Goal: Task Accomplishment & Management: Manage account settings

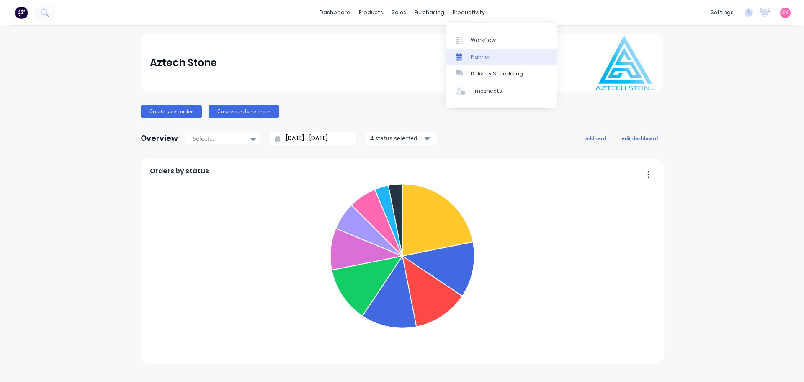
click at [466, 56] on div at bounding box center [462, 57] width 13 height 8
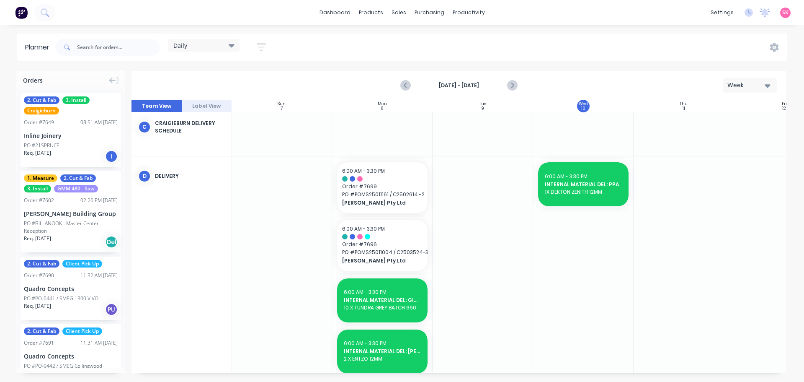
scroll to position [465, 0]
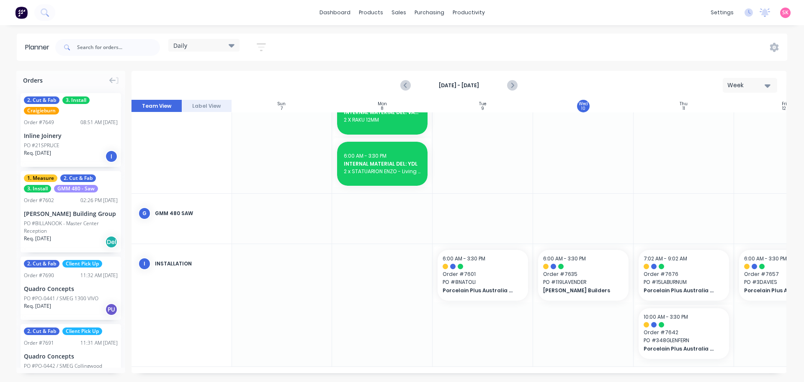
click at [747, 86] on div "Week" at bounding box center [747, 85] width 39 height 9
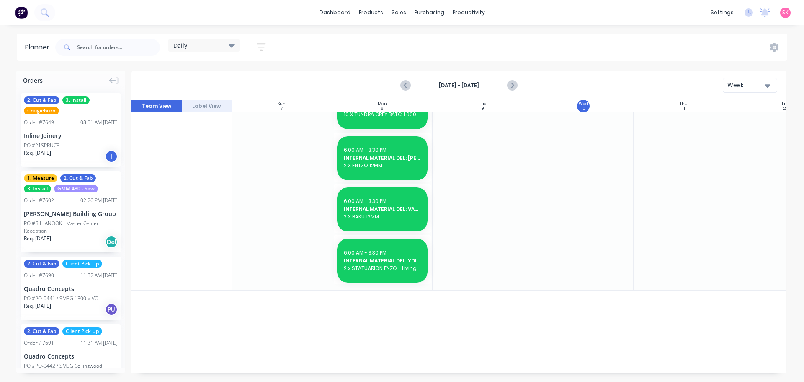
scroll to position [129, 0]
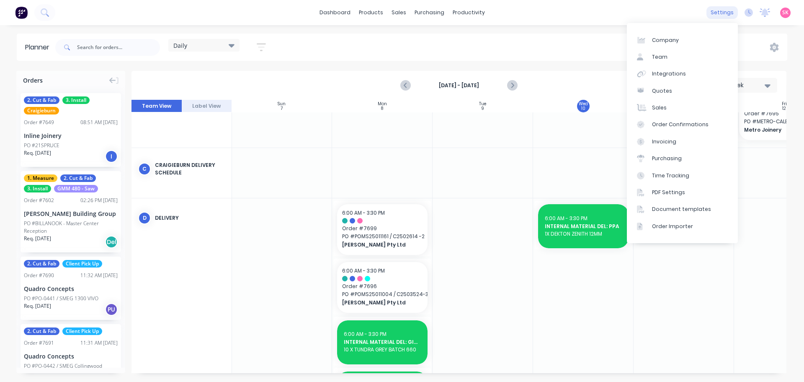
click at [721, 13] on div "settings" at bounding box center [722, 12] width 31 height 13
click at [690, 59] on link "Team" at bounding box center [682, 57] width 111 height 17
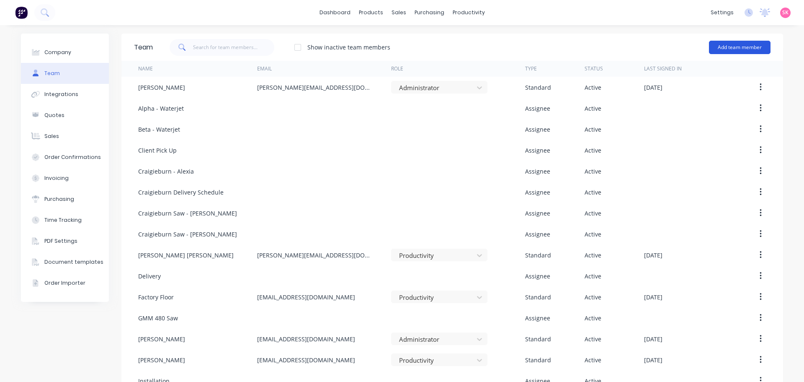
click at [721, 51] on button "Add team member" at bounding box center [740, 47] width 62 height 13
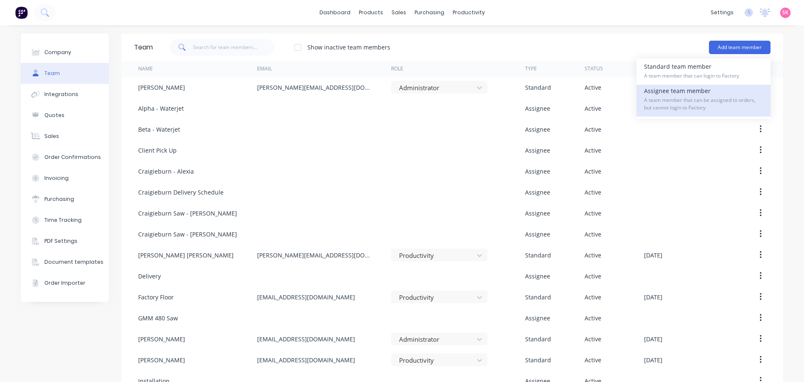
click at [719, 106] on span "A team member that can be assigned to orders, but cannot login to Factory" at bounding box center [703, 103] width 119 height 15
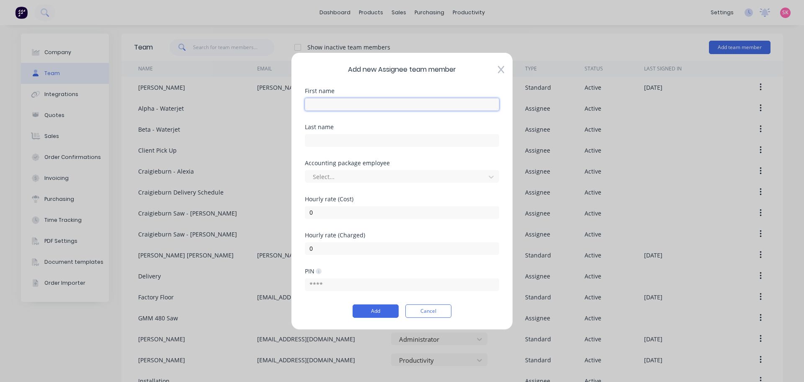
click at [349, 101] on input "text" at bounding box center [402, 104] width 194 height 13
type input "I"
type input "Internal Apps/Dels"
click at [382, 307] on button "Add" at bounding box center [376, 310] width 46 height 13
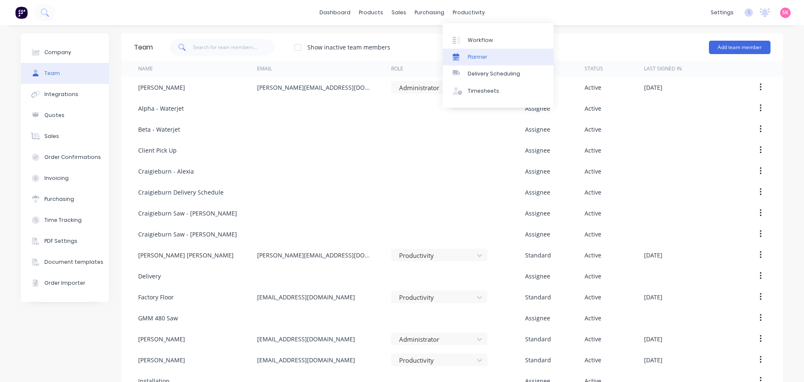
click at [467, 56] on link "Planner" at bounding box center [498, 57] width 111 height 17
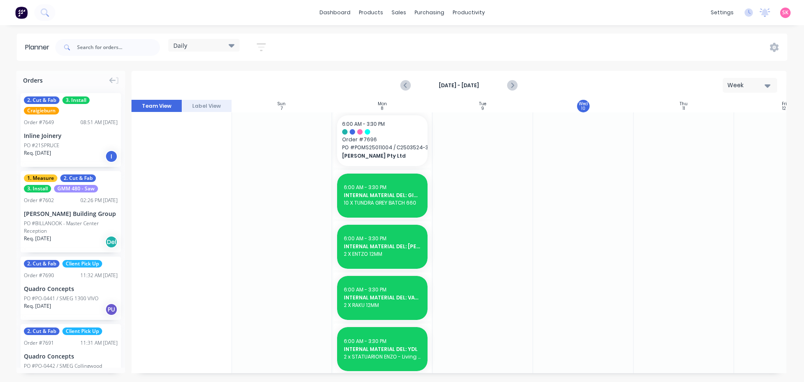
scroll to position [129, 0]
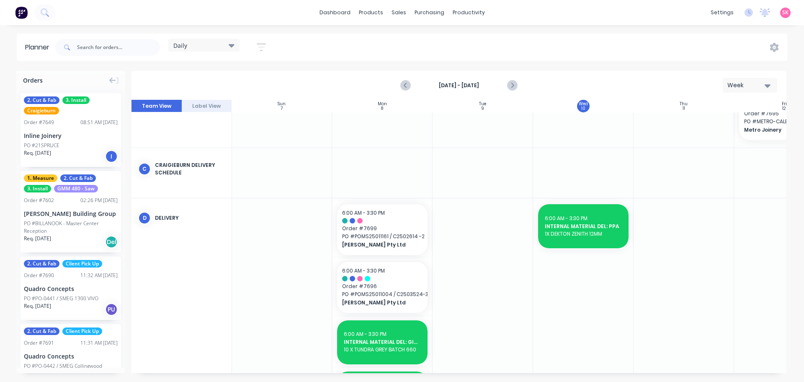
click at [272, 45] on button "button" at bounding box center [261, 47] width 27 height 16
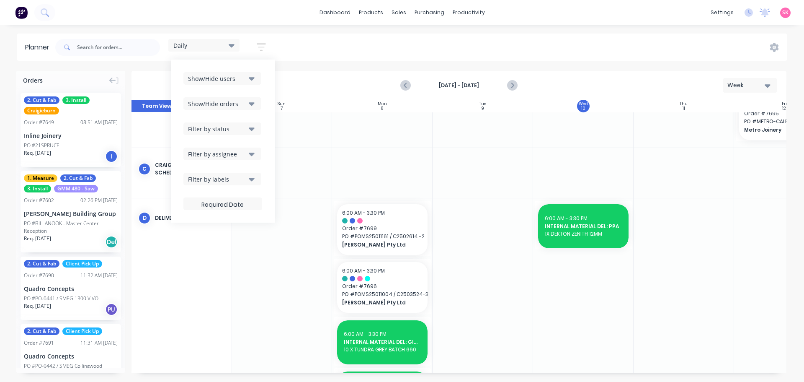
click at [257, 76] on button "Show/Hide users" at bounding box center [223, 78] width 78 height 13
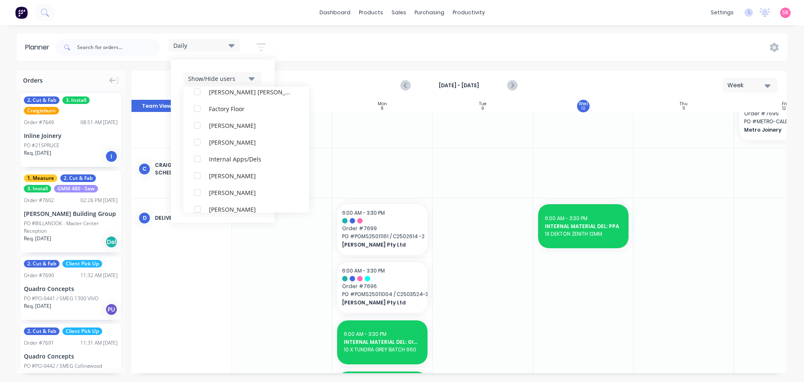
scroll to position [251, 0]
click at [197, 158] on div "button" at bounding box center [197, 158] width 17 height 17
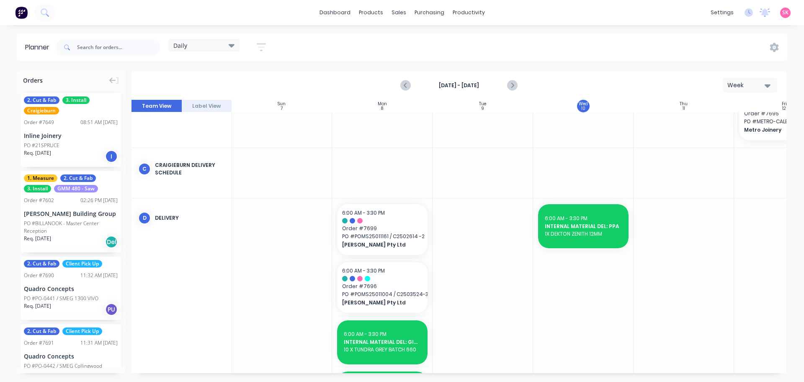
click at [195, 46] on div "Daily" at bounding box center [203, 45] width 61 height 8
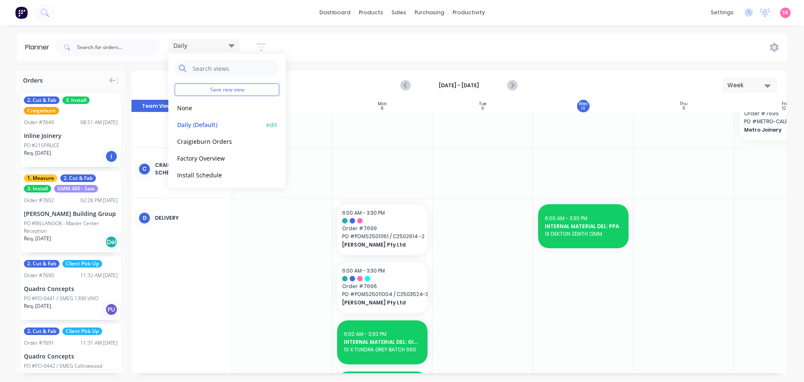
click at [266, 126] on button "edit" at bounding box center [271, 124] width 11 height 9
click at [333, 109] on button "Update" at bounding box center [323, 105] width 50 height 15
click at [326, 66] on div "Planner Daily Save new view None edit Daily (Default) edit Craigieburn Orders e…" at bounding box center [402, 208] width 804 height 348
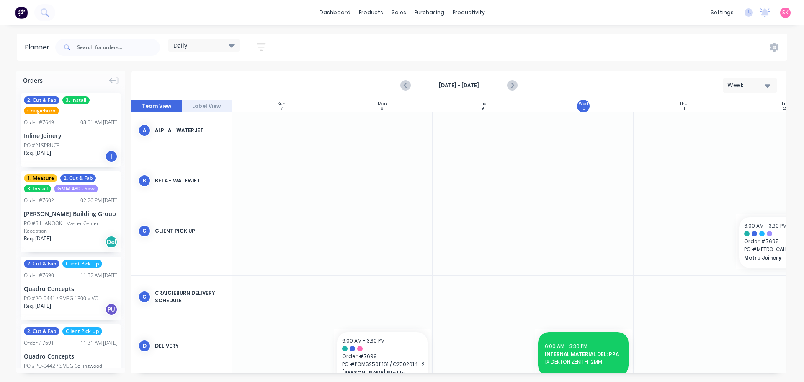
scroll to position [0, 0]
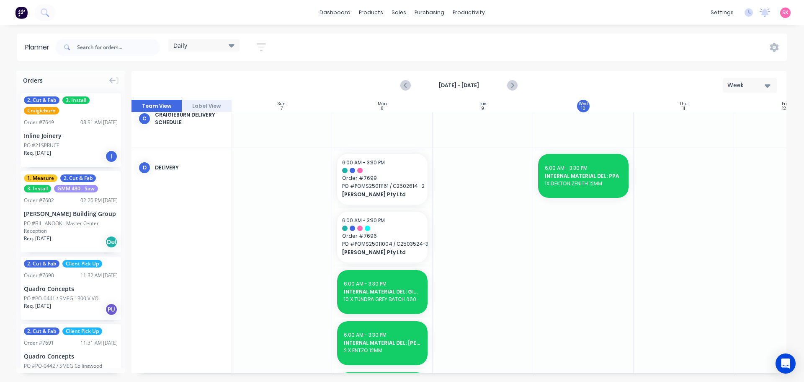
scroll to position [0, 0]
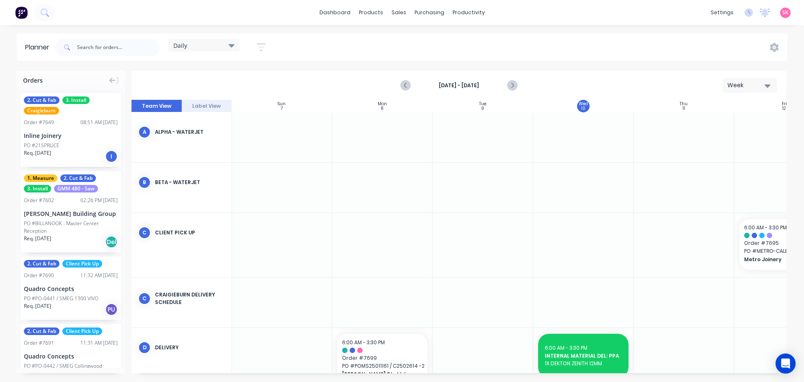
click at [261, 47] on icon "button" at bounding box center [261, 47] width 7 height 1
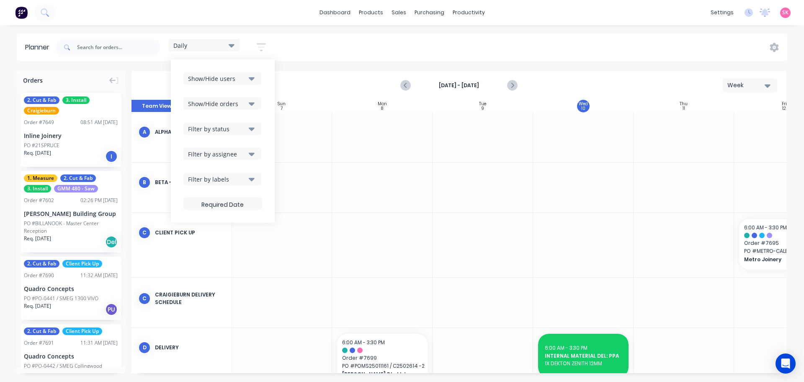
click at [256, 85] on div "Show/Hide users Show/Hide orders Filter by status Filter by assignee Filter by …" at bounding box center [223, 141] width 79 height 138
click at [254, 82] on icon "button" at bounding box center [252, 78] width 6 height 9
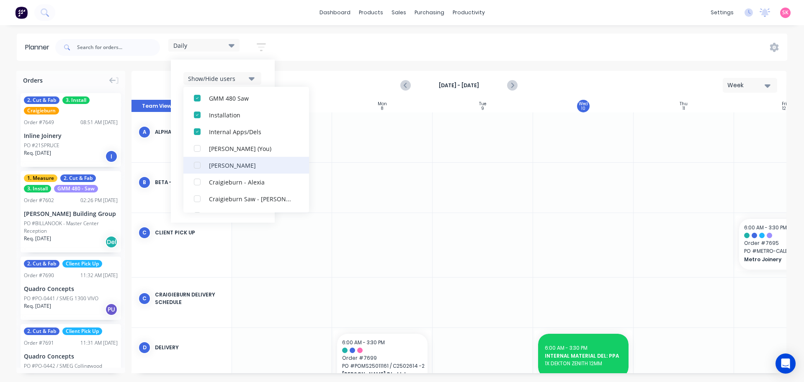
scroll to position [126, 0]
click at [236, 76] on div "Show/Hide users" at bounding box center [217, 78] width 58 height 9
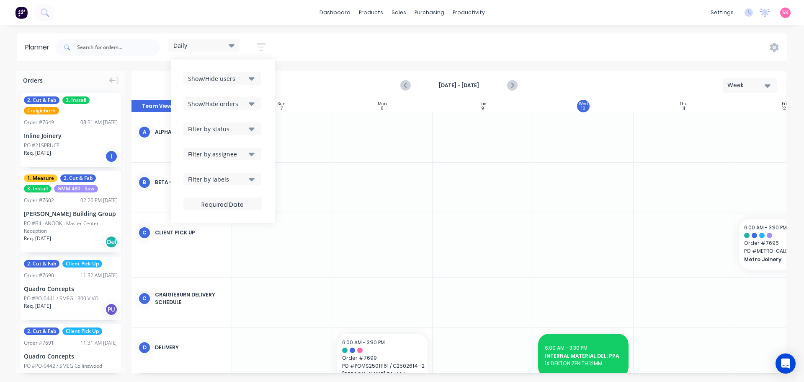
click at [248, 108] on button "Show/Hide orders" at bounding box center [223, 103] width 78 height 13
click at [245, 151] on div "Filter by assignee" at bounding box center [217, 154] width 58 height 9
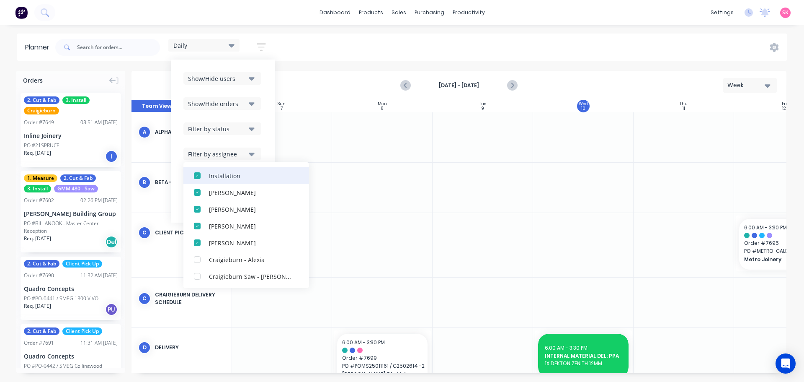
scroll to position [310, 0]
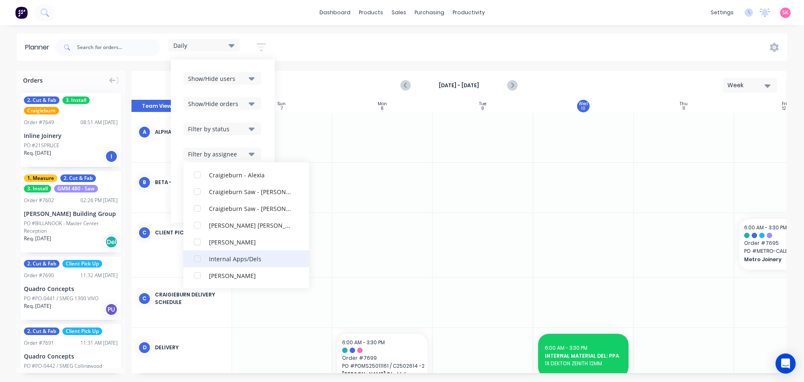
click at [196, 259] on div "button" at bounding box center [197, 258] width 17 height 17
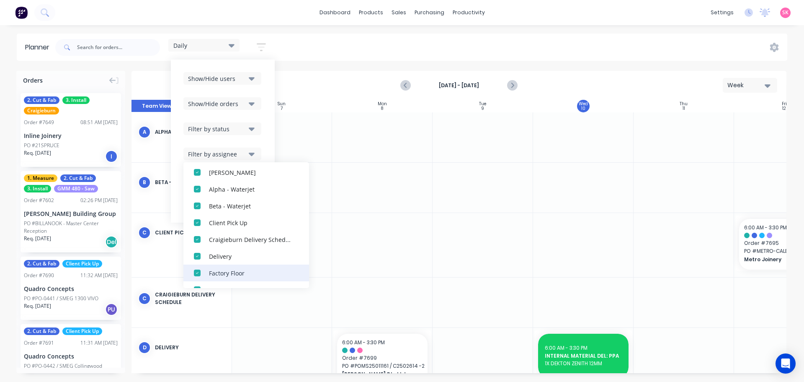
scroll to position [0, 0]
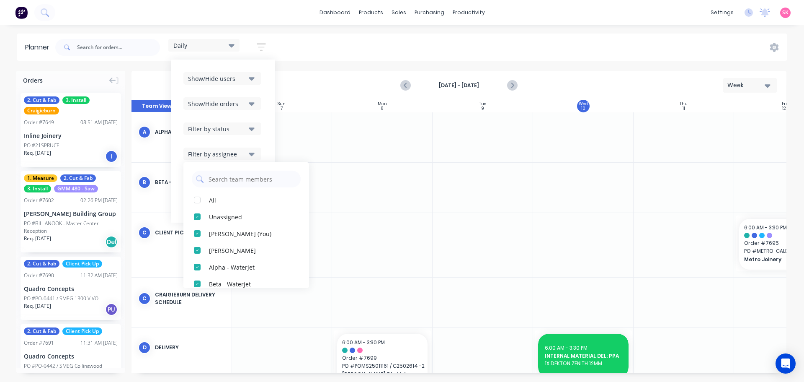
click at [248, 150] on button "Filter by assignee" at bounding box center [223, 153] width 78 height 13
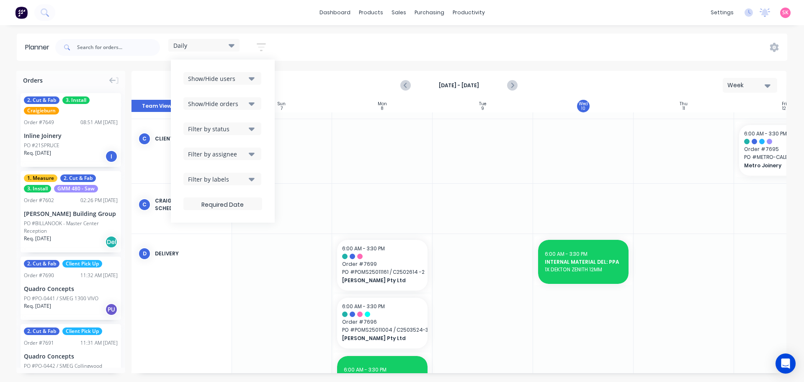
scroll to position [0, 0]
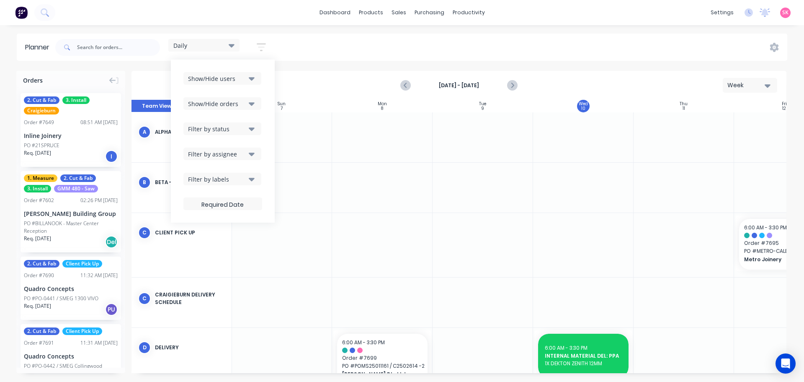
click at [251, 77] on icon "button" at bounding box center [252, 78] width 6 height 9
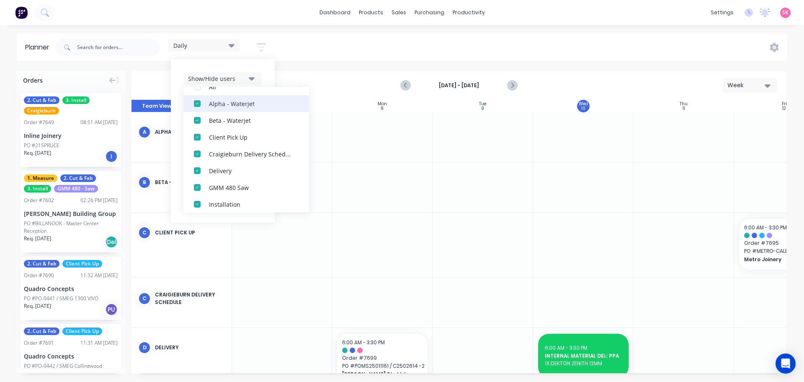
scroll to position [126, 0]
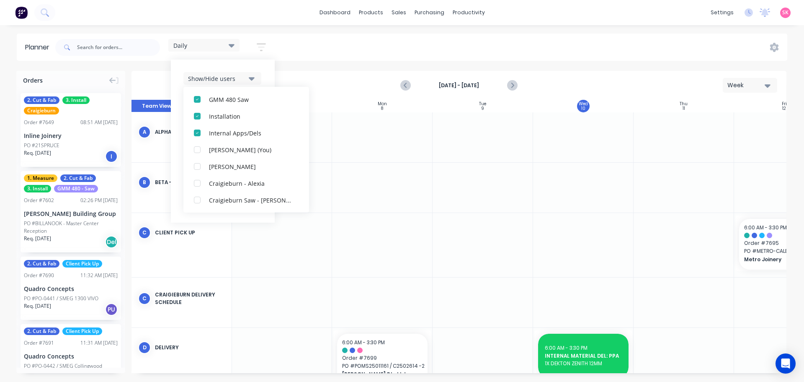
click at [336, 72] on div "Sep 7th - Sep 13th Week" at bounding box center [459, 85] width 654 height 27
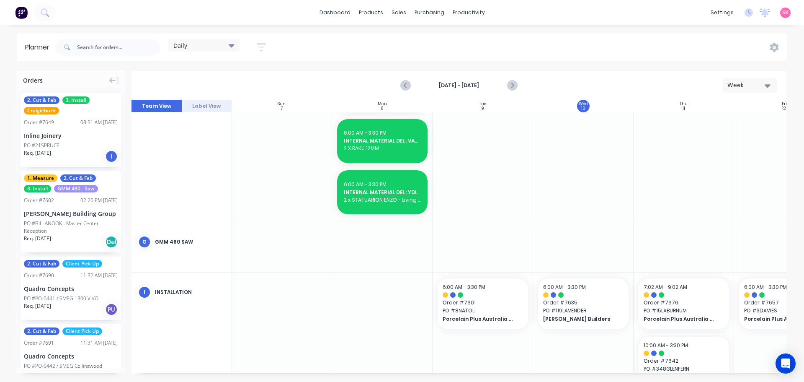
scroll to position [515, 0]
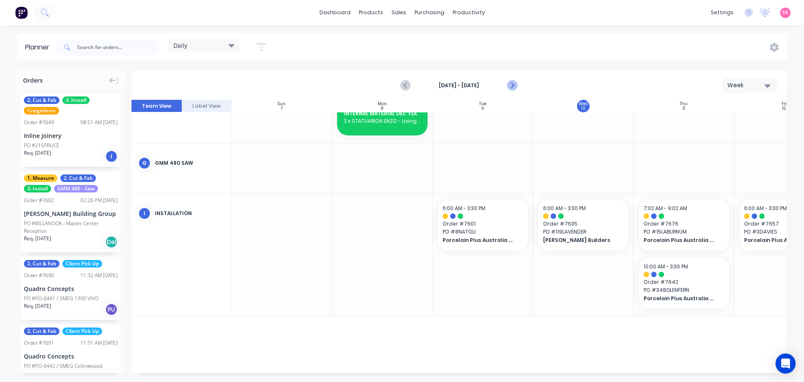
click at [517, 90] on icon "Next page" at bounding box center [512, 85] width 10 height 10
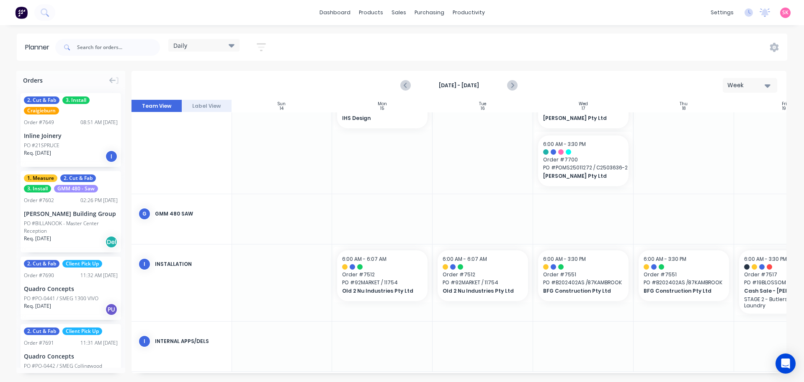
scroll to position [380, 0]
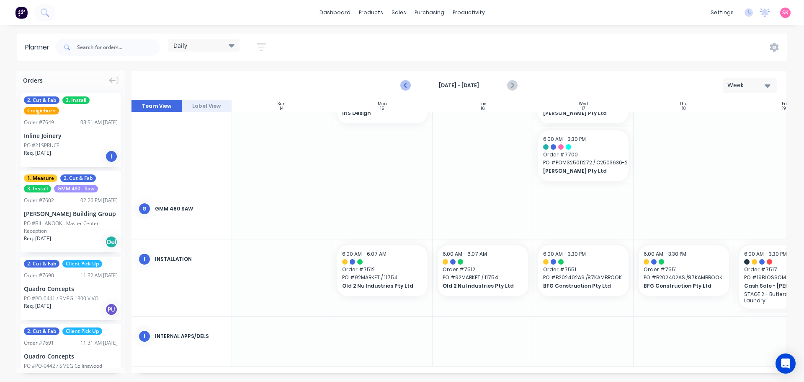
click at [413, 84] on button "Previous page" at bounding box center [406, 85] width 17 height 17
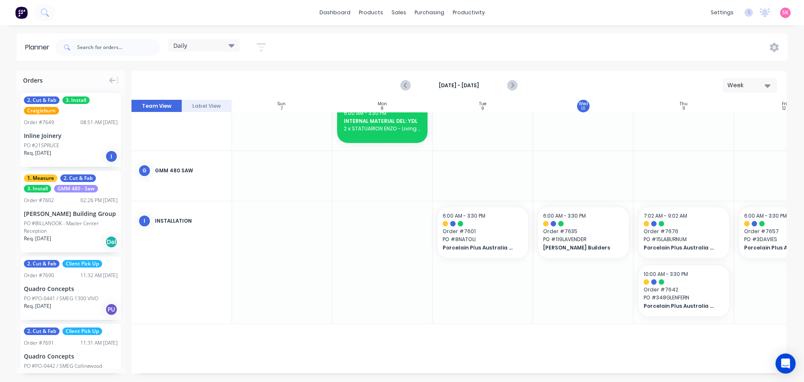
scroll to position [515, 0]
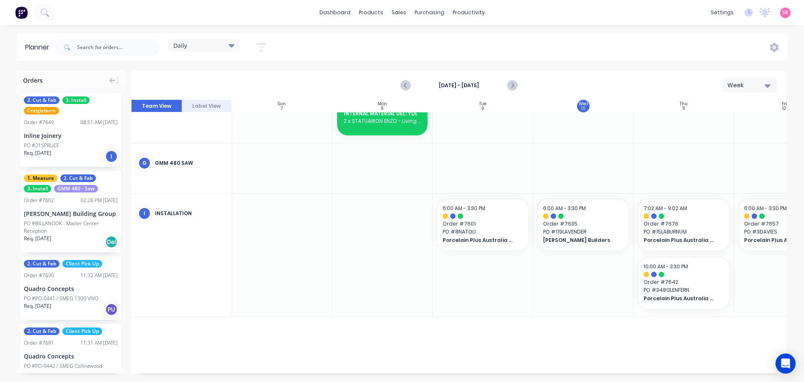
drag, startPoint x: 194, startPoint y: 369, endPoint x: 511, endPoint y: 367, distance: 317.2
click at [498, 372] on div "Sun 7 Sunday, September 7, 2025 Mon 8 Monday, September 8, 2025 Tue 9 Tuesday, …" at bounding box center [459, 236] width 655 height 273
click at [406, 81] on icon "Previous page" at bounding box center [406, 85] width 10 height 10
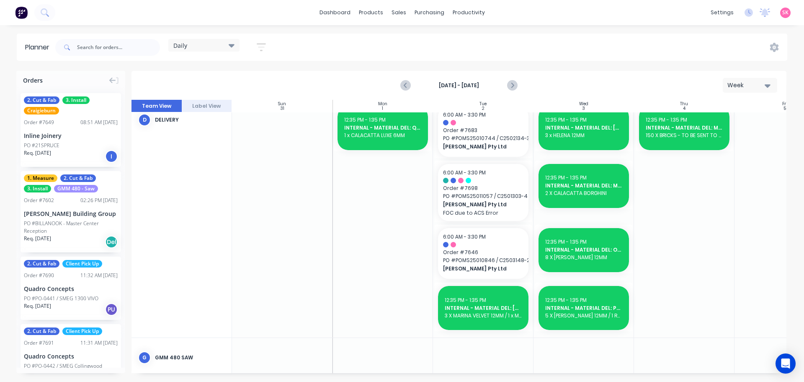
scroll to position [453, 0]
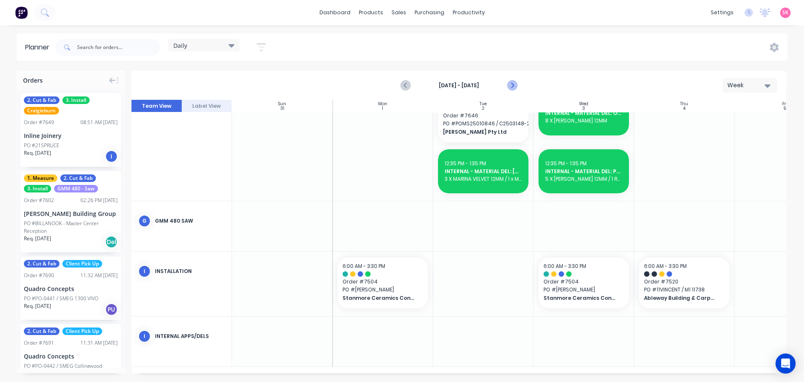
click at [510, 81] on icon "Next page" at bounding box center [512, 85] width 10 height 10
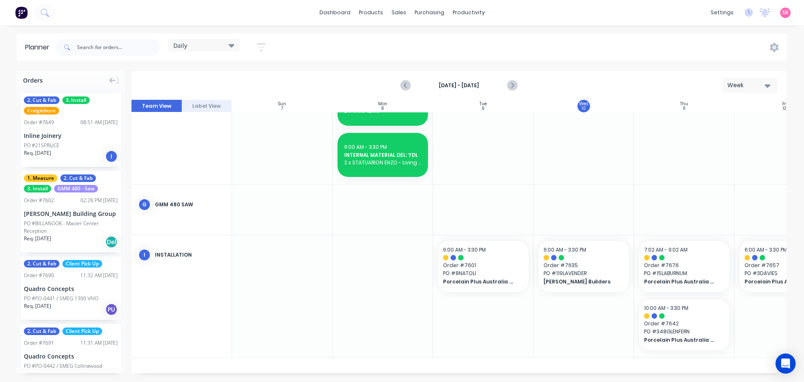
scroll to position [515, 0]
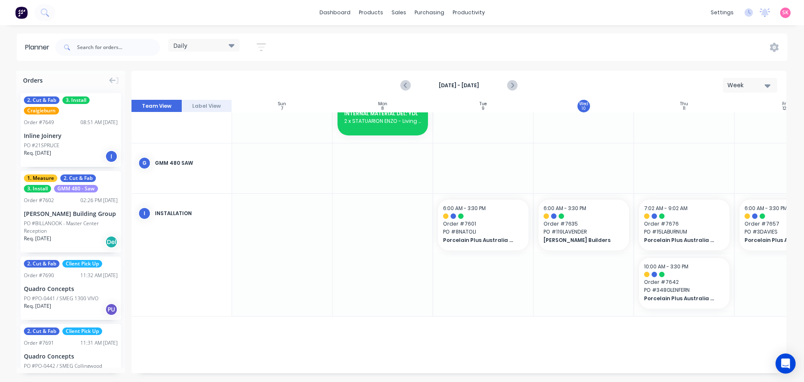
drag, startPoint x: 377, startPoint y: 121, endPoint x: 373, endPoint y: 324, distance: 203.2
click at [370, 353] on div "Sun 7 Sunday, September 7, 2025 Mon 8 Monday, September 8, 2025 Tue 9 Tuesday, …" at bounding box center [459, 236] width 655 height 273
click at [393, 120] on div at bounding box center [383, 118] width 101 height 13
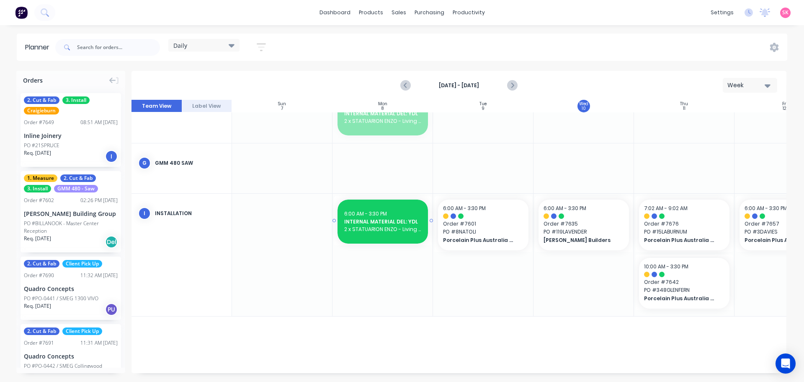
drag, startPoint x: 372, startPoint y: 234, endPoint x: 385, endPoint y: 284, distance: 52.0
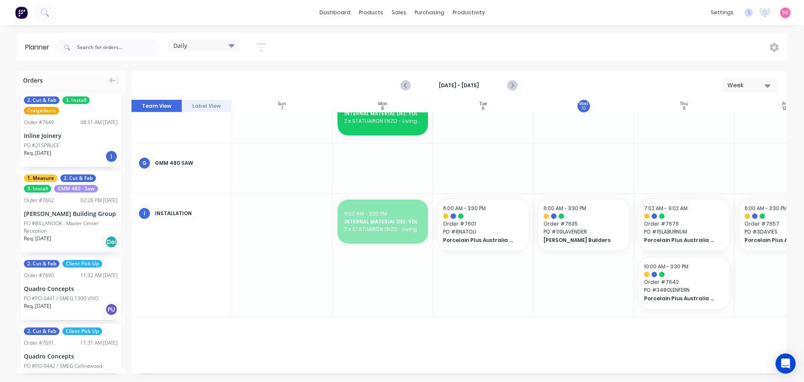
drag, startPoint x: 381, startPoint y: 212, endPoint x: 380, endPoint y: 348, distance: 135.8
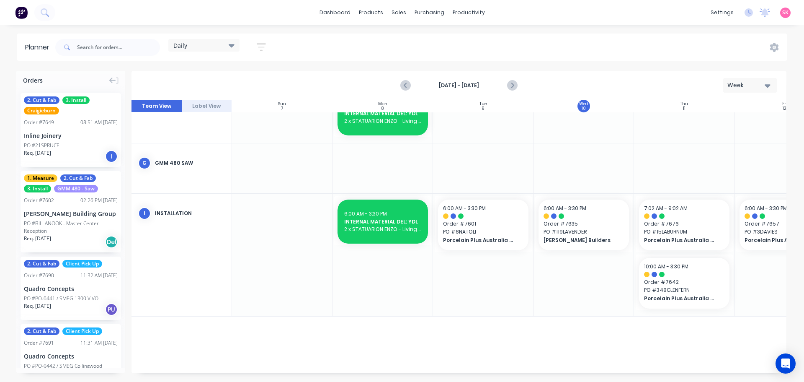
scroll to position [509, 0]
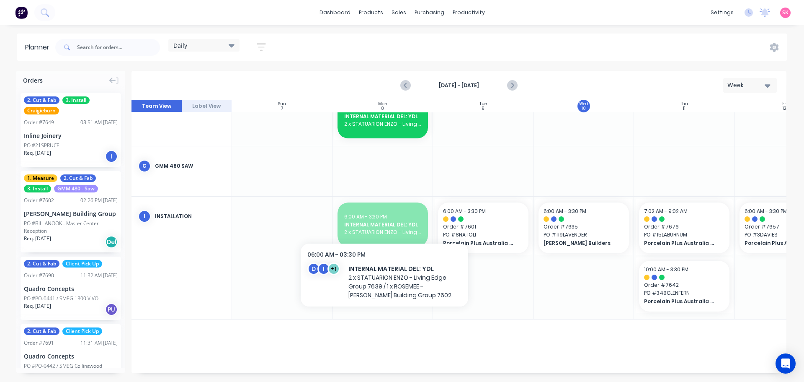
drag, startPoint x: 391, startPoint y: 226, endPoint x: 394, endPoint y: 129, distance: 97.7
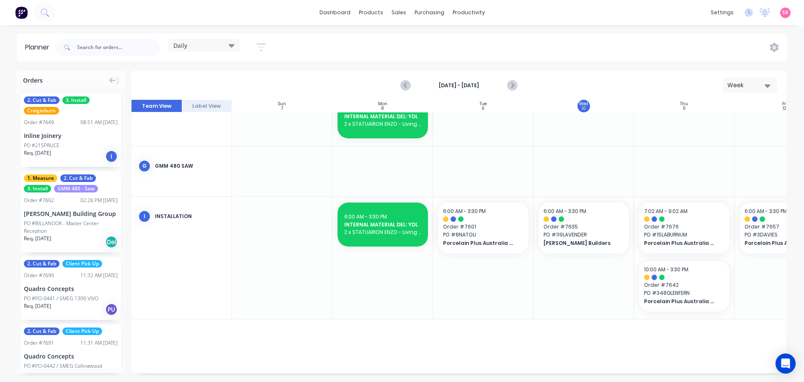
scroll to position [464, 0]
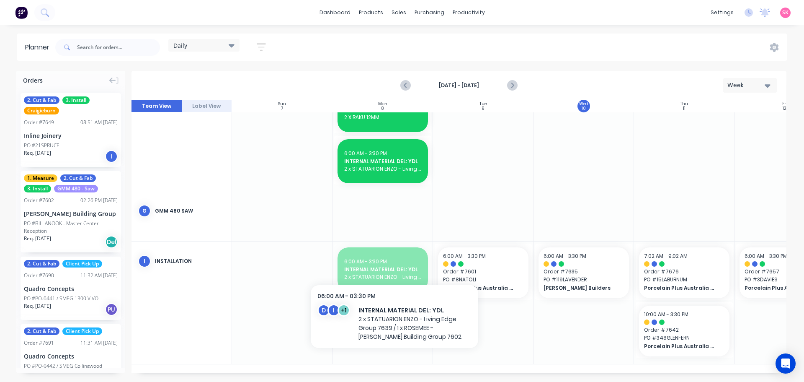
drag, startPoint x: 395, startPoint y: 272, endPoint x: 395, endPoint y: 180, distance: 92.6
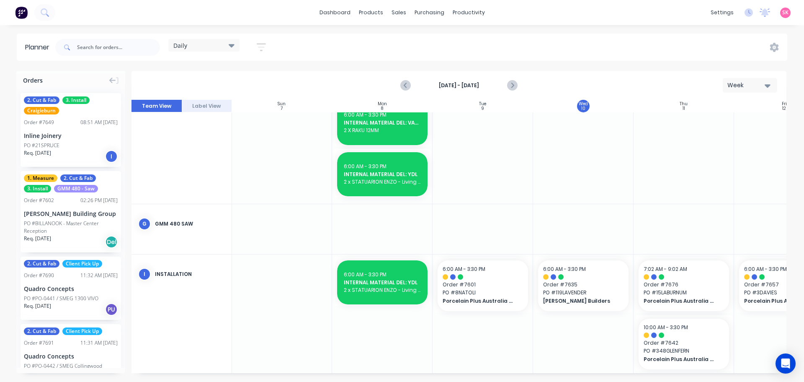
scroll to position [515, 0]
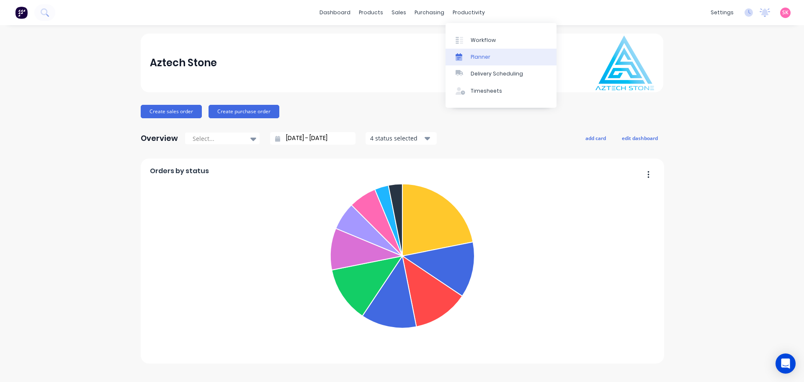
click at [466, 57] on div at bounding box center [462, 57] width 13 height 8
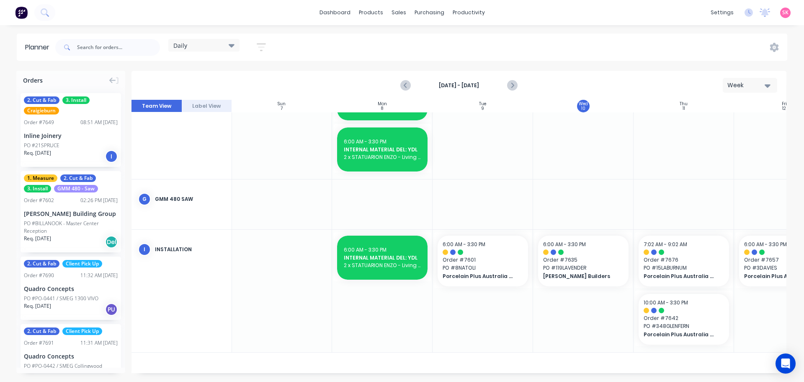
scroll to position [515, 0]
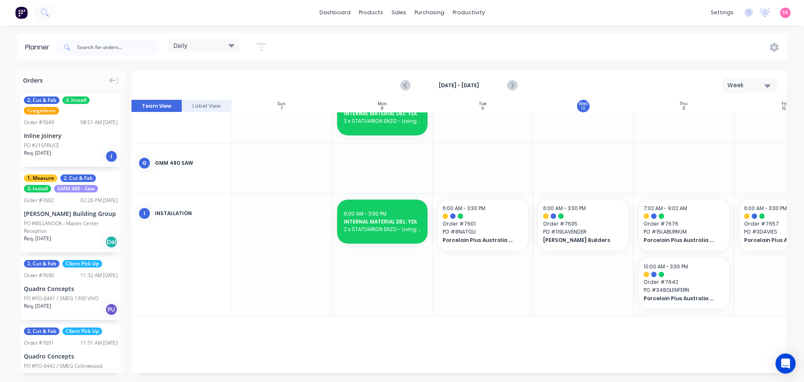
click at [230, 48] on icon at bounding box center [232, 45] width 6 height 9
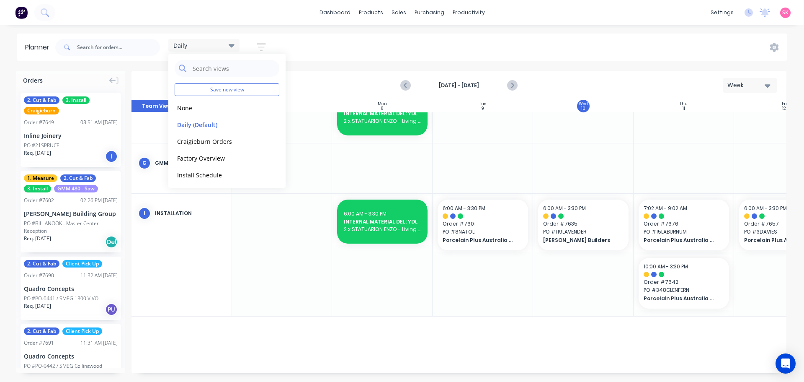
click at [265, 49] on icon "button" at bounding box center [261, 47] width 9 height 10
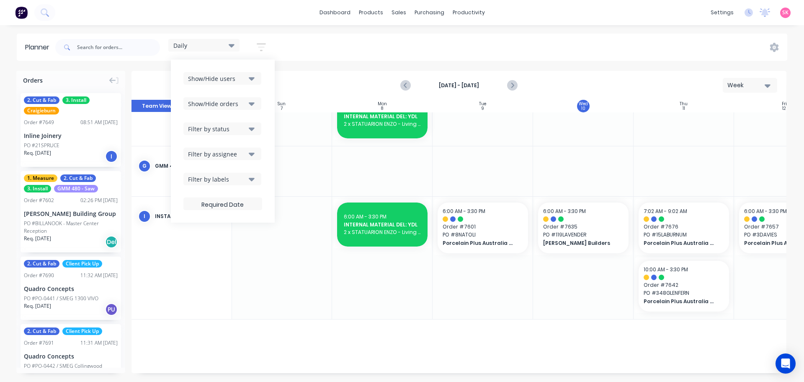
click at [250, 74] on icon "button" at bounding box center [252, 78] width 6 height 9
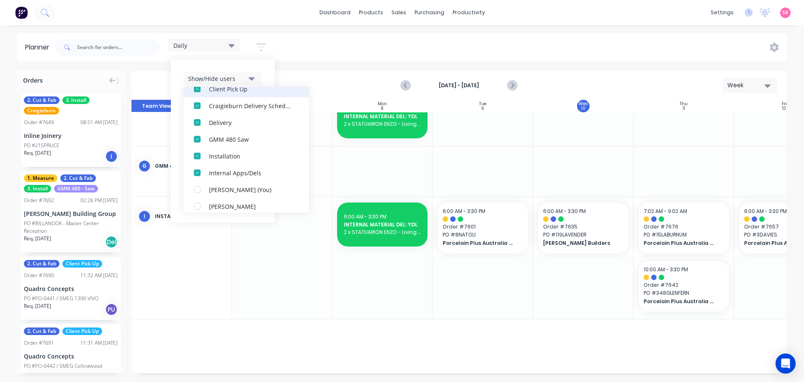
scroll to position [84, 0]
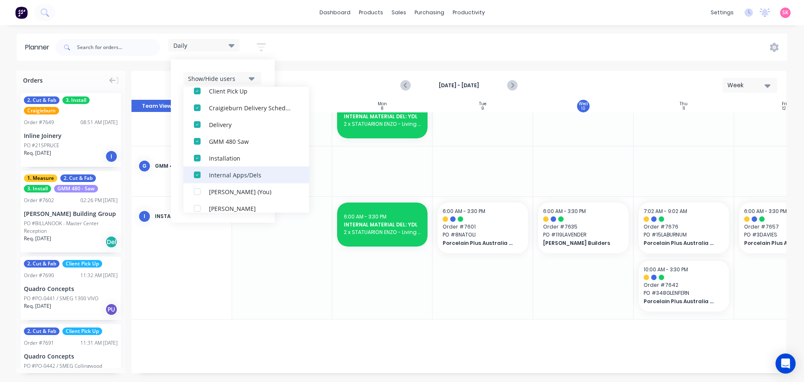
click at [196, 176] on div "button" at bounding box center [197, 174] width 17 height 17
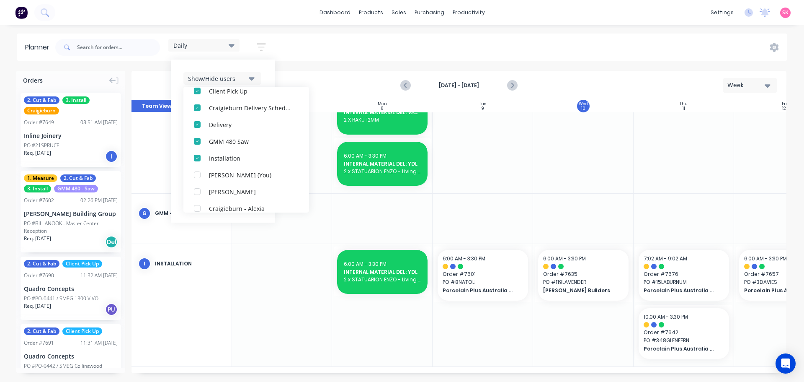
scroll to position [458, 0]
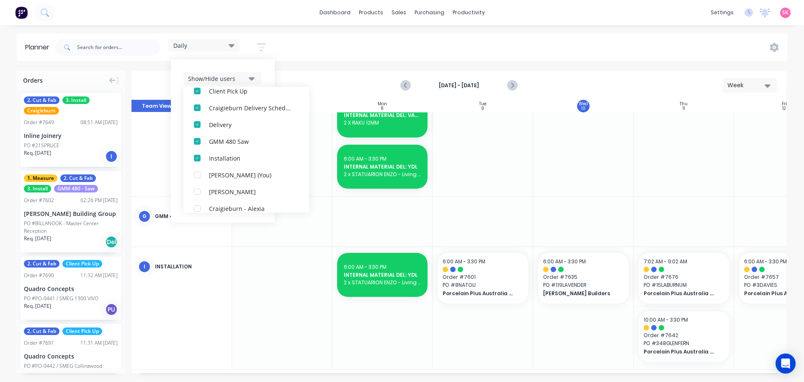
click at [259, 55] on button "button" at bounding box center [261, 47] width 27 height 16
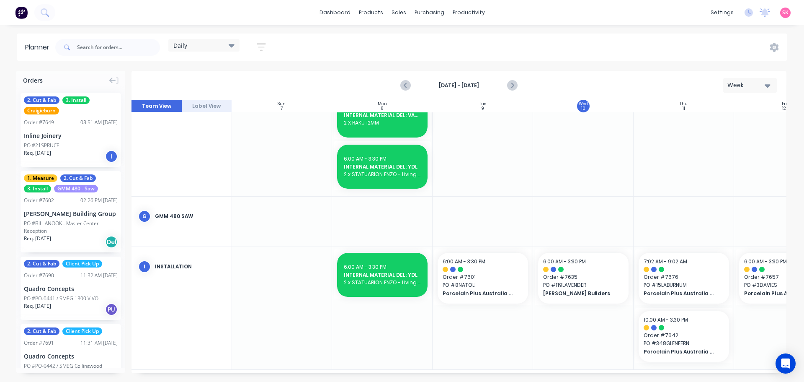
click at [305, 54] on div "Daily Save new view None edit Daily (Default) edit Craigieburn Orders edit Fact…" at bounding box center [421, 47] width 734 height 25
click at [233, 44] on icon at bounding box center [232, 45] width 6 height 9
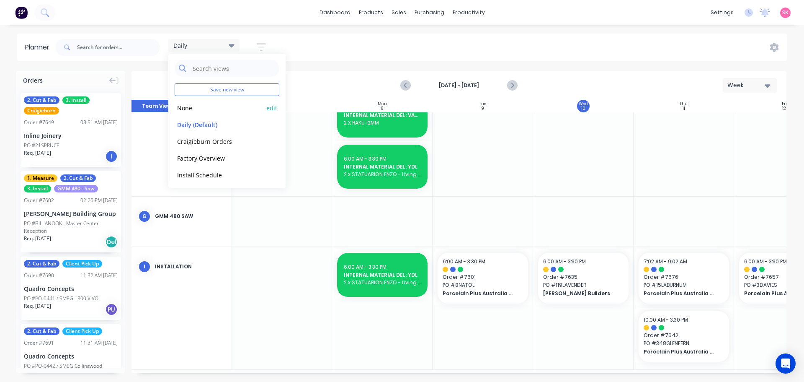
click at [254, 107] on button "None" at bounding box center [219, 108] width 89 height 10
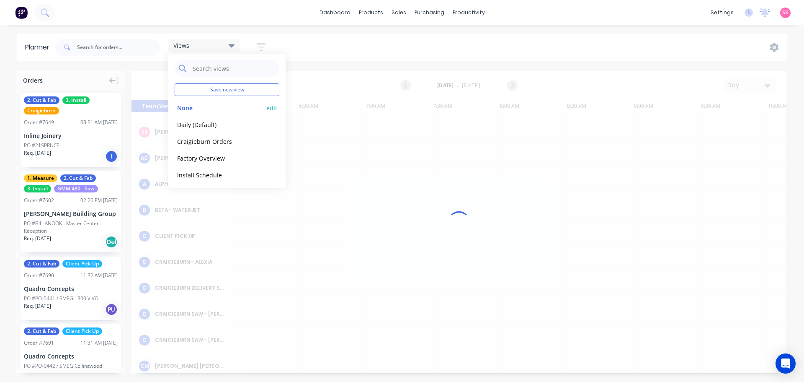
scroll to position [0, 134]
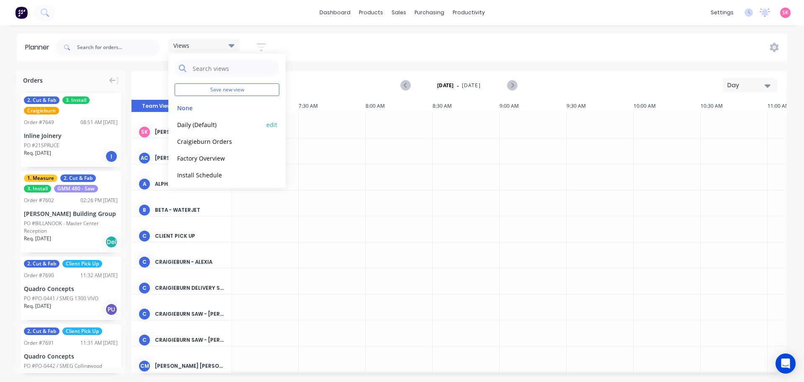
click at [235, 123] on button "Daily (Default)" at bounding box center [219, 124] width 89 height 10
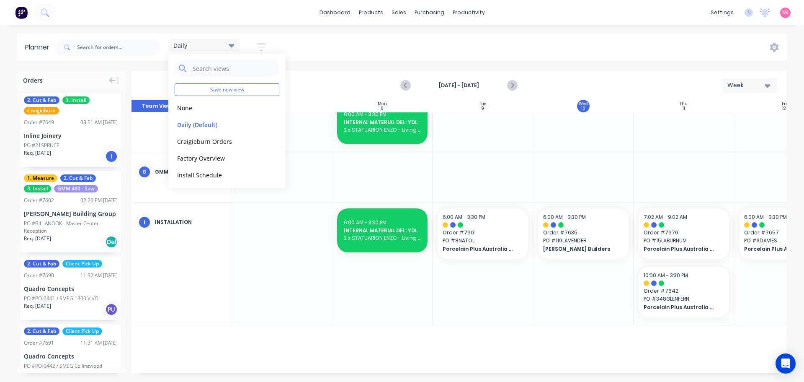
scroll to position [522, 0]
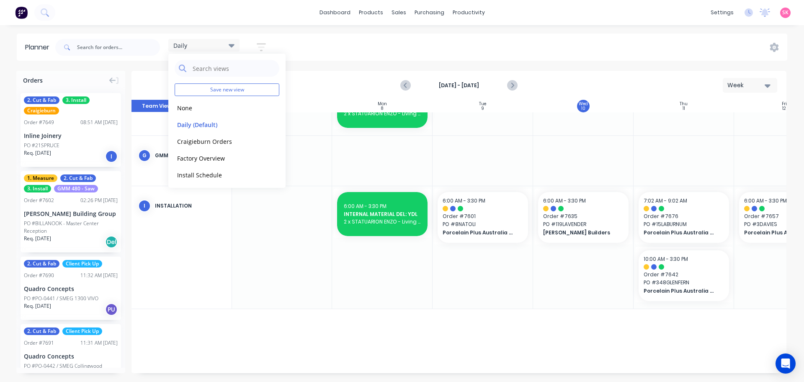
click at [425, 287] on div at bounding box center [382, 247] width 101 height 122
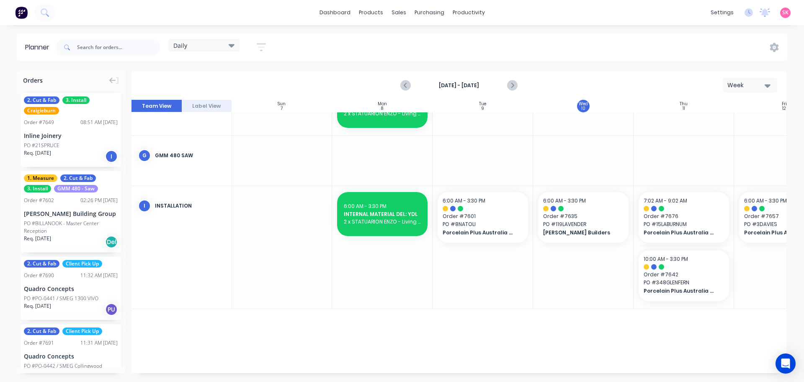
scroll to position [516, 0]
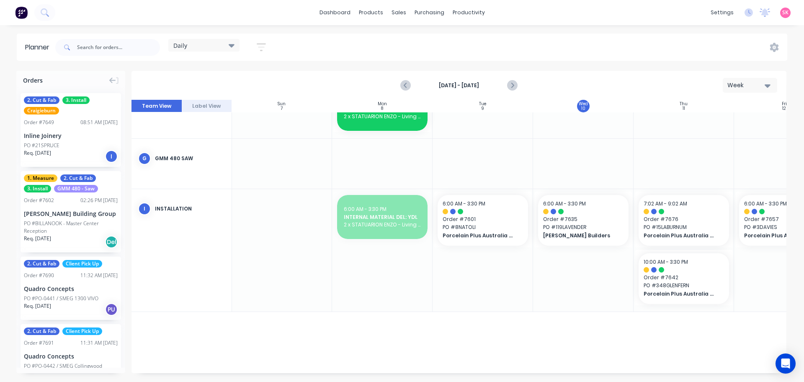
drag, startPoint x: 385, startPoint y: 216, endPoint x: 392, endPoint y: 124, distance: 92.0
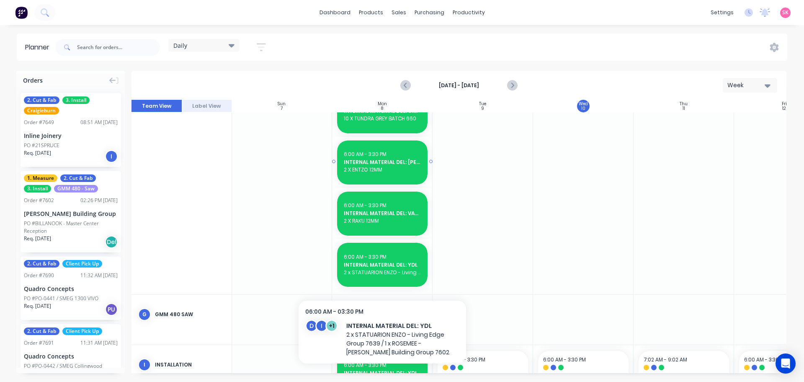
scroll to position [262, 0]
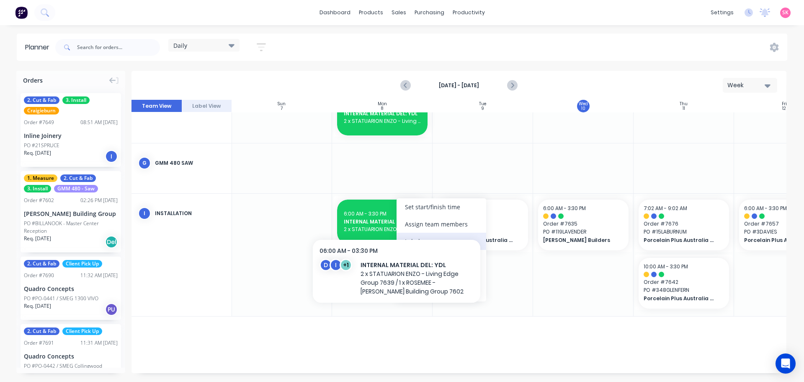
scroll to position [509, 0]
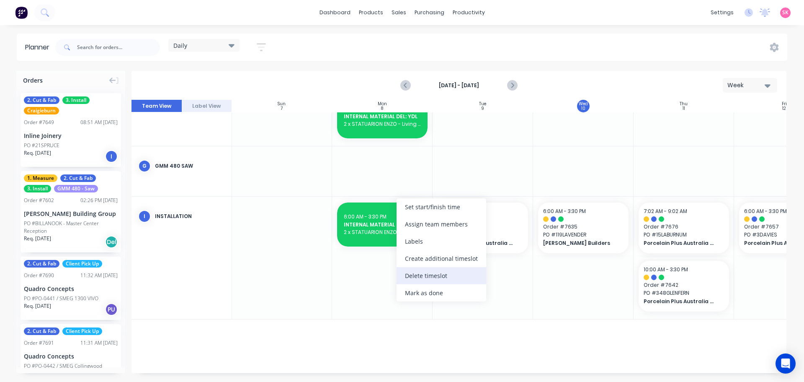
click at [428, 274] on div "Delete timeslot" at bounding box center [442, 275] width 90 height 17
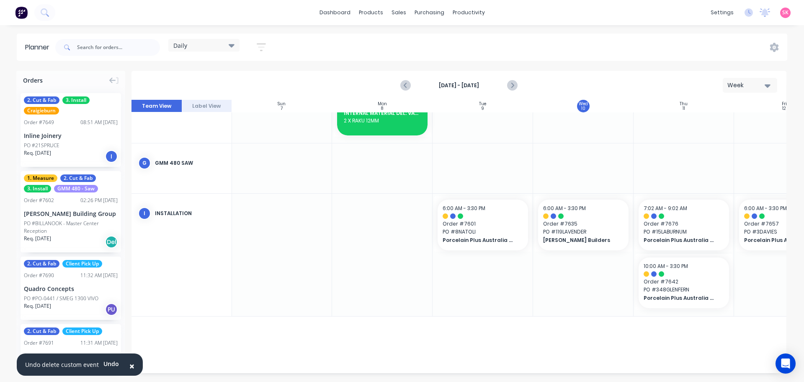
scroll to position [406, 0]
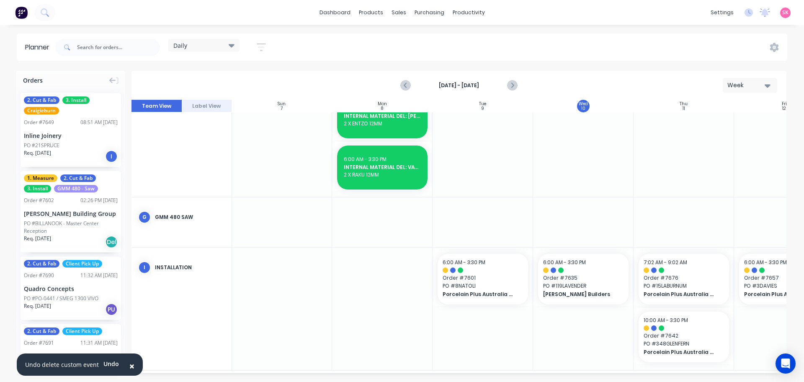
click at [129, 364] on span "×" at bounding box center [131, 366] width 5 height 12
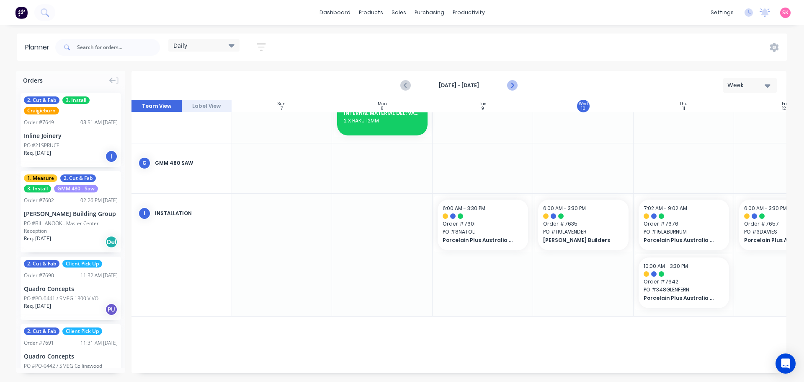
click at [511, 81] on icon "Next page" at bounding box center [512, 85] width 10 height 10
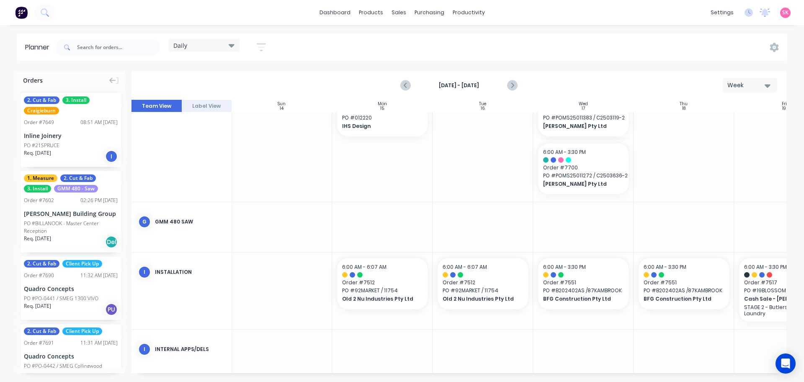
scroll to position [380, 0]
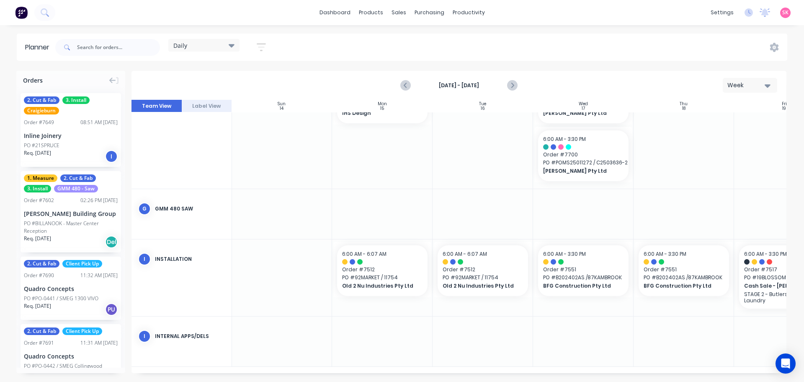
click at [222, 46] on div "Daily" at bounding box center [203, 45] width 61 height 8
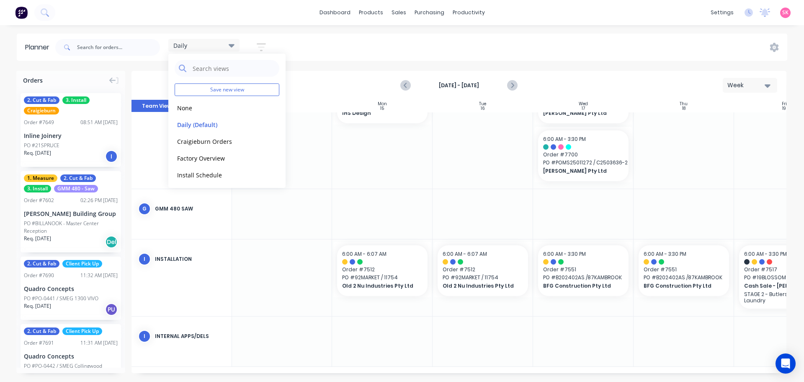
click at [376, 52] on div "Daily Save new view None edit Daily (Default) edit Craigieburn Orders edit Fact…" at bounding box center [421, 47] width 734 height 25
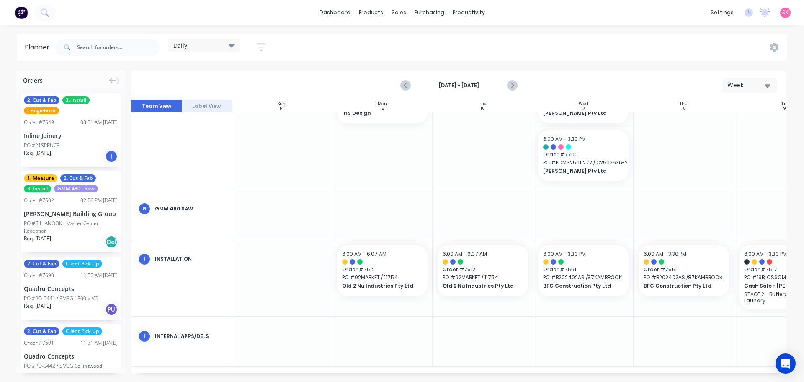
click at [216, 38] on div "Daily Save new view None edit Daily (Default) edit Craigieburn Orders edit Fact…" at bounding box center [164, 47] width 221 height 25
drag, startPoint x: 216, startPoint y: 44, endPoint x: 223, endPoint y: 47, distance: 7.7
click at [217, 44] on div "Daily" at bounding box center [203, 45] width 61 height 8
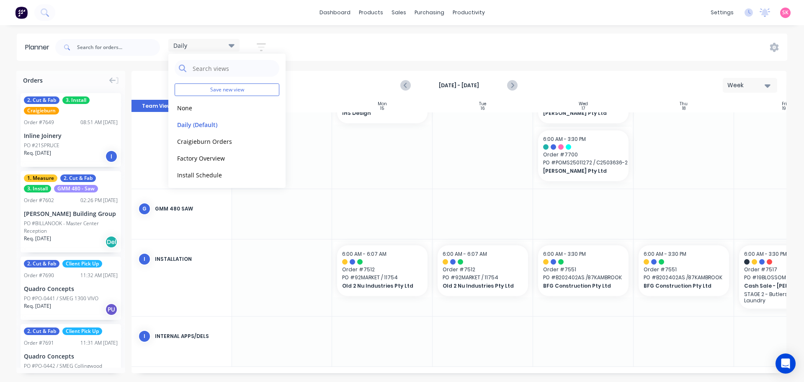
click at [358, 46] on div "Daily Save new view None edit Daily (Default) edit Craigieburn Orders edit Fact…" at bounding box center [421, 47] width 734 height 25
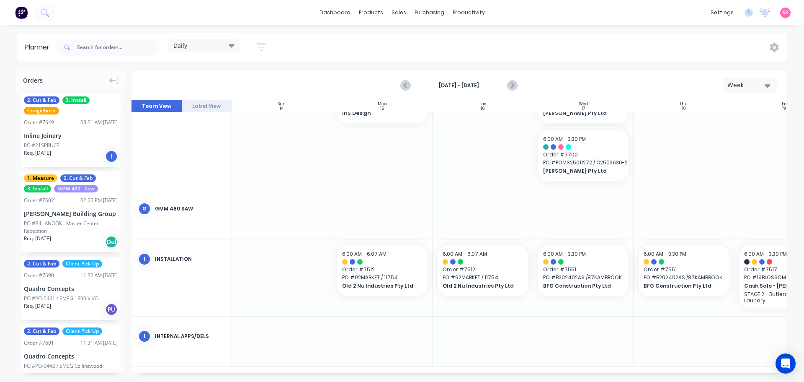
click at [490, 330] on div at bounding box center [483, 341] width 101 height 50
drag, startPoint x: 499, startPoint y: 333, endPoint x: 491, endPoint y: 336, distance: 8.1
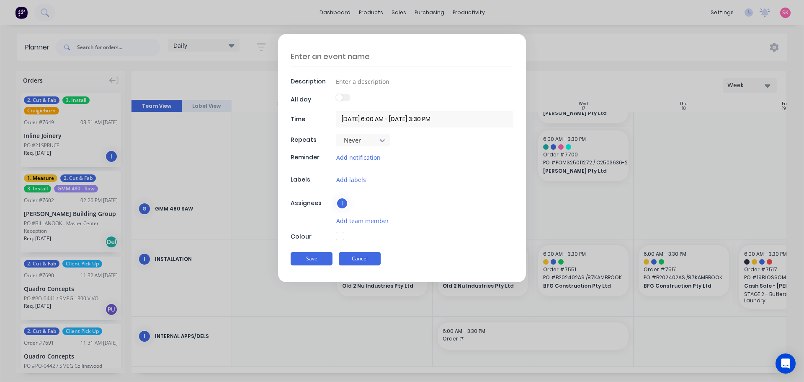
scroll to position [374, 0]
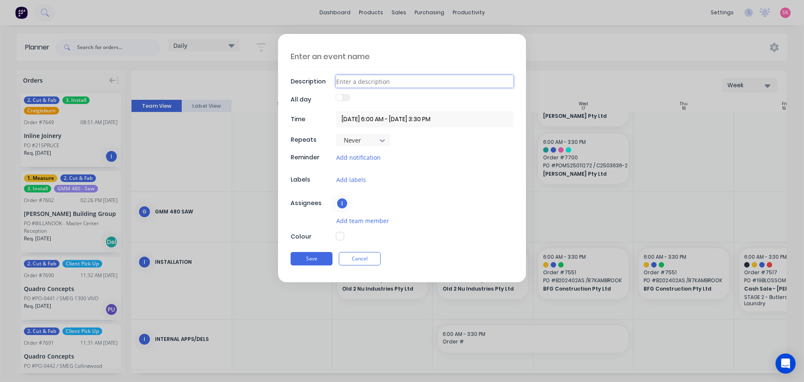
click at [375, 80] on input at bounding box center [425, 81] width 178 height 13
type textarea "x"
click at [393, 80] on input at bounding box center [425, 81] width 178 height 13
paste input "Air Compressor Service - 8am"
type input "Air Compressor Service - 8am"
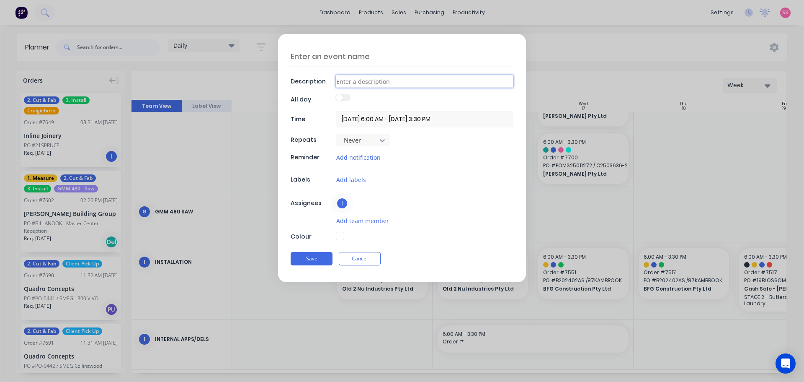
type textarea "x"
type input "Air Compressor Service - 8am"
type textarea "x"
click at [367, 118] on input "[DATE] 6:00 AM - [DATE] 3:30 PM" at bounding box center [425, 119] width 178 height 16
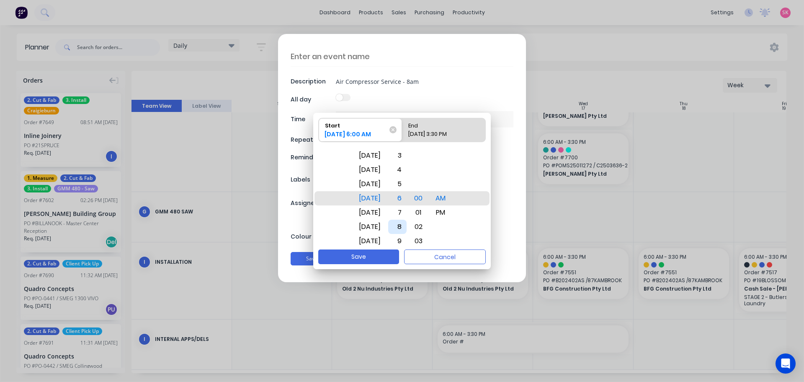
click at [407, 228] on div "8" at bounding box center [397, 227] width 18 height 14
click at [437, 134] on div "17/09/2025 3:30 PM" at bounding box center [440, 136] width 70 height 12
click at [403, 134] on input "End 17/09/2025 3:30 PM" at bounding box center [402, 129] width 0 height 23
radio input "true"
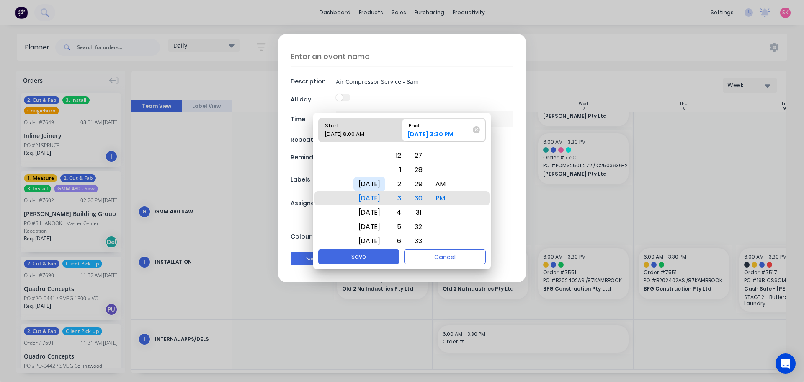
click at [372, 190] on div "Tue Sep 16" at bounding box center [370, 184] width 32 height 14
click at [445, 184] on div "AM" at bounding box center [441, 184] width 20 height 14
click at [406, 210] on div "9" at bounding box center [397, 212] width 18 height 14
click at [378, 255] on button "Save" at bounding box center [358, 256] width 81 height 15
type input "16/09/2025 8:00 AM - 16/09/2025 9:00 AM"
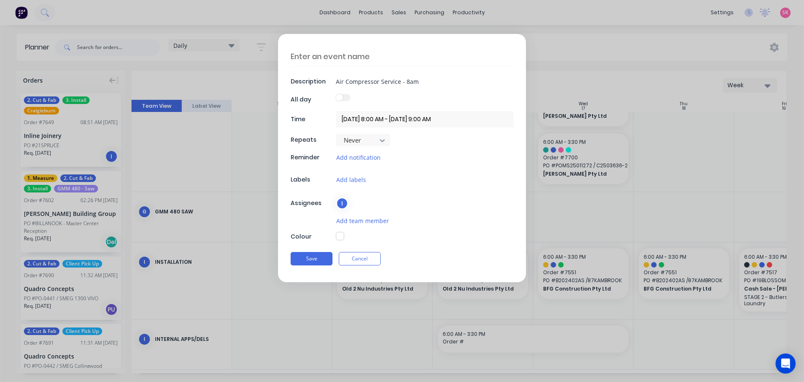
click at [340, 233] on button "button" at bounding box center [340, 236] width 8 height 8
type textarea "x"
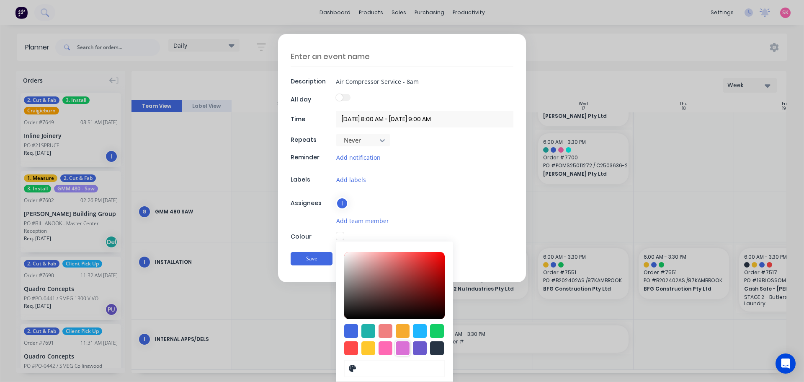
click at [399, 347] on div at bounding box center [403, 348] width 14 height 14
type input "#DA70D6"
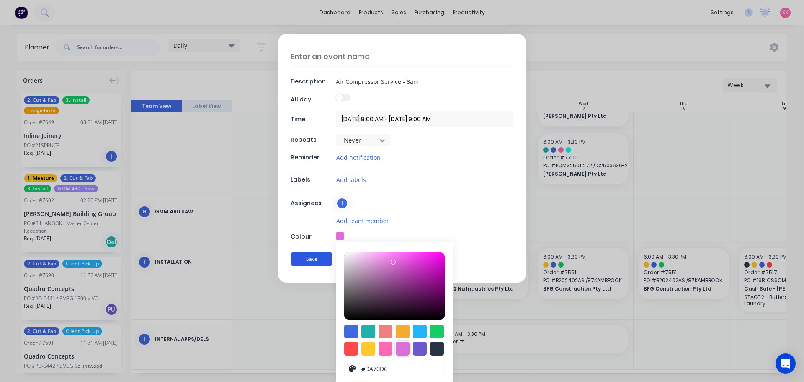
click at [313, 258] on button "Save" at bounding box center [312, 258] width 42 height 13
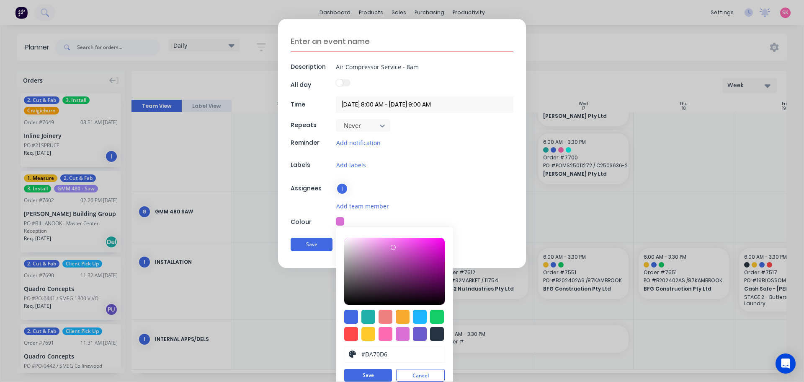
scroll to position [23, 0]
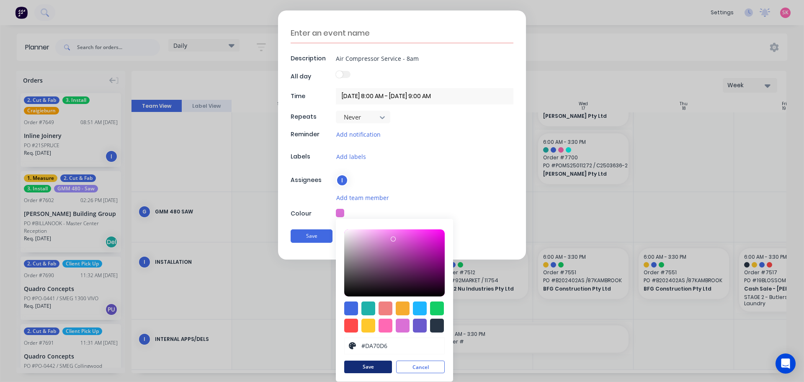
click at [365, 368] on button "Save" at bounding box center [368, 366] width 48 height 13
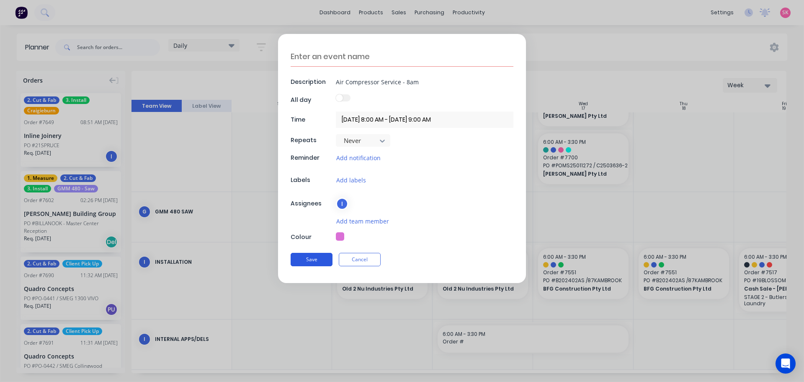
click at [313, 256] on button "Save" at bounding box center [312, 259] width 42 height 13
drag, startPoint x: 424, startPoint y: 77, endPoint x: 286, endPoint y: 90, distance: 138.9
click at [289, 92] on div "Description Air Compressor Service - 8am All day Time 16/09/2025 8:00 AM - 16/0…" at bounding box center [402, 158] width 248 height 249
type textarea "x"
click at [324, 55] on textarea at bounding box center [402, 57] width 223 height 20
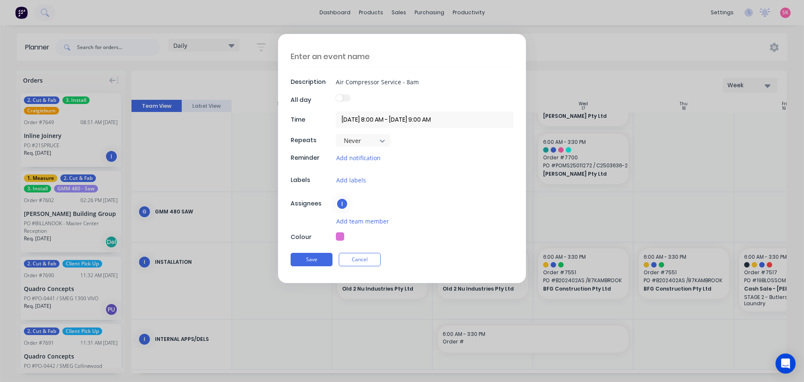
paste textarea "Air Compressor Service - 8am"
type textarea "Air Compressor Service - 8am"
type textarea "x"
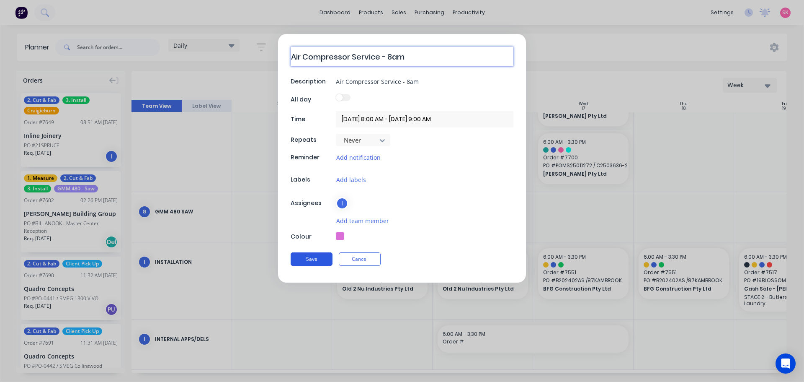
type textarea "Air Compressor Service - 8am"
type textarea "x"
click at [308, 255] on button "Save" at bounding box center [312, 258] width 42 height 13
type input "16/09/2025 6:00 AM - 17/09/2025 3:30 PM"
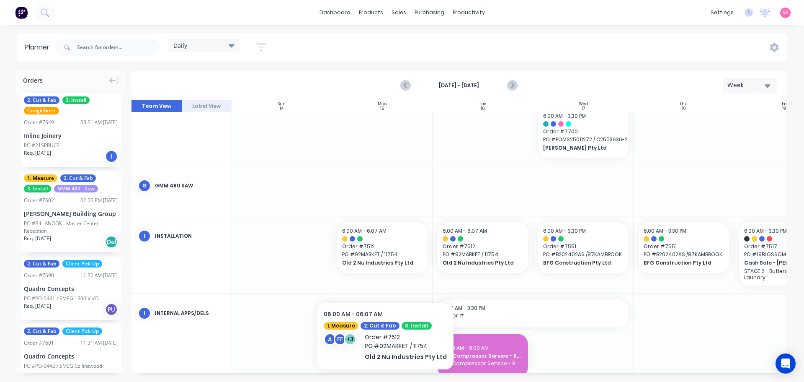
scroll to position [423, 0]
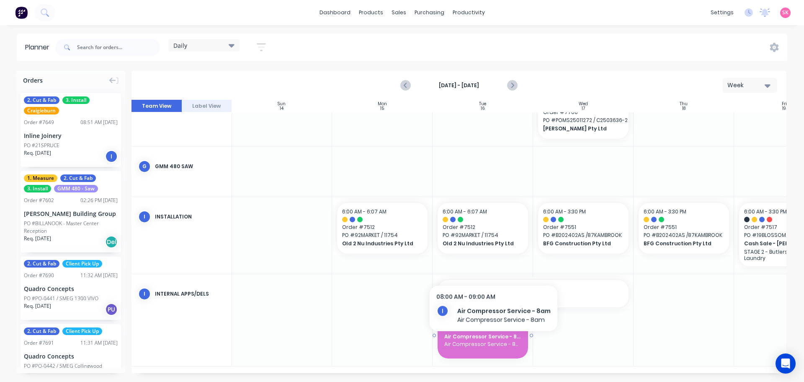
click at [492, 341] on span "Air Compressor Service - 8am" at bounding box center [483, 344] width 77 height 8
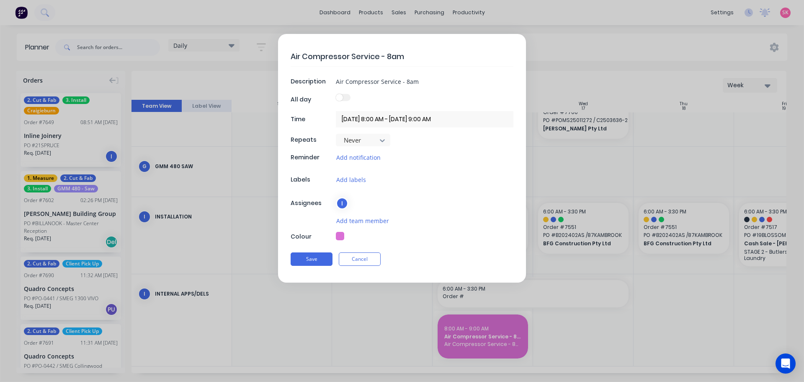
scroll to position [416, 0]
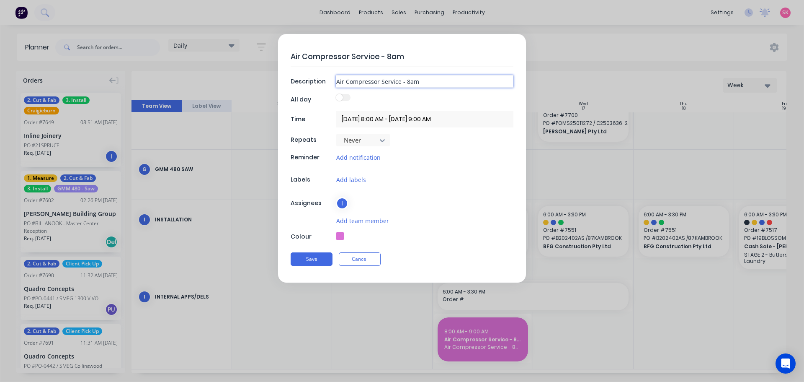
drag, startPoint x: 429, startPoint y: 81, endPoint x: 310, endPoint y: 81, distance: 119.0
click at [311, 81] on div "Description Air Compressor Service - 8am" at bounding box center [402, 81] width 223 height 13
type textarea "x"
type input "f"
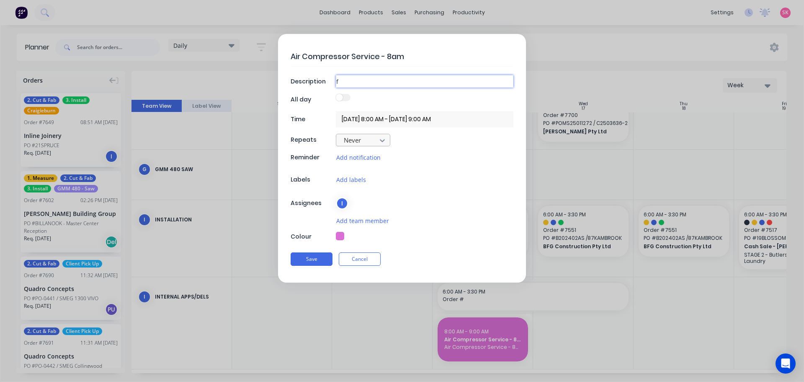
type textarea "x"
type input "fA"
type textarea "x"
type input "fAC"
type textarea "x"
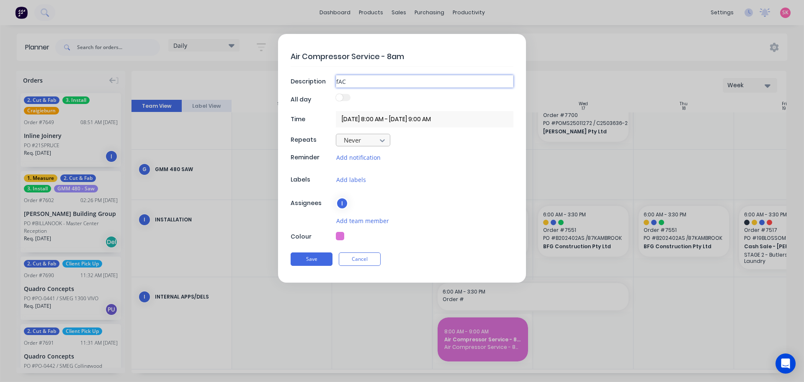
type input "fA"
type textarea "x"
type input "f"
type textarea "x"
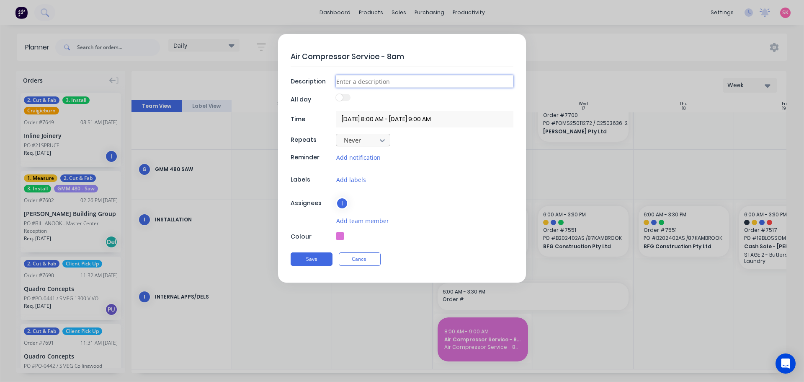
type input "G"
type textarea "x"
type input "1"
type textarea "x"
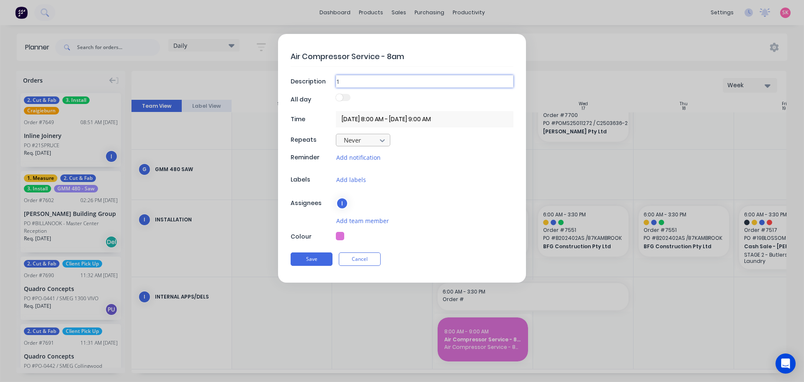
type input "1"
type textarea "x"
type input "1 h"
type textarea "x"
type input "1 ho"
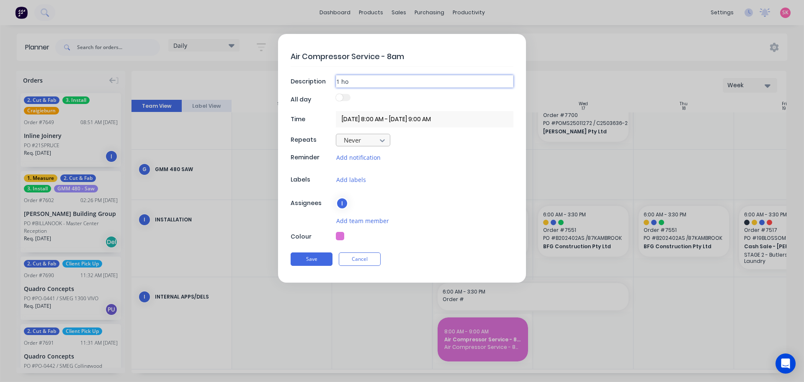
type textarea "x"
type input "1 hou"
type textarea "x"
type input "1 hour"
type textarea "x"
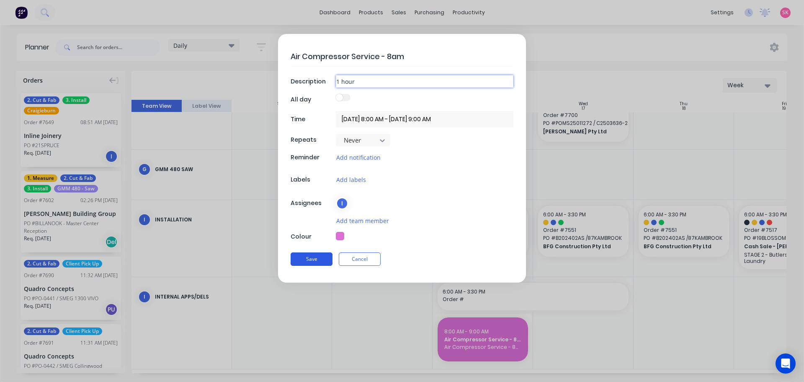
type input "1 hour"
click at [314, 256] on button "Save" at bounding box center [312, 258] width 42 height 13
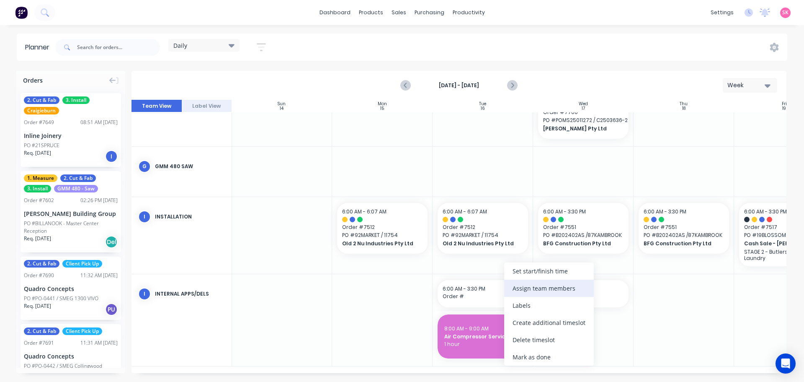
scroll to position [416, 0]
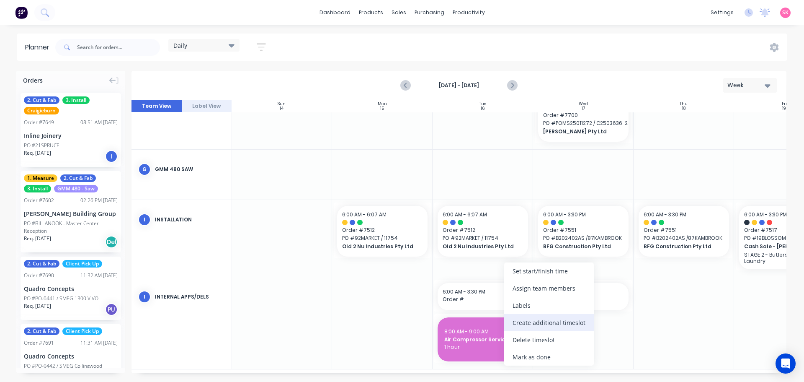
click at [533, 320] on div "Create additional timeslot" at bounding box center [549, 322] width 90 height 17
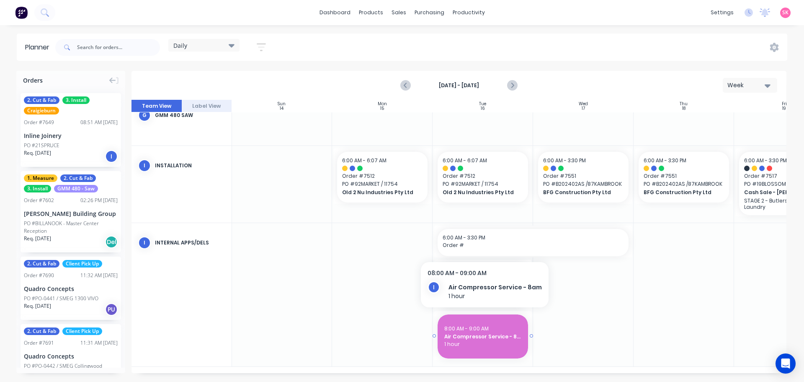
click at [489, 333] on span "Air Compressor Service - 8am" at bounding box center [483, 337] width 77 height 8
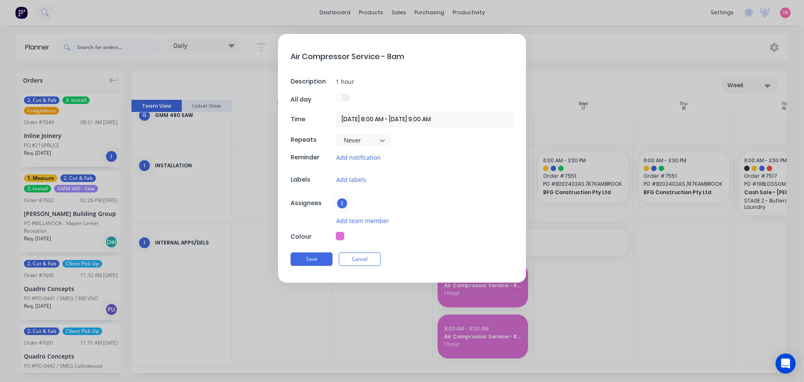
scroll to position [468, 0]
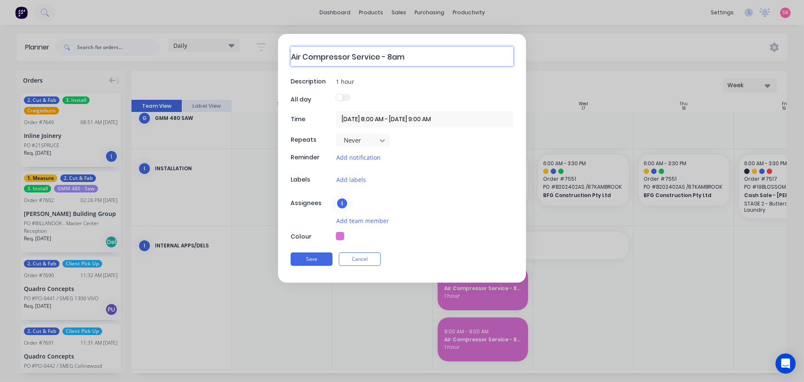
drag, startPoint x: 423, startPoint y: 57, endPoint x: 118, endPoint y: 57, distance: 305.0
click at [209, 57] on form "Air Compressor Service - 8am Description 1 hour All day Time 16/09/2025 8:00 AM…" at bounding box center [402, 158] width 787 height 248
type textarea "x"
type textarea "C"
type textarea "x"
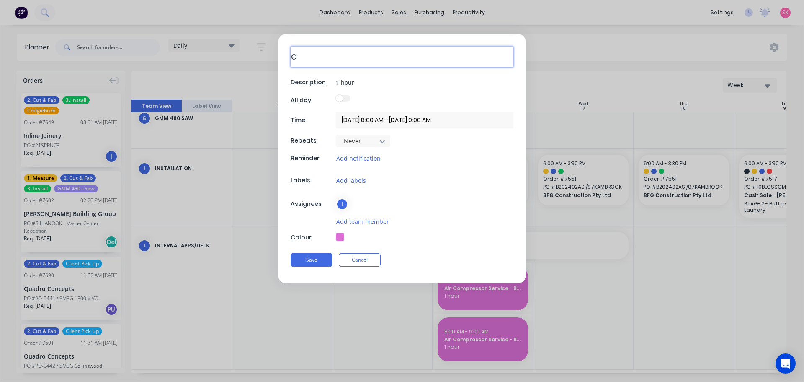
type textarea "Cr"
type textarea "x"
type textarea "Cra"
type textarea "x"
type textarea "Cran"
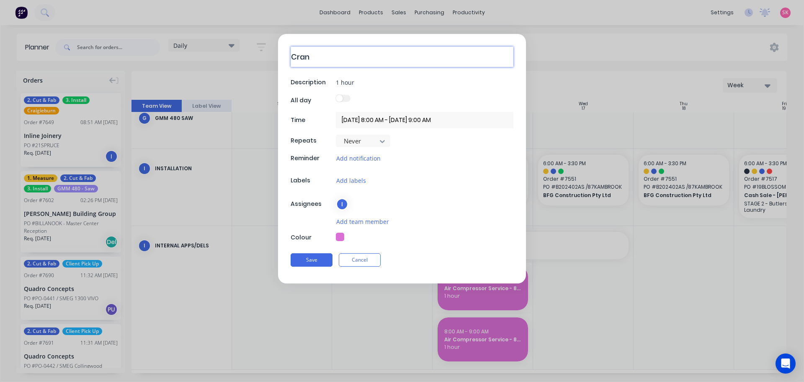
type textarea "x"
type textarea "Crane"
type textarea "x"
type textarea "Crane"
type textarea "x"
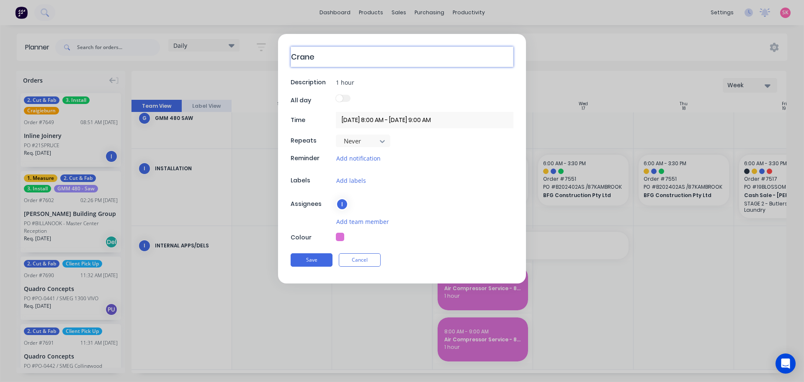
type textarea "Crane S"
type textarea "x"
type textarea "Crane Se"
type textarea "x"
type textarea "Crane Ser"
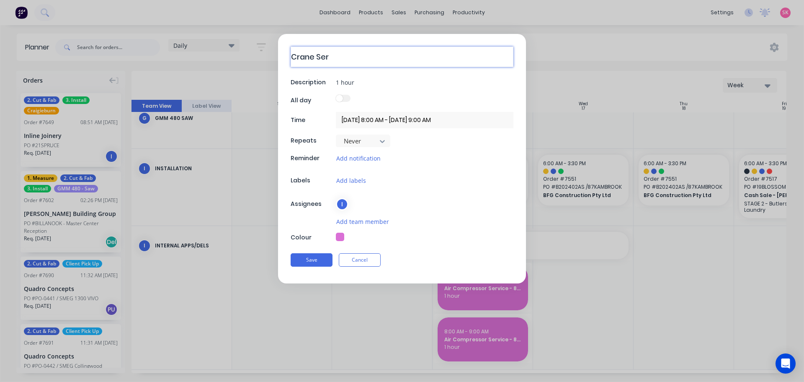
type textarea "x"
type textarea "Crane Serv"
type textarea "x"
type textarea "Crane Servi"
type textarea "x"
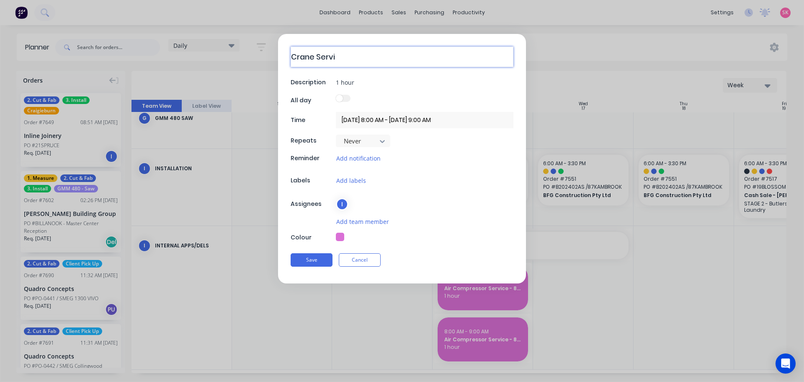
type textarea "Crane Servic"
type textarea "x"
type textarea "Crane Service"
type textarea "x"
type textarea "Crane Service"
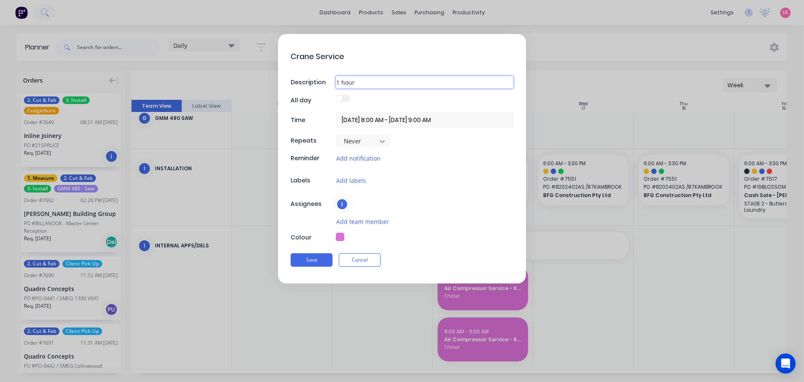
drag, startPoint x: 359, startPoint y: 83, endPoint x: 290, endPoint y: 83, distance: 69.6
click at [290, 83] on div "Crane Service Description 1 hour All day Time 16/09/2025 8:00 AM - 16/09/2025 9…" at bounding box center [402, 158] width 248 height 249
type textarea "x"
click at [346, 100] on label at bounding box center [343, 97] width 15 height 7
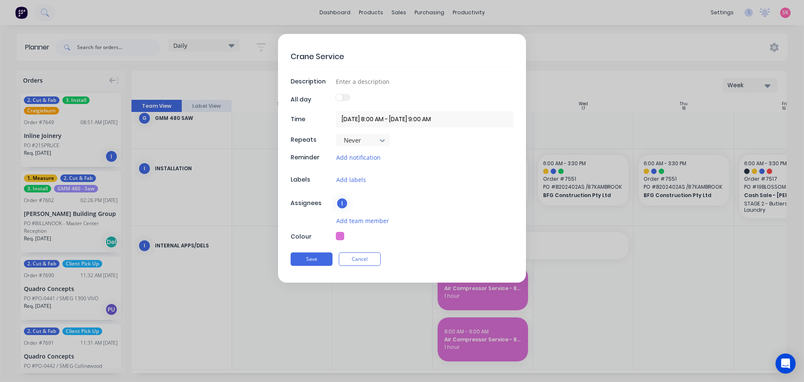
click at [350, 98] on label at bounding box center [343, 97] width 15 height 7
click at [397, 124] on input "16/09/2025 8:00 AM - 16/09/2025 9:00 AM" at bounding box center [425, 119] width 178 height 16
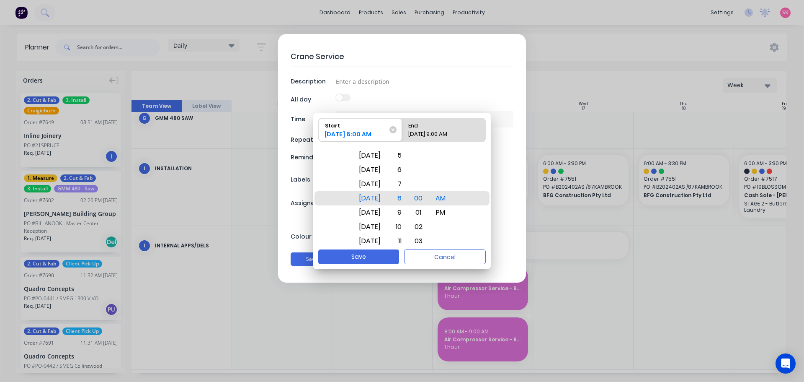
click at [424, 131] on div "16/09/2025 9:00 AM" at bounding box center [440, 136] width 70 height 12
click at [403, 131] on input "End 16/09/2025 9:00 AM" at bounding box center [402, 129] width 0 height 23
radio input "true"
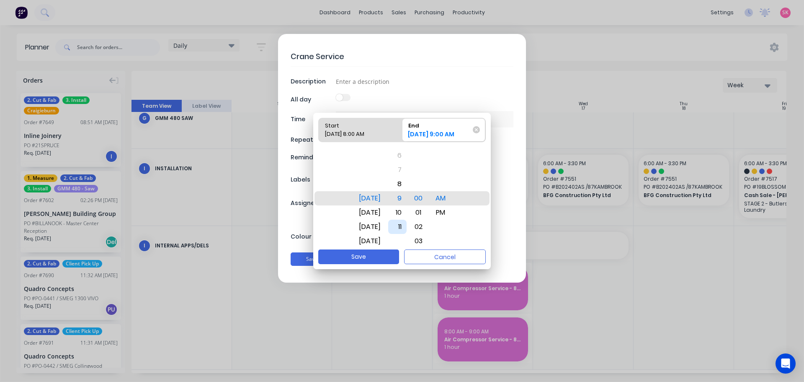
click at [407, 221] on div "11" at bounding box center [397, 227] width 18 height 14
click at [376, 253] on button "Save" at bounding box center [358, 256] width 81 height 15
type textarea "x"
type input "16/09/2025 8:00 AM - 16/09/2025 11:00 AM"
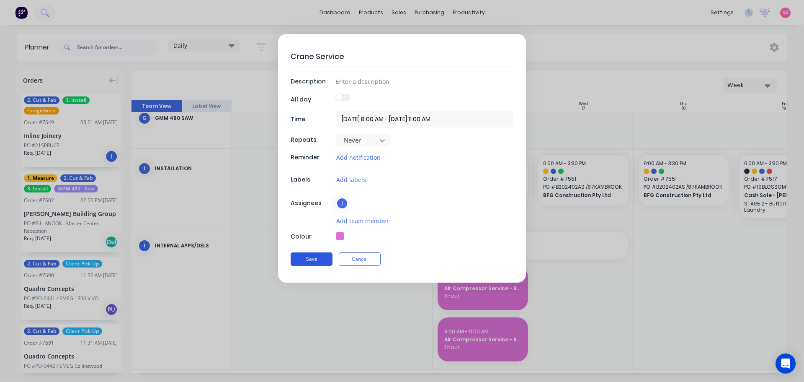
click at [313, 261] on button "Save" at bounding box center [312, 258] width 42 height 13
type textarea "x"
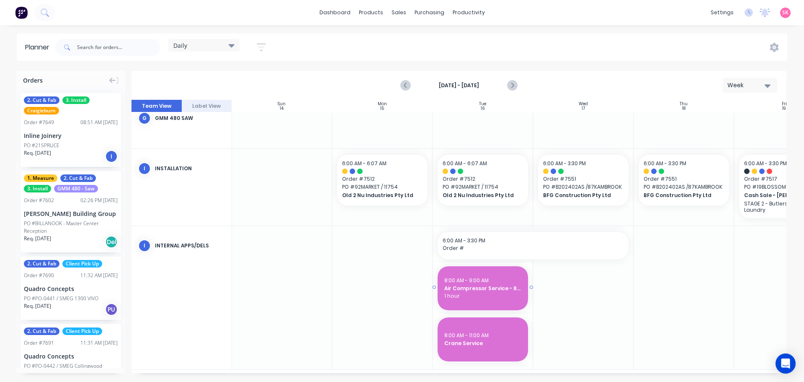
scroll to position [474, 0]
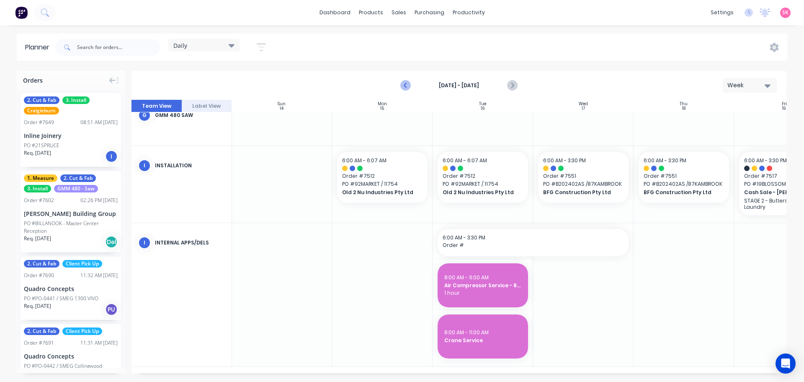
click at [401, 85] on icon "Previous page" at bounding box center [406, 85] width 10 height 10
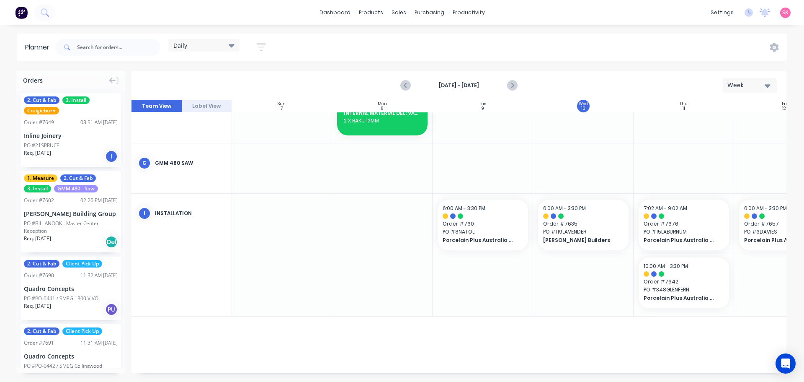
scroll to position [464, 0]
click at [506, 89] on button "Next page" at bounding box center [512, 85] width 17 height 17
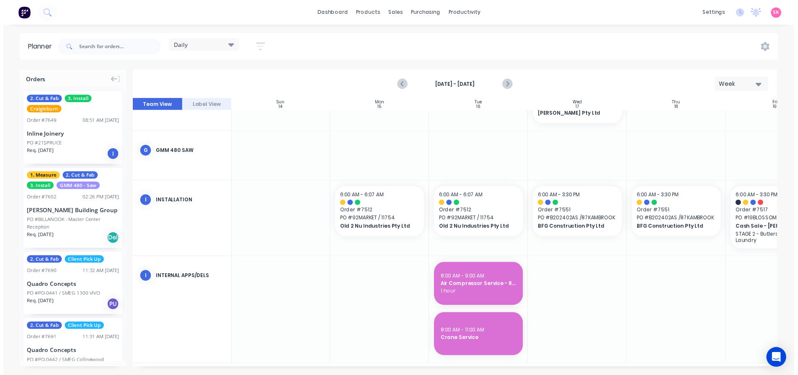
scroll to position [440, 0]
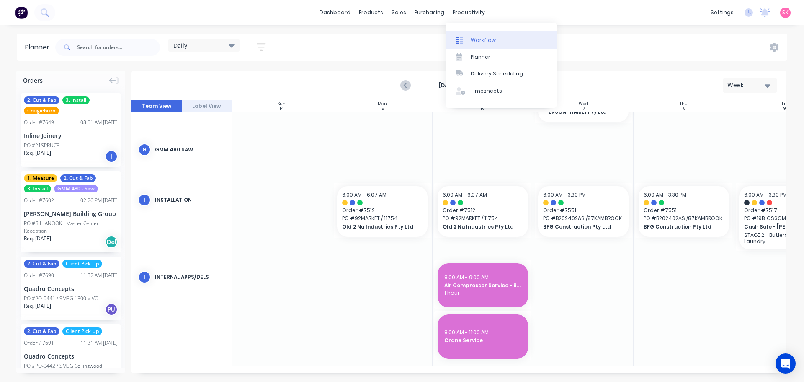
click at [468, 43] on link "Workflow" at bounding box center [501, 39] width 111 height 17
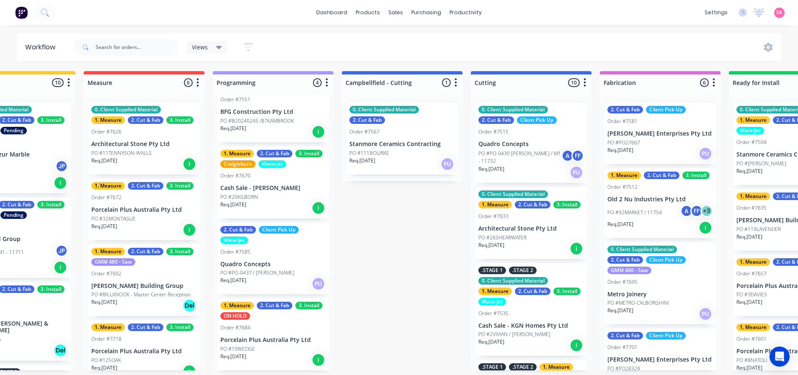
scroll to position [22, 0]
click at [398, 252] on div "Submitted 13 Status colour #273444 hex #273444 Save Cancel Summaries Total orde…" at bounding box center [621, 221] width 1640 height 300
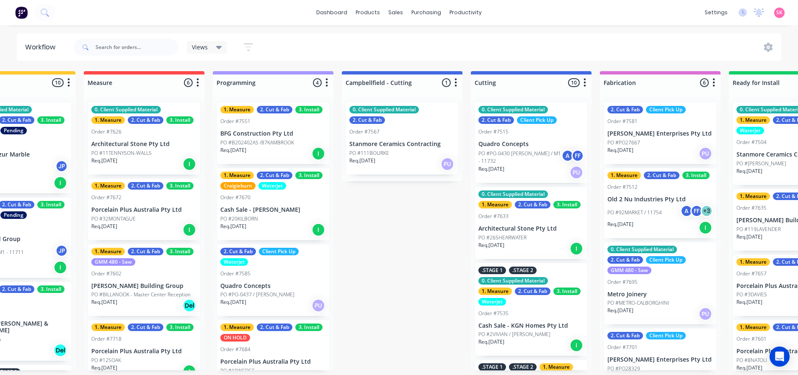
scroll to position [0, 192]
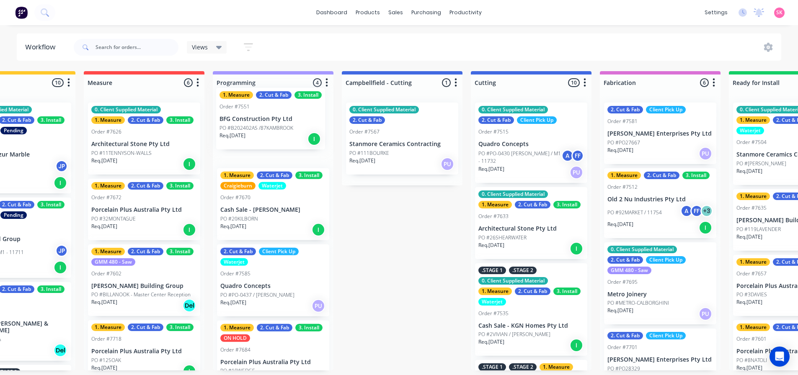
drag, startPoint x: 264, startPoint y: 142, endPoint x: 254, endPoint y: 129, distance: 16.4
click at [254, 129] on div "1. Measure 2. Cut & Fab 3. Install Order #7551 BFG Construction Pty Ltd PO #B20…" at bounding box center [273, 233] width 121 height 275
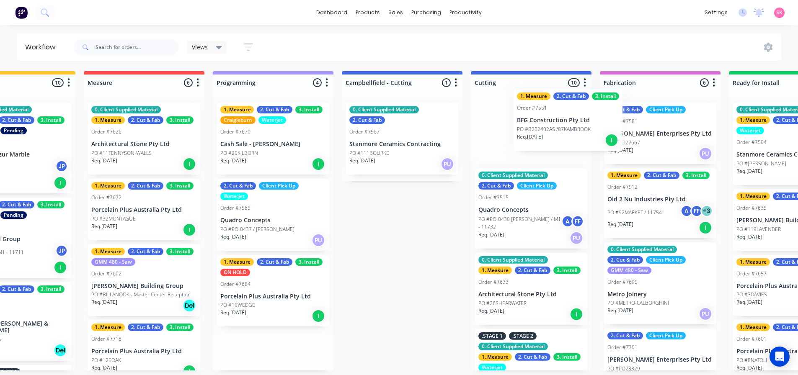
drag, startPoint x: 265, startPoint y: 146, endPoint x: 566, endPoint y: 132, distance: 302.0
click at [566, 132] on div "Submitted 13 Status colour #273444 hex #273444 Save Cancel Summaries Total orde…" at bounding box center [621, 221] width 1640 height 300
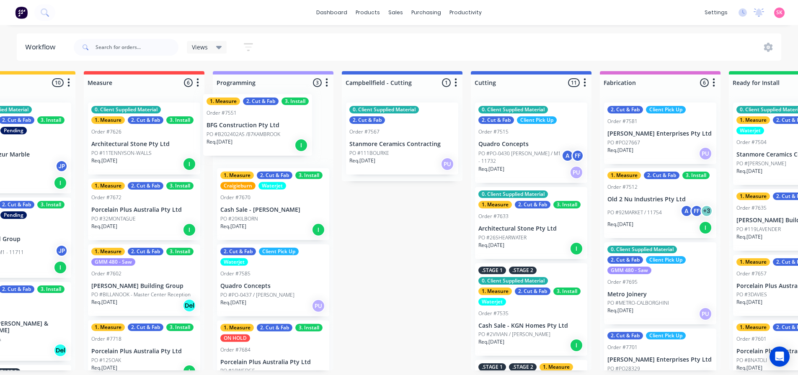
drag, startPoint x: 526, startPoint y: 140, endPoint x: 246, endPoint y: 131, distance: 279.6
click at [246, 131] on div "Submitted 13 Status colour #273444 hex #273444 Save Cancel Summaries Total orde…" at bounding box center [621, 221] width 1640 height 300
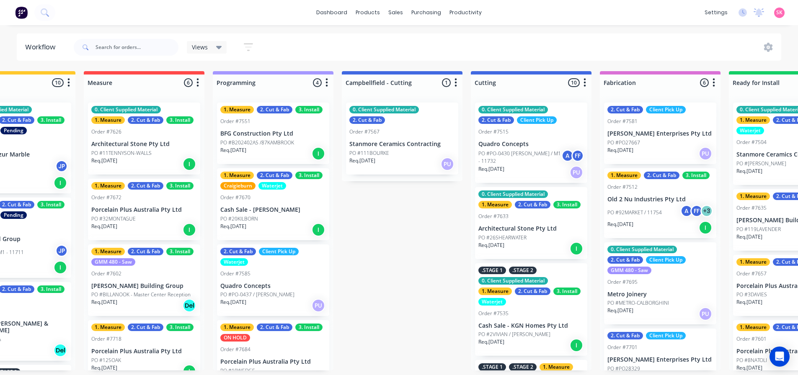
click at [106, 163] on p "Req. 06/08/25" at bounding box center [104, 161] width 26 height 8
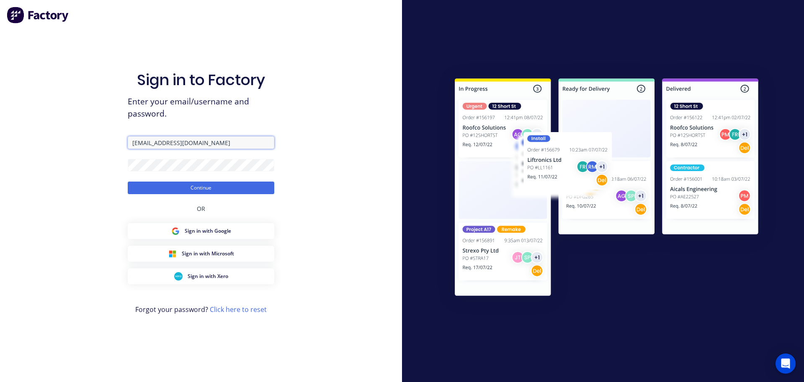
click at [235, 137] on input "jordan@aztechstone.com.au" at bounding box center [201, 142] width 147 height 13
type input "office@aztechstone.com.au"
click at [203, 186] on button "Continue" at bounding box center [201, 187] width 147 height 13
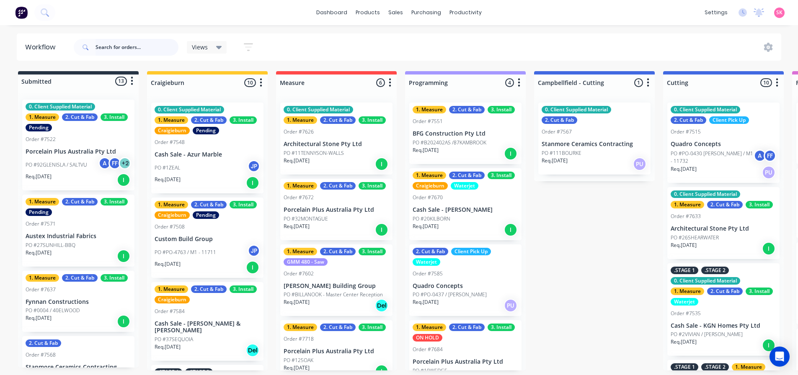
click at [134, 46] on input "text" at bounding box center [137, 47] width 83 height 17
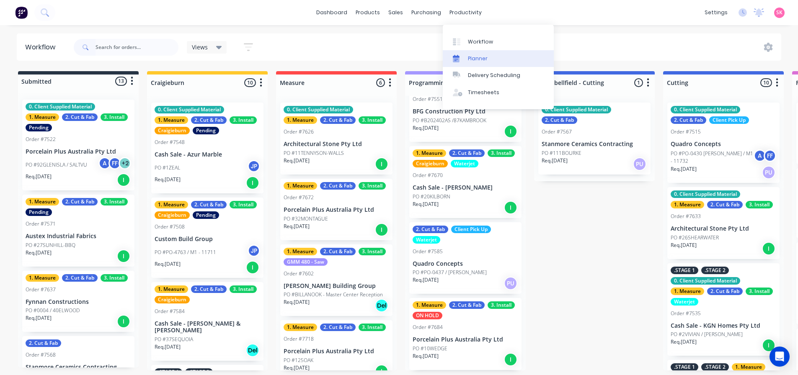
click at [470, 55] on div "Planner" at bounding box center [478, 59] width 20 height 8
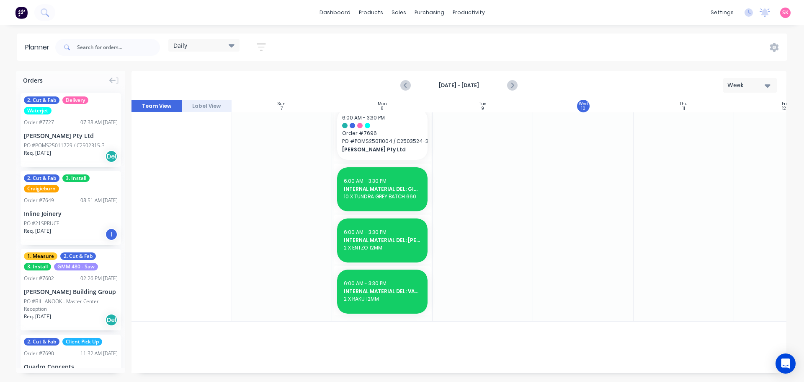
scroll to position [129, 0]
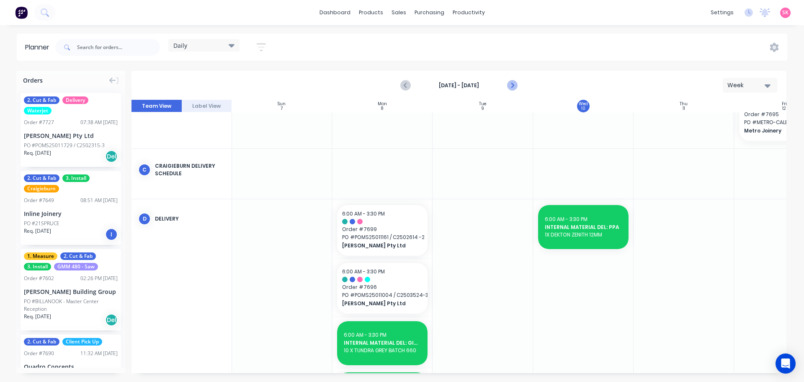
click at [507, 83] on icon "Next page" at bounding box center [512, 85] width 10 height 10
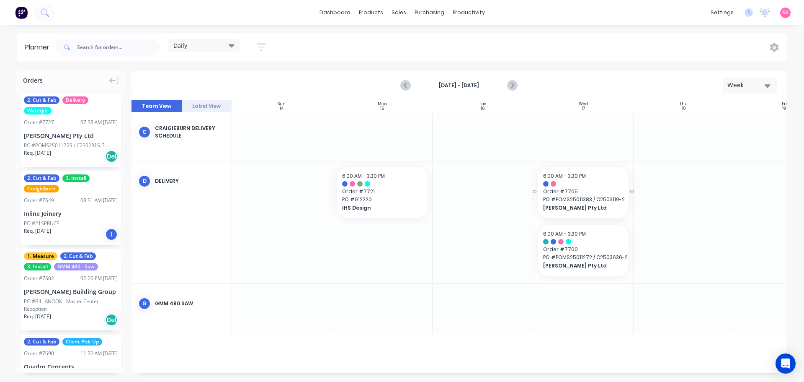
scroll to position [252, 0]
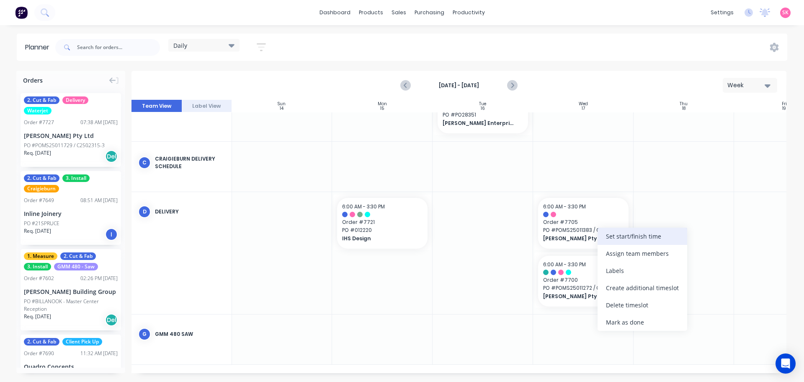
click at [610, 238] on div "Set start/finish time" at bounding box center [643, 236] width 90 height 17
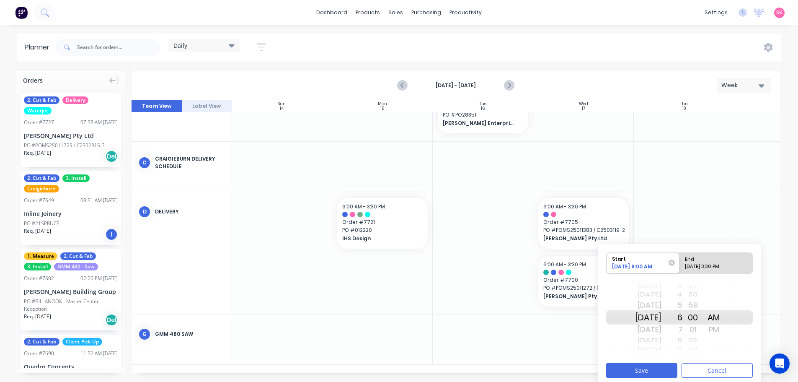
click at [662, 331] on div "[DATE]" at bounding box center [648, 329] width 26 height 13
click at [707, 256] on div "End" at bounding box center [712, 258] width 61 height 10
click at [680, 256] on input "End 09/17/2025 3:30 PM" at bounding box center [680, 263] width 0 height 21
radio input "true"
click at [662, 321] on div "[DATE]" at bounding box center [648, 317] width 26 height 14
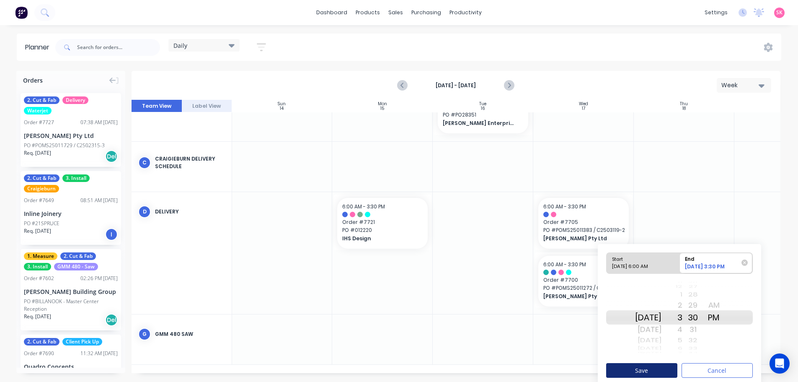
click at [660, 367] on button "Save" at bounding box center [641, 370] width 71 height 15
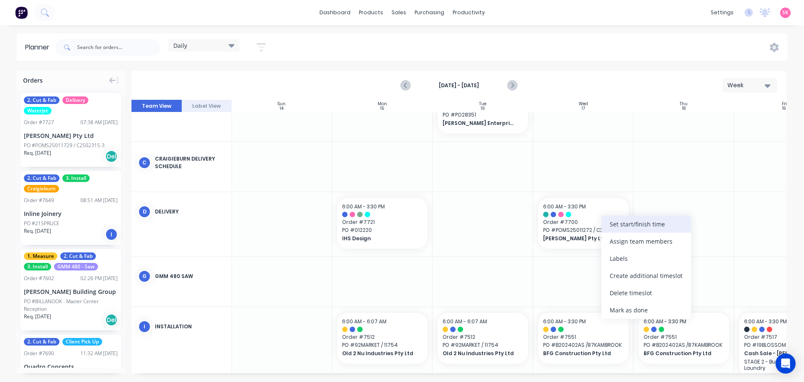
click at [636, 219] on div "Set start/finish time" at bounding box center [647, 223] width 90 height 17
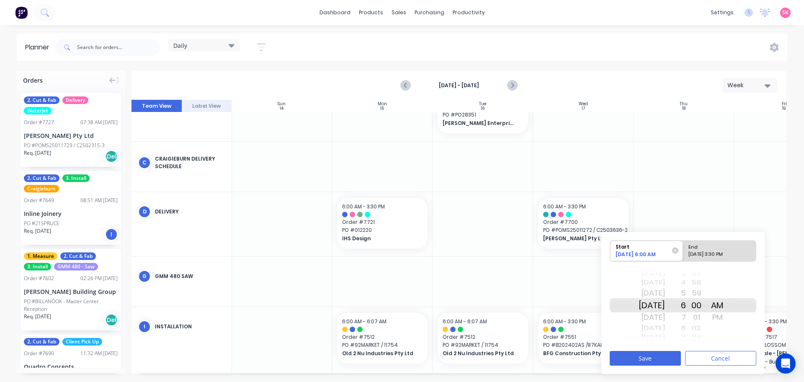
click at [659, 304] on div "[DATE]" at bounding box center [652, 305] width 26 height 14
click at [711, 251] on div "09/17/2025 3:30 PM" at bounding box center [716, 256] width 61 height 10
click at [684, 251] on input "End 09/17/2025 3:30 PM" at bounding box center [683, 250] width 0 height 21
radio input "true"
click at [665, 304] on div "[DATE]" at bounding box center [652, 305] width 26 height 14
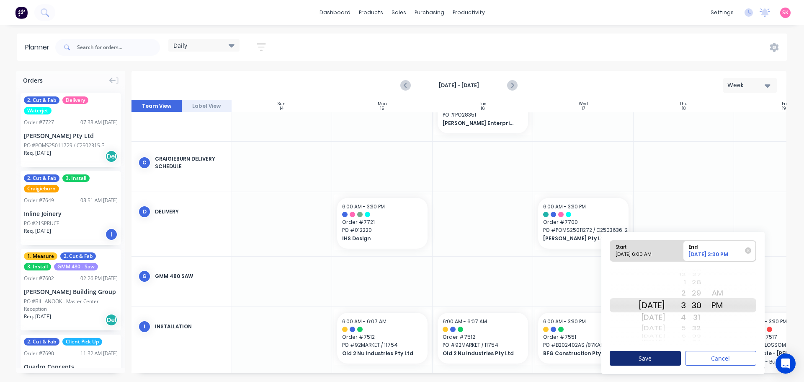
click at [661, 359] on button "Save" at bounding box center [645, 358] width 71 height 15
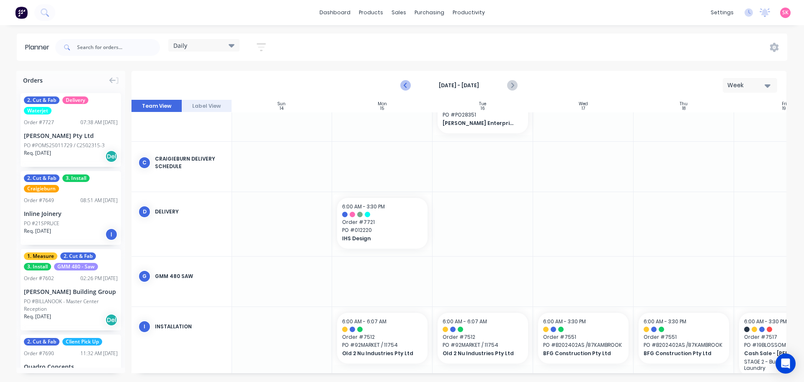
click at [412, 86] on button "Previous page" at bounding box center [406, 85] width 17 height 17
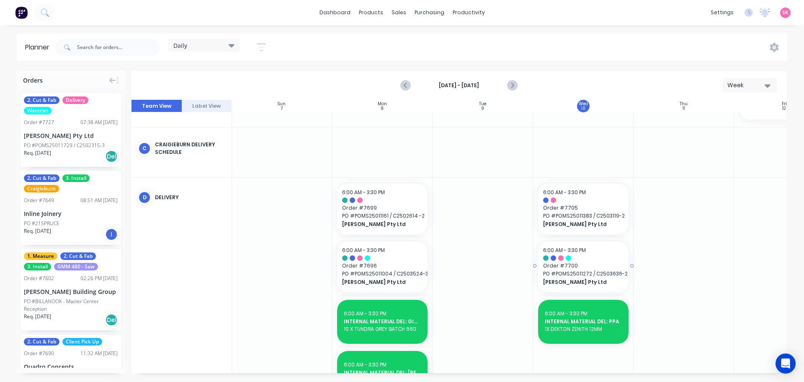
scroll to position [276, 0]
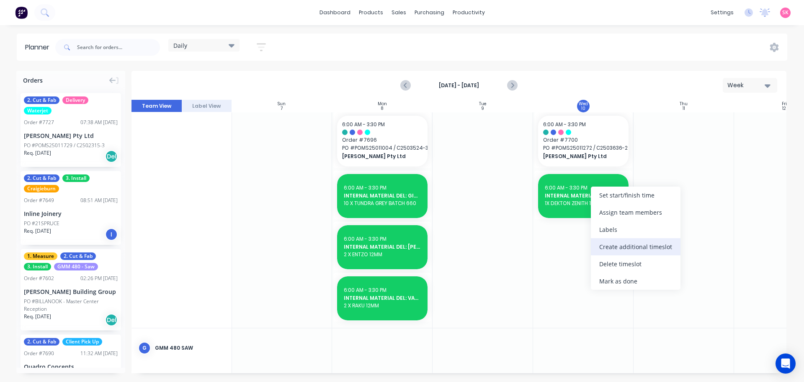
click at [629, 245] on div "Create additional timeslot" at bounding box center [636, 246] width 90 height 17
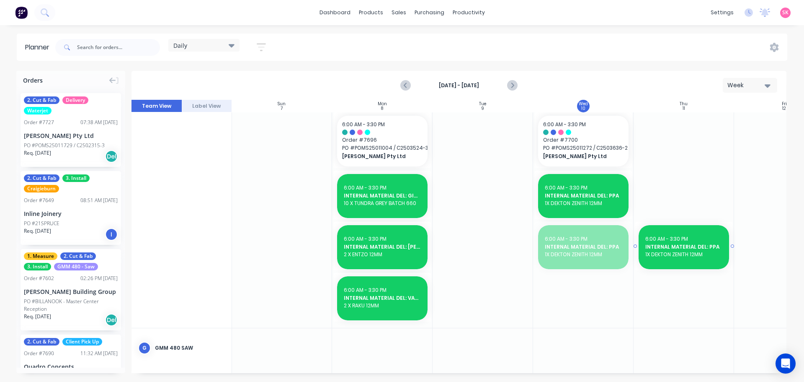
drag, startPoint x: 575, startPoint y: 244, endPoint x: 696, endPoint y: 242, distance: 120.7
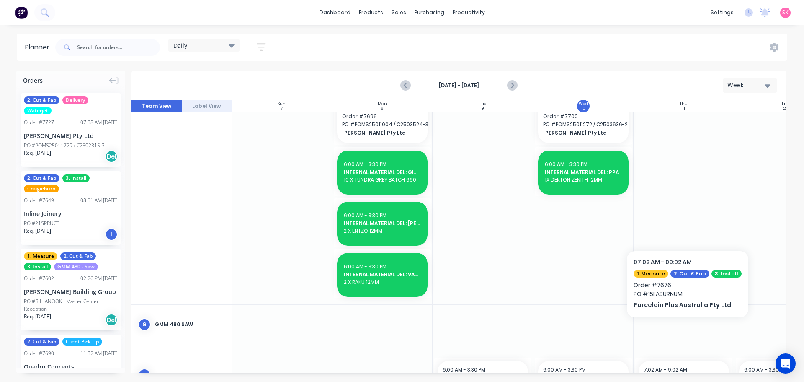
scroll to position [171, 0]
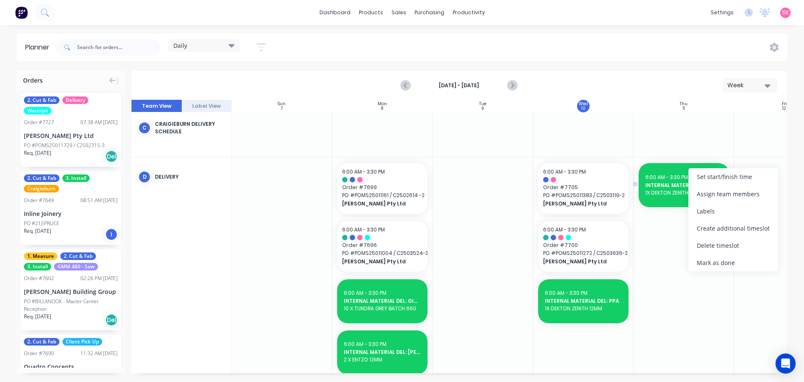
click at [655, 182] on span "INTERNAL MATERIAL DEL: PPA" at bounding box center [684, 185] width 77 height 8
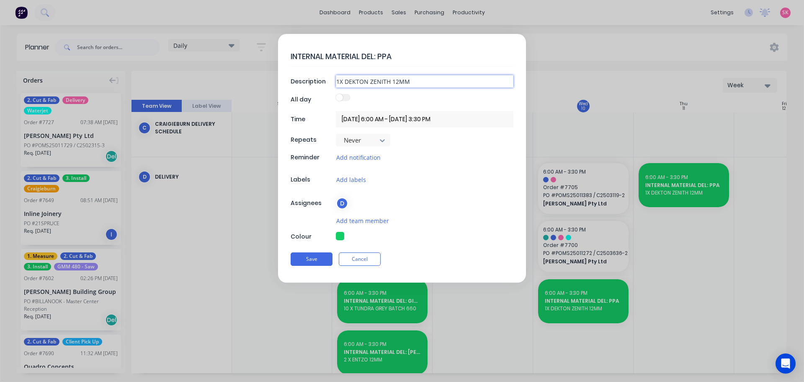
drag, startPoint x: 411, startPoint y: 81, endPoint x: 292, endPoint y: 78, distance: 119.4
click at [293, 79] on div "Description 1X DEKTON ZENITH 12MM" at bounding box center [402, 81] width 223 height 13
click at [422, 58] on textarea "INTERNAL MATERIAL DEL: PPA" at bounding box center [402, 57] width 223 height 20
type textarea "INTERNAL MATERIAL DEL: HRT > Craigiburn"
drag, startPoint x: 411, startPoint y: 82, endPoint x: 285, endPoint y: 81, distance: 126.1
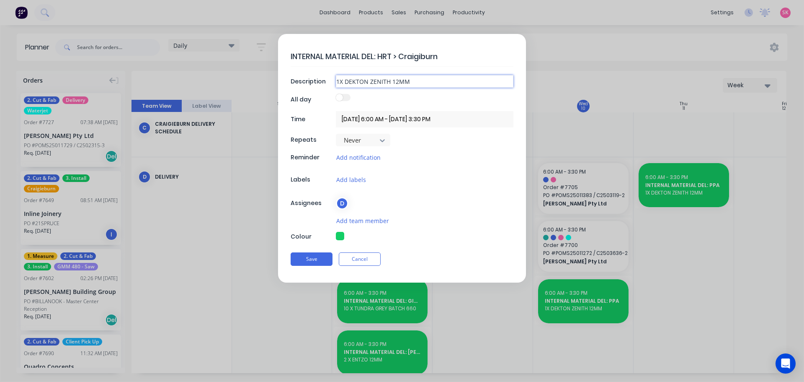
click at [290, 81] on div "INTERNAL MATERIAL DEL: HRT > Craigiburn Description 1X DEKTON ZENITH 12MM All d…" at bounding box center [402, 158] width 248 height 248
paste input "Material: Quantum Zero Naturale Concrete Matte QTY: 6 Material: Quantum Zero Ch…"
click at [390, 81] on input "Material: Quantum Zero Naturale Concrete Matte QTY: 6 Material: Quantum Zero Ch…" at bounding box center [425, 81] width 178 height 13
type input "Material: Quantum Zero Naturale Concrete Matte QTY: 6 / Material: Quantum Zero …"
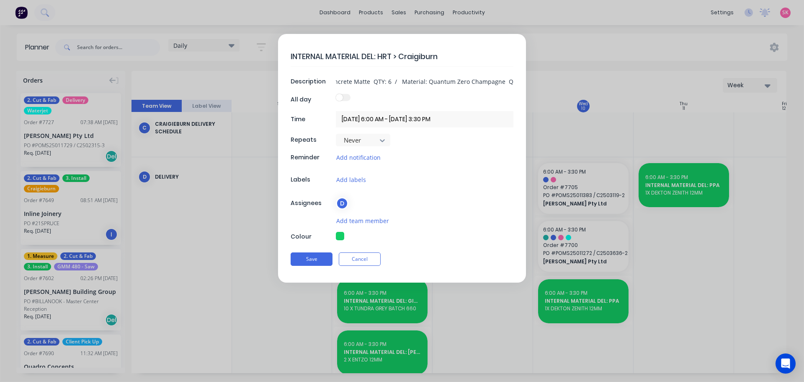
click at [465, 58] on textarea "INTERNAL MATERIAL DEL: HRT > Craigiburn" at bounding box center [402, 57] width 223 height 20
type textarea "INTERNAL MATERIAL DEL: HRT > Craigiburn 7583"
click at [315, 260] on button "Save" at bounding box center [312, 258] width 42 height 13
click at [311, 256] on div at bounding box center [282, 295] width 101 height 276
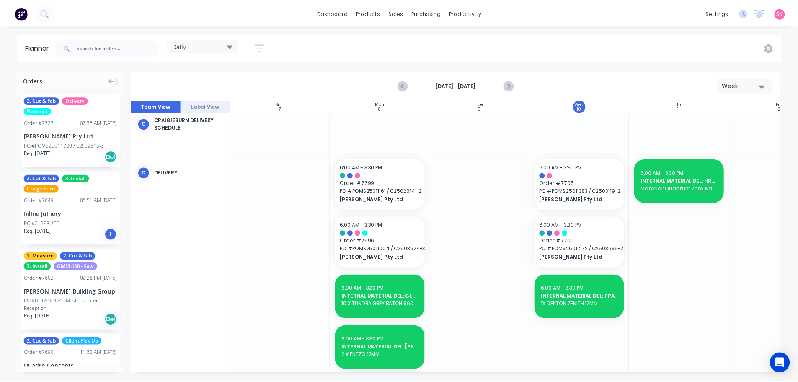
scroll to position [45, 0]
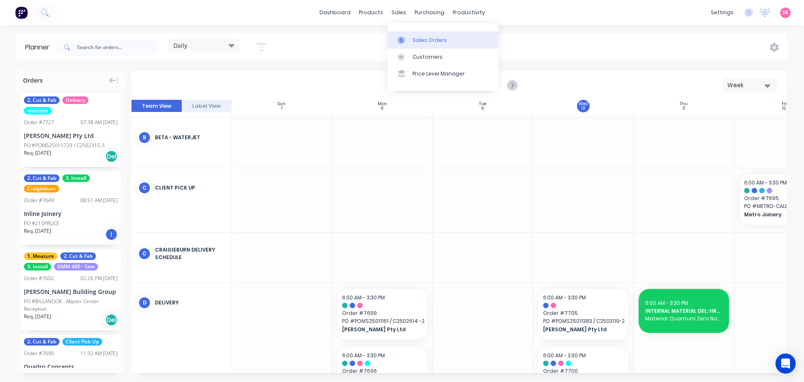
drag, startPoint x: 405, startPoint y: 39, endPoint x: 400, endPoint y: 40, distance: 5.1
click at [405, 39] on div at bounding box center [404, 40] width 13 height 8
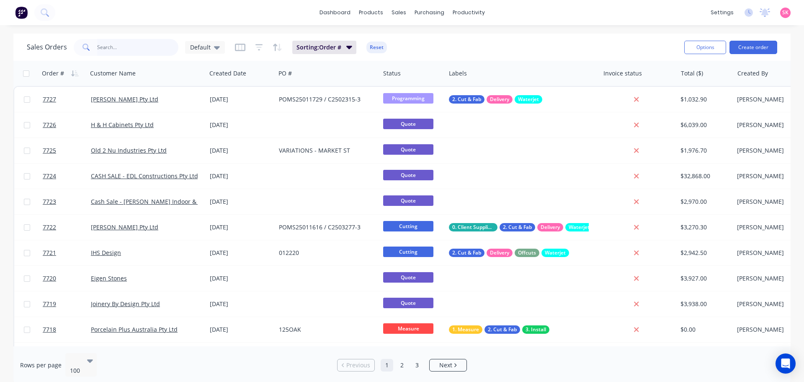
click at [127, 48] on input "text" at bounding box center [138, 47] width 82 height 17
type input "s"
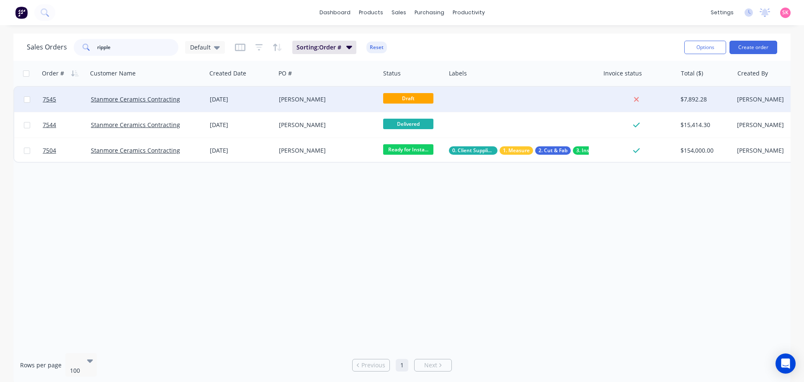
type input "ripple"
click at [295, 105] on div "STELLA MARIS" at bounding box center [328, 99] width 104 height 25
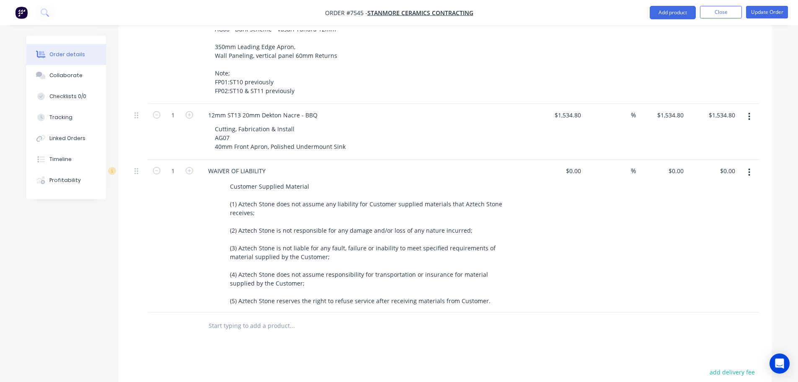
scroll to position [209, 0]
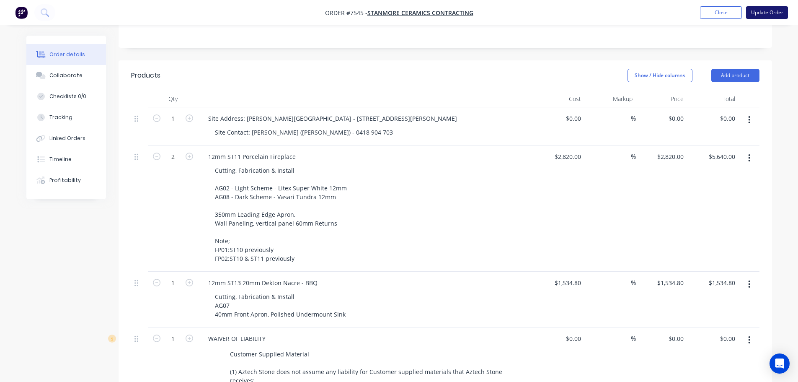
click at [758, 12] on button "Update Order" at bounding box center [767, 12] width 42 height 13
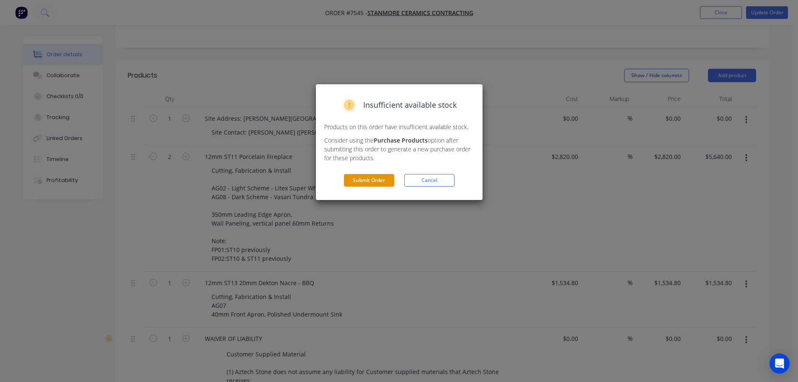
click at [376, 184] on button "Submit Order" at bounding box center [369, 180] width 50 height 13
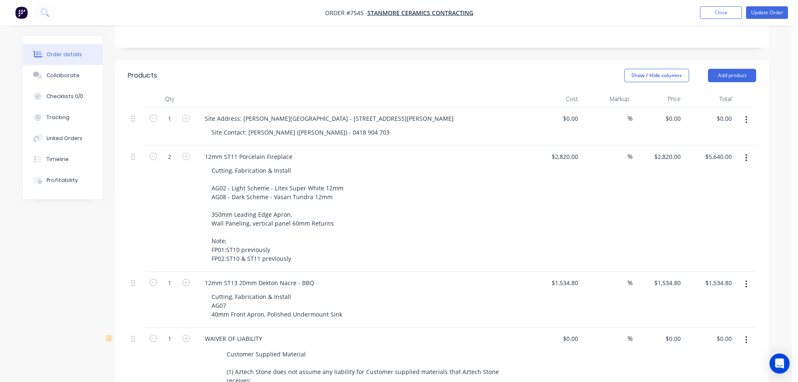
scroll to position [0, 0]
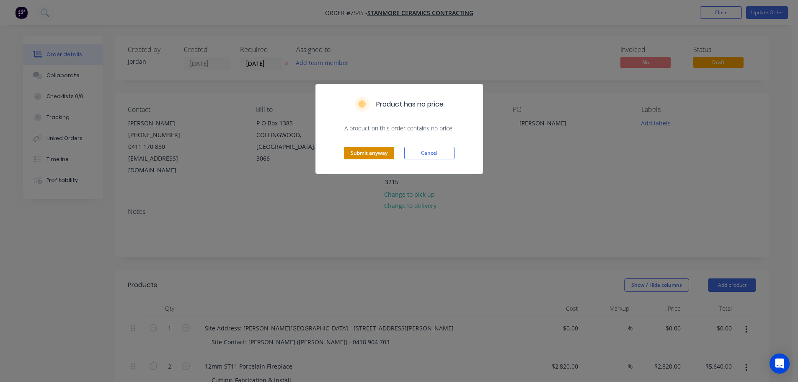
click at [390, 159] on button "Submit anyway" at bounding box center [369, 153] width 50 height 13
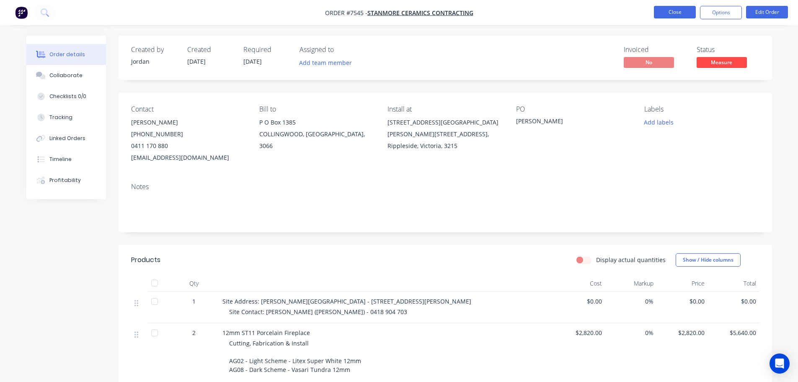
click at [665, 13] on button "Close" at bounding box center [675, 12] width 42 height 13
click span "Ready for Insta..."
click div "Order # Customer Name Created Date PO # Status Labels Invoice status Total ($) …"
click div "STELLA MARIS"
click at [671, 19] on nav "Order #7545 - Stanmore Ceramics Contracting Close Options Edit Order" at bounding box center [399, 12] width 798 height 25
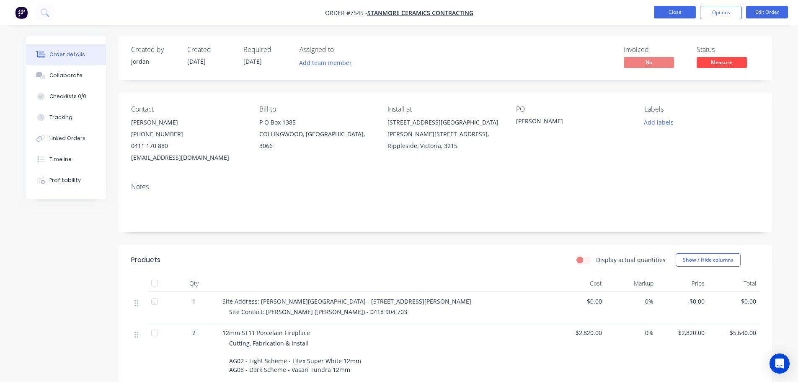
click at [667, 18] on button "Close" at bounding box center [675, 12] width 42 height 13
click div "Stanmore Ceramics Contracting"
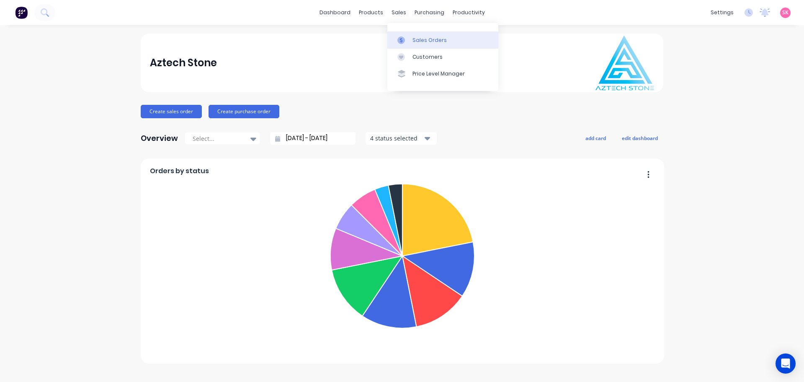
click at [409, 47] on link "Sales Orders" at bounding box center [443, 39] width 111 height 17
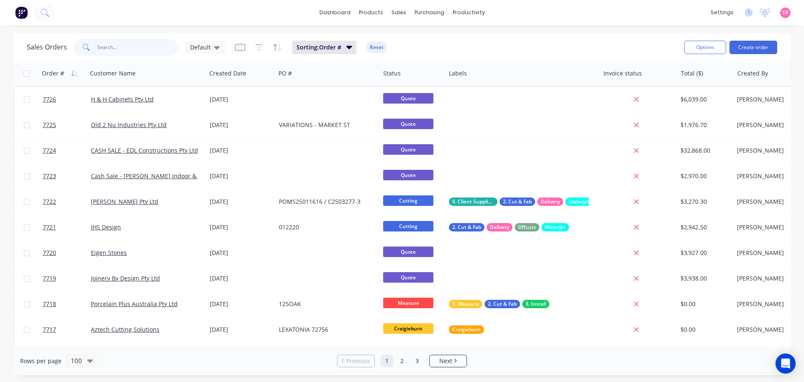
click at [128, 52] on input "text" at bounding box center [138, 47] width 82 height 17
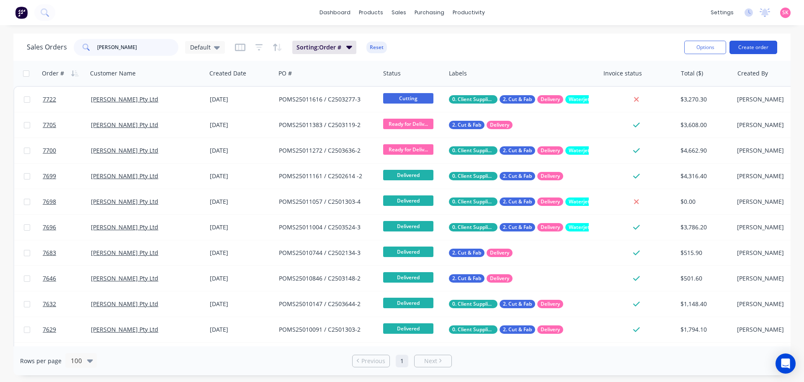
type input "marbut"
click at [742, 47] on button "Create order" at bounding box center [754, 47] width 48 height 13
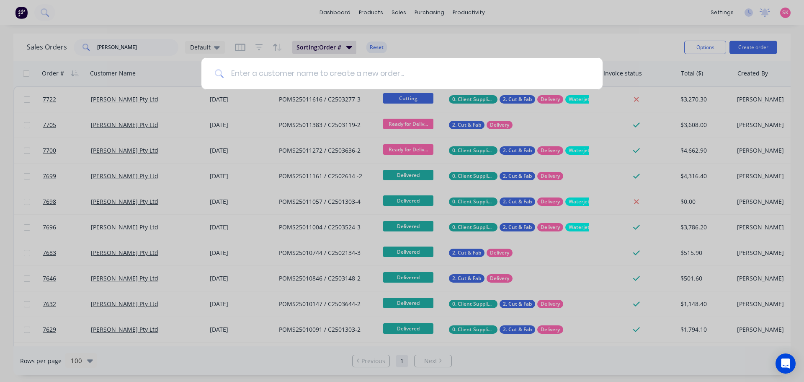
click at [297, 79] on input at bounding box center [406, 73] width 365 height 31
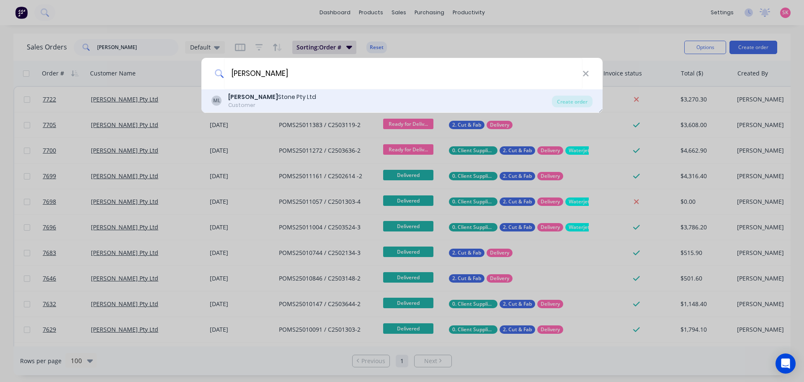
type input "marbut"
click at [292, 99] on div "ML Marbut Stone Pty Ltd Customer" at bounding box center [382, 101] width 341 height 16
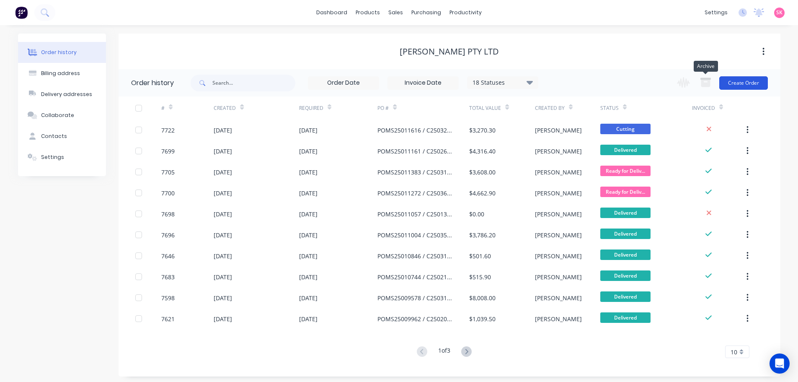
click at [735, 82] on button "Create Order" at bounding box center [743, 82] width 49 height 13
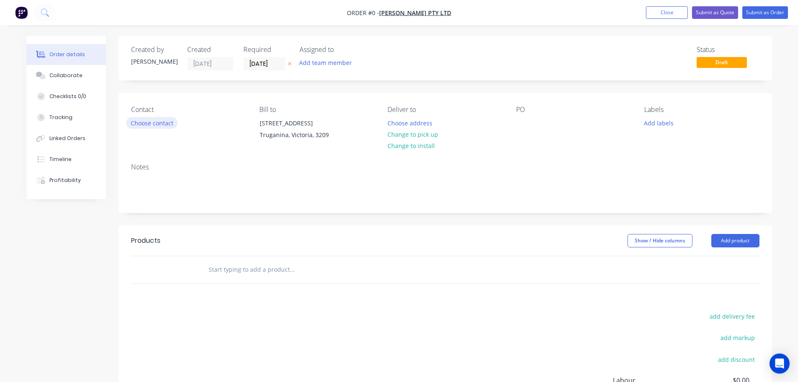
click at [148, 121] on button "Choose contact" at bounding box center [152, 122] width 52 height 11
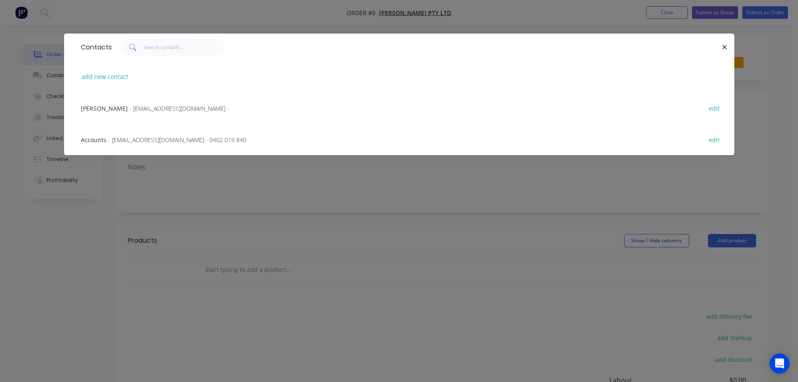
click at [157, 131] on div "Accounts - accountspayable@anmargroup.com.au - 0402 019 840 edit" at bounding box center [399, 139] width 645 height 31
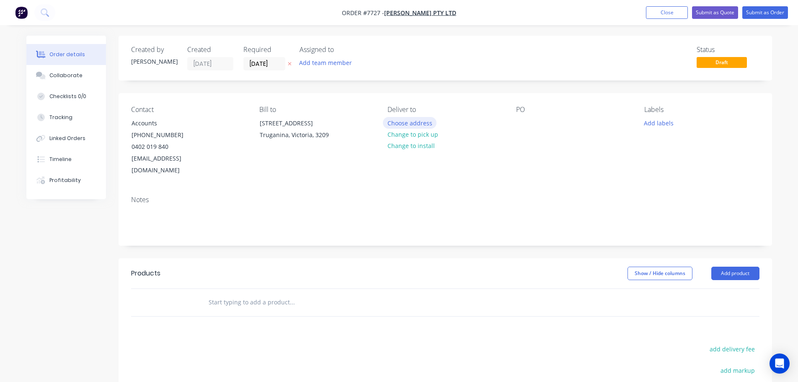
click at [416, 125] on button "Choose address" at bounding box center [410, 122] width 54 height 11
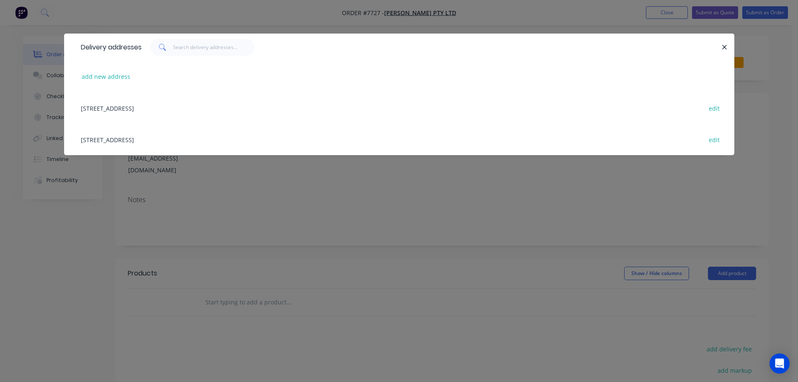
click at [146, 107] on div "14 Felstead Drive, Truganina, Victoria, Australia, 3209 edit" at bounding box center [399, 107] width 645 height 31
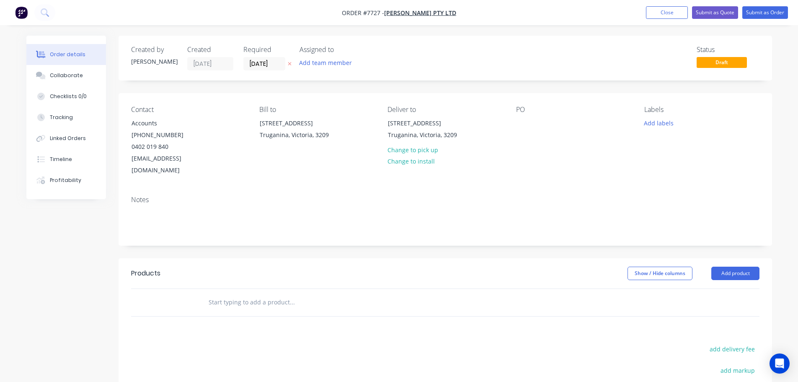
drag, startPoint x: 533, startPoint y: 129, endPoint x: 519, endPoint y: 125, distance: 13.9
click at [532, 128] on div "PO" at bounding box center [573, 141] width 115 height 71
click at [422, 164] on button "Change to install" at bounding box center [411, 160] width 56 height 11
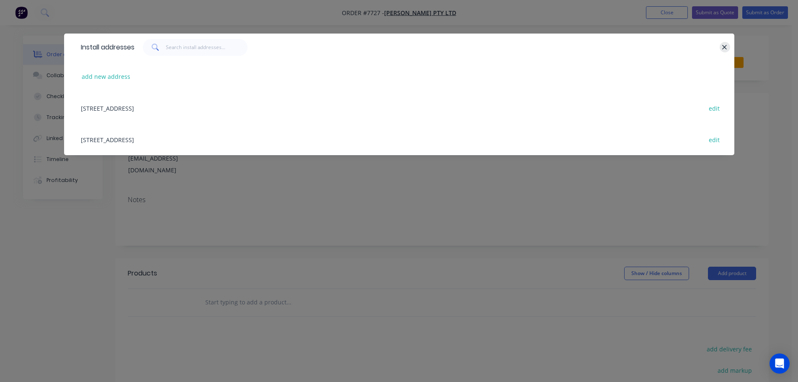
click at [721, 49] on button "button" at bounding box center [725, 47] width 10 height 10
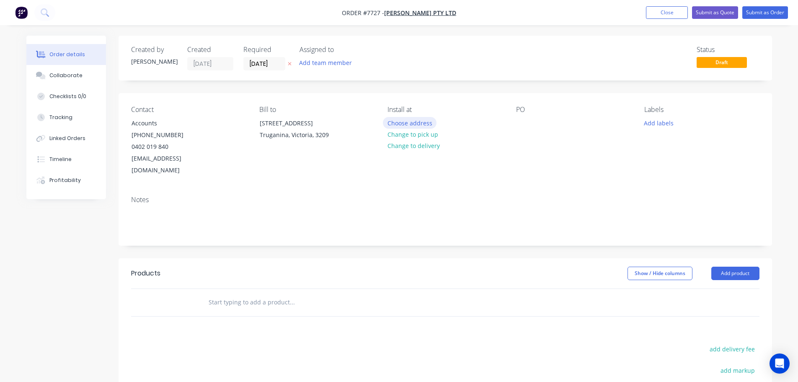
click at [413, 123] on button "Choose address" at bounding box center [410, 122] width 54 height 11
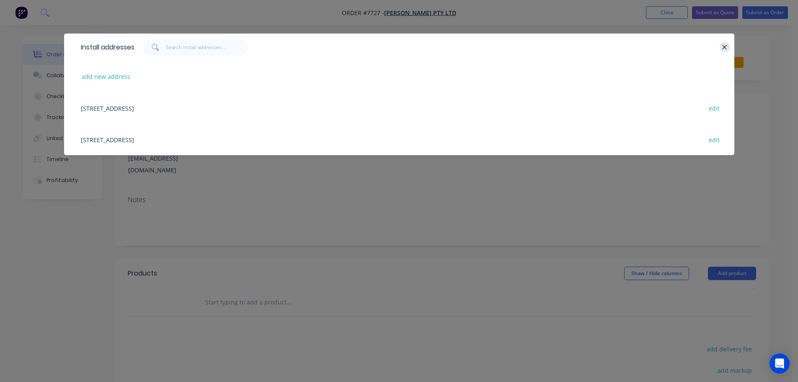
click at [722, 49] on icon "button" at bounding box center [724, 48] width 5 height 8
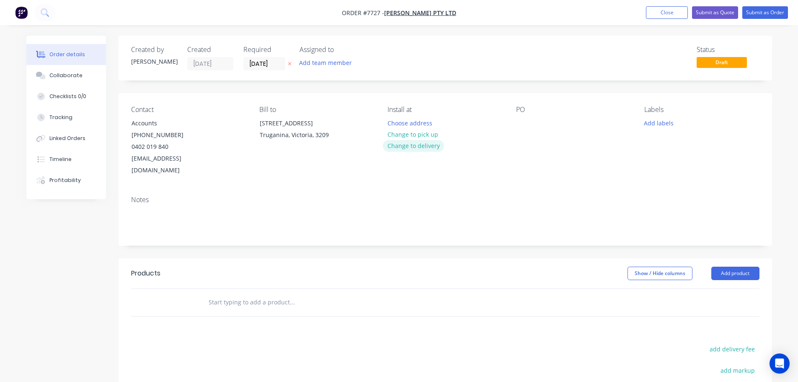
click at [425, 147] on button "Change to delivery" at bounding box center [413, 145] width 61 height 11
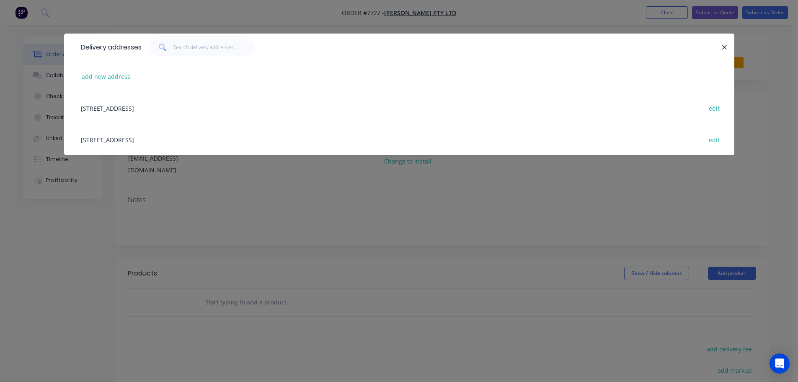
click at [120, 140] on div "122-126 National Blvd, Campbellfield, Victoria, Australia, 3061 edit" at bounding box center [399, 139] width 645 height 31
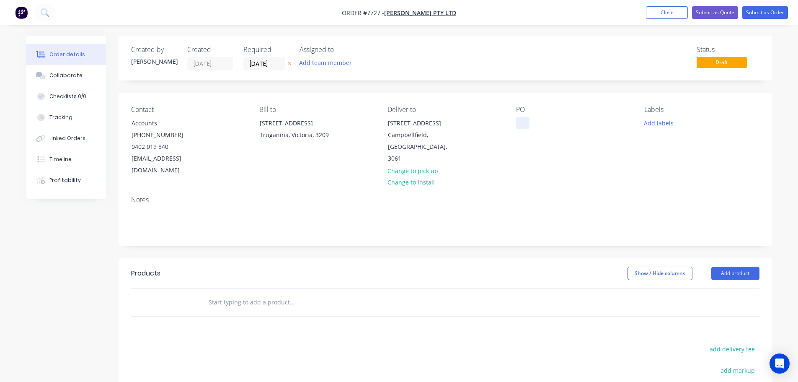
click at [525, 123] on div at bounding box center [522, 123] width 13 height 12
click at [669, 122] on button "Add labels" at bounding box center [659, 122] width 39 height 11
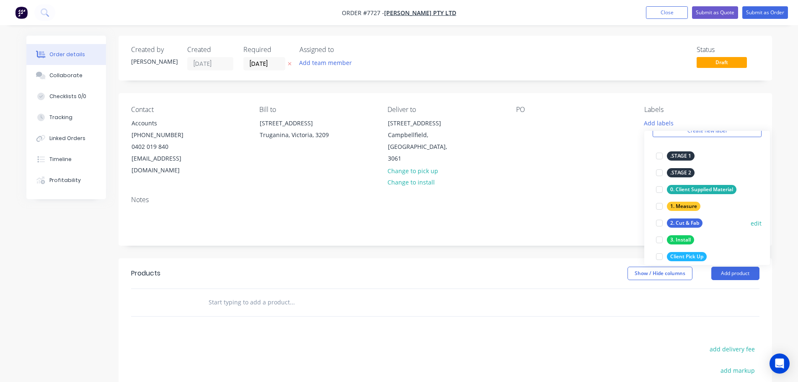
click at [659, 222] on div at bounding box center [659, 223] width 17 height 17
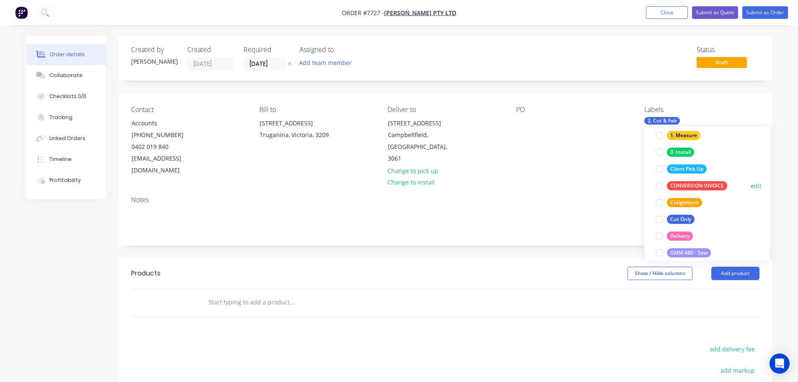
scroll to position [126, 0]
click at [658, 234] on div at bounding box center [659, 235] width 17 height 17
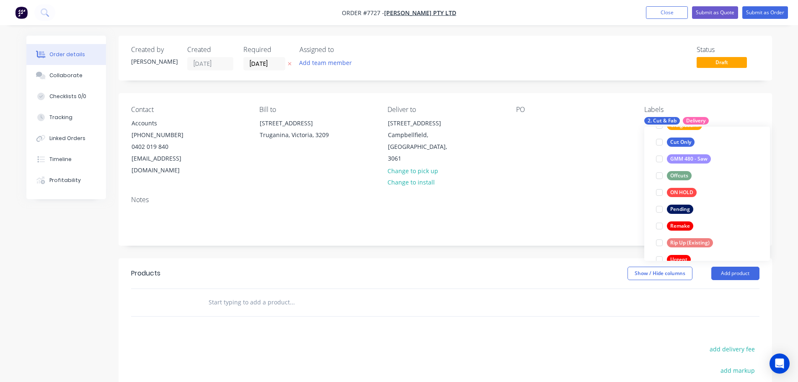
scroll to position [251, 0]
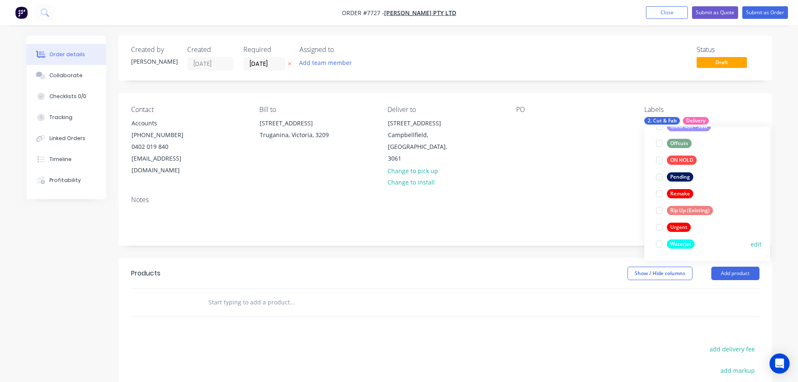
click at [661, 244] on div at bounding box center [659, 243] width 17 height 17
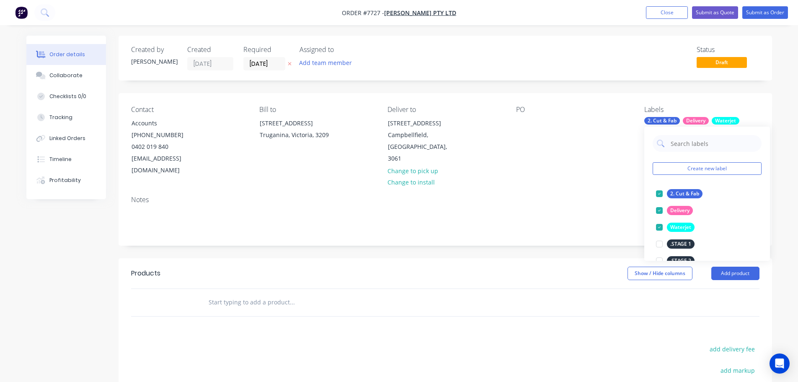
click at [546, 244] on div "Created by Stacey Created 10/09/25 Required 10/09/25 Assigned to Add team membe…" at bounding box center [446, 277] width 654 height 482
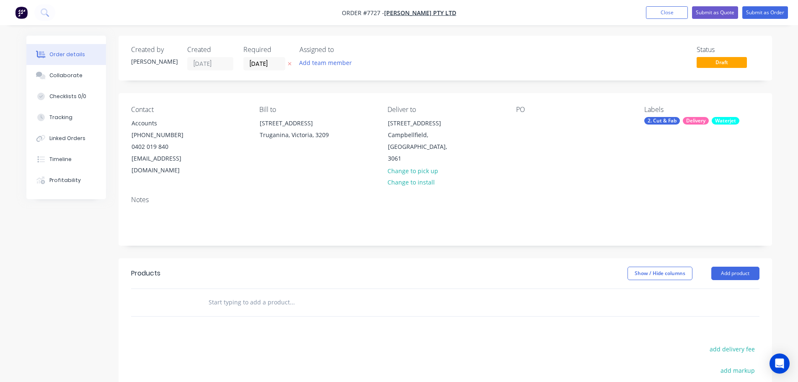
click at [285, 294] on input "text" at bounding box center [292, 302] width 168 height 17
click at [235, 294] on input "text" at bounding box center [292, 302] width 168 height 17
drag, startPoint x: 276, startPoint y: 293, endPoint x: 270, endPoint y: 295, distance: 6.0
click at [275, 294] on input "text" at bounding box center [292, 302] width 168 height 17
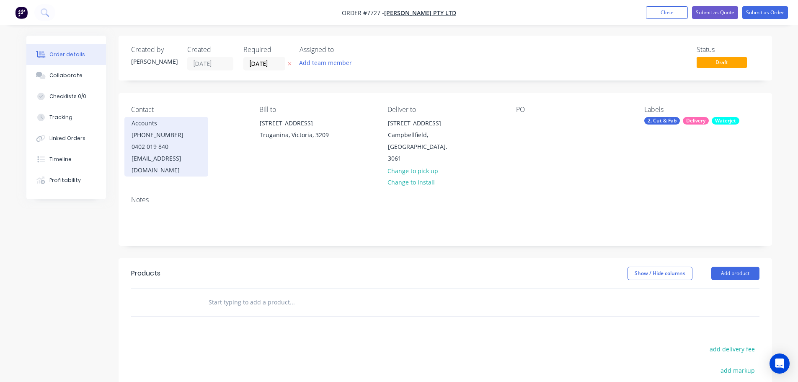
type input "c"
type input "C"
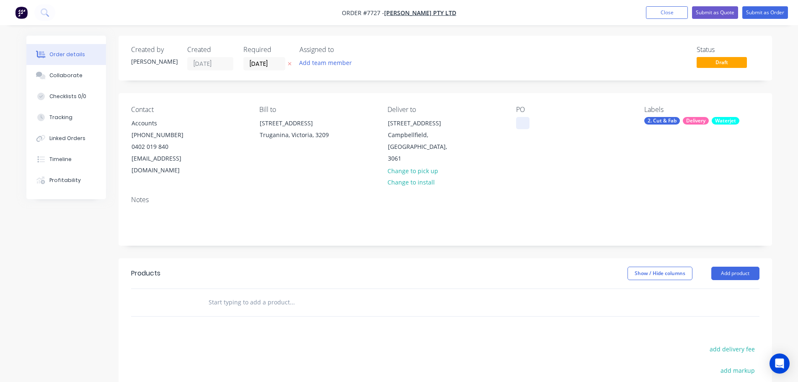
click at [520, 120] on div at bounding box center [522, 123] width 13 height 12
paste div
drag, startPoint x: 564, startPoint y: 120, endPoint x: 556, endPoint y: 120, distance: 8.0
click at [556, 120] on div "C2502315-3 B183317 POMS25011729" at bounding box center [568, 127] width 105 height 21
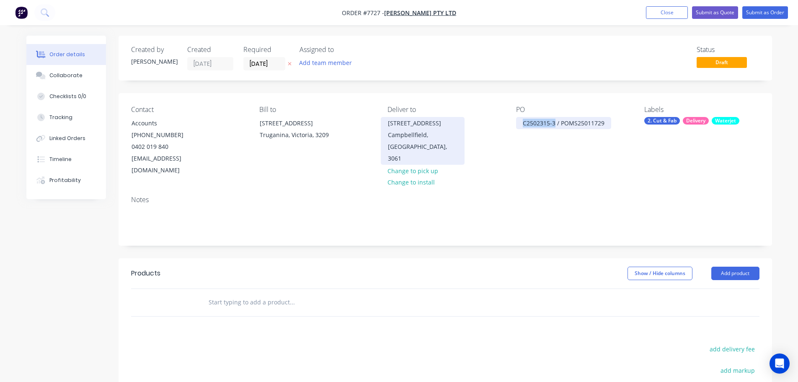
drag, startPoint x: 555, startPoint y: 122, endPoint x: 460, endPoint y: 122, distance: 95.1
click at [467, 122] on div "Contact Accounts (03) 8359 4900 0402 019 840 accountspayable@anmargroup.com.au …" at bounding box center [446, 141] width 654 height 96
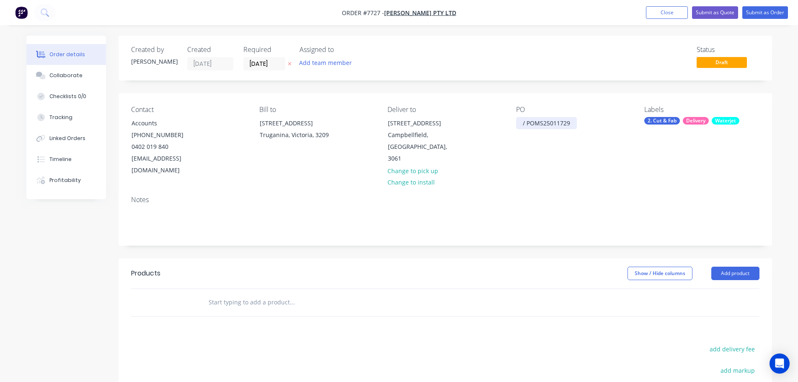
click at [571, 125] on div "/ POMS25011729" at bounding box center [546, 123] width 61 height 12
drag, startPoint x: 528, startPoint y: 121, endPoint x: 472, endPoint y: 119, distance: 55.7
click at [472, 119] on div "Contact Accounts (03) 8359 4900 0402 019 840 accountspayable@anmargroup.com.au …" at bounding box center [446, 141] width 654 height 96
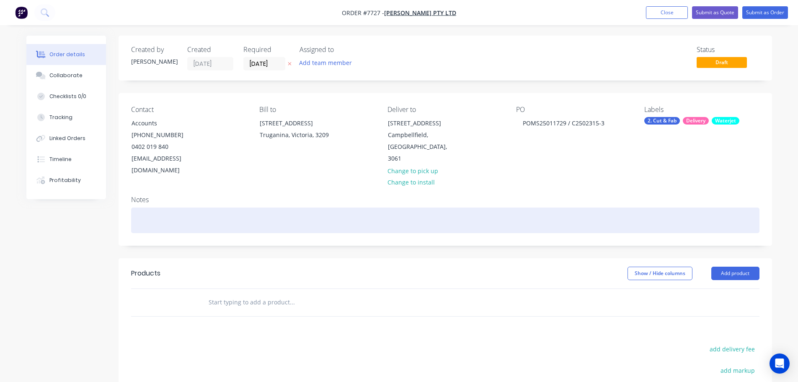
click at [611, 209] on div at bounding box center [445, 220] width 628 height 26
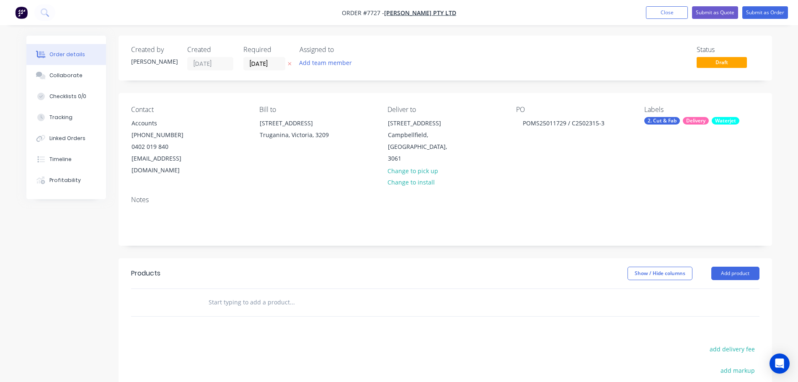
click at [432, 258] on header "Products Show / Hide columns Add product" at bounding box center [446, 273] width 654 height 30
drag, startPoint x: 571, startPoint y: 124, endPoint x: 742, endPoint y: 123, distance: 170.1
click at [742, 123] on div "Contact Accounts (03) 8359 4900 0402 019 840 accountspayable@anmargroup.com.au …" at bounding box center [446, 141] width 654 height 96
copy div "C2502315-3"
click at [254, 294] on input "text" at bounding box center [292, 302] width 168 height 17
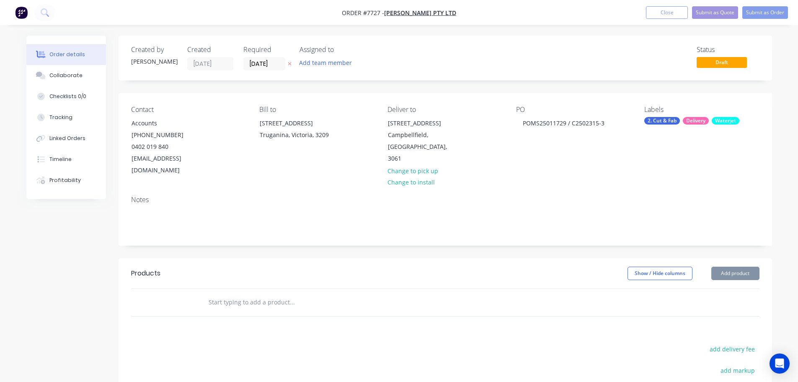
paste input "C2502315-3"
click at [243, 294] on input "C2502315-3" at bounding box center [292, 302] width 168 height 17
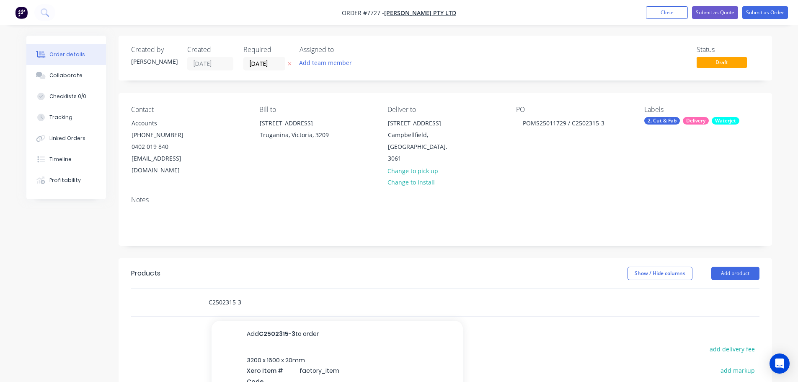
paste input "C2502315-3"
type input "C2502315-3"
click at [290, 321] on button "Add C2502315-3 to order" at bounding box center [337, 334] width 251 height 27
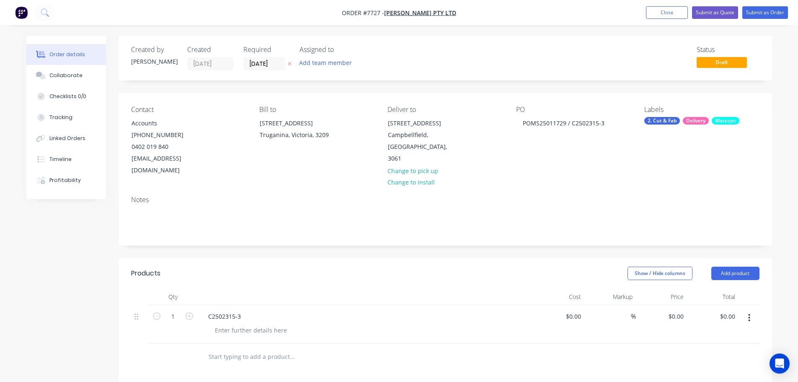
scroll to position [168, 0]
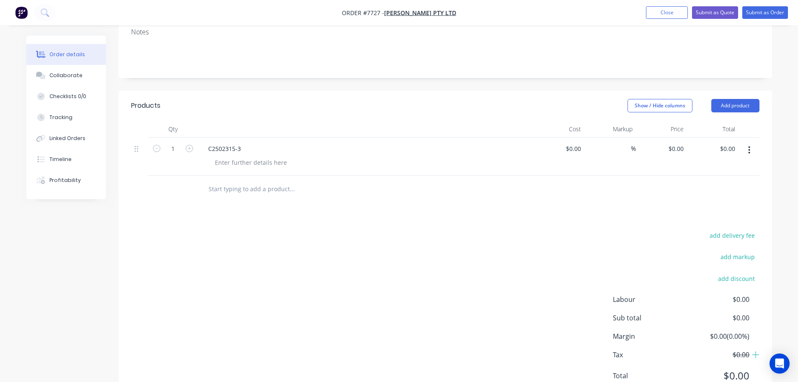
click at [241, 181] on input "text" at bounding box center [292, 189] width 168 height 17
click at [241, 156] on div at bounding box center [250, 162] width 85 height 12
click at [261, 156] on div at bounding box center [250, 162] width 85 height 12
click at [339, 156] on div "12mm Dekton Waterjet Cutting & Fabrication" at bounding box center [277, 162] width 139 height 12
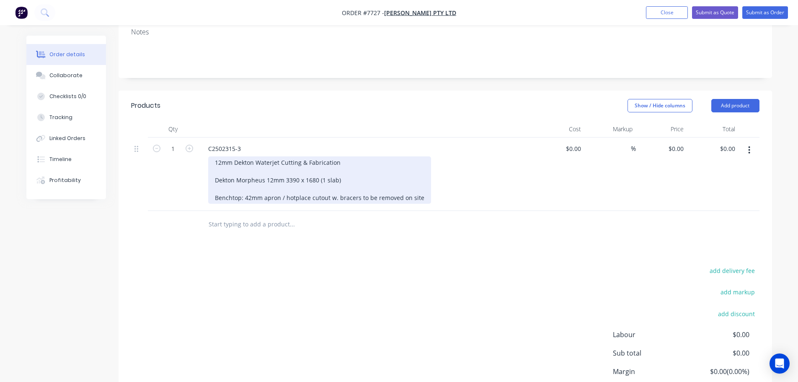
click at [338, 156] on div "12mm Dekton Waterjet Cutting & Fabrication Dekton Morpheus 12mm 3390 x 1680 (1 …" at bounding box center [319, 179] width 223 height 47
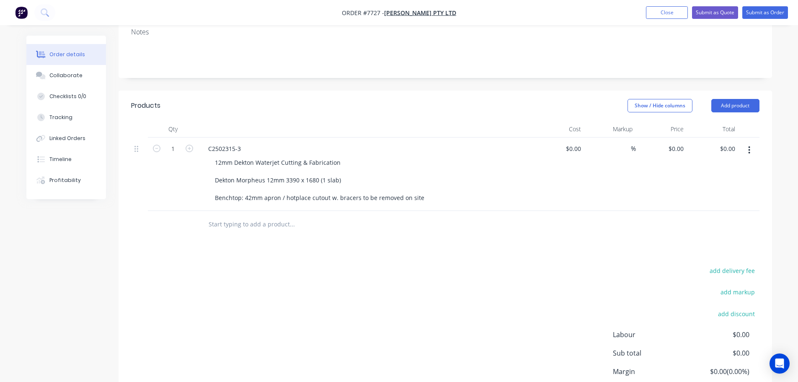
click at [442, 99] on div "Show / Hide columns Add product" at bounding box center [511, 105] width 495 height 13
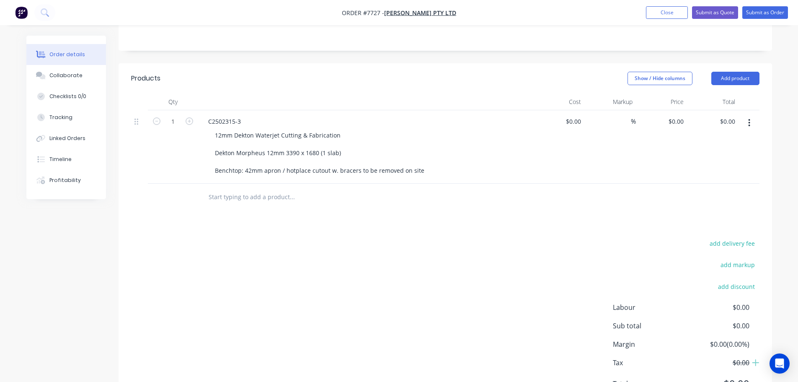
scroll to position [209, 0]
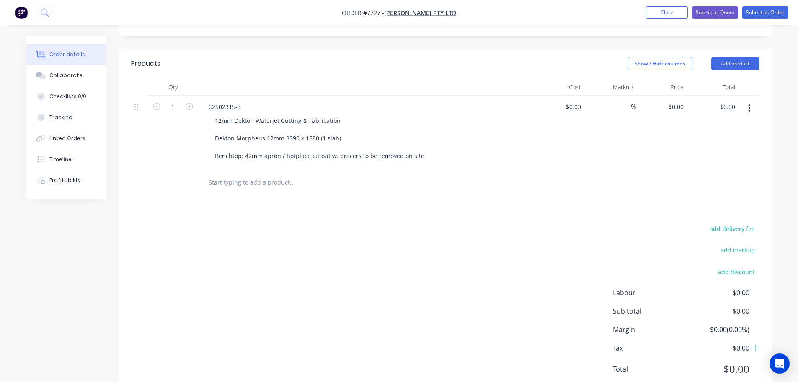
click at [243, 174] on input "text" at bounding box center [292, 182] width 168 height 17
drag, startPoint x: 231, startPoint y: 171, endPoint x: 137, endPoint y: 171, distance: 94.3
click at [138, 171] on div "fREIGHT Add fREIGHT to order No results found" at bounding box center [445, 182] width 628 height 27
type input "f"
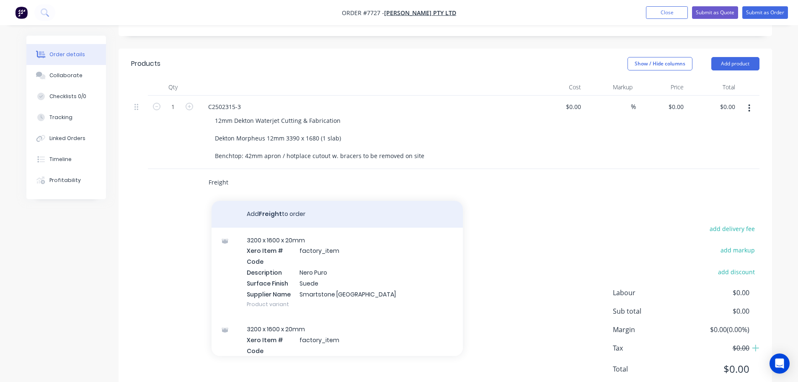
type input "Freight"
click at [292, 202] on button "Add Freight to order" at bounding box center [337, 214] width 251 height 27
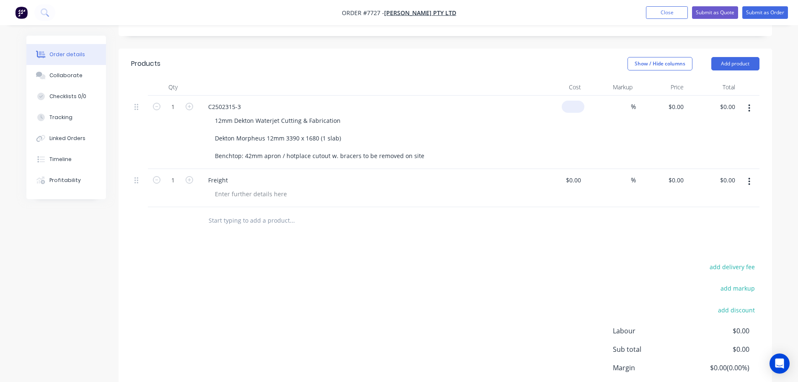
click at [577, 101] on input at bounding box center [574, 107] width 19 height 12
type input "$874.00"
click at [571, 169] on div "$0.00" at bounding box center [559, 188] width 52 height 38
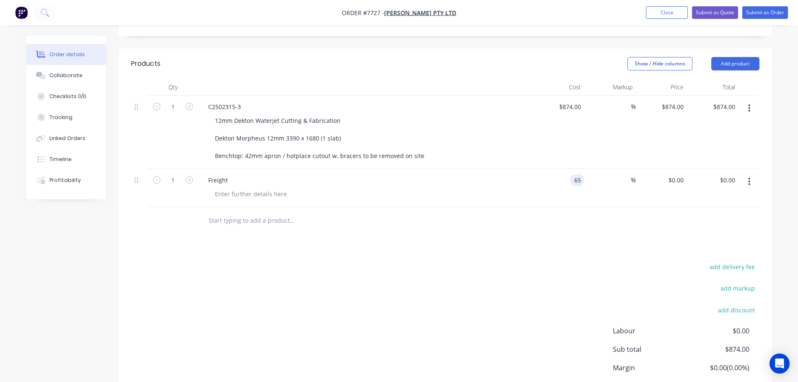
type input "$65.00"
click at [556, 248] on div "Products Show / Hide columns Add product Qty Cost Markup Price Total 1 C2502315…" at bounding box center [446, 242] width 654 height 387
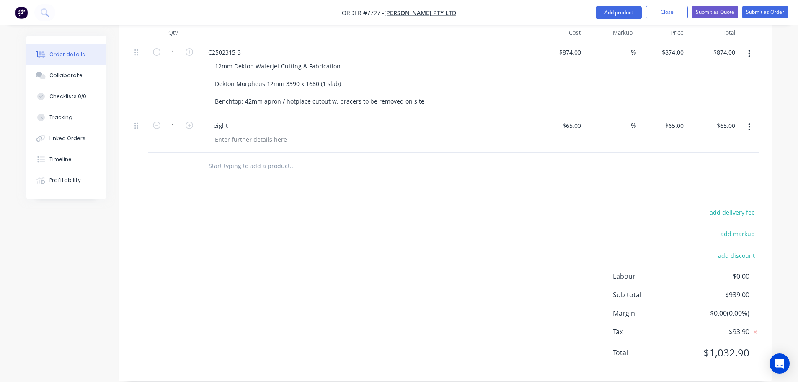
scroll to position [0, 0]
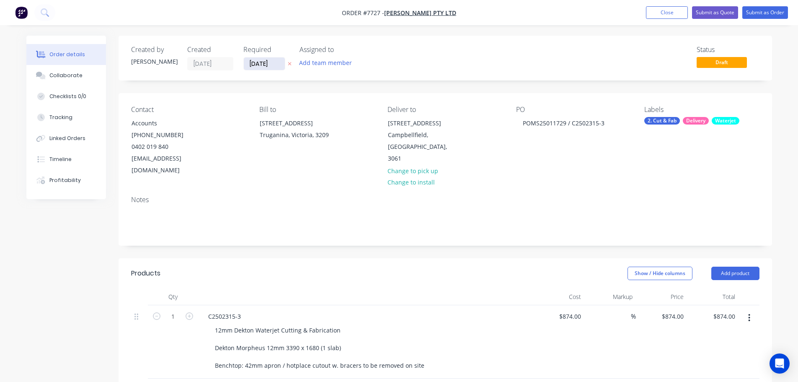
click at [270, 65] on input "[DATE]" at bounding box center [264, 63] width 41 height 13
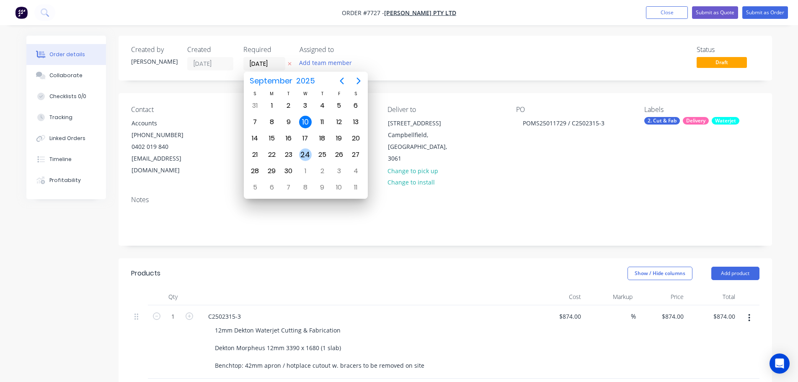
click at [303, 159] on div "24" at bounding box center [305, 154] width 13 height 13
type input "[DATE]"
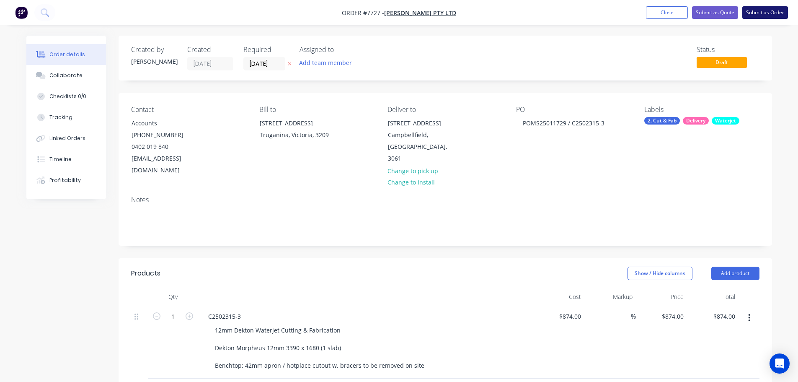
click at [769, 13] on button "Submit as Order" at bounding box center [765, 12] width 46 height 13
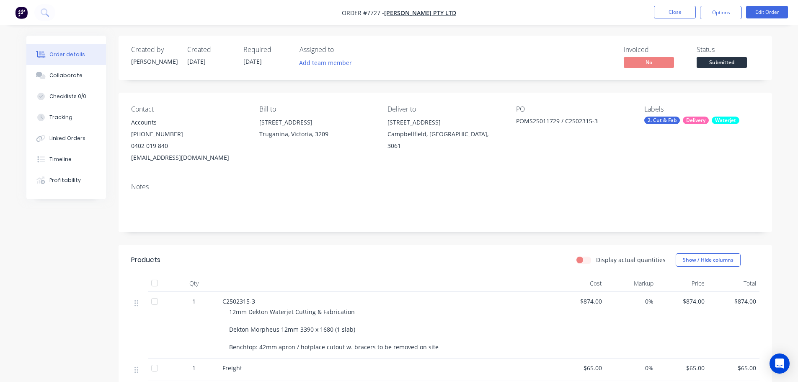
click at [728, 63] on span "Submitted" at bounding box center [722, 62] width 50 height 10
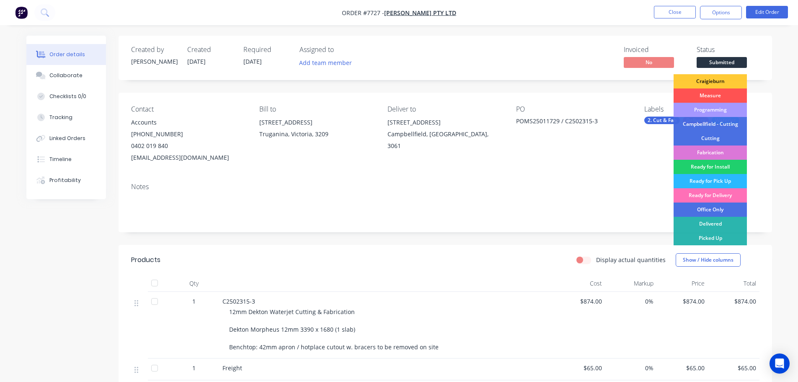
click at [719, 109] on div "Programming" at bounding box center [710, 110] width 73 height 14
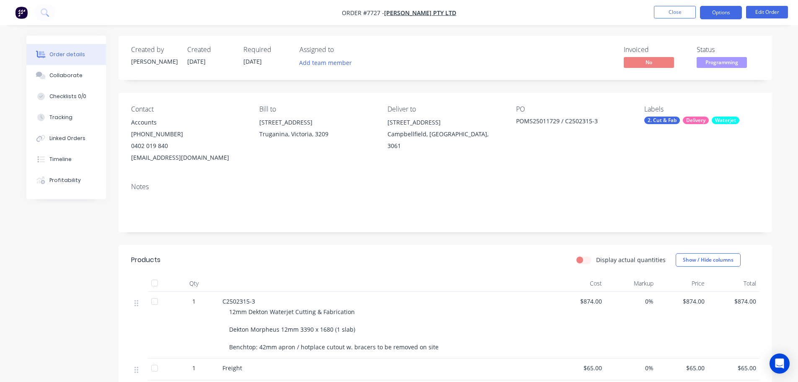
click at [729, 11] on button "Options" at bounding box center [721, 12] width 42 height 13
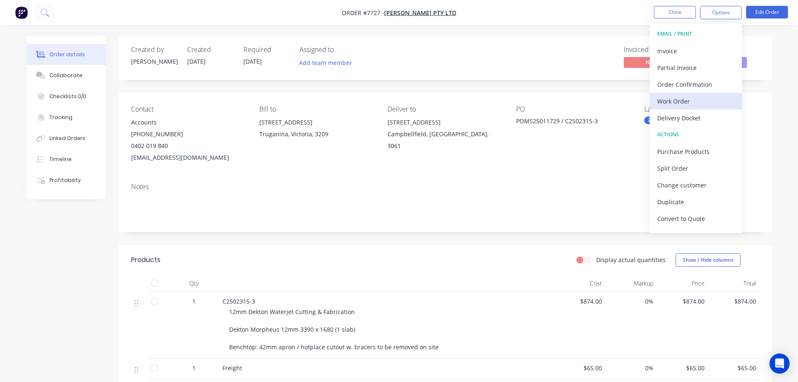
click at [697, 103] on div "Work Order" at bounding box center [695, 101] width 77 height 12
click at [699, 101] on div "Custom" at bounding box center [695, 101] width 77 height 12
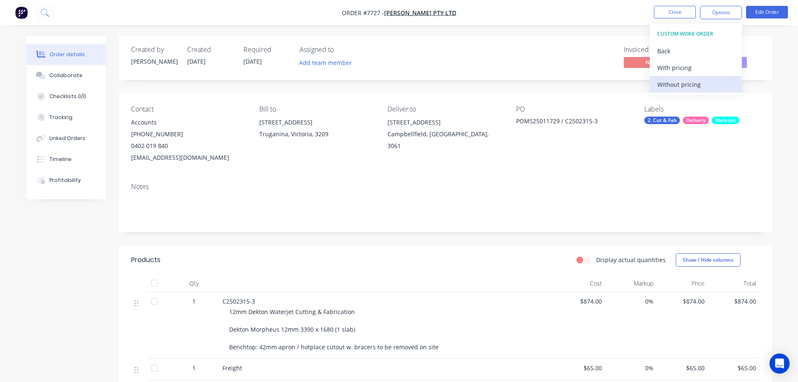
click at [701, 85] on div "Without pricing" at bounding box center [695, 84] width 77 height 12
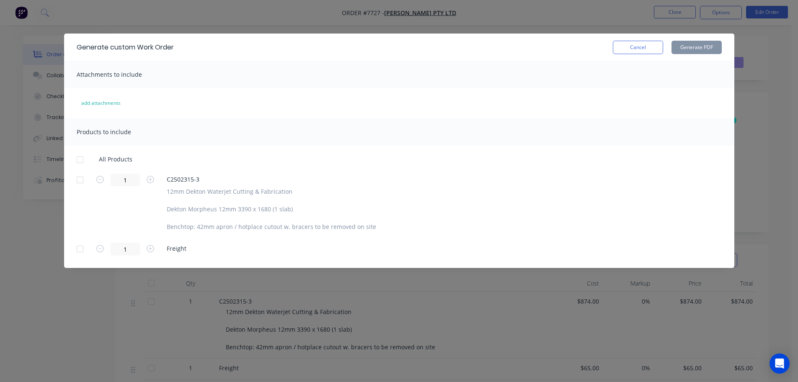
click at [81, 184] on div at bounding box center [80, 179] width 17 height 17
click at [711, 43] on button "Generate PDF" at bounding box center [697, 47] width 50 height 13
click at [632, 47] on button "Cancel" at bounding box center [638, 47] width 50 height 13
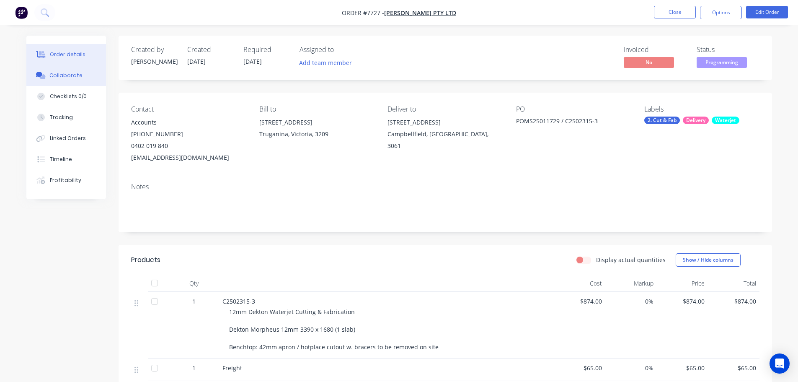
click at [79, 73] on div "Collaborate" at bounding box center [65, 76] width 33 height 8
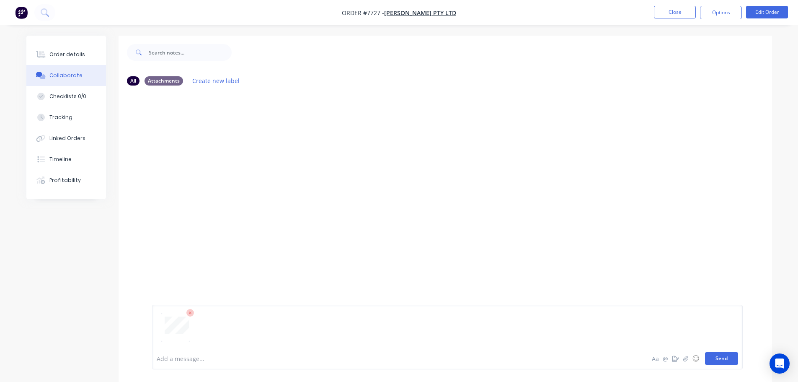
click at [725, 358] on button "Send" at bounding box center [721, 358] width 33 height 13
click at [672, 8] on button "Close" at bounding box center [675, 12] width 42 height 13
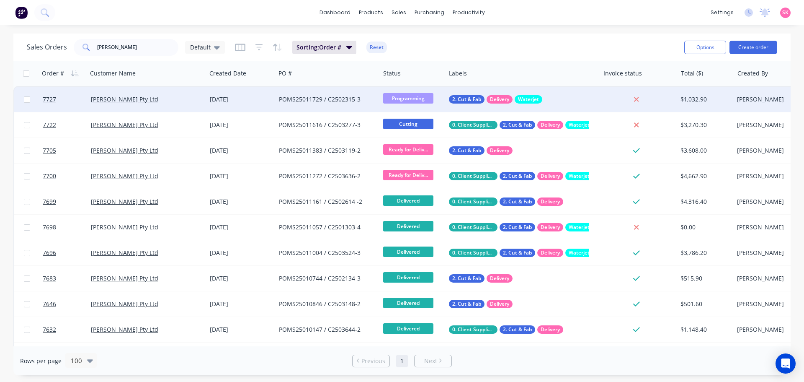
click at [317, 91] on div "POMS25011729 / C2502315-3" at bounding box center [328, 99] width 104 height 25
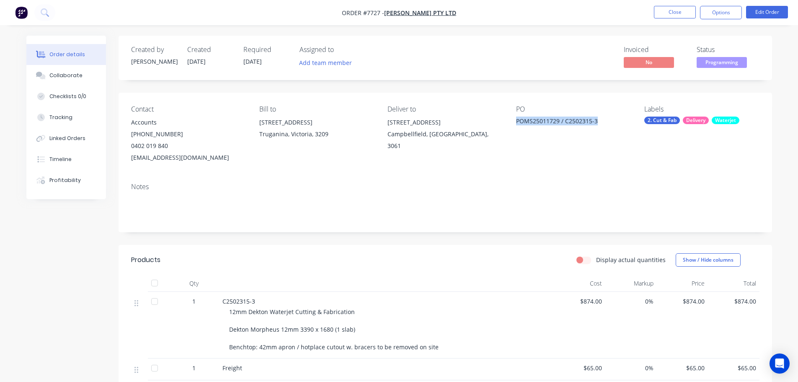
drag, startPoint x: 603, startPoint y: 123, endPoint x: 515, endPoint y: 123, distance: 88.0
click at [515, 123] on div "Contact Accounts (03) 8359 4900 0402 019 840 accountspayable@anmargroup.com.au …" at bounding box center [446, 134] width 654 height 83
copy div "POMS25011729 / C2502315-3"
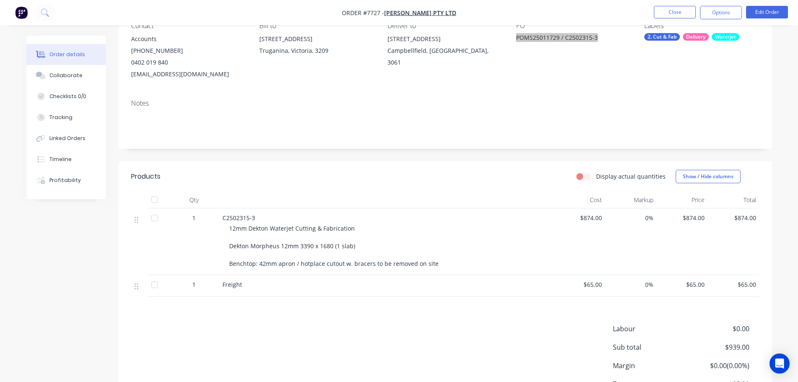
scroll to position [147, 0]
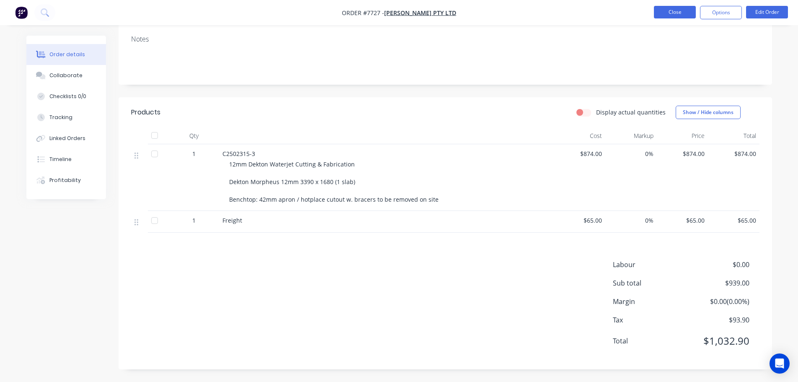
click at [669, 15] on button "Close" at bounding box center [675, 12] width 42 height 13
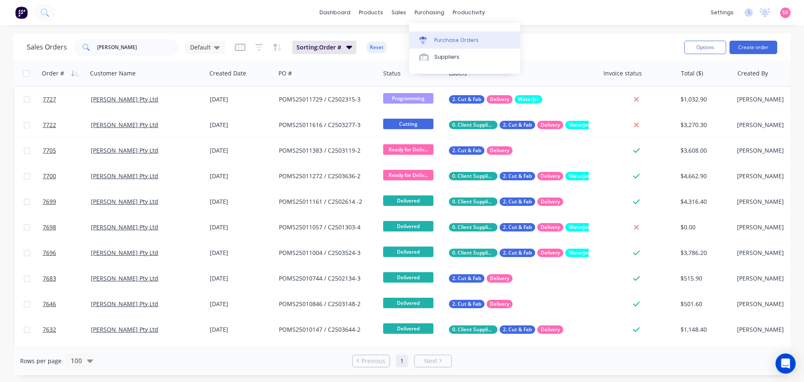
click at [448, 43] on div "Purchase Orders" at bounding box center [456, 40] width 44 height 8
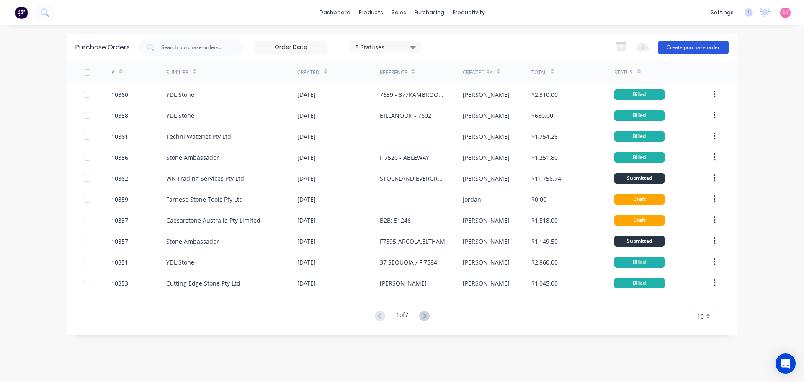
click at [690, 46] on button "Create purchase order" at bounding box center [693, 47] width 71 height 13
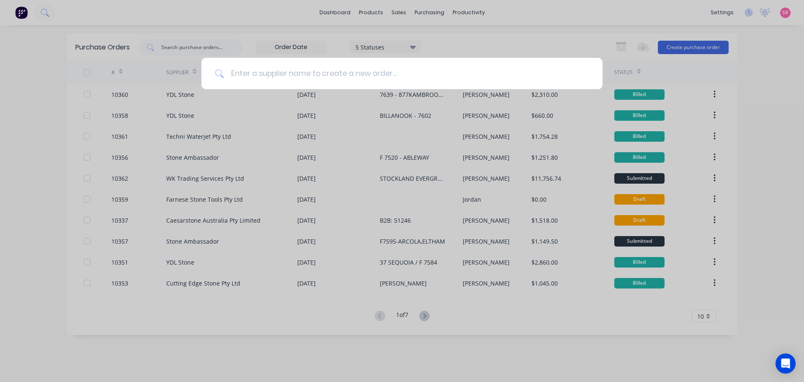
click at [343, 86] on input at bounding box center [406, 73] width 365 height 31
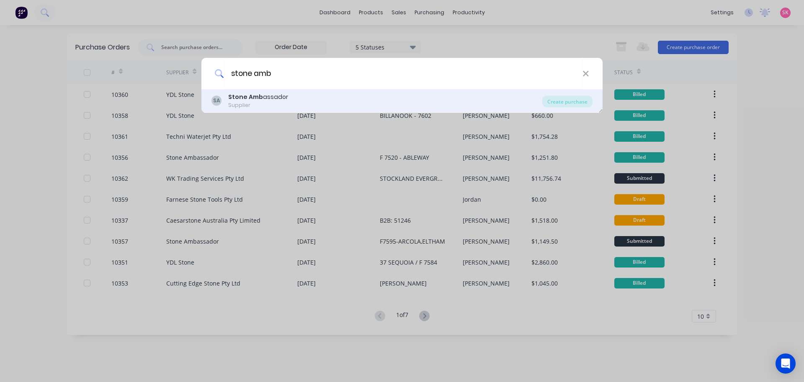
type input "stone amb"
click at [336, 94] on div "SA Stone Amb assador Supplier" at bounding box center [377, 101] width 331 height 16
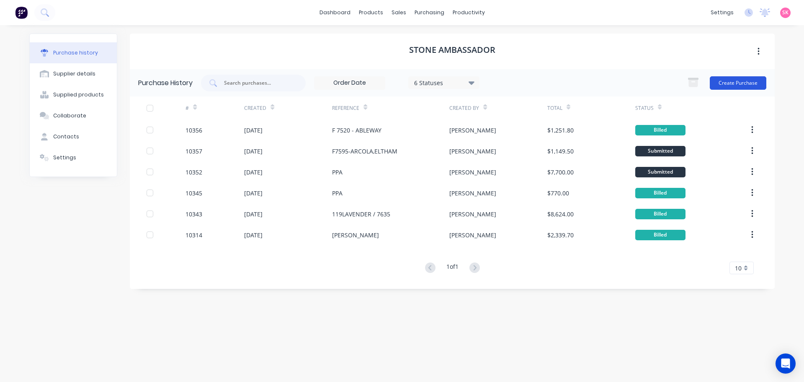
click at [730, 82] on button "Create Purchase" at bounding box center [738, 82] width 57 height 13
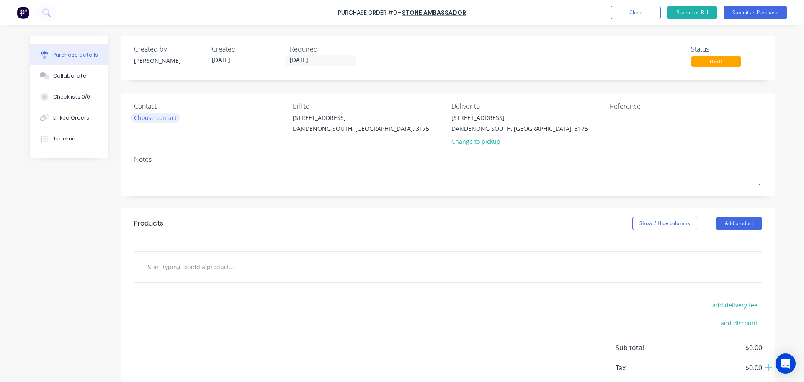
click at [165, 118] on div "Choose contact" at bounding box center [155, 117] width 43 height 9
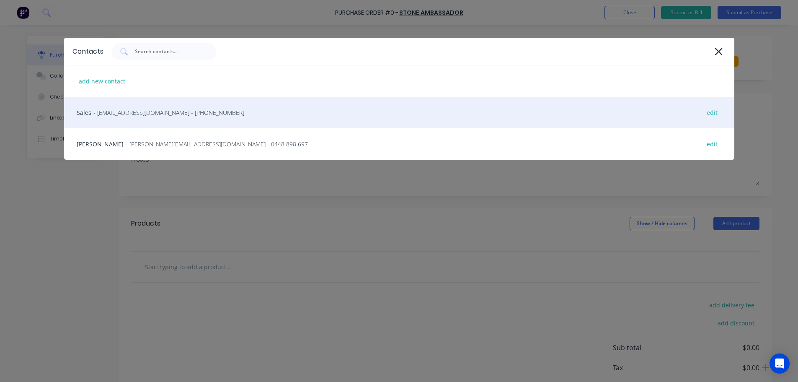
click at [174, 116] on span "- sales.vic@stoneambassador.com.au - (03) 9333 8834" at bounding box center [168, 112] width 151 height 9
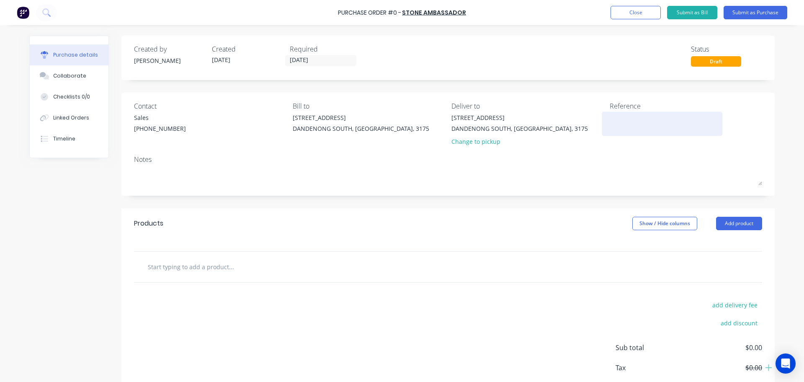
click at [621, 114] on textarea at bounding box center [662, 122] width 105 height 19
click at [243, 266] on input "text" at bounding box center [231, 266] width 168 height 17
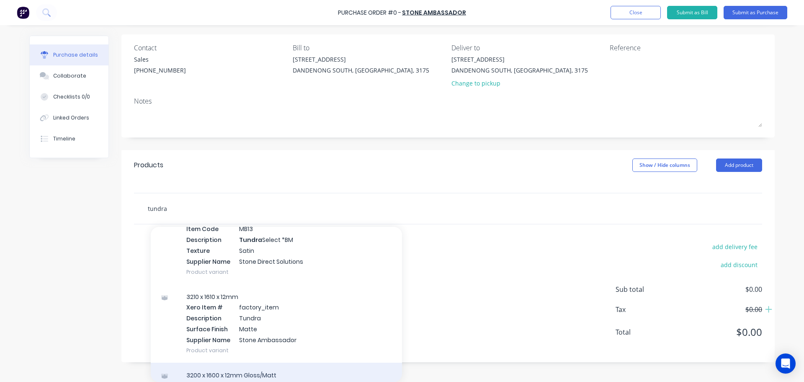
scroll to position [147, 0]
type input "tundra"
click at [294, 311] on div "3210 x 1610 x 12mm Xero Item # factory_item Description Tundra Surface Finish M…" at bounding box center [276, 324] width 251 height 78
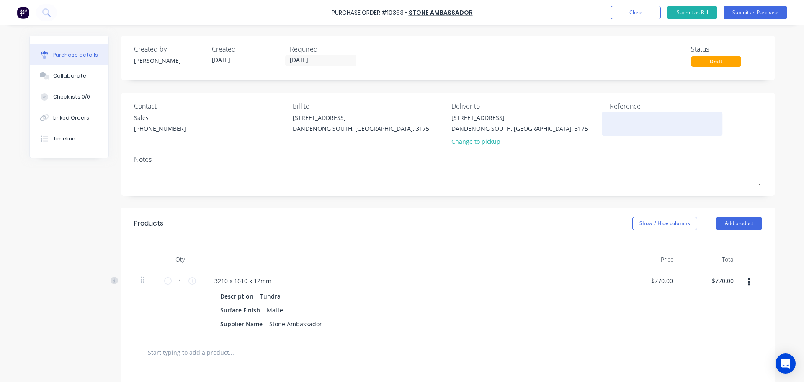
click at [631, 123] on textarea at bounding box center [662, 122] width 105 height 19
type textarea "STANMORE"
type textarea "x"
type textarea "STANMORE"
click at [669, 115] on textarea "STANMORE" at bounding box center [662, 122] width 105 height 19
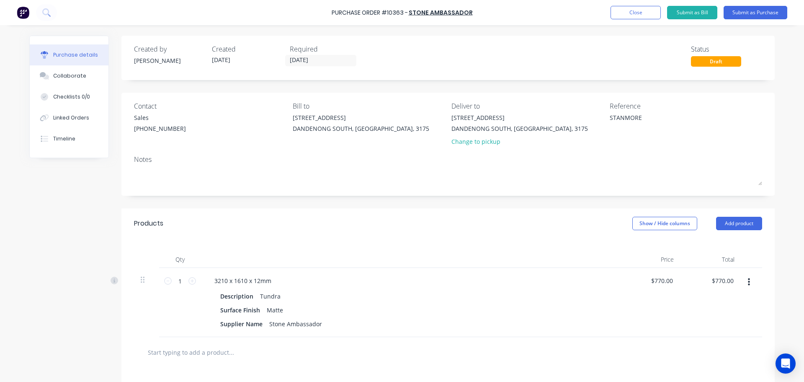
type textarea "x"
click at [650, 114] on textarea "STANMORE" at bounding box center [662, 122] width 105 height 19
type textarea "STANMORE - RIPPLES"
type textarea "x"
type textarea "STANMORE - RIPPLESI"
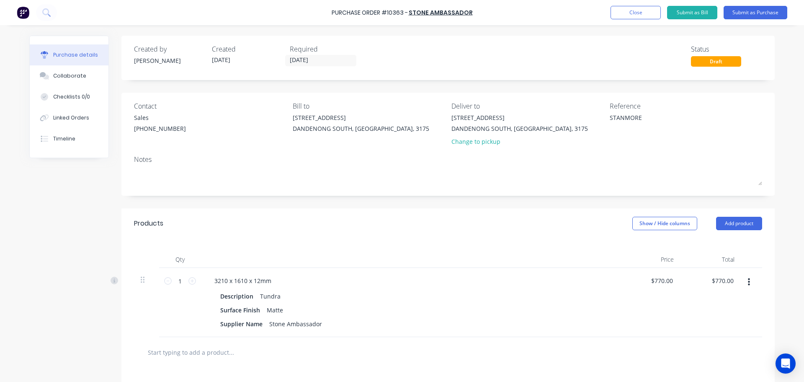
type textarea "x"
type textarea "STANMORE - RIPPLESID"
type textarea "x"
type textarea "STANMORE - RIPPLESIDE"
type textarea "x"
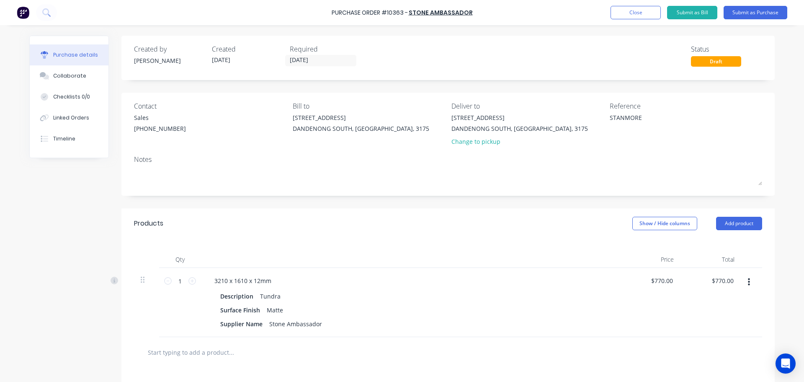
type textarea "STANMORE - RIPPLESIDE"
click at [761, 8] on button "Submit as Purchase" at bounding box center [756, 12] width 64 height 13
click button "Options"
click div "Print / Email"
click div "With pricing"
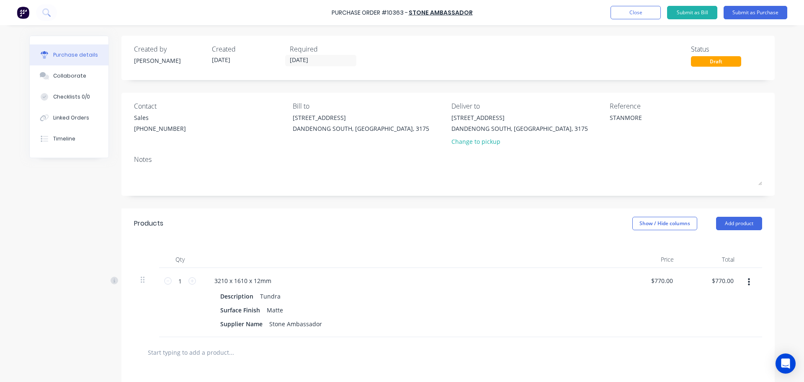
click button "Options"
click div "Print"
click button "Options"
click div "Print"
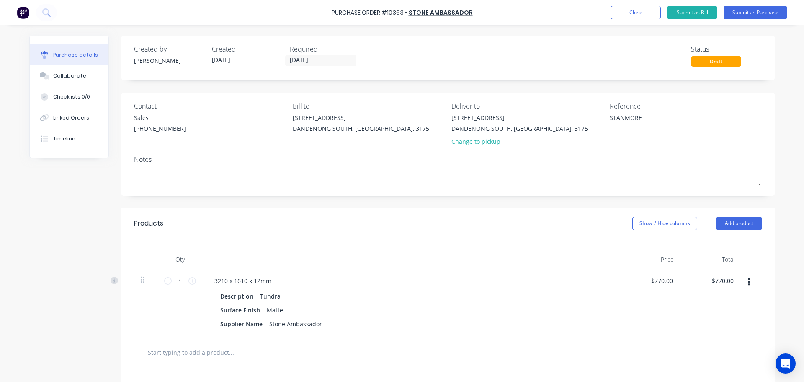
click button "Close"
click at [711, 56] on div "Status Submitted" at bounding box center [726, 55] width 71 height 23
click button "Options"
click div "Print / Email"
click div "Without pricing"
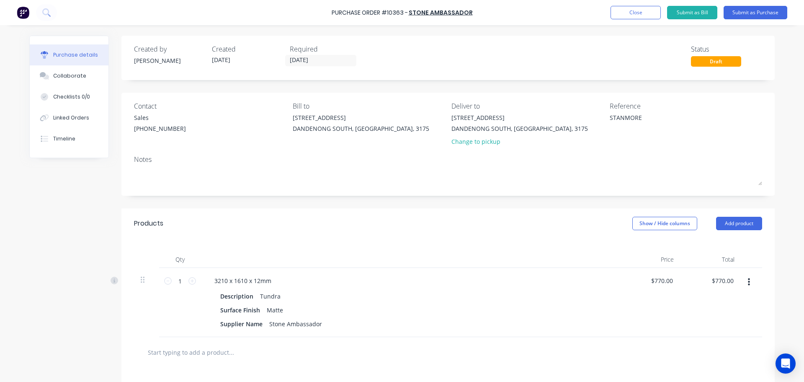
click button "Options"
click div "Print"
click button "Close"
click at [661, 10] on button "Close" at bounding box center [636, 12] width 50 height 13
click div "STANMORE - RIPPLESIDE"
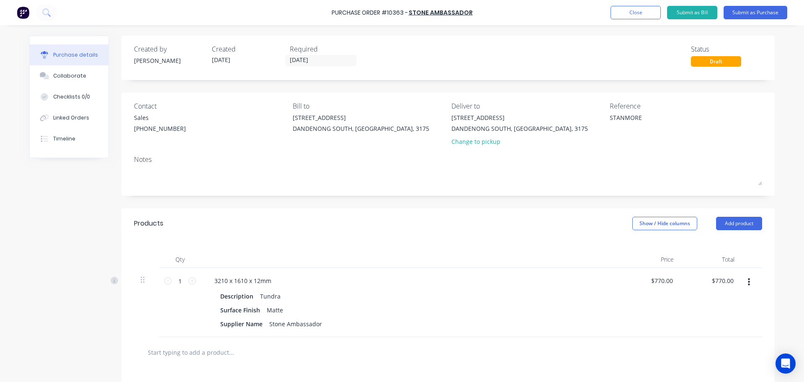
type textarea "x"
click at [67, 144] on button "Timeline" at bounding box center [69, 138] width 79 height 21
click at [69, 127] on button "Linked Orders" at bounding box center [69, 117] width 79 height 21
click button "Link Orders"
click input "text"
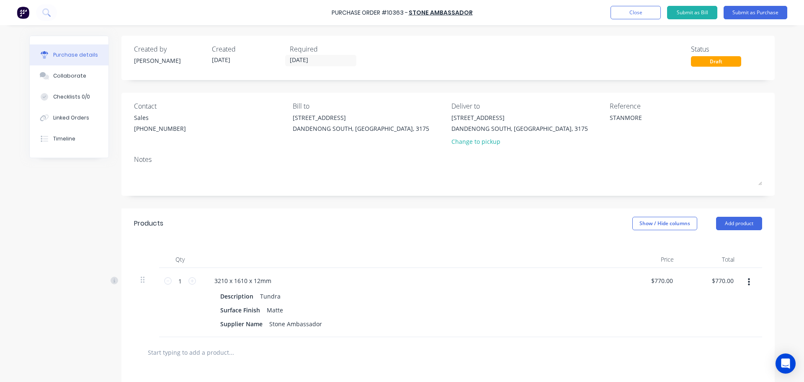
type input "s"
type input "r"
drag, startPoint x: 185, startPoint y: 48, endPoint x: 114, endPoint y: 44, distance: 70.5
click div "Search Orders stanmore 2 Order Type 22 Statuses Sales Order Status All Archived…"
click div
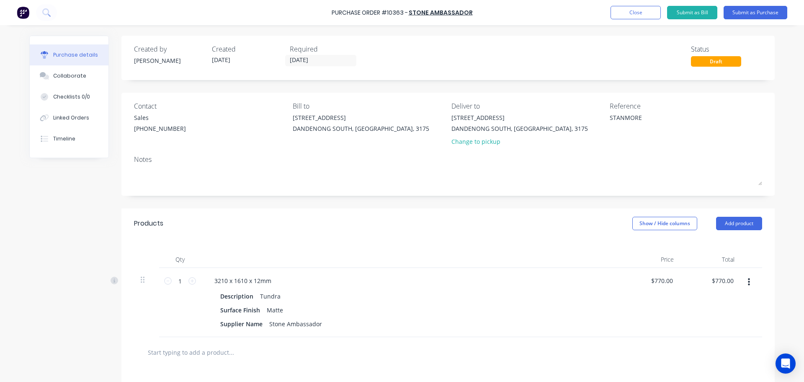
type input "stella"
click button "Link Orders"
click button "Close"
click at [659, 14] on button "Close" at bounding box center [636, 12] width 50 height 13
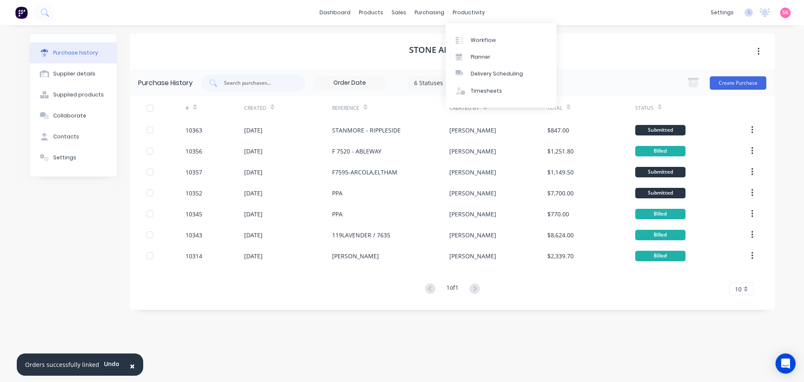
click at [473, 31] on div "Workflow Planner Delivery Scheduling Timesheets" at bounding box center [501, 65] width 111 height 85
click at [474, 36] on div "Workflow" at bounding box center [483, 40] width 25 height 8
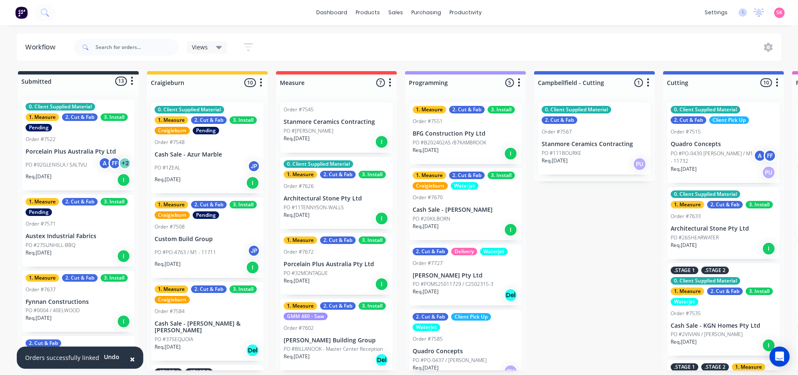
click at [130, 359] on span "×" at bounding box center [132, 360] width 5 height 12
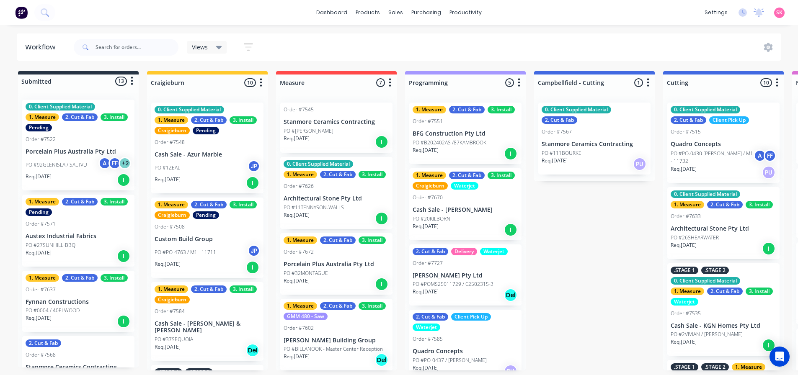
scroll to position [0, 842]
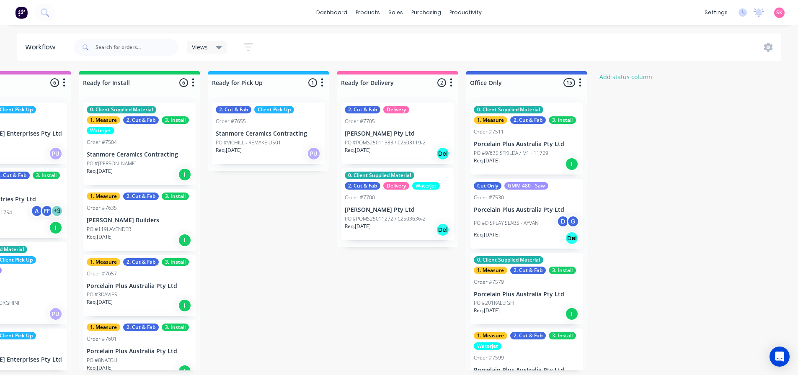
click at [546, 148] on div "0. Client Supplied Material 1. Measure 2. Cut & Fab 3. Install Order #7511 Porc…" at bounding box center [527, 139] width 112 height 72
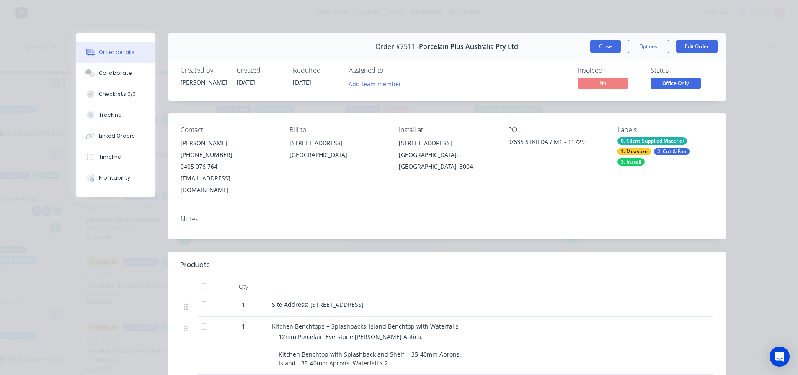
click at [600, 48] on button "Close" at bounding box center [605, 46] width 31 height 13
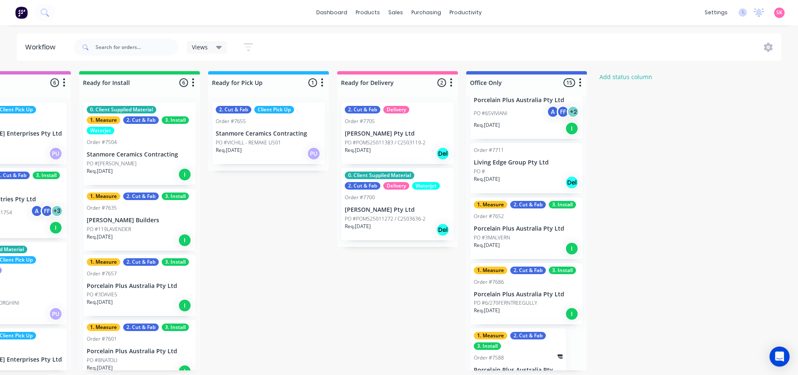
scroll to position [858, 0]
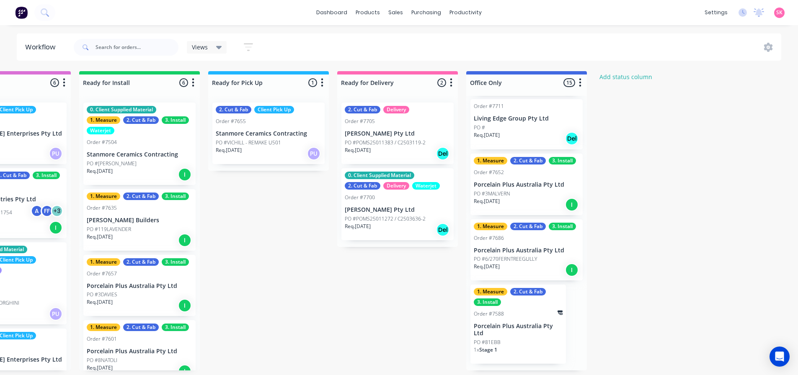
click at [524, 263] on p "PO #6/270FERNTREEGULLY" at bounding box center [505, 260] width 63 height 8
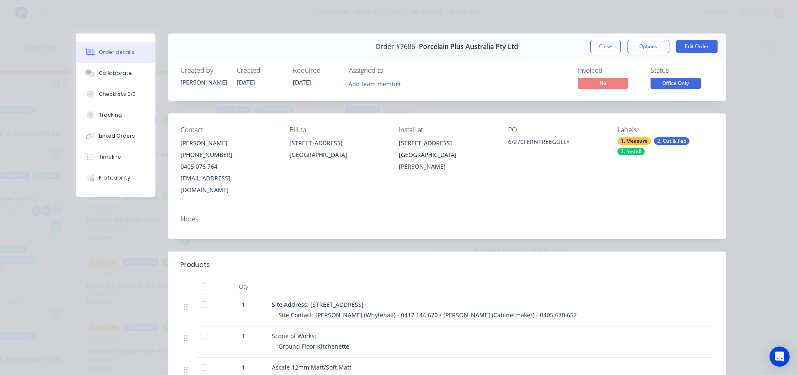
click at [602, 37] on div "Order #7686 - Porcelain Plus Australia Pty Ltd Close Options Edit Order" at bounding box center [447, 47] width 558 height 26
click at [602, 45] on button "Close" at bounding box center [605, 46] width 31 height 13
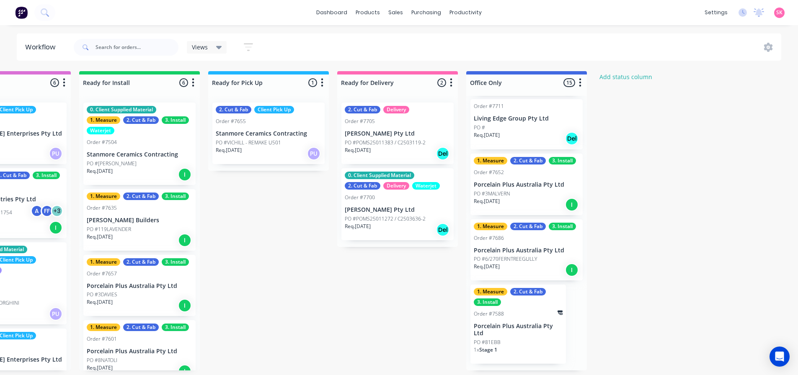
scroll to position [2, 842]
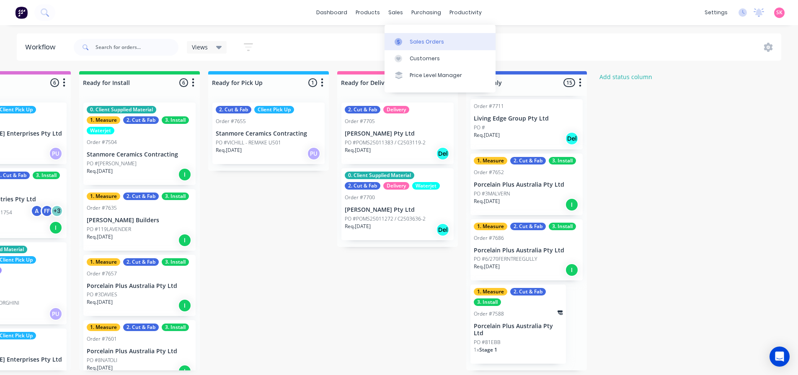
click at [409, 41] on link "Sales Orders" at bounding box center [440, 41] width 111 height 17
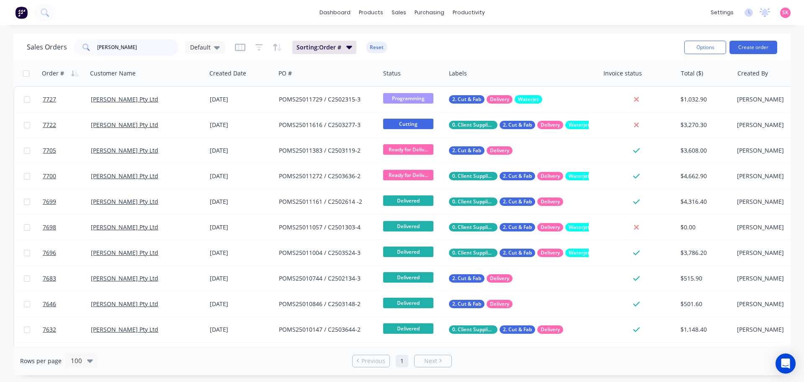
drag, startPoint x: 118, startPoint y: 44, endPoint x: 124, endPoint y: 51, distance: 9.6
click at [118, 44] on input "marbut" at bounding box center [138, 47] width 82 height 17
drag, startPoint x: 125, startPoint y: 49, endPoint x: 37, endPoint y: 46, distance: 88.1
click at [38, 46] on div "Sales Orders marbut Default" at bounding box center [126, 47] width 198 height 17
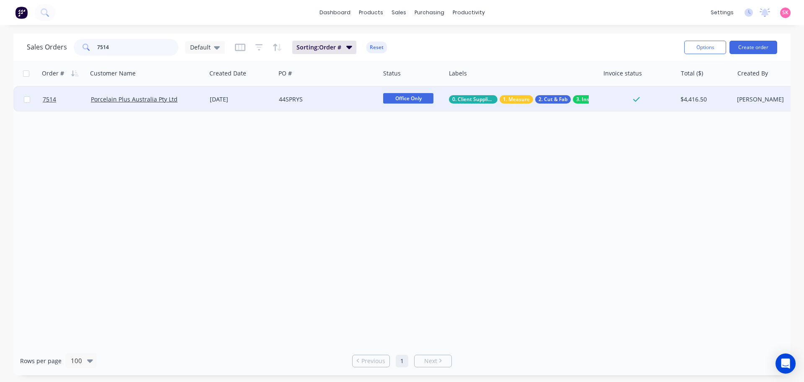
type input "7514"
click at [305, 95] on div "44SPRYS" at bounding box center [325, 99] width 93 height 8
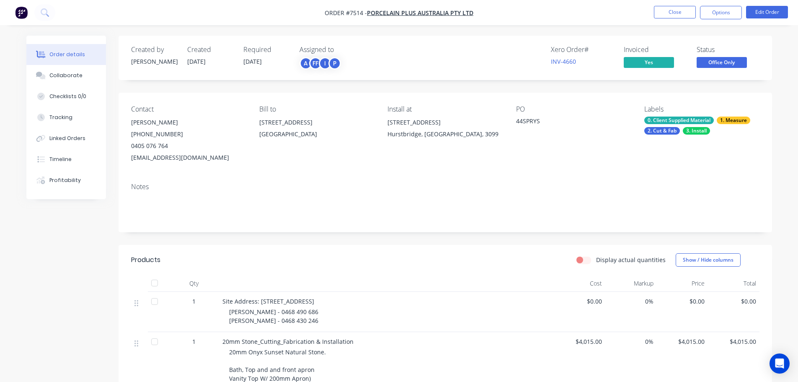
click at [736, 66] on span "Office Only" at bounding box center [722, 62] width 50 height 10
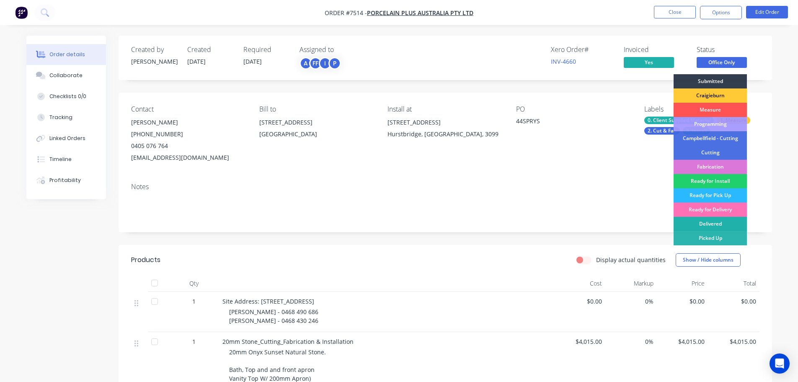
click at [725, 224] on div "Delivered" at bounding box center [710, 224] width 73 height 14
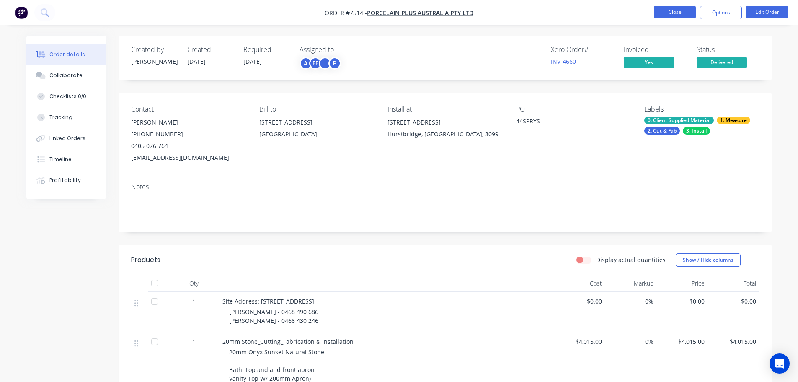
click at [690, 17] on button "Close" at bounding box center [675, 12] width 42 height 13
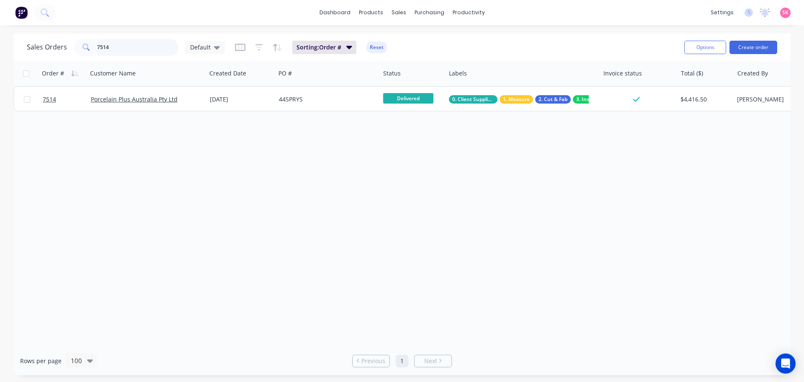
drag, startPoint x: 93, startPoint y: 47, endPoint x: 70, endPoint y: 47, distance: 22.6
click at [70, 47] on div "Sales Orders 7514 Default" at bounding box center [126, 47] width 198 height 17
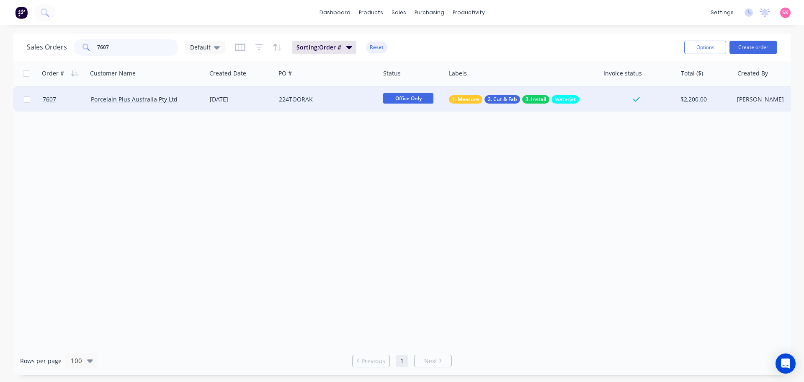
type input "7607"
click at [354, 99] on div "224TOORAK" at bounding box center [325, 99] width 93 height 8
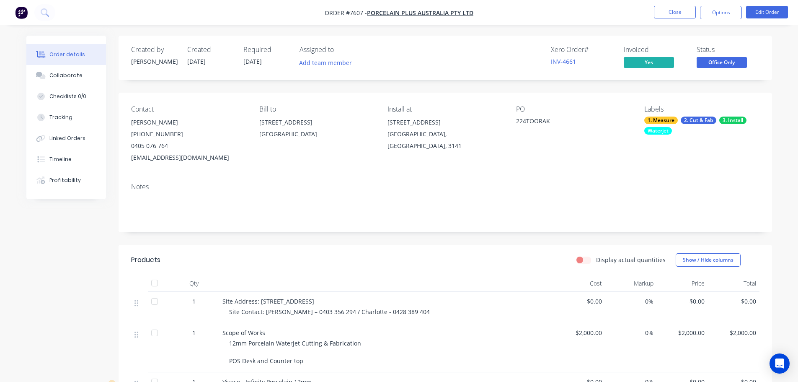
click at [708, 65] on span "Office Only" at bounding box center [722, 62] width 50 height 10
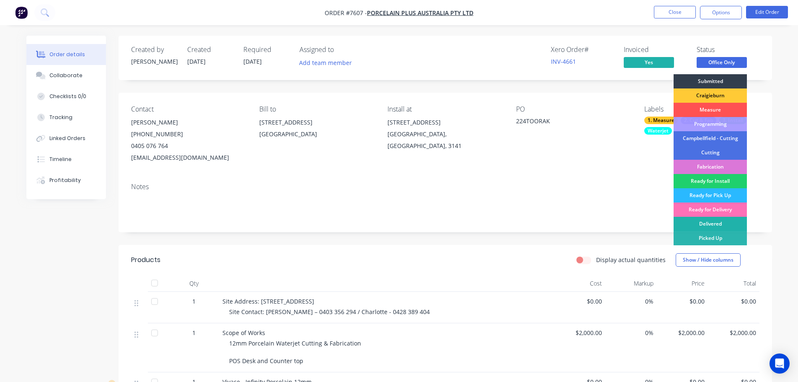
click at [716, 224] on div "Delivered" at bounding box center [710, 224] width 73 height 14
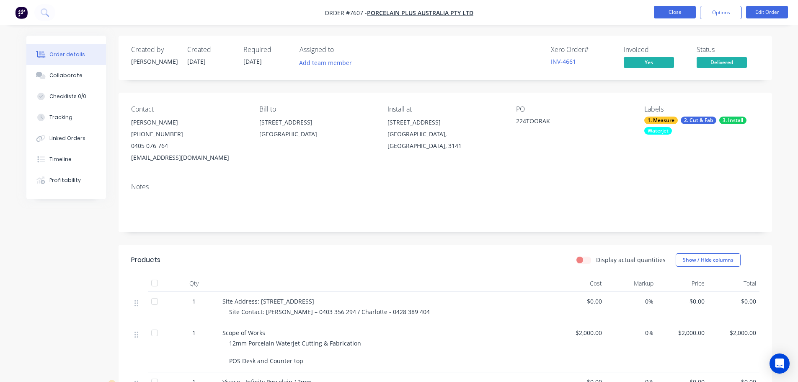
click at [683, 14] on button "Close" at bounding box center [675, 12] width 42 height 13
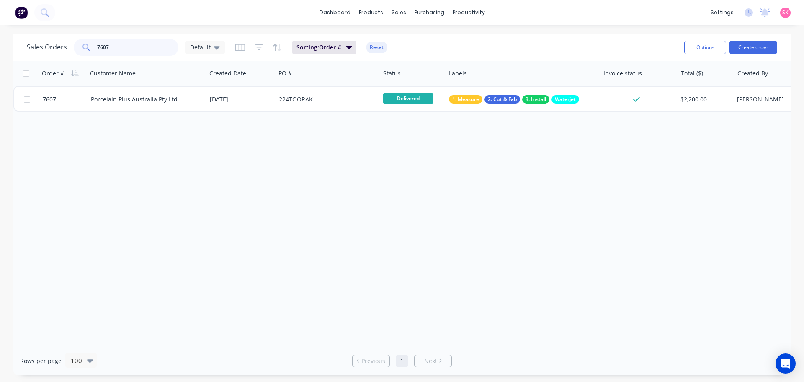
drag, startPoint x: 149, startPoint y: 44, endPoint x: 72, endPoint y: 48, distance: 76.7
click at [75, 48] on div "7607" at bounding box center [126, 47] width 105 height 17
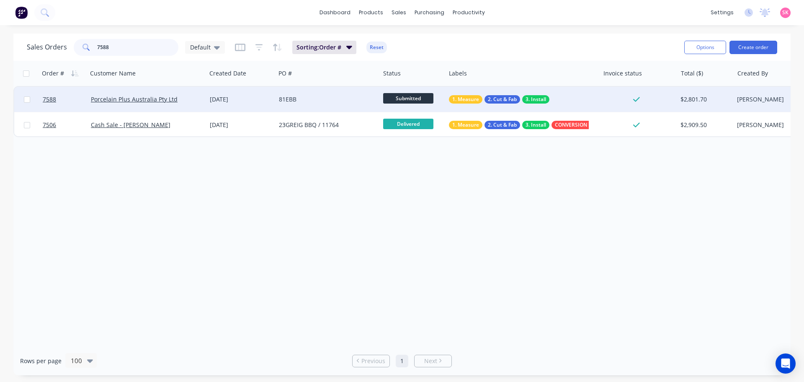
type input "7588"
click at [337, 94] on div "81EBB" at bounding box center [328, 99] width 104 height 25
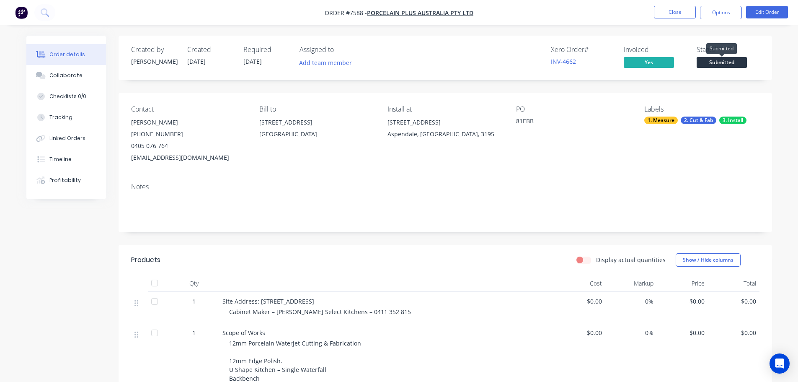
click at [724, 65] on span "Submitted" at bounding box center [722, 62] width 50 height 10
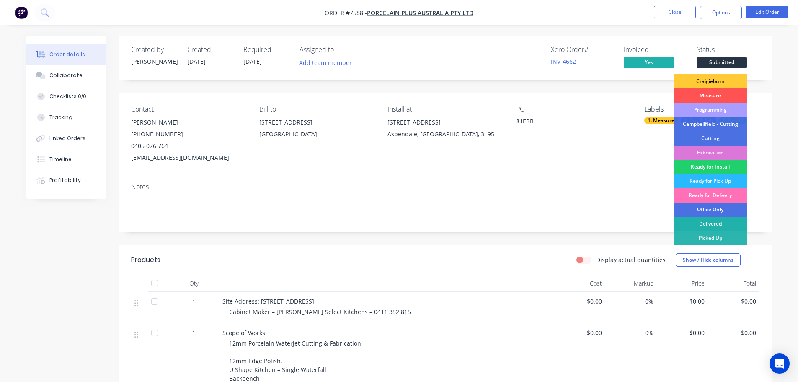
click at [710, 224] on div "Delivered" at bounding box center [710, 224] width 73 height 14
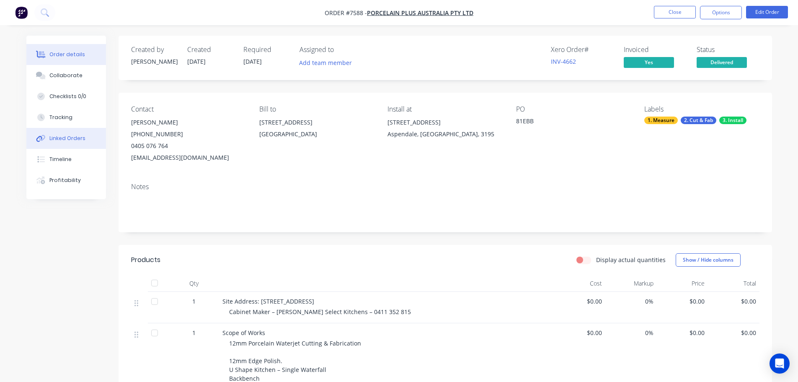
click at [85, 129] on button "Linked Orders" at bounding box center [66, 138] width 80 height 21
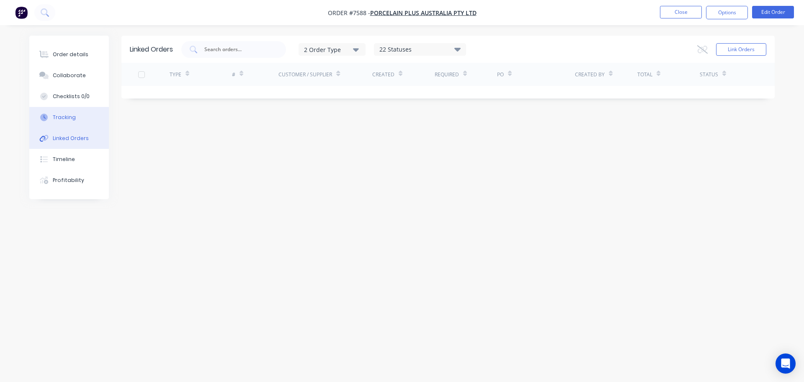
click at [85, 115] on button "Tracking" at bounding box center [69, 117] width 80 height 21
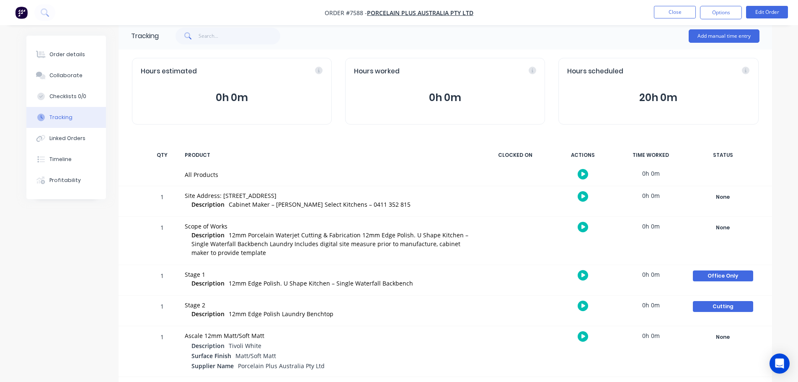
scroll to position [17, 0]
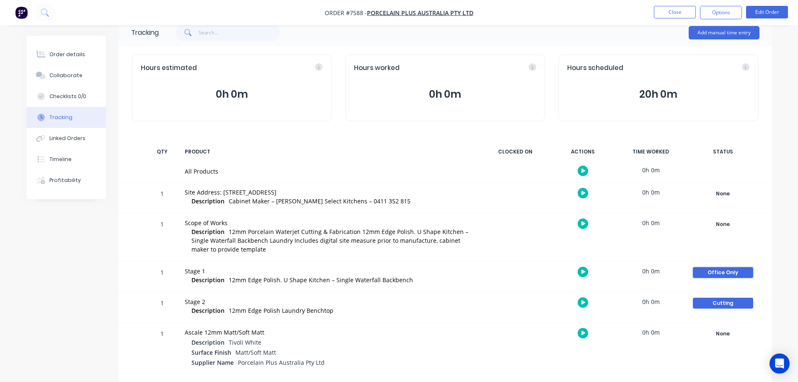
click at [737, 269] on div "Office Only" at bounding box center [723, 272] width 60 height 11
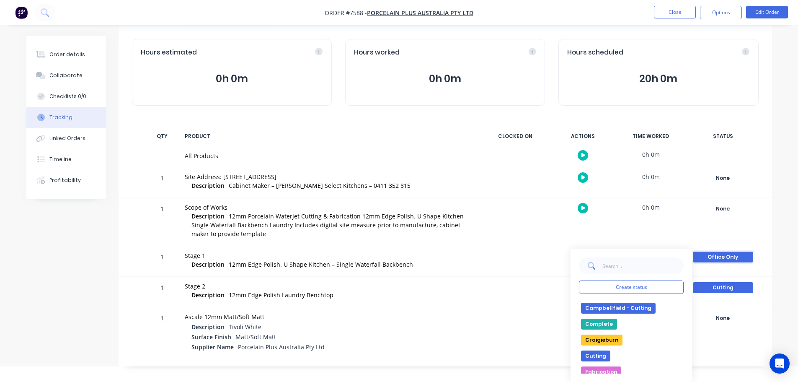
scroll to position [0, 0]
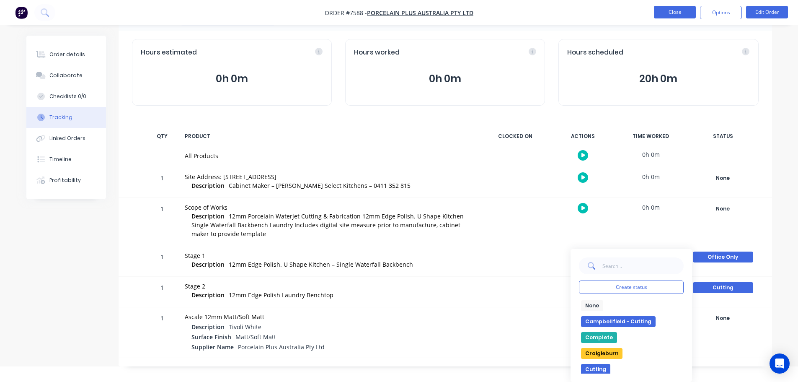
click at [675, 13] on button "Close" at bounding box center [675, 12] width 42 height 13
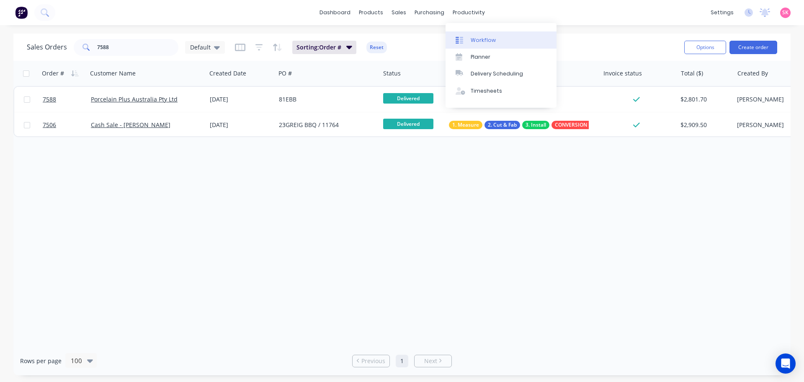
click at [481, 40] on div "Workflow" at bounding box center [483, 40] width 25 height 8
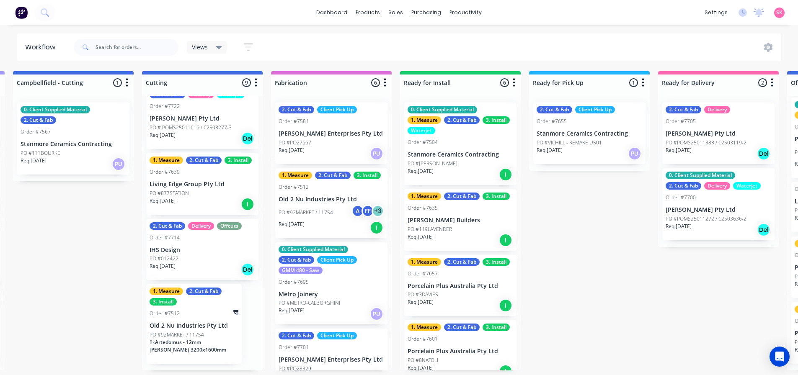
scroll to position [2, 520]
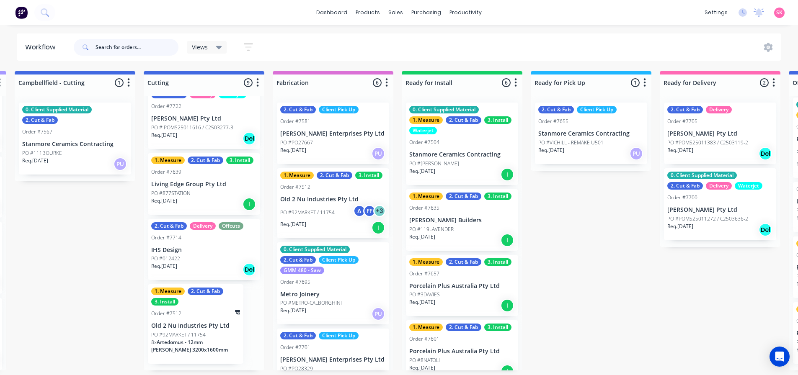
click at [116, 44] on input "text" at bounding box center [137, 47] width 83 height 17
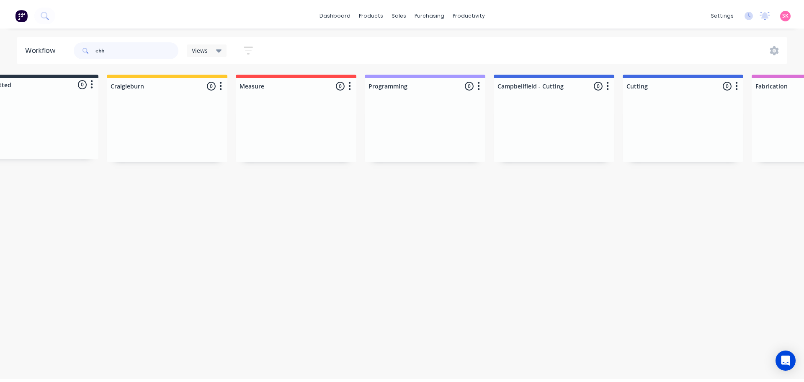
scroll to position [0, 0]
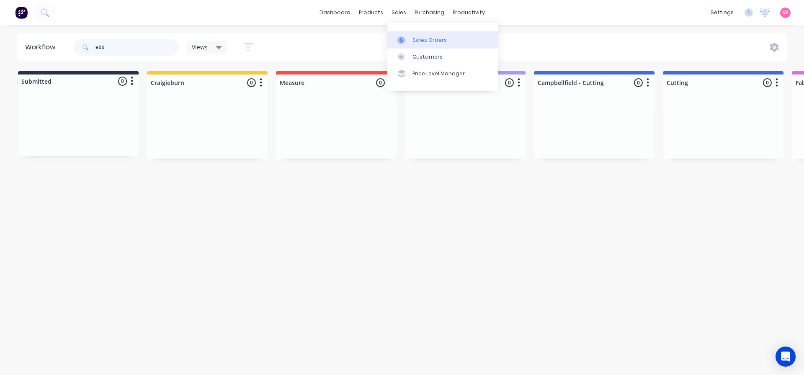
type input "ebb"
click at [402, 35] on link "Sales Orders" at bounding box center [443, 39] width 111 height 17
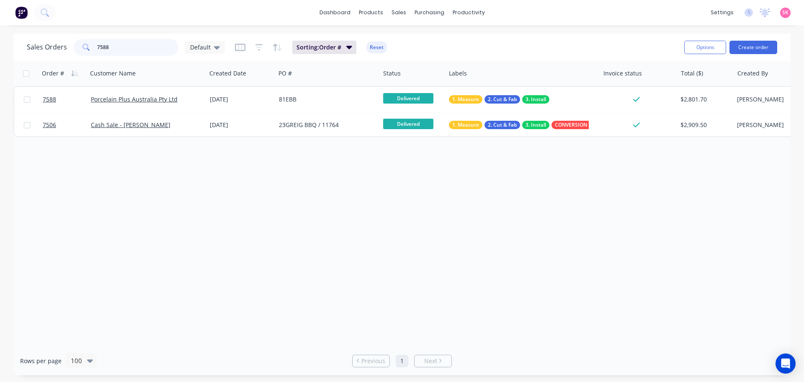
drag, startPoint x: 142, startPoint y: 46, endPoint x: 80, endPoint y: 49, distance: 62.9
click at [80, 49] on div "7588" at bounding box center [126, 47] width 105 height 17
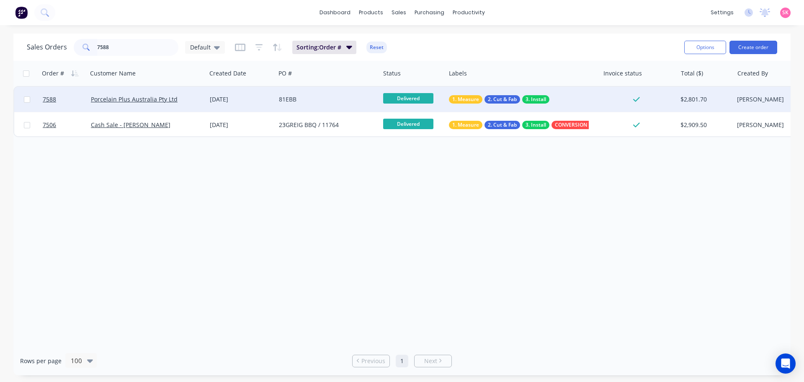
click at [422, 100] on span "Delivered" at bounding box center [408, 98] width 50 height 10
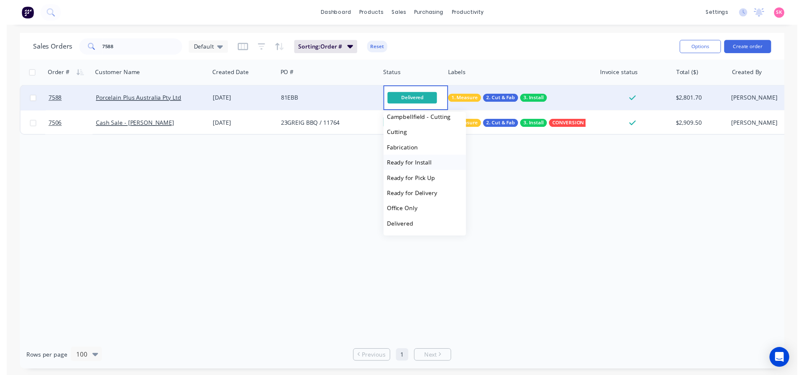
scroll to position [83, 0]
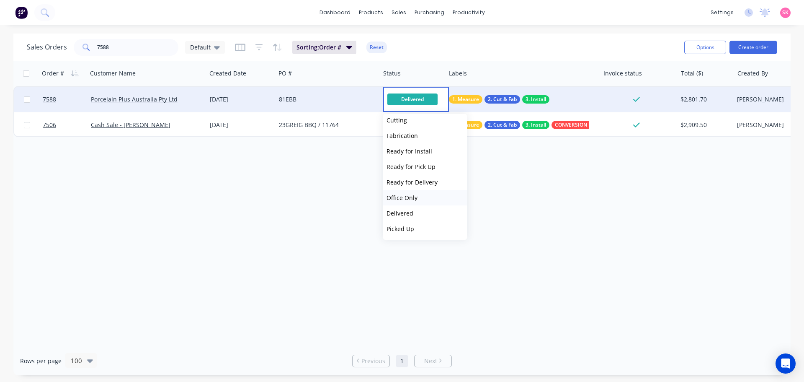
click at [418, 195] on button "Office Only" at bounding box center [425, 198] width 84 height 16
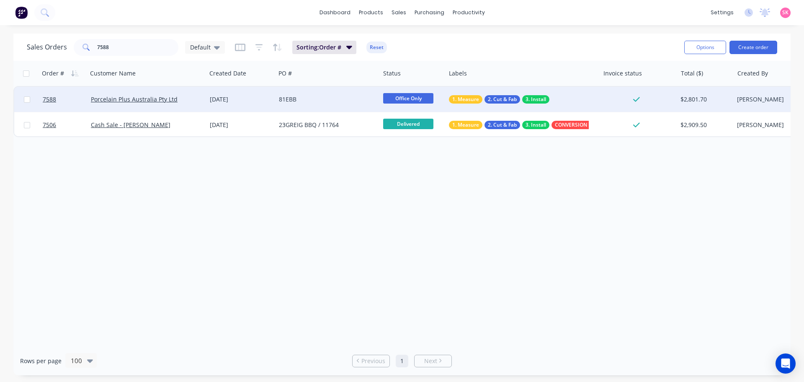
click at [257, 98] on div "24 Jul 2025" at bounding box center [241, 99] width 62 height 8
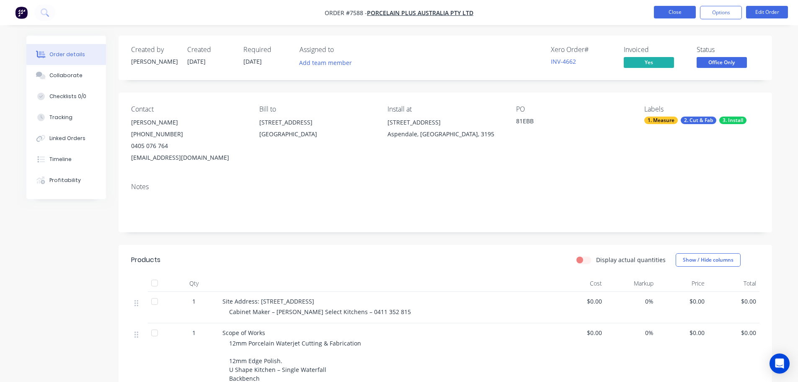
click at [672, 15] on button "Close" at bounding box center [675, 12] width 42 height 13
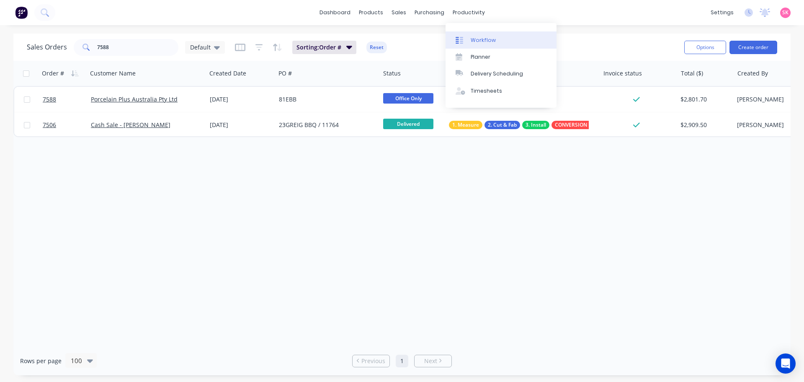
click at [472, 35] on link "Workflow" at bounding box center [501, 39] width 111 height 17
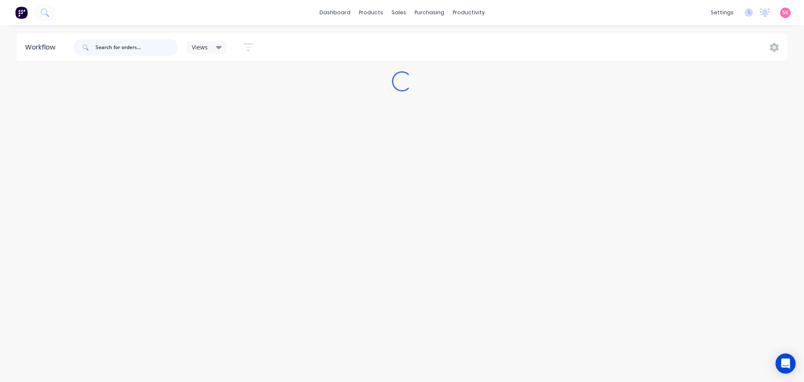
click at [168, 49] on input "text" at bounding box center [137, 47] width 83 height 17
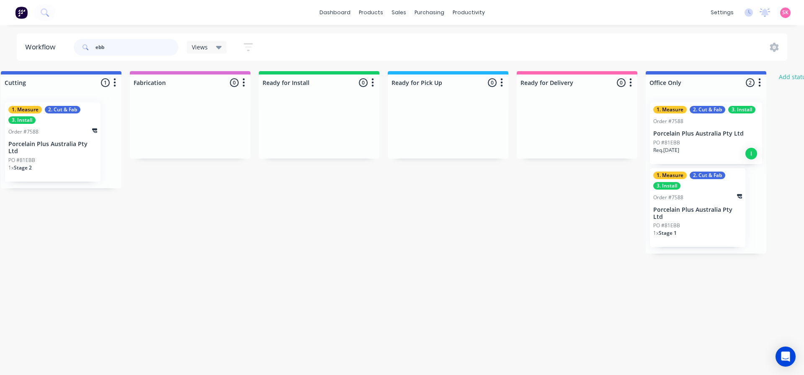
scroll to position [0, 836]
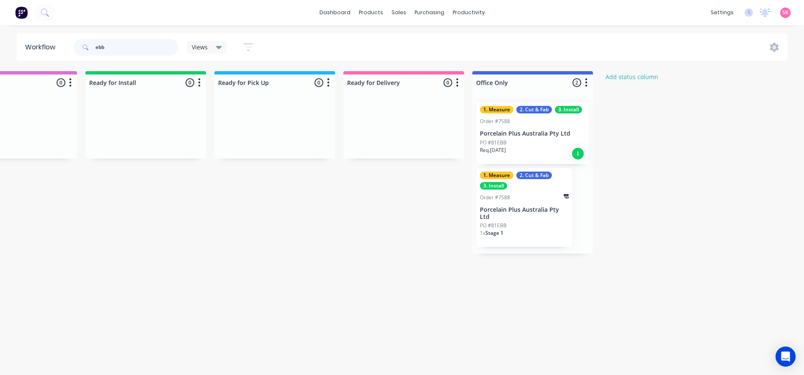
type input "ebb"
click at [538, 202] on div "1. Measure 2. Cut & Fab 3. Install Order #7588 Porcelain Plus Australia Pty Ltd…" at bounding box center [525, 207] width 96 height 79
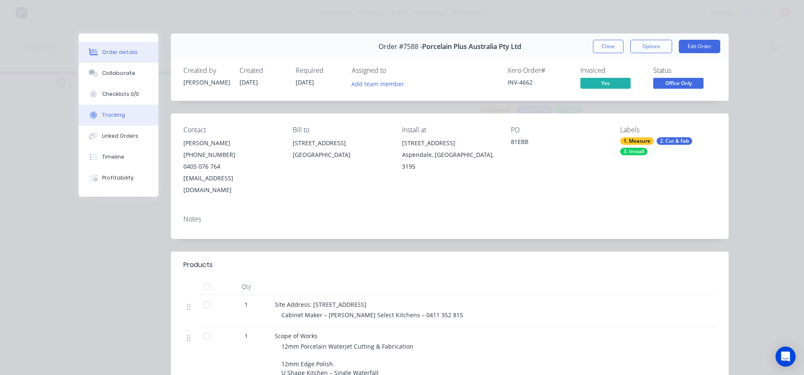
click at [139, 111] on button "Tracking" at bounding box center [119, 115] width 80 height 21
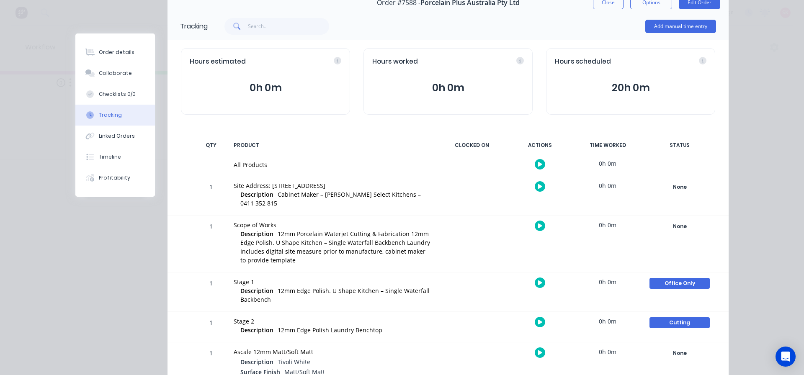
scroll to position [88, 0]
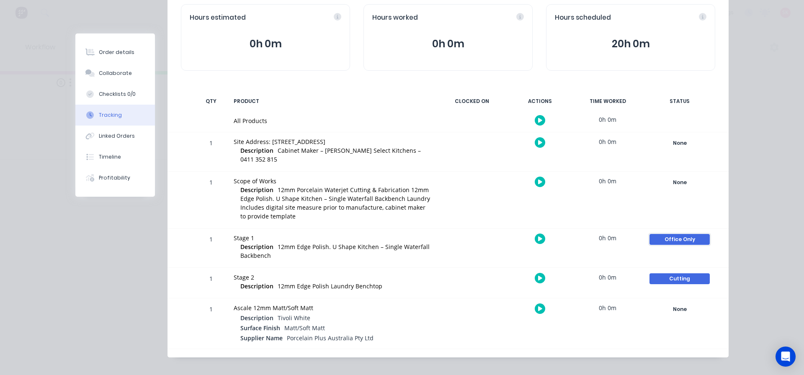
click at [663, 234] on div "Office Only" at bounding box center [680, 239] width 60 height 11
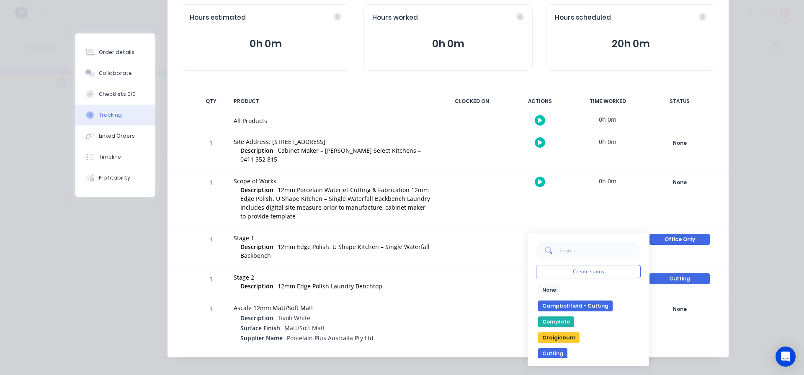
click at [566, 317] on button "Complete" at bounding box center [556, 322] width 36 height 11
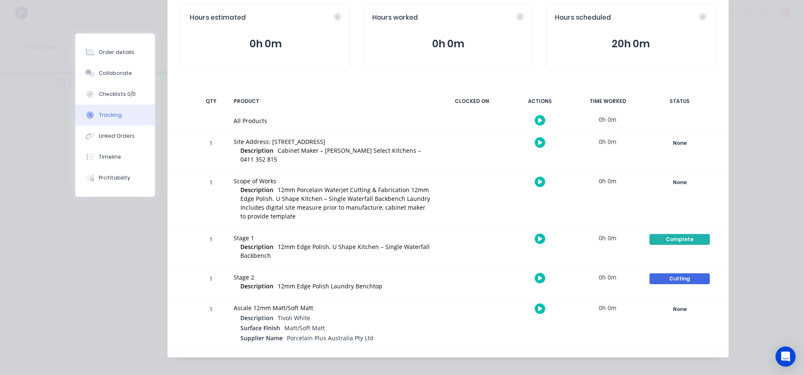
scroll to position [0, 0]
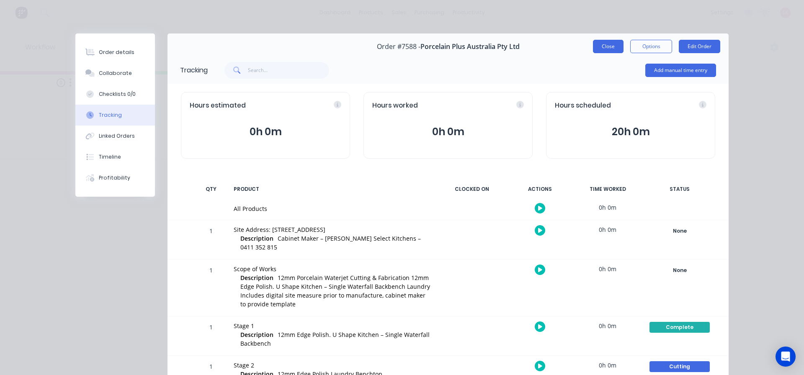
click at [610, 46] on button "Close" at bounding box center [608, 46] width 31 height 13
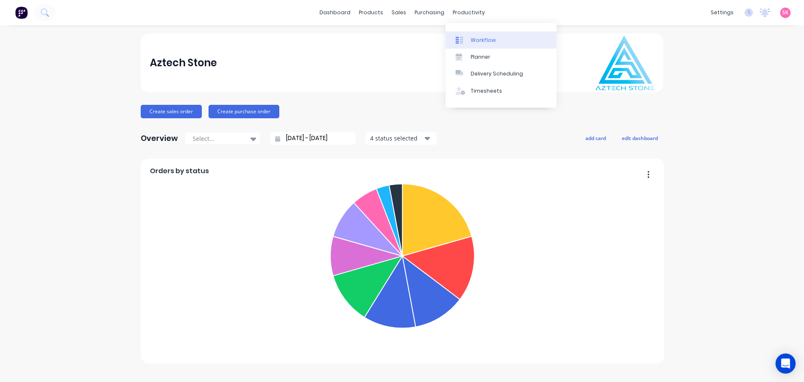
click at [497, 39] on link "Workflow" at bounding box center [501, 39] width 111 height 17
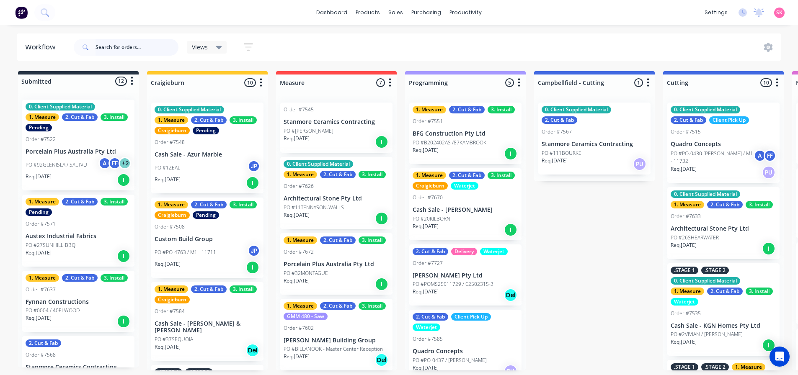
click at [127, 49] on input "text" at bounding box center [137, 47] width 83 height 17
type input "ebb"
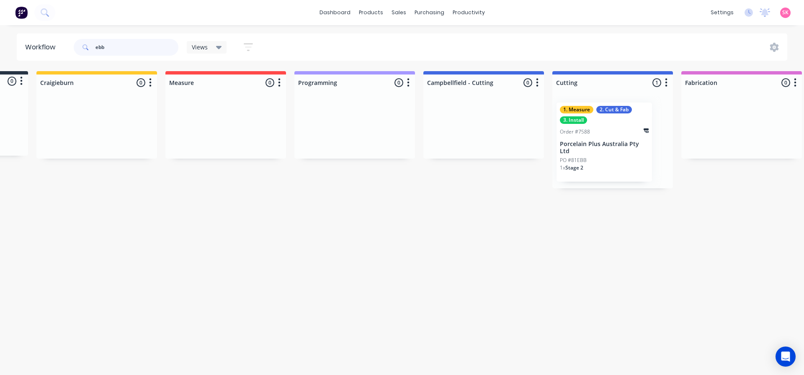
scroll to position [0, 98]
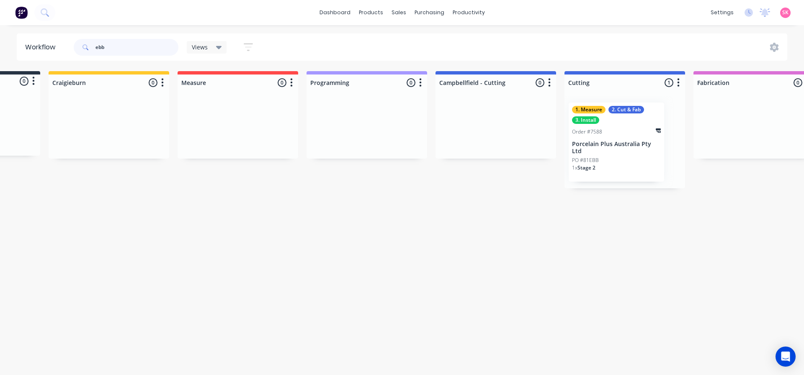
drag, startPoint x: 107, startPoint y: 47, endPoint x: 82, endPoint y: 48, distance: 25.2
click at [83, 49] on div "ebb" at bounding box center [126, 47] width 105 height 17
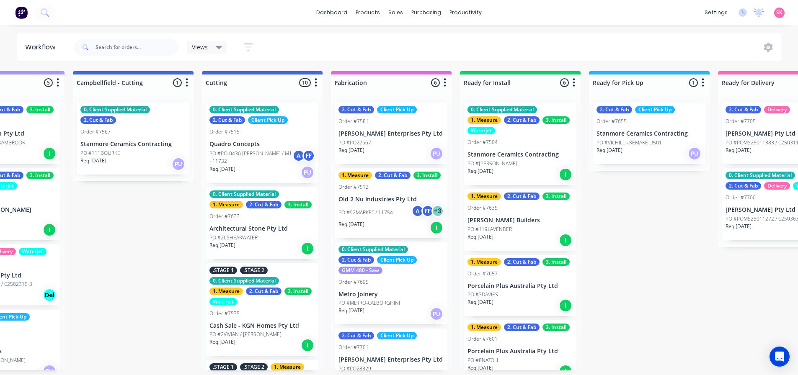
scroll to position [0, 96]
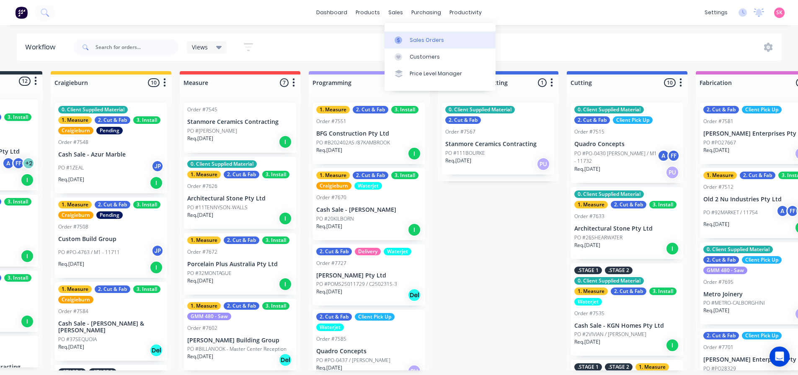
click at [400, 32] on link "Sales Orders" at bounding box center [440, 39] width 111 height 17
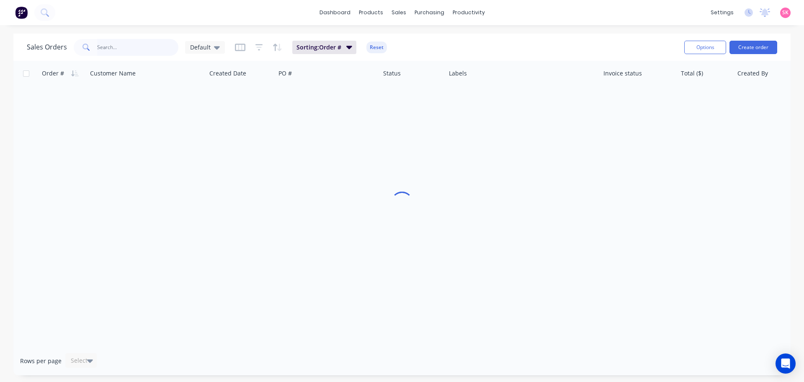
click at [136, 41] on input "text" at bounding box center [138, 47] width 82 height 17
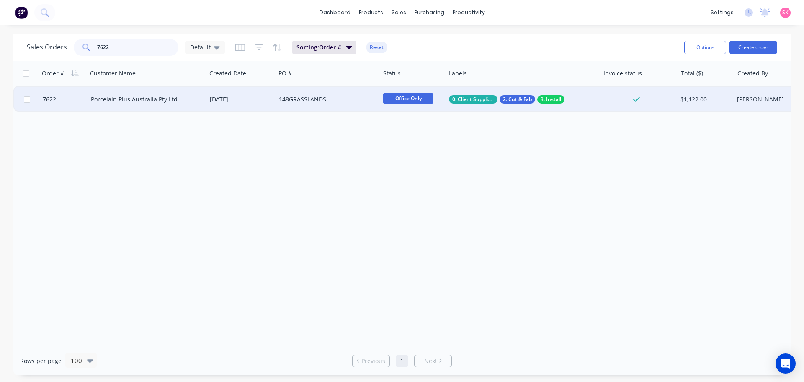
type input "7622"
click at [292, 96] on div "148GRASSLANDS" at bounding box center [325, 99] width 93 height 8
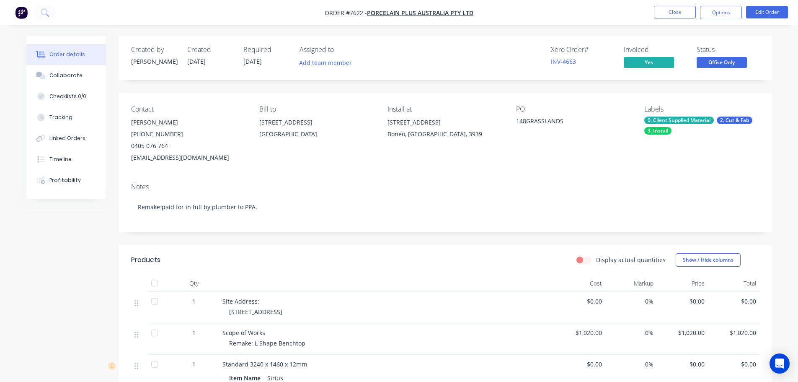
click at [745, 62] on span "Office Only" at bounding box center [722, 62] width 50 height 10
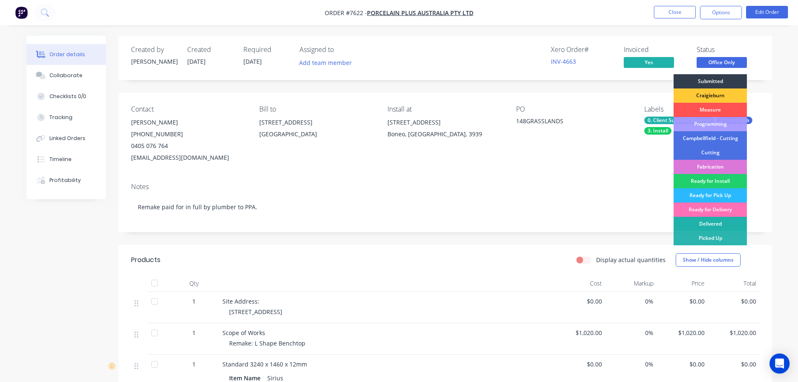
click at [723, 224] on div "Delivered" at bounding box center [710, 224] width 73 height 14
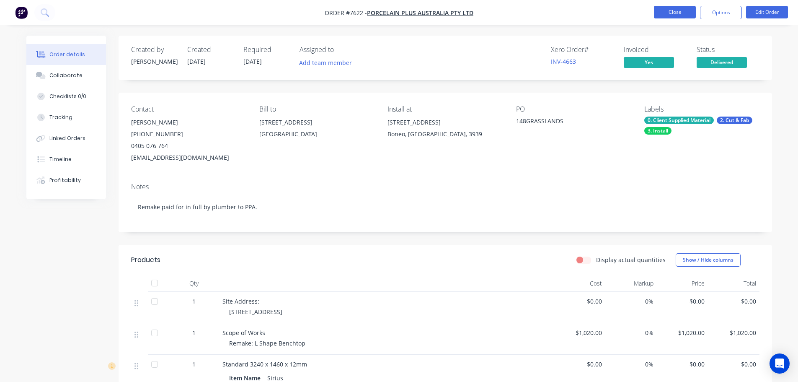
click at [684, 10] on button "Close" at bounding box center [675, 12] width 42 height 13
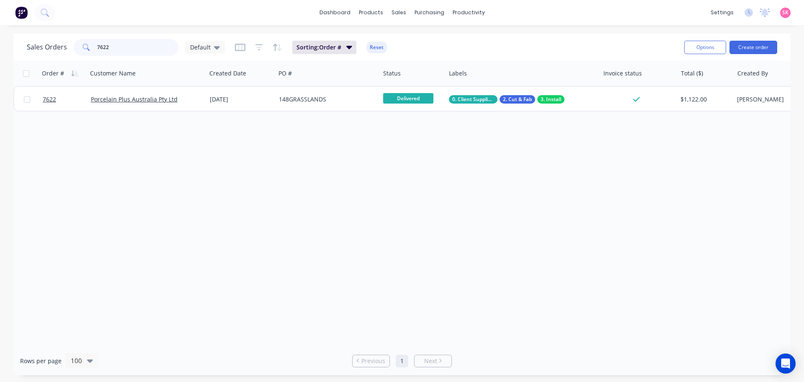
drag, startPoint x: 148, startPoint y: 48, endPoint x: 48, endPoint y: 39, distance: 100.6
click at [48, 39] on div "Sales Orders 7622 Default" at bounding box center [126, 47] width 198 height 17
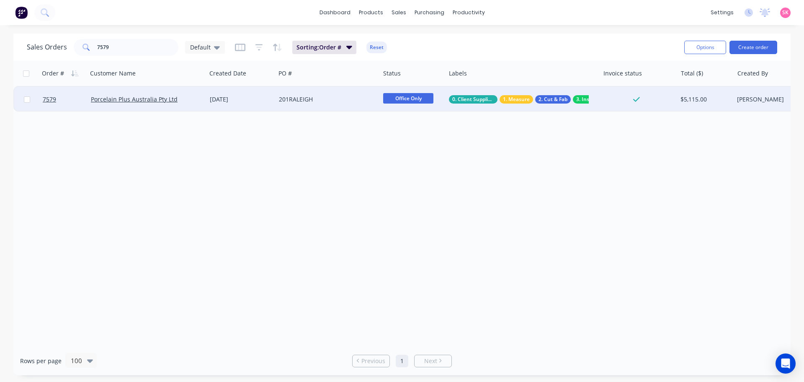
click at [398, 100] on span "Office Only" at bounding box center [408, 98] width 50 height 10
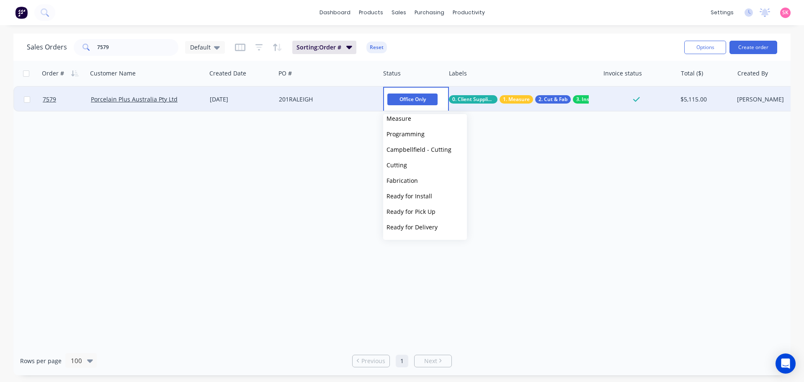
scroll to position [83, 0]
drag, startPoint x: 416, startPoint y: 210, endPoint x: 318, endPoint y: 162, distance: 108.7
click at [416, 209] on button "Delivered" at bounding box center [425, 213] width 84 height 16
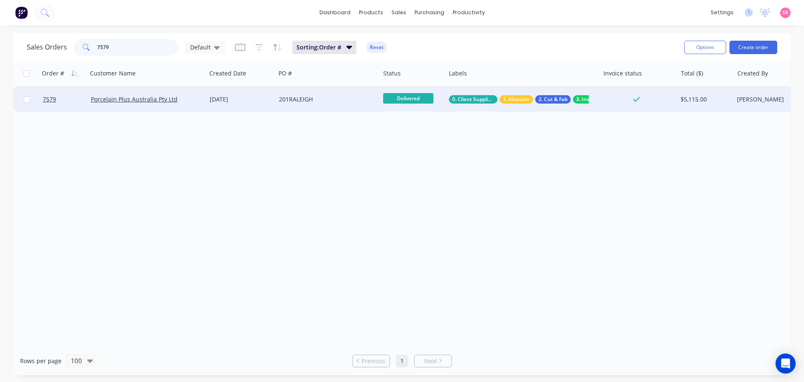
drag, startPoint x: 112, startPoint y: 49, endPoint x: 87, endPoint y: 49, distance: 25.1
click at [87, 49] on div "7579" at bounding box center [126, 47] width 105 height 17
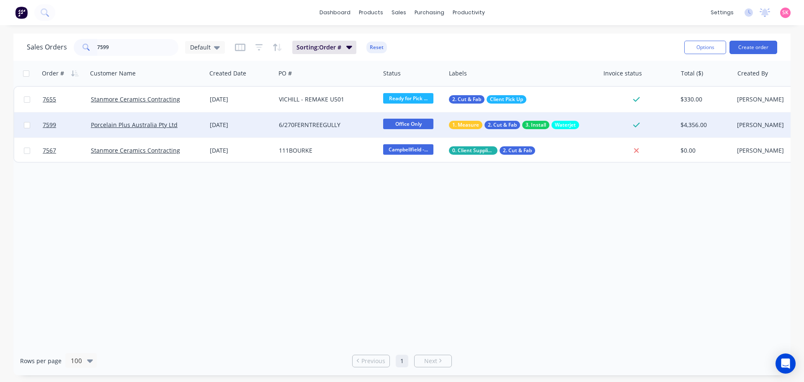
click at [410, 123] on span "Office Only" at bounding box center [408, 124] width 50 height 10
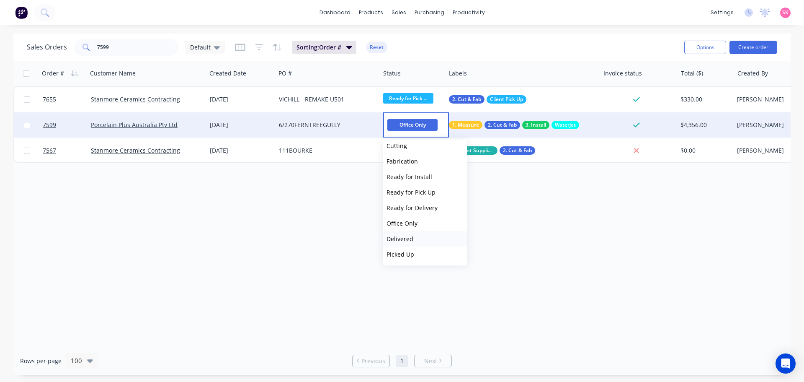
click at [404, 237] on span "Delivered" at bounding box center [400, 239] width 27 height 8
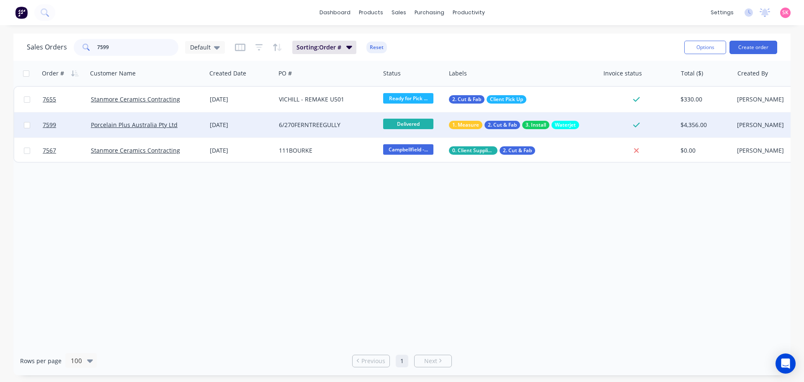
drag, startPoint x: 119, startPoint y: 51, endPoint x: 70, endPoint y: 50, distance: 49.9
click at [71, 51] on div "Sales Orders 7599 Default" at bounding box center [126, 47] width 198 height 17
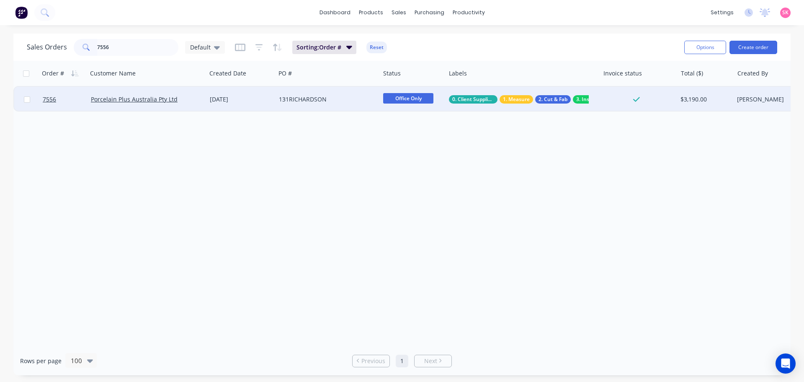
click at [393, 101] on span "Office Only" at bounding box center [408, 98] width 50 height 10
click at [412, 213] on span "Delivered" at bounding box center [400, 213] width 27 height 8
drag, startPoint x: 110, startPoint y: 49, endPoint x: 54, endPoint y: 44, distance: 55.9
click at [54, 44] on div "Sales Orders 7556 Default" at bounding box center [126, 47] width 198 height 17
click at [415, 99] on span "Office Only" at bounding box center [408, 98] width 50 height 10
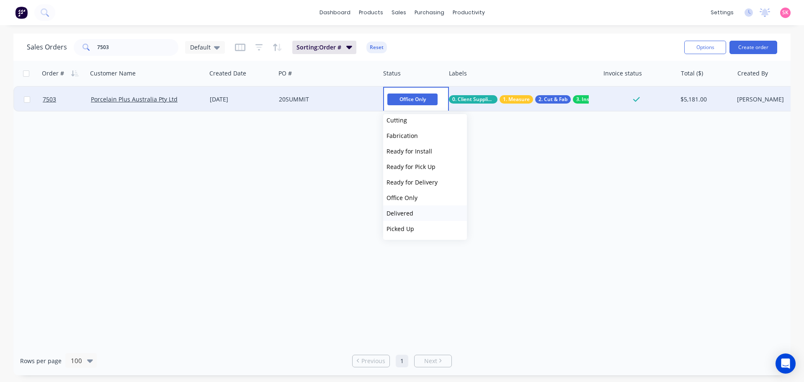
click at [411, 212] on span "Delivered" at bounding box center [400, 213] width 27 height 8
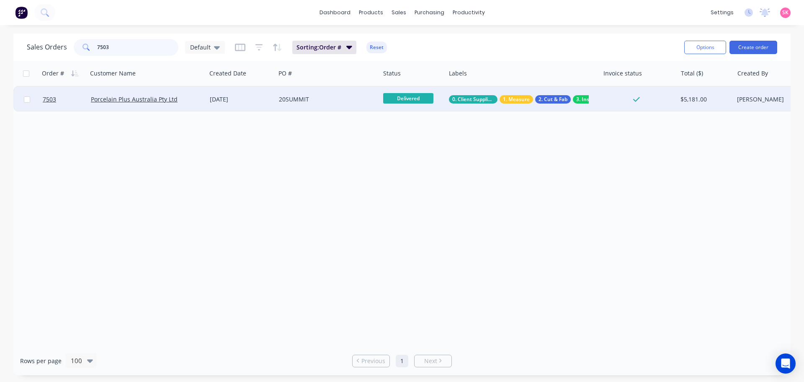
drag, startPoint x: 109, startPoint y: 47, endPoint x: 75, endPoint y: 50, distance: 34.0
click at [75, 50] on div "7503" at bounding box center [126, 47] width 105 height 17
type input "7669"
drag, startPoint x: 246, startPoint y: 198, endPoint x: 150, endPoint y: 100, distance: 137.2
click at [246, 198] on div "Order # Customer Name Created Date PO # Status Labels Invoice status Total ($) …" at bounding box center [402, 203] width 778 height 285
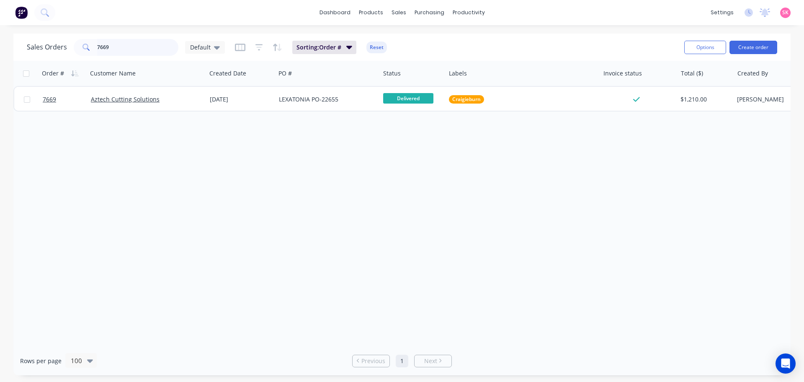
drag, startPoint x: 109, startPoint y: 51, endPoint x: 93, endPoint y: 51, distance: 15.5
click at [93, 51] on div "7669" at bounding box center [126, 47] width 105 height 17
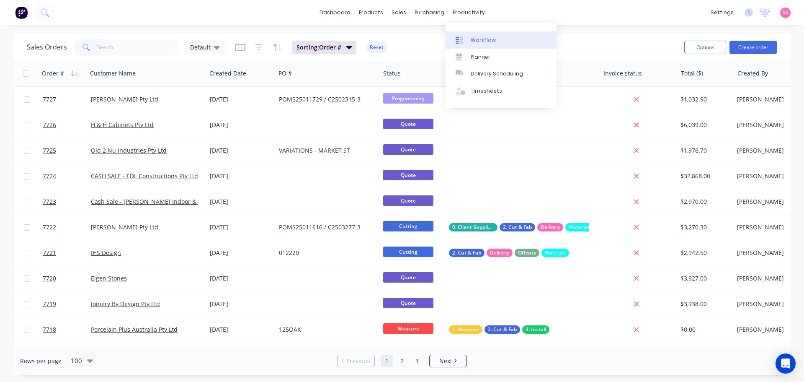
click at [473, 40] on div "Workflow" at bounding box center [483, 40] width 25 height 8
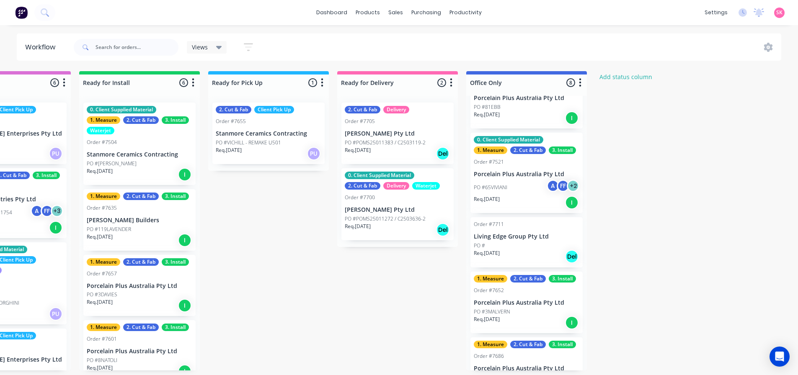
scroll to position [291, 0]
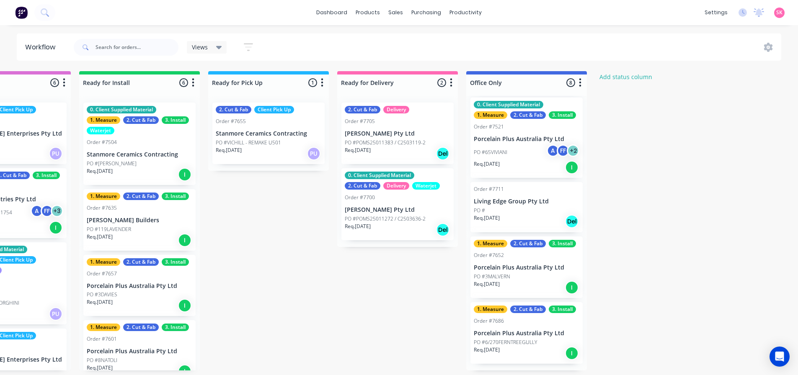
click at [541, 359] on div "Req. 09/09/25 I" at bounding box center [527, 353] width 106 height 14
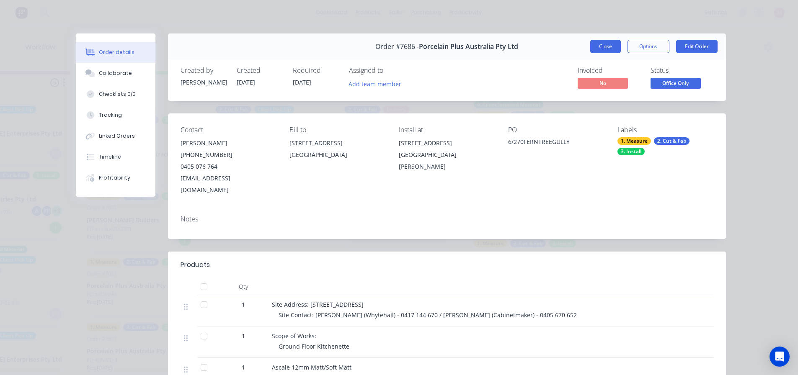
click at [600, 47] on button "Close" at bounding box center [605, 46] width 31 height 13
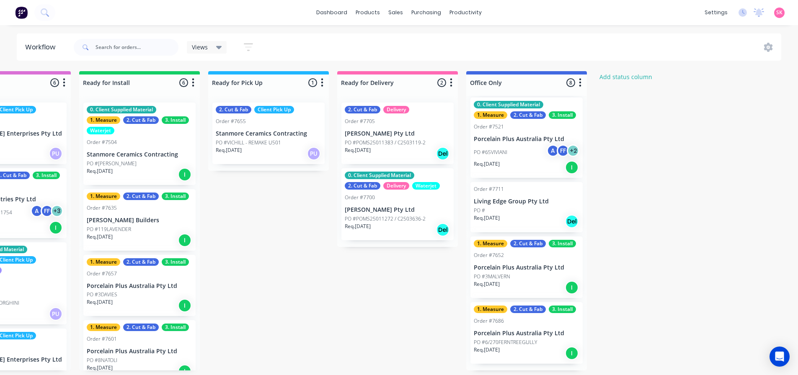
click at [535, 281] on div "PO #3MALVERN" at bounding box center [527, 277] width 106 height 8
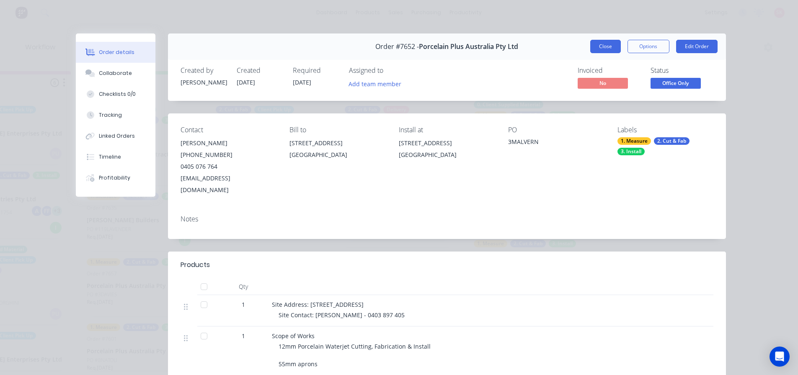
click at [596, 43] on button "Close" at bounding box center [605, 46] width 31 height 13
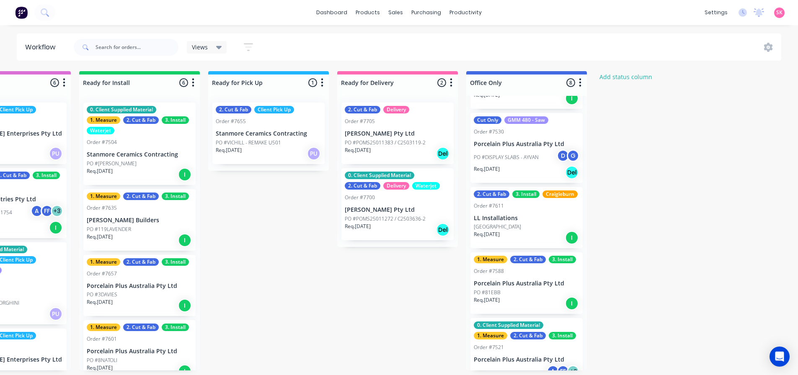
scroll to position [0, 0]
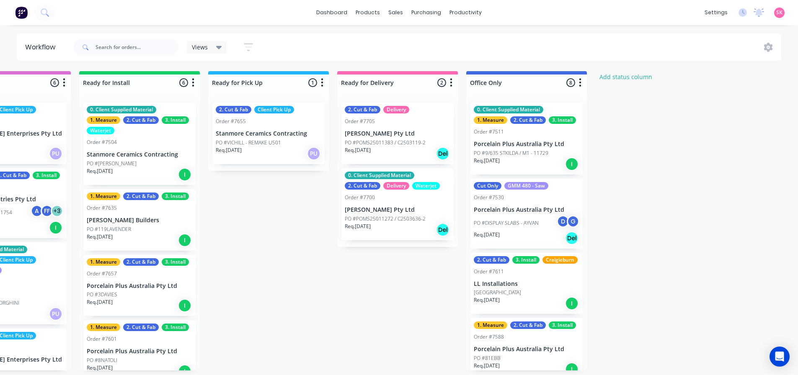
click at [515, 203] on div "Cut Only GMM 480 - Saw Order #7530 Porcelain Plus Australia Pty Ltd PO #DISPLAY…" at bounding box center [527, 214] width 112 height 70
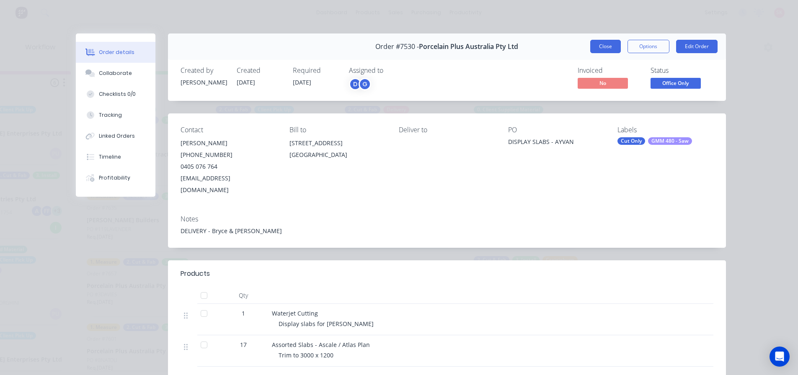
click at [610, 50] on button "Close" at bounding box center [605, 46] width 31 height 13
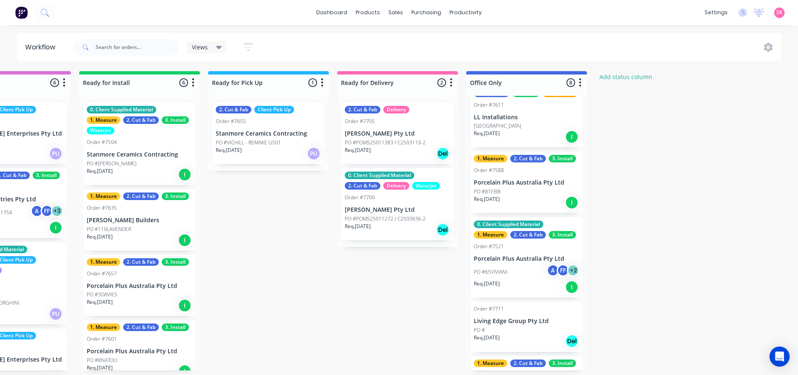
scroll to position [39, 0]
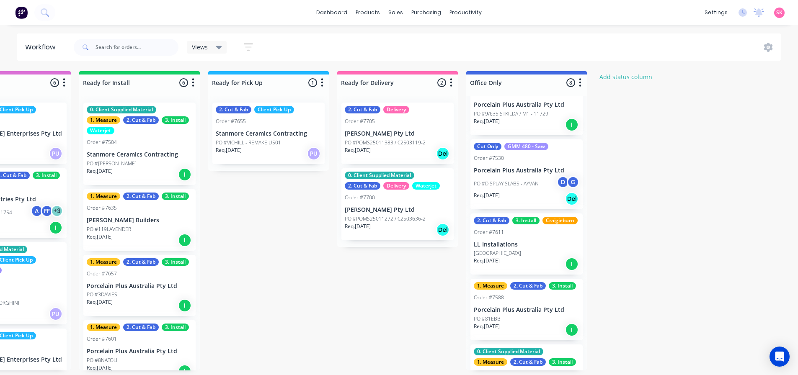
click at [530, 269] on div "Req. 01/08/25 I" at bounding box center [527, 264] width 106 height 14
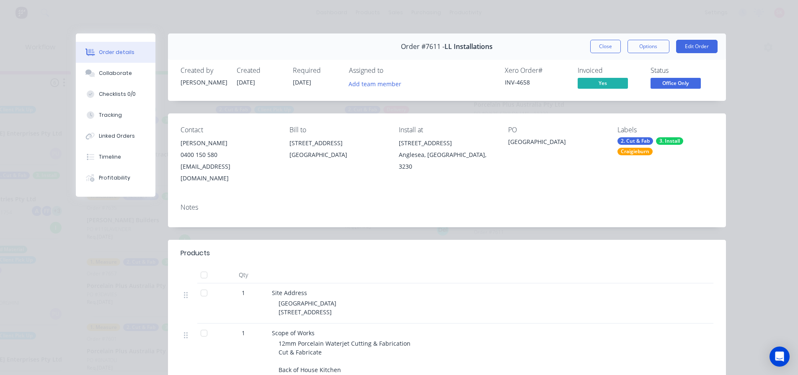
click at [670, 85] on span "Office Only" at bounding box center [676, 83] width 50 height 10
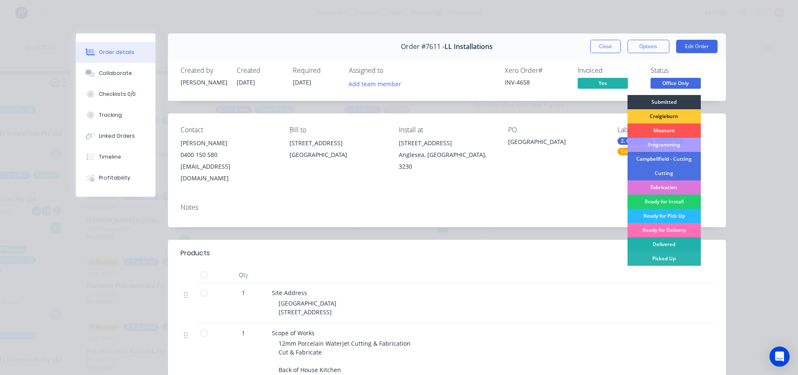
click at [667, 244] on div "Delivered" at bounding box center [664, 245] width 73 height 14
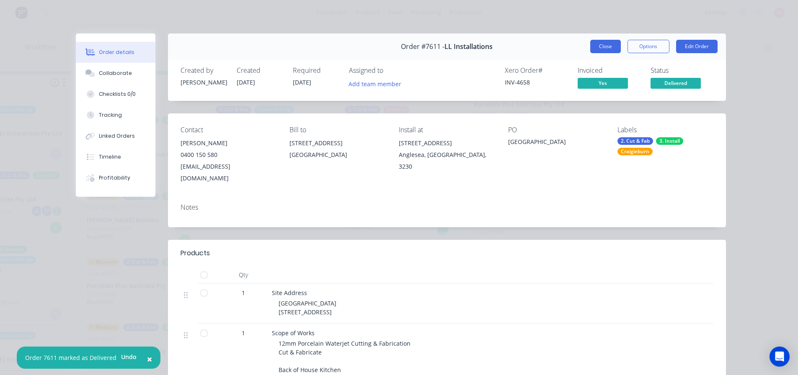
drag, startPoint x: 597, startPoint y: 33, endPoint x: 593, endPoint y: 48, distance: 15.3
click at [596, 36] on div "Order details Collaborate Checklists 0/0 Tracking Linked Orders Timeline Profit…" at bounding box center [399, 187] width 798 height 375
click at [594, 50] on button "Close" at bounding box center [605, 46] width 31 height 13
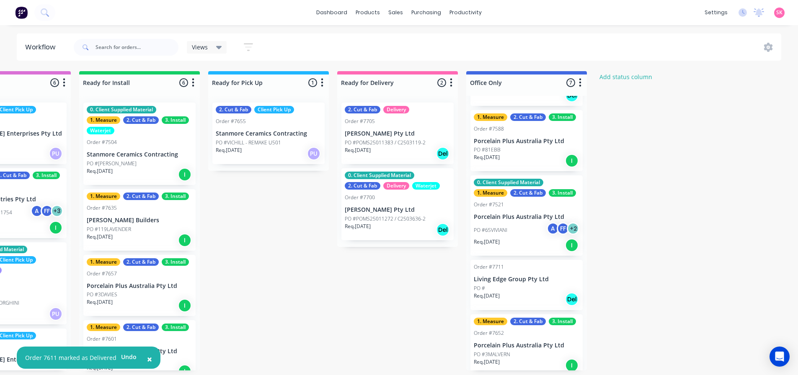
scroll to position [165, 0]
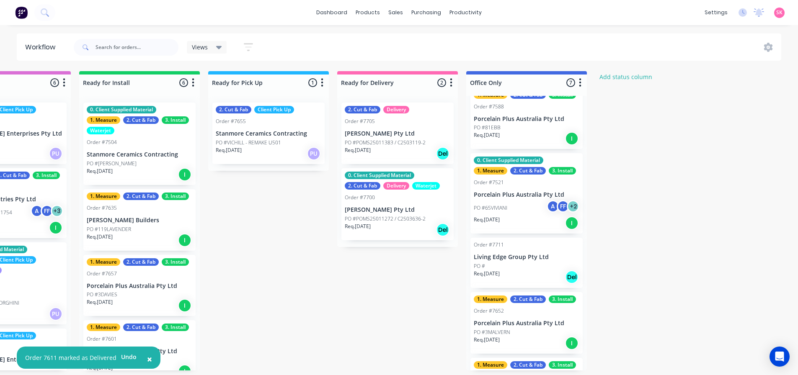
click at [517, 231] on div "0. Client Supplied Material 1. Measure 2. Cut & Fab 3. Install Order #7521 Porc…" at bounding box center [527, 193] width 112 height 80
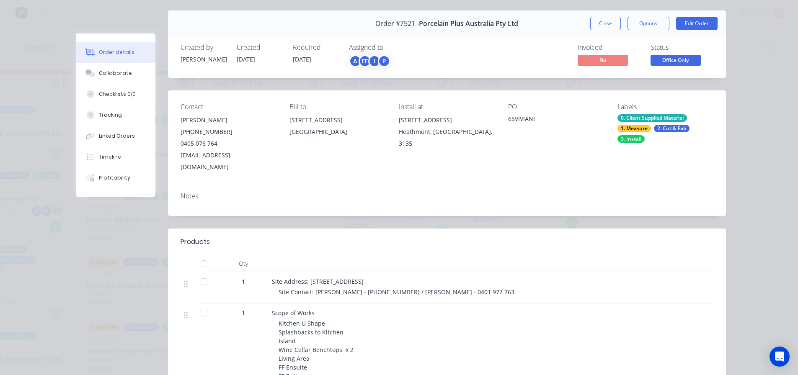
scroll to position [0, 0]
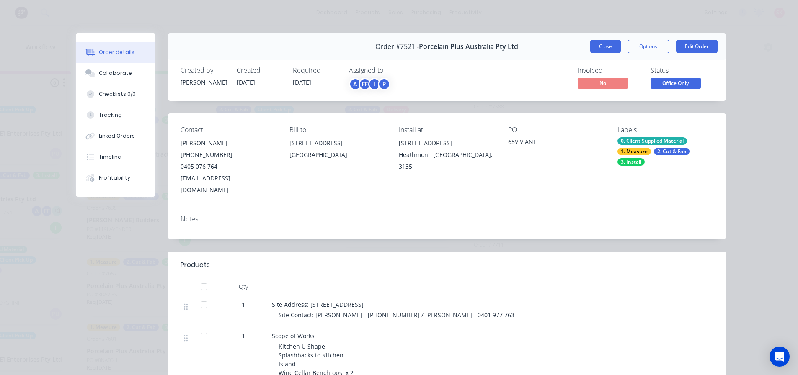
click at [605, 50] on button "Close" at bounding box center [605, 46] width 31 height 13
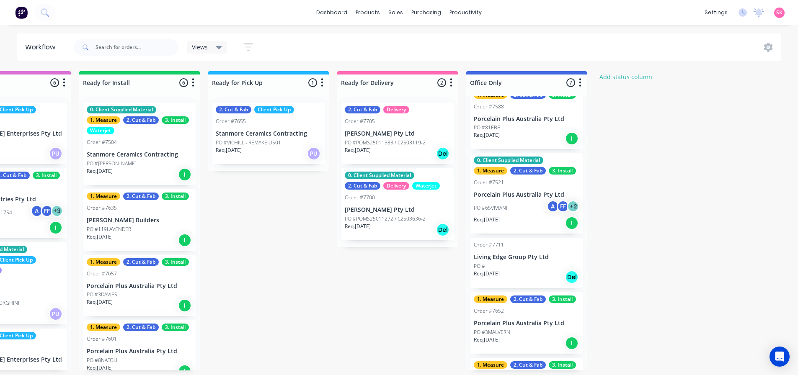
click at [528, 270] on div "Req. 04/09/25 Del" at bounding box center [527, 277] width 106 height 14
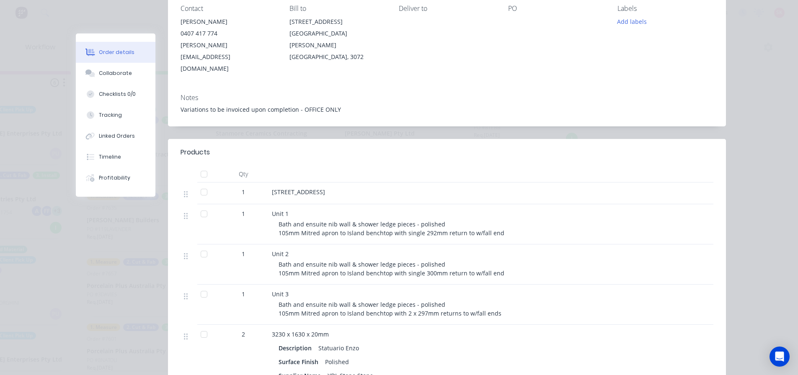
scroll to position [24, 0]
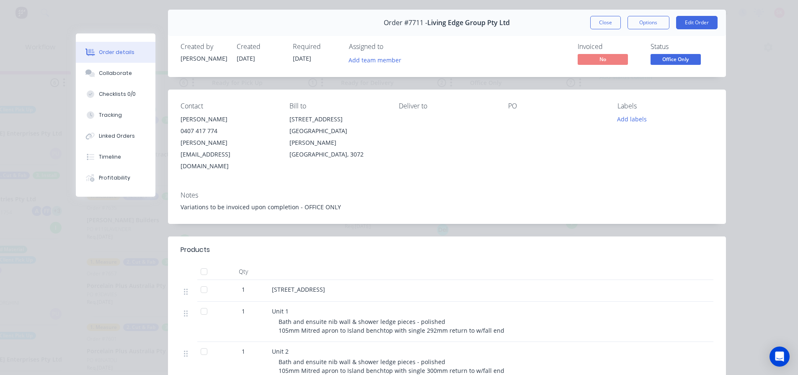
click at [602, 33] on div "Order #7711 - Living Edge Group Pty Ltd Close Options Edit Order" at bounding box center [447, 23] width 558 height 26
click at [604, 27] on button "Close" at bounding box center [605, 22] width 31 height 13
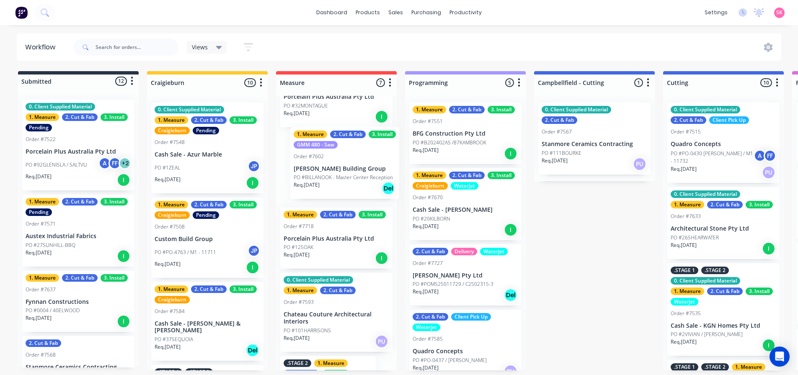
scroll to position [166, 0]
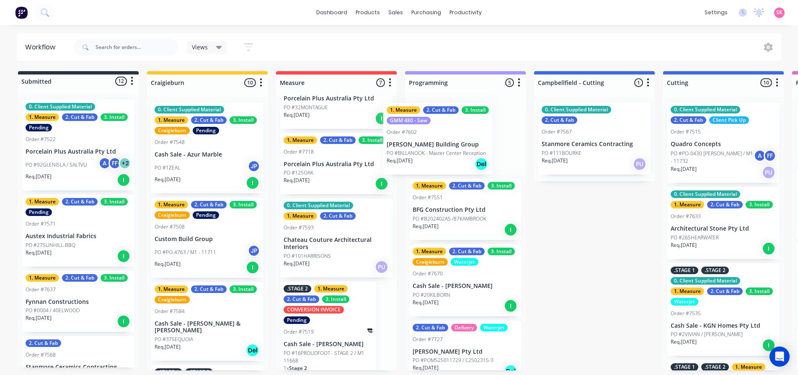
drag, startPoint x: 355, startPoint y: 171, endPoint x: 438, endPoint y: 148, distance: 86.5
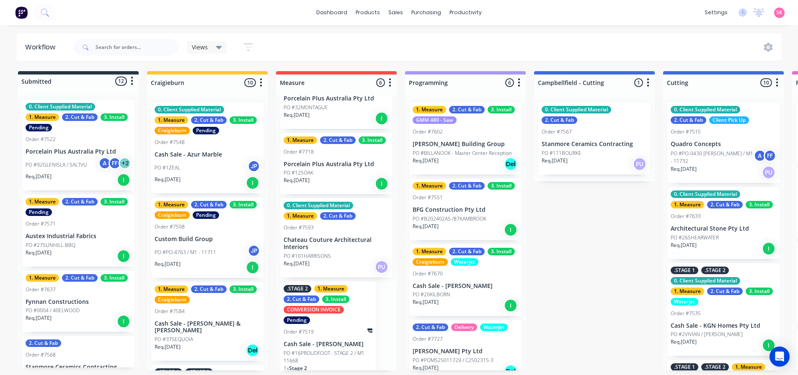
scroll to position [178, 0]
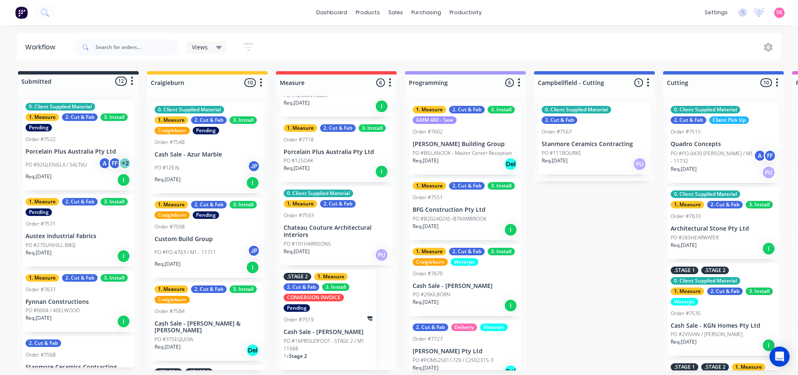
click at [461, 150] on p "PO #BILLANOOK - Master Center Reception" at bounding box center [462, 154] width 99 height 8
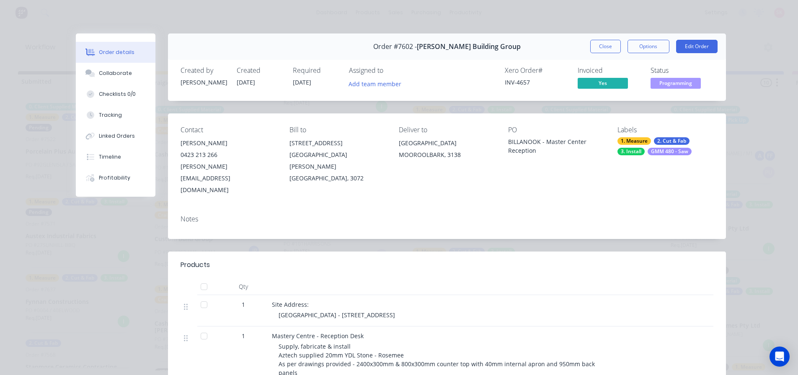
click at [303, 85] on span "[DATE]" at bounding box center [302, 82] width 18 height 8
click at [129, 69] on button "Collaborate" at bounding box center [116, 73] width 80 height 21
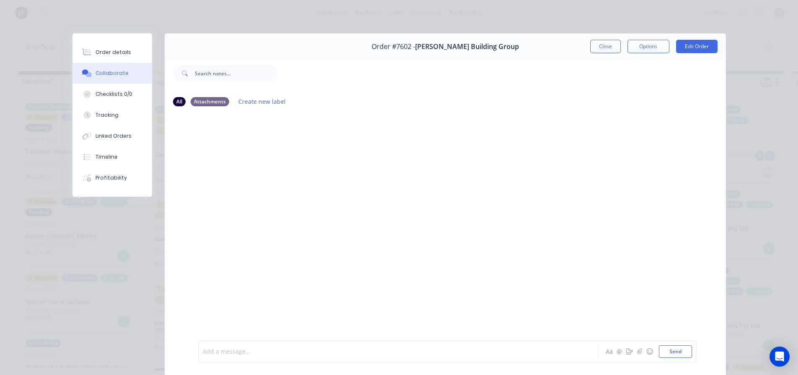
click at [215, 352] on div at bounding box center [386, 352] width 367 height 9
paste div
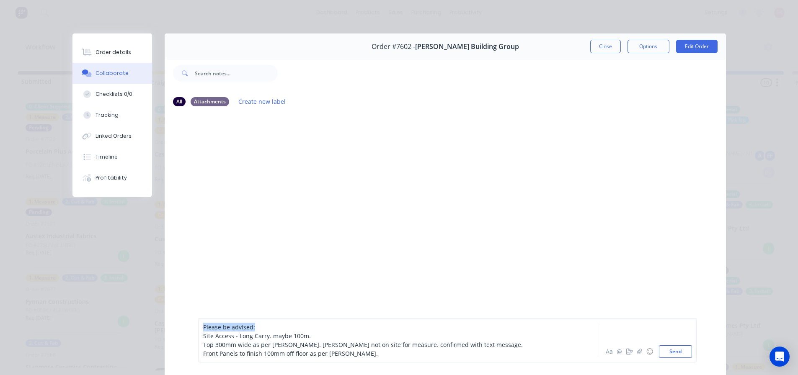
drag, startPoint x: 255, startPoint y: 327, endPoint x: 154, endPoint y: 331, distance: 101.1
click at [154, 331] on div "Order #7602 - Schultz Building Group Close Options Edit Order All Attachments C…" at bounding box center [399, 222] width 654 height 376
click at [664, 354] on button "Send" at bounding box center [675, 352] width 33 height 13
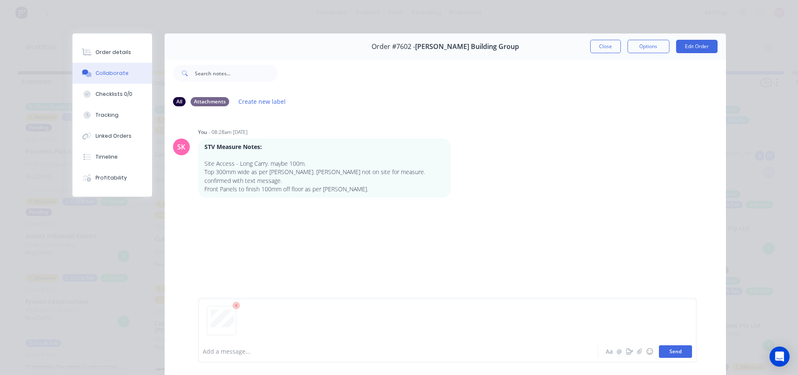
click at [675, 350] on button "Send" at bounding box center [675, 352] width 33 height 13
click at [602, 44] on button "Close" at bounding box center [605, 46] width 31 height 13
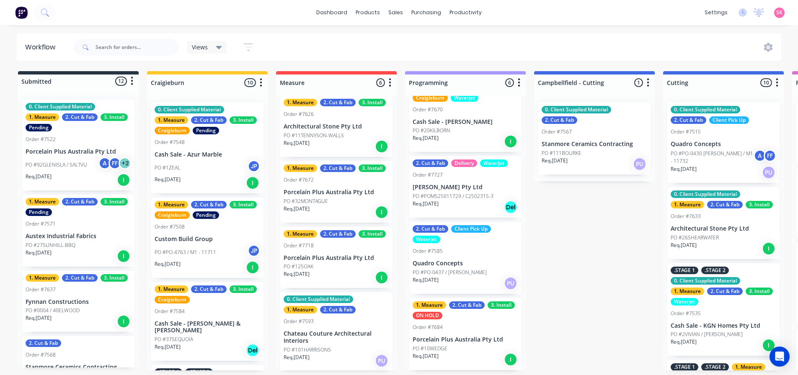
scroll to position [52, 0]
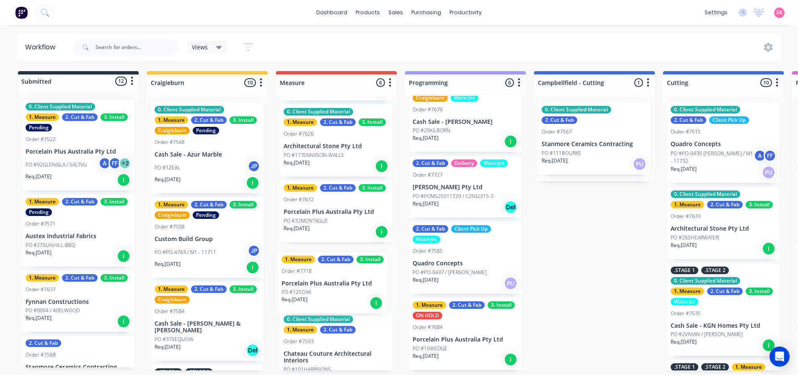
drag, startPoint x: 315, startPoint y: 248, endPoint x: 312, endPoint y: 258, distance: 10.6
click at [312, 258] on div "Order #7545 Stanmore Ceramics Contracting PO #STELLA MARIS Req. 09/07/25 I 0. C…" at bounding box center [336, 233] width 121 height 275
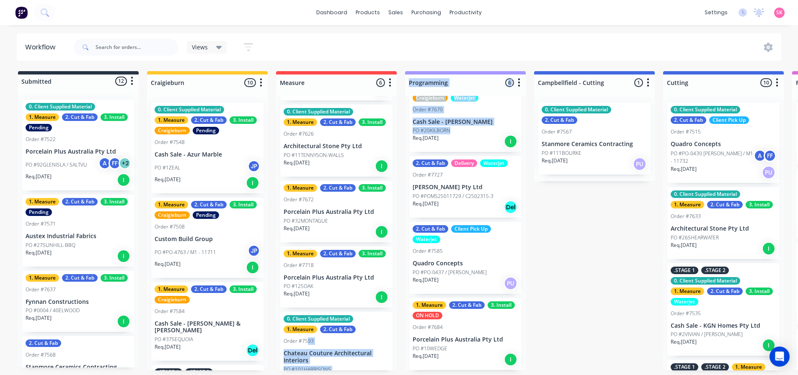
drag, startPoint x: 308, startPoint y: 271, endPoint x: 449, endPoint y: 130, distance: 199.4
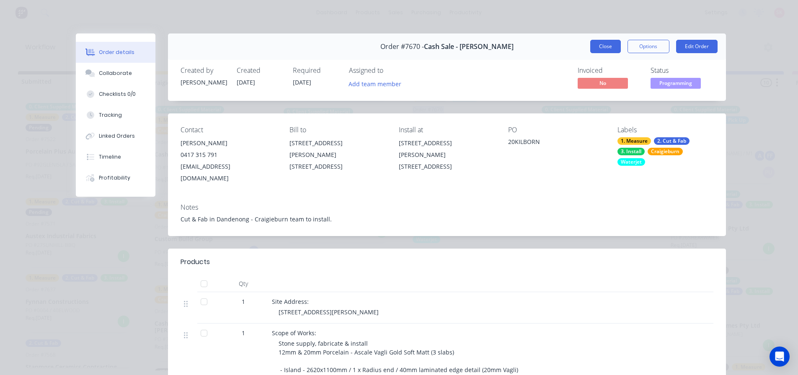
click at [606, 40] on button "Close" at bounding box center [605, 46] width 31 height 13
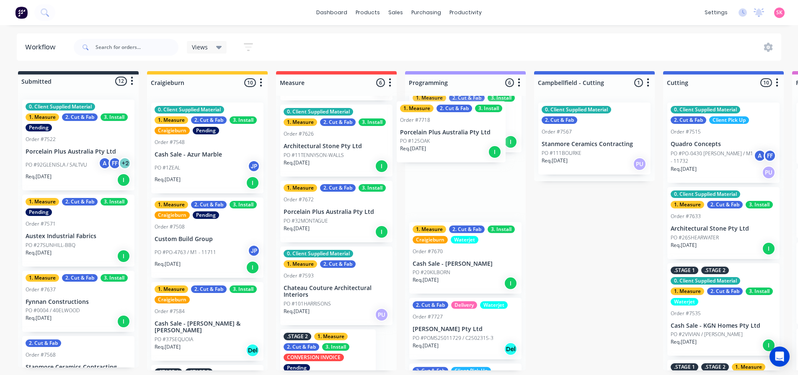
drag, startPoint x: 345, startPoint y: 264, endPoint x: 440, endPoint y: 131, distance: 163.1
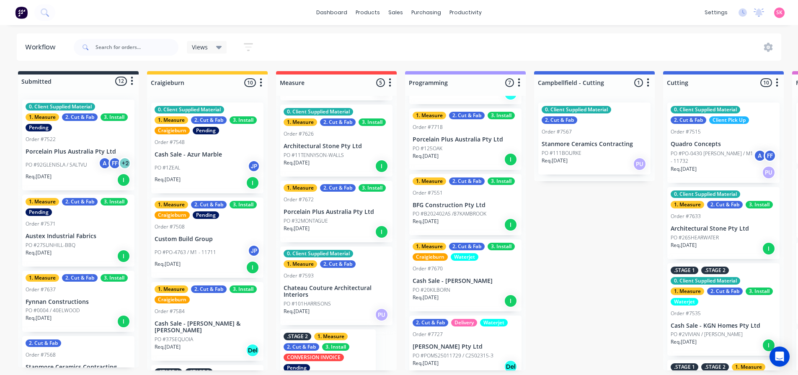
scroll to position [0, 0]
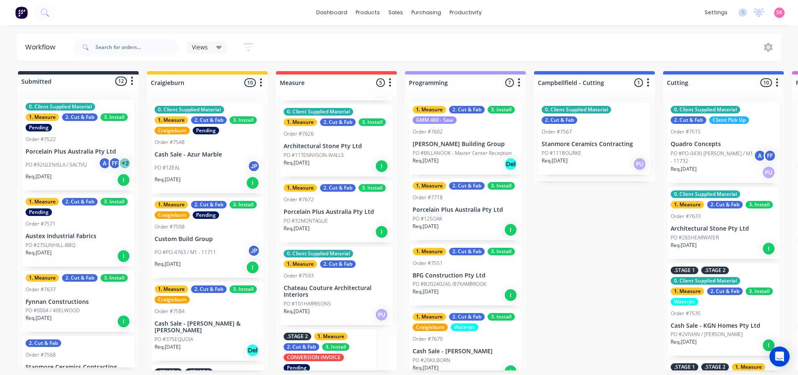
click at [467, 230] on div "Req. 25/09/25 I" at bounding box center [466, 230] width 106 height 14
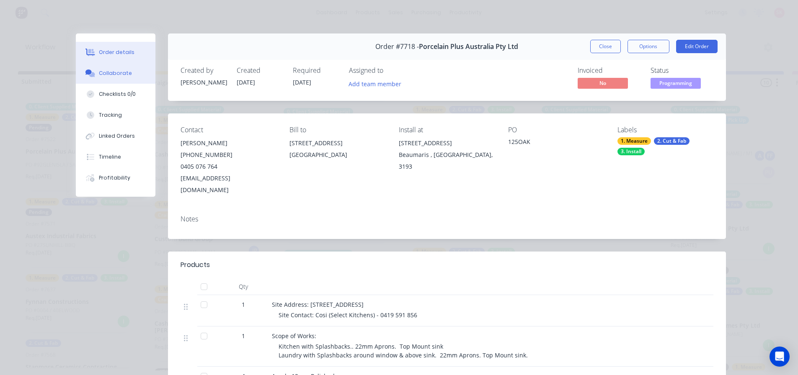
click at [107, 79] on button "Collaborate" at bounding box center [116, 73] width 80 height 21
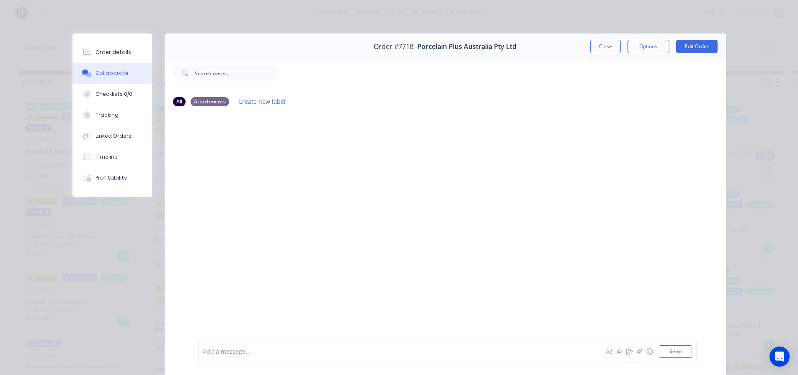
click at [283, 355] on div at bounding box center [386, 352] width 367 height 9
paste div
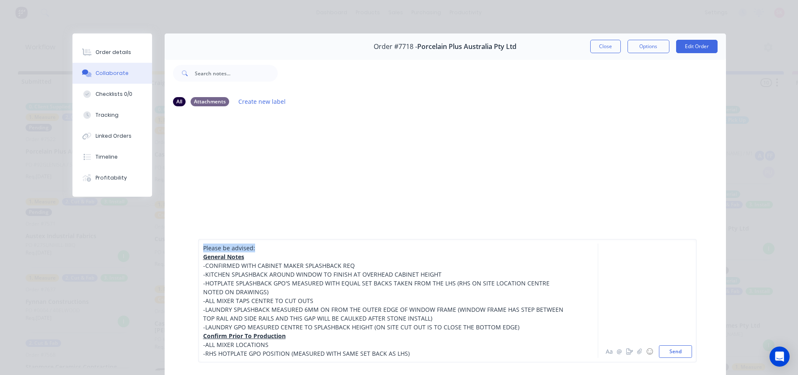
drag, startPoint x: 257, startPoint y: 248, endPoint x: 165, endPoint y: 243, distance: 91.5
click at [170, 246] on div "Please be advised: General Notes -CONFIRMED WITH CABINET MAKER SPLASHBACK REQ -…" at bounding box center [445, 301] width 561 height 149
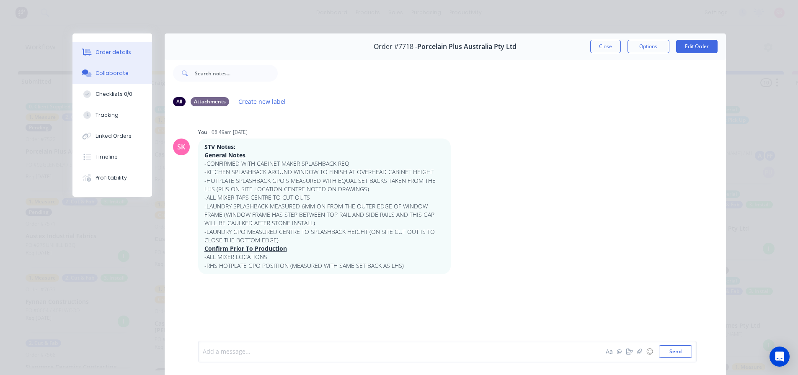
click at [106, 58] on button "Order details" at bounding box center [112, 52] width 80 height 21
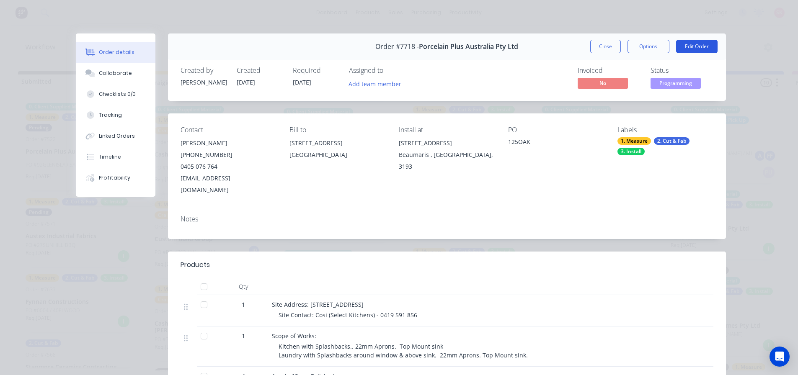
click at [685, 42] on button "Edit Order" at bounding box center [696, 46] width 41 height 13
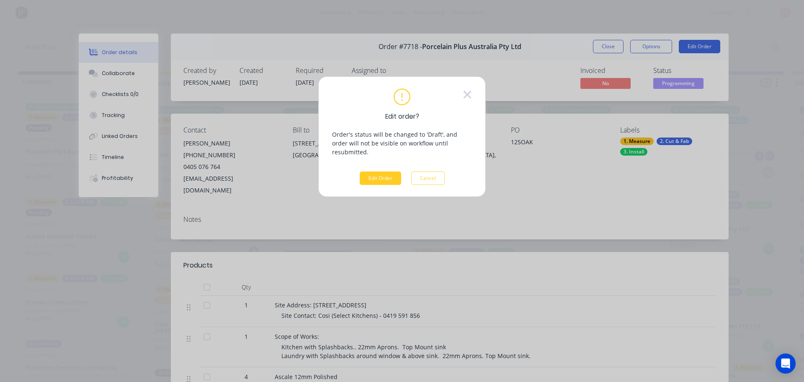
click at [396, 171] on button "Edit Order" at bounding box center [380, 177] width 41 height 13
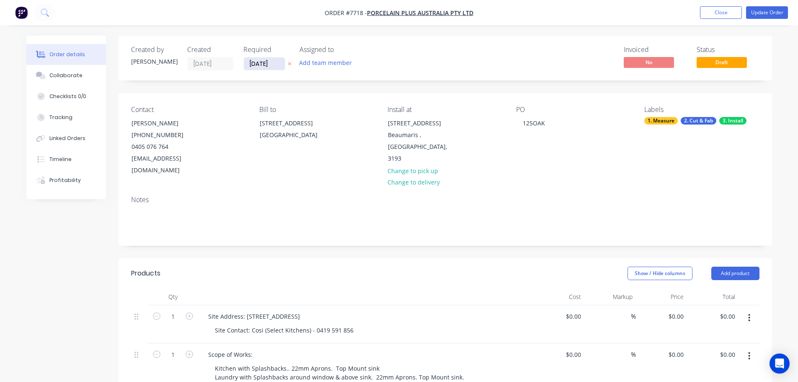
click at [275, 65] on input "[DATE]" at bounding box center [264, 63] width 41 height 13
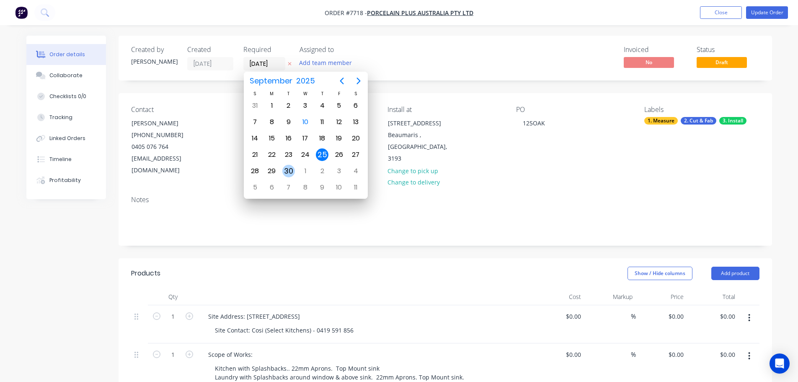
drag, startPoint x: 292, startPoint y: 171, endPoint x: 303, endPoint y: 163, distance: 13.7
click at [291, 171] on div "30" at bounding box center [288, 171] width 13 height 13
type input "[DATE]"
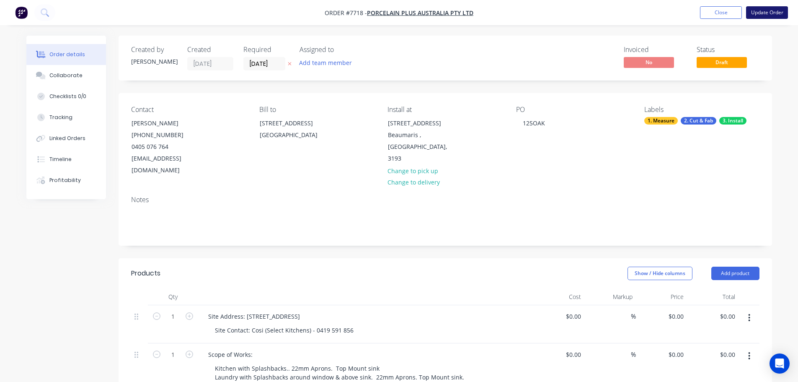
click at [757, 10] on button "Update Order" at bounding box center [767, 12] width 42 height 13
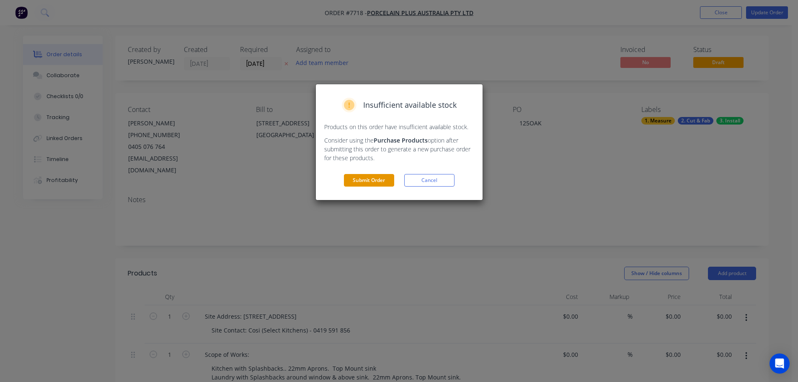
click at [376, 181] on button "Submit Order" at bounding box center [369, 180] width 50 height 13
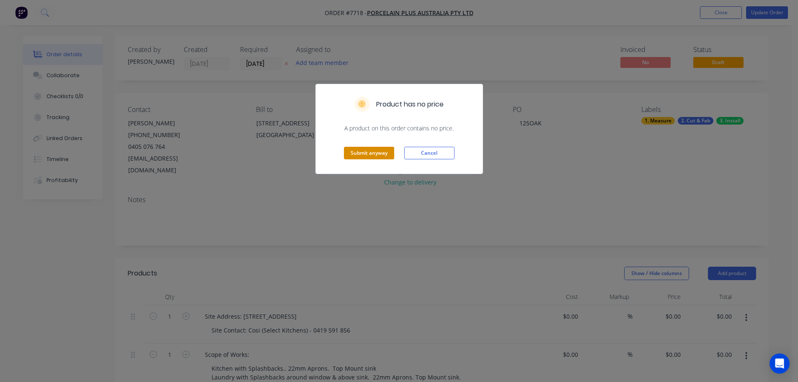
click at [373, 158] on button "Submit anyway" at bounding box center [369, 153] width 50 height 13
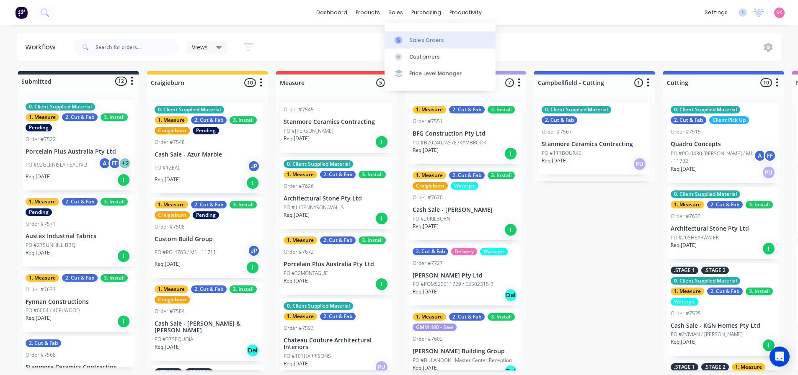
click at [402, 35] on link "Sales Orders" at bounding box center [440, 39] width 111 height 17
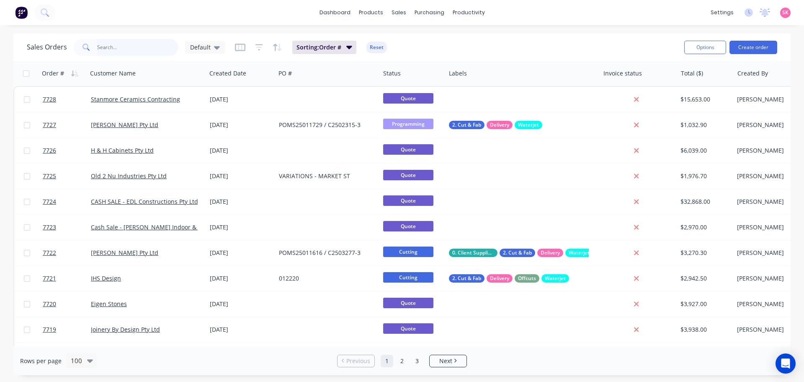
click at [129, 52] on input "text" at bounding box center [138, 47] width 82 height 17
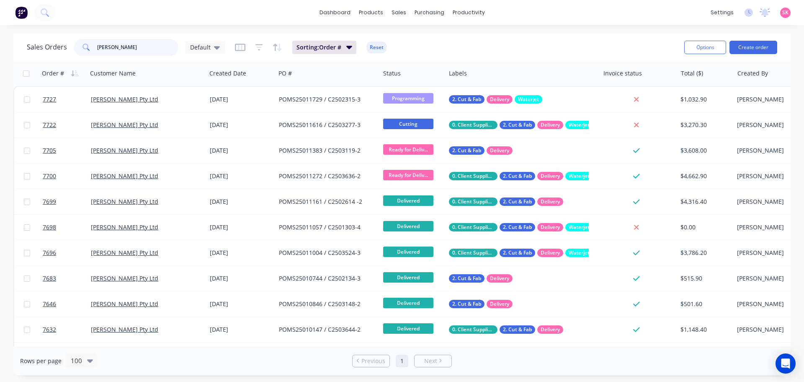
drag, startPoint x: 141, startPoint y: 45, endPoint x: -34, endPoint y: 46, distance: 174.7
click at [0, 46] on html "dashboard products sales purchasing productivity dashboard products Product Cat…" at bounding box center [402, 191] width 804 height 382
type input "MARBUT"
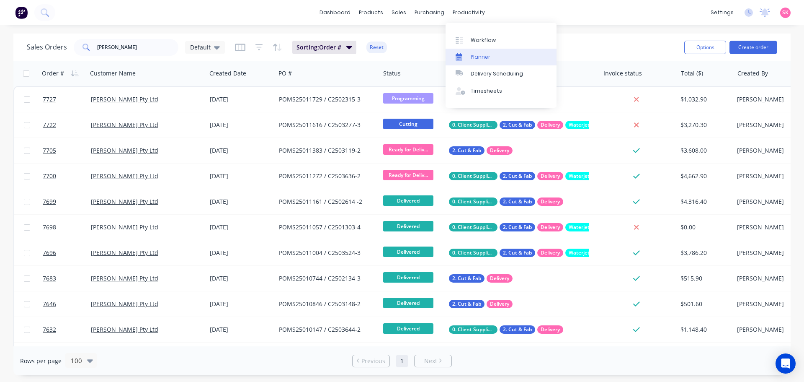
click at [486, 53] on div "Planner" at bounding box center [481, 57] width 20 height 8
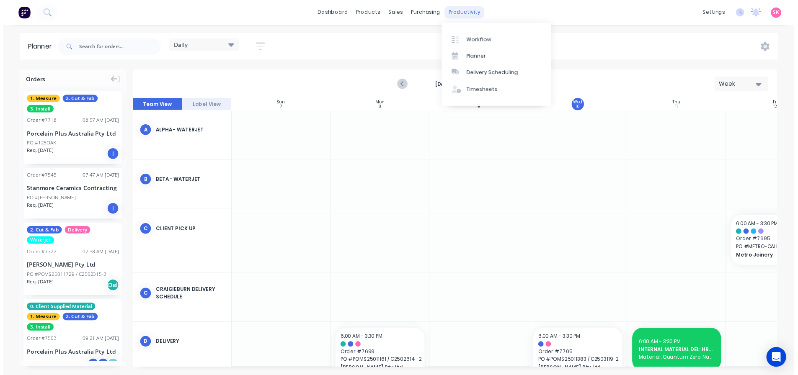
scroll to position [0, 0]
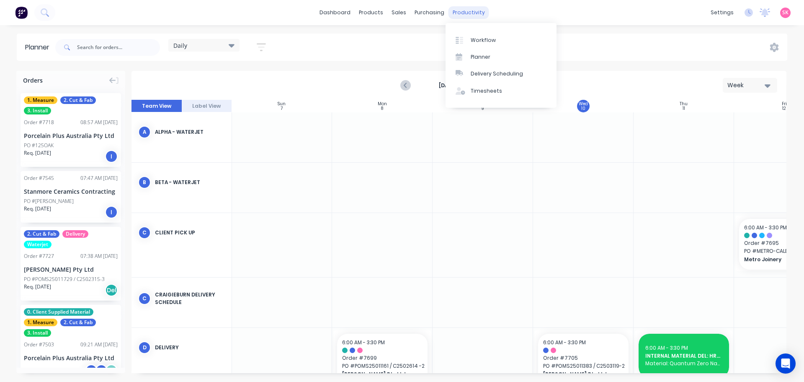
click at [482, 39] on div "Workflow" at bounding box center [483, 40] width 25 height 8
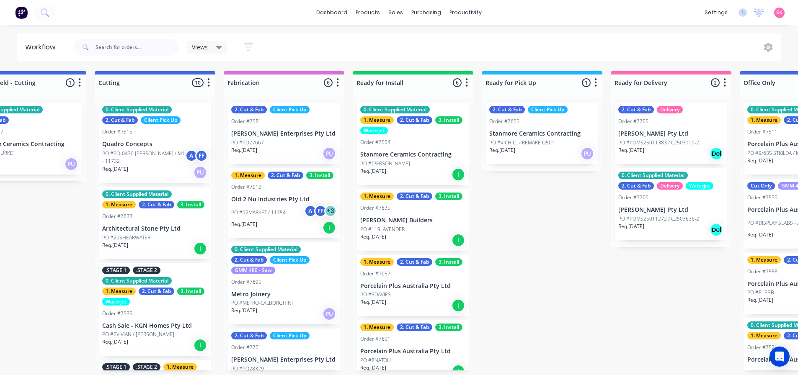
scroll to position [0, 565]
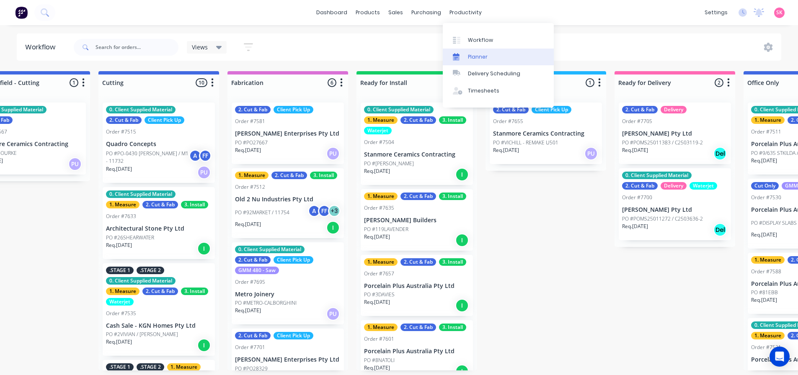
click at [463, 54] on div at bounding box center [459, 57] width 13 height 8
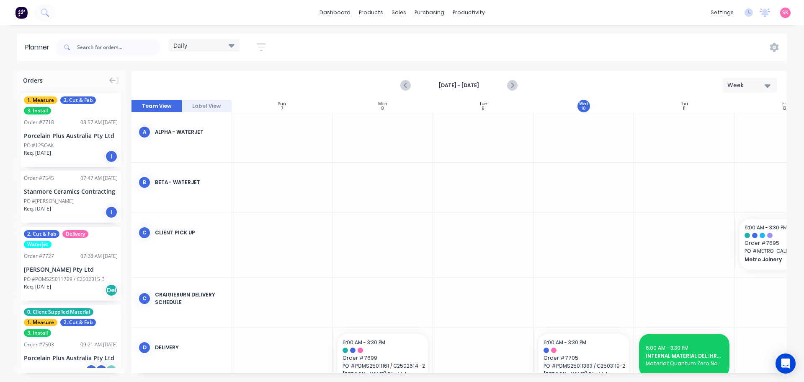
scroll to position [0, 0]
click at [515, 81] on icon "Next page" at bounding box center [512, 85] width 10 height 10
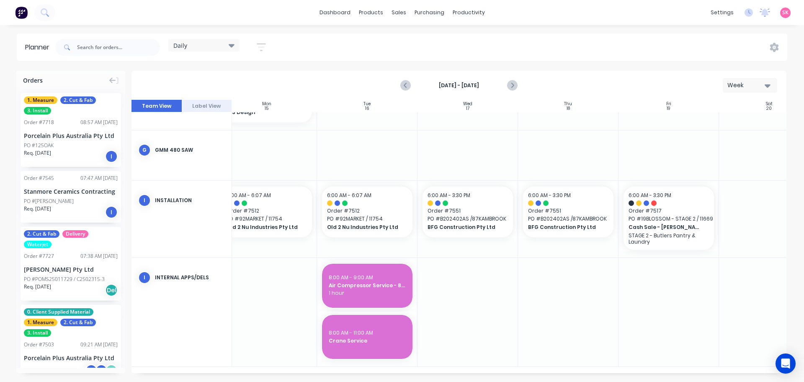
scroll to position [381, 100]
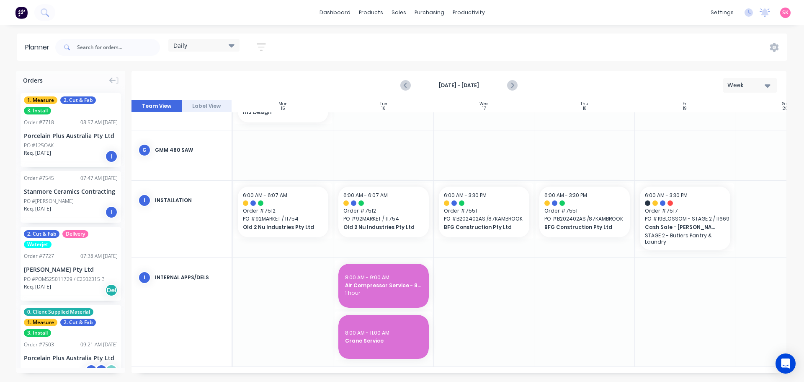
drag, startPoint x: 405, startPoint y: 82, endPoint x: 422, endPoint y: 96, distance: 22.6
click at [405, 82] on icon "Previous page" at bounding box center [406, 85] width 10 height 10
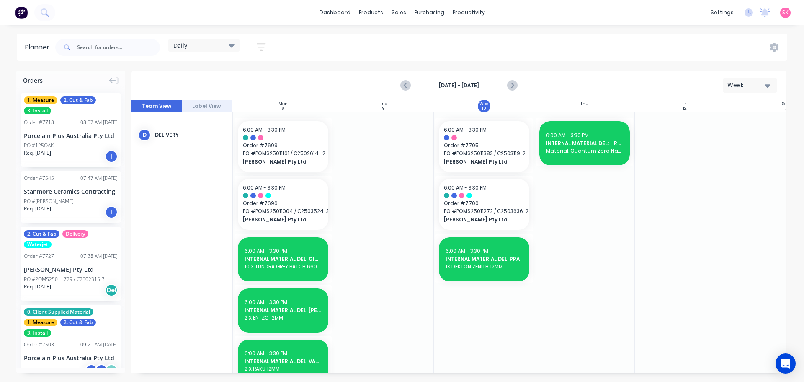
scroll to position [464, 100]
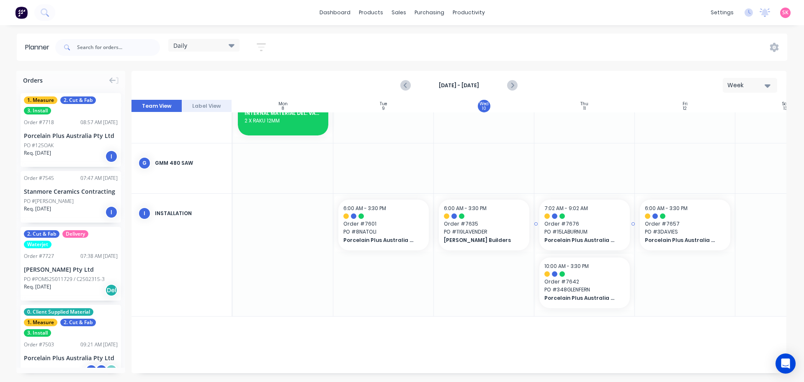
click at [571, 221] on span "Order # 7676" at bounding box center [585, 224] width 80 height 8
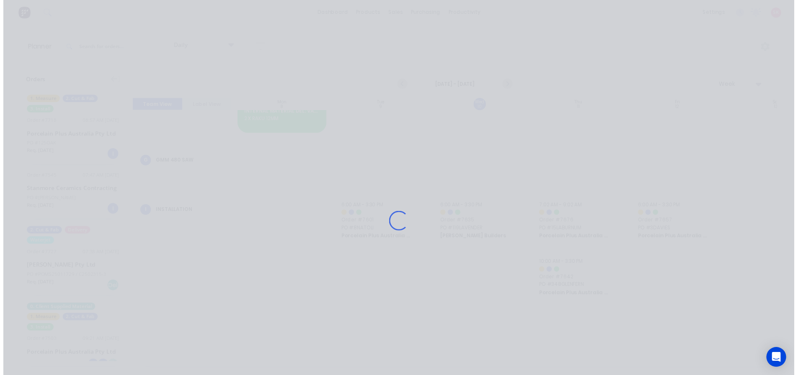
scroll to position [458, 100]
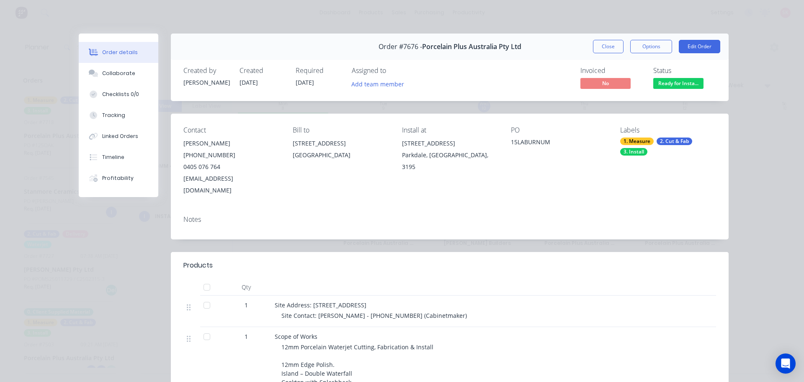
click at [225, 209] on div "Notes" at bounding box center [450, 224] width 558 height 31
click at [593, 42] on button "Close" at bounding box center [608, 46] width 31 height 13
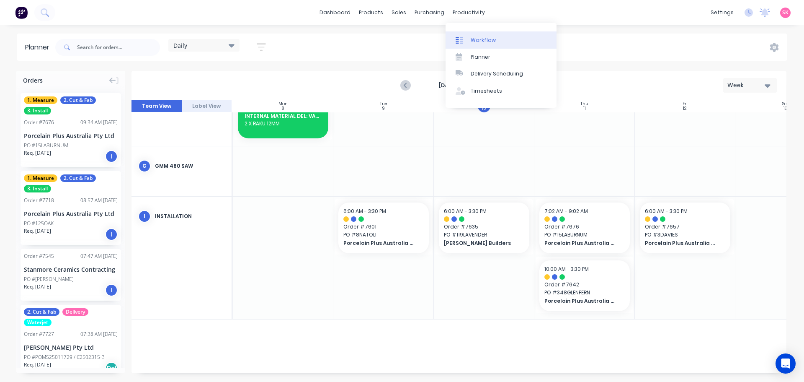
click at [476, 39] on div "Workflow" at bounding box center [483, 40] width 25 height 8
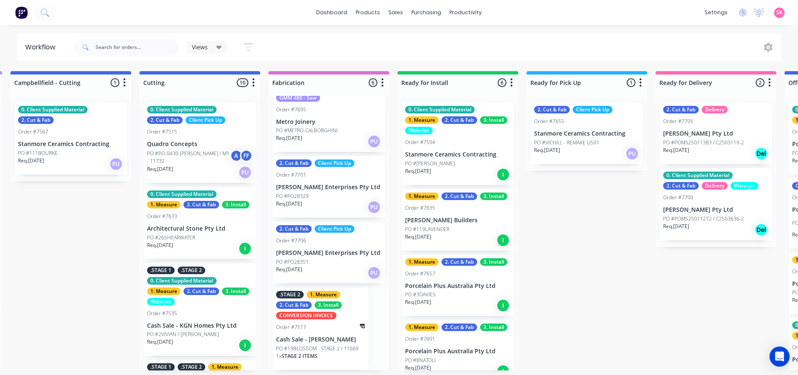
scroll to position [2, 524]
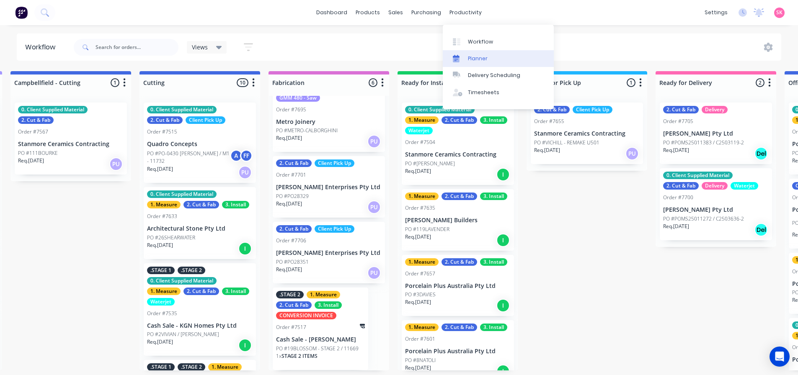
click at [469, 55] on div "Planner" at bounding box center [478, 59] width 20 height 8
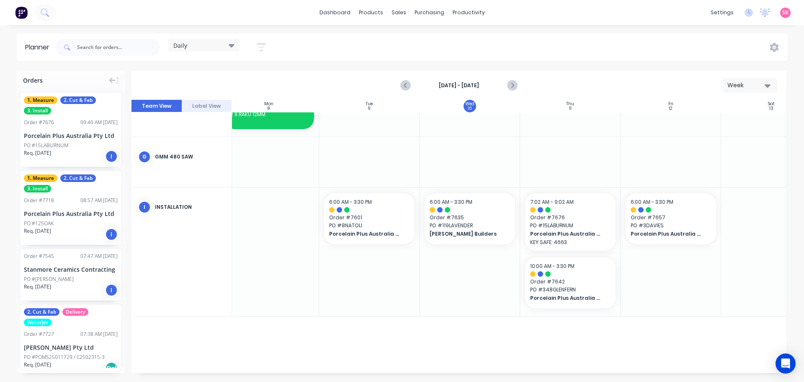
scroll to position [470, 153]
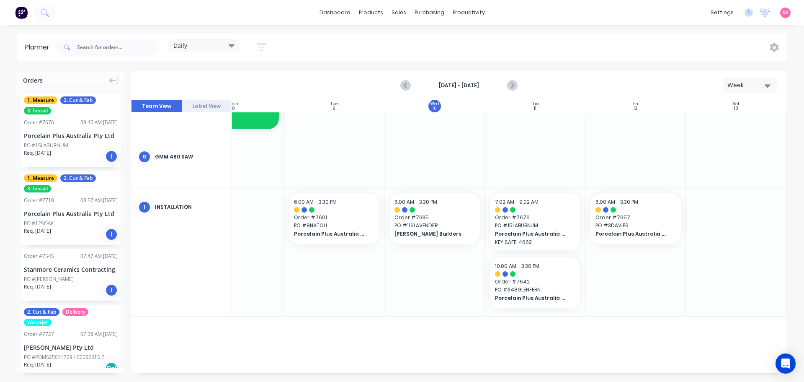
click at [644, 247] on div at bounding box center [636, 251] width 101 height 128
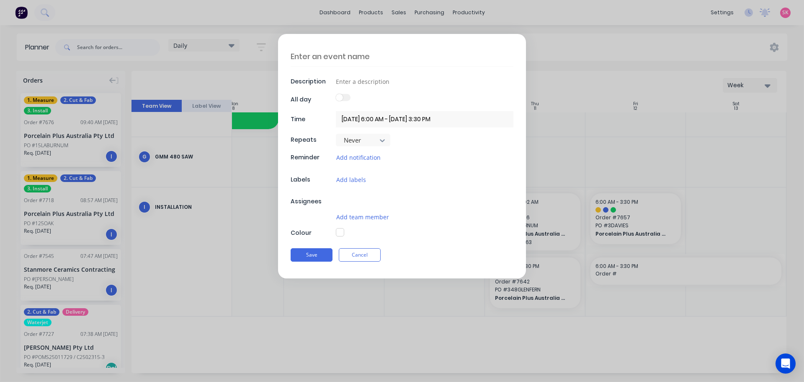
type textarea "x"
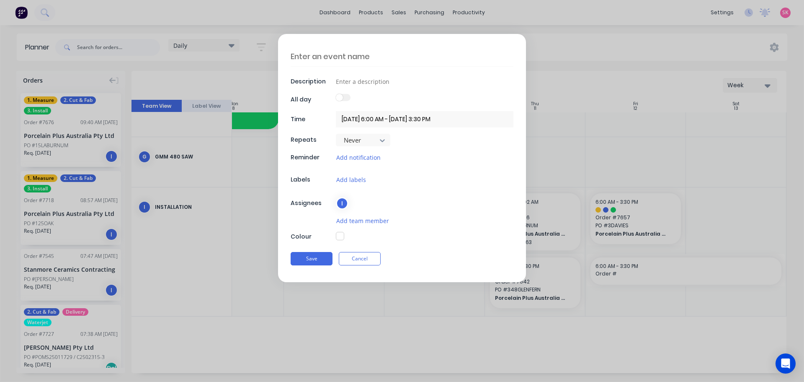
scroll to position [464, 153]
click at [370, 61] on textarea at bounding box center [402, 57] width 223 height 20
type textarea "R"
type textarea "x"
type textarea "RE"
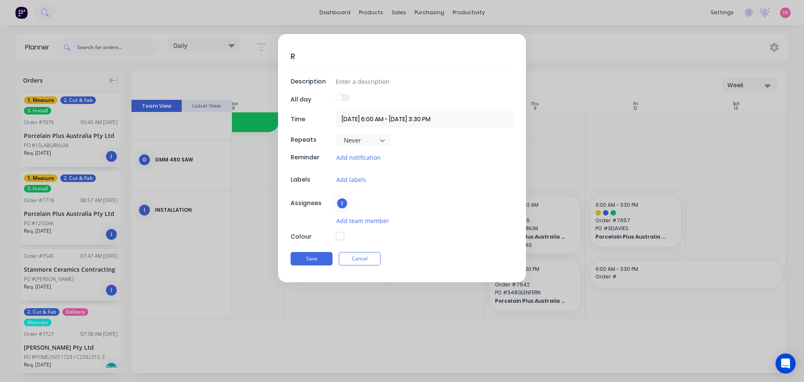
type textarea "x"
type textarea "RET"
type textarea "x"
type textarea "RETU"
type textarea "x"
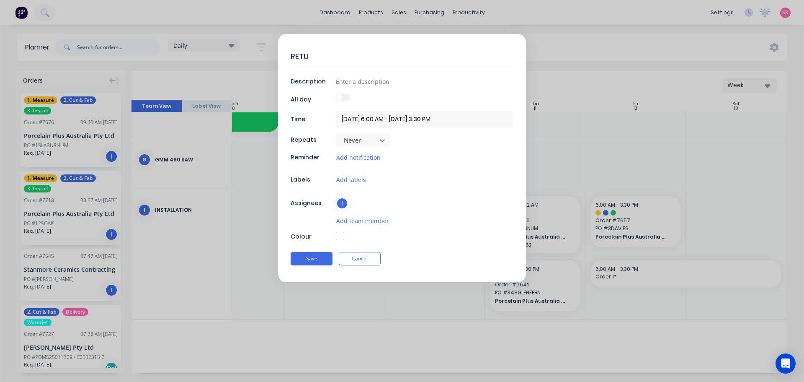
type textarea "RETUR"
type textarea "x"
type textarea "RETURN"
type textarea "x"
type textarea "RETURN:"
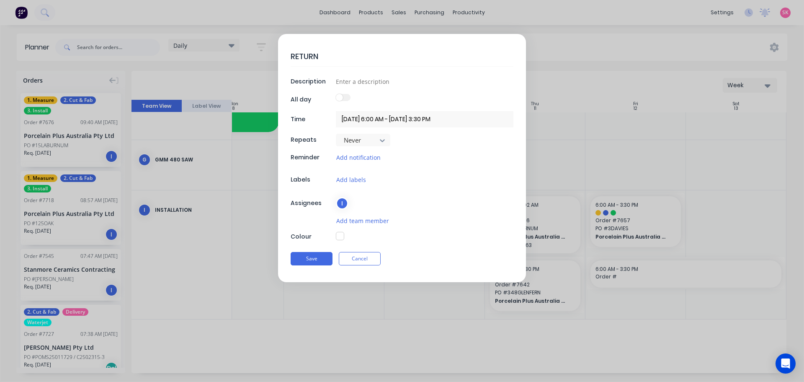
type textarea "x"
type textarea "RETURN:"
type textarea "x"
type textarea "RETURN:"
type textarea "x"
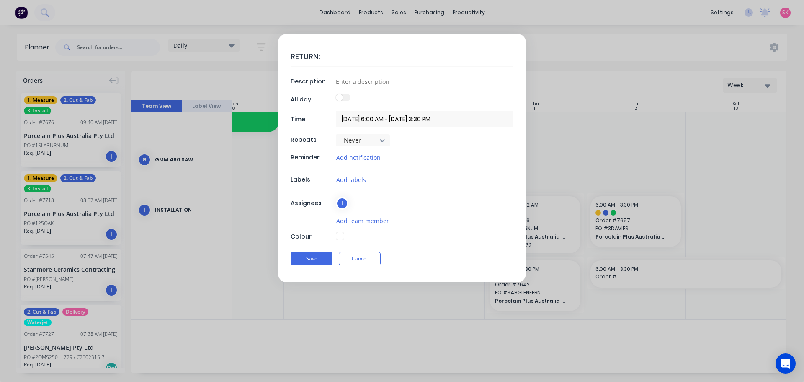
type textarea "RETURN"
type textarea "x"
type textarea "RETUR"
type textarea "x"
type textarea "RETU"
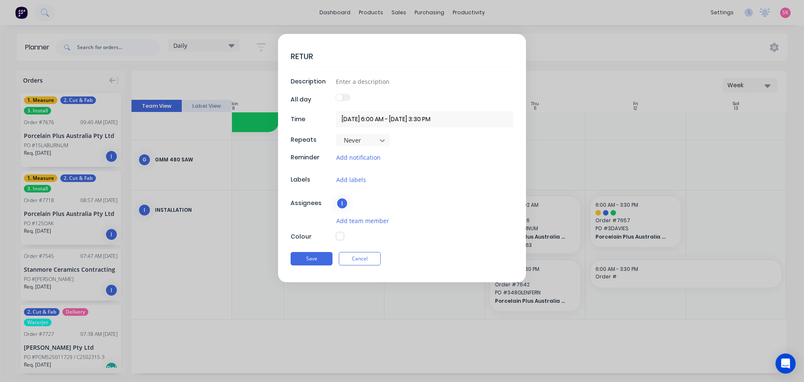
type textarea "x"
type textarea "RET"
type textarea "x"
type textarea "RE"
type textarea "x"
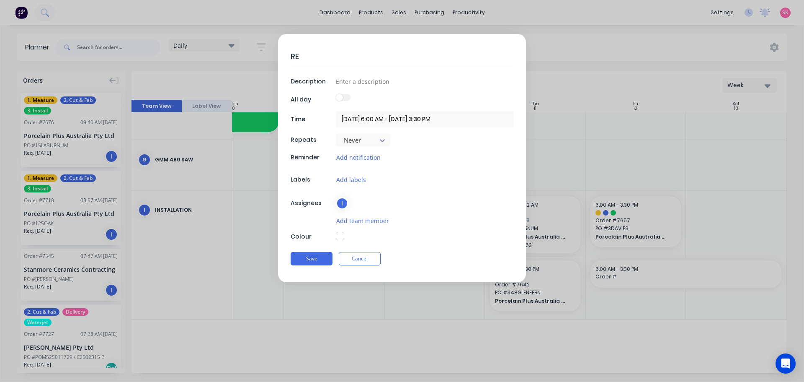
type textarea "R"
type textarea "x"
type textarea "R"
type textarea "x"
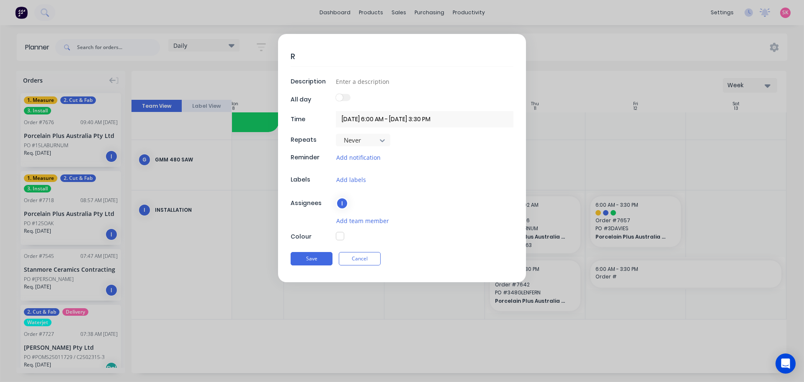
type textarea "RV"
type textarea "x"
type textarea "RV:"
type textarea "x"
type textarea "RV:"
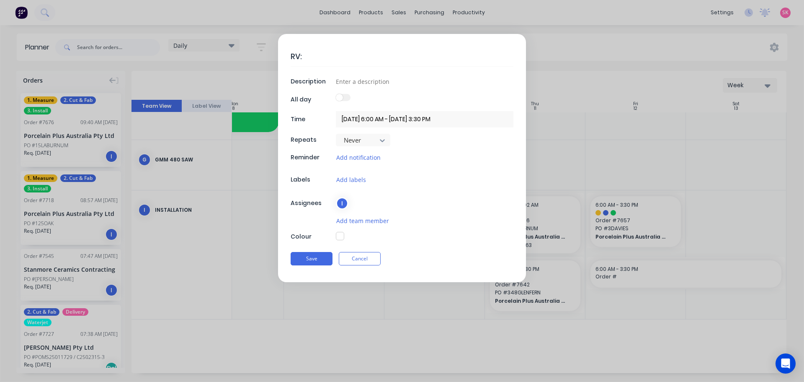
type textarea "x"
type textarea "RV: A"
type textarea "x"
type textarea "RV: Ab"
type textarea "x"
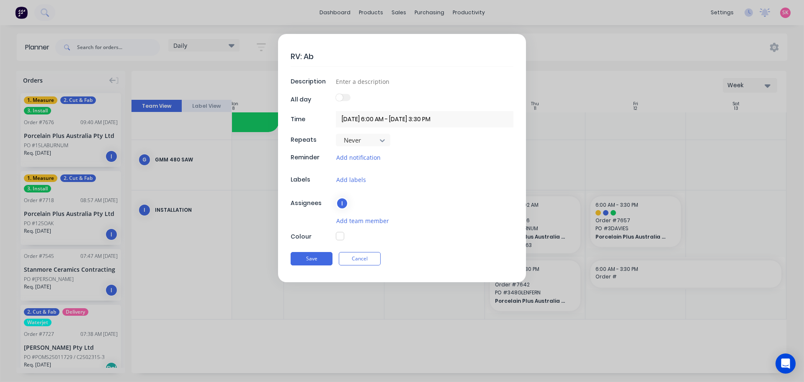
type textarea "RV: Abl"
type textarea "x"
type textarea "RV: Able"
type textarea "x"
type textarea "RV: Ablew"
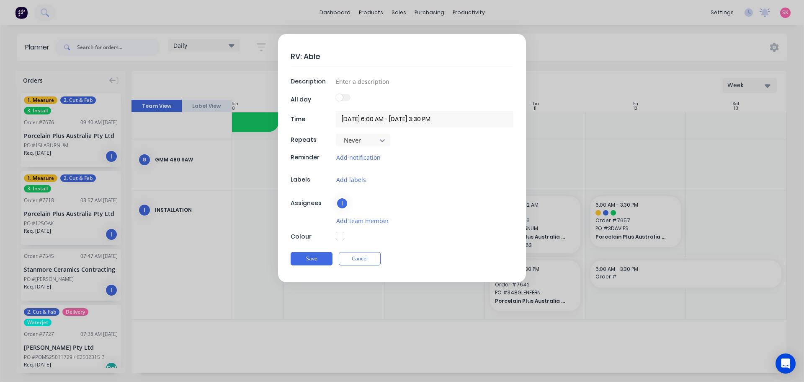
type textarea "x"
type textarea "RV: Ablewa"
type textarea "x"
type textarea "RV: Ableway"
type textarea "x"
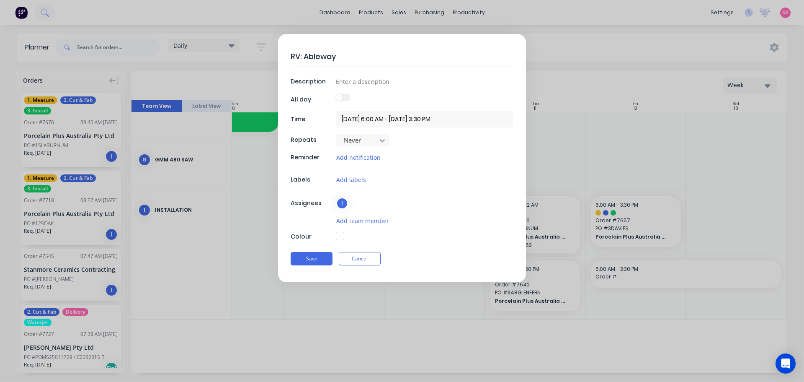
type textarea "RV: Ableway"
type textarea "x"
type textarea "RV: Ableway"
type textarea "x"
click at [371, 83] on input at bounding box center [425, 81] width 178 height 13
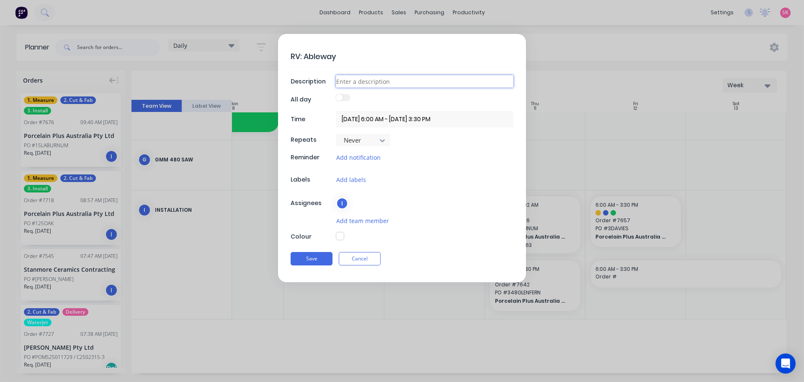
type input "1"
type textarea "x"
type input "11"
type textarea "x"
type input "11"
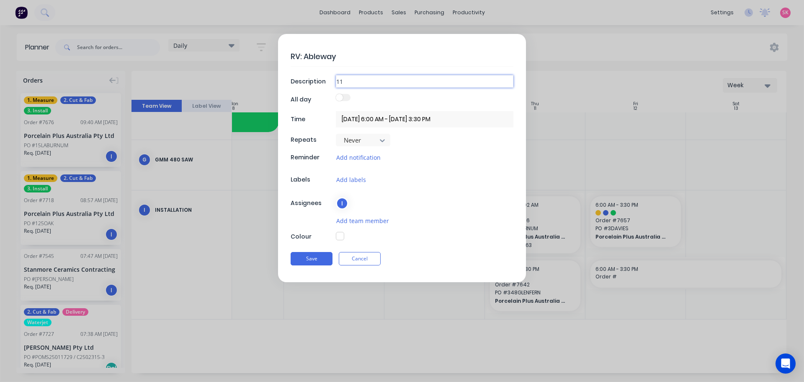
type textarea "x"
type input "11 v"
type textarea "x"
type input "11 vI"
type textarea "x"
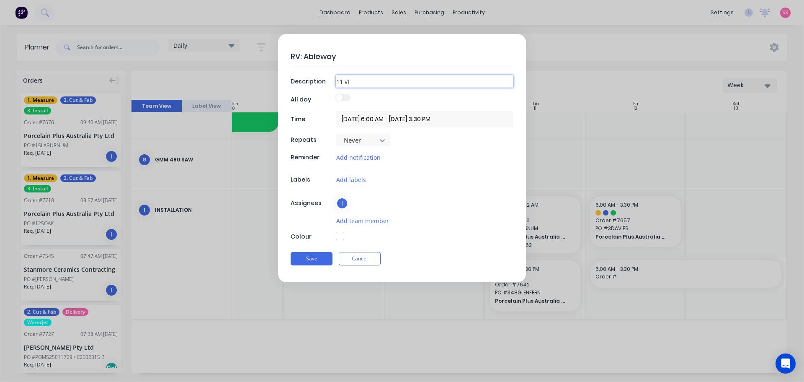
type input "11 vIN"
type textarea "x"
type input "11 vINC"
type textarea "x"
type input "11 vINCE"
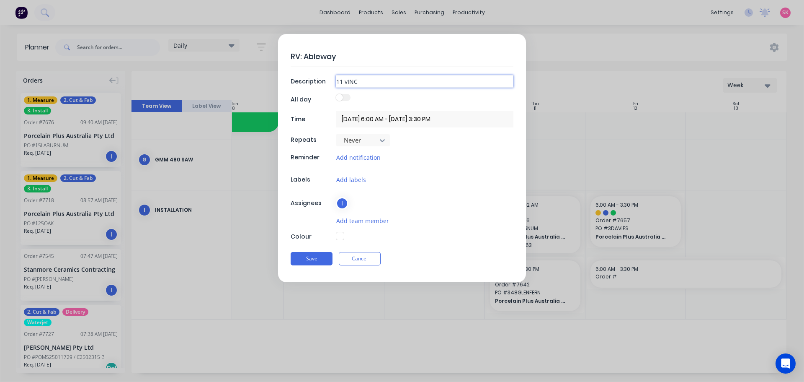
type textarea "x"
type input "11 vINC"
type textarea "x"
type input "11 vIN"
type textarea "x"
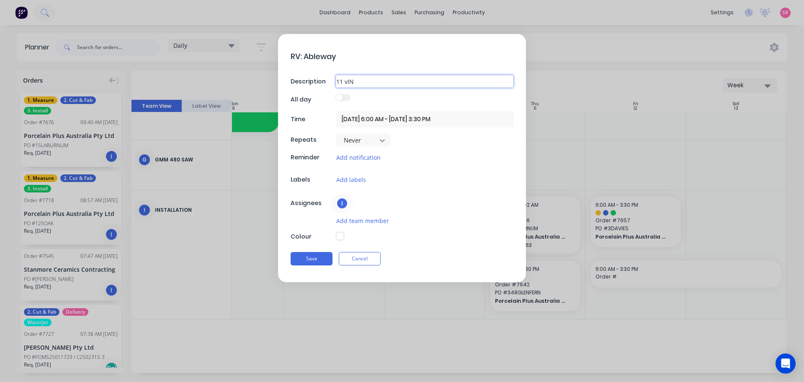
type input "11 vI"
type textarea "x"
type input "11 v"
type textarea "x"
type input "11"
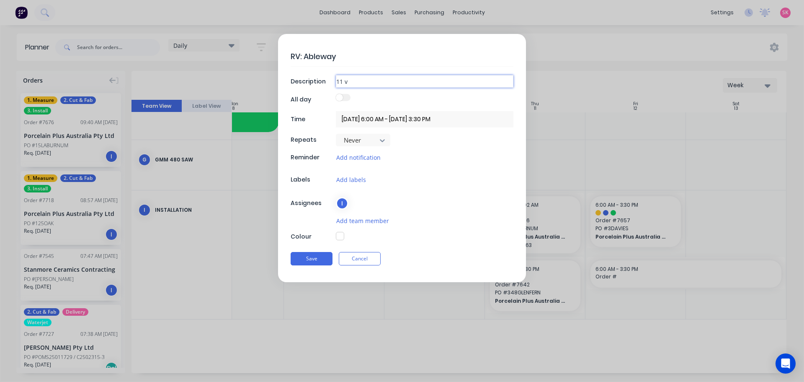
type textarea "x"
type input "11 V"
type textarea "x"
type input "11 Vi"
type textarea "x"
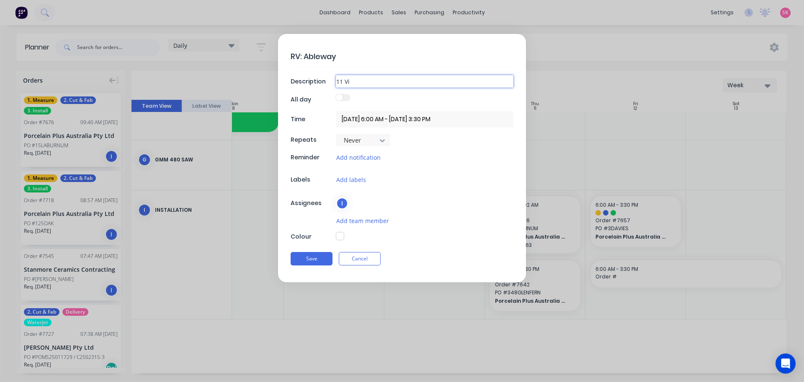
type input "11 Vin"
type textarea "x"
type input "11 Vinc"
type textarea "x"
type input "11 Vince"
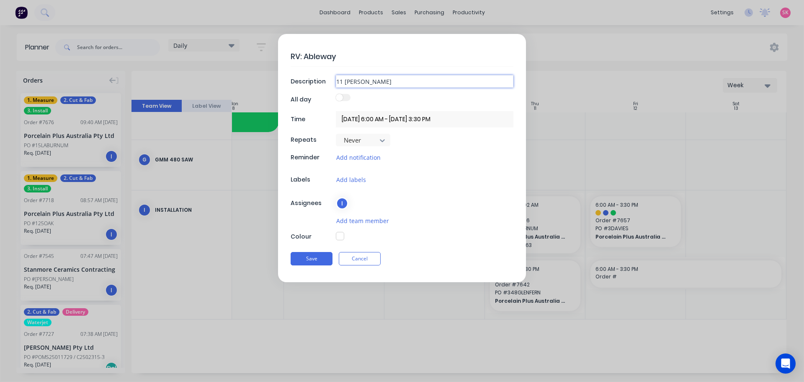
type textarea "x"
type input "11 Vincen"
type textarea "x"
type input "11 Vincent"
type textarea "x"
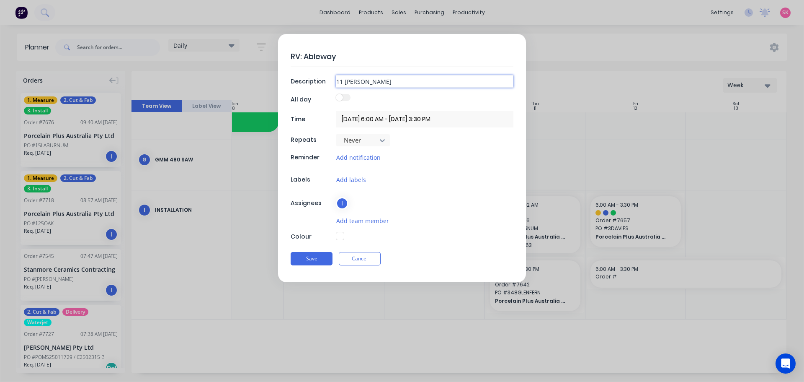
type input "11 Vincent"
type textarea "x"
type input "11 Vincent S"
type textarea "x"
type input "11 Vincent St"
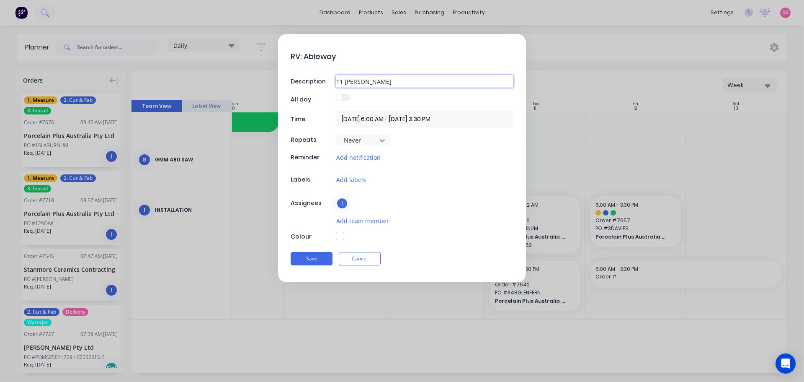
type textarea "x"
type input "11 Vincent St,"
type textarea "x"
type input "11 Vincent St,"
type textarea "x"
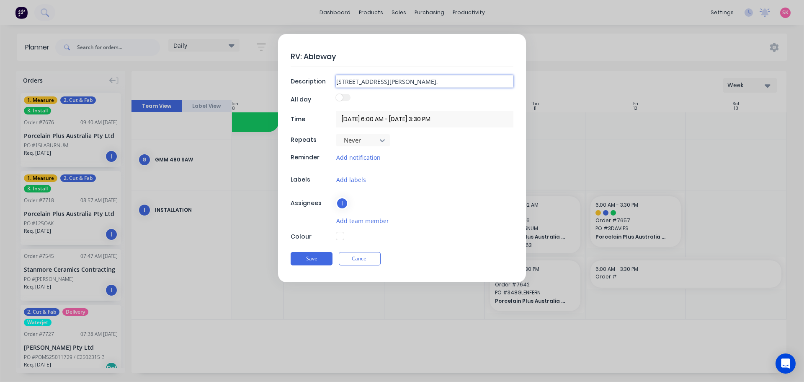
type input "11 Vincent St, G"
type textarea "x"
type input "11 Vincent St, Gl"
type textarea "x"
type input "11 Vincent St, Gle"
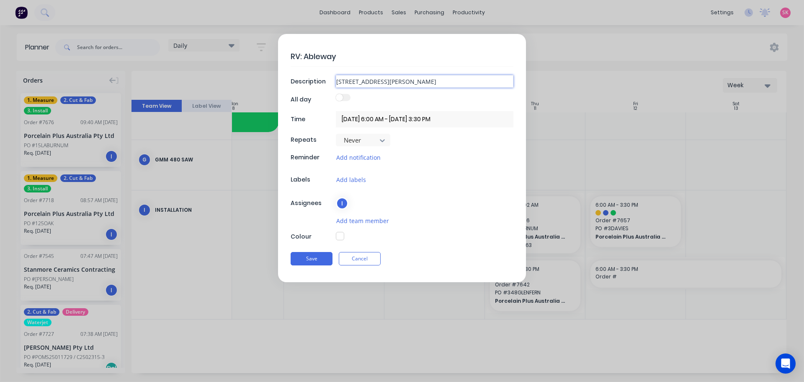
type textarea "x"
type input "11 Vincent St, Glen"
type textarea "x"
type input "11 Vincent St, Glen"
type textarea "x"
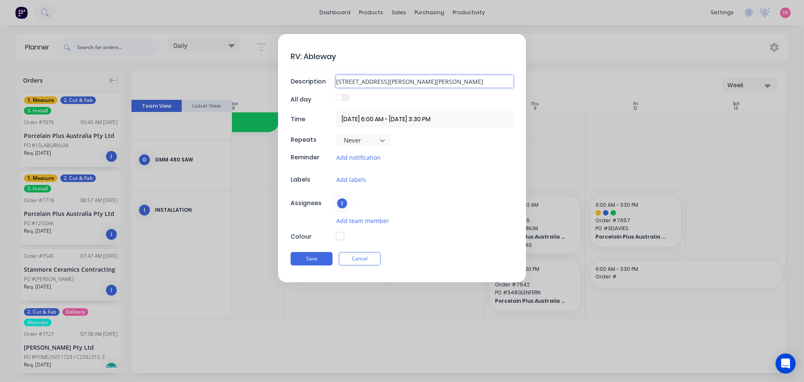
type input "11 Vincent St, Glen I"
type textarea "x"
type input "11 Vincent St, Glen Ir"
type textarea "x"
type input "11 Vincent St, Glen Iri"
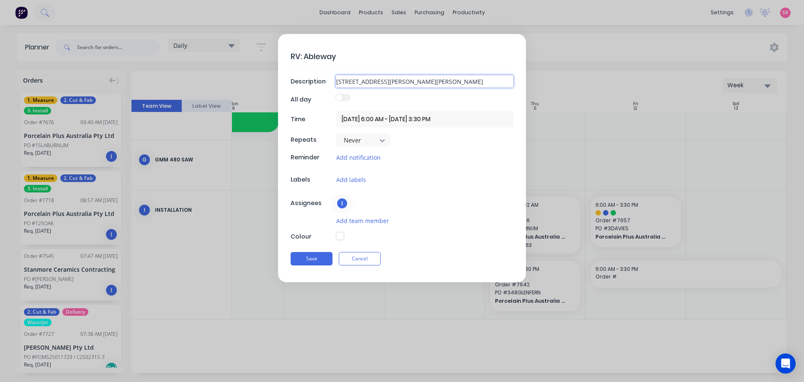
type textarea "x"
type input "11 Vincent St, Glen Iris"
type textarea "x"
type input "11 Vincent St, Glen Iris"
type textarea "x"
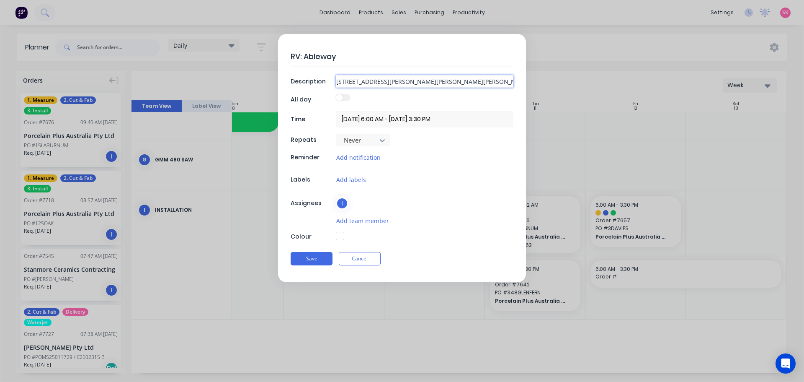
type input "11 Vincent St, Glen Iris -"
type textarea "x"
type input "11 Vincent St, Glen Iris -"
type textarea "x"
type input "11 Vincent St, Glen Iris - R"
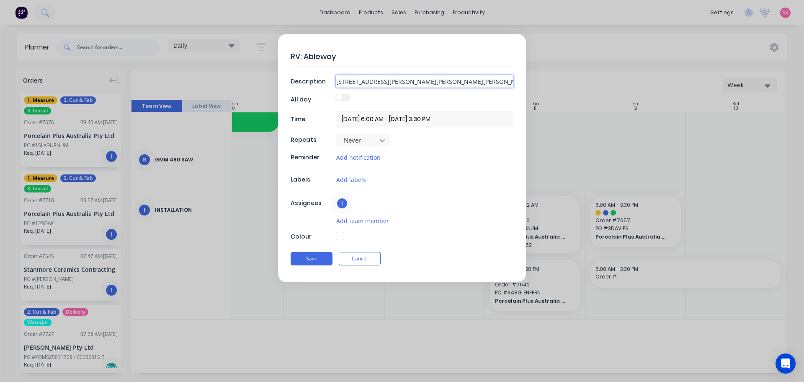
type textarea "x"
type input "11 Vincent St, Glen Iris -"
type textarea "x"
type input "11 Vincent St, Glen Iris - B"
type textarea "x"
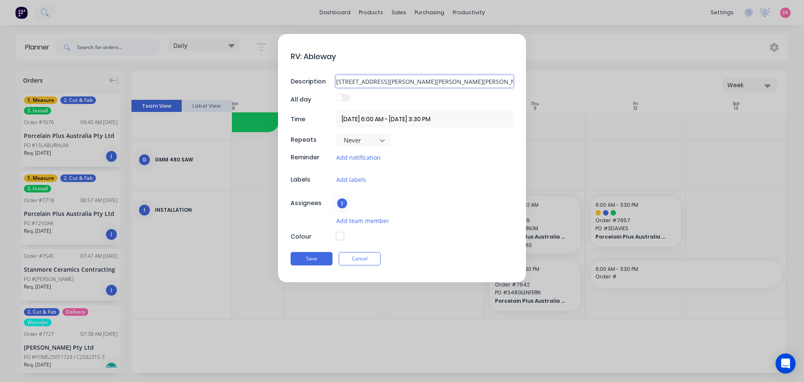
type input "11 Vincent St, Glen Iris - BB"
type textarea "x"
type input "11 Vincent St, Glen Iris - BBQ"
type textarea "x"
type input "11 Vincent St, Glen Iris - BBQ"
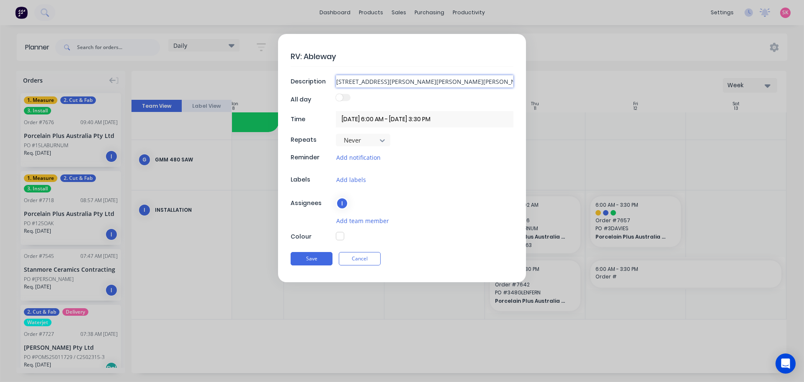
type textarea "x"
type input "11 Vincent St, Glen Iris - BBQ i"
type textarea "x"
type input "11 Vincent St, Glen Iris - BBQ in"
type textarea "x"
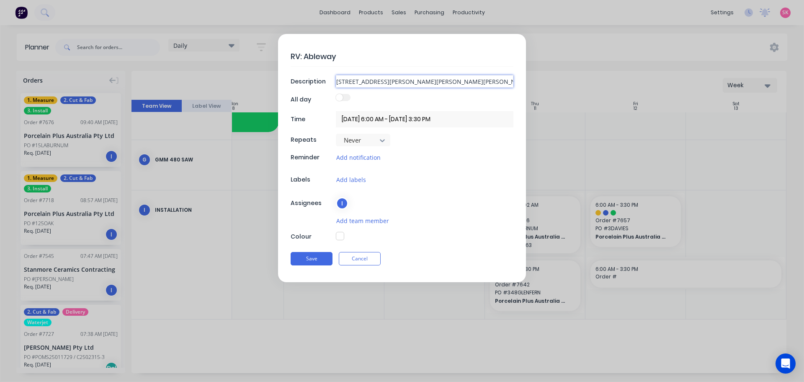
type input "11 Vincent St, Glen Iris - BBQ ins"
type textarea "x"
type input "11 Vincent St, Glen Iris - BBQ inst"
type textarea "x"
type input "11 Vincent St, Glen Iris - BBQ insta"
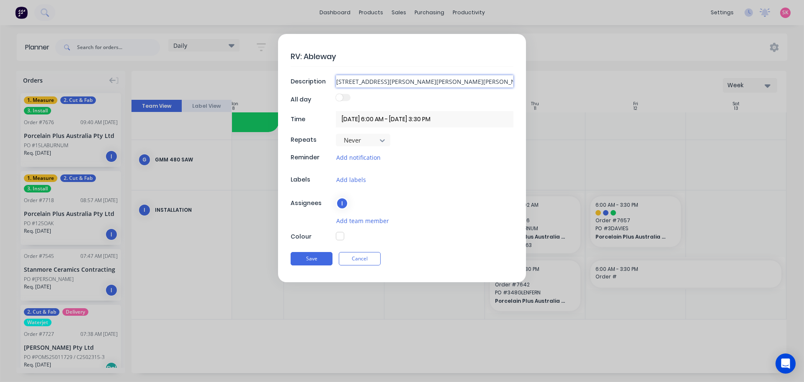
type textarea "x"
type input "11 Vincent St, Glen Iris - BBQ instal"
type textarea "x"
type input "11 Vincent St, Glen Iris - BBQ install"
type textarea "x"
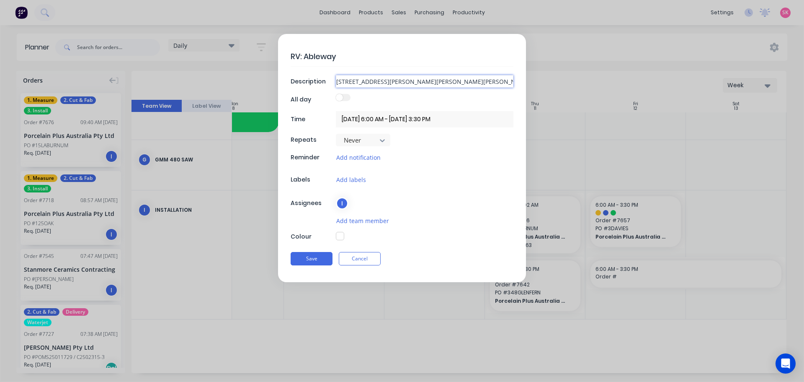
type input "11 Vincent St, Glen Iris - BBQ installa"
type textarea "x"
type input "11 Vincent St, Glen Iris - BBQ installat"
type textarea "x"
type input "11 Vincent St, Glen Iris - BBQ installati"
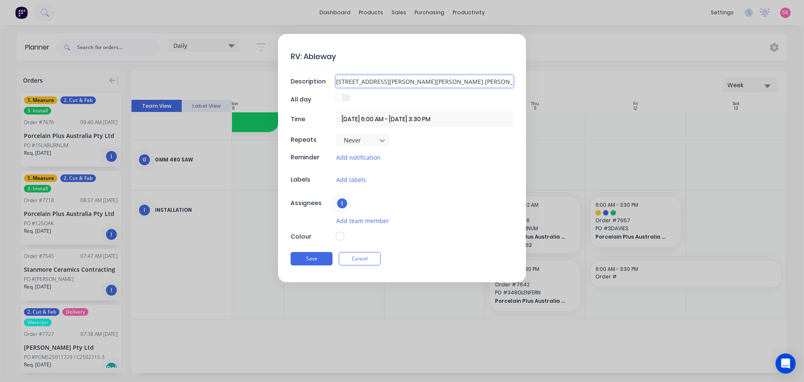
type textarea "x"
type input "11 Vincent St, Glen Iris - BBQ installatio"
type textarea "x"
type input "11 Vincent St, Glen Iris - BBQ installation"
type textarea "x"
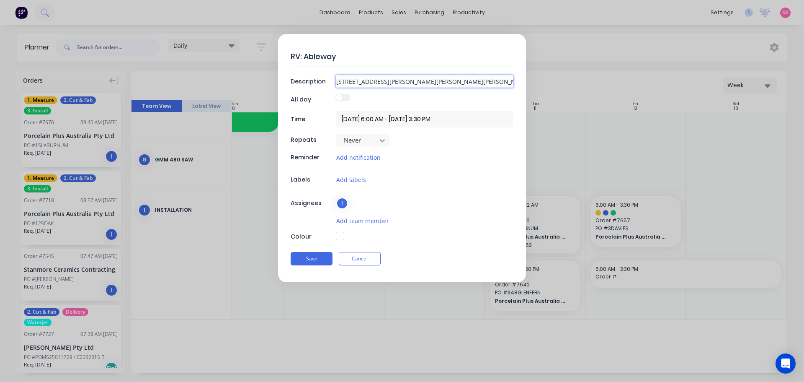
type input "11 Vincent St, Glen Iris - BBQ installation"
type textarea "x"
click at [491, 62] on textarea "RV: Ableway" at bounding box center [402, 57] width 223 height 20
type textarea "RV: Ableway 7"
type textarea "x"
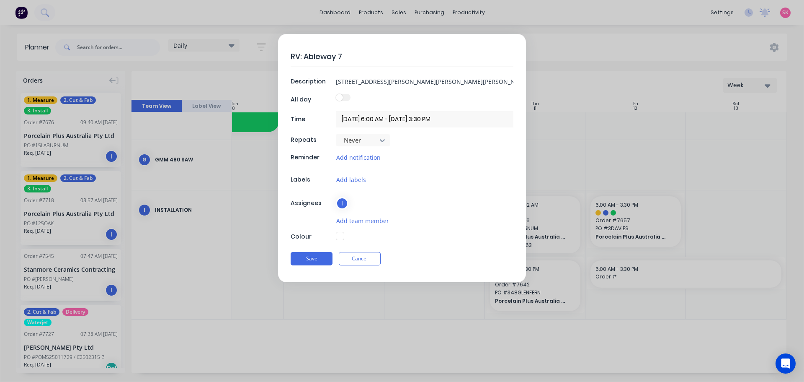
type textarea "RV: Ableway 75"
type textarea "x"
type textarea "RV: Ableway 752"
type textarea "x"
type textarea "RV: Ableway 7520"
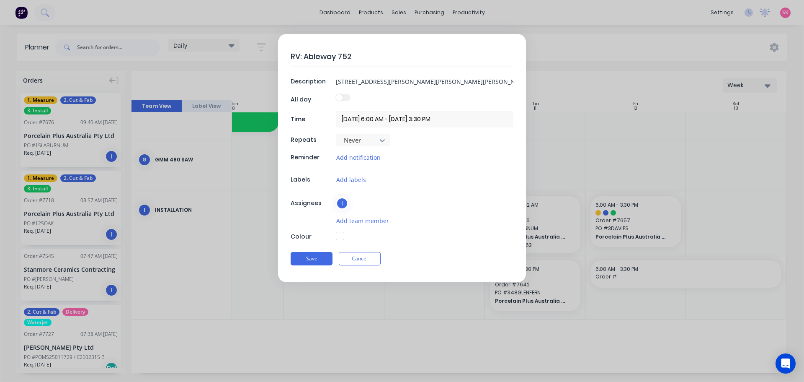
type textarea "x"
type textarea "RV: Ableway 7520"
click at [341, 238] on button "button" at bounding box center [340, 236] width 8 height 8
type textarea "x"
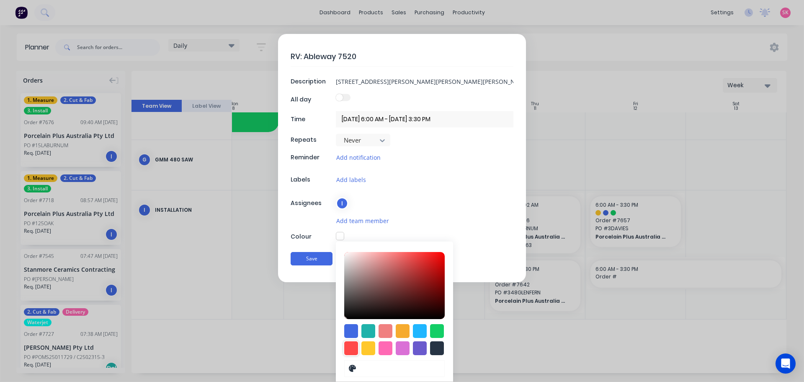
click at [350, 346] on div at bounding box center [351, 348] width 14 height 14
type input "#FF4949"
click at [315, 253] on button "Save" at bounding box center [312, 258] width 42 height 13
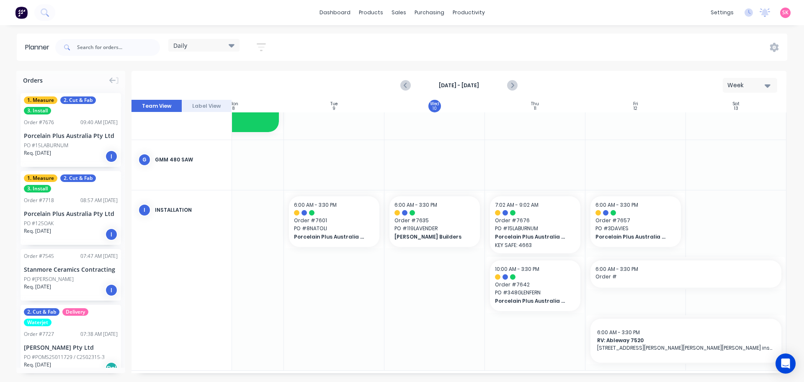
scroll to position [470, 153]
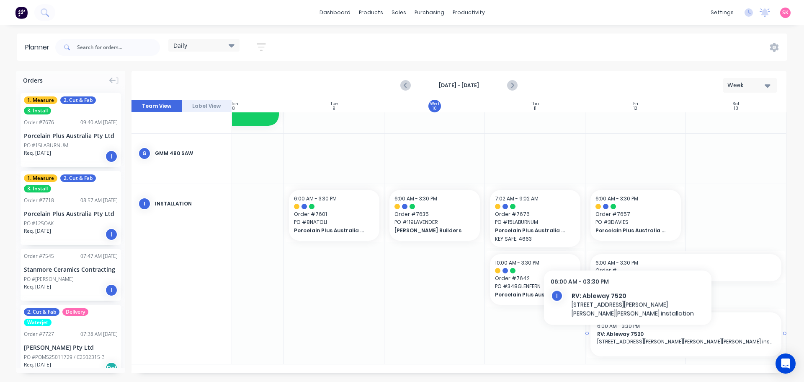
click at [617, 326] on span "6:00 AM - 3:30 PM" at bounding box center [618, 325] width 43 height 7
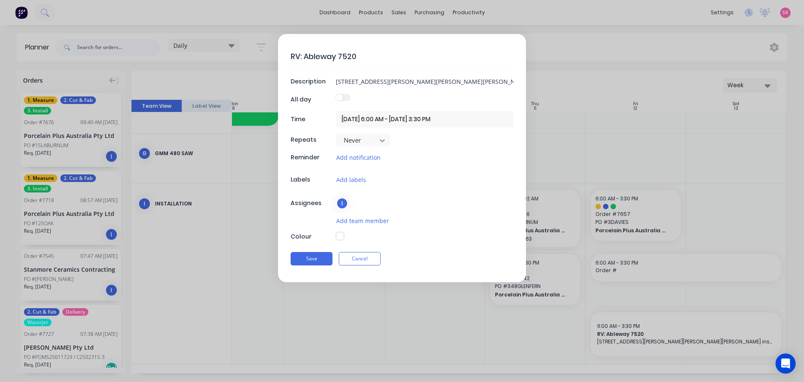
type textarea "x"
click at [389, 119] on input "12/09/2025 6:00 AM - 13/09/2025 3:30 PM" at bounding box center [425, 119] width 178 height 16
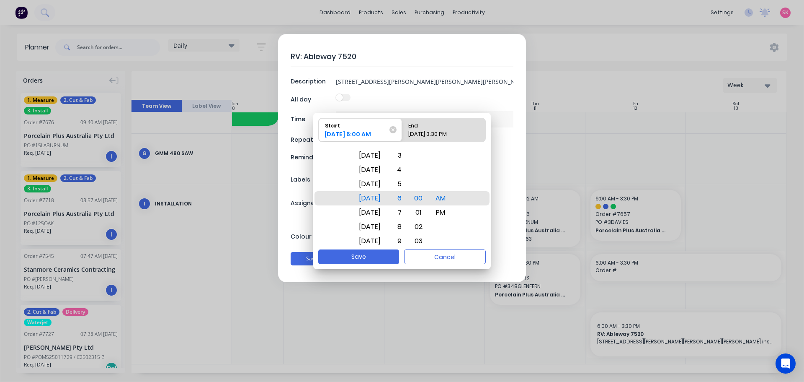
click at [418, 134] on div "13/09/2025 3:30 PM" at bounding box center [440, 136] width 70 height 12
click at [403, 134] on input "End 13/09/2025 3:30 PM" at bounding box center [402, 129] width 0 height 23
radio input "true"
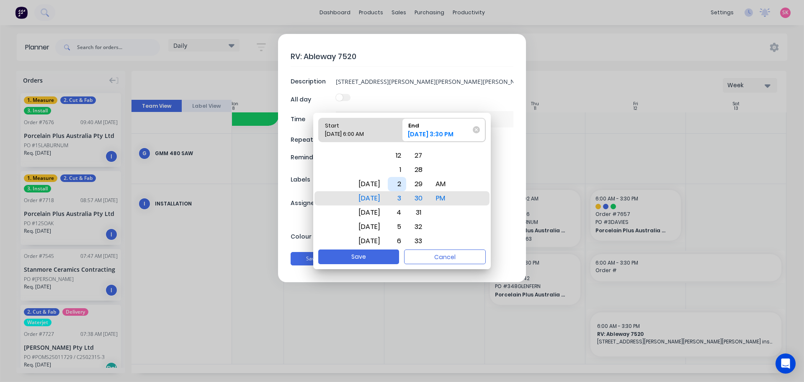
click at [385, 184] on div "Fri Sep 12" at bounding box center [370, 184] width 32 height 14
click at [367, 257] on button "Save" at bounding box center [358, 256] width 81 height 15
type textarea "x"
type input "12/09/2025 6:00 AM - 12/09/2025 3:30 PM"
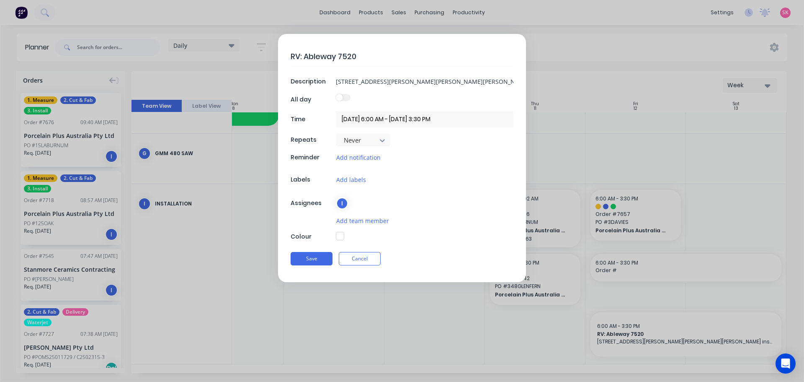
click at [341, 234] on button "button" at bounding box center [340, 236] width 8 height 8
type textarea "x"
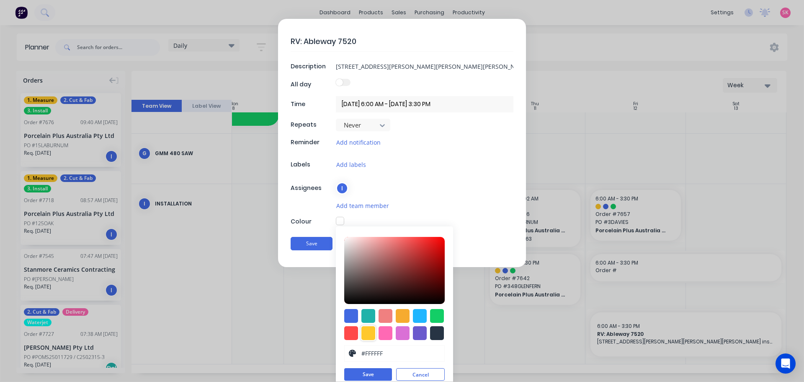
scroll to position [23, 0]
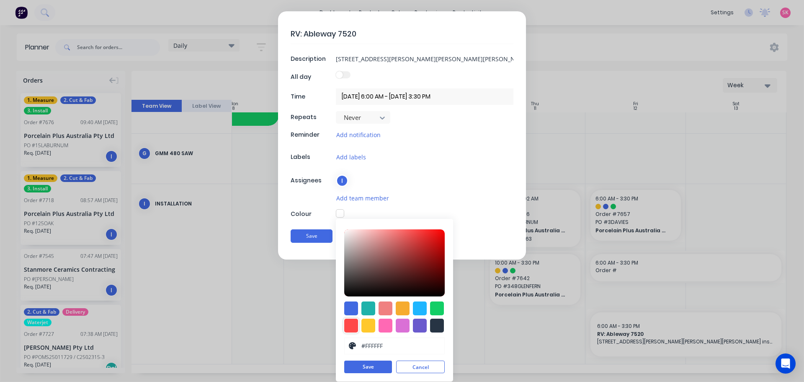
click at [345, 329] on div at bounding box center [351, 325] width 14 height 14
type input "#FF4949"
click at [359, 367] on button "Save" at bounding box center [368, 367] width 48 height 13
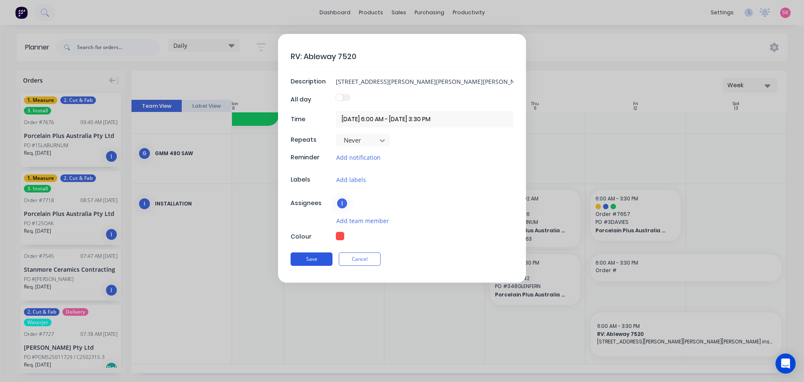
click at [317, 256] on button "Save" at bounding box center [312, 258] width 42 height 13
type textarea "x"
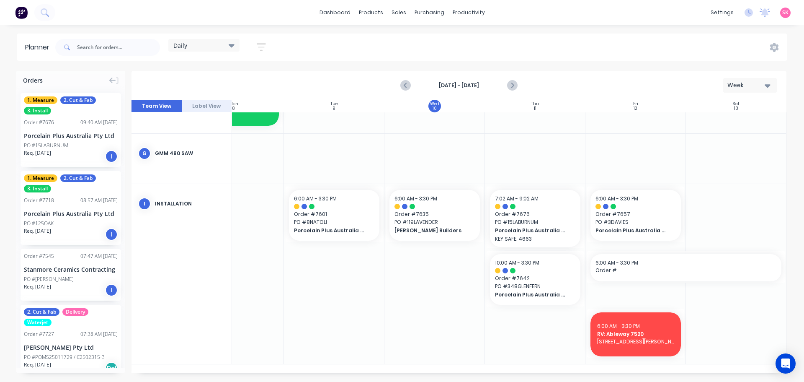
click at [512, 83] on icon "Next page" at bounding box center [512, 85] width 4 height 7
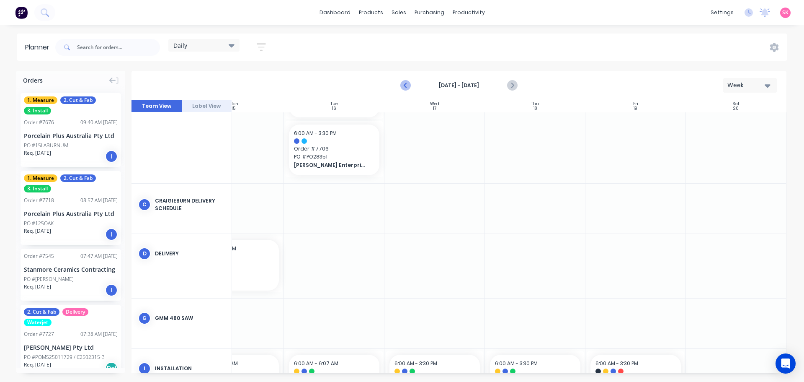
click at [401, 86] on button "Previous page" at bounding box center [406, 85] width 17 height 17
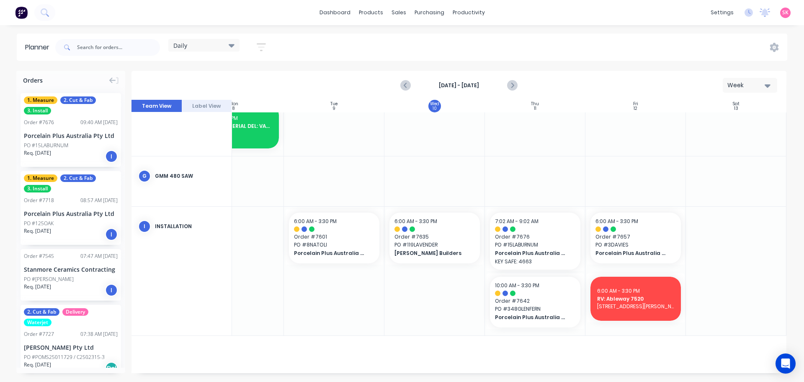
scroll to position [470, 153]
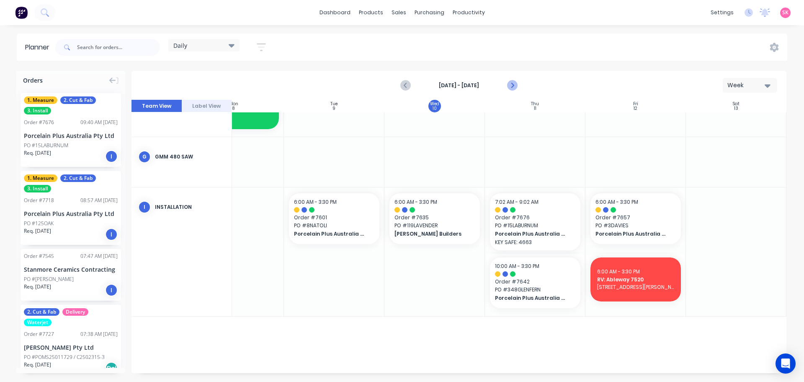
click at [511, 85] on icon "Next page" at bounding box center [512, 85] width 10 height 10
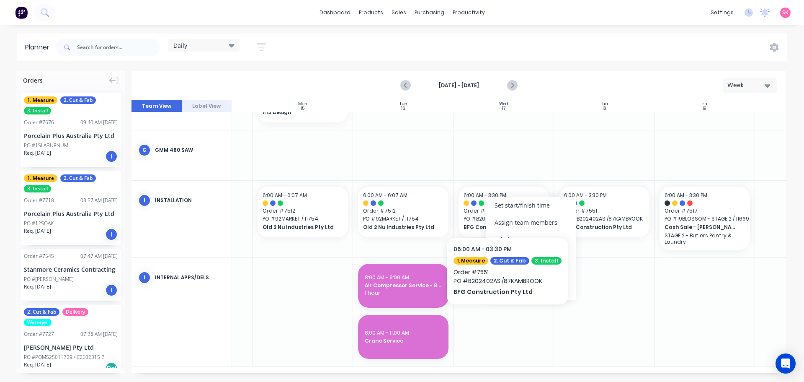
scroll to position [375, 80]
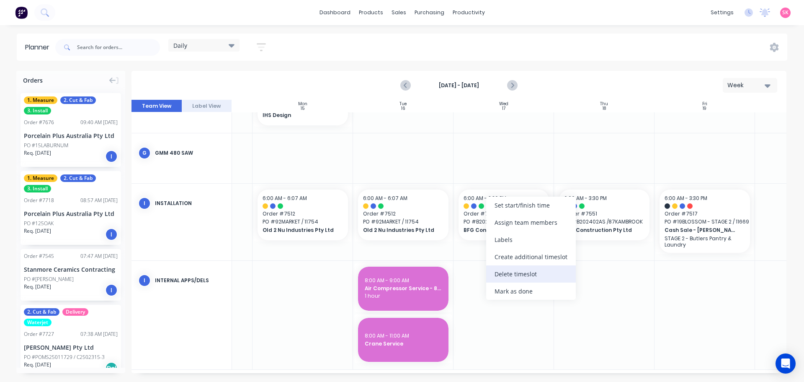
click at [512, 272] on div "Delete timeslot" at bounding box center [531, 273] width 90 height 17
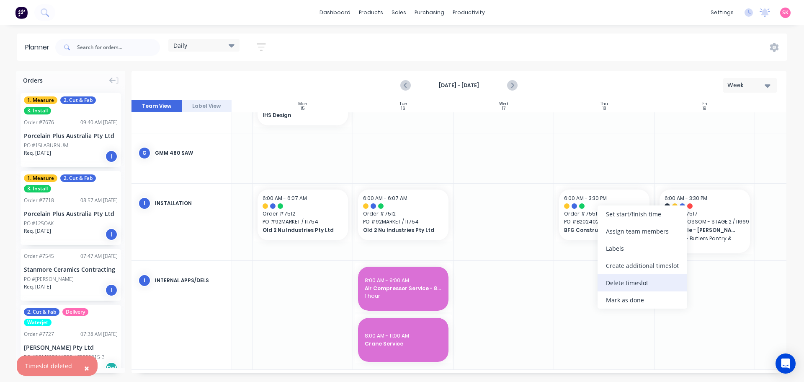
drag, startPoint x: 627, startPoint y: 282, endPoint x: 631, endPoint y: 274, distance: 8.6
click at [628, 282] on div "Delete timeslot" at bounding box center [643, 282] width 90 height 17
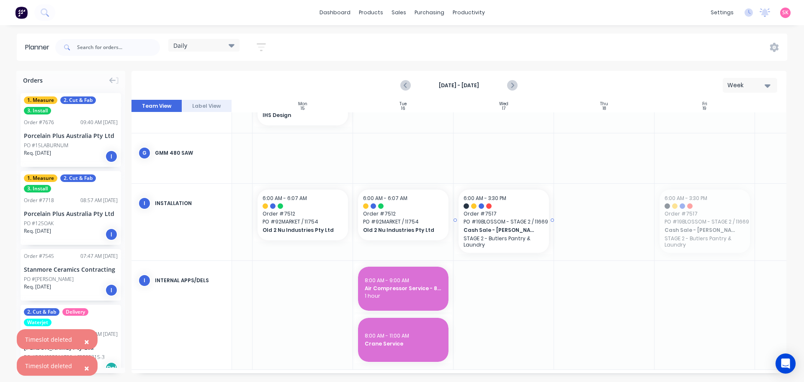
drag, startPoint x: 681, startPoint y: 220, endPoint x: 510, endPoint y: 216, distance: 171.0
click at [96, 47] on input "text" at bounding box center [118, 47] width 83 height 17
type input "ebb"
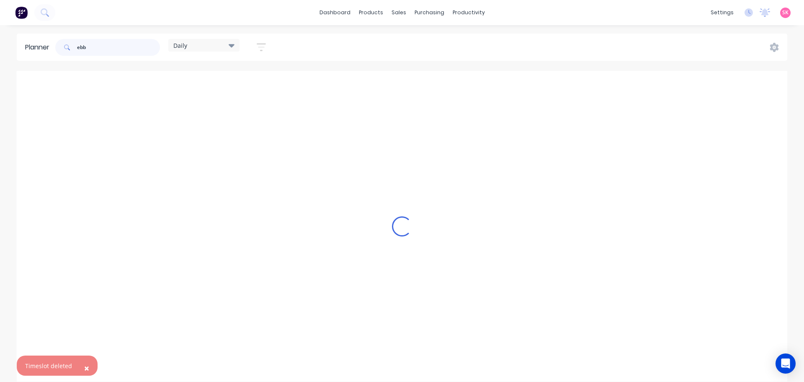
scroll to position [204, 80]
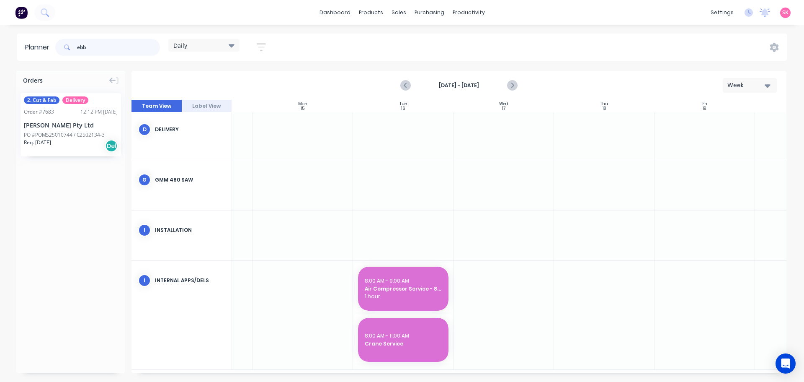
drag, startPoint x: 100, startPoint y: 49, endPoint x: 50, endPoint y: 46, distance: 49.9
click at [50, 47] on header "Planner ebb Daily Save new view None edit Daily (Default) edit Craigieburn Orde…" at bounding box center [402, 47] width 771 height 27
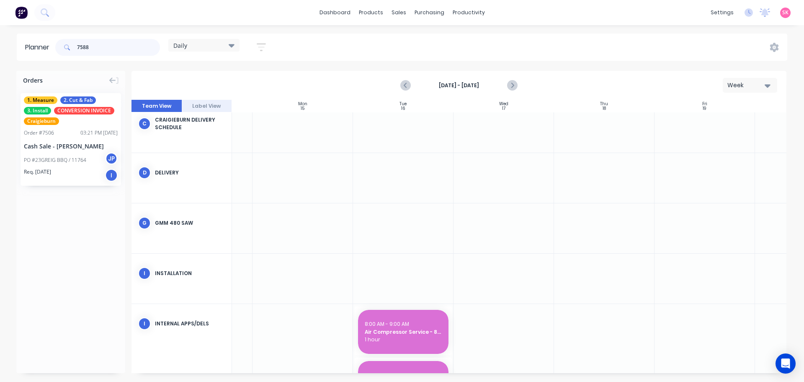
scroll to position [210, 80]
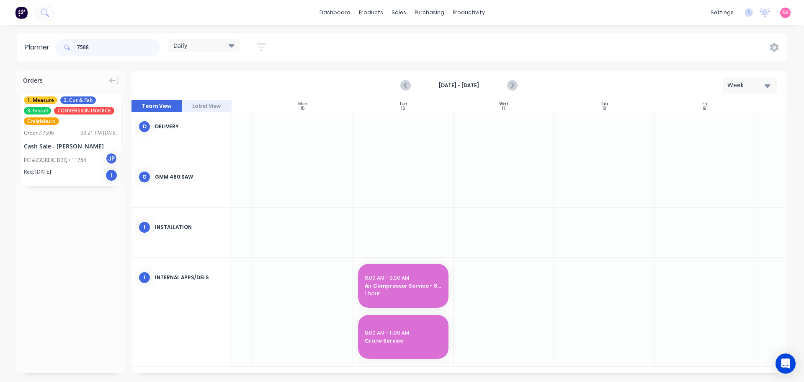
type input "7588"
click at [68, 151] on div "1. Measure 2. Cut & Fab 3. Install CONVERSION INVOICE Craigieburn Order # 7506 …" at bounding box center [71, 139] width 101 height 93
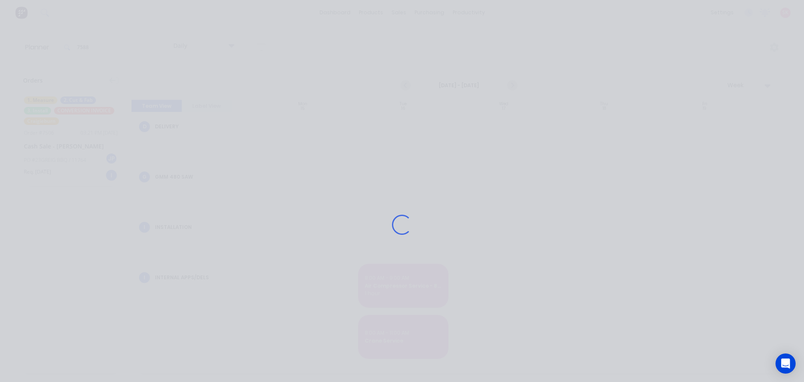
scroll to position [204, 80]
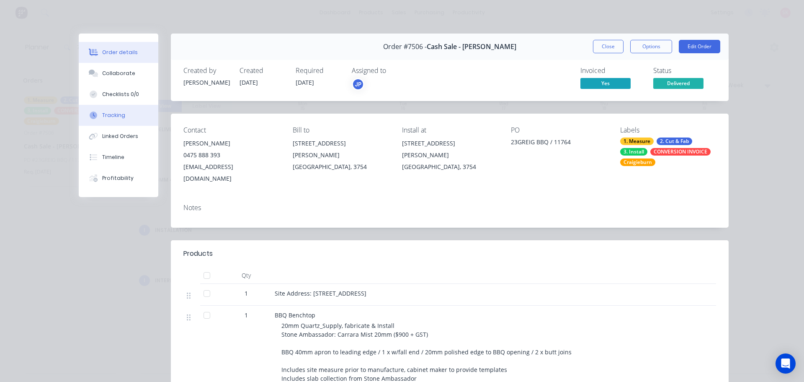
click at [119, 115] on div "Tracking" at bounding box center [113, 115] width 23 height 8
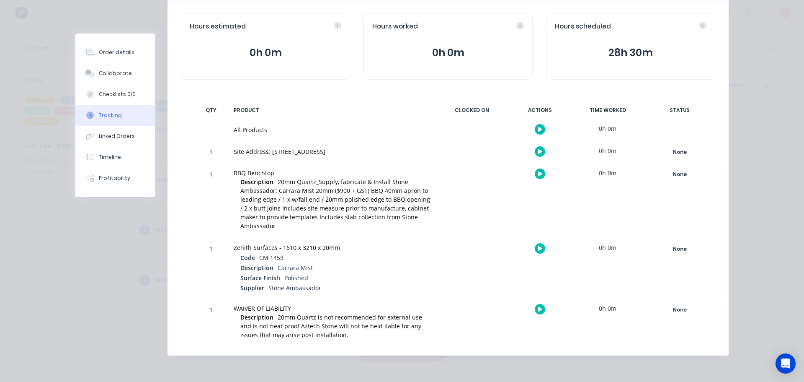
scroll to position [0, 0]
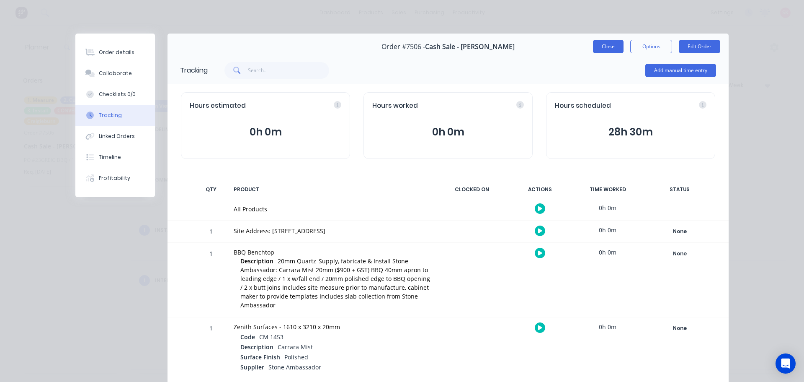
click at [603, 45] on button "Close" at bounding box center [608, 46] width 31 height 13
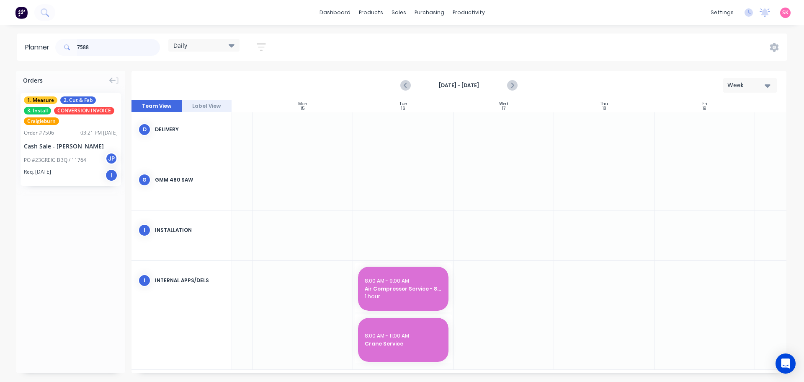
click at [115, 46] on input "7588" at bounding box center [118, 47] width 83 height 17
click at [272, 42] on button "button" at bounding box center [261, 47] width 27 height 16
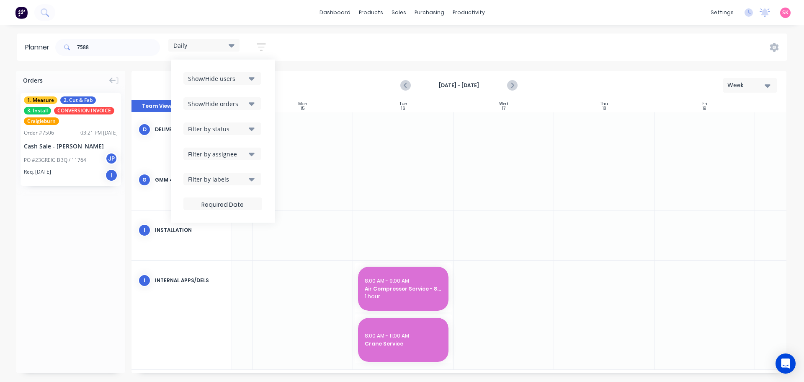
click at [249, 132] on button "Filter by status" at bounding box center [223, 128] width 78 height 13
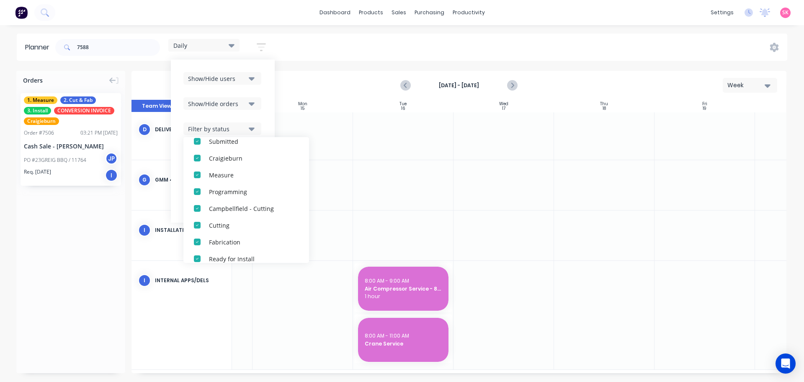
scroll to position [193, 0]
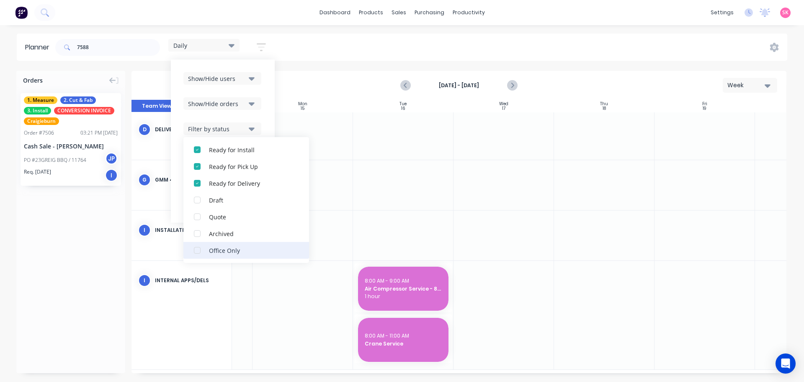
click at [199, 250] on div "button" at bounding box center [197, 250] width 17 height 17
click at [258, 76] on button "Show/Hide users" at bounding box center [223, 78] width 78 height 13
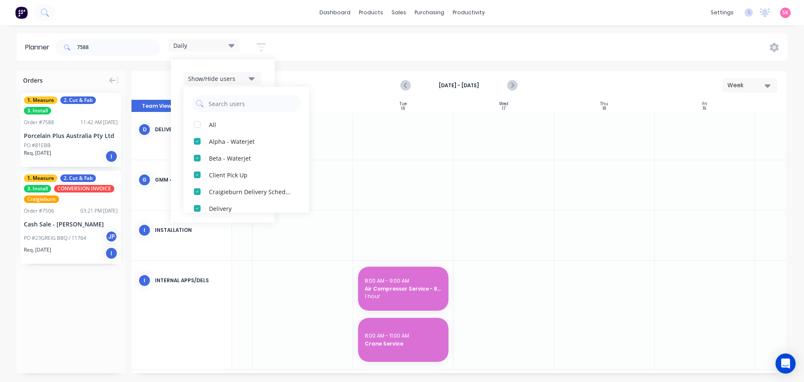
click at [266, 48] on icon "button" at bounding box center [261, 47] width 9 height 10
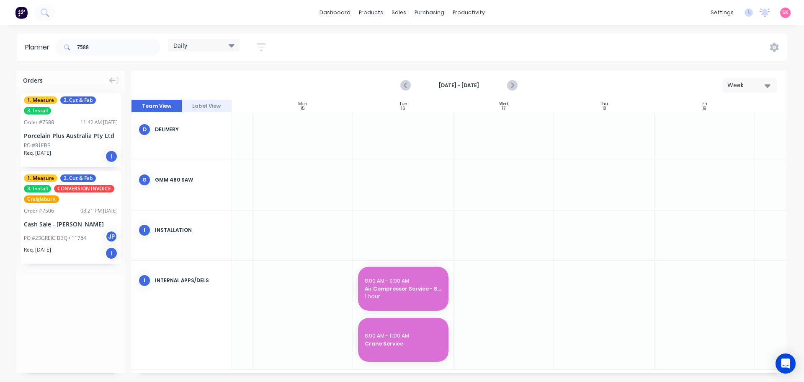
click at [259, 47] on icon "button" at bounding box center [261, 47] width 9 height 10
click at [235, 39] on div "Daily" at bounding box center [203, 45] width 71 height 13
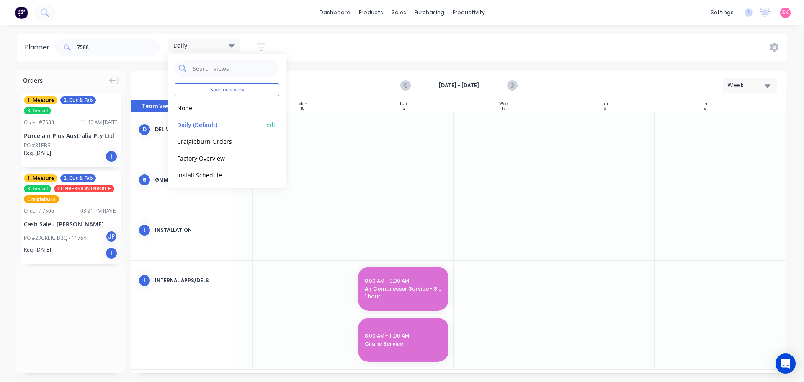
click at [267, 124] on button "edit" at bounding box center [271, 124] width 11 height 9
click at [324, 114] on div "Daily Set as your default view Update Delete" at bounding box center [348, 87] width 117 height 68
click at [321, 109] on button "Update" at bounding box center [323, 105] width 50 height 15
click at [341, 55] on div "7588 Daily Save new view None edit Daily (Default) edit Craigieburn Orders edit…" at bounding box center [421, 47] width 734 height 25
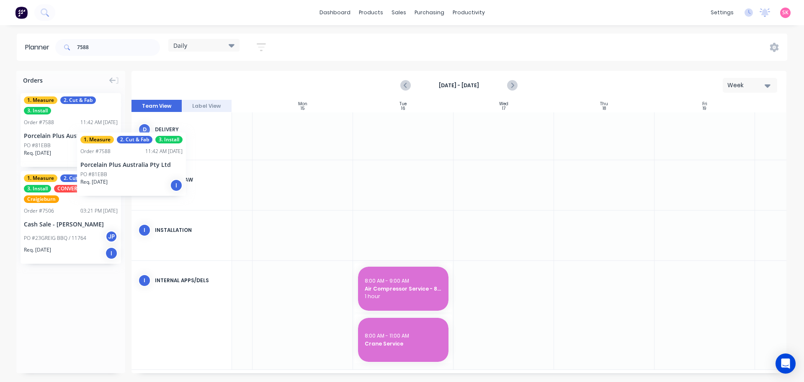
scroll to position [204, 78]
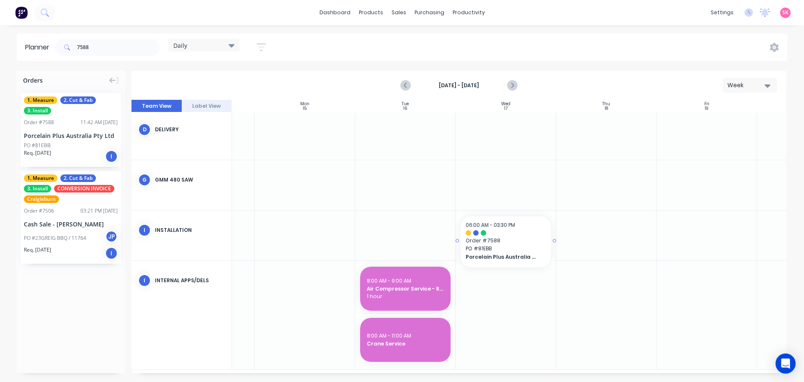
drag, startPoint x: 67, startPoint y: 123, endPoint x: 506, endPoint y: 230, distance: 451.0
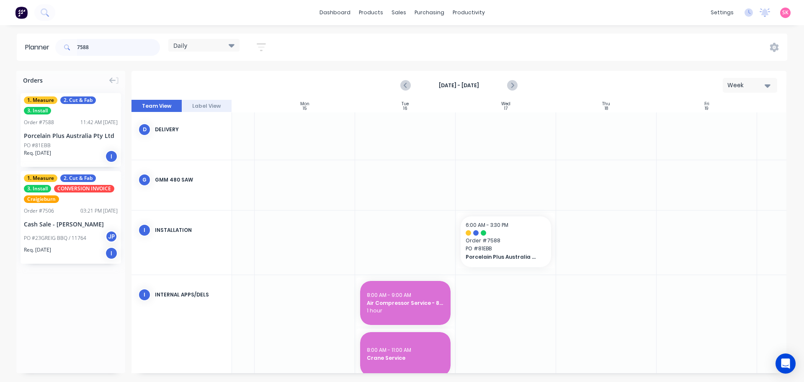
drag, startPoint x: 111, startPoint y: 43, endPoint x: 55, endPoint y: 50, distance: 56.6
click at [60, 50] on div "7588" at bounding box center [107, 47] width 105 height 17
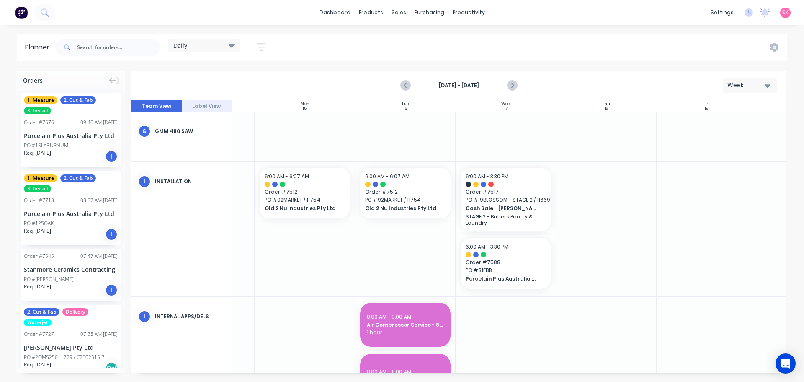
scroll to position [398, 78]
click at [108, 47] on input "text" at bounding box center [118, 47] width 83 height 17
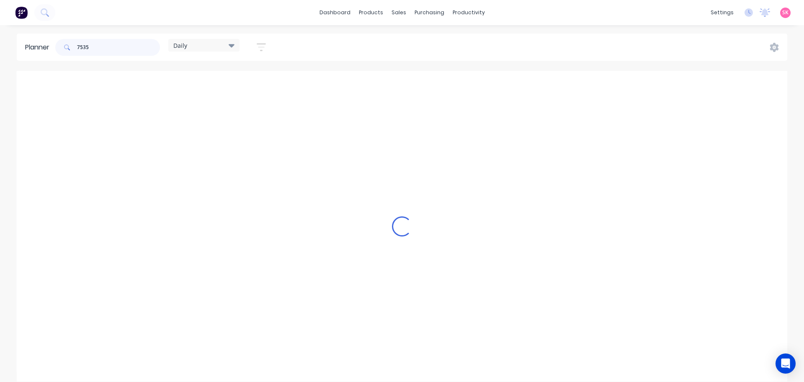
scroll to position [204, 78]
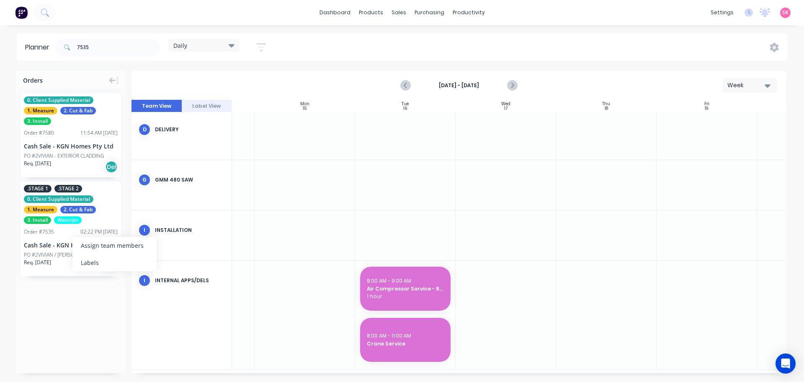
click at [44, 240] on div ".STAGE 1 .STAGE 2 0. Client Supplied Material 1. Measure 2. Cut & Fab 3. Instal…" at bounding box center [71, 228] width 101 height 95
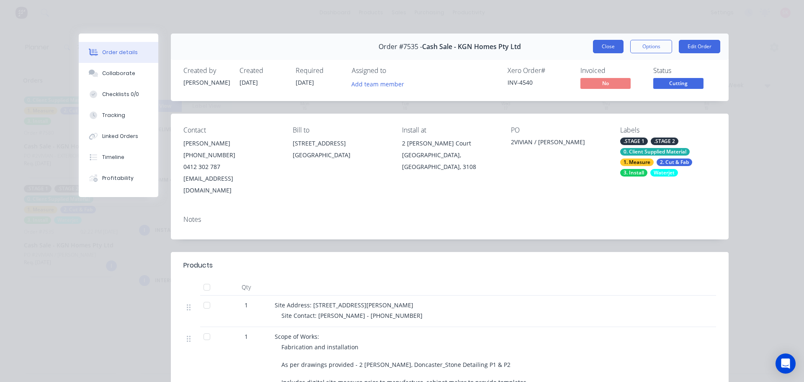
click at [608, 50] on button "Close" at bounding box center [608, 46] width 31 height 13
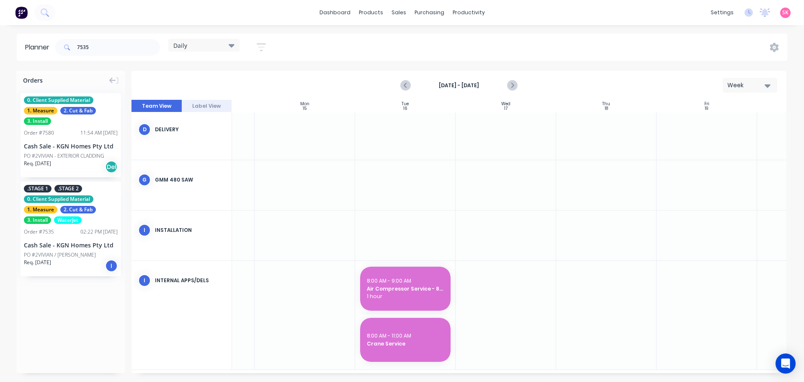
click at [75, 253] on div "PO #2VIVIAN / NICK MANESH" at bounding box center [60, 255] width 72 height 8
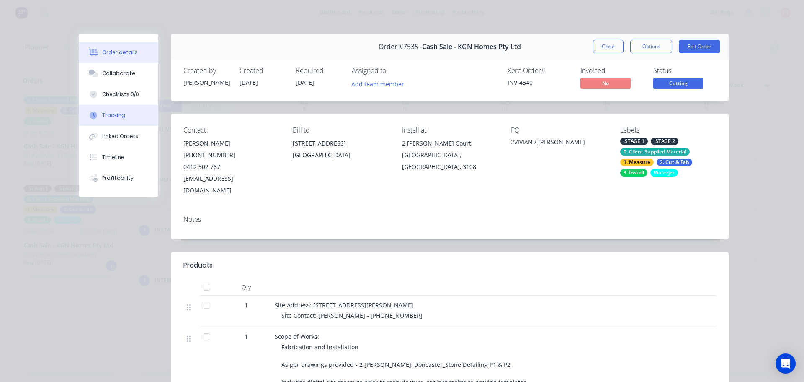
click at [111, 114] on div "Tracking" at bounding box center [113, 115] width 23 height 8
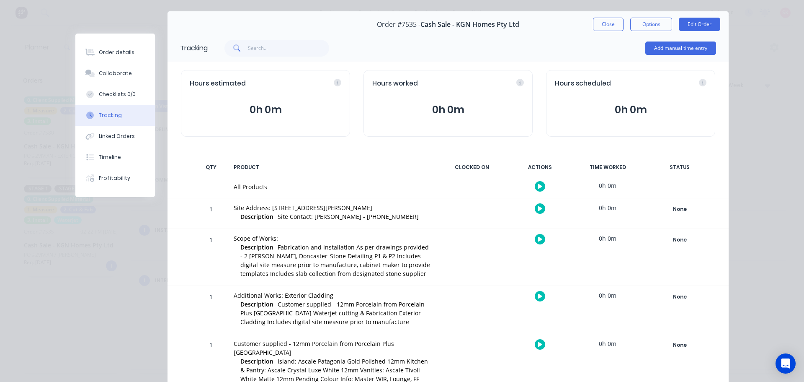
scroll to position [0, 0]
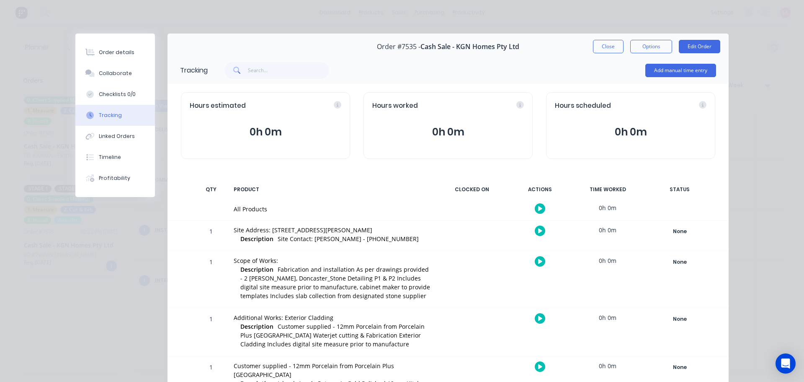
click at [623, 42] on div "Close Options Edit Order" at bounding box center [656, 46] width 127 height 13
click at [618, 44] on button "Close" at bounding box center [608, 46] width 31 height 13
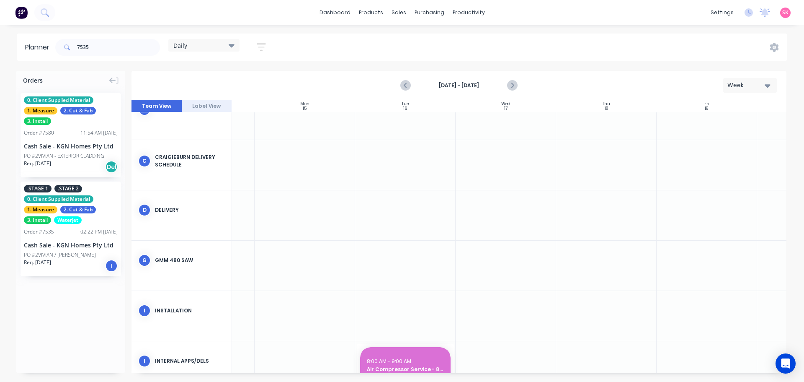
scroll to position [120, 78]
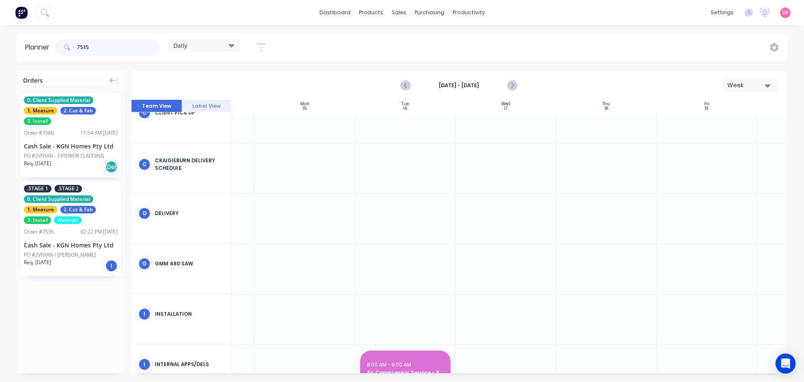
drag, startPoint x: 104, startPoint y: 47, endPoint x: 28, endPoint y: 46, distance: 75.4
click at [36, 48] on header "Planner 7535 Daily Save new view None edit Daily (Default) edit Craigieburn Ord…" at bounding box center [402, 47] width 771 height 27
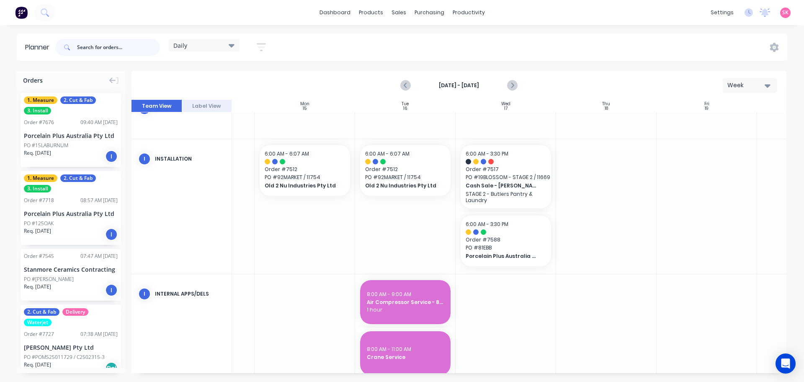
scroll to position [440, 78]
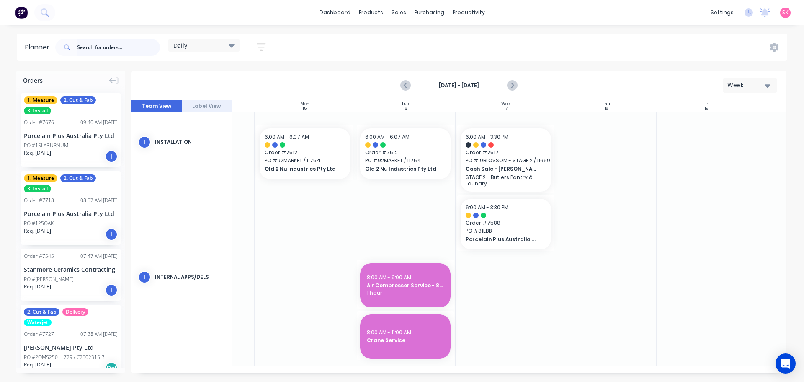
click at [131, 52] on input "text" at bounding box center [118, 47] width 83 height 17
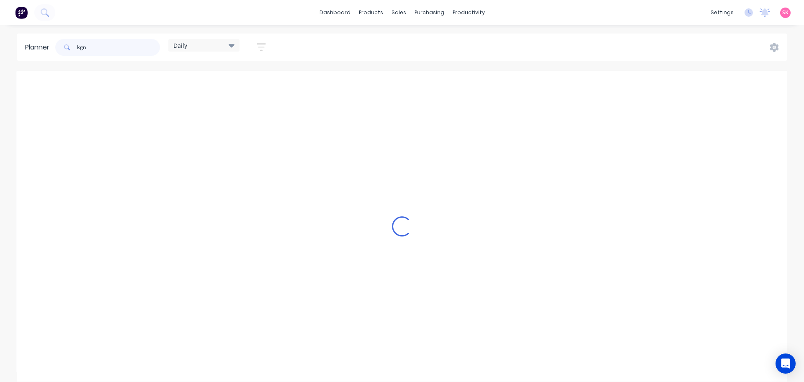
scroll to position [204, 78]
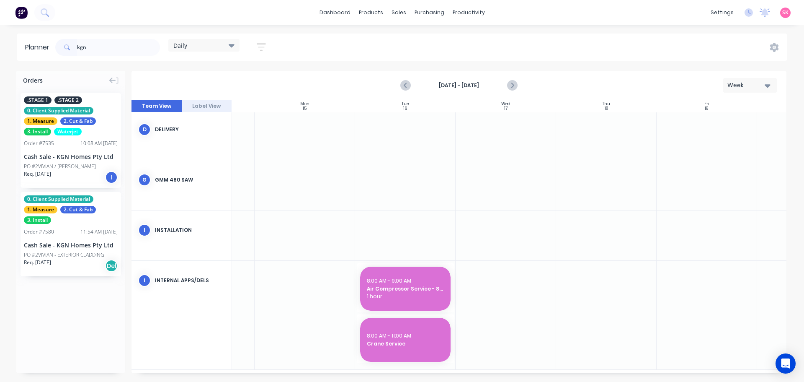
click at [264, 49] on icon "button" at bounding box center [261, 47] width 9 height 10
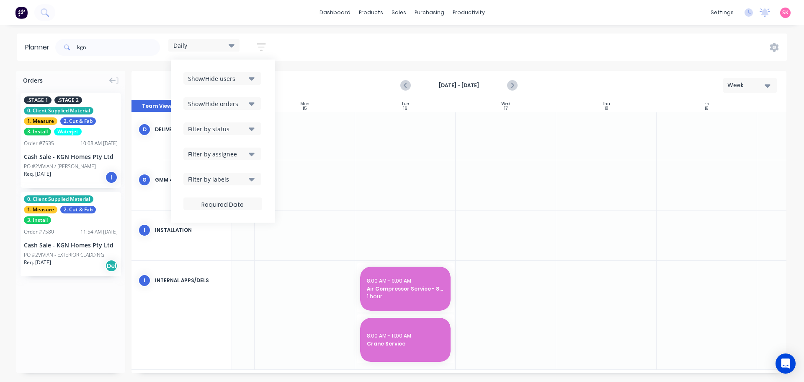
click at [248, 157] on button "Filter by assignee" at bounding box center [223, 153] width 78 height 13
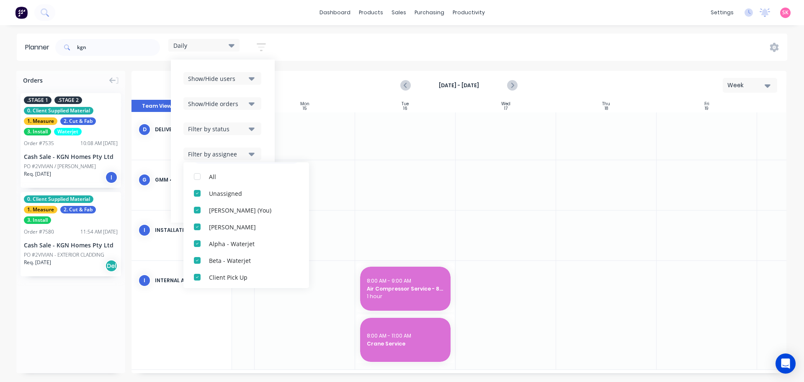
scroll to position [17, 0]
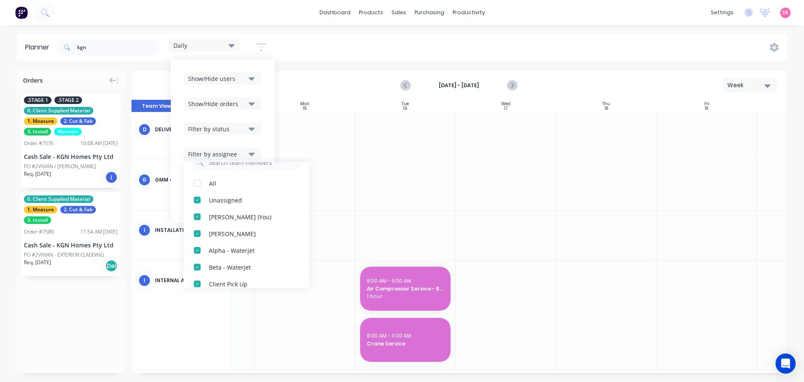
click at [241, 132] on div "Filter by status" at bounding box center [217, 128] width 58 height 9
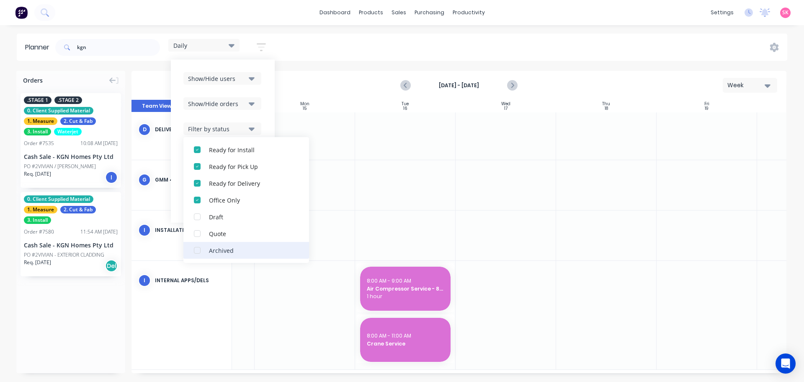
scroll to position [0, 0]
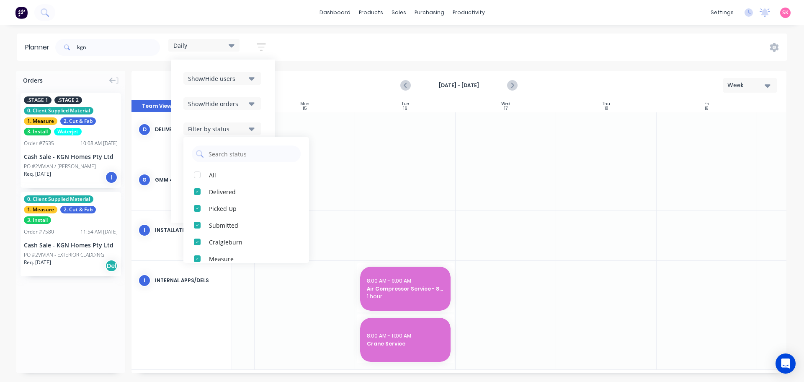
click at [251, 110] on div "Show/Hide users Show/Hide orders Filter by status All Delivered Picked Up Submi…" at bounding box center [223, 141] width 79 height 138
click at [252, 107] on icon "button" at bounding box center [252, 103] width 6 height 9
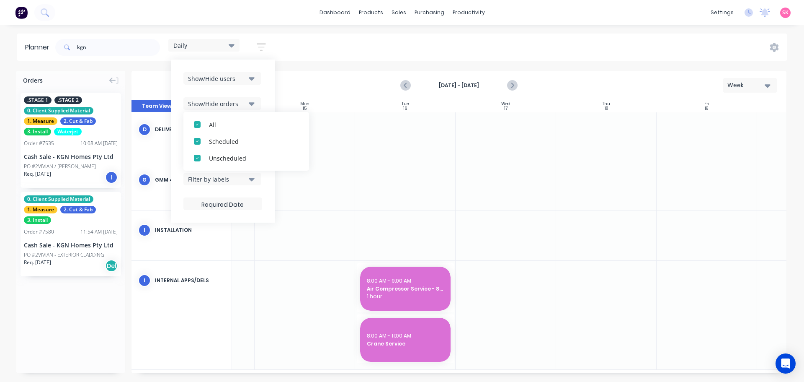
click at [255, 82] on icon "button" at bounding box center [252, 78] width 6 height 9
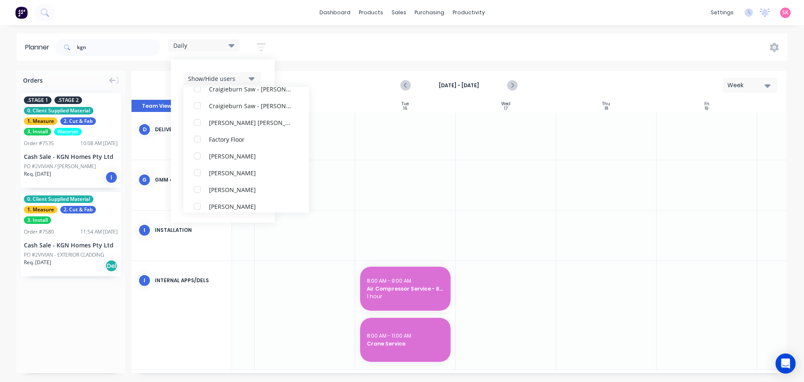
scroll to position [293, 0]
click at [242, 75] on div "Show/Hide users" at bounding box center [217, 78] width 58 height 9
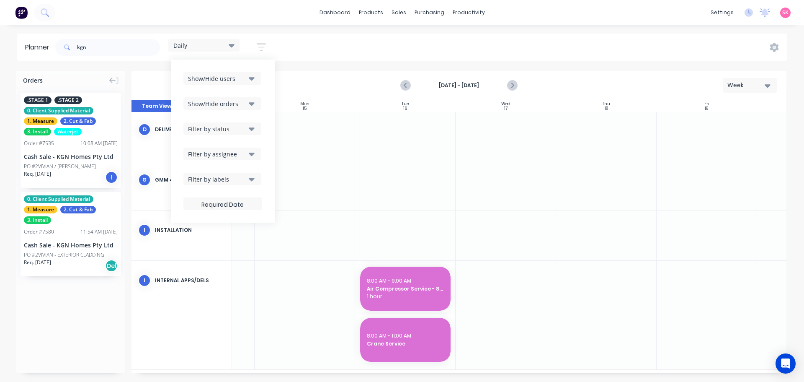
click at [236, 178] on div "Filter by labels" at bounding box center [217, 179] width 58 height 9
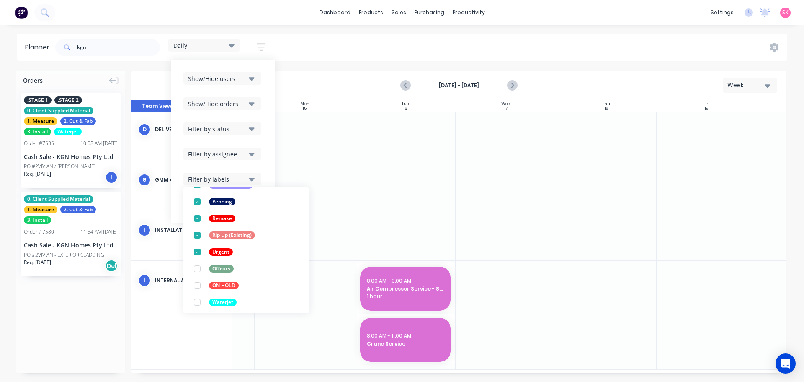
scroll to position [260, 0]
click at [246, 175] on div "Filter by labels" at bounding box center [217, 179] width 58 height 9
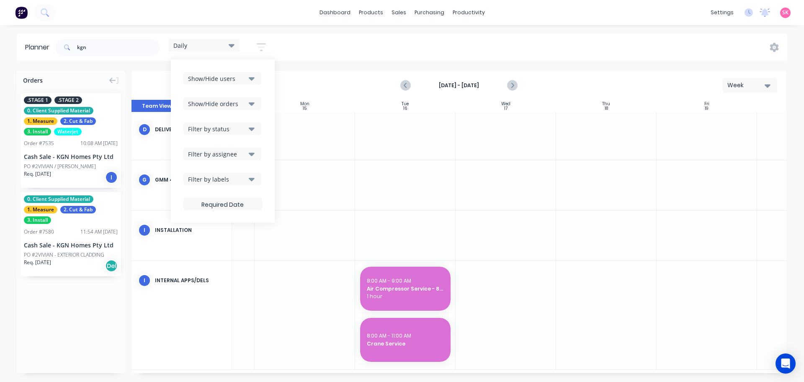
click at [305, 44] on div "kgn Daily Save new view None edit Daily (Default) edit Craigieburn Orders edit …" at bounding box center [421, 47] width 734 height 25
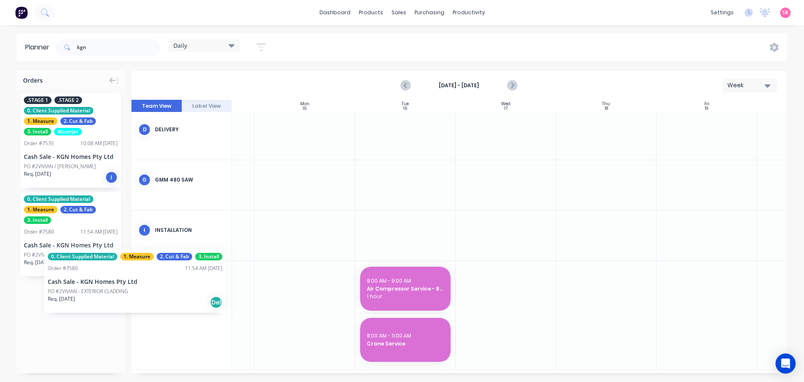
drag, startPoint x: 56, startPoint y: 240, endPoint x: 50, endPoint y: 210, distance: 29.9
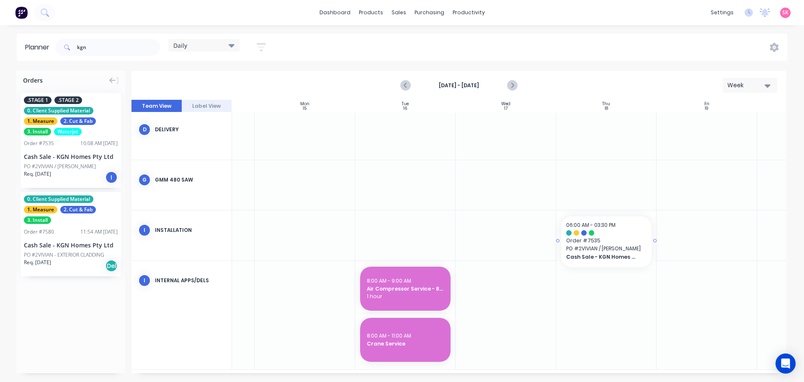
drag, startPoint x: 53, startPoint y: 148, endPoint x: 575, endPoint y: 229, distance: 528.6
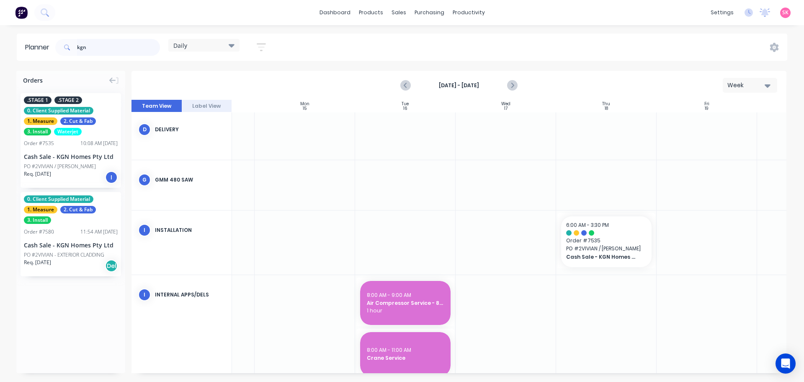
drag, startPoint x: 122, startPoint y: 44, endPoint x: 0, endPoint y: 52, distance: 121.7
click at [15, 54] on div "Planner kgn Daily Save new view None edit Daily (Default) edit Craigieburn Orde…" at bounding box center [402, 47] width 804 height 27
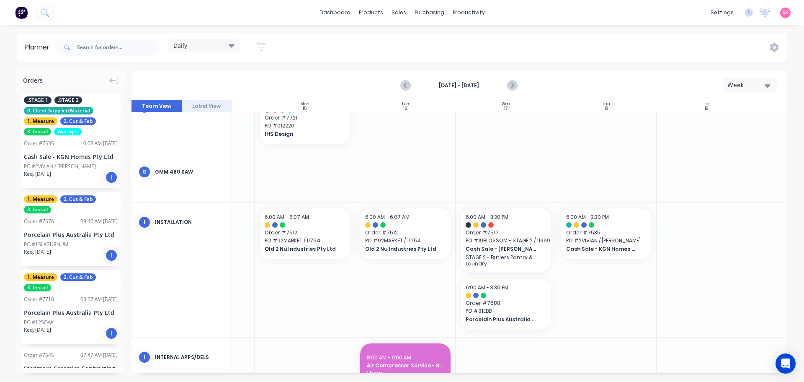
scroll to position [356, 78]
click at [101, 47] on input "text" at bounding box center [118, 47] width 83 height 17
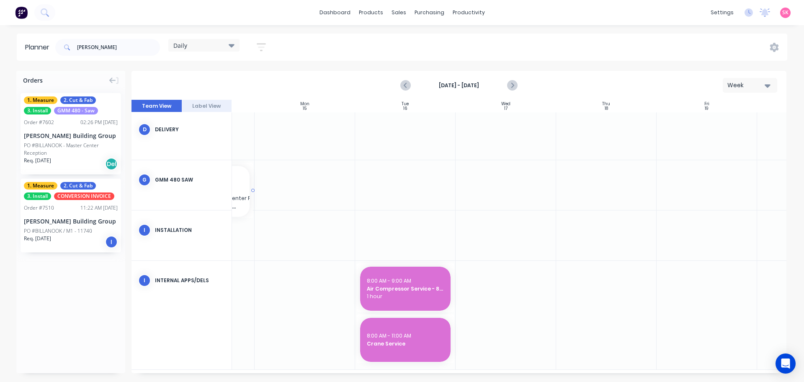
scroll to position [204, 76]
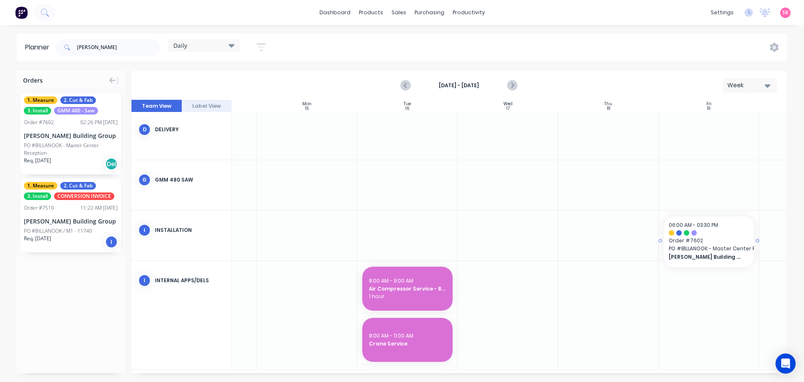
drag, startPoint x: 39, startPoint y: 139, endPoint x: 675, endPoint y: 225, distance: 641.8
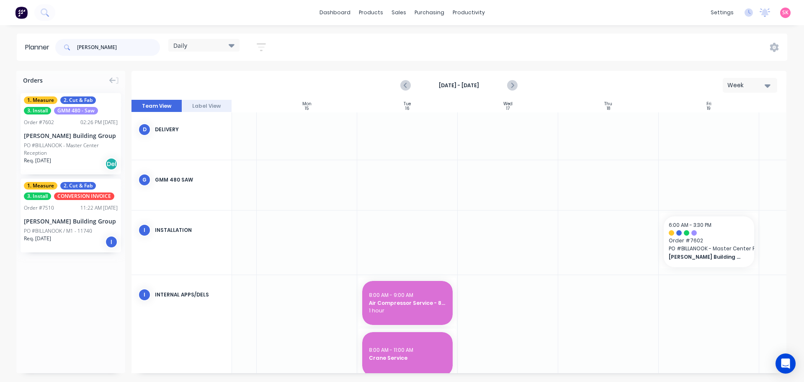
drag, startPoint x: 107, startPoint y: 45, endPoint x: 34, endPoint y: 45, distance: 72.9
click at [59, 46] on div "schultz" at bounding box center [107, 47] width 105 height 17
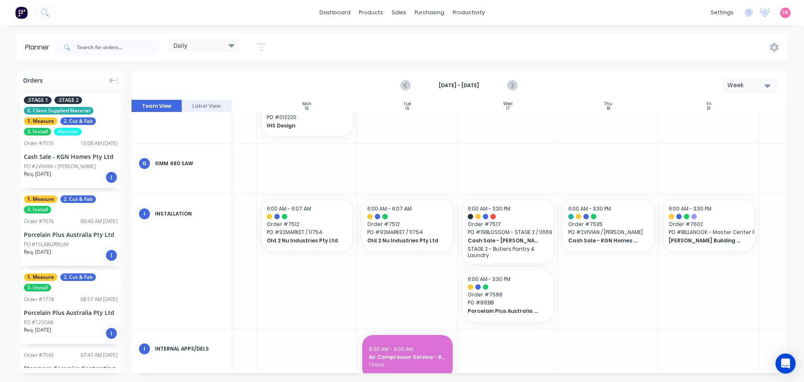
scroll to position [356, 76]
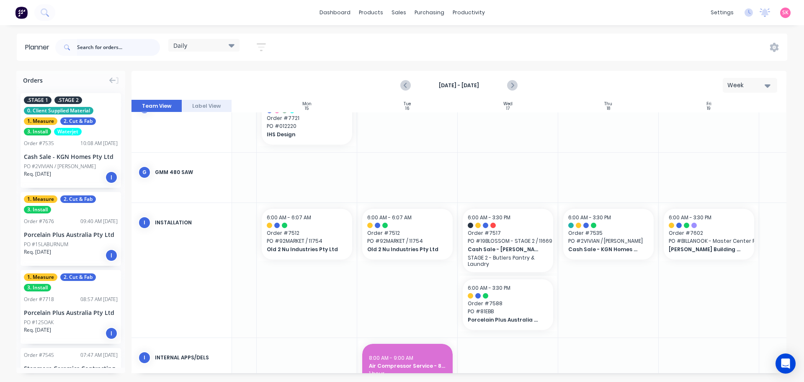
click at [87, 47] on input "text" at bounding box center [118, 47] width 83 height 17
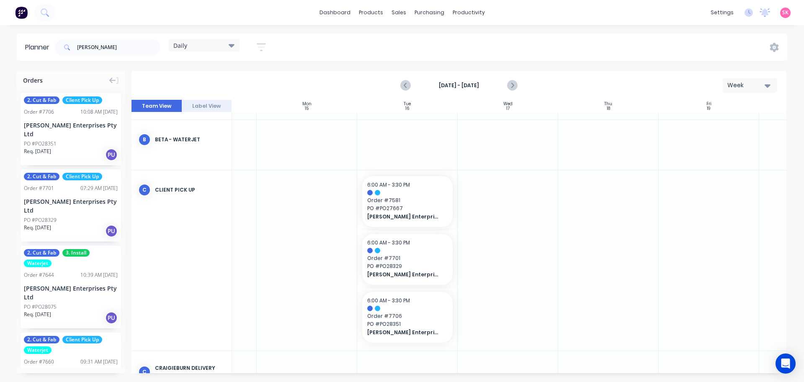
scroll to position [42, 76]
drag, startPoint x: 414, startPoint y: 205, endPoint x: 408, endPoint y: 198, distance: 9.2
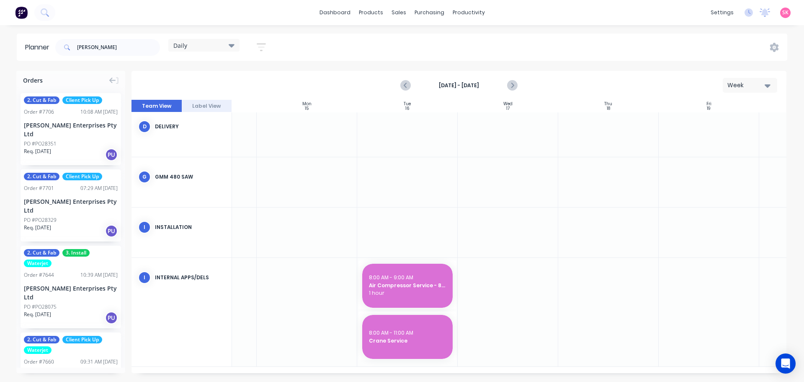
scroll to position [340, 76]
drag, startPoint x: 95, startPoint y: 46, endPoint x: 29, endPoint y: 58, distance: 66.8
click at [50, 55] on header "Planner tait Daily Save new view None edit Daily (Default) edit Craigieburn Ord…" at bounding box center [402, 47] width 771 height 27
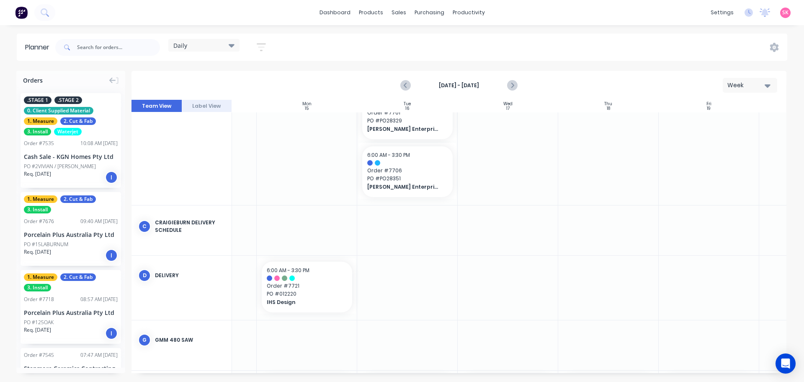
scroll to position [440, 76]
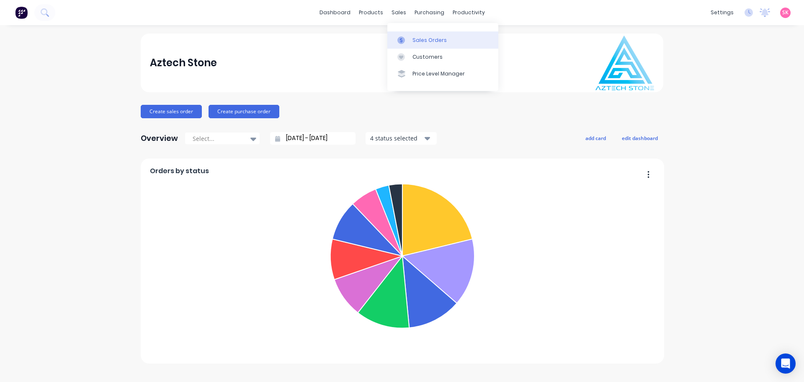
click at [406, 44] on link "Sales Orders" at bounding box center [443, 39] width 111 height 17
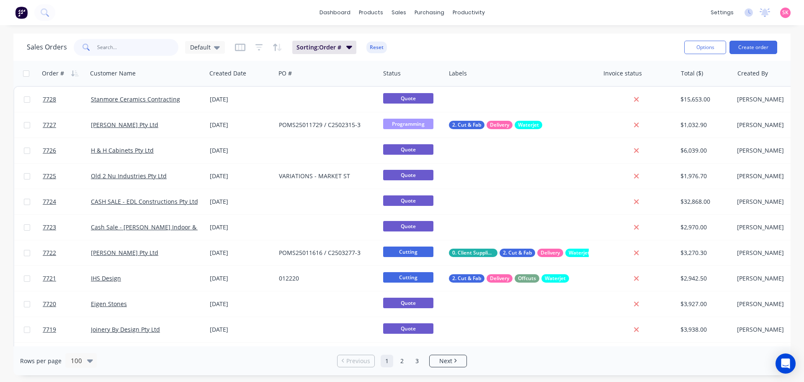
click at [142, 52] on input "text" at bounding box center [138, 47] width 82 height 17
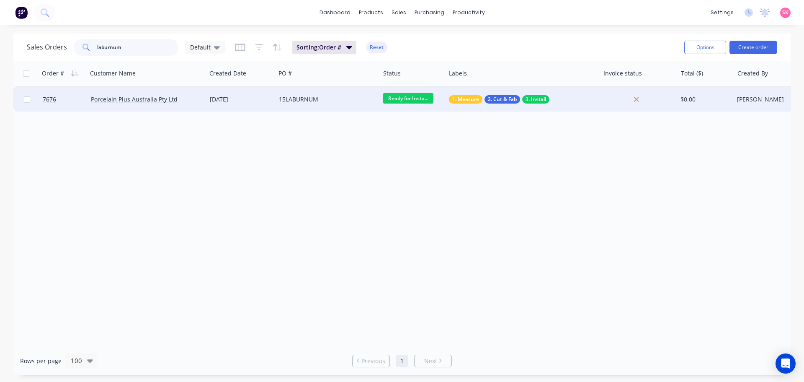
type input "laburnum"
click at [221, 95] on div "[DATE]" at bounding box center [241, 99] width 62 height 8
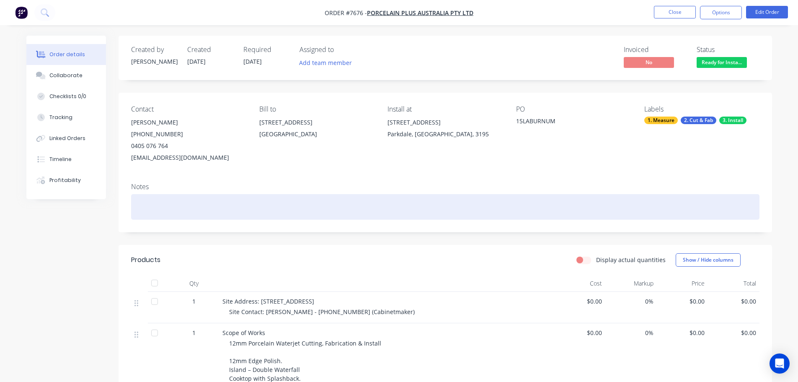
click at [187, 209] on div at bounding box center [445, 207] width 628 height 26
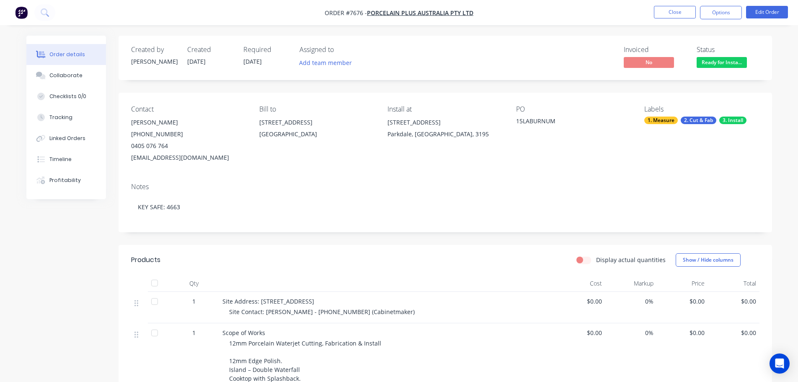
click at [677, 12] on button "Close" at bounding box center [675, 12] width 42 height 13
drag, startPoint x: 172, startPoint y: 51, endPoint x: 81, endPoint y: 49, distance: 90.9
click div "laburnum"
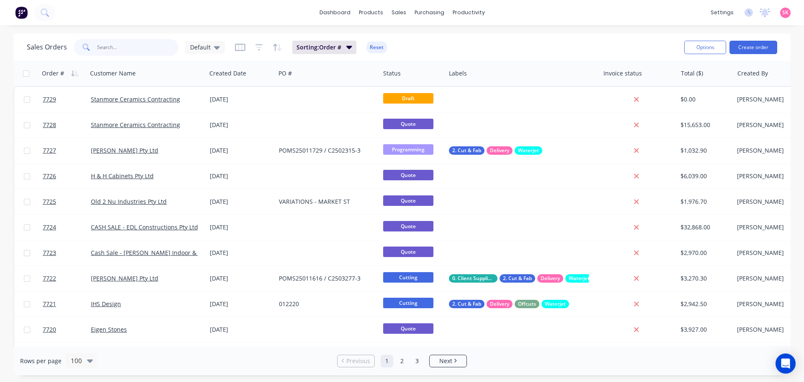
click at [155, 42] on input "text" at bounding box center [138, 47] width 82 height 17
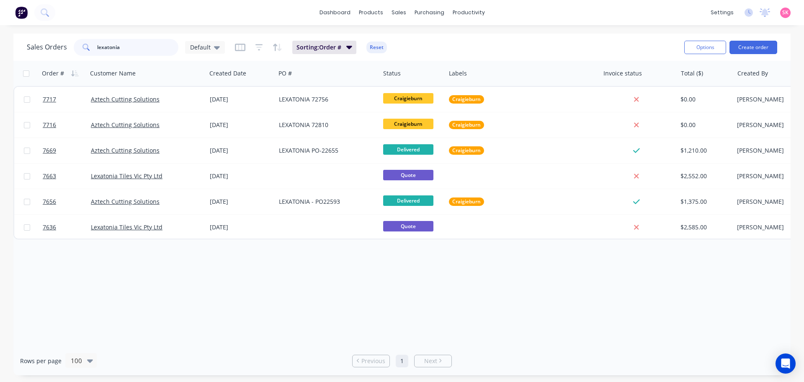
drag, startPoint x: 129, startPoint y: 45, endPoint x: 44, endPoint y: 52, distance: 84.9
click at [44, 52] on div "Sales Orders lexatonia Default" at bounding box center [126, 47] width 198 height 17
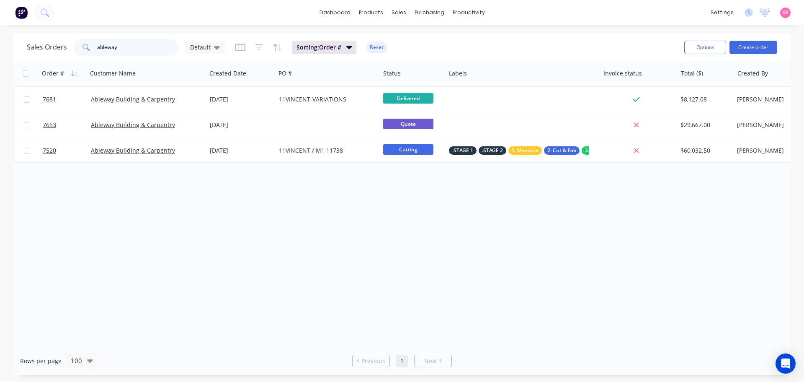
type input "ableway"
drag, startPoint x: 132, startPoint y: 57, endPoint x: 105, endPoint y: 54, distance: 27.3
click at [105, 54] on div "Sales Orders ableway Default Sorting: Order # Reset" at bounding box center [352, 47] width 651 height 21
drag, startPoint x: 131, startPoint y: 52, endPoint x: 65, endPoint y: 54, distance: 65.8
click at [67, 54] on div "Sales Orders ableway Default" at bounding box center [126, 47] width 198 height 17
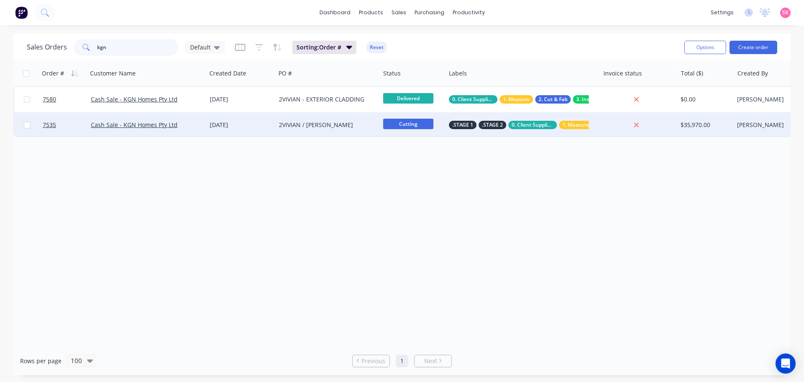
type input "kgn"
click at [243, 125] on div "[DATE]" at bounding box center [241, 125] width 62 height 8
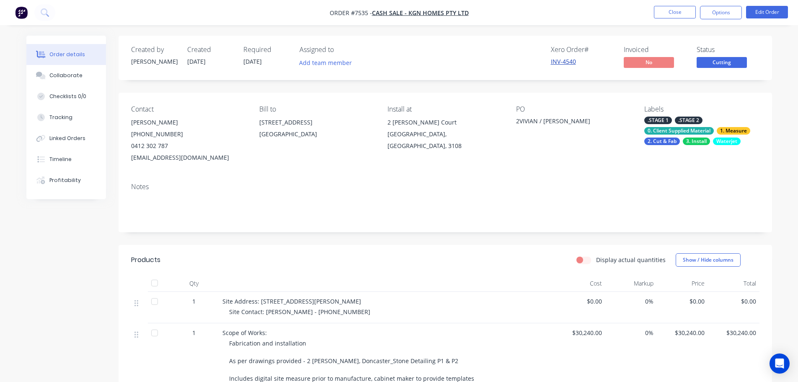
click at [569, 63] on link "INV-4540" at bounding box center [563, 61] width 25 height 8
click at [757, 16] on button "Edit Order" at bounding box center [767, 12] width 42 height 13
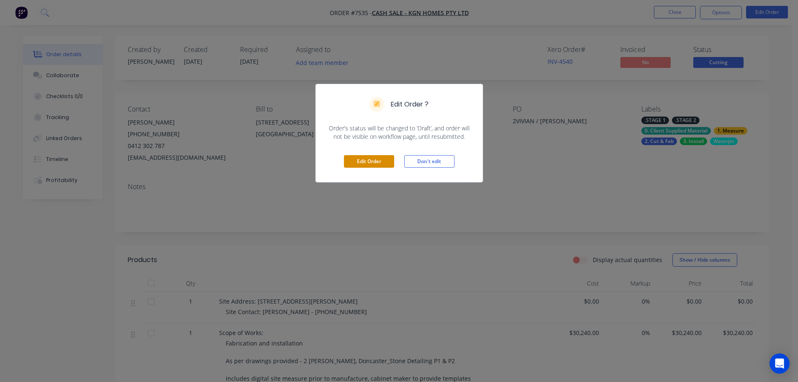
click at [370, 160] on button "Edit Order" at bounding box center [369, 161] width 50 height 13
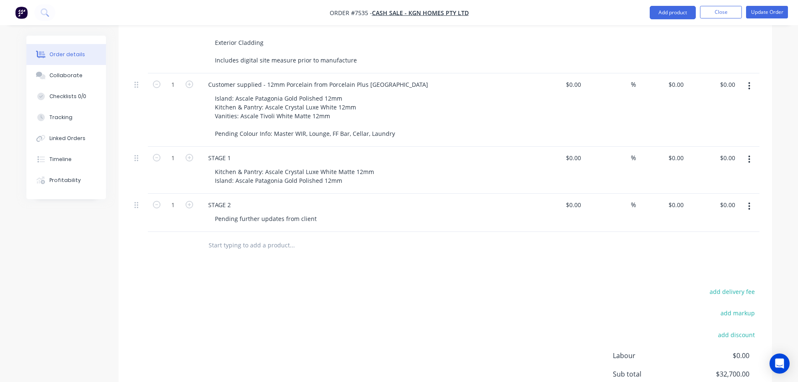
scroll to position [354, 0]
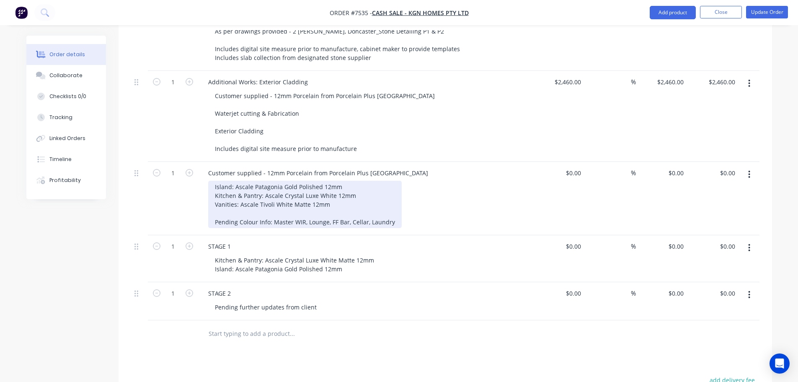
click at [355, 197] on div "Island: Ascale Patagonia Gold Polished 12mm Kitchen & Pantry: Ascale Crystal Lu…" at bounding box center [305, 204] width 194 height 47
click at [357, 193] on div "Island: Ascale Patagonia Gold Polished 12mm Kitchen & Pantry: Ascale Crystal Lu…" at bounding box center [305, 204] width 194 height 47
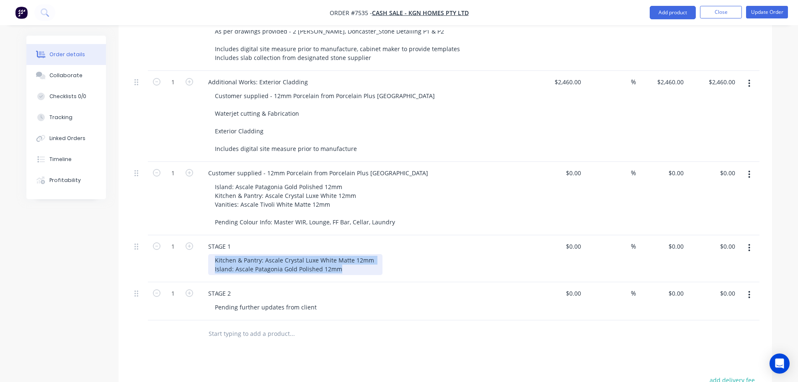
drag, startPoint x: 341, startPoint y: 261, endPoint x: 188, endPoint y: 251, distance: 153.3
click at [188, 251] on div "1 STAGE 1 Kitchen & Pantry: Ascale Crystal Luxe White Matte 12mm Island: Ascale…" at bounding box center [445, 258] width 628 height 47
drag, startPoint x: 363, startPoint y: 258, endPoint x: 153, endPoint y: 243, distance: 211.2
click at [153, 243] on div "1 STAGE 1 Kitchen & Pantry: Ascale Crystal Luxe White Matte 12mm Island: Ascale…" at bounding box center [445, 258] width 628 height 47
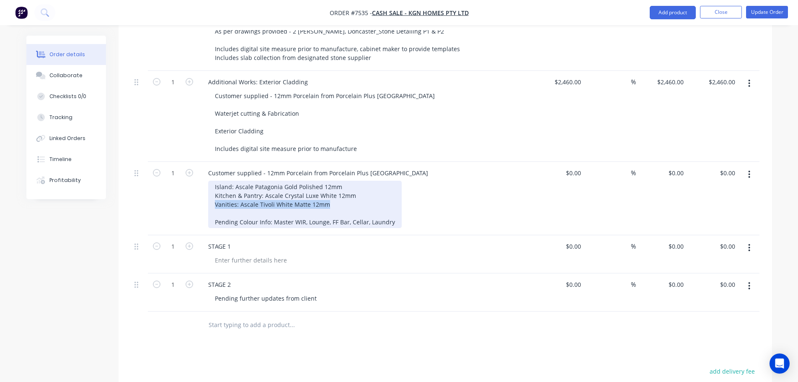
drag, startPoint x: 325, startPoint y: 191, endPoint x: 211, endPoint y: 192, distance: 114.0
click at [211, 192] on div "Island: Ascale Patagonia Gold Polished 12mm Kitchen & Pantry: Ascale Crystal Lu…" at bounding box center [305, 204] width 194 height 47
copy div "Vanities: Ascale Tivoli White Matte 12mm"
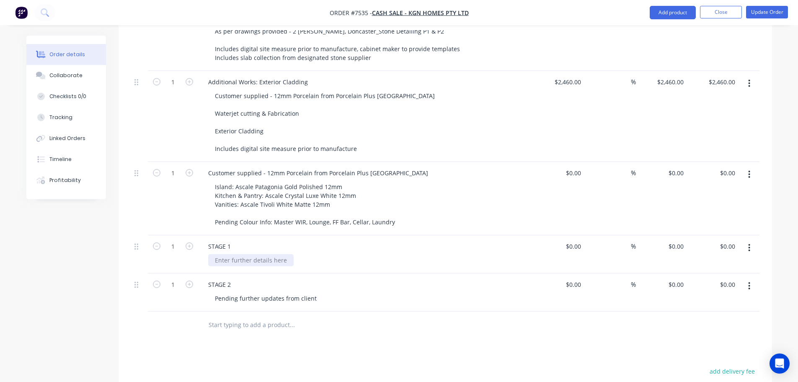
click at [239, 254] on div at bounding box center [250, 260] width 85 height 12
click at [383, 254] on div "Vanities: Ascale Tivoli White Matte 12mm" at bounding box center [369, 260] width 322 height 12
click at [300, 292] on div "Pending further updates from client" at bounding box center [265, 298] width 115 height 12
drag, startPoint x: 319, startPoint y: 292, endPoint x: 316, endPoint y: 289, distance: 4.7
click at [318, 292] on div "Pending further updates from client" at bounding box center [369, 298] width 322 height 12
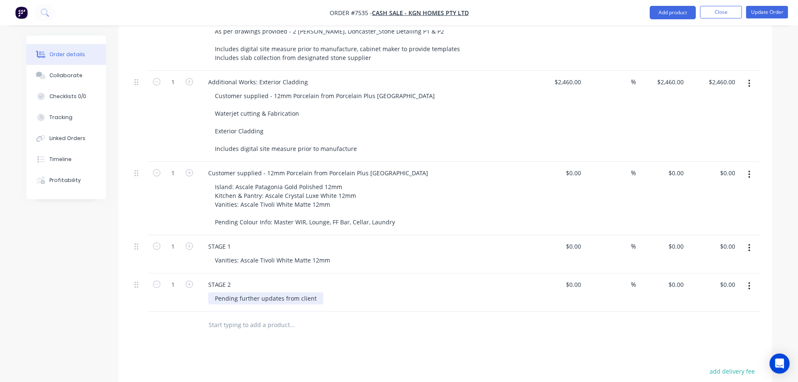
click at [246, 292] on div "Pending further updates from client" at bounding box center [265, 298] width 115 height 12
click at [266, 292] on div "Pending further updates from client" at bounding box center [265, 298] width 115 height 12
drag, startPoint x: 312, startPoint y: 286, endPoint x: 286, endPoint y: 286, distance: 26.0
click at [286, 292] on div "Pending further updates from client" at bounding box center [265, 298] width 115 height 12
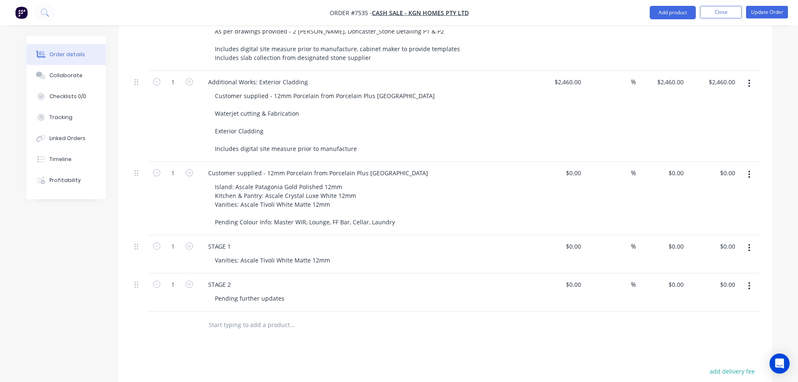
click at [431, 318] on div at bounding box center [327, 324] width 251 height 17
click at [763, 8] on button "Update Order" at bounding box center [767, 12] width 42 height 13
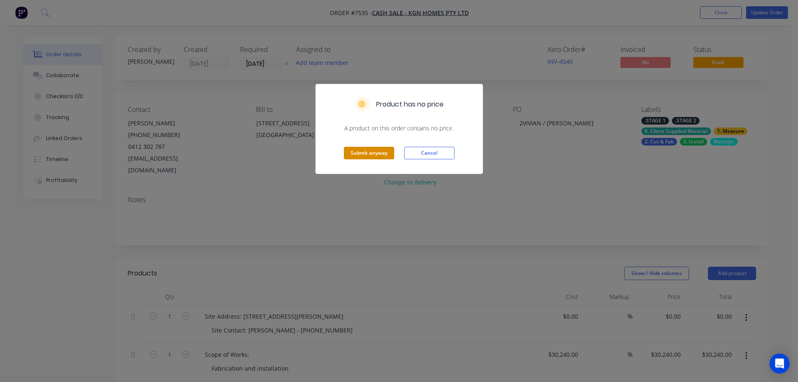
click at [374, 150] on button "Submit anyway" at bounding box center [369, 153] width 50 height 13
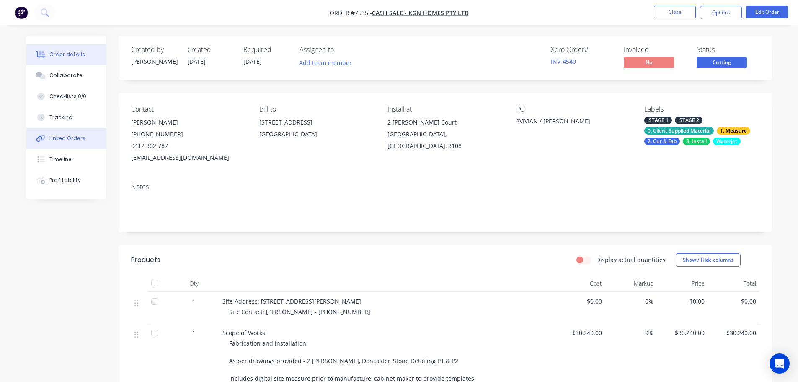
click at [73, 141] on div "Linked Orders" at bounding box center [67, 138] width 36 height 8
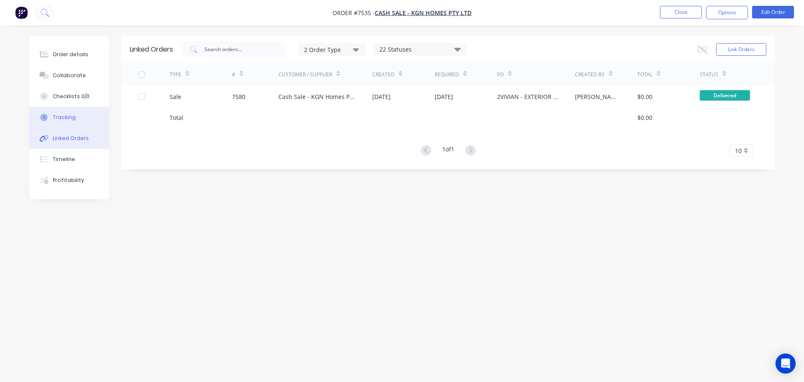
click at [53, 115] on div "Tracking" at bounding box center [64, 118] width 23 height 8
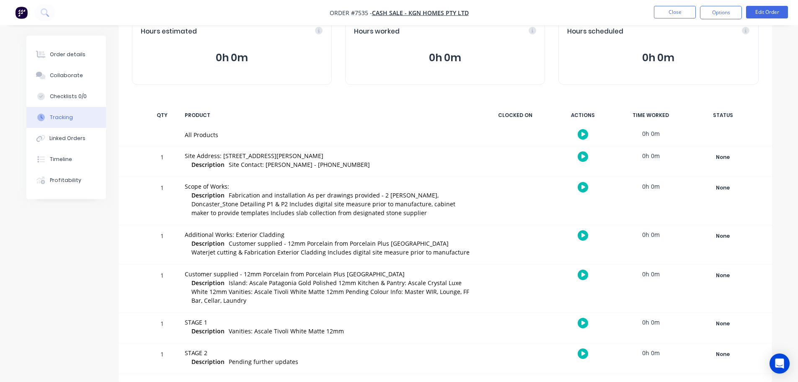
scroll to position [54, 0]
click at [720, 321] on div "None" at bounding box center [723, 323] width 60 height 11
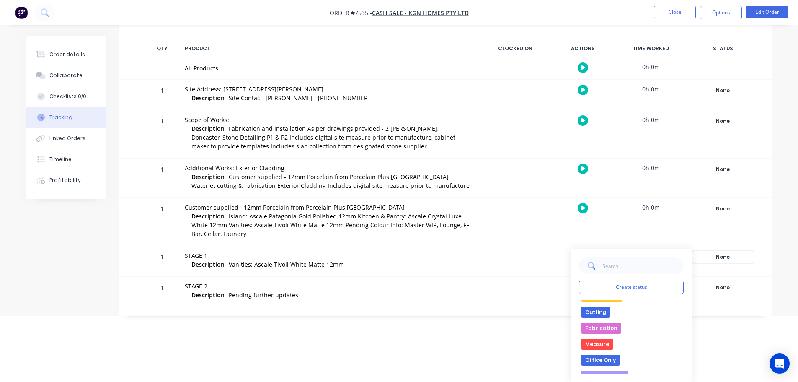
scroll to position [42, 0]
click at [599, 328] on button "Cutting" at bounding box center [595, 327] width 29 height 11
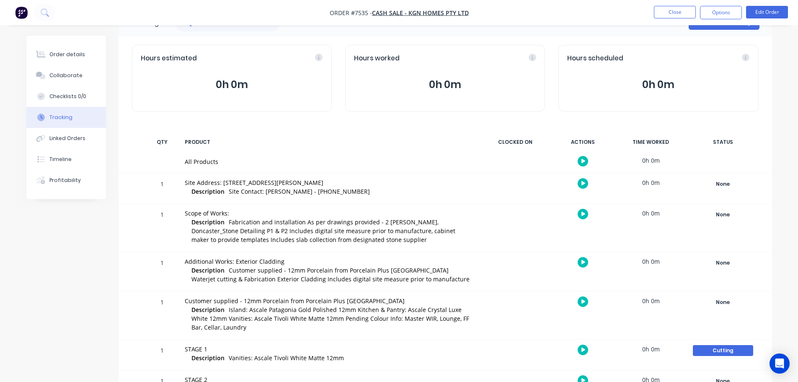
scroll to position [0, 0]
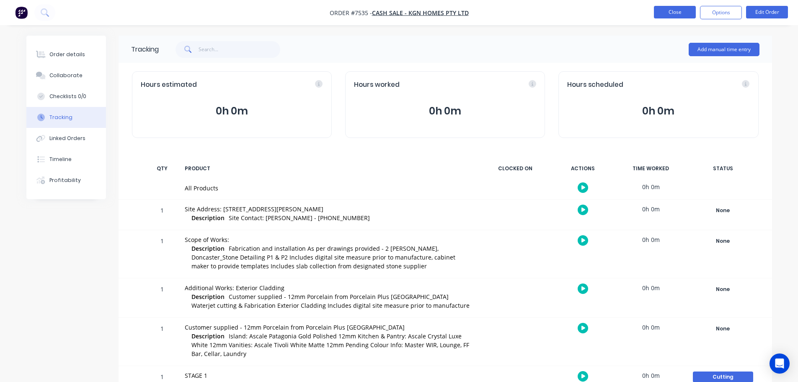
click at [672, 14] on button "Close" at bounding box center [675, 12] width 42 height 13
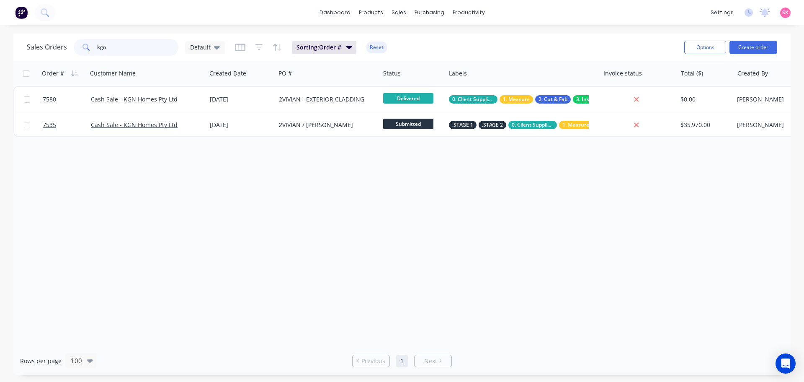
drag, startPoint x: 135, startPoint y: 49, endPoint x: -10, endPoint y: 48, distance: 144.6
click at [0, 48] on html "dashboard products sales purchasing productivity dashboard products Product Cat…" at bounding box center [402, 191] width 804 height 382
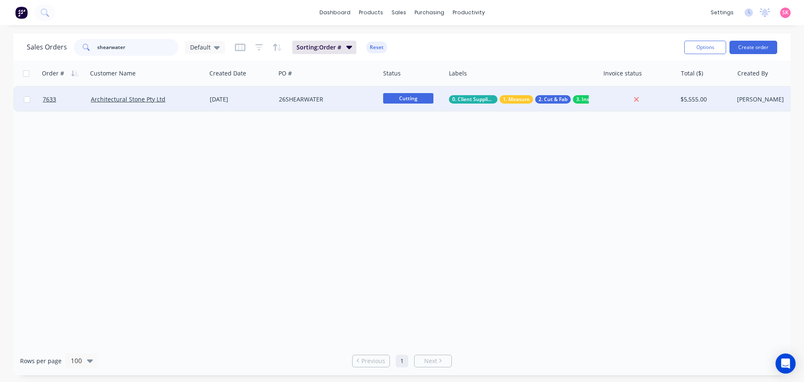
type input "shearwater"
click at [238, 96] on div "[DATE]" at bounding box center [241, 99] width 62 height 8
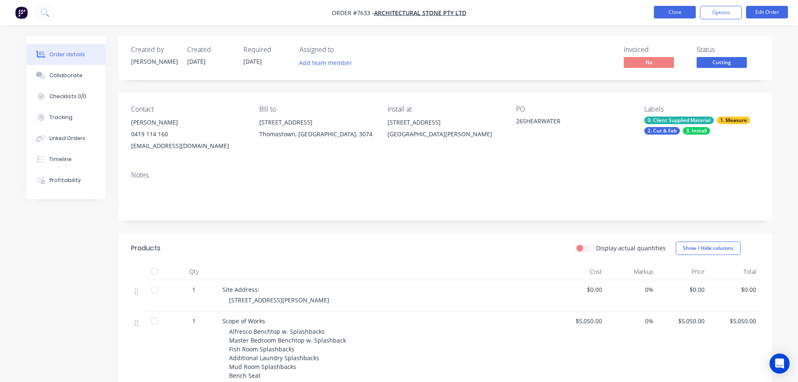
click at [674, 11] on button "Close" at bounding box center [675, 12] width 42 height 13
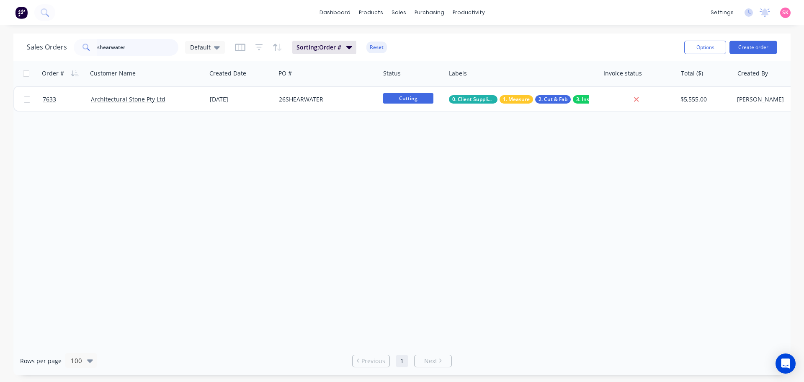
click at [59, 50] on div "Sales Orders shearwater Default" at bounding box center [126, 47] width 198 height 17
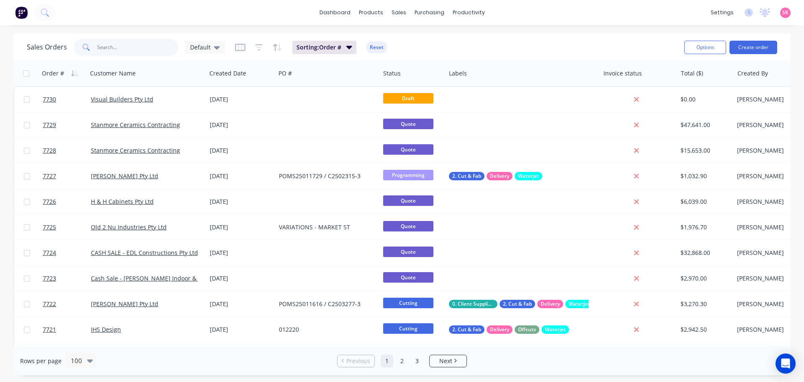
click at [127, 42] on input "text" at bounding box center [138, 47] width 82 height 17
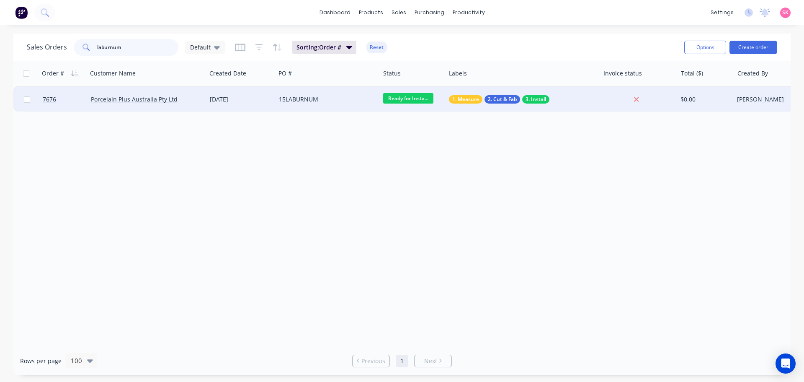
type input "laburnum"
click at [191, 102] on div "Porcelain Plus Australia Pty Ltd" at bounding box center [144, 99] width 107 height 8
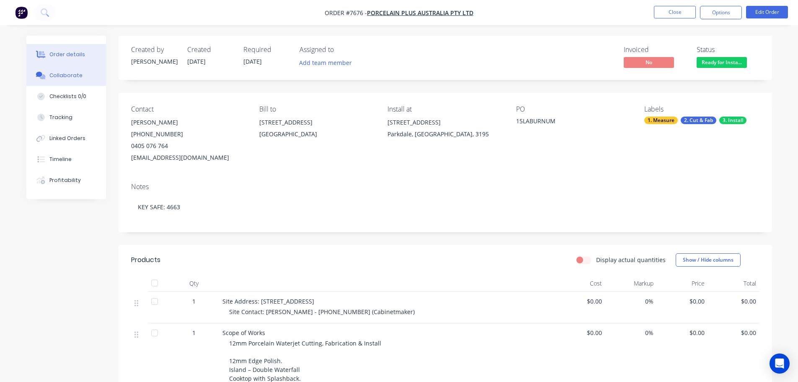
click at [76, 72] on div "Collaborate" at bounding box center [65, 76] width 33 height 8
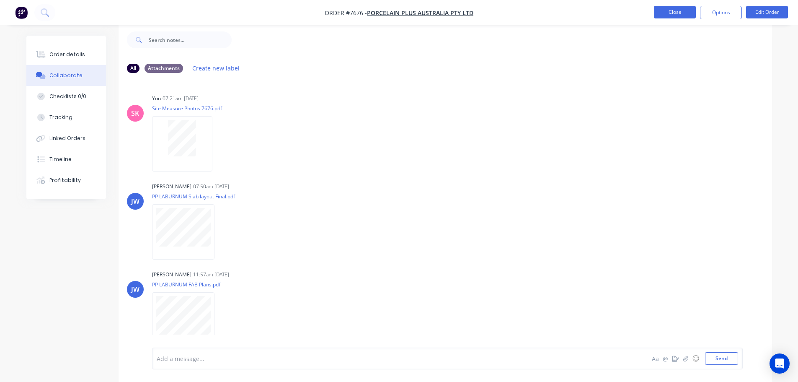
click at [663, 16] on button "Close" at bounding box center [675, 12] width 42 height 13
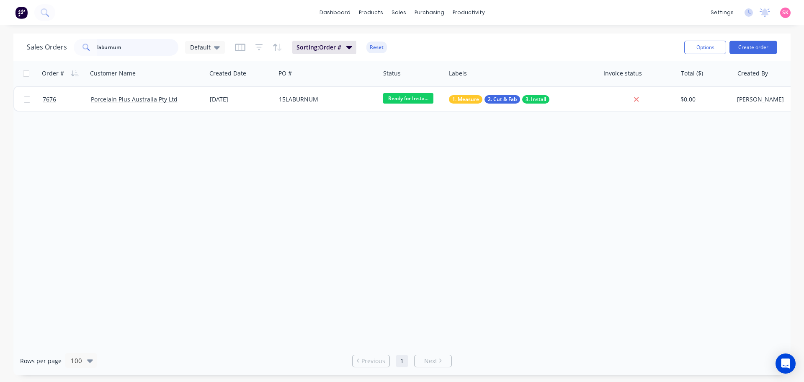
drag, startPoint x: 133, startPoint y: 47, endPoint x: 55, endPoint y: 54, distance: 78.2
click at [62, 52] on div "Sales Orders laburnum Default" at bounding box center [126, 47] width 198 height 17
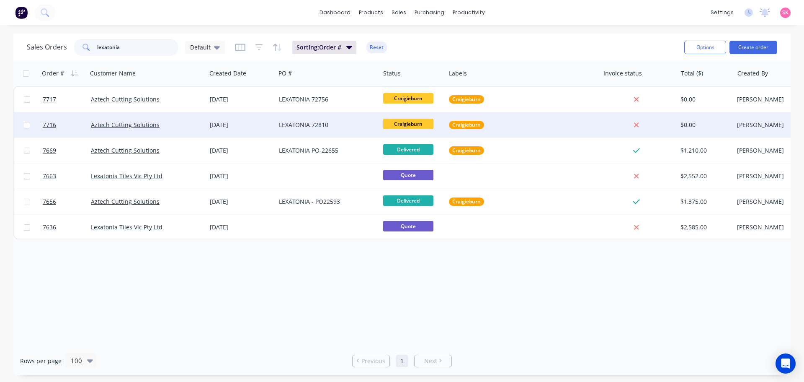
type input "lexatonia"
click at [334, 127] on div "LEXATONIA 72810" at bounding box center [325, 125] width 93 height 8
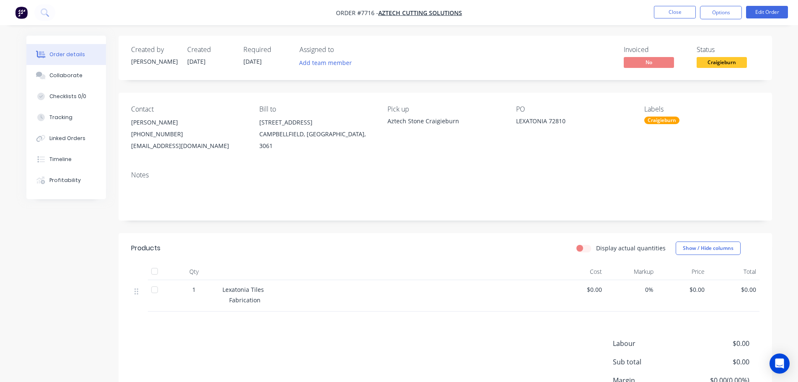
click at [658, 4] on nav "Order #7716 - Aztech Cutting Solutions Close Options Edit Order" at bounding box center [399, 12] width 798 height 25
click at [668, 12] on button "Close" at bounding box center [675, 12] width 42 height 13
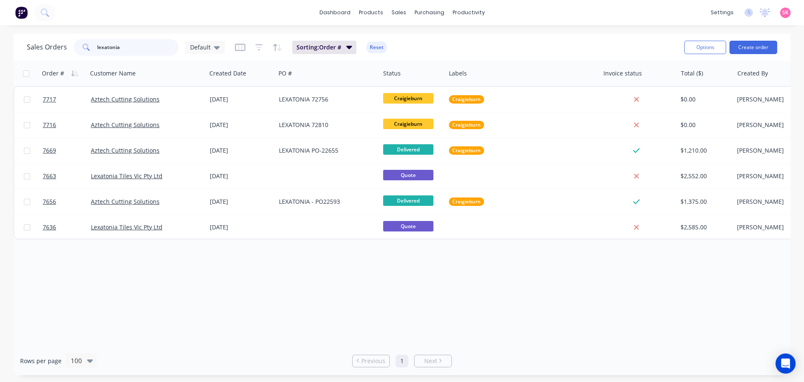
drag, startPoint x: 122, startPoint y: 48, endPoint x: 73, endPoint y: 49, distance: 48.6
click at [74, 49] on div "lexatonia" at bounding box center [126, 47] width 105 height 17
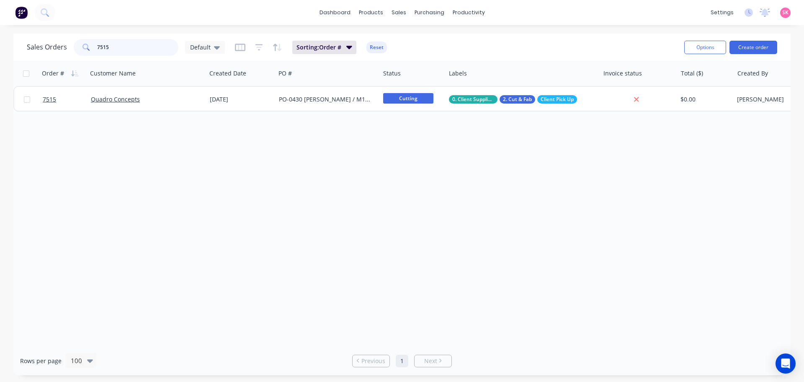
type input "7515"
click at [206, 100] on div "Quadro Concepts" at bounding box center [147, 99] width 119 height 25
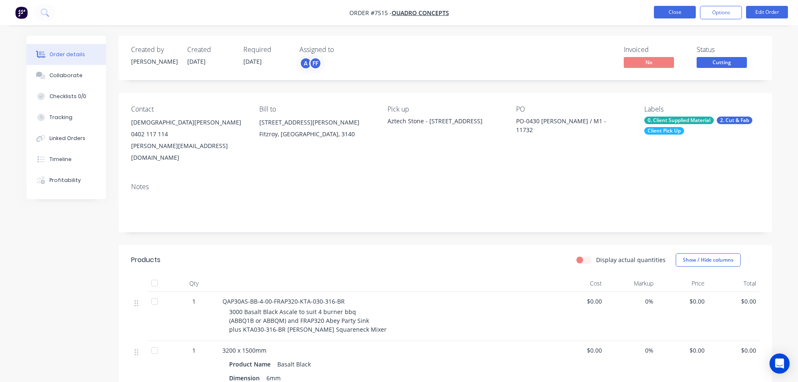
click at [664, 12] on button "Close" at bounding box center [675, 12] width 42 height 13
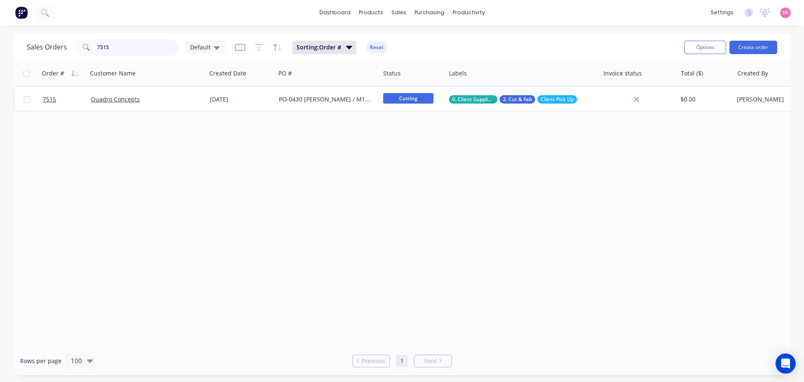
drag, startPoint x: 58, startPoint y: 49, endPoint x: 26, endPoint y: 53, distance: 32.1
click at [23, 49] on div "Sales Orders 7515 Default Sorting: Order # Reset Options Create order" at bounding box center [402, 47] width 778 height 27
type input "ableway"
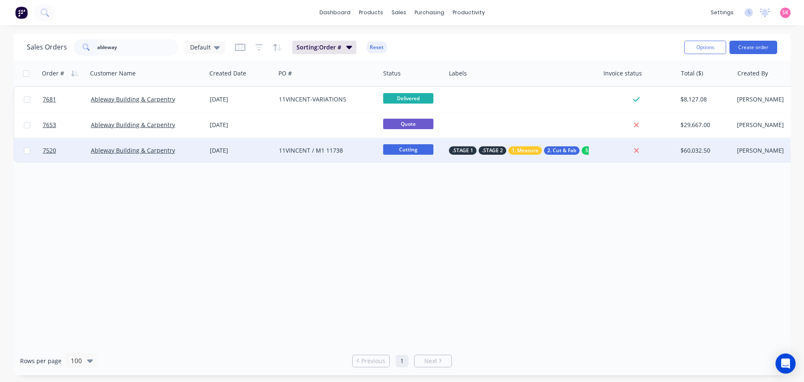
click at [209, 146] on div "[DATE]" at bounding box center [241, 150] width 69 height 25
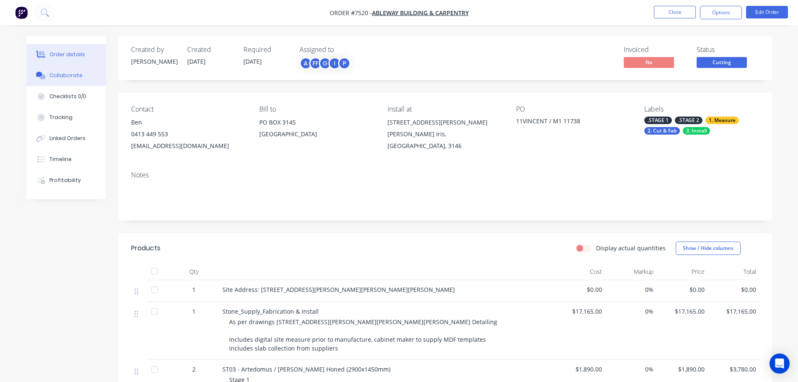
click at [68, 76] on div "Collaborate" at bounding box center [65, 76] width 33 height 8
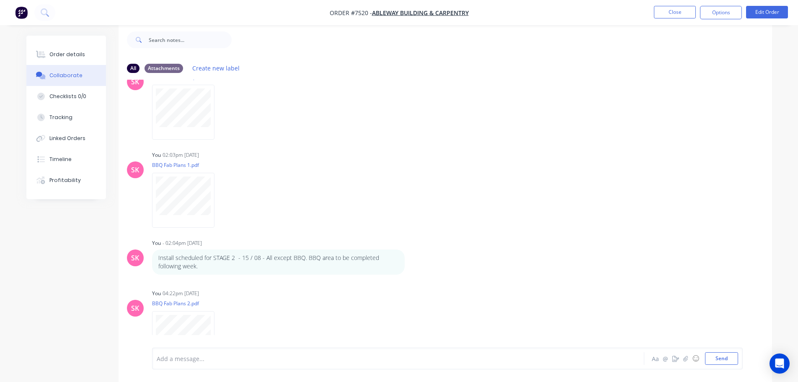
scroll to position [908, 0]
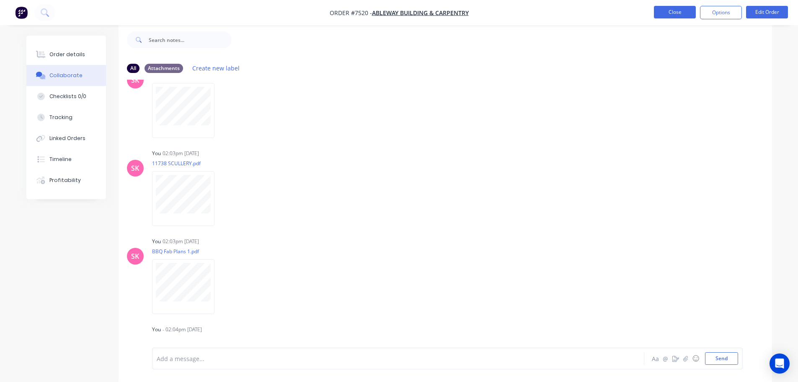
click at [663, 12] on button "Close" at bounding box center [675, 12] width 42 height 13
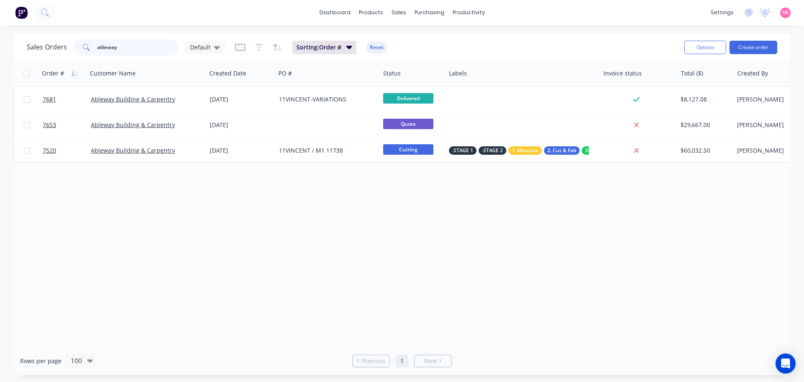
drag, startPoint x: 129, startPoint y: 46, endPoint x: 47, endPoint y: 49, distance: 81.3
click at [49, 49] on div "Sales Orders ableway Default" at bounding box center [126, 47] width 198 height 17
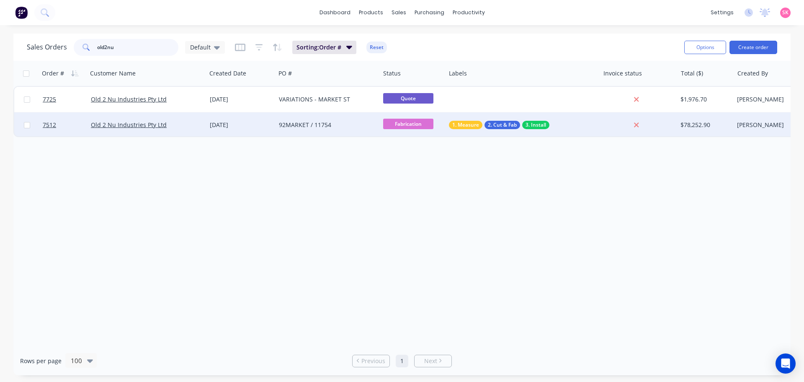
type input "old2nu"
click at [187, 124] on div "Old 2 Nu Industries Pty Ltd" at bounding box center [144, 125] width 107 height 8
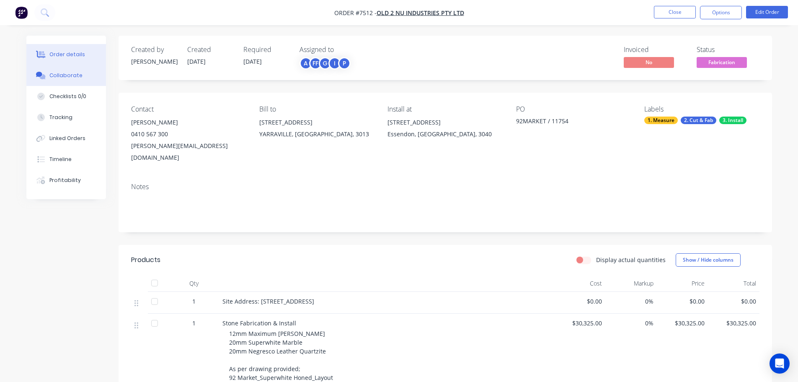
click at [86, 71] on button "Collaborate" at bounding box center [66, 75] width 80 height 21
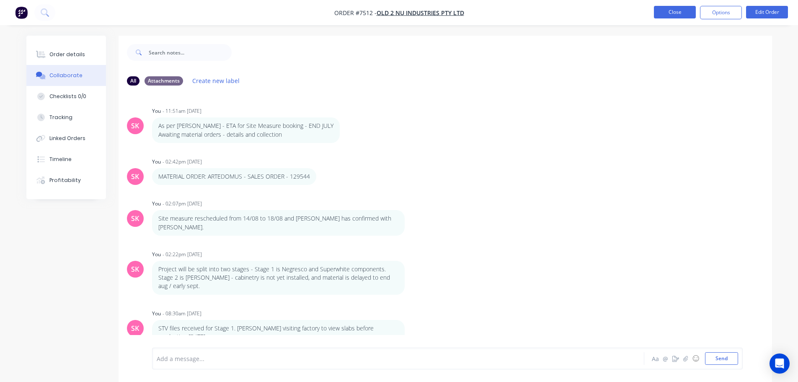
click at [674, 13] on button "Close" at bounding box center [675, 12] width 42 height 13
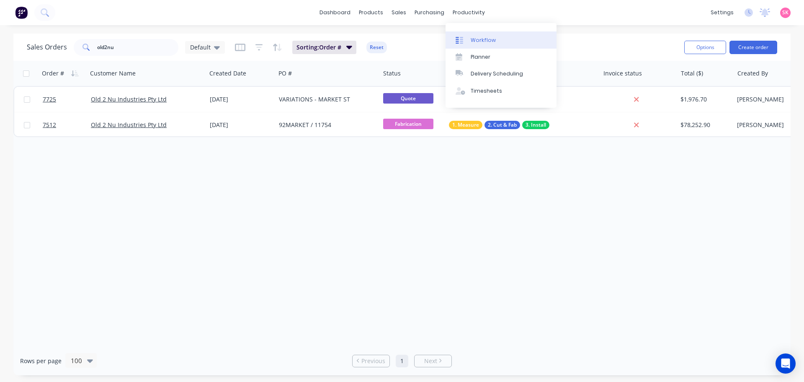
drag, startPoint x: 491, startPoint y: 53, endPoint x: 463, endPoint y: 47, distance: 28.3
click at [491, 53] on link "Planner" at bounding box center [501, 57] width 111 height 17
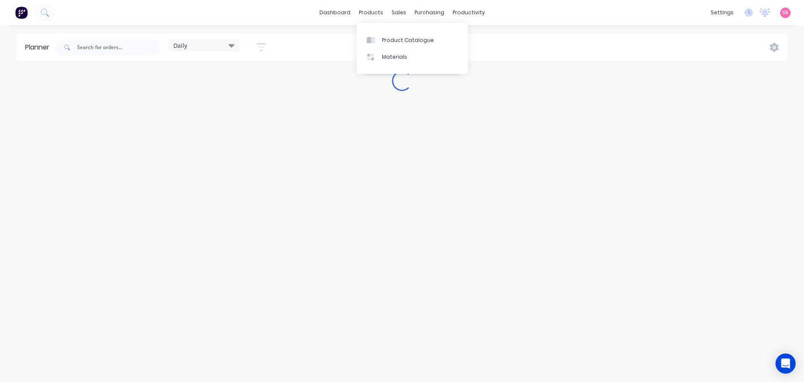
type input "7588"
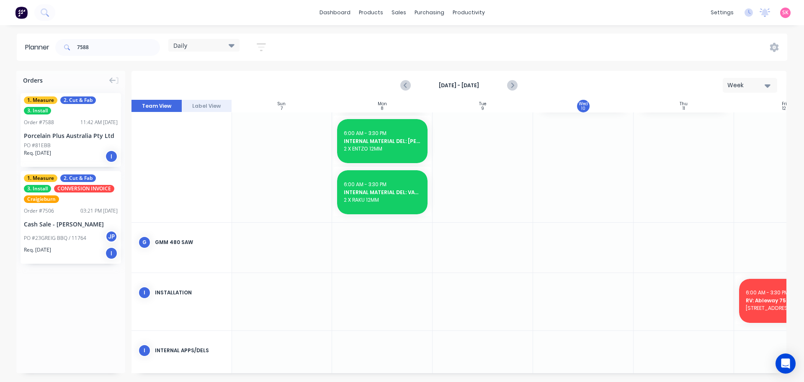
scroll to position [0, 0]
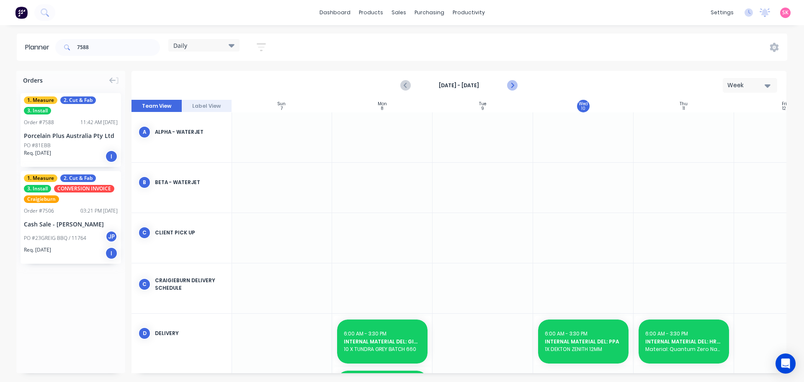
click at [511, 80] on icon "Next page" at bounding box center [512, 85] width 10 height 10
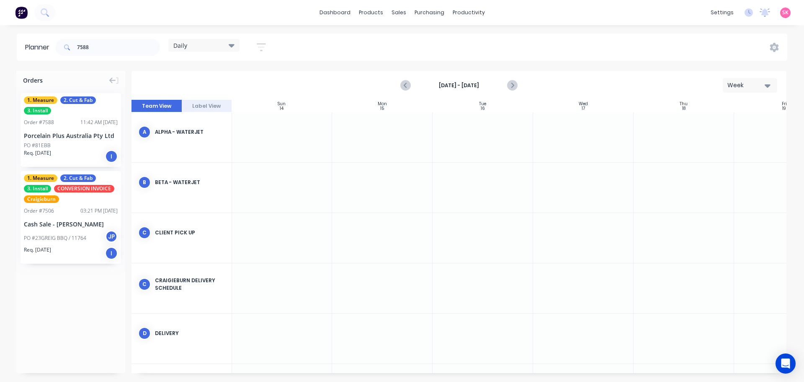
scroll to position [225, 0]
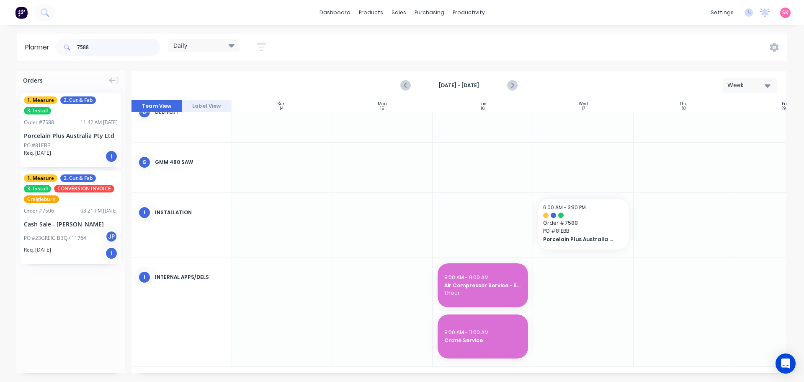
drag, startPoint x: 125, startPoint y: 54, endPoint x: 67, endPoint y: 49, distance: 58.0
click at [69, 50] on div "7588" at bounding box center [107, 47] width 105 height 17
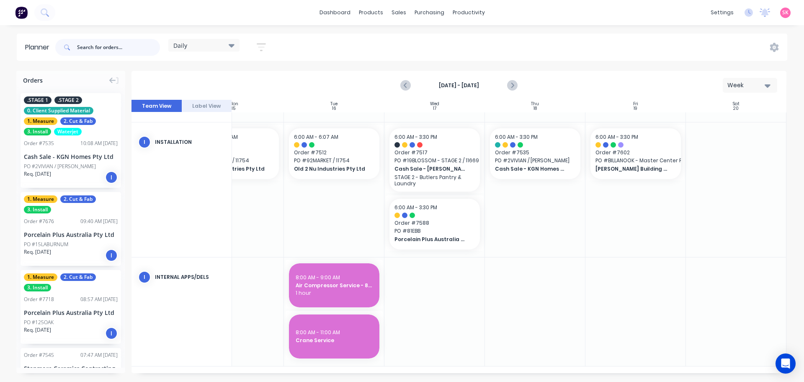
scroll to position [398, 153]
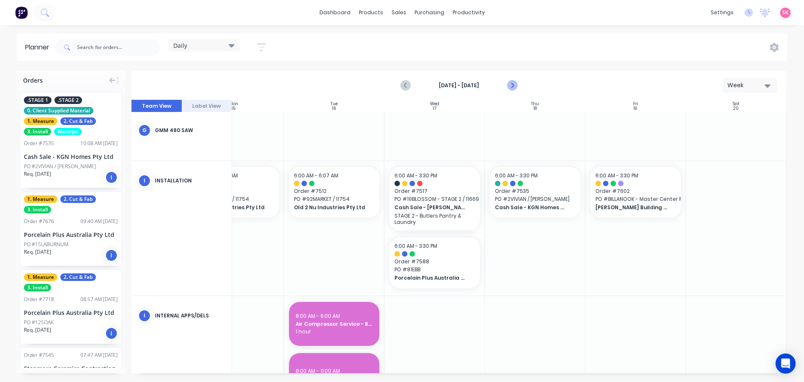
click at [518, 86] on button "Next page" at bounding box center [512, 85] width 17 height 17
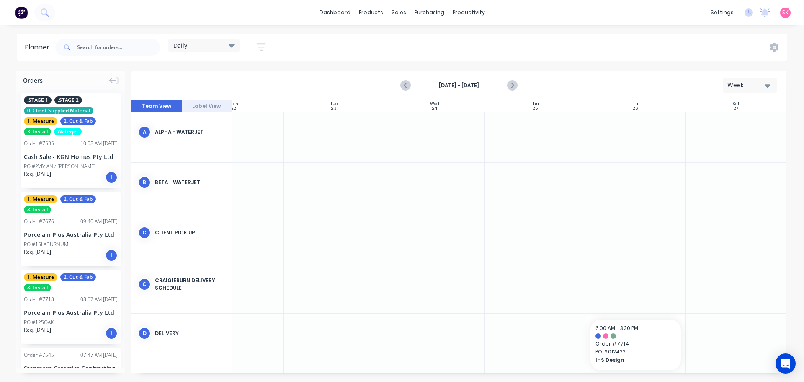
scroll to position [165, 153]
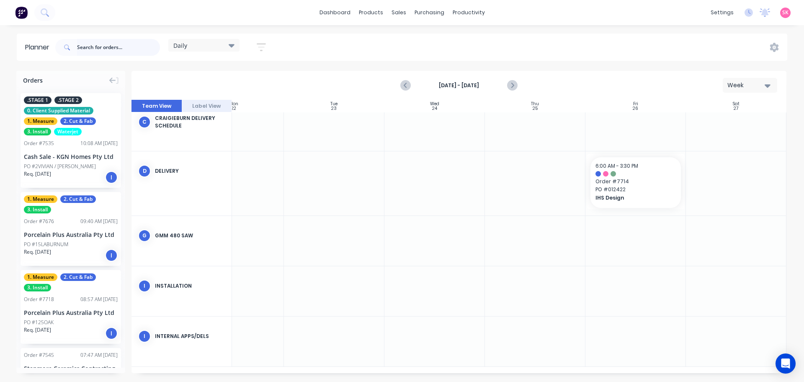
click at [94, 47] on input "text" at bounding box center [118, 47] width 83 height 17
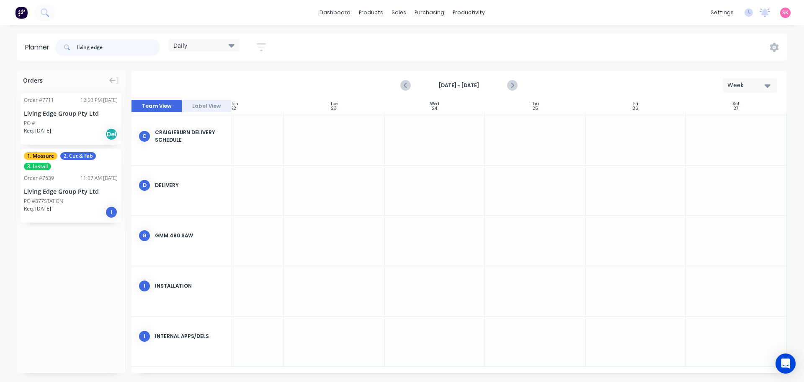
scroll to position [151, 153]
type input "living edge"
drag, startPoint x: 55, startPoint y: 180, endPoint x: 259, endPoint y: 275, distance: 224.7
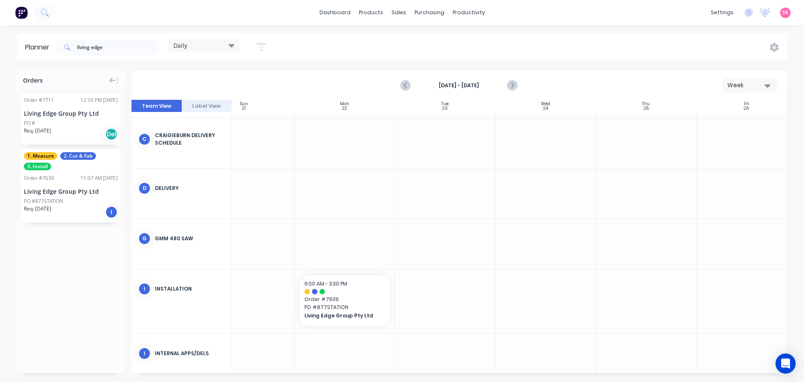
scroll to position [145, 0]
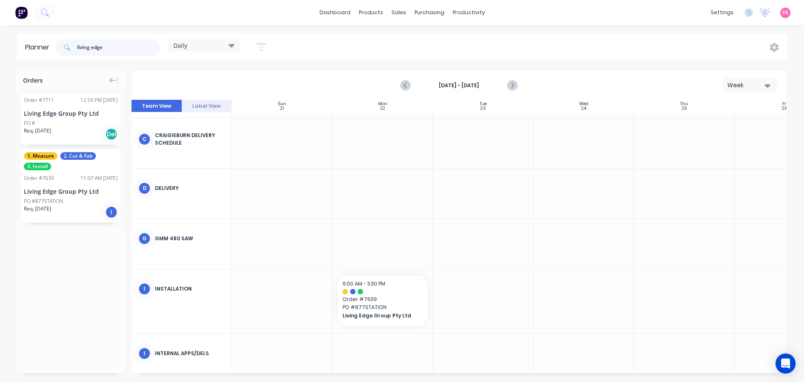
drag, startPoint x: 81, startPoint y: 47, endPoint x: 67, endPoint y: 46, distance: 13.5
click at [68, 46] on div "living edge" at bounding box center [107, 47] width 105 height 17
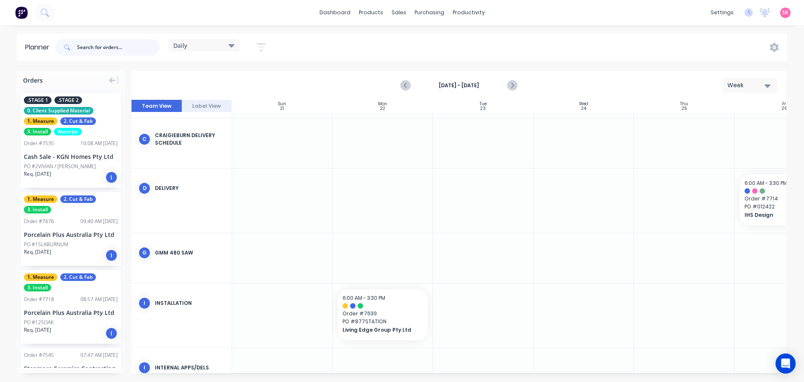
click at [124, 50] on input "text" at bounding box center [118, 47] width 83 height 17
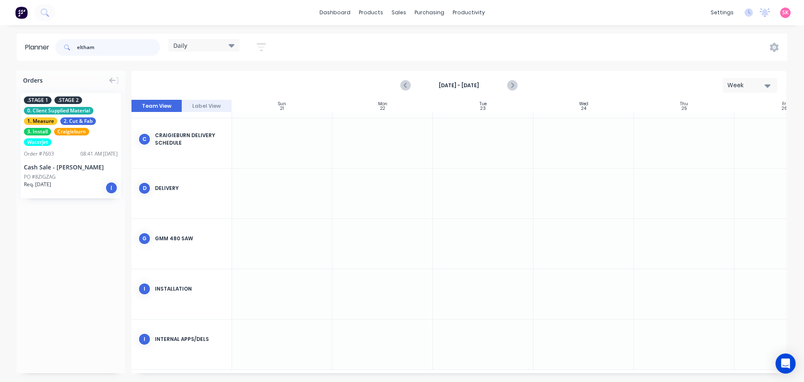
drag, startPoint x: 127, startPoint y: 48, endPoint x: 41, endPoint y: 66, distance: 87.8
click at [48, 52] on header "Planner eltham Daily Save new view None edit Daily (Default) edit Craigieburn O…" at bounding box center [402, 47] width 771 height 27
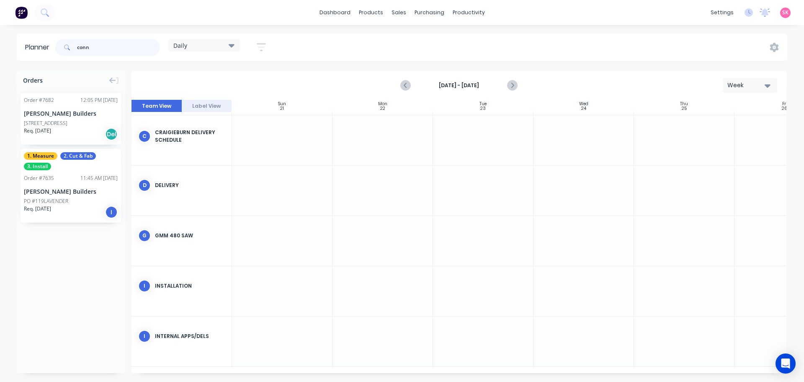
scroll to position [151, 0]
type input "conn"
drag, startPoint x: 69, startPoint y: 180, endPoint x: 502, endPoint y: 294, distance: 448.5
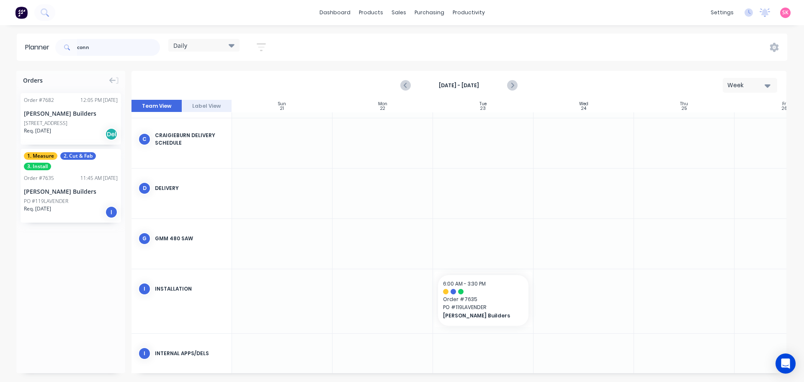
drag, startPoint x: 83, startPoint y: 46, endPoint x: 28, endPoint y: 47, distance: 55.7
click at [33, 47] on header "Planner conn Daily Save new view None edit Daily (Default) edit Craigieburn Ord…" at bounding box center [402, 47] width 771 height 27
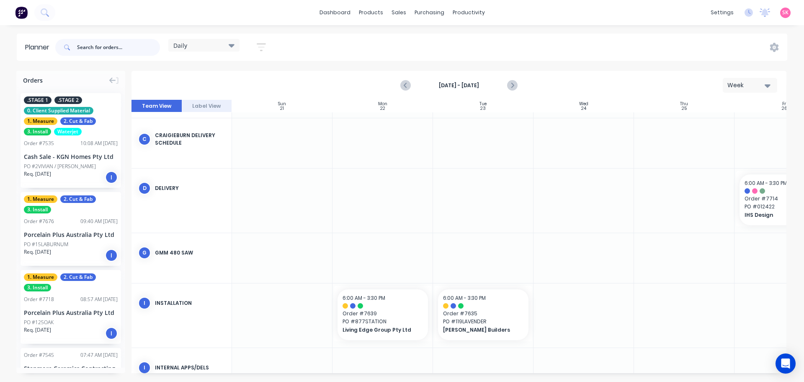
click at [119, 49] on input "text" at bounding box center [118, 47] width 83 height 17
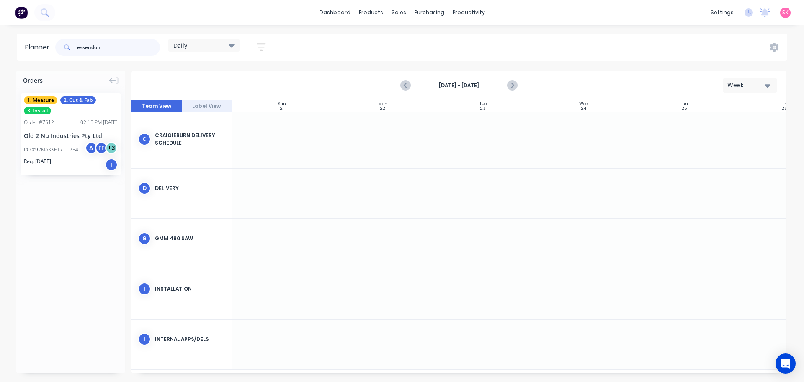
drag, startPoint x: 107, startPoint y: 43, endPoint x: 18, endPoint y: 43, distance: 89.2
click at [19, 43] on header "Planner essendon Daily Save new view None edit Daily (Default) edit Craigieburn…" at bounding box center [402, 47] width 771 height 27
type input "old2nu"
drag, startPoint x: 26, startPoint y: 131, endPoint x: 564, endPoint y: 306, distance: 565.9
click at [19, 41] on header "Planner old2nu Daily Save new view None edit Daily (Default) edit Craigieburn O…" at bounding box center [402, 47] width 771 height 27
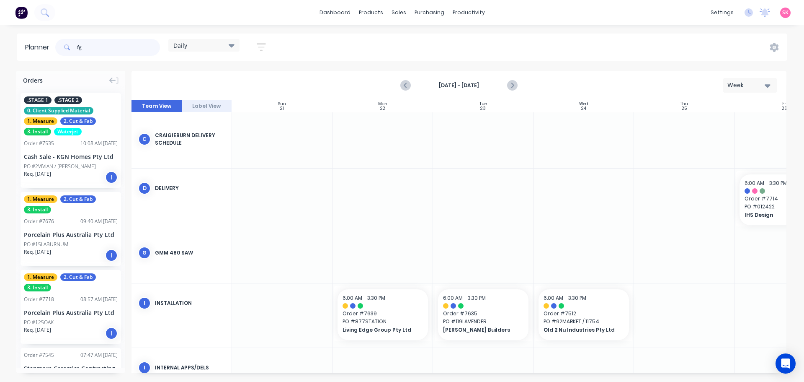
type input "f"
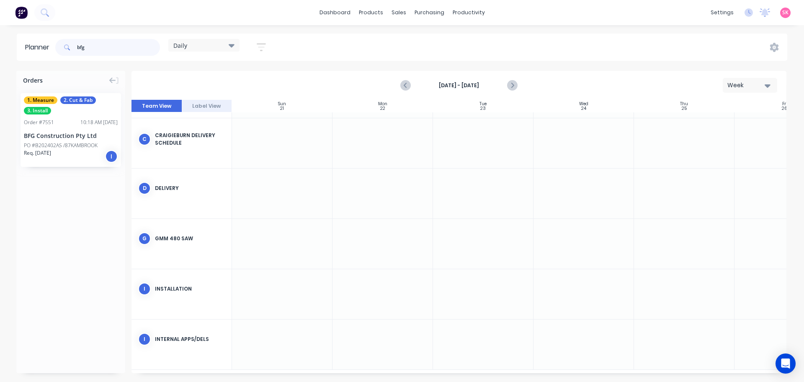
type input "bfg"
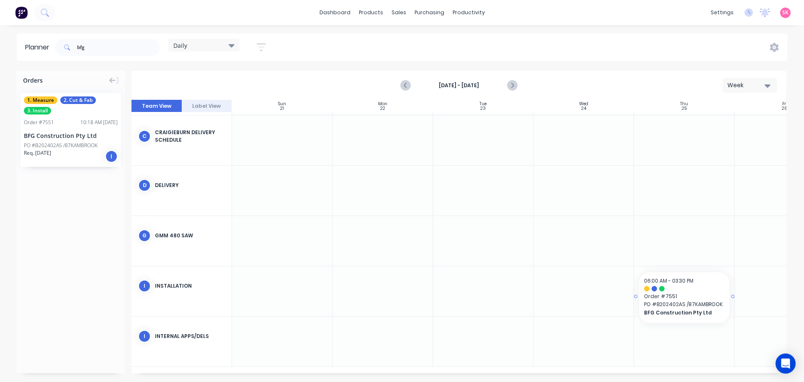
drag, startPoint x: 52, startPoint y: 137, endPoint x: 648, endPoint y: 283, distance: 613.7
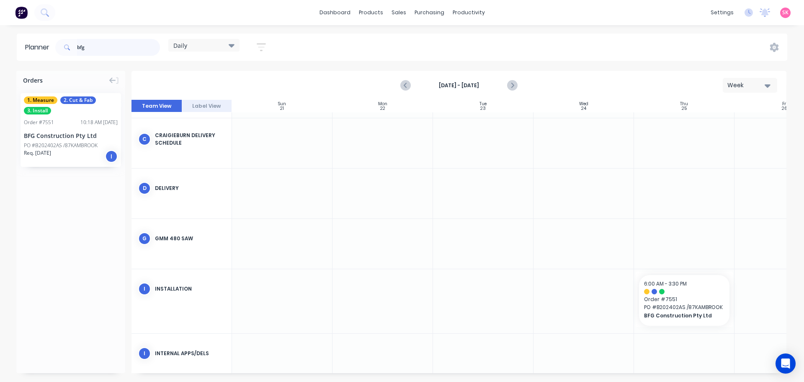
click at [49, 43] on header "Planner bfg Daily Save new view None edit Daily (Default) edit Craigieburn Orde…" at bounding box center [402, 47] width 771 height 27
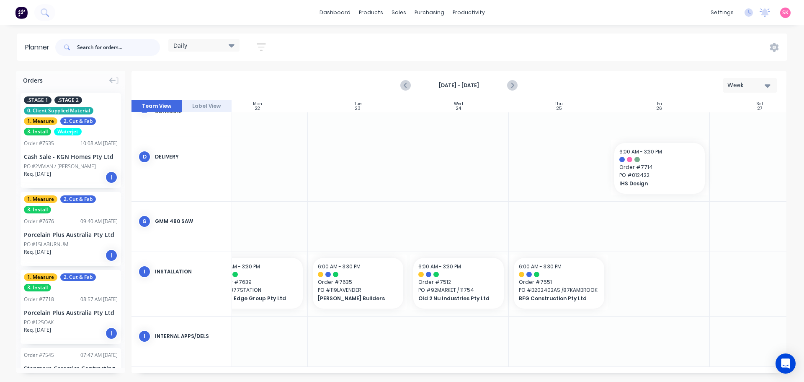
scroll to position [180, 153]
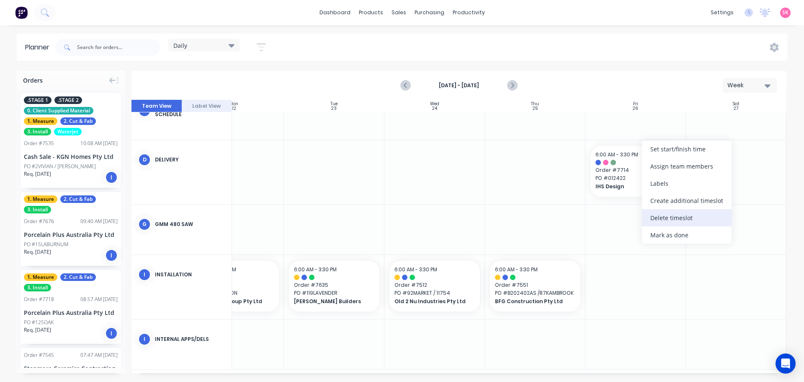
click at [680, 217] on div "Delete timeslot" at bounding box center [687, 217] width 90 height 17
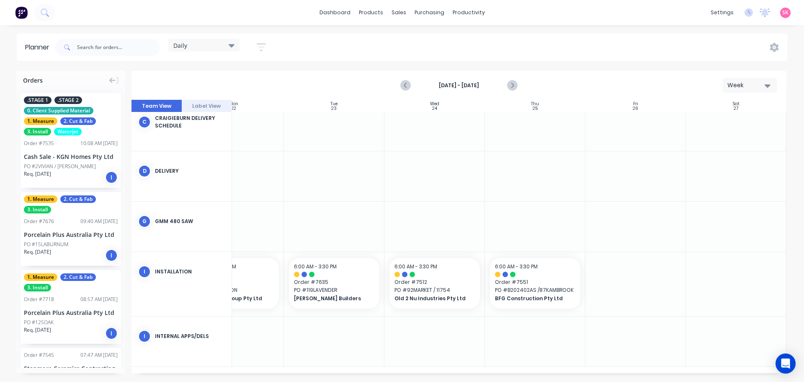
scroll to position [165, 153]
click at [642, 341] on div at bounding box center [636, 341] width 101 height 50
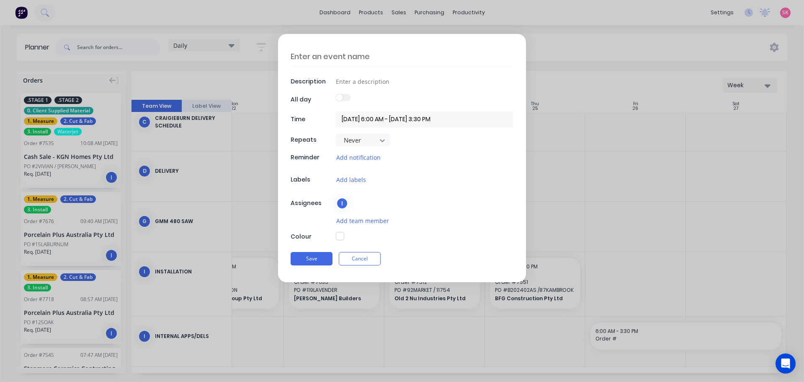
scroll to position [159, 153]
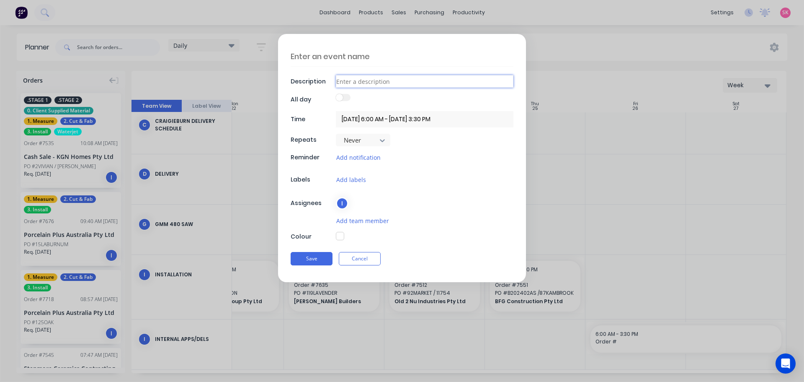
click at [352, 81] on input at bounding box center [425, 81] width 178 height 13
type textarea "x"
click at [354, 62] on textarea at bounding box center [402, 57] width 223 height 20
type textarea "G"
type textarea "x"
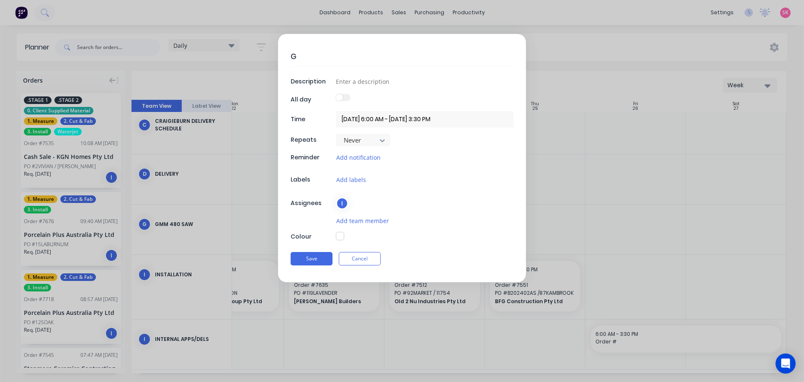
type textarea "GR"
type textarea "x"
type textarea "GRA"
type textarea "x"
type textarea "GRAN"
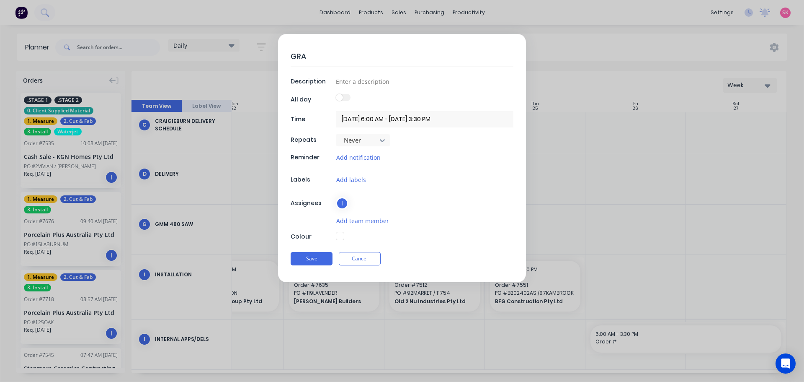
type textarea "x"
type textarea "GRAND"
type textarea "x"
type textarea "GRAND"
type textarea "x"
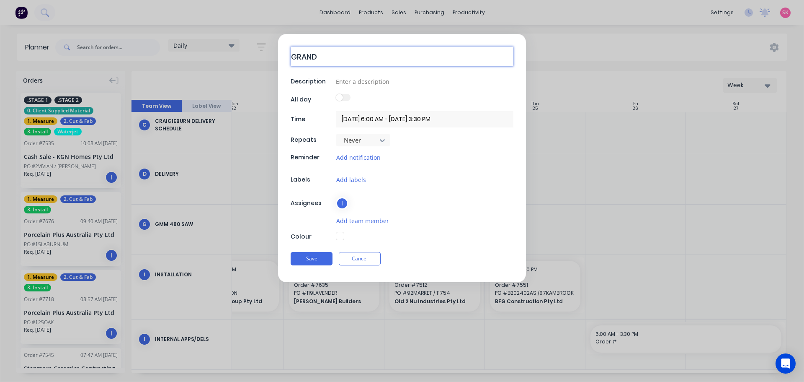
type textarea "GRAND F"
type textarea "x"
type textarea "GRAND FI"
type textarea "x"
type textarea "GRAND FIN"
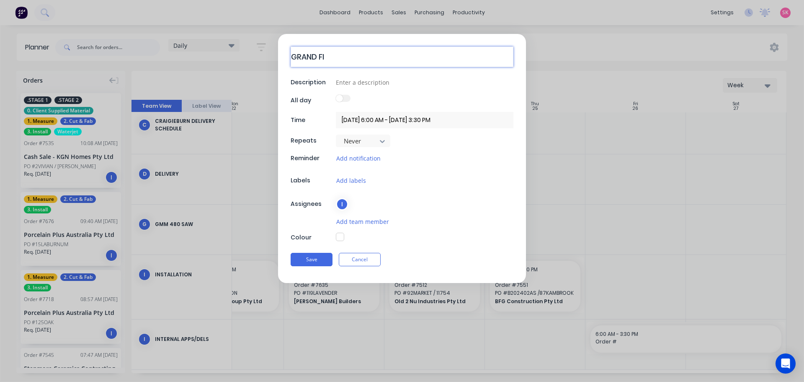
type textarea "x"
type textarea "GRAND FINA"
type textarea "x"
type textarea "GRAND FINAL"
type textarea "x"
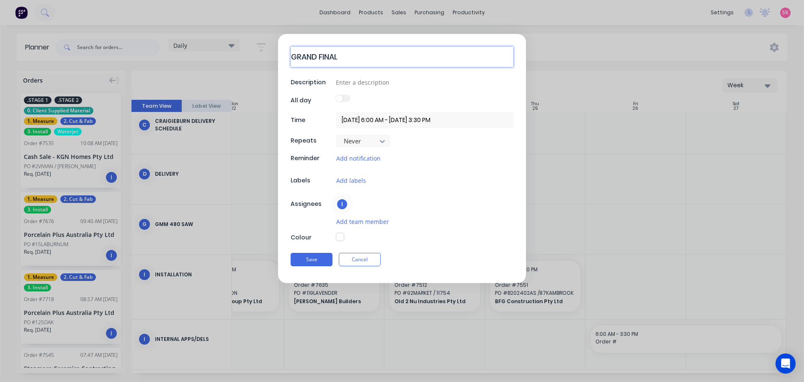
type textarea "GRAND FINAL"
type textarea "x"
type textarea "GRAND FINAL P"
type textarea "x"
type textarea "GRAND FINAL PU"
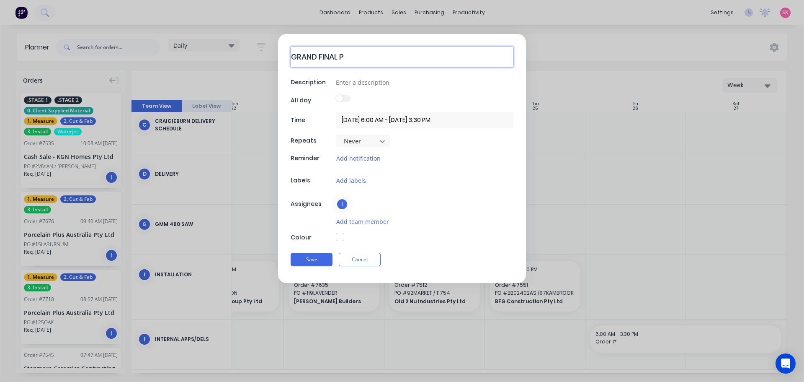
type textarea "x"
type textarea "GRAND FINAL PUL"
type textarea "x"
type textarea "GRAND FINAL PU"
type textarea "x"
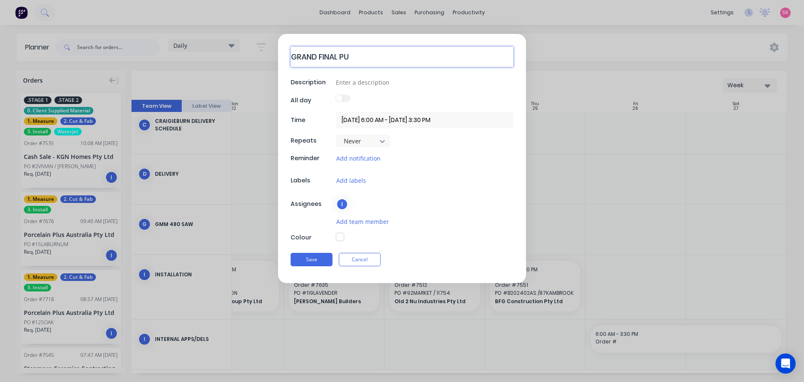
type textarea "GRAND FINAL PUB"
type textarea "x"
type textarea "GRAND FINAL PUBL"
type textarea "x"
type textarea "GRAND FINAL PUBLI"
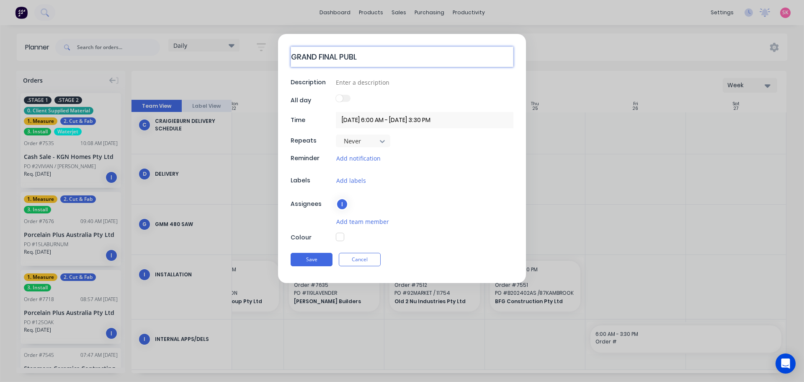
type textarea "x"
type textarea "GRAND FINAL PUBLIC"
type textarea "x"
type textarea "GRAND FINAL PUBLIC"
type textarea "x"
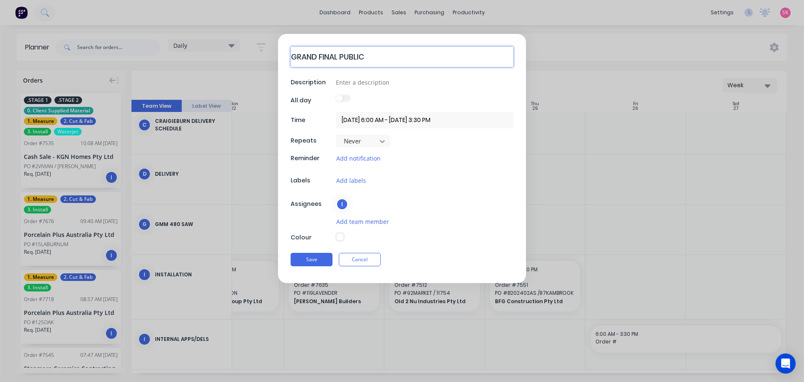
type textarea "GRAND FINAL PUBLIC H"
type textarea "x"
type textarea "GRAND FINAL PUBLIC HO"
type textarea "x"
type textarea "GRAND FINAL PUBLIC HOL"
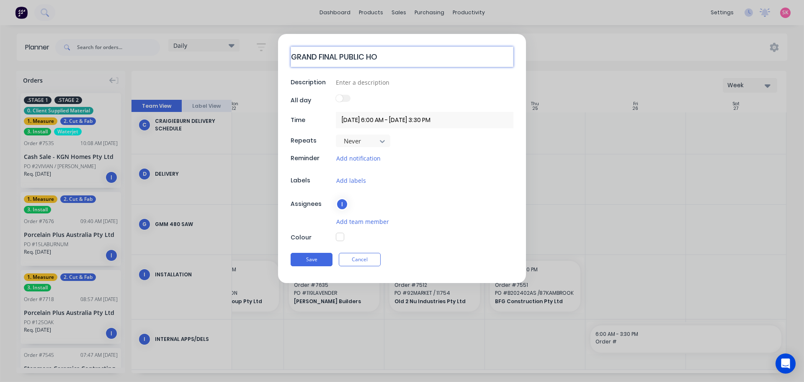
type textarea "x"
type textarea "GRAND FINAL PUBLIC HOLI"
type textarea "x"
type textarea "GRAND FINAL PUBLIC HOLID"
type textarea "x"
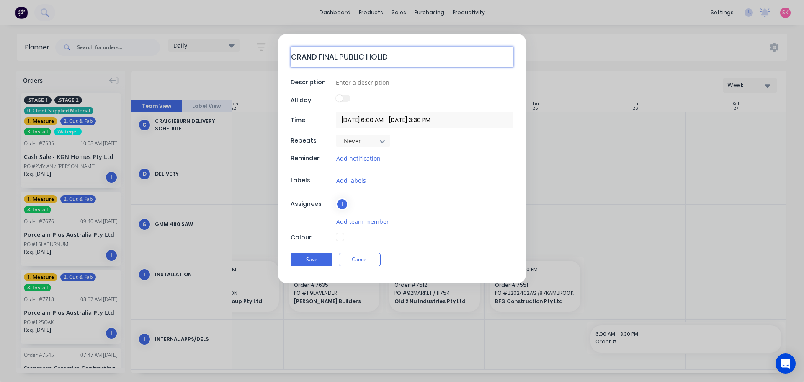
type textarea "GRAND FINAL PUBLIC HOLIDA"
type textarea "x"
type textarea "GRAND FINAL PUBLIC HOLIDAY"
type textarea "x"
type textarea "GRAND FINAL PUBLIC HOLIDAY"
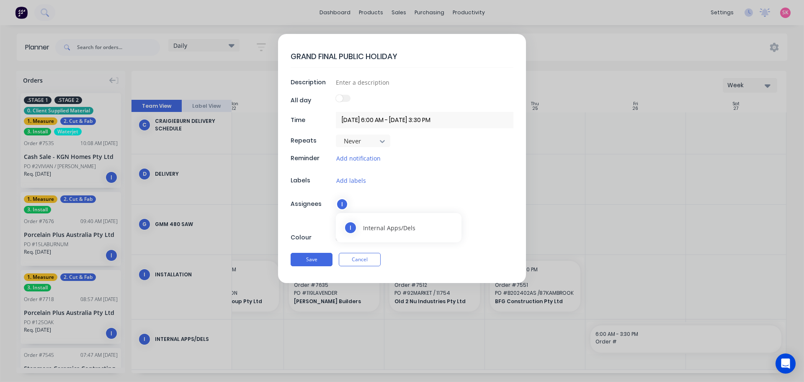
click at [347, 206] on div "I" at bounding box center [342, 204] width 13 height 13
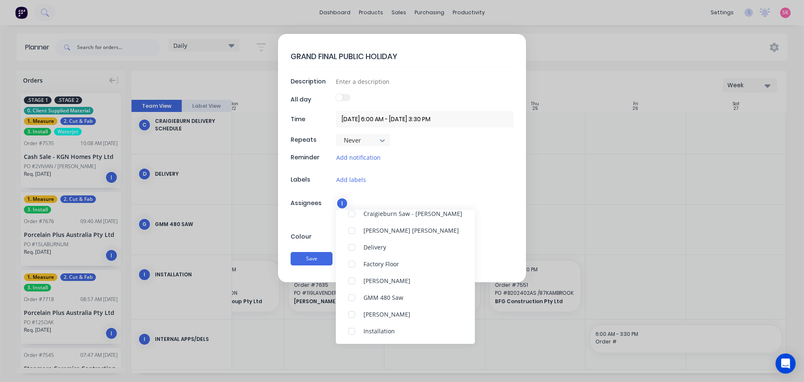
scroll to position [272, 0]
drag, startPoint x: 350, startPoint y: 327, endPoint x: 349, endPoint y: 317, distance: 9.7
click at [350, 326] on div at bounding box center [352, 326] width 17 height 17
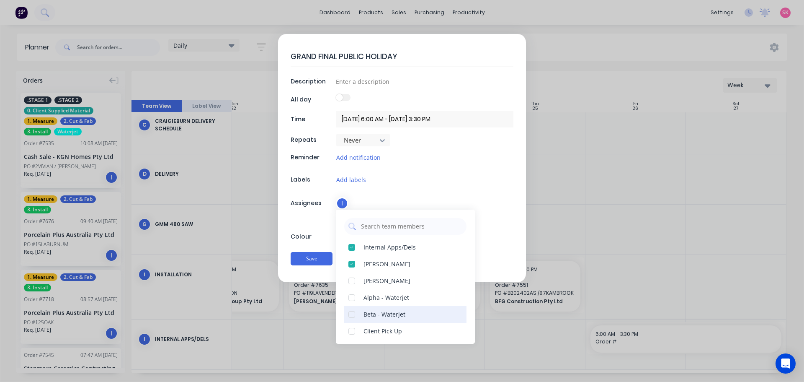
click at [349, 313] on div at bounding box center [352, 314] width 17 height 17
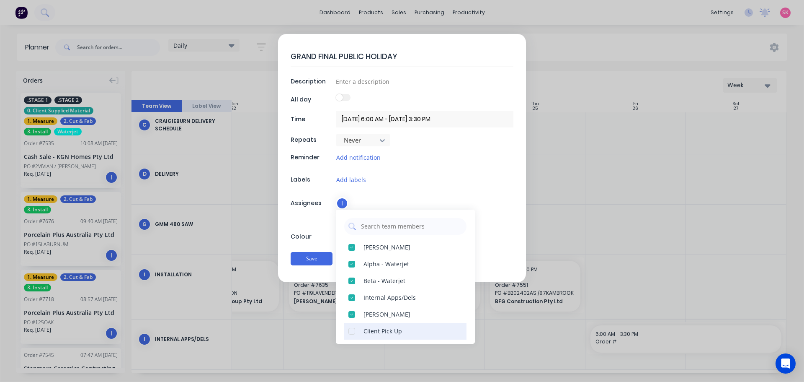
click at [352, 329] on div at bounding box center [352, 331] width 17 height 17
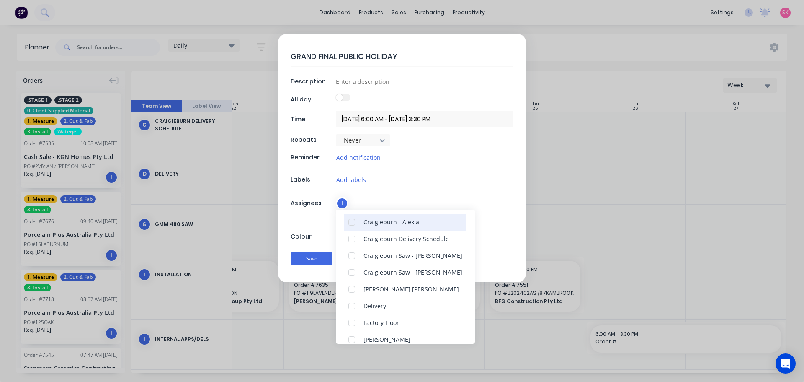
click at [350, 222] on div at bounding box center [352, 222] width 17 height 17
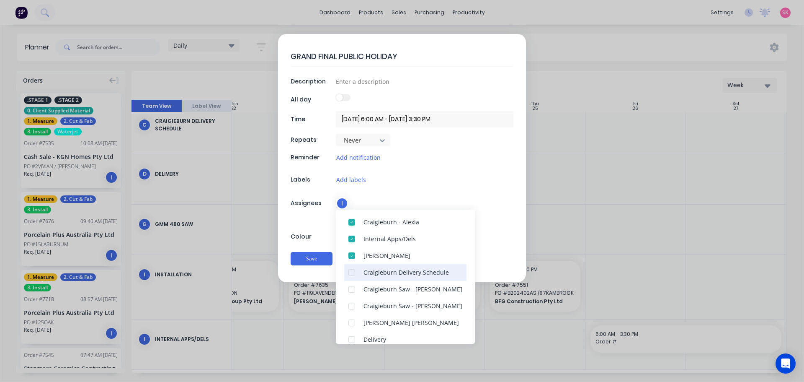
drag, startPoint x: 350, startPoint y: 236, endPoint x: 351, endPoint y: 251, distance: 15.1
click at [350, 238] on div at bounding box center [352, 238] width 17 height 17
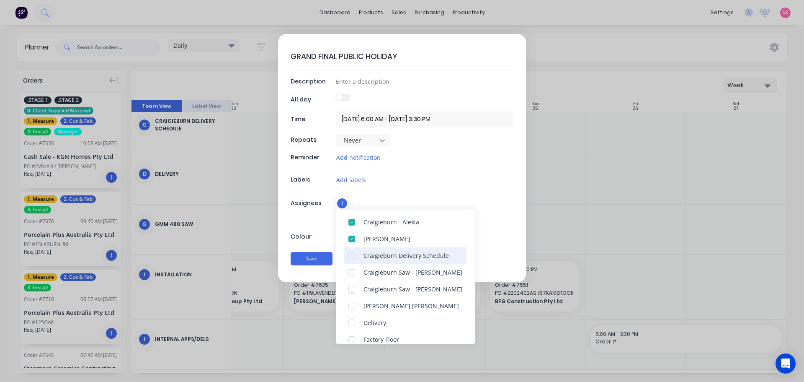
click at [351, 257] on div at bounding box center [352, 255] width 17 height 17
drag, startPoint x: 351, startPoint y: 272, endPoint x: 353, endPoint y: 284, distance: 12.7
click at [351, 272] on div at bounding box center [352, 272] width 17 height 17
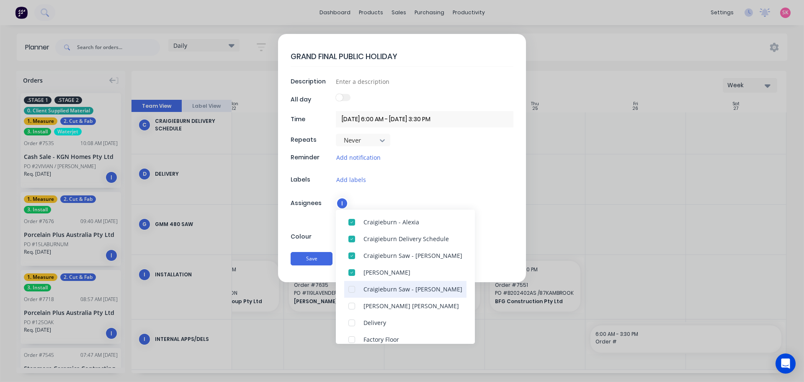
drag, startPoint x: 353, startPoint y: 286, endPoint x: 355, endPoint y: 293, distance: 7.8
click at [353, 287] on div at bounding box center [352, 289] width 17 height 17
click at [356, 308] on div at bounding box center [352, 305] width 17 height 17
drag, startPoint x: 354, startPoint y: 322, endPoint x: 353, endPoint y: 326, distance: 4.3
click at [353, 322] on div at bounding box center [352, 322] width 17 height 17
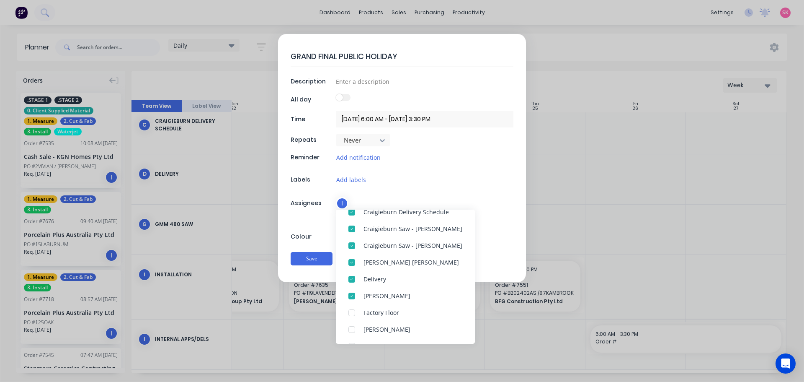
scroll to position [218, 0]
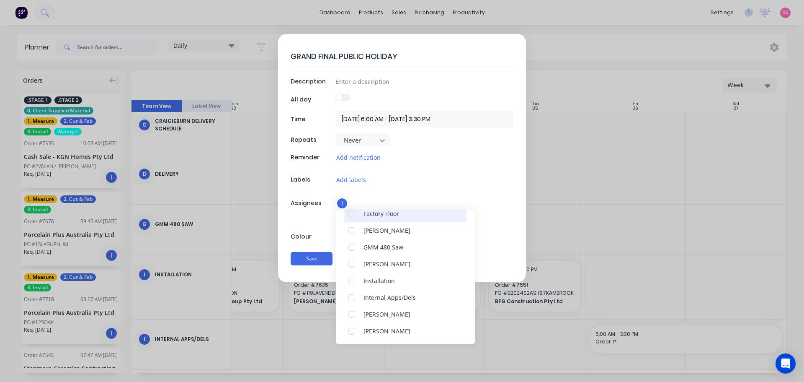
click at [353, 219] on div at bounding box center [352, 213] width 17 height 17
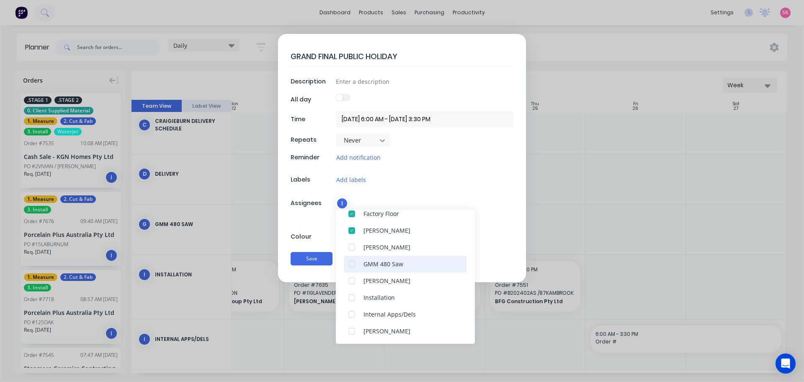
drag, startPoint x: 352, startPoint y: 245, endPoint x: 354, endPoint y: 257, distance: 11.9
click at [352, 246] on div at bounding box center [352, 247] width 17 height 17
drag, startPoint x: 354, startPoint y: 260, endPoint x: 351, endPoint y: 273, distance: 13.3
click at [354, 261] on div at bounding box center [352, 264] width 17 height 17
drag, startPoint x: 351, startPoint y: 276, endPoint x: 353, endPoint y: 282, distance: 6.5
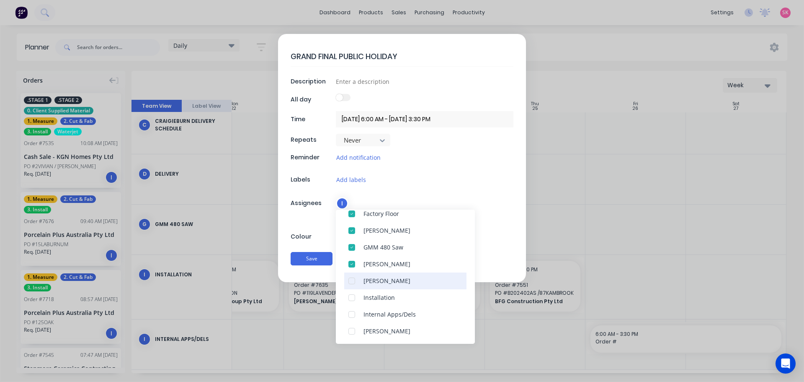
click at [351, 277] on div at bounding box center [352, 280] width 17 height 17
click at [353, 290] on div at bounding box center [352, 297] width 17 height 17
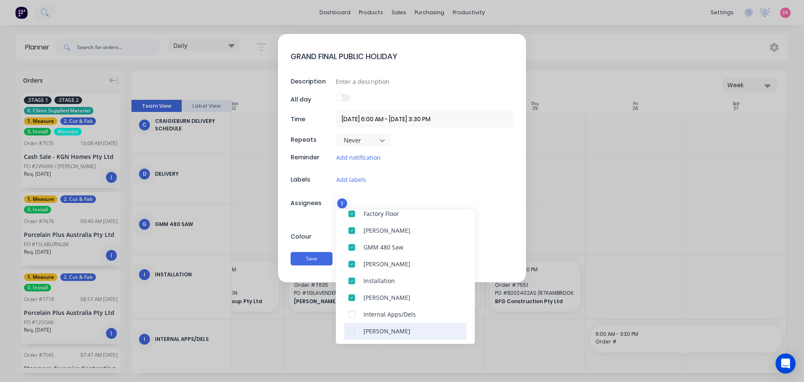
drag, startPoint x: 353, startPoint y: 310, endPoint x: 353, endPoint y: 322, distance: 12.2
click at [353, 311] on div at bounding box center [352, 314] width 17 height 17
click at [352, 326] on div at bounding box center [352, 331] width 17 height 17
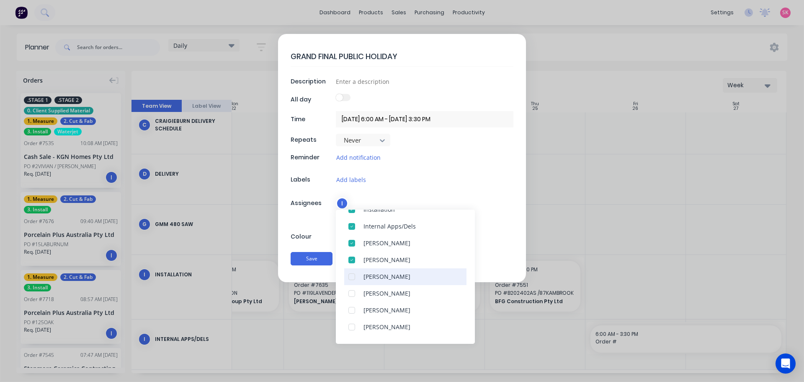
click at [351, 273] on div at bounding box center [352, 276] width 17 height 17
drag, startPoint x: 351, startPoint y: 292, endPoint x: 354, endPoint y: 310, distance: 18.6
click at [351, 292] on div at bounding box center [352, 293] width 17 height 17
click at [354, 312] on div at bounding box center [352, 310] width 17 height 17
click at [353, 324] on div at bounding box center [352, 326] width 17 height 17
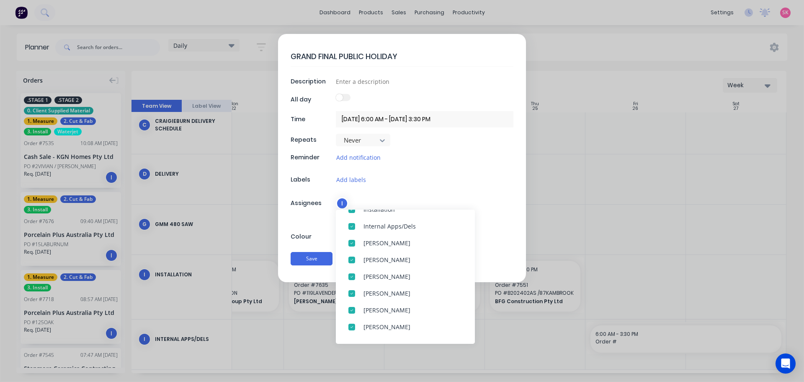
click at [316, 213] on div "GRAND FINAL PUBLIC HOLIDAY Description All day Time 26/09/2025 6:00 AM - 27/09/…" at bounding box center [402, 158] width 248 height 248
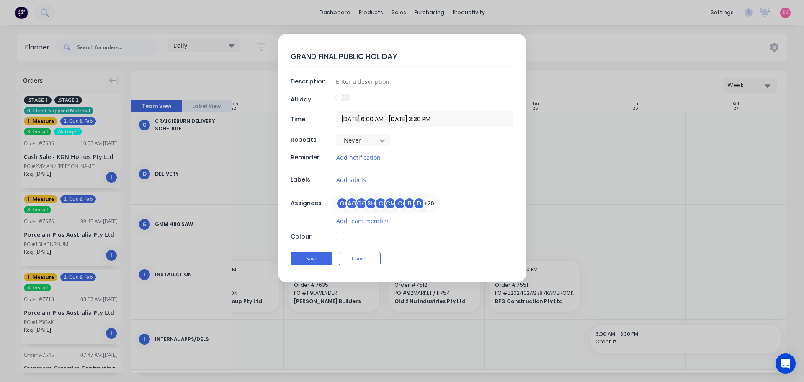
click at [337, 235] on button "button" at bounding box center [340, 236] width 8 height 8
type textarea "x"
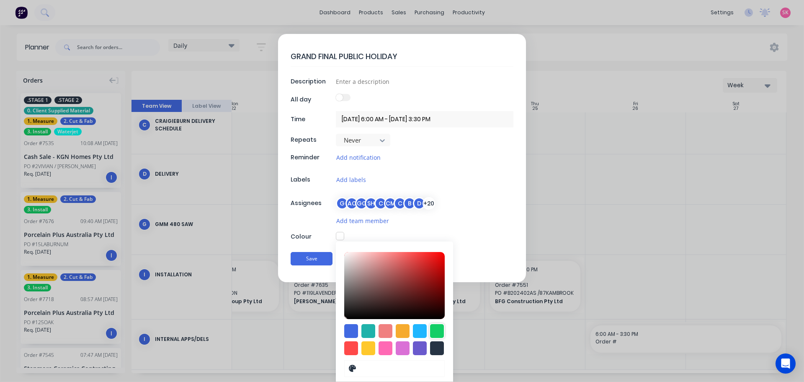
click at [433, 330] on div at bounding box center [437, 331] width 14 height 14
type input "#13CE66"
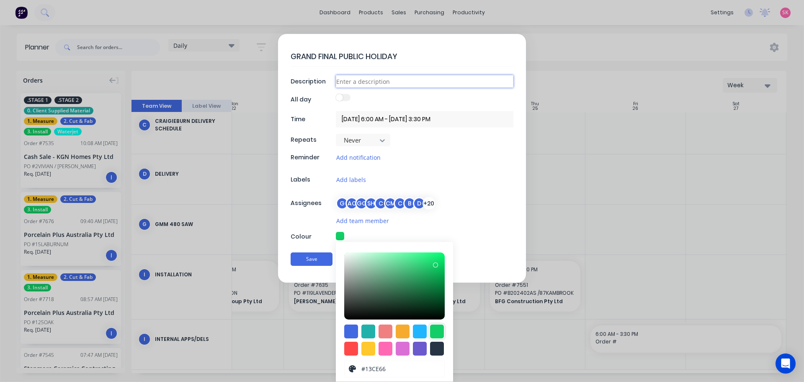
click at [357, 85] on input at bounding box center [425, 81] width 178 height 13
click at [297, 265] on button "Save" at bounding box center [312, 258] width 42 height 13
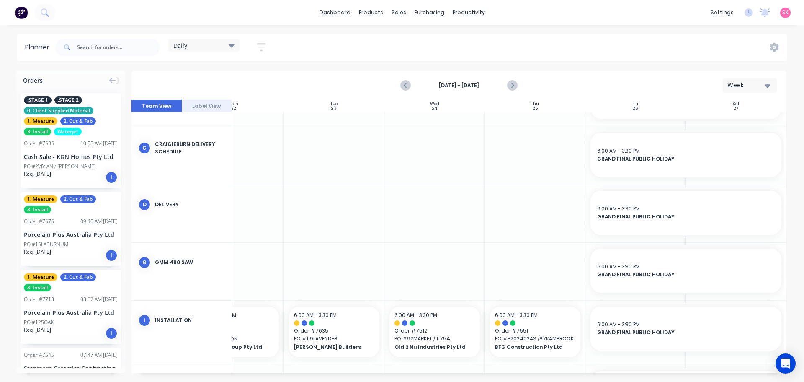
scroll to position [165, 153]
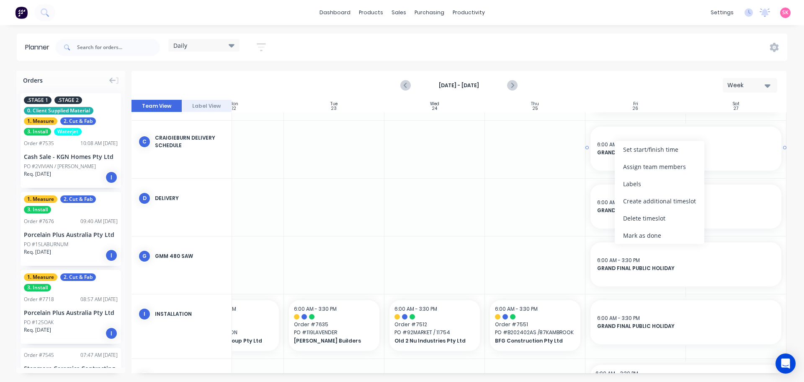
click at [603, 150] on span "GRAND FINAL PUBLIC HOLIDAY" at bounding box center [686, 153] width 178 height 8
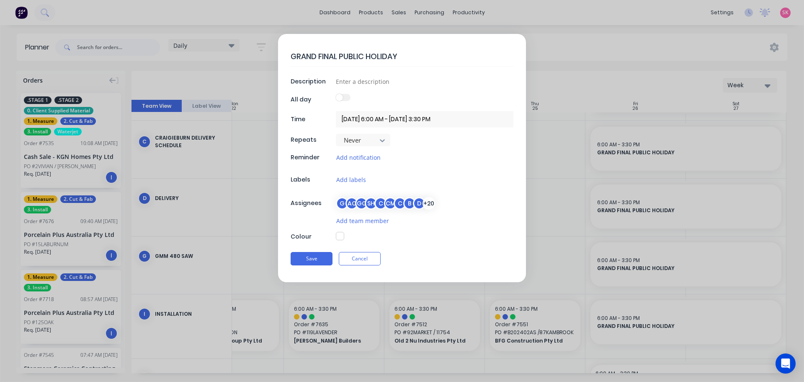
click at [339, 228] on div "GRAND FINAL PUBLIC HOLIDAY Description All day Time 26/09/2025 6:00 AM - 27/09/…" at bounding box center [402, 158] width 248 height 248
click at [339, 232] on button "button" at bounding box center [340, 236] width 8 height 8
type textarea "x"
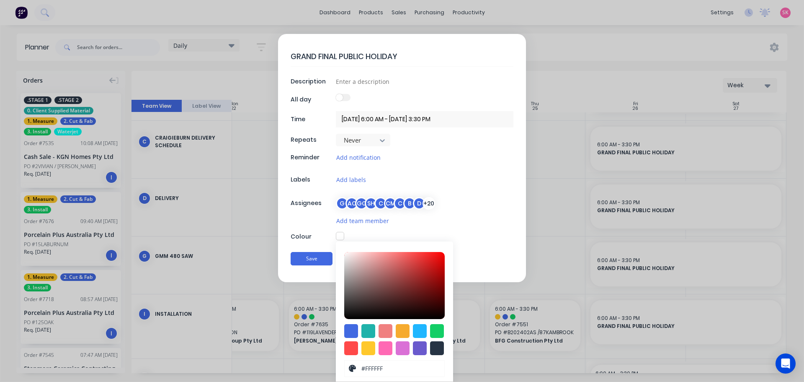
scroll to position [23, 0]
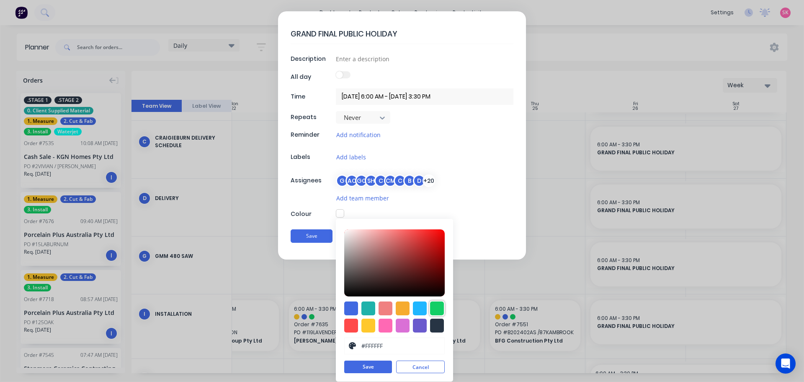
click at [434, 309] on div at bounding box center [437, 308] width 14 height 14
type input "#13CE66"
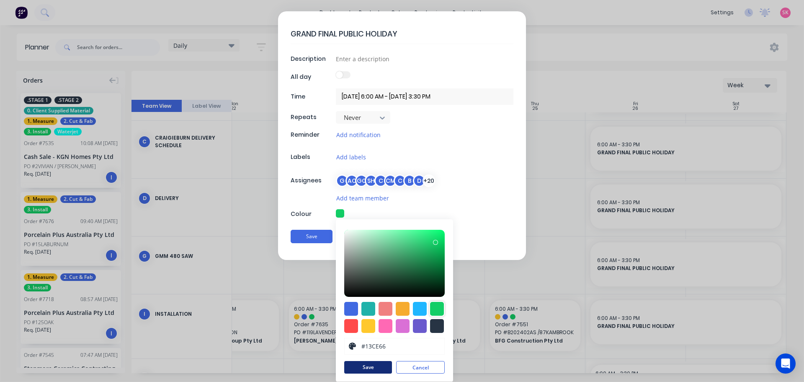
click at [367, 366] on button "Save" at bounding box center [368, 367] width 48 height 13
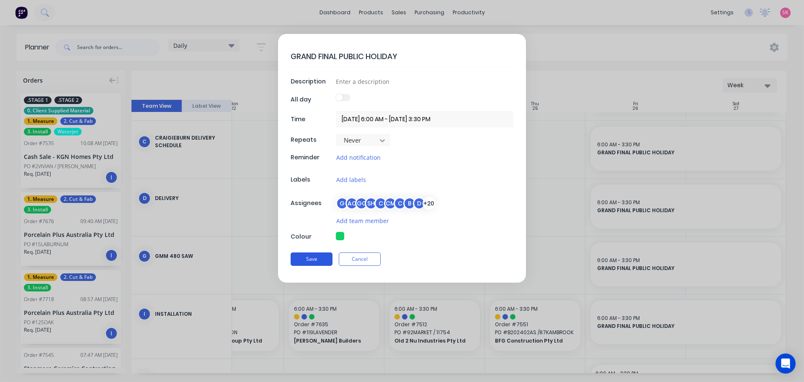
click at [321, 259] on button "Save" at bounding box center [312, 258] width 42 height 13
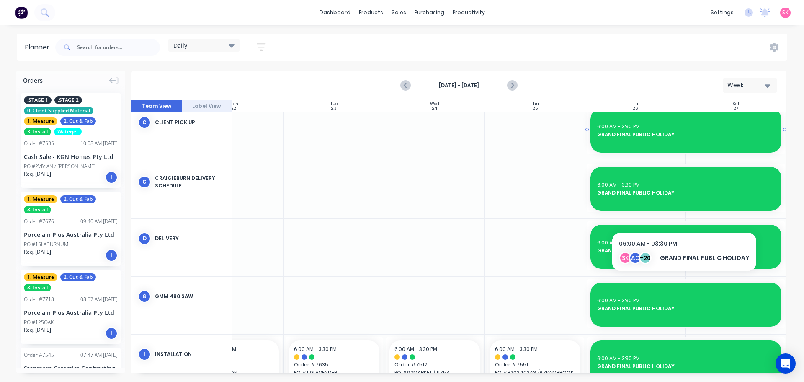
scroll to position [0, 153]
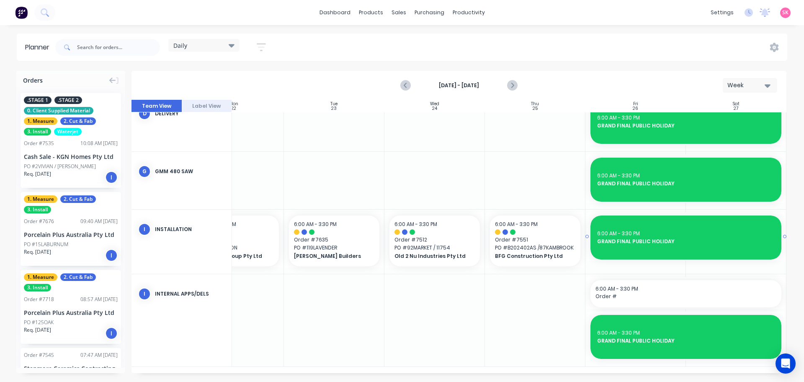
click at [700, 230] on div "6:00 AM - 3:30 PM" at bounding box center [686, 234] width 178 height 8
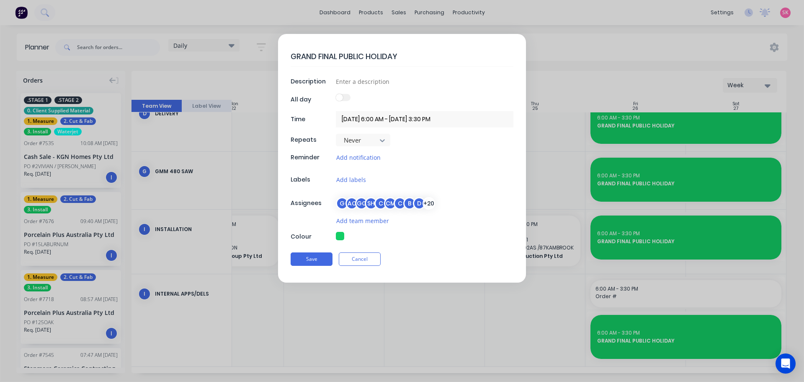
type textarea "x"
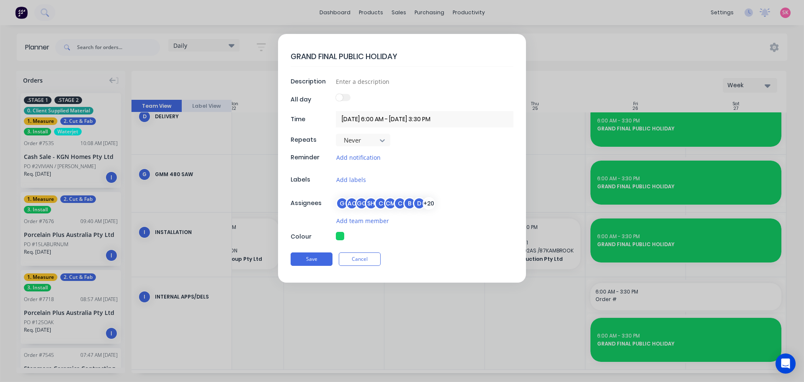
click at [436, 119] on input "26/09/2025 6:00 AM - 27/09/2025 3:30 PM" at bounding box center [425, 119] width 178 height 16
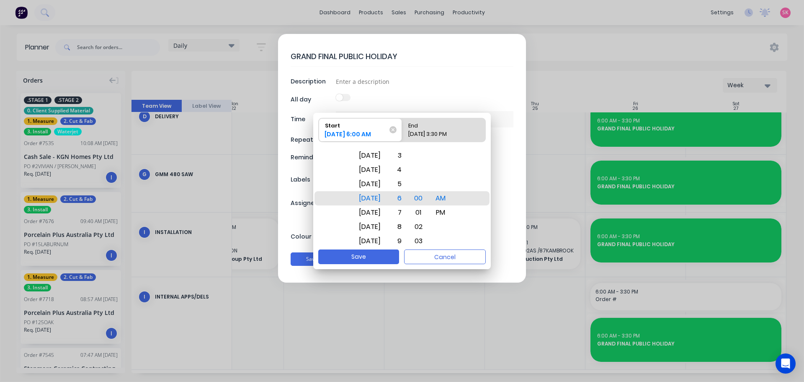
click at [412, 137] on div "27/09/2025 3:30 PM" at bounding box center [440, 136] width 70 height 12
click at [403, 137] on input "End 27/09/2025 3:30 PM" at bounding box center [402, 129] width 0 height 23
radio input "true"
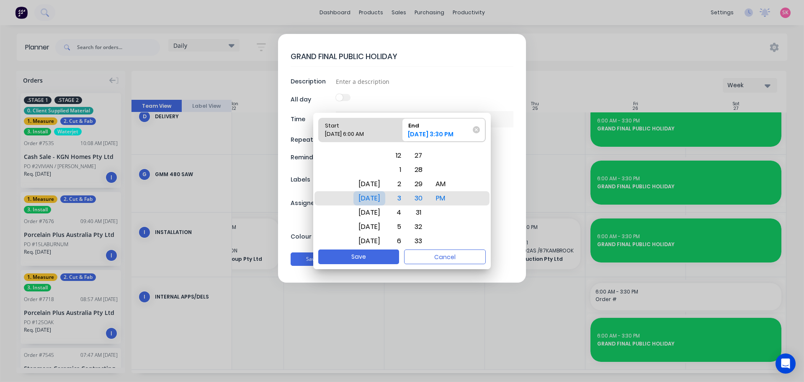
click at [381, 185] on div "Fri Sep 26" at bounding box center [370, 184] width 32 height 14
click at [366, 259] on button "Save" at bounding box center [358, 256] width 81 height 15
type textarea "x"
type input "26/09/2025 6:00 AM - 26/09/2025 3:30 PM"
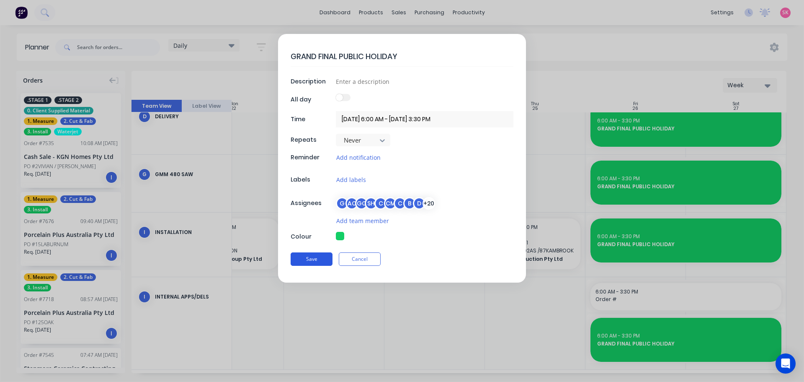
click at [317, 258] on button "Save" at bounding box center [312, 258] width 42 height 13
type textarea "x"
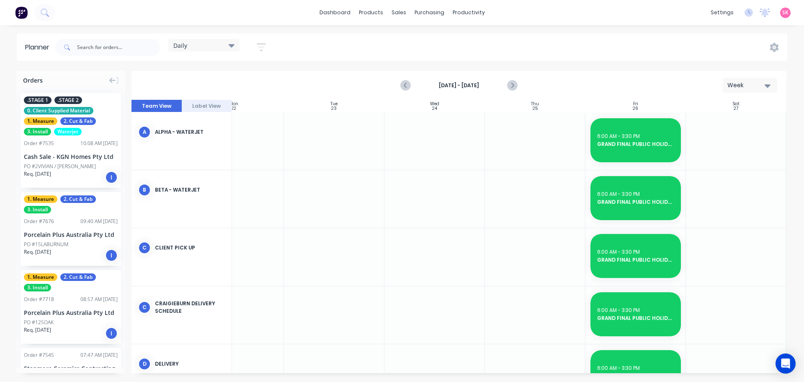
scroll to position [253, 153]
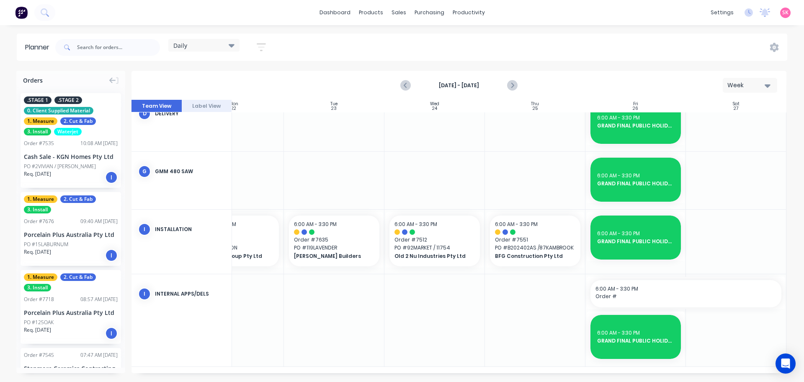
click at [527, 303] on div at bounding box center [535, 320] width 101 height 92
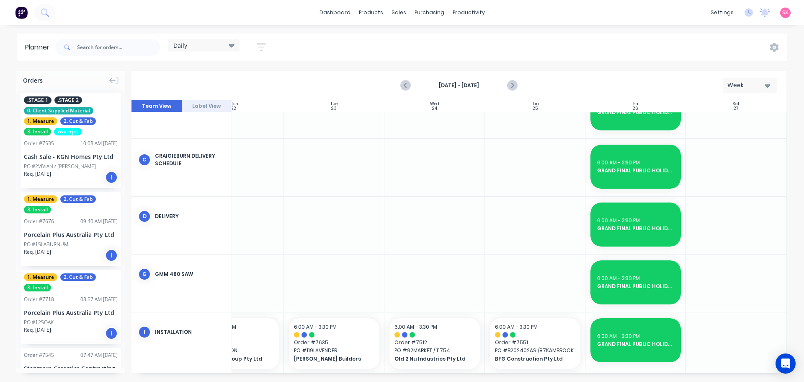
scroll to position [0, 153]
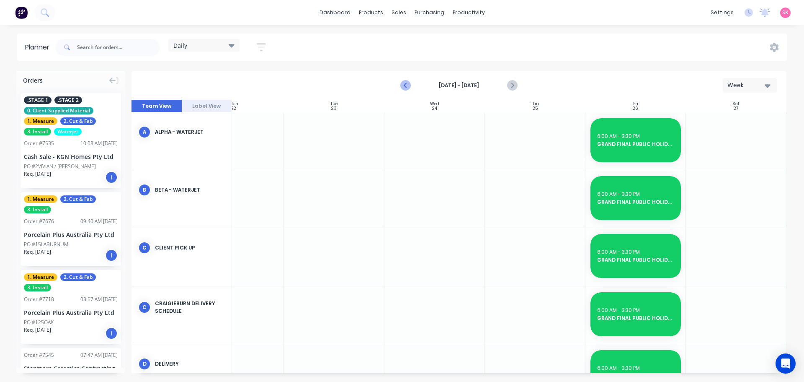
click at [409, 84] on icon "Previous page" at bounding box center [406, 85] width 10 height 10
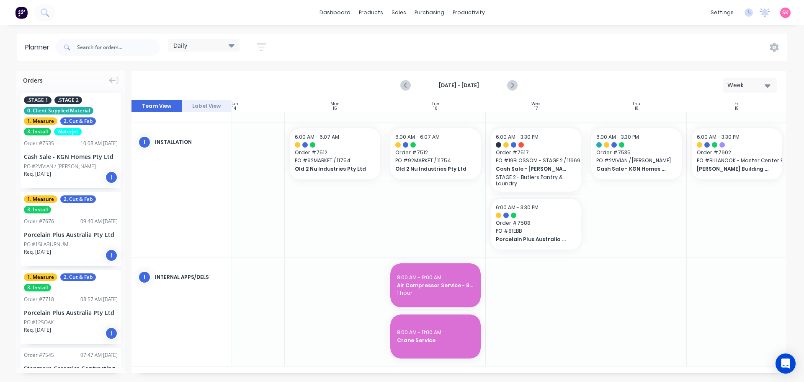
scroll to position [440, 0]
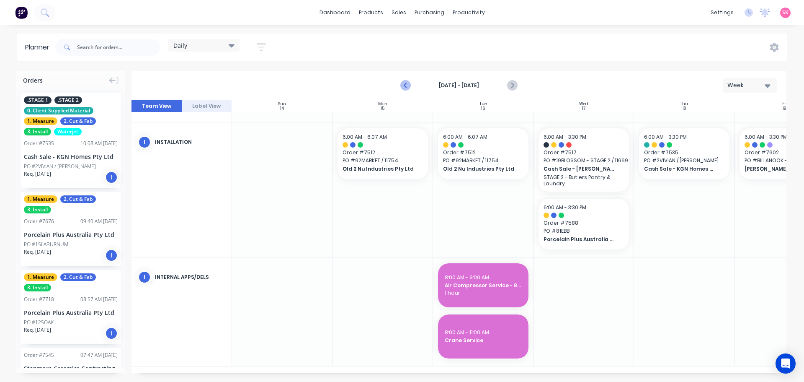
click at [403, 80] on icon "Previous page" at bounding box center [406, 85] width 10 height 10
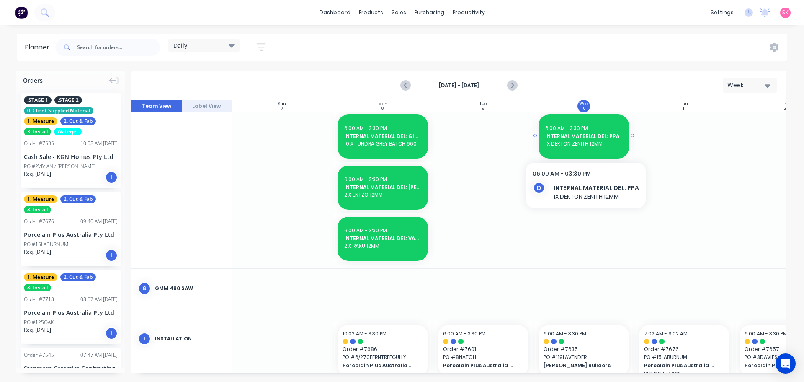
scroll to position [461, 0]
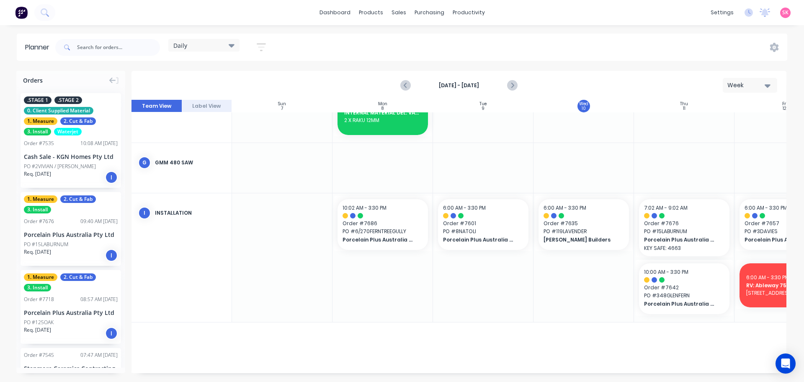
drag, startPoint x: 602, startPoint y: 369, endPoint x: 673, endPoint y: 367, distance: 71.3
click at [673, 367] on div "6:00 AM - 3:30 PM Order # 7695 PO # METRO-CALBORGHINI Metro Joinery 06:00 AM Me…" at bounding box center [584, 11] width 704 height 721
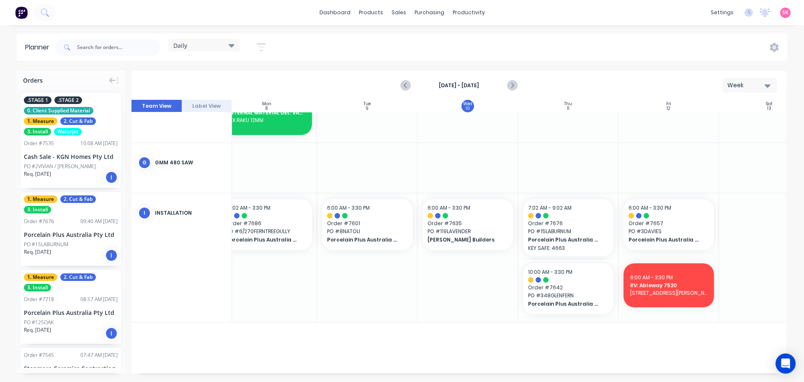
scroll to position [461, 122]
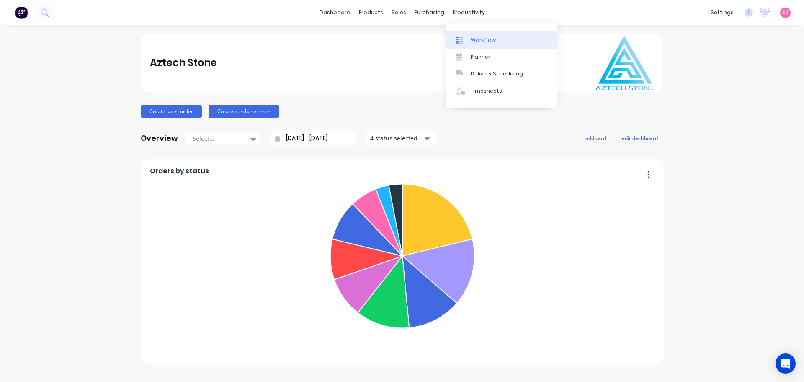
click at [455, 33] on link "Workflow" at bounding box center [501, 39] width 111 height 17
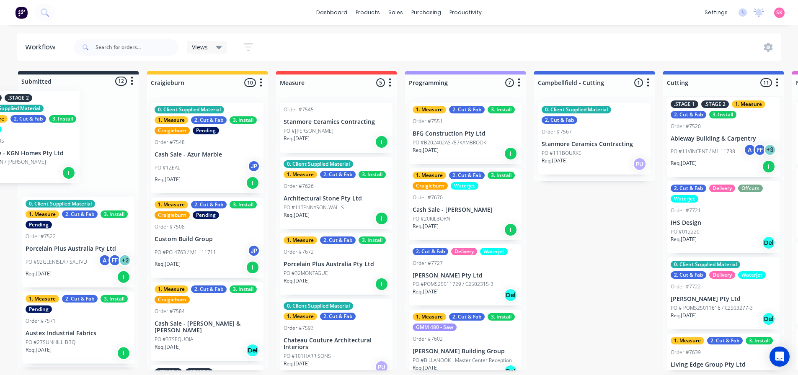
drag, startPoint x: 206, startPoint y: 170, endPoint x: 20, endPoint y: 149, distance: 186.8
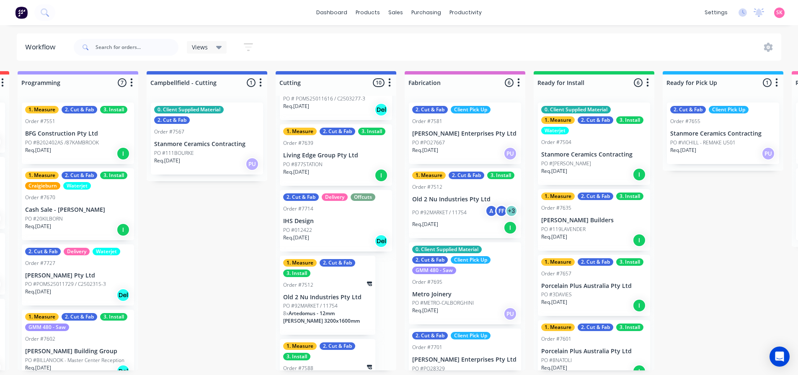
scroll to position [536, 0]
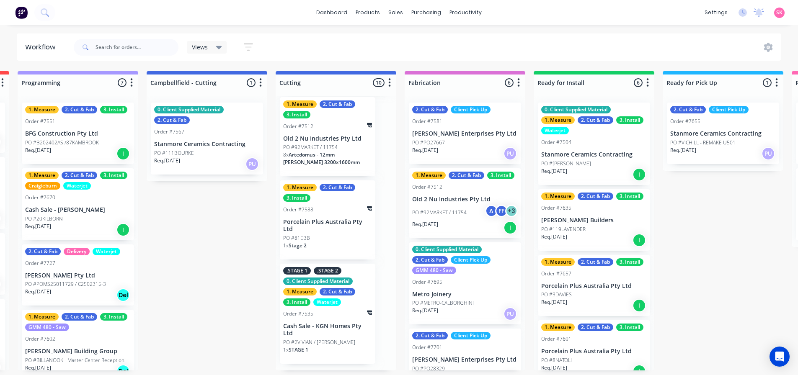
click at [325, 346] on p "PO #2VIVIAN / [PERSON_NAME]" at bounding box center [319, 343] width 72 height 8
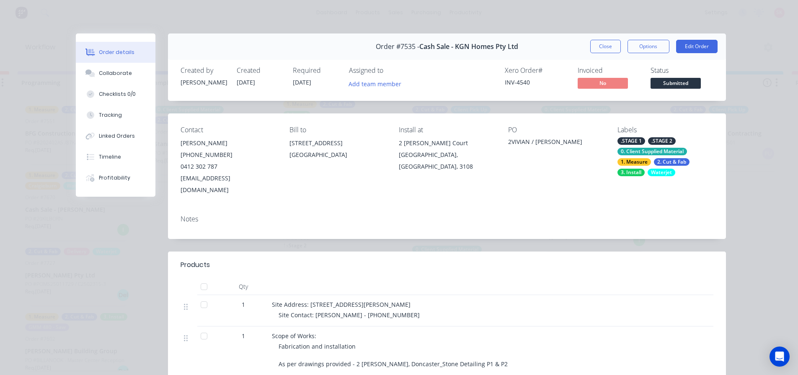
click at [597, 48] on button "Close" at bounding box center [605, 46] width 31 height 13
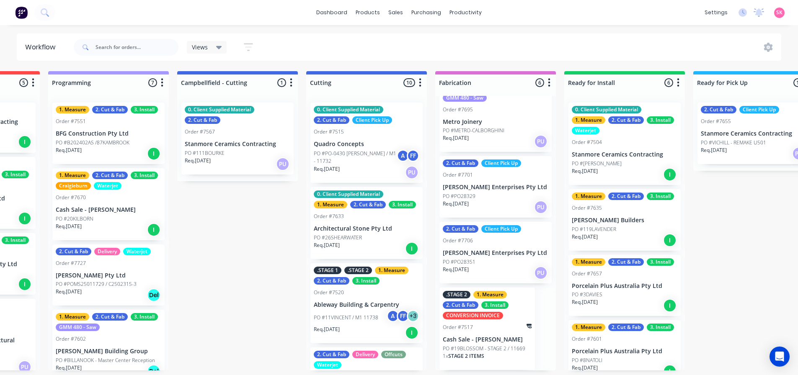
scroll to position [0, 0]
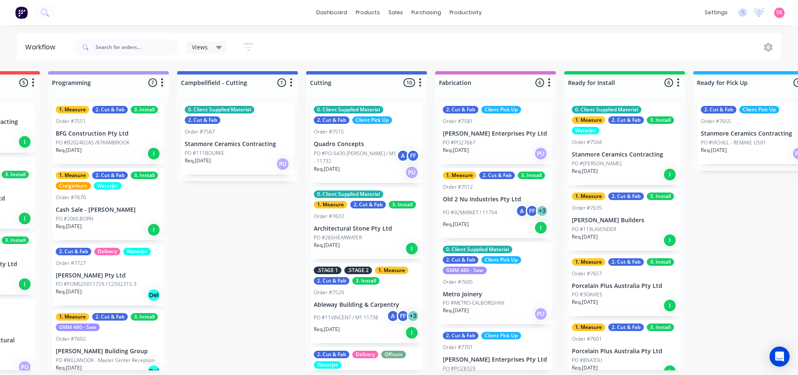
click at [392, 218] on div "Order #7633" at bounding box center [367, 217] width 106 height 8
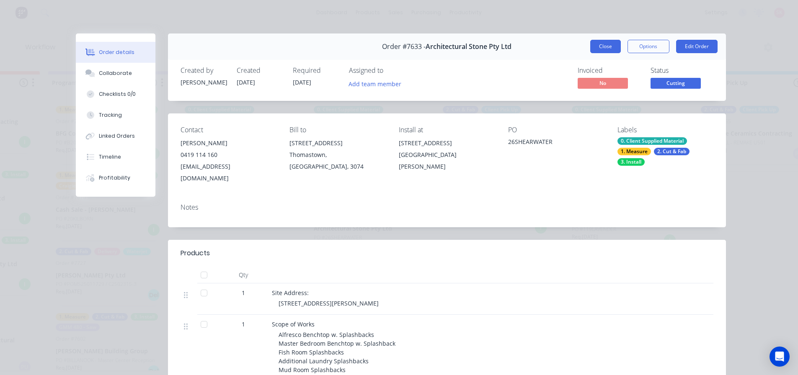
click at [605, 49] on button "Close" at bounding box center [605, 46] width 31 height 13
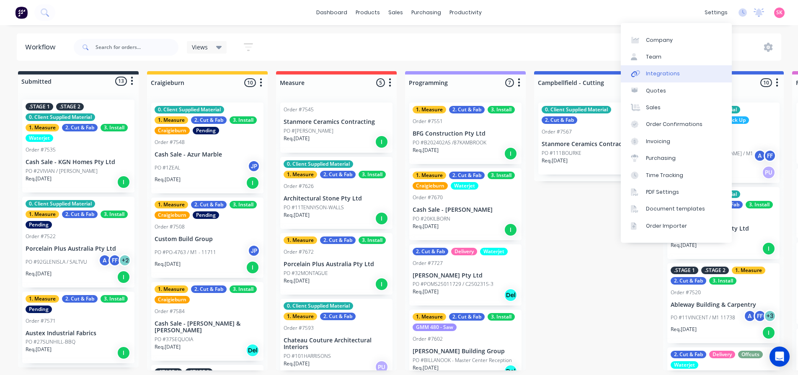
click at [691, 73] on link "Integrations" at bounding box center [676, 73] width 111 height 17
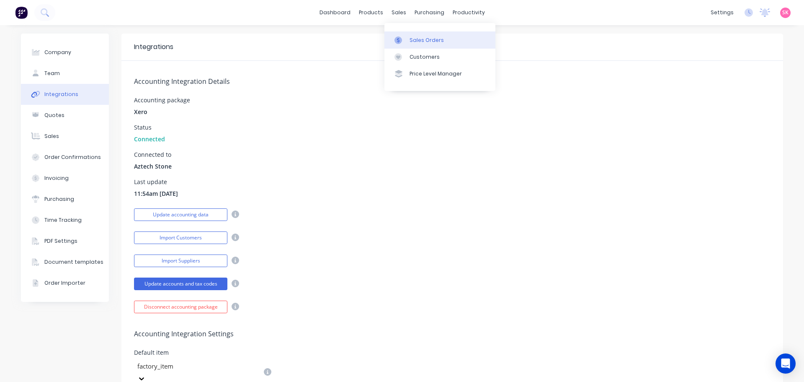
click at [398, 41] on icon at bounding box center [398, 40] width 3 height 5
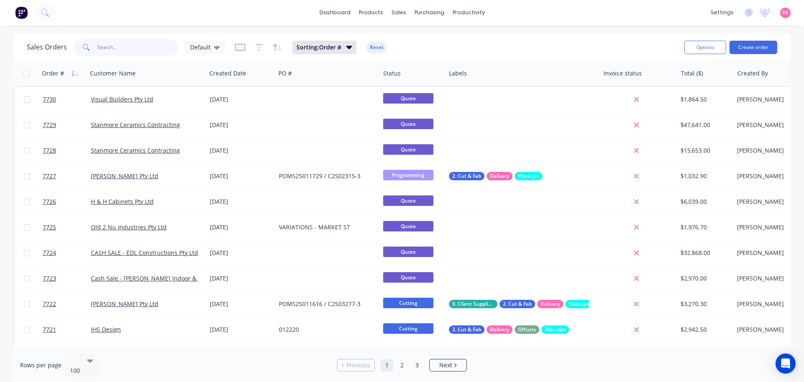
click at [135, 49] on input "text" at bounding box center [138, 47] width 82 height 17
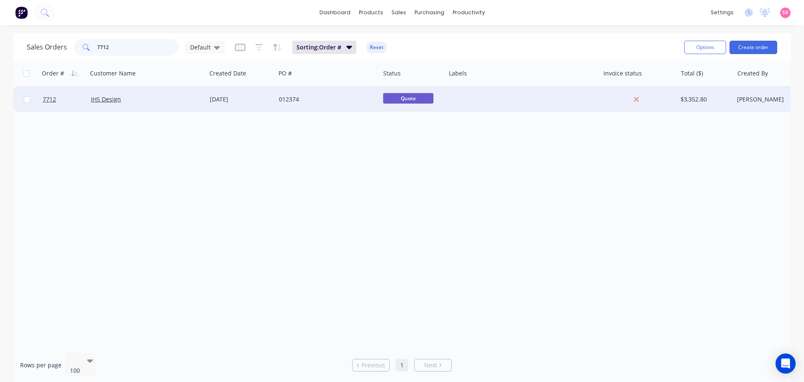
type input "7712"
click at [175, 100] on div "IHS Design" at bounding box center [144, 99] width 107 height 8
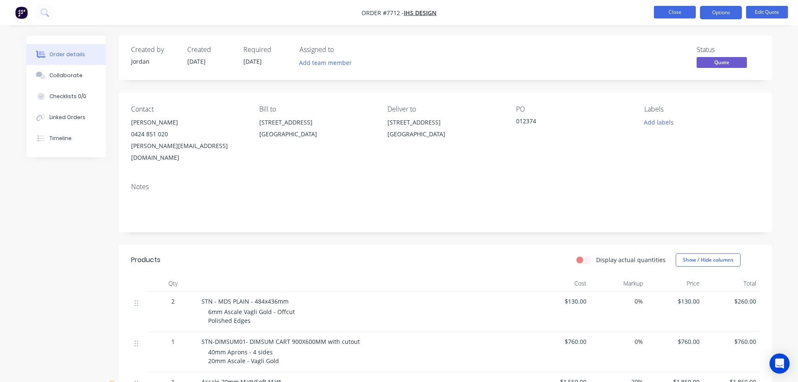
click at [671, 17] on button "Close" at bounding box center [675, 12] width 42 height 13
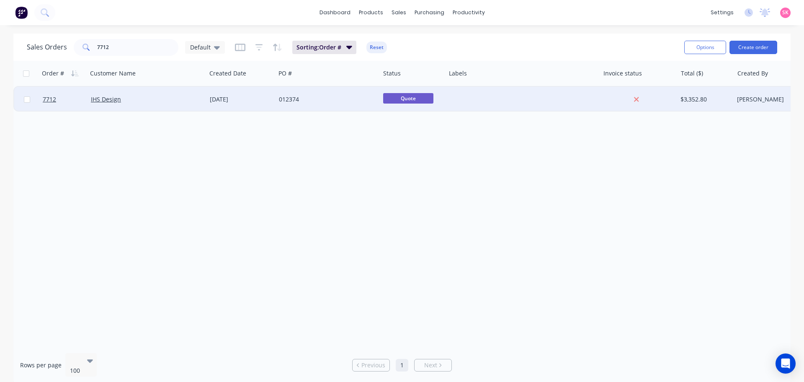
click at [481, 105] on div at bounding box center [523, 99] width 154 height 25
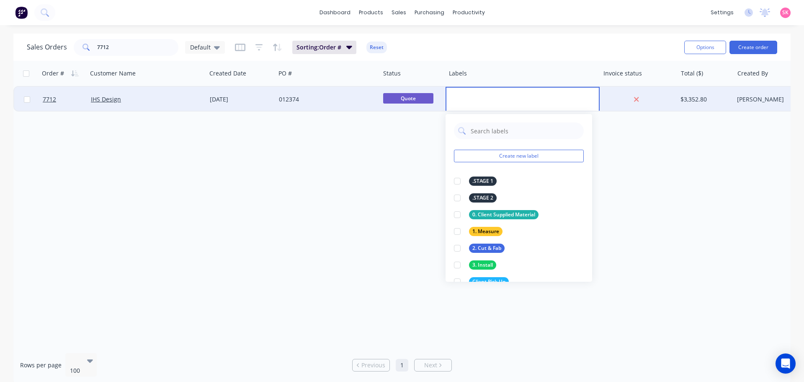
click at [338, 103] on div "012374" at bounding box center [328, 99] width 104 height 25
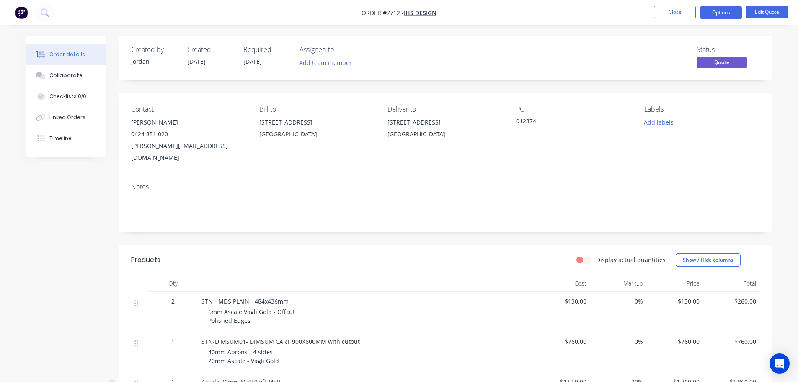
drag, startPoint x: 548, startPoint y: 122, endPoint x: 492, endPoint y: 124, distance: 55.4
click at [496, 124] on div "Contact [PERSON_NAME] [PHONE_NUMBER] [PERSON_NAME][EMAIL_ADDRESS][DOMAIN_NAME] …" at bounding box center [446, 134] width 654 height 83
click at [503, 226] on div "Created by [PERSON_NAME] Created [DATE] Required [DATE] Assigned to Add team me…" at bounding box center [446, 335] width 654 height 598
drag, startPoint x: 539, startPoint y: 119, endPoint x: 512, endPoint y: 122, distance: 27.0
click at [512, 121] on div "Contact [PERSON_NAME] [PHONE_NUMBER] [PERSON_NAME][EMAIL_ADDRESS][DOMAIN_NAME] …" at bounding box center [446, 134] width 654 height 83
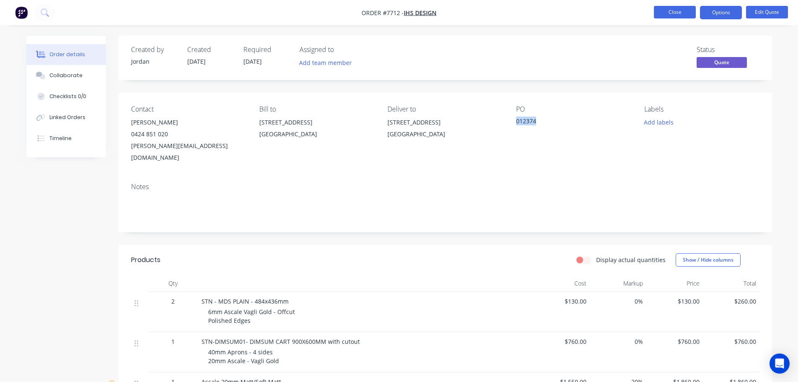
click at [674, 15] on button "Close" at bounding box center [675, 12] width 42 height 13
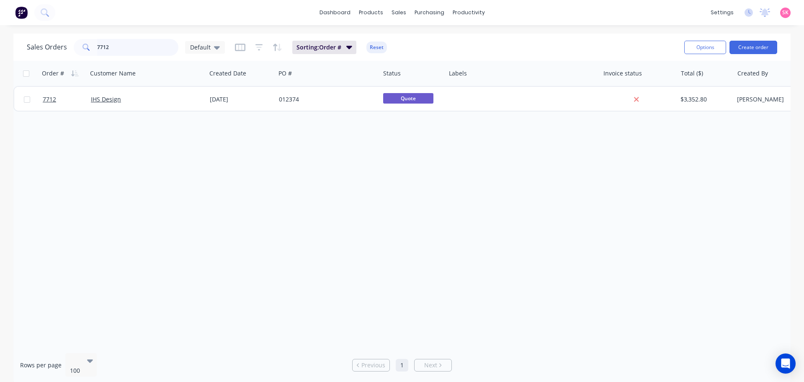
drag, startPoint x: 149, startPoint y: 49, endPoint x: 25, endPoint y: 34, distance: 125.0
click at [70, 47] on div "Sales Orders 7712 Default" at bounding box center [126, 47] width 198 height 17
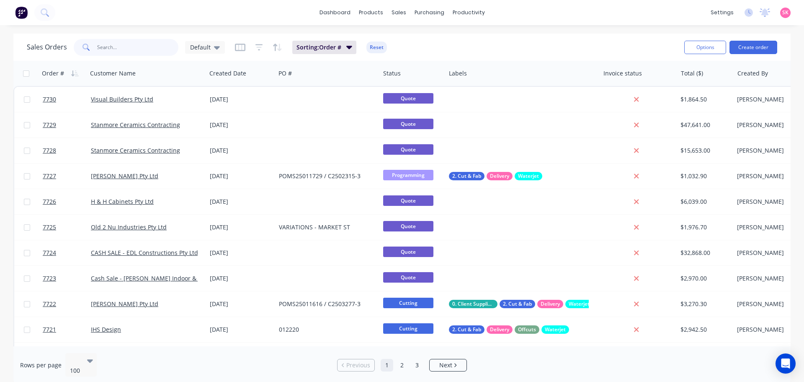
click at [140, 54] on input "text" at bounding box center [138, 47] width 82 height 17
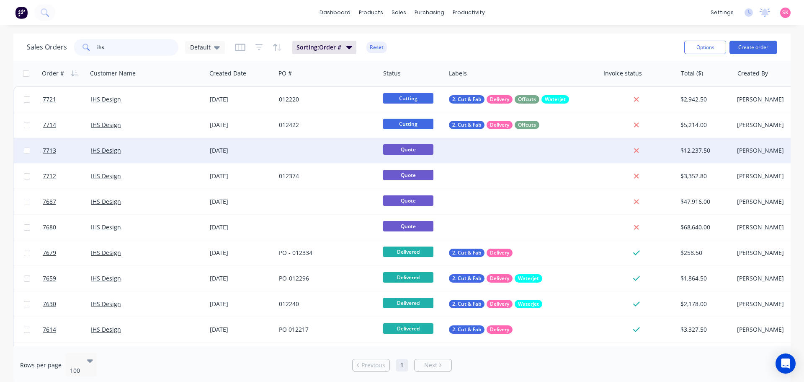
type input "ihs"
click at [282, 154] on div at bounding box center [328, 150] width 104 height 25
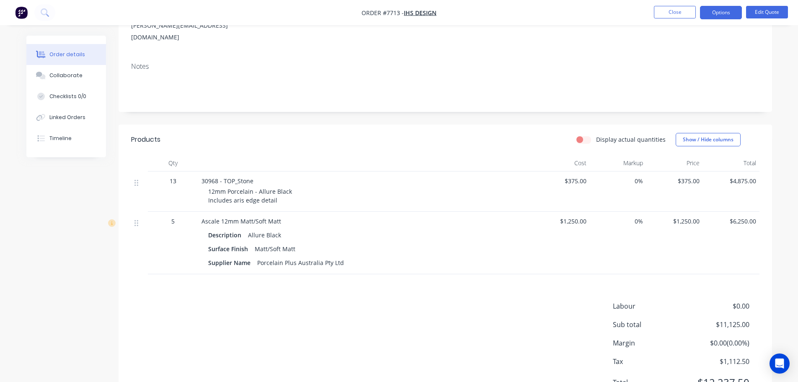
scroll to position [150, 0]
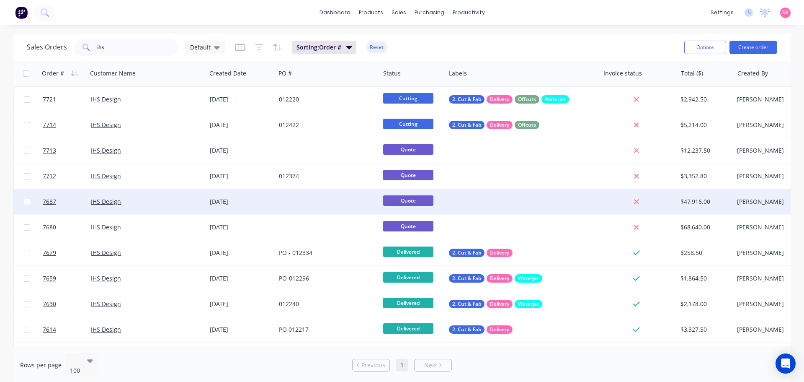
click at [297, 201] on div at bounding box center [328, 201] width 104 height 25
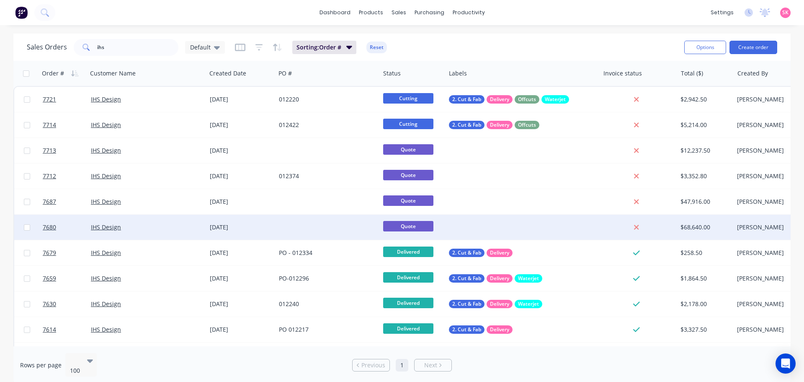
click at [261, 226] on div "[DATE]" at bounding box center [241, 227] width 62 height 8
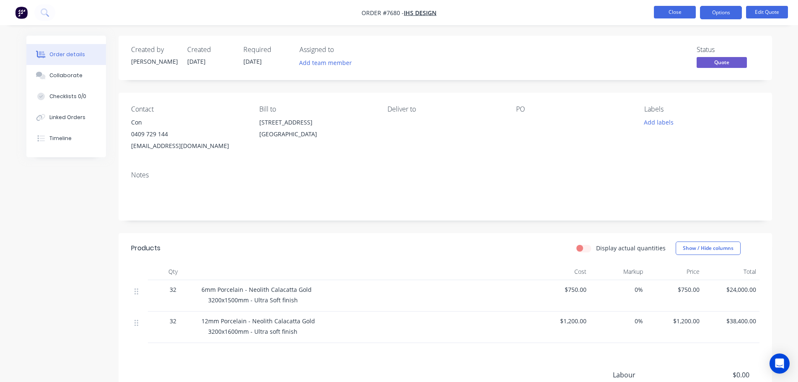
click at [670, 15] on button "Close" at bounding box center [675, 12] width 42 height 13
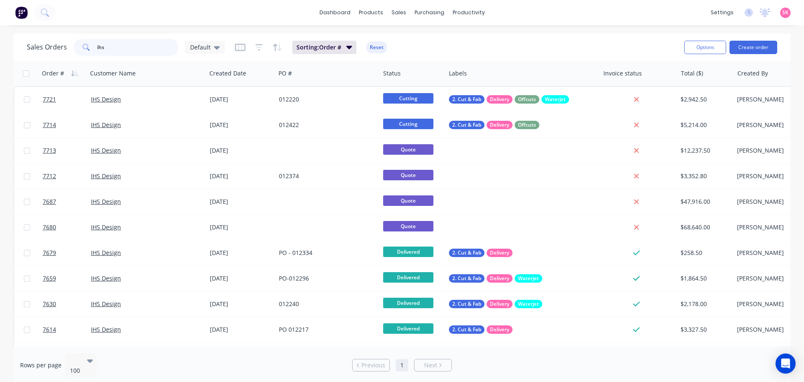
drag, startPoint x: 146, startPoint y: 50, endPoint x: 65, endPoint y: 50, distance: 80.4
click at [65, 50] on div "Sales Orders ihs Default" at bounding box center [126, 47] width 198 height 17
click at [127, 45] on input "ihs" at bounding box center [138, 47] width 82 height 17
drag, startPoint x: 132, startPoint y: 46, endPoint x: 66, endPoint y: 45, distance: 65.8
click at [66, 45] on div "Sales Orders ihs Default" at bounding box center [126, 47] width 198 height 17
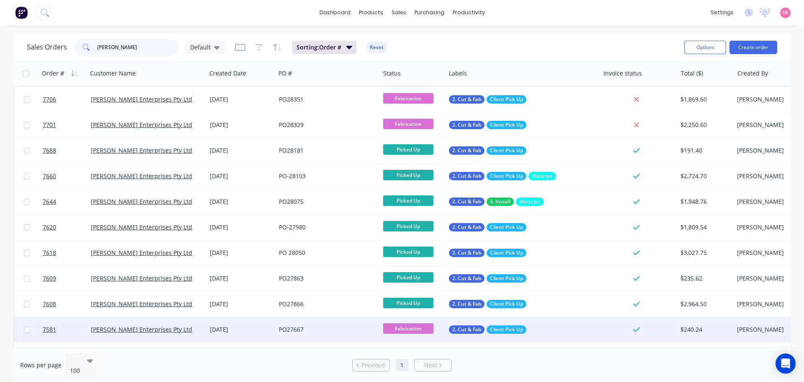
type input "[PERSON_NAME]"
click at [235, 326] on div "[DATE]" at bounding box center [241, 329] width 62 height 8
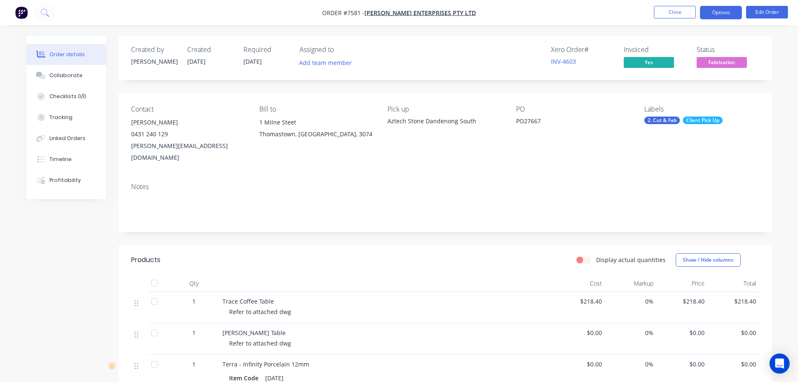
click at [723, 12] on button "Options" at bounding box center [721, 12] width 42 height 13
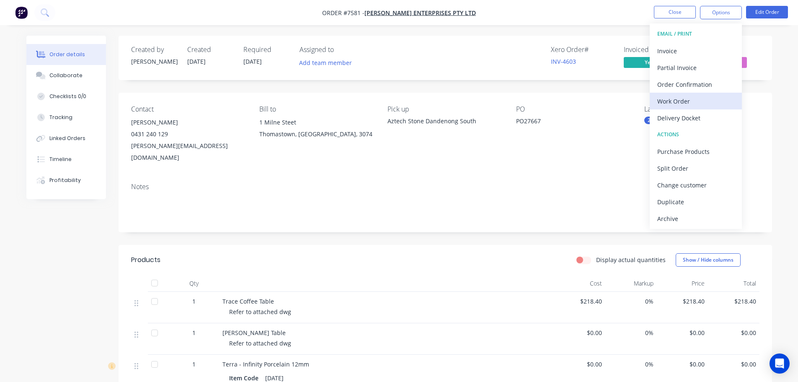
click at [701, 100] on div "Work Order" at bounding box center [695, 101] width 77 height 12
click at [699, 100] on div "Custom" at bounding box center [695, 101] width 77 height 12
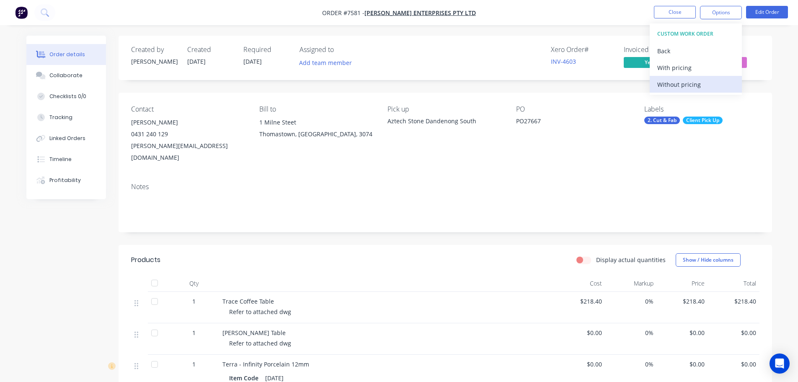
click at [700, 82] on div "Without pricing" at bounding box center [695, 84] width 77 height 12
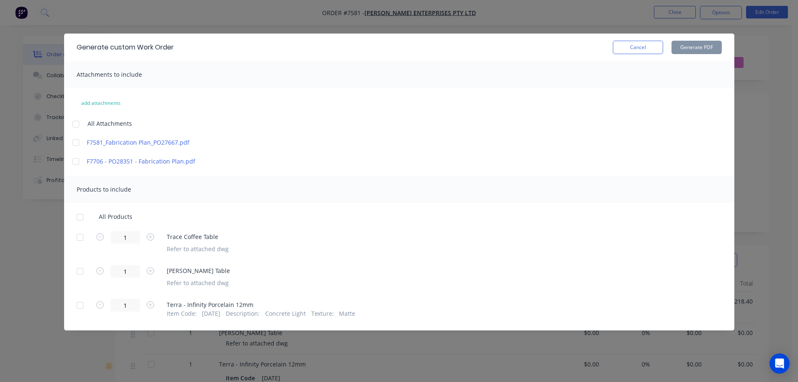
click at [82, 237] on div at bounding box center [80, 237] width 17 height 17
click at [77, 274] on div at bounding box center [80, 271] width 17 height 17
click at [626, 52] on button "Cancel" at bounding box center [638, 47] width 50 height 13
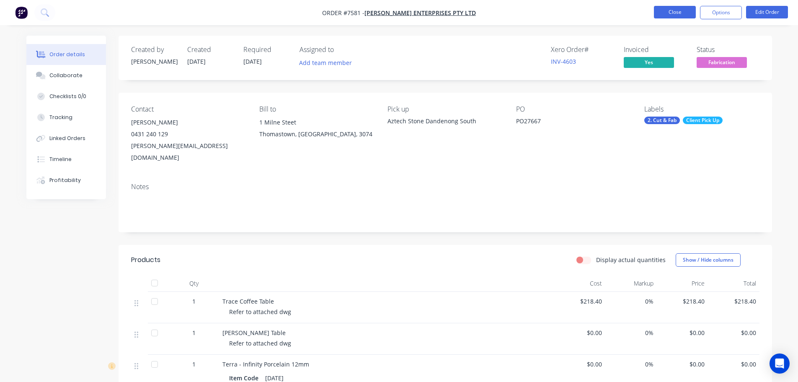
click at [661, 15] on button "Close" at bounding box center [675, 12] width 42 height 13
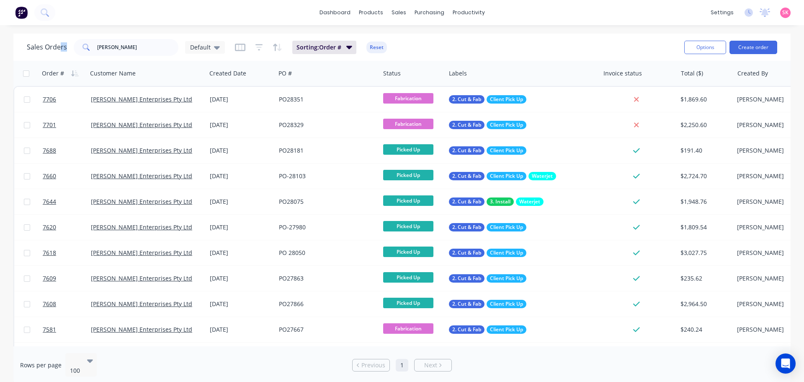
drag, startPoint x: 62, startPoint y: 55, endPoint x: 85, endPoint y: 51, distance: 22.5
click at [66, 54] on div "Sales Orders [PERSON_NAME] Default Sorting: Order # Reset" at bounding box center [352, 47] width 651 height 21
drag, startPoint x: 109, startPoint y: 48, endPoint x: 67, endPoint y: 45, distance: 42.8
click at [70, 47] on div "Sales Orders [PERSON_NAME] Default" at bounding box center [126, 47] width 198 height 17
type input "beaumaris"
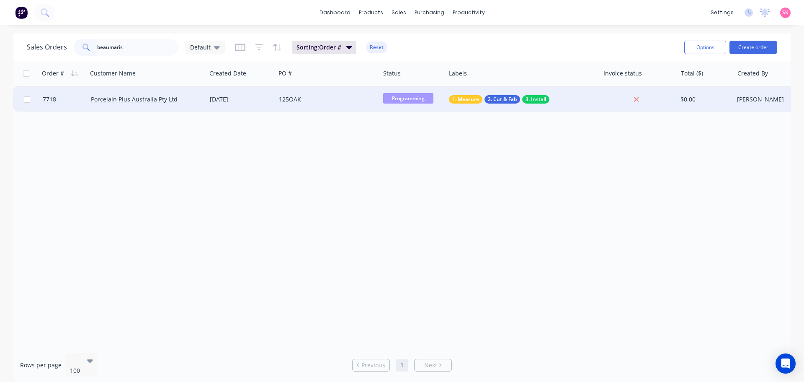
click at [215, 108] on div "[DATE]" at bounding box center [241, 99] width 69 height 25
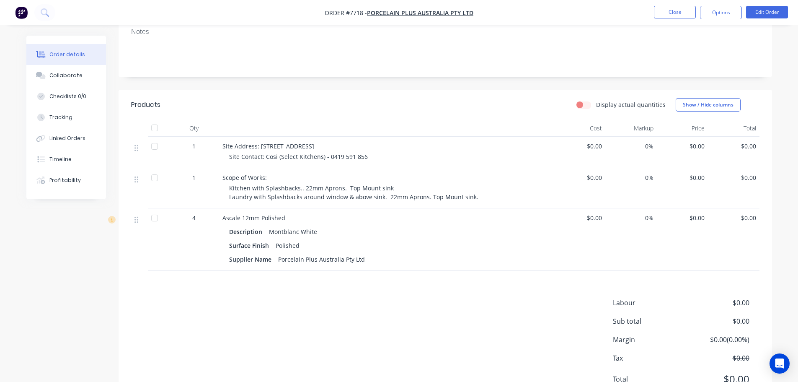
scroll to position [193, 0]
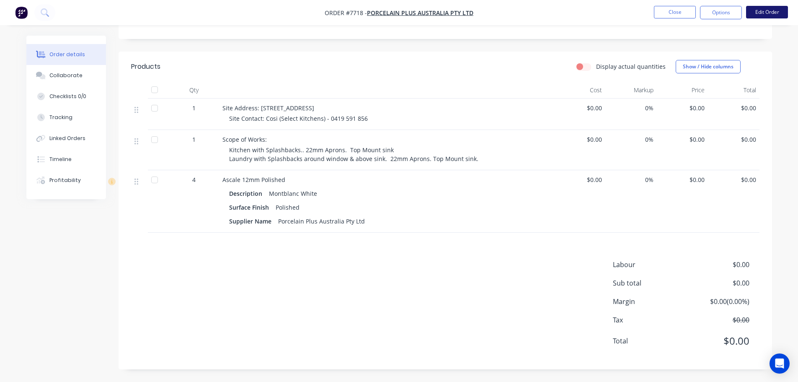
click at [772, 12] on button "Edit Order" at bounding box center [767, 12] width 42 height 13
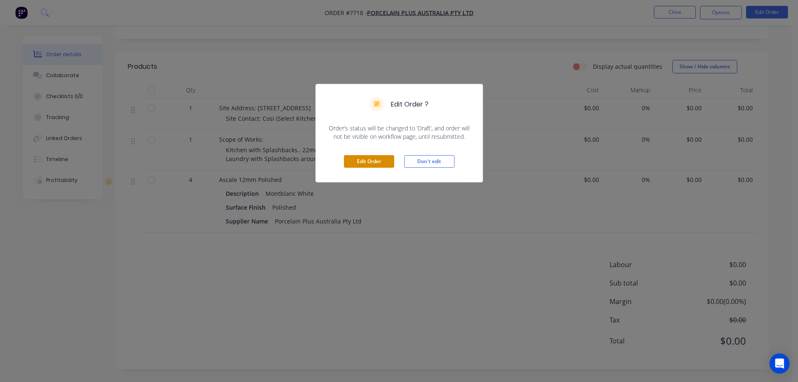
click at [367, 164] on button "Edit Order" at bounding box center [369, 161] width 50 height 13
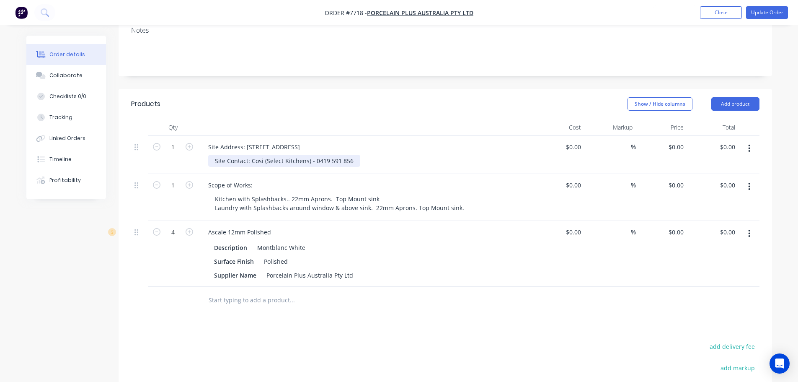
scroll to position [209, 0]
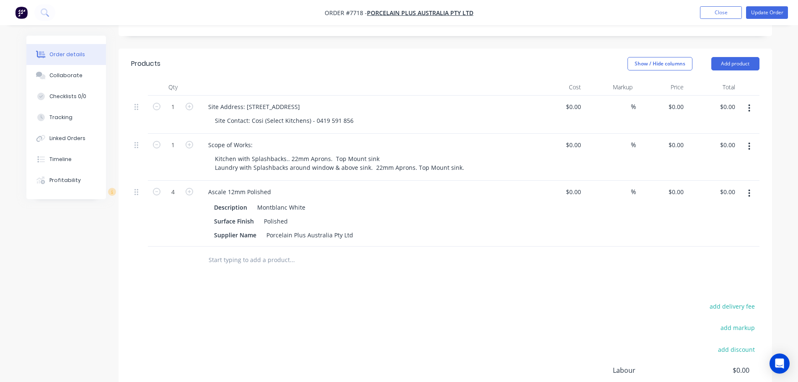
click at [268, 251] on input "text" at bounding box center [292, 259] width 168 height 17
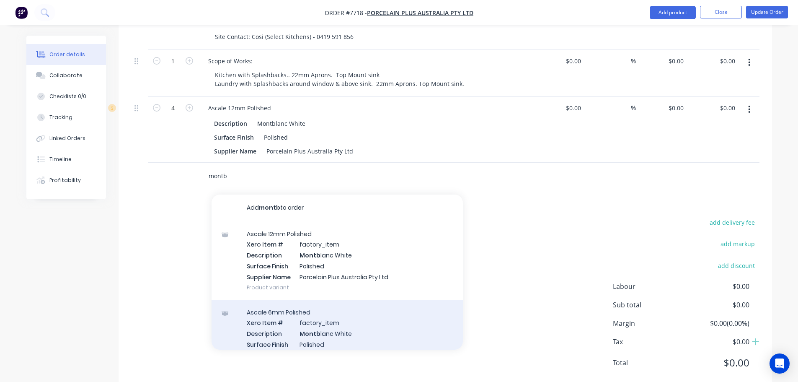
scroll to position [168, 0]
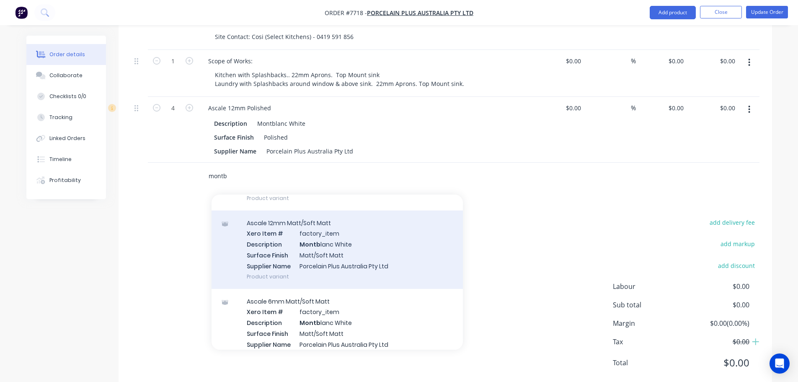
type input "montb"
click at [363, 254] on div "Ascale 12mm Matt/Soft Matt Xero Item # factory_item Description Montb lanc Whit…" at bounding box center [337, 249] width 251 height 78
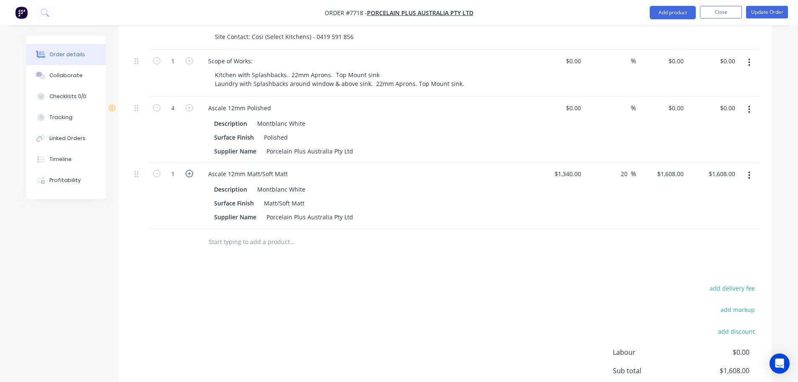
click at [190, 170] on icon "button" at bounding box center [190, 174] width 8 height 8
type input "2"
type input "$3,216.00"
click at [190, 170] on icon "button" at bounding box center [190, 174] width 8 height 8
type input "3"
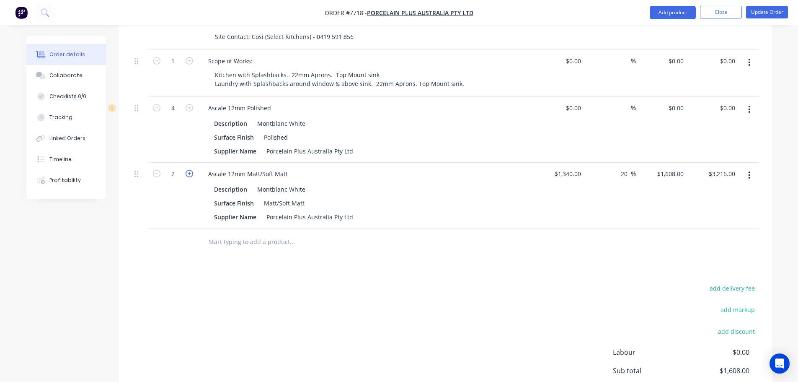
type input "$4,824.00"
click at [190, 170] on icon "button" at bounding box center [190, 174] width 8 height 8
type input "4"
type input "$6,432.00"
click at [755, 102] on button "button" at bounding box center [750, 109] width 20 height 15
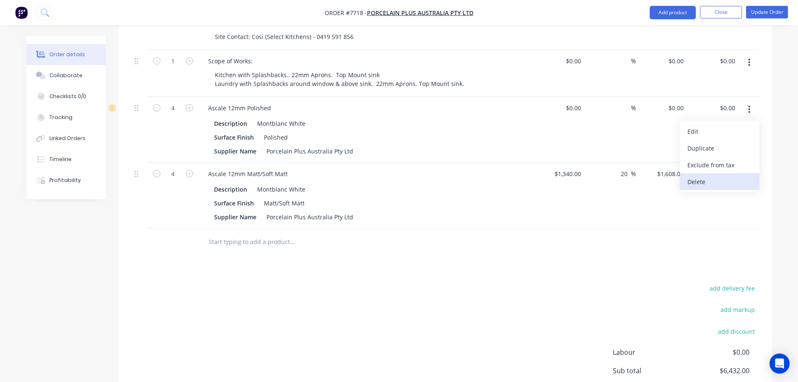
click at [714, 176] on div "Delete" at bounding box center [720, 182] width 65 height 12
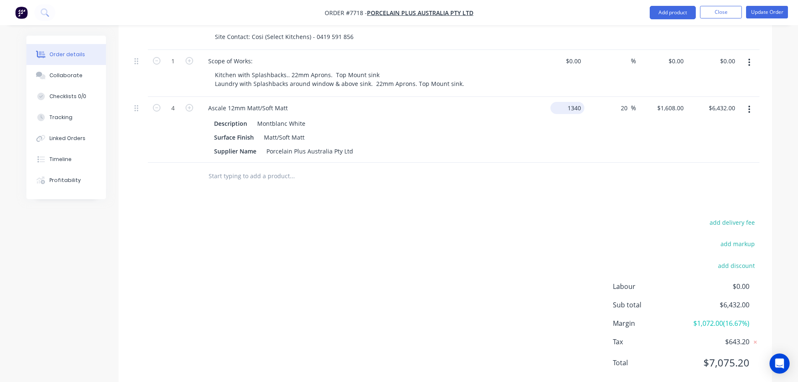
click at [559, 101] on div "1340 $1,340.00" at bounding box center [559, 130] width 52 height 66
type input "$0.00"
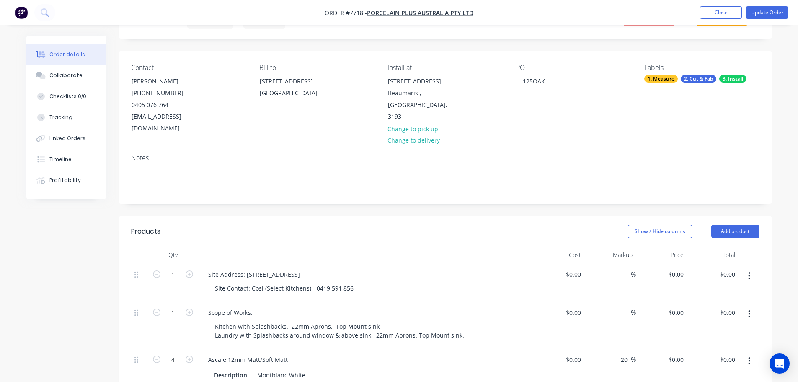
scroll to position [251, 0]
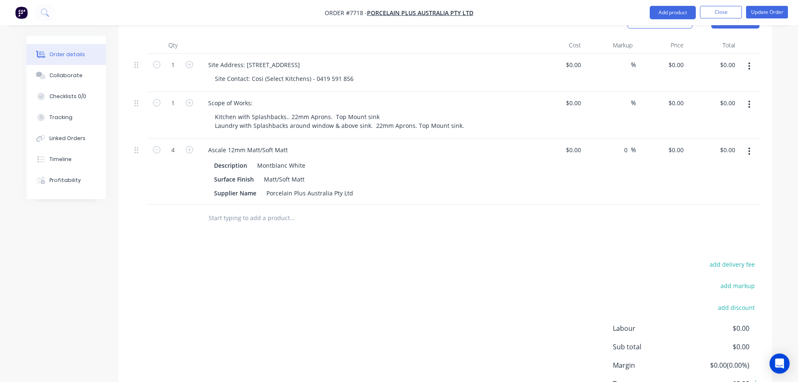
type input "0"
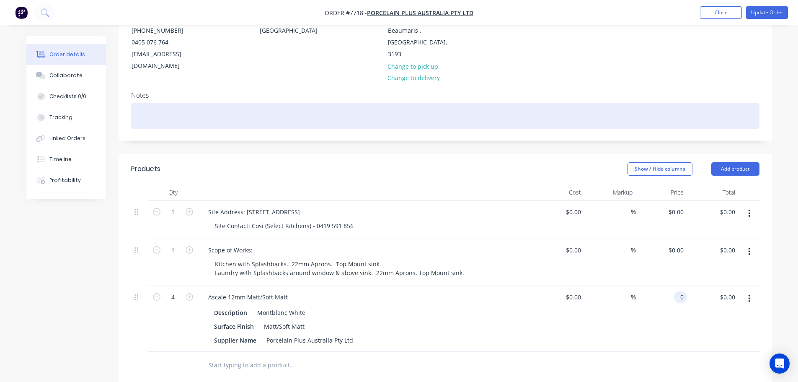
scroll to position [0, 0]
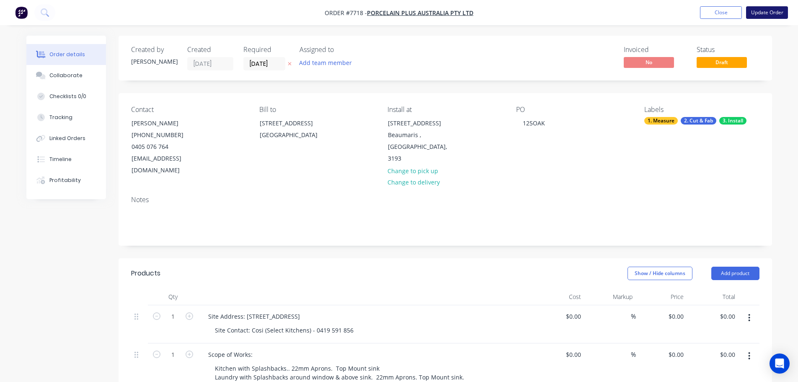
type input "$0.00"
click at [785, 7] on button "Update Order" at bounding box center [767, 12] width 42 height 13
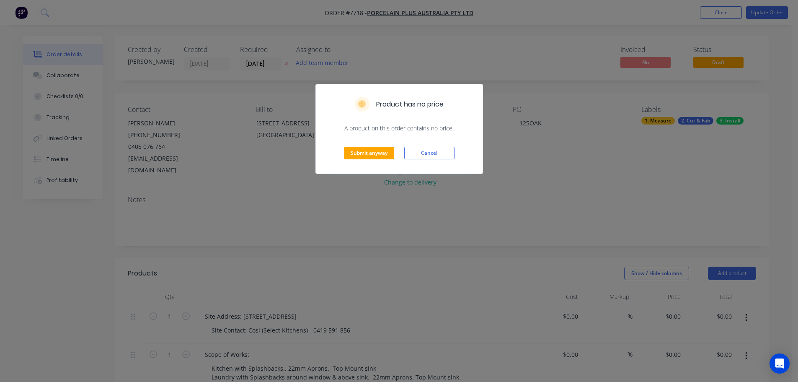
click at [380, 145] on div "Submit anyway Cancel" at bounding box center [399, 152] width 167 height 41
click at [380, 154] on button "Submit anyway" at bounding box center [369, 153] width 50 height 13
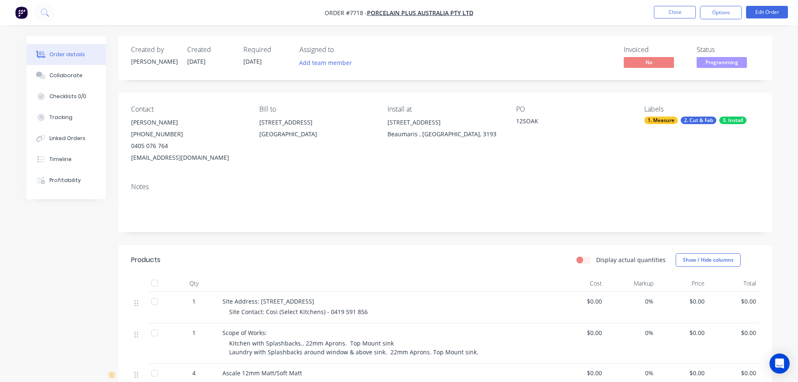
click at [685, 5] on nav "Order #7718 - Porcelain Plus Australia Pty Ltd Close Options Edit Order" at bounding box center [399, 12] width 798 height 25
click at [683, 11] on button "Close" at bounding box center [675, 12] width 42 height 13
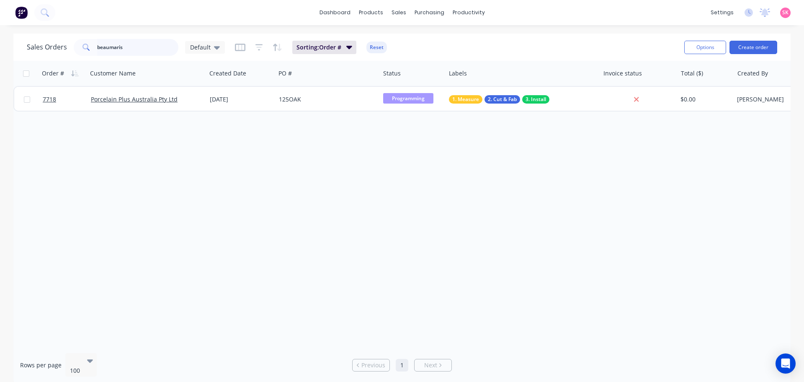
drag, startPoint x: 83, startPoint y: 49, endPoint x: 0, endPoint y: 47, distance: 83.0
click at [20, 47] on div "Sales Orders beaumaris Default Sorting: Order # Reset Options Create order" at bounding box center [402, 47] width 778 height 27
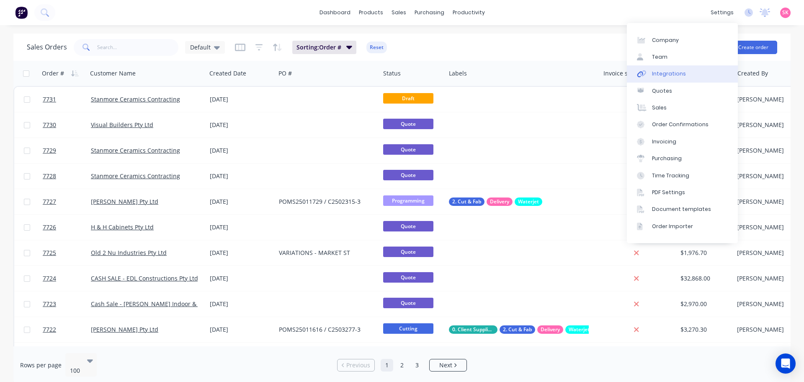
click at [701, 74] on link "Integrations" at bounding box center [682, 73] width 111 height 17
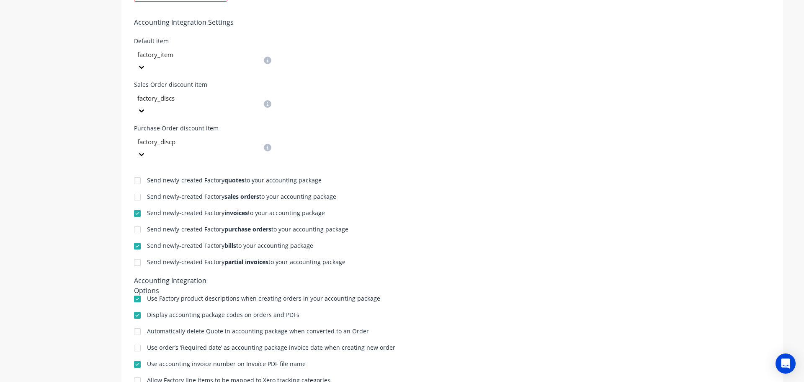
scroll to position [327, 0]
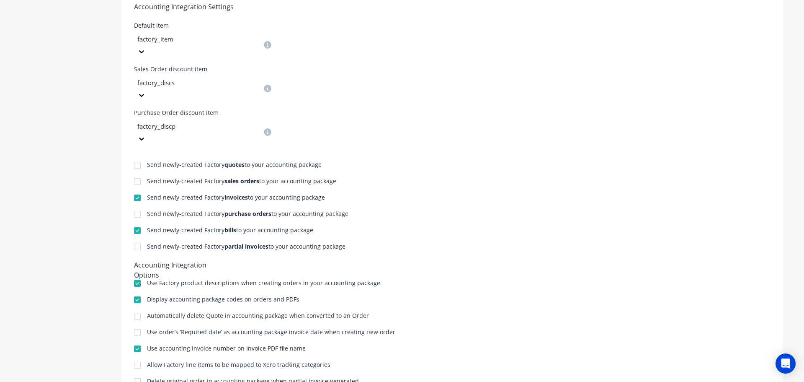
click at [133, 189] on div at bounding box center [137, 197] width 17 height 17
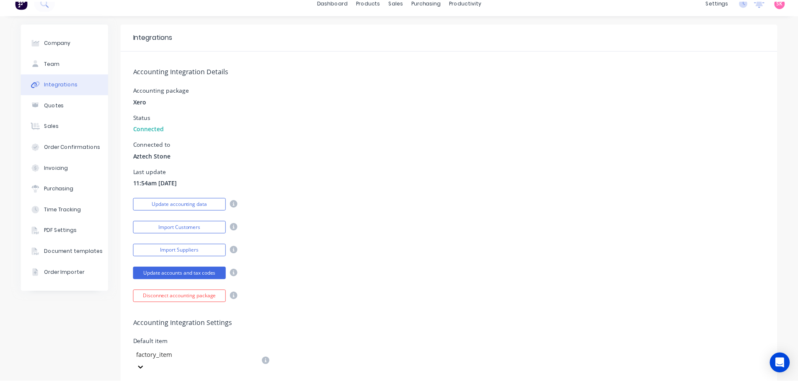
scroll to position [0, 0]
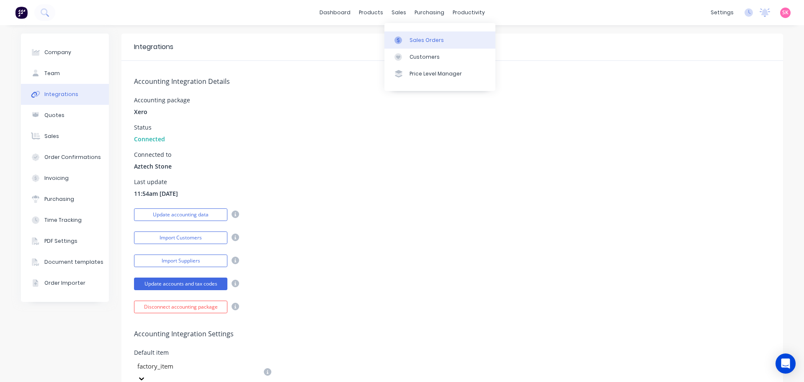
click at [406, 43] on div at bounding box center [401, 40] width 13 height 8
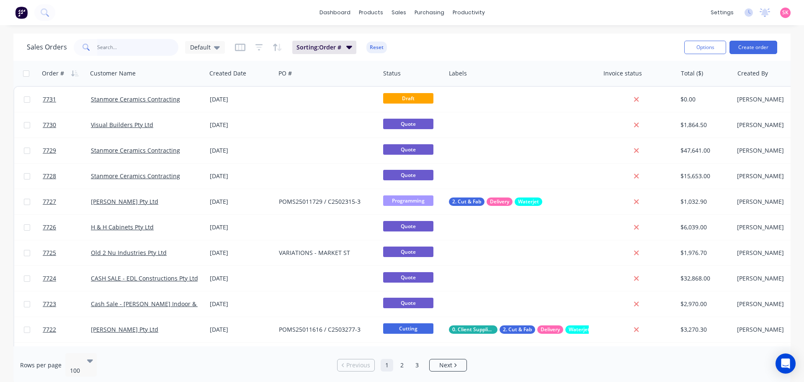
click at [116, 49] on input "text" at bounding box center [138, 47] width 82 height 17
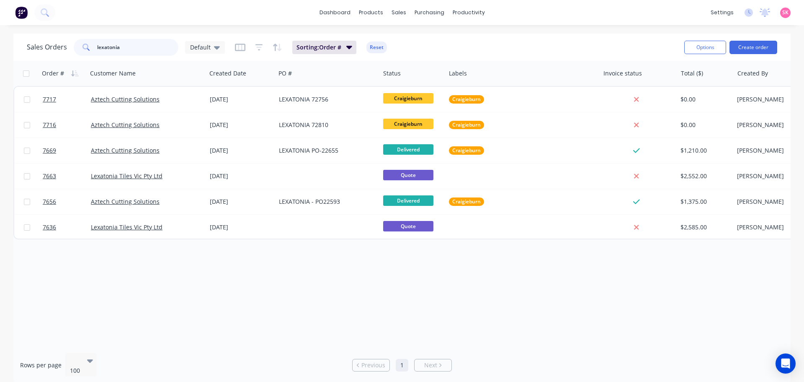
type input "lexatonia"
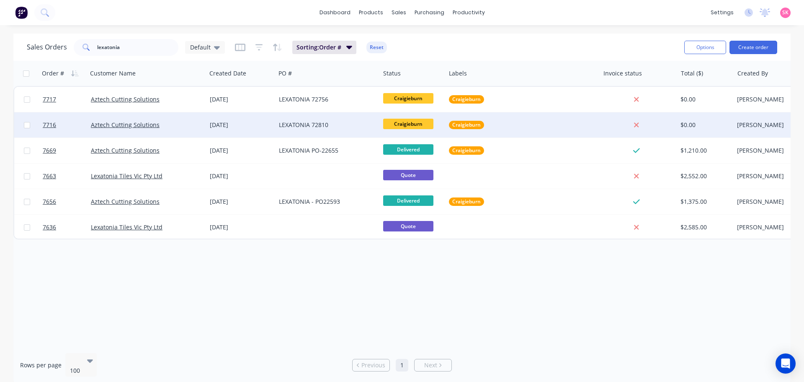
click at [304, 130] on div "LEXATONIA 72810" at bounding box center [328, 124] width 104 height 25
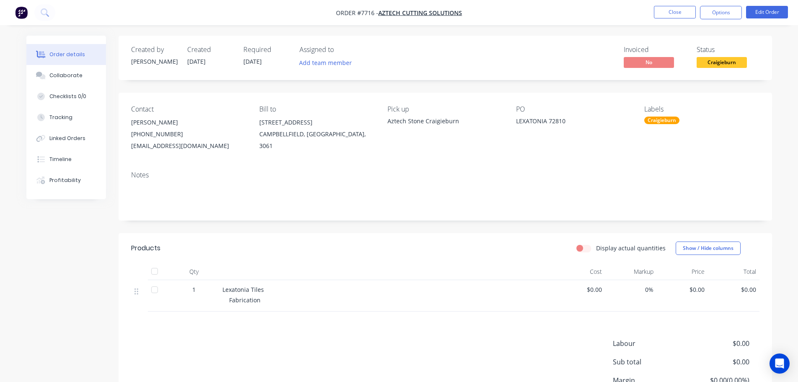
click at [724, 64] on span "Craigieburn" at bounding box center [722, 62] width 50 height 10
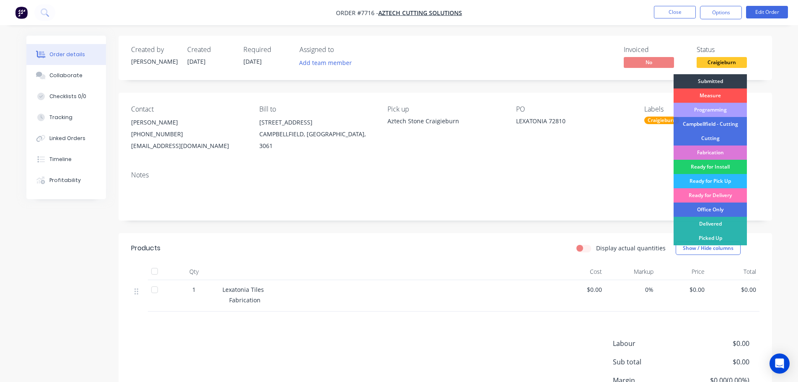
click at [727, 228] on div "Delivered" at bounding box center [710, 224] width 73 height 14
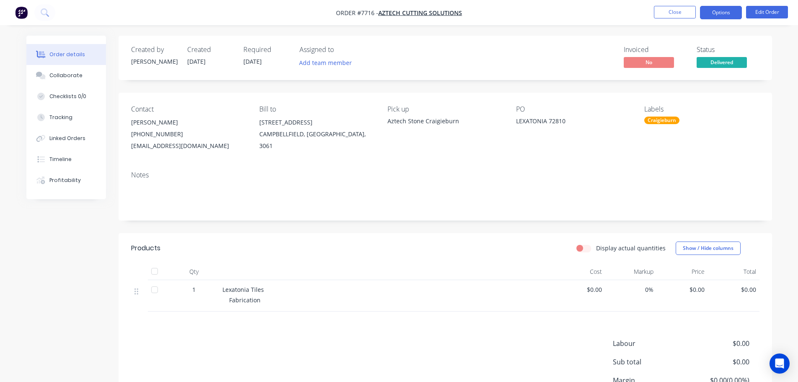
click at [722, 13] on button "Options" at bounding box center [721, 12] width 42 height 13
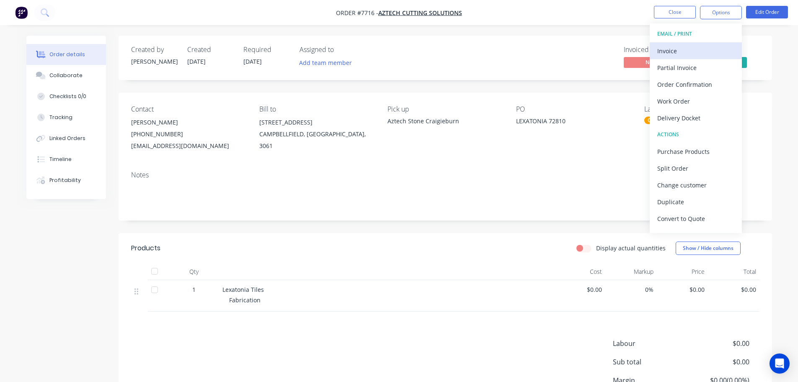
click at [702, 53] on div "Invoice" at bounding box center [695, 51] width 77 height 12
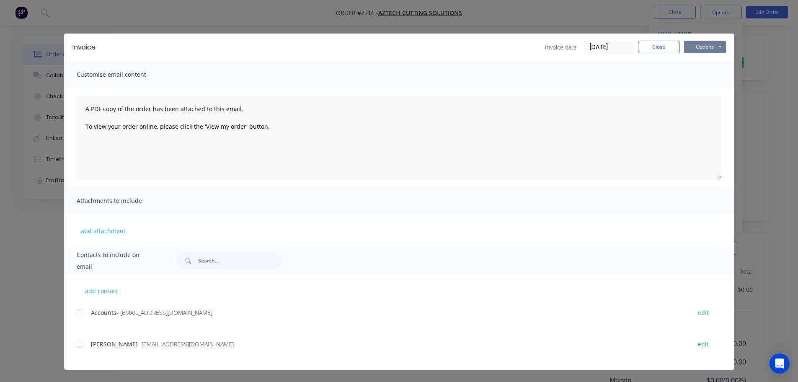
click at [702, 49] on button "Options" at bounding box center [705, 47] width 42 height 13
click at [700, 76] on button "Print" at bounding box center [711, 76] width 54 height 14
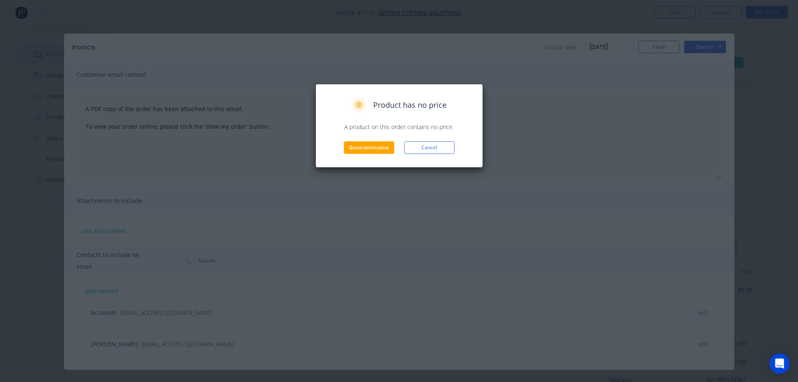
click at [373, 155] on div "Product has no price A product on this order contains no price. Generate invoic…" at bounding box center [399, 126] width 168 height 84
click at [373, 152] on button "Generate invoice" at bounding box center [369, 147] width 50 height 13
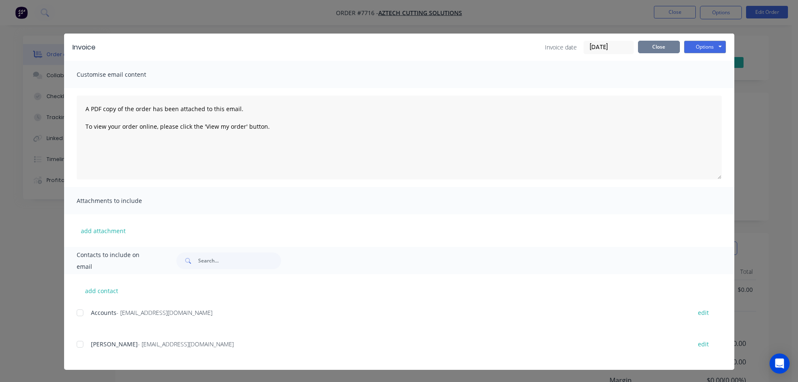
click at [675, 49] on button "Close" at bounding box center [659, 47] width 42 height 13
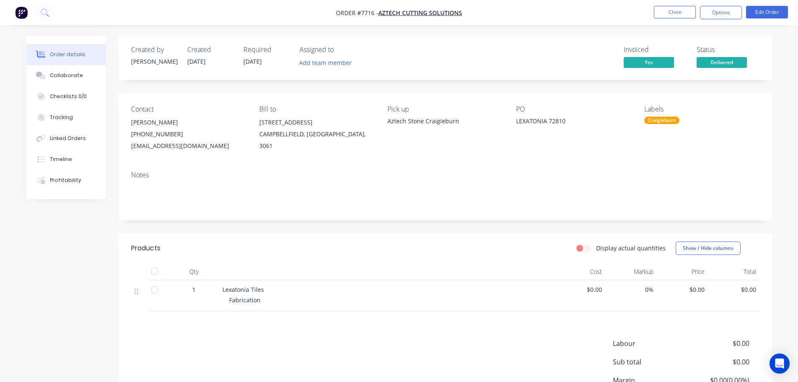
click at [675, 18] on li "Close" at bounding box center [675, 12] width 42 height 13
click at [678, 13] on button "Close" at bounding box center [675, 12] width 42 height 13
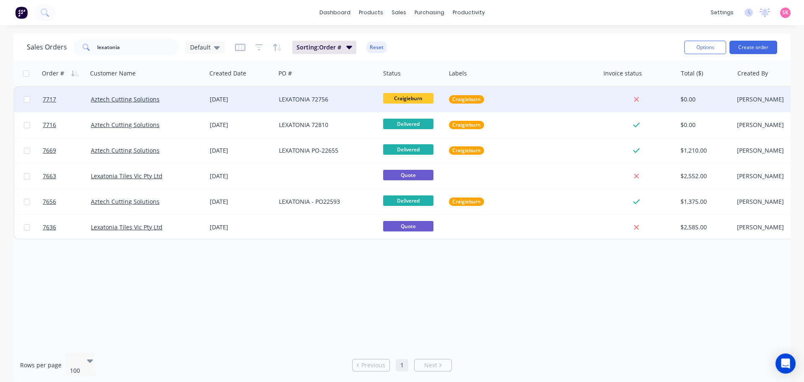
click at [347, 99] on div "LEXATONIA 72756" at bounding box center [325, 99] width 93 height 8
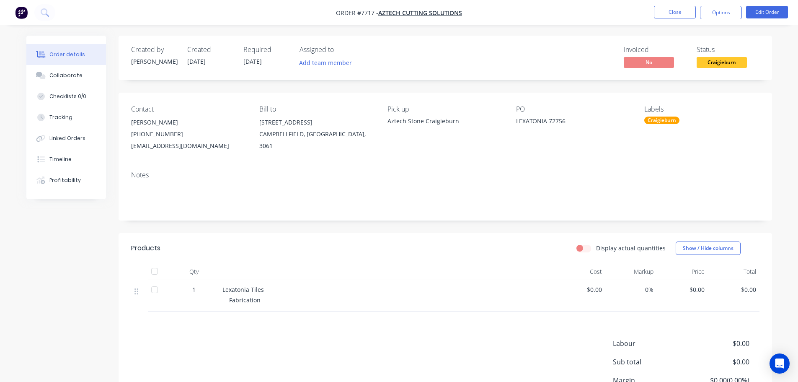
click at [727, 62] on span "Craigieburn" at bounding box center [722, 62] width 50 height 10
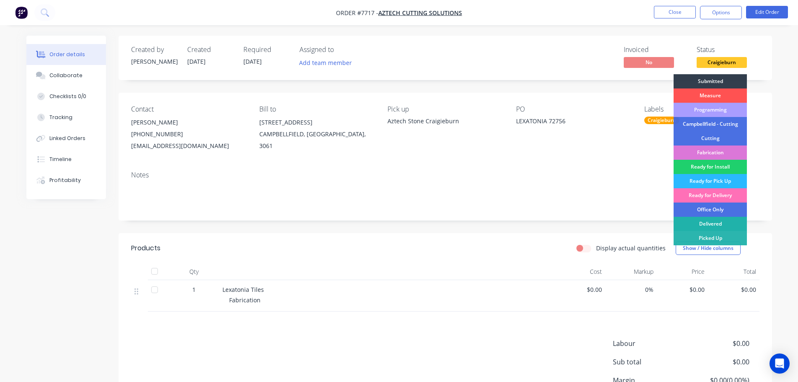
click at [713, 220] on div "Delivered" at bounding box center [710, 224] width 73 height 14
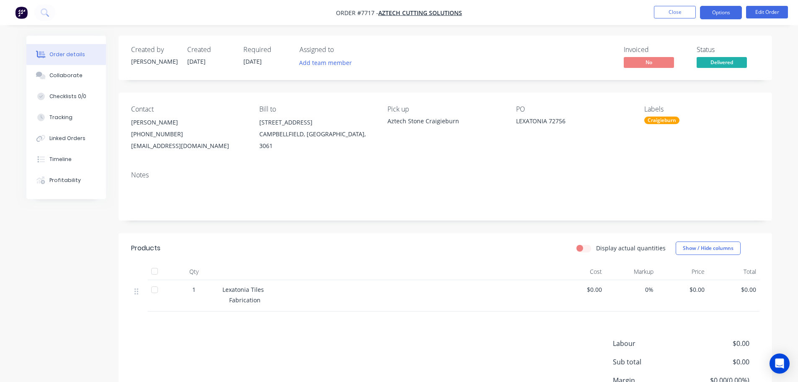
click at [711, 15] on button "Options" at bounding box center [721, 12] width 42 height 13
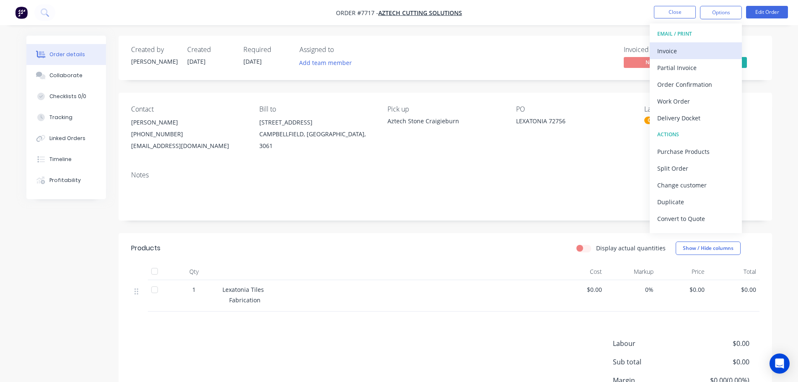
click at [712, 54] on div "Invoice" at bounding box center [695, 51] width 77 height 12
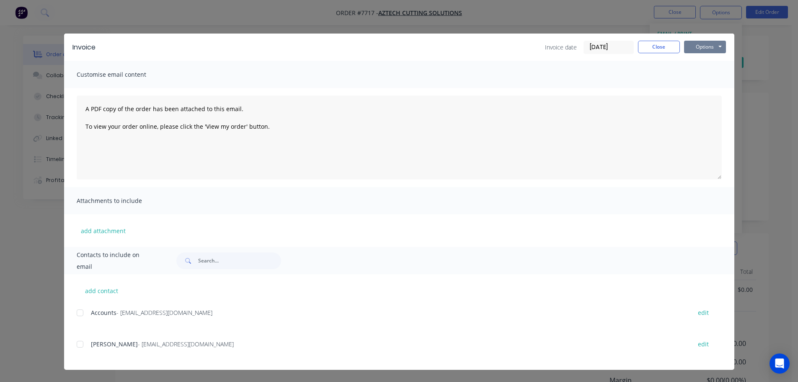
click at [697, 46] on button "Options" at bounding box center [705, 47] width 42 height 13
click at [702, 78] on button "Print" at bounding box center [711, 76] width 54 height 14
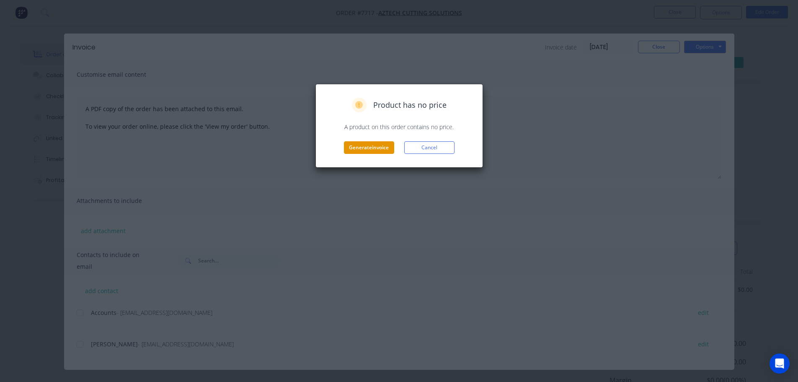
click at [380, 145] on button "Generate invoice" at bounding box center [369, 147] width 50 height 13
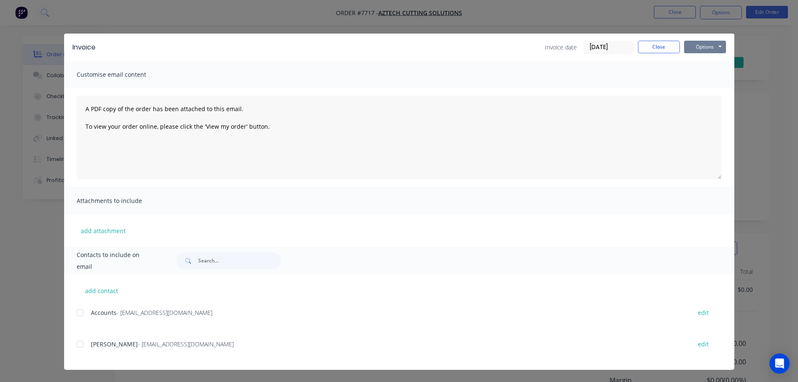
click at [689, 53] on button "Options" at bounding box center [705, 47] width 42 height 13
click at [660, 48] on button "Close" at bounding box center [659, 47] width 42 height 13
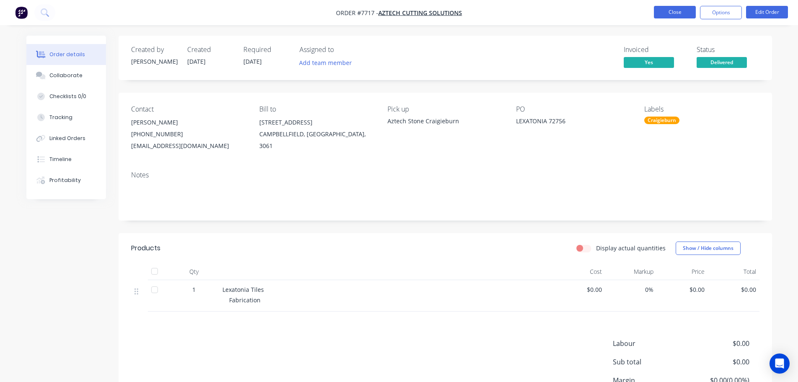
click at [686, 15] on button "Close" at bounding box center [675, 12] width 42 height 13
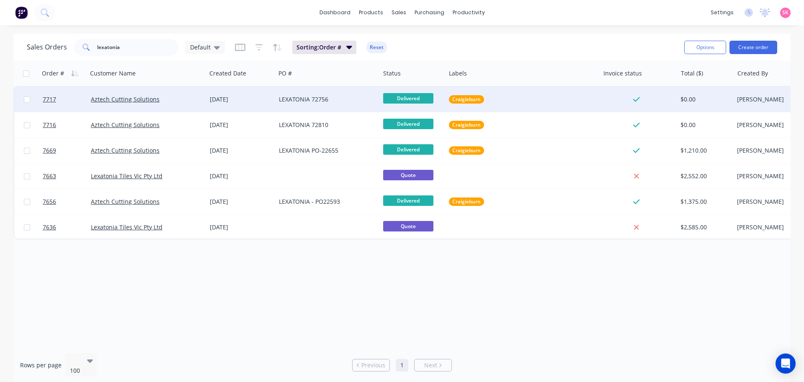
click at [341, 97] on div "LEXATONIA 72756" at bounding box center [325, 99] width 93 height 8
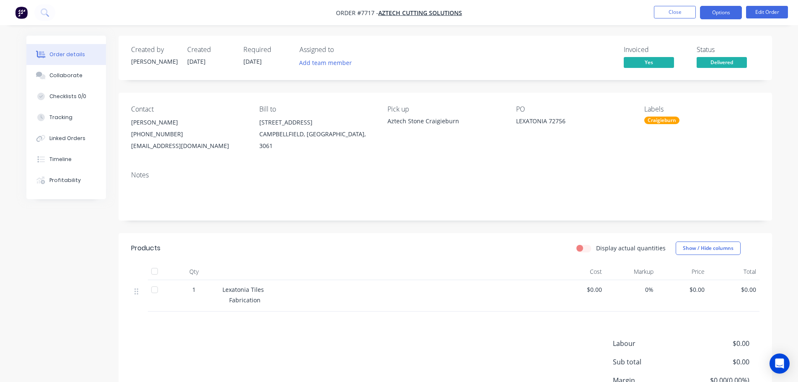
click at [724, 14] on button "Options" at bounding box center [721, 12] width 42 height 13
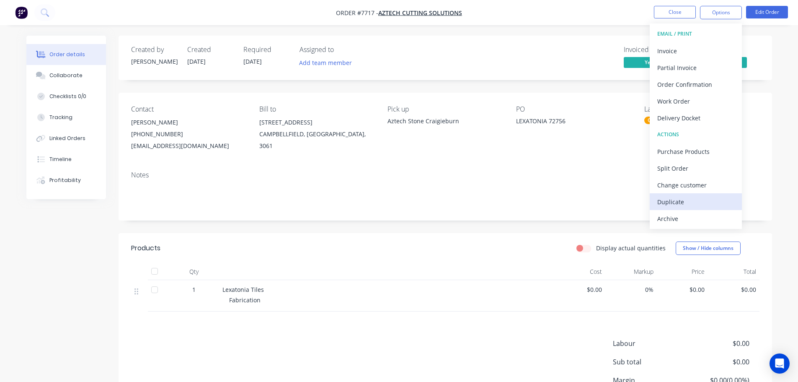
click at [693, 202] on div "Duplicate" at bounding box center [695, 202] width 77 height 12
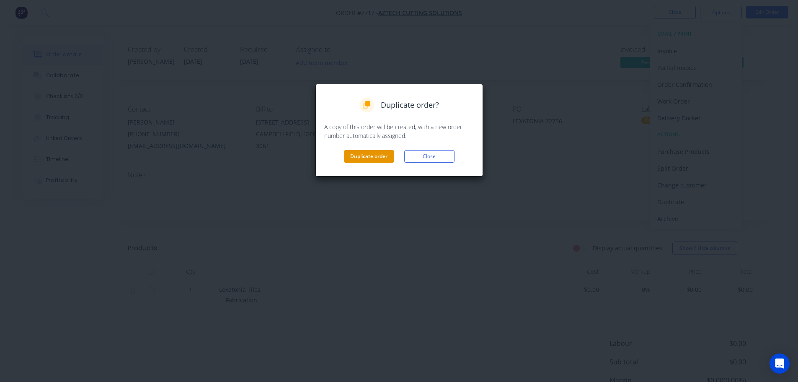
click at [359, 155] on button "Duplicate order" at bounding box center [369, 156] width 50 height 13
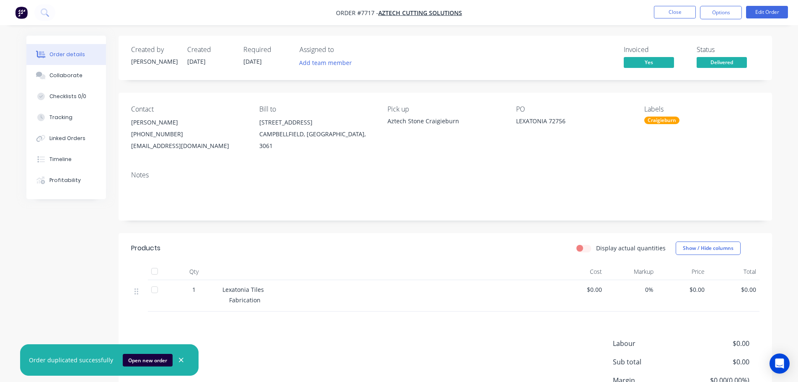
click at [684, 19] on li "Close" at bounding box center [675, 12] width 42 height 13
click at [684, 14] on button "Close" at bounding box center [675, 12] width 42 height 13
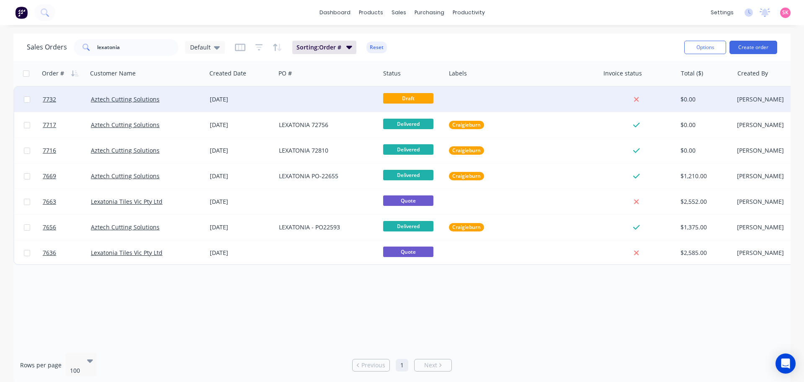
click at [304, 103] on div at bounding box center [328, 99] width 104 height 25
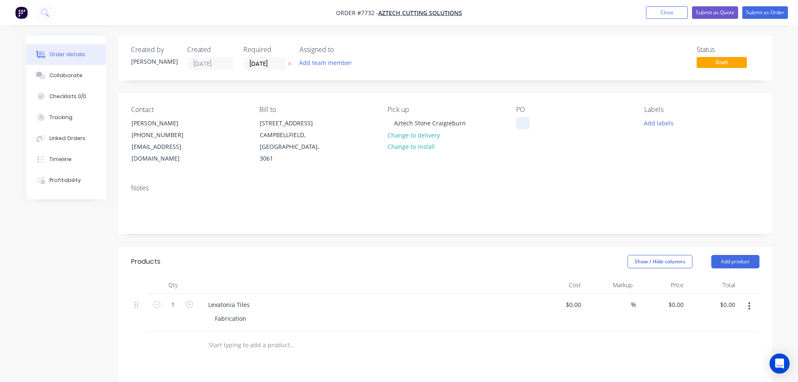
click at [528, 125] on div at bounding box center [522, 123] width 13 height 12
click at [706, 61] on span "Draft" at bounding box center [722, 62] width 50 height 10
click at [759, 13] on button "Submit as Order" at bounding box center [765, 12] width 46 height 13
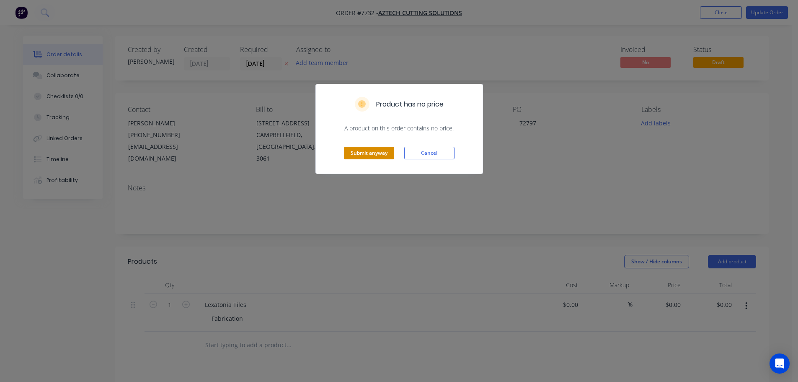
click at [363, 148] on button "Submit anyway" at bounding box center [369, 153] width 50 height 13
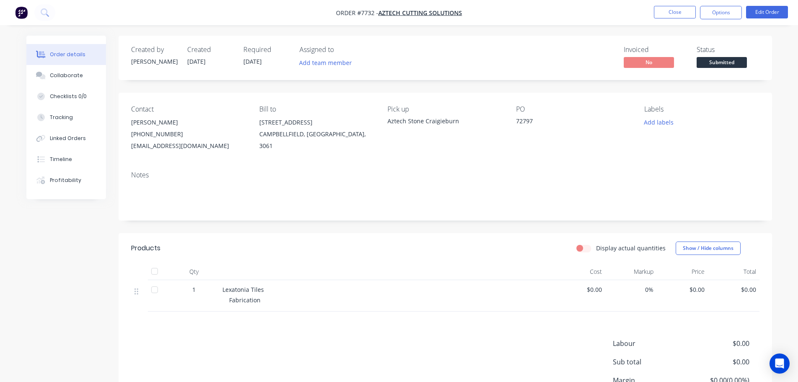
click at [736, 65] on span "Submitted" at bounding box center [722, 62] width 50 height 10
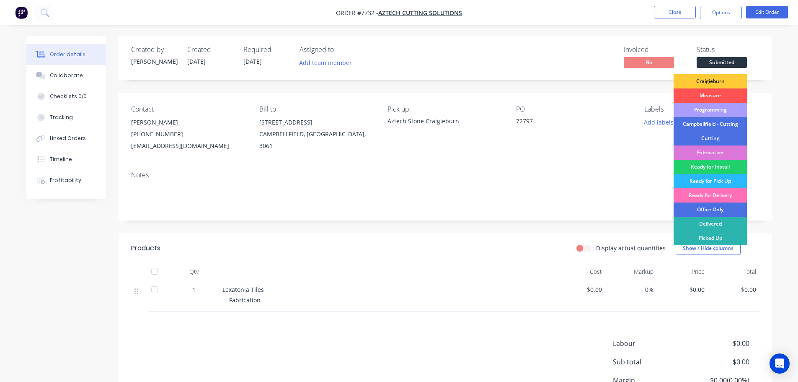
click at [706, 219] on div "Delivered" at bounding box center [710, 224] width 73 height 14
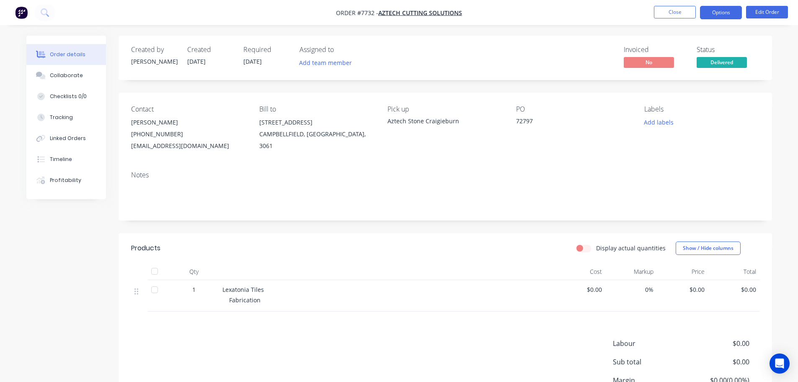
click at [711, 14] on button "Options" at bounding box center [721, 12] width 42 height 13
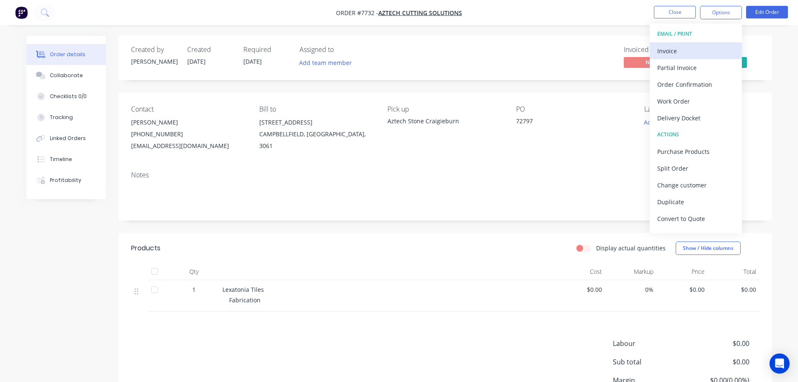
click at [699, 54] on div "Invoice" at bounding box center [695, 51] width 77 height 12
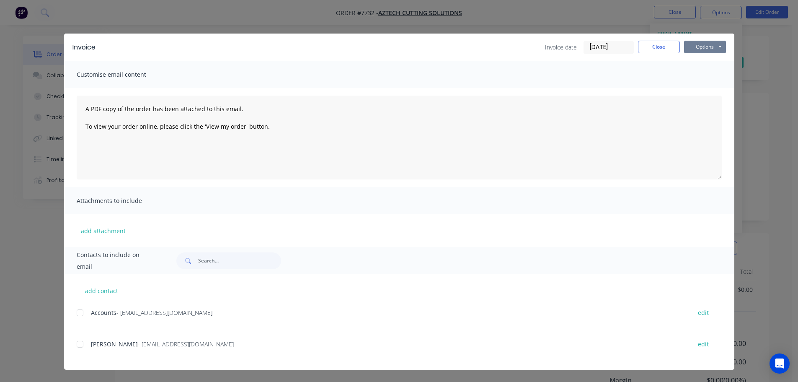
click at [700, 44] on button "Options" at bounding box center [705, 47] width 42 height 13
click at [698, 77] on button "Print" at bounding box center [711, 76] width 54 height 14
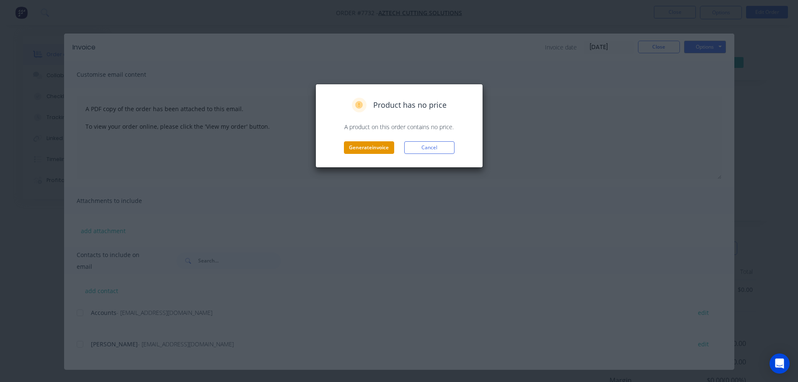
click at [373, 147] on button "Generate invoice" at bounding box center [369, 147] width 50 height 13
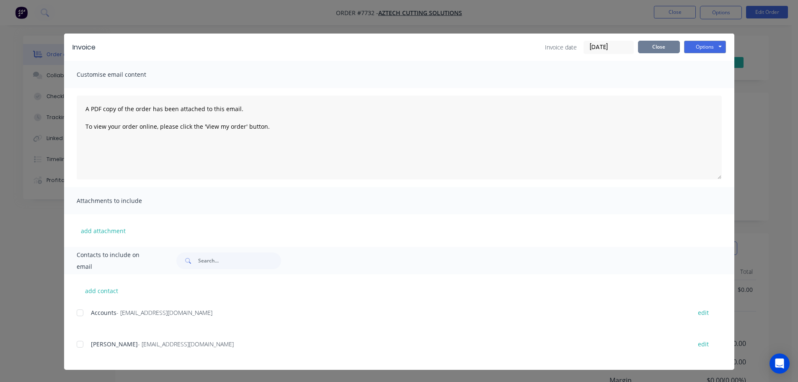
click at [665, 45] on button "Close" at bounding box center [659, 47] width 42 height 13
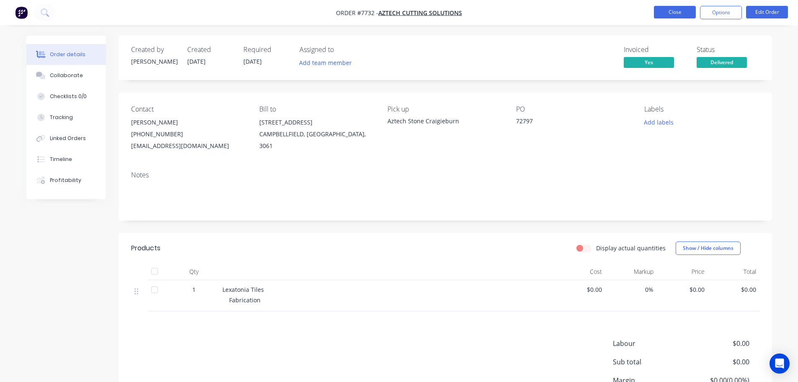
click at [669, 10] on button "Close" at bounding box center [675, 12] width 42 height 13
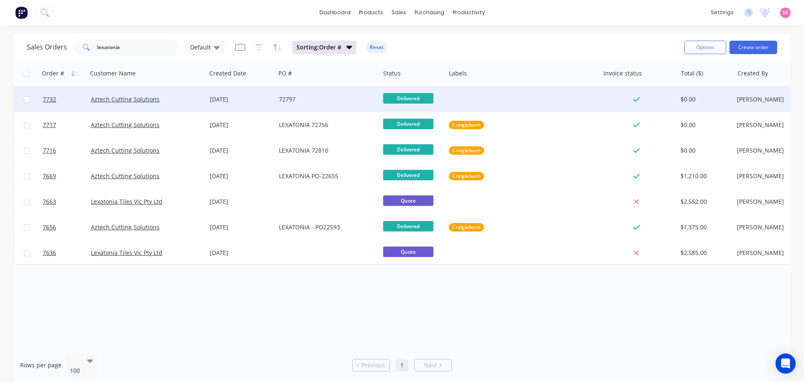
click at [371, 97] on div "72797" at bounding box center [325, 99] width 93 height 8
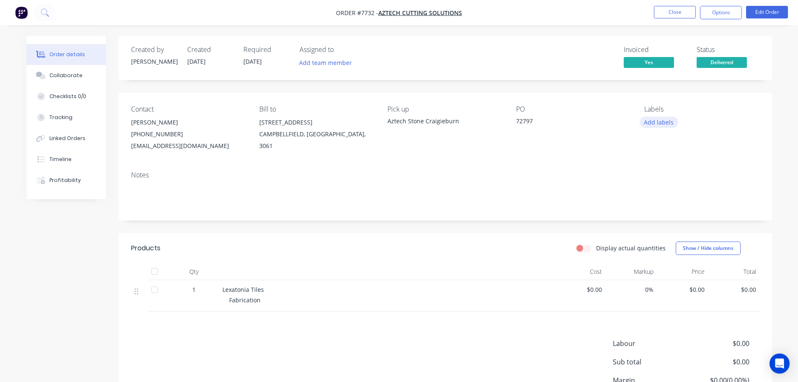
click at [674, 119] on button "Add labels" at bounding box center [659, 121] width 39 height 11
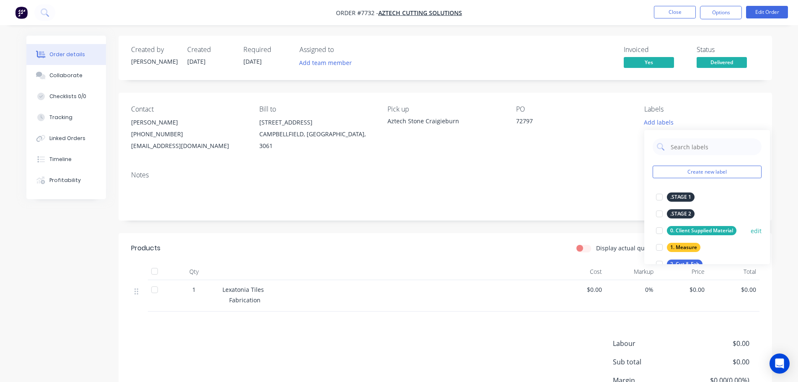
scroll to position [168, 0]
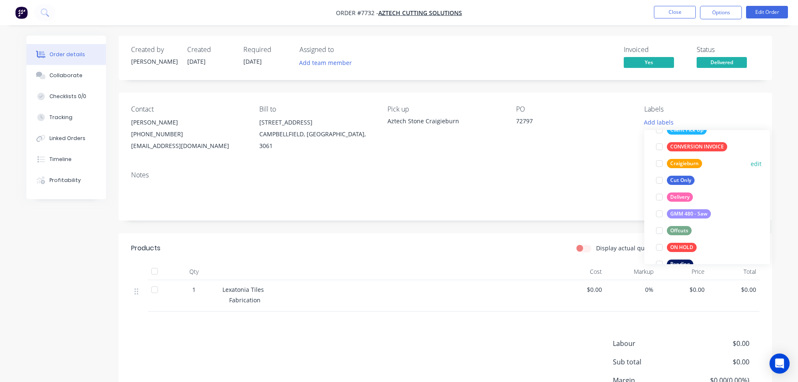
click at [660, 160] on div at bounding box center [659, 163] width 17 height 17
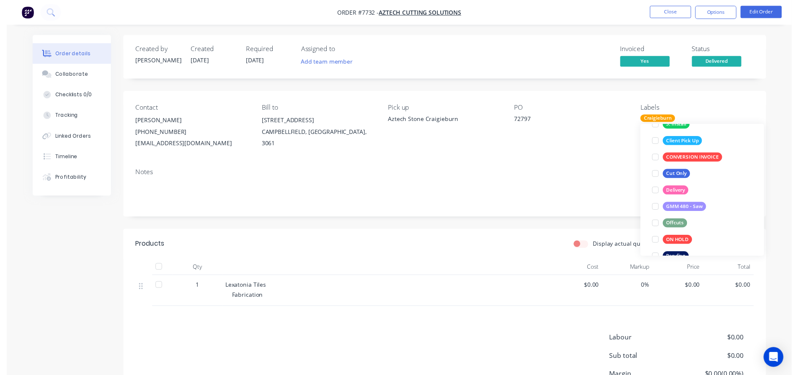
scroll to position [34, 0]
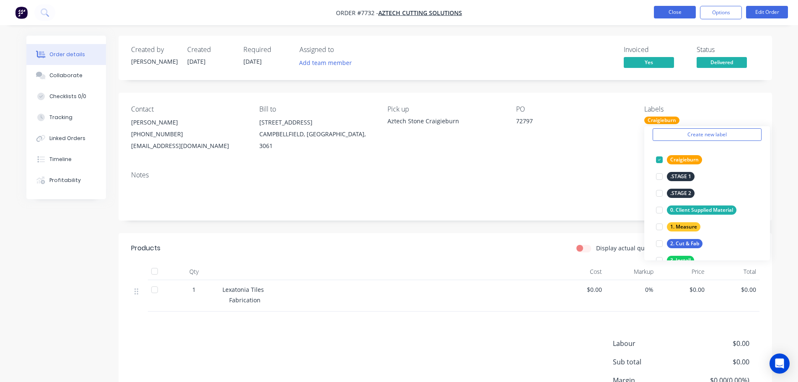
click at [670, 18] on button "Close" at bounding box center [675, 12] width 42 height 13
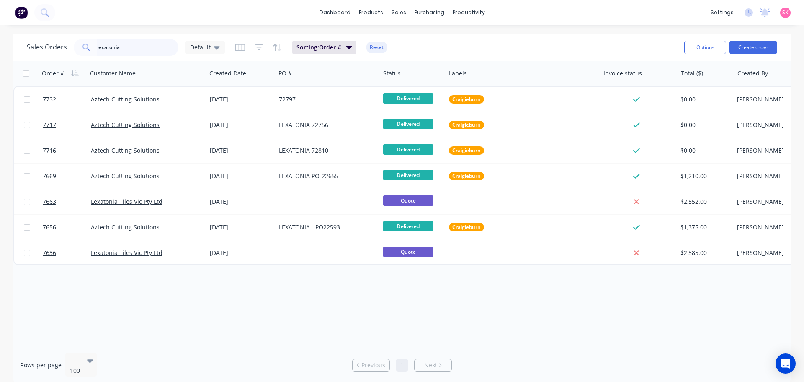
drag, startPoint x: 145, startPoint y: 48, endPoint x: 10, endPoint y: 49, distance: 134.1
click at [28, 49] on div "Sales Orders lexatonia Default" at bounding box center [126, 47] width 198 height 17
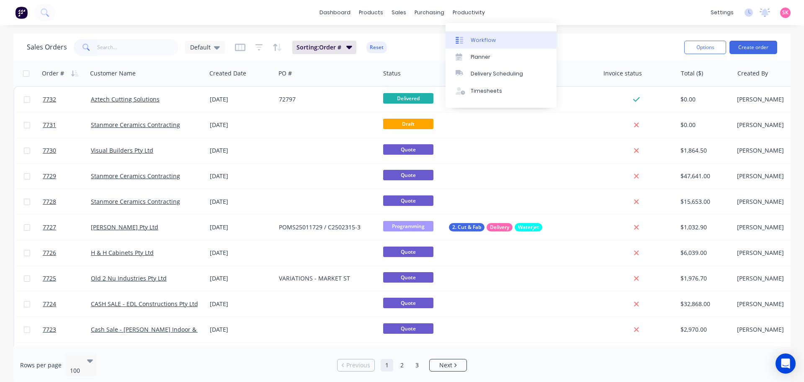
click at [489, 41] on div "Workflow" at bounding box center [483, 40] width 25 height 8
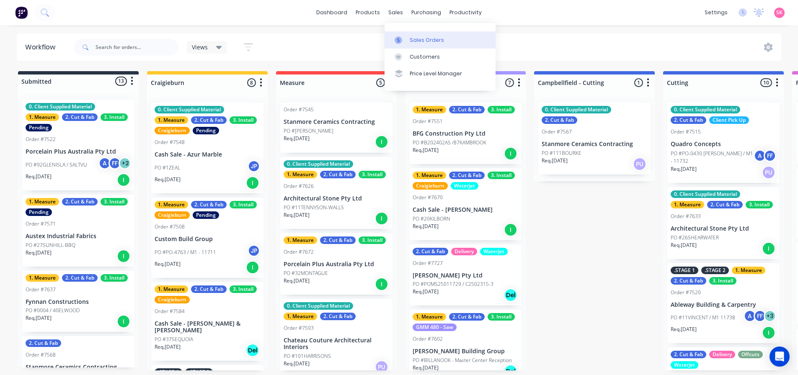
click at [404, 40] on div at bounding box center [401, 40] width 13 height 8
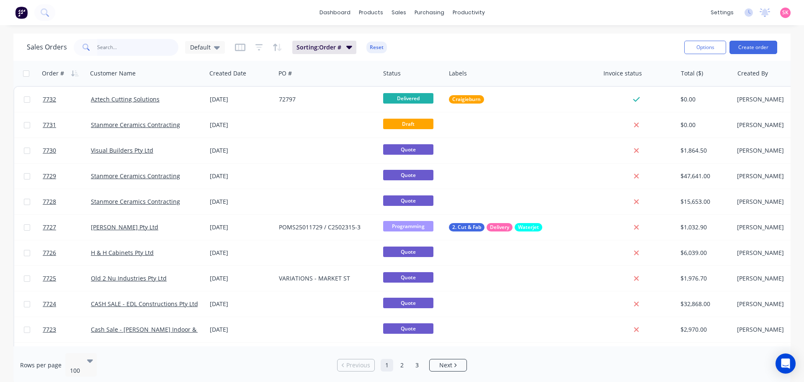
click at [133, 54] on input "text" at bounding box center [138, 47] width 82 height 17
type input "josh"
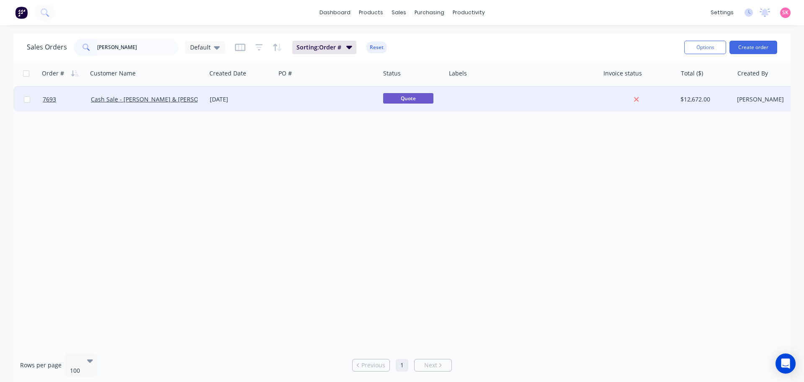
click at [306, 101] on div at bounding box center [328, 99] width 104 height 25
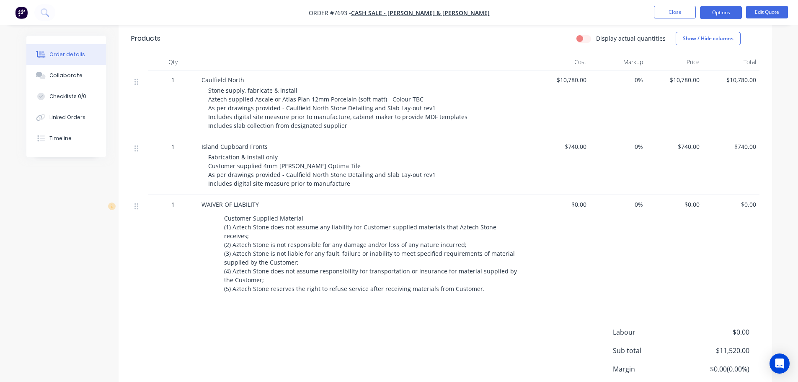
click at [766, 9] on button "Edit Quote" at bounding box center [767, 12] width 42 height 13
click button "Edit Quote"
click div "Stone supply, fabricate & install Aztech supplied Ascale or Atlas Plan 12mm Por…"
drag, startPoint x: 433, startPoint y: 137, endPoint x: 206, endPoint y: 140, distance: 227.1
click at [206, 137] on div "Caulfield North Stone supply, fabricate & install Aztech supplied Ascale or Atl…" at bounding box center [365, 103] width 335 height 67
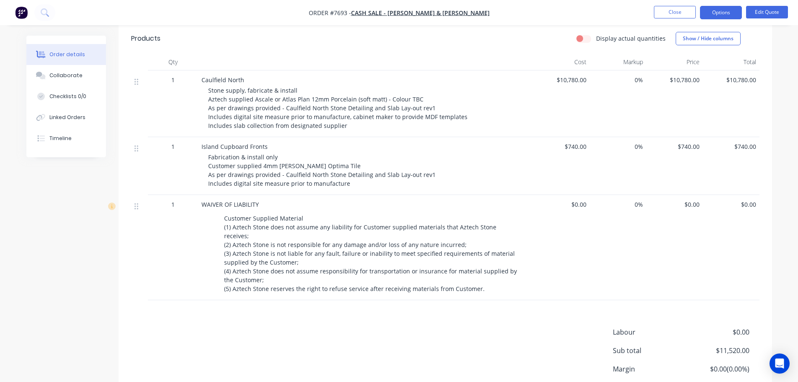
click div "Stone supply, fabricate & install Client supplied Dekton As per drawings provid…"
click div "Stone supply, fabricate & install Client supplied Dekton Albarium 22 - 12mm As …"
click div "Stone supply, fabricate & install Client supplied Dekton Albarium 22 - 12mm 324…"
click div "Fabrication & install only Customer supplied 4mm Cosentino Optima Tile As per d…"
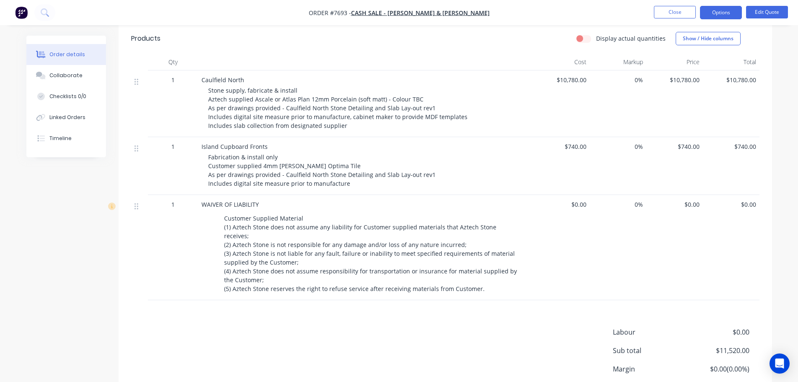
drag, startPoint x: 255, startPoint y: 128, endPoint x: 188, endPoint y: 129, distance: 67.0
click at [188, 129] on div "1 Caulfield North Stone supply, fabricate & install Client supplied Dekton Alba…" at bounding box center [445, 103] width 628 height 67
click div "Fabricate & install Client supplied Dekton Albarium 22 - 12mm (3240 x 1620mm) A…"
click div "12mm Porcelain Fabricate & install Client supplied Dekton Albarium 22 - 12mm (3…"
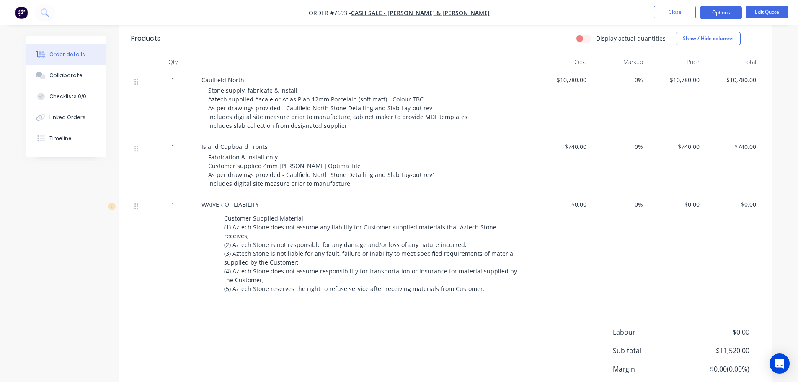
click div "12mm Porcelain Fabricate & install Client supplied Dekton Albarium 22 - 12mm (3…"
click div "Fabrication & install only Customer supplied 4mm Cosentino Optima Tile As per d…"
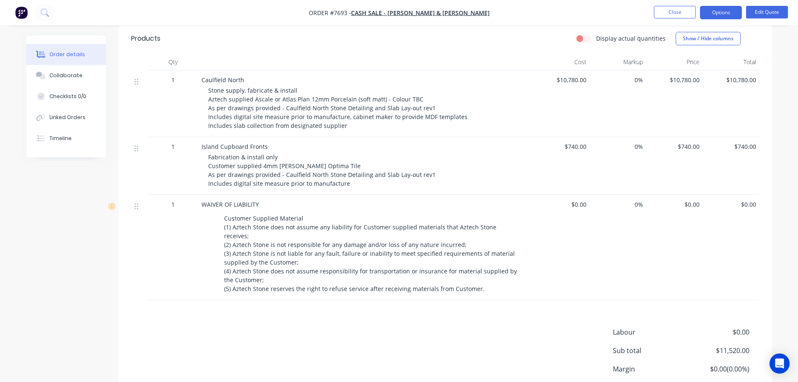
click input "10780"
type input "$7,835.80"
click at [525, 54] on header "Products Show / Hide columns Add product" at bounding box center [446, 38] width 654 height 30
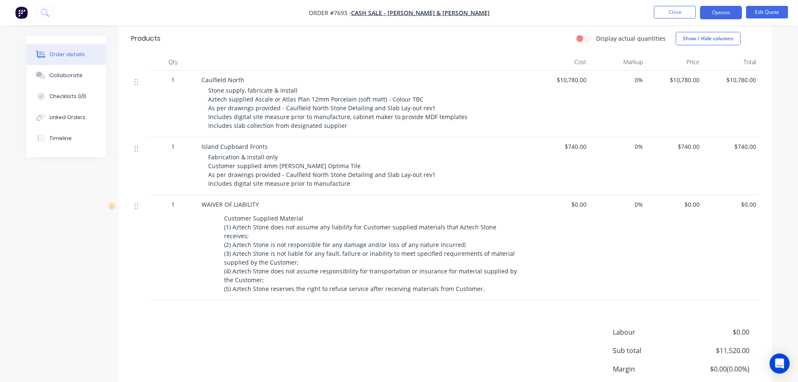
click input "7835.8"
type input "$7,836.00"
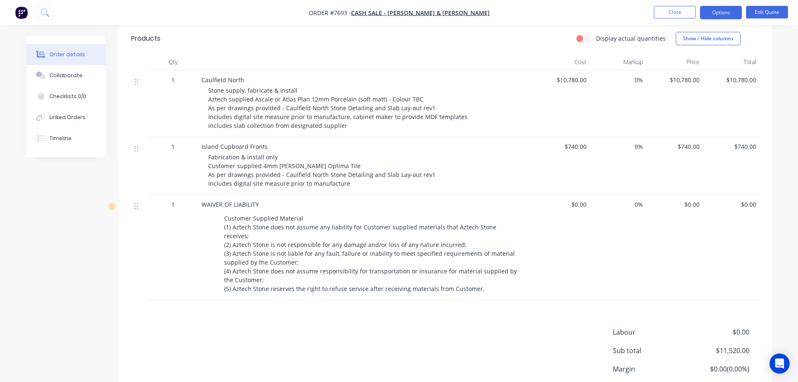
click at [533, 327] on div "add delivery fee add markup add discount Labour $0.00 Sub total $8,576.00 Margi…" at bounding box center [445, 375] width 628 height 97
click input "7836"
type input "$7,835.80"
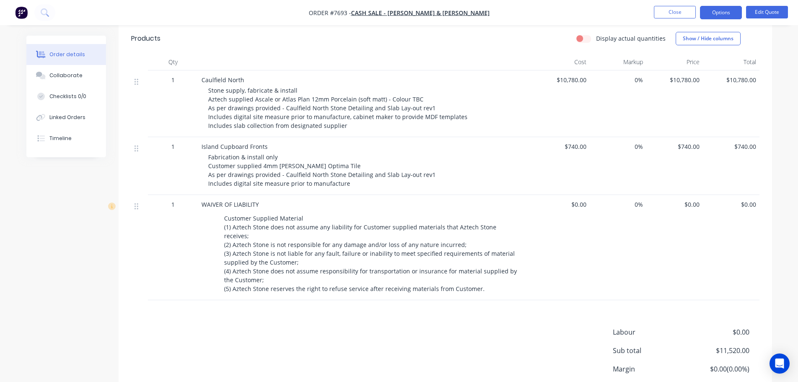
click at [608, 54] on header "Products Show / Hide columns Add product" at bounding box center [446, 38] width 654 height 30
click input "7835.8"
click input "7835.5"
type input "$7,835.50"
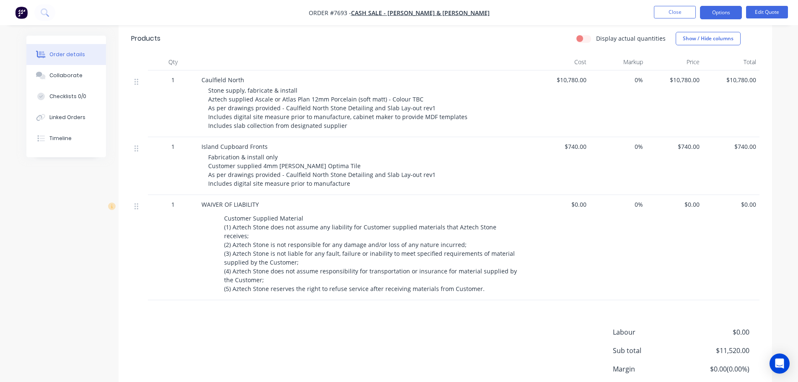
type input "$7,835.50"
click at [590, 140] on div "Created by Warrick Created 24/08/25 Required 24/08/25 Assigned to Add team memb…" at bounding box center [446, 131] width 654 height 610
click input "7835.5"
type input "$7,835.45"
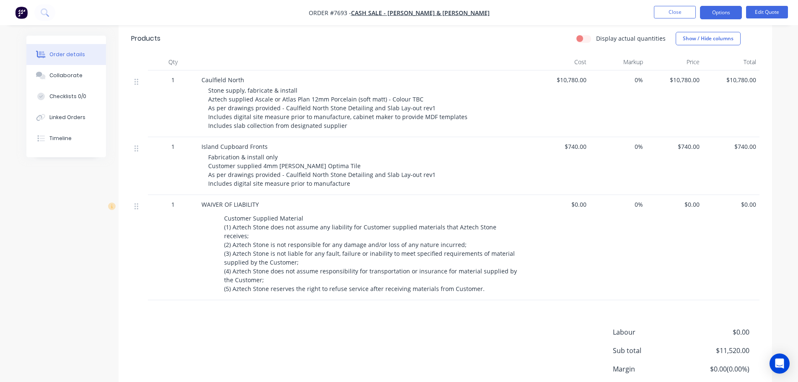
type input "$7,835.45"
click at [597, 137] on div "%" at bounding box center [618, 103] width 57 height 67
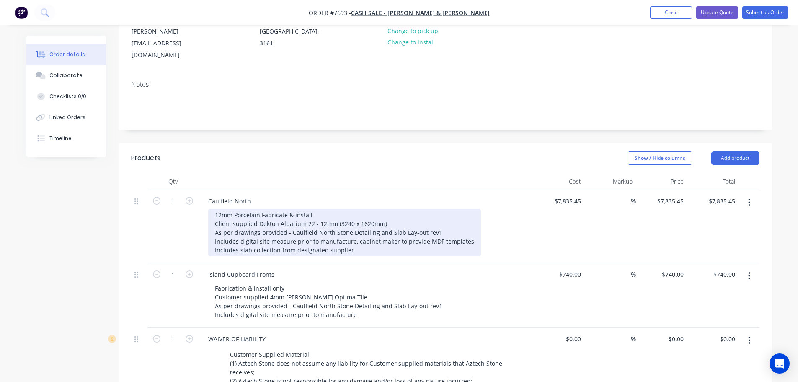
scroll to position [85, 0]
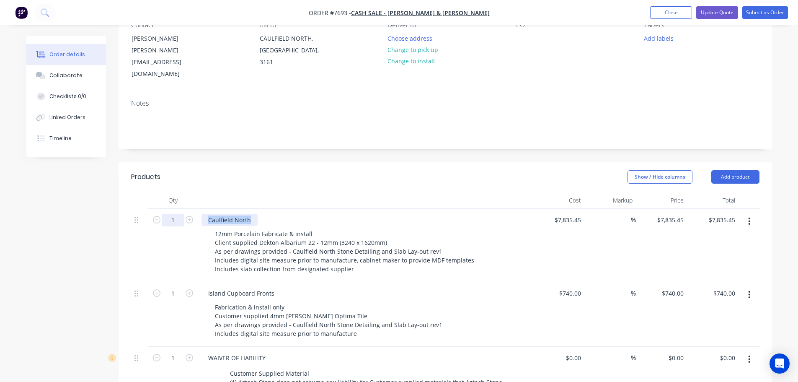
drag, startPoint x: 252, startPoint y: 198, endPoint x: 175, endPoint y: 197, distance: 76.7
click at [175, 209] on div "1 Caulfield North 12mm Porcelain Fabricate & install Client supplied Dekton Alb…" at bounding box center [445, 245] width 628 height 73
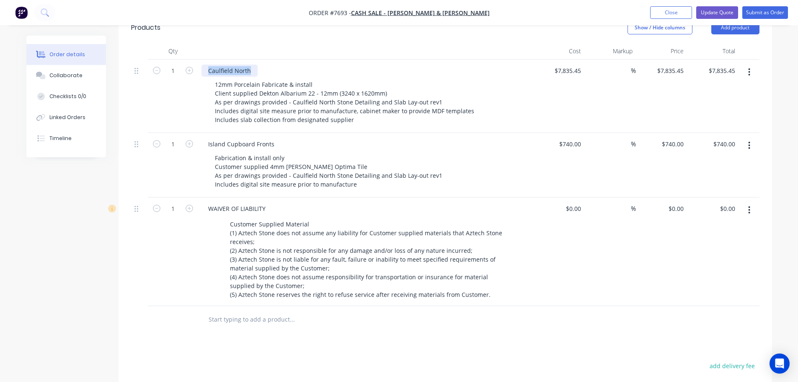
scroll to position [294, 0]
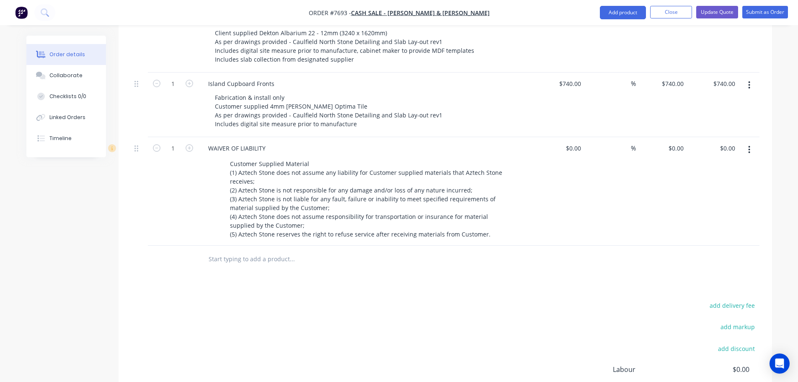
click at [238, 251] on input "text" at bounding box center [292, 259] width 168 height 17
type input "Site Address:"
click at [284, 277] on button "Add Site Address: to order" at bounding box center [337, 290] width 251 height 27
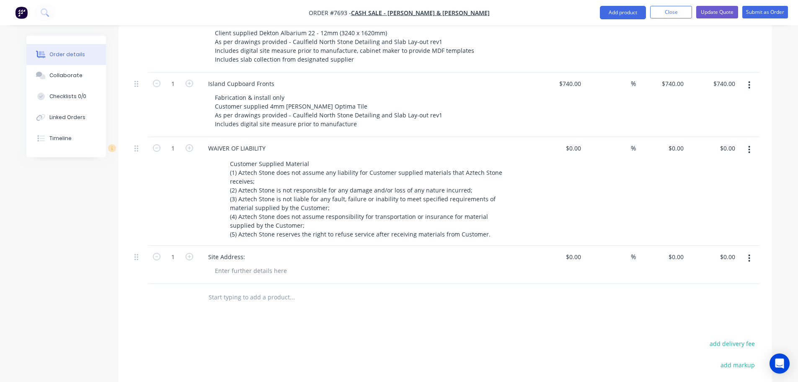
click at [256, 251] on div "Site Address:" at bounding box center [366, 257] width 328 height 12
click at [249, 251] on div "Site Address:" at bounding box center [227, 257] width 50 height 12
click at [251, 264] on div at bounding box center [250, 270] width 85 height 12
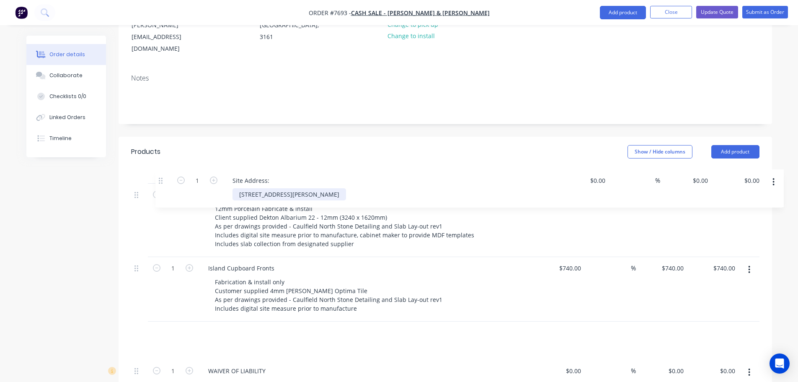
scroll to position [43, 0]
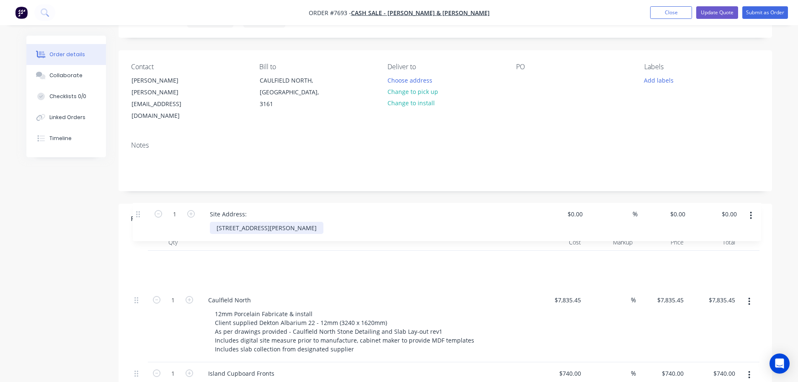
drag, startPoint x: 139, startPoint y: 238, endPoint x: 140, endPoint y: 222, distance: 15.1
click at [140, 234] on div "Qty Cost Markup Price Total 1 Caulfield North 12mm Porcelain Fabricate & instal…" at bounding box center [445, 384] width 628 height 301
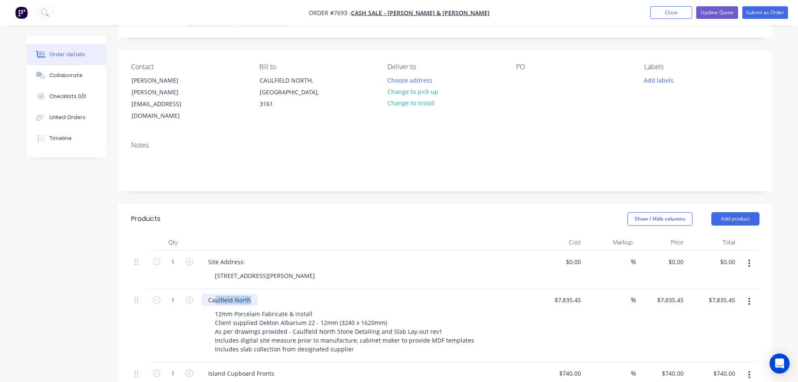
drag, startPoint x: 251, startPoint y: 278, endPoint x: 162, endPoint y: 261, distance: 90.8
click at [184, 289] on div "1 Caulfield North 12mm Porcelain Fabricate & install Client supplied Dekton Alb…" at bounding box center [445, 325] width 628 height 73
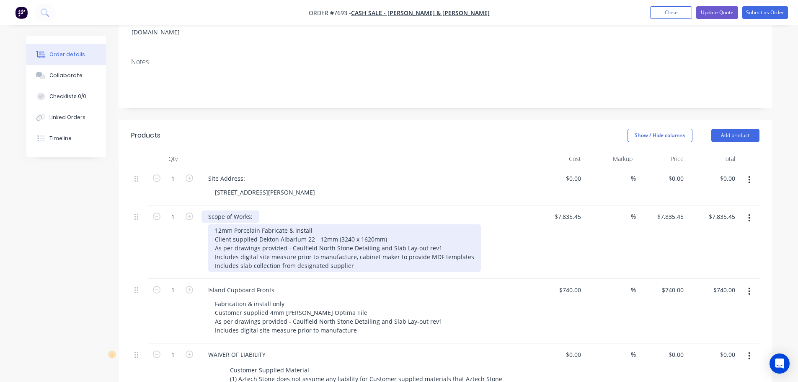
scroll to position [127, 0]
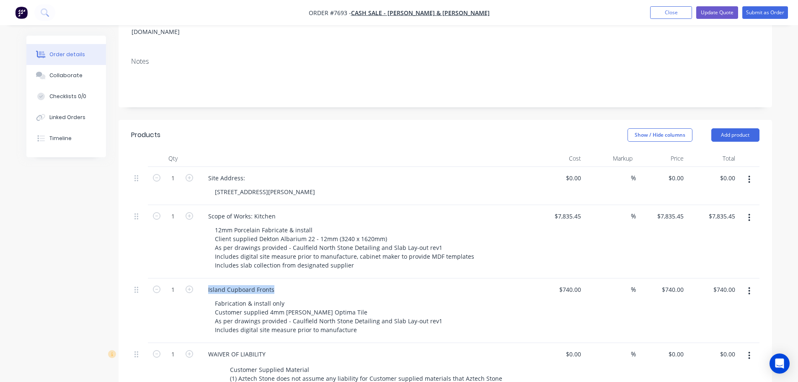
drag, startPoint x: 276, startPoint y: 270, endPoint x: 102, endPoint y: 261, distance: 174.1
click at [110, 266] on div "Created by Warrick Created 24/08/25 Required 24/08/25 Assigned to Add team memb…" at bounding box center [399, 300] width 746 height 783
click at [223, 283] on div "Island Cupboard Fronts" at bounding box center [242, 289] width 80 height 12
drag, startPoint x: 272, startPoint y: 270, endPoint x: 202, endPoint y: 265, distance: 71.0
click at [215, 283] on div "Island Cupboard Fronts" at bounding box center [242, 289] width 80 height 12
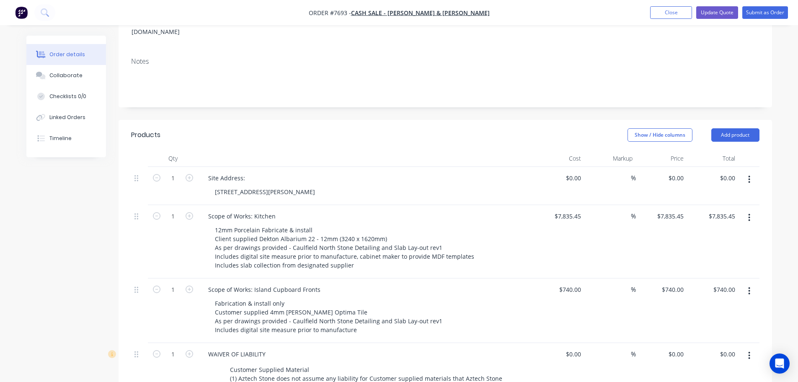
click at [358, 120] on header "Products Show / Hide columns Add product" at bounding box center [446, 135] width 654 height 30
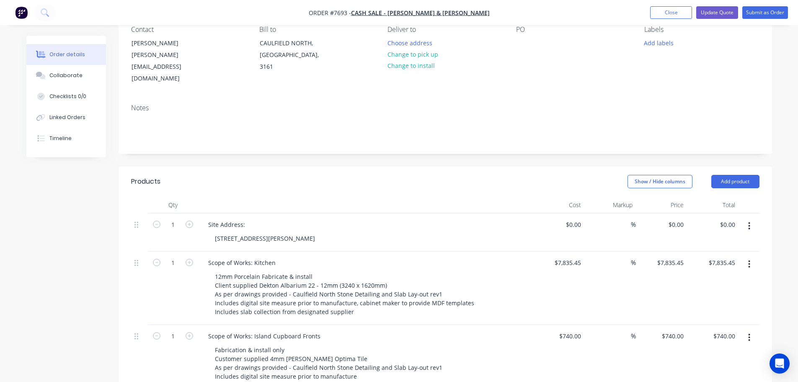
scroll to position [0, 0]
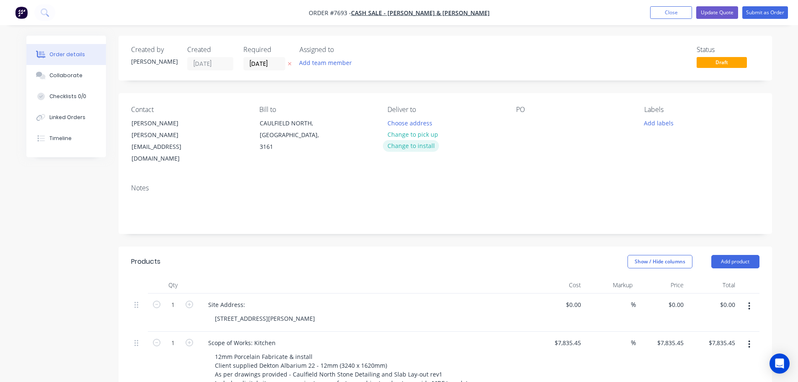
click at [425, 145] on button "Change to install" at bounding box center [411, 145] width 56 height 11
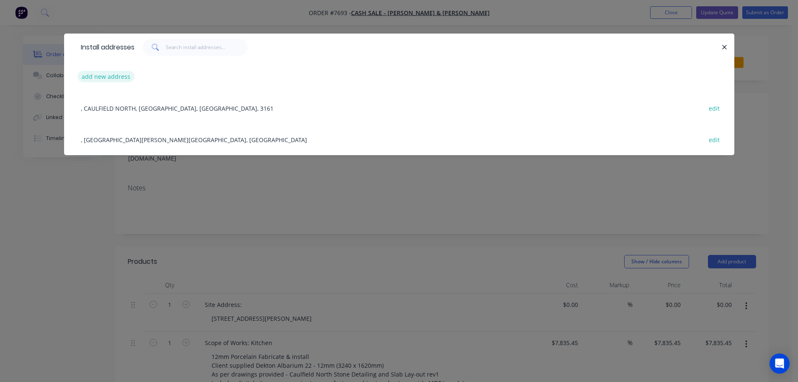
click at [94, 75] on button "add new address" at bounding box center [106, 76] width 57 height 11
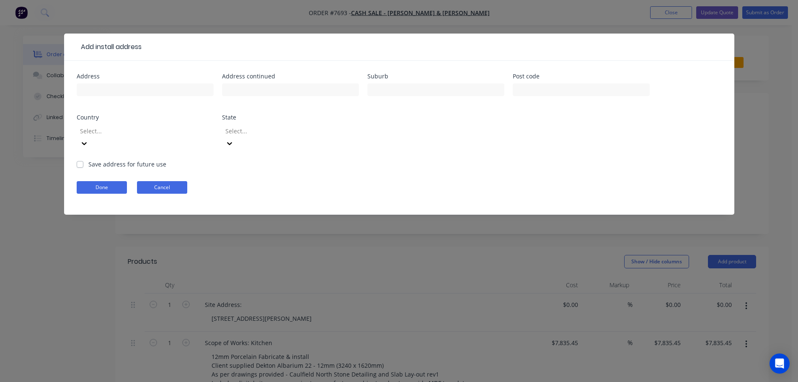
click at [168, 181] on button "Cancel" at bounding box center [162, 187] width 50 height 13
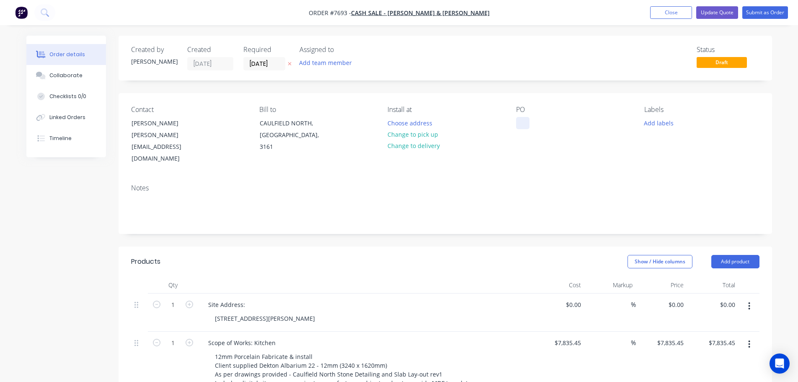
click at [525, 128] on div at bounding box center [522, 123] width 13 height 12
click at [526, 124] on div at bounding box center [522, 123] width 13 height 12
click at [712, 15] on button "Update Quote" at bounding box center [717, 12] width 42 height 13
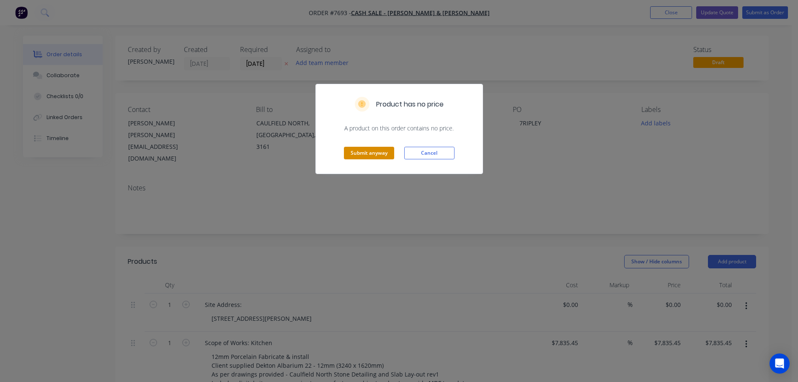
click at [384, 150] on button "Submit anyway" at bounding box center [369, 153] width 50 height 13
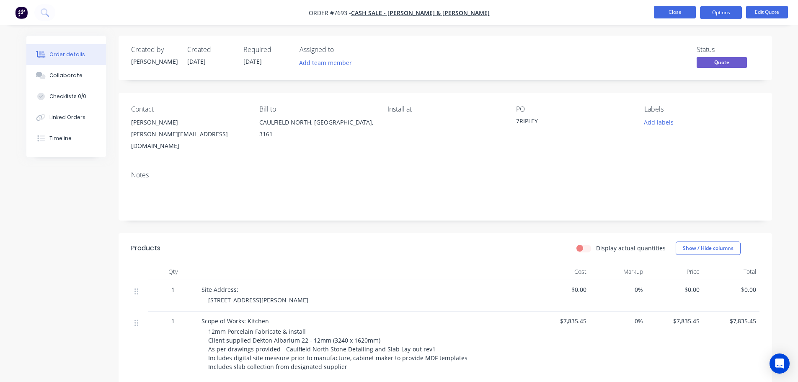
click at [681, 12] on button "Close" at bounding box center [675, 12] width 42 height 13
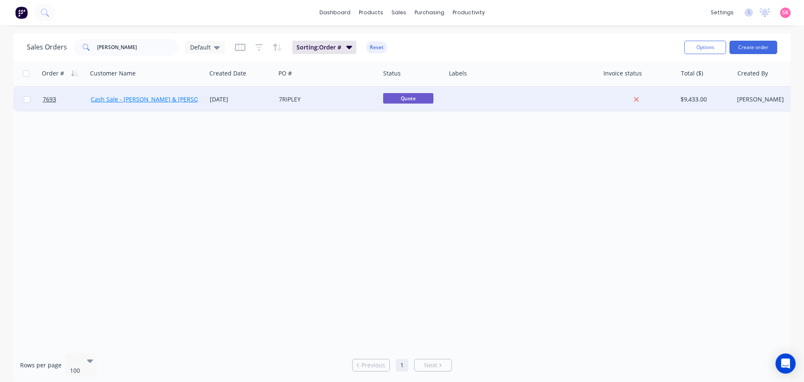
click at [115, 100] on link "Cash Sale - Gemma Hudson & Josh Feldschuh" at bounding box center [158, 99] width 134 height 8
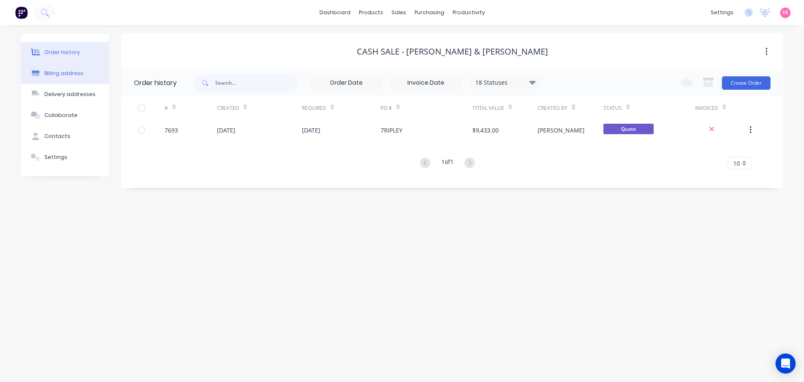
click at [71, 74] on div "Billing address" at bounding box center [63, 74] width 39 height 8
select select "AU"
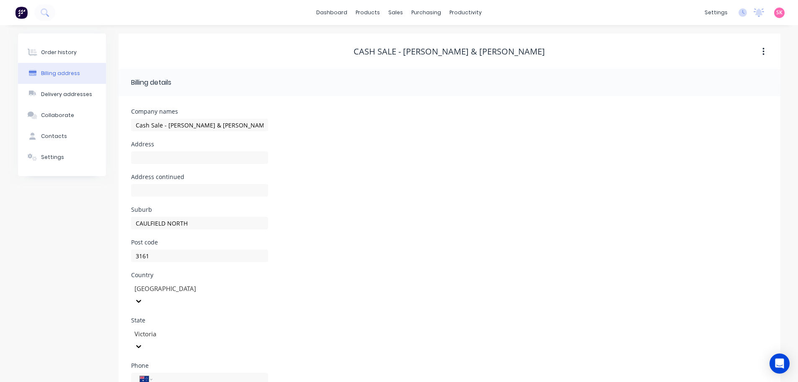
click at [172, 183] on div at bounding box center [199, 194] width 137 height 25
click at [176, 163] on input "text" at bounding box center [199, 157] width 137 height 13
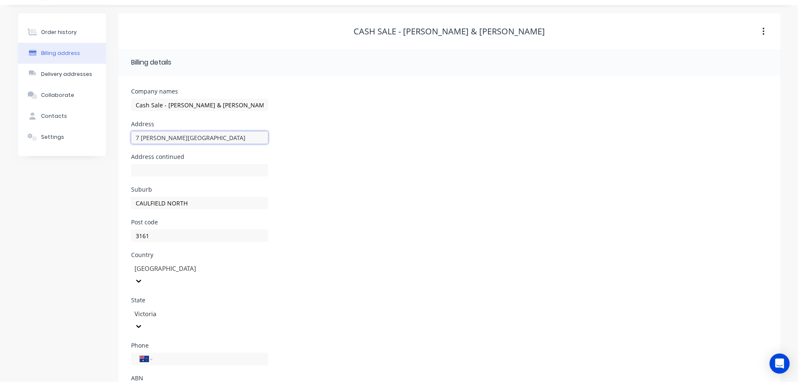
scroll to position [38, 0]
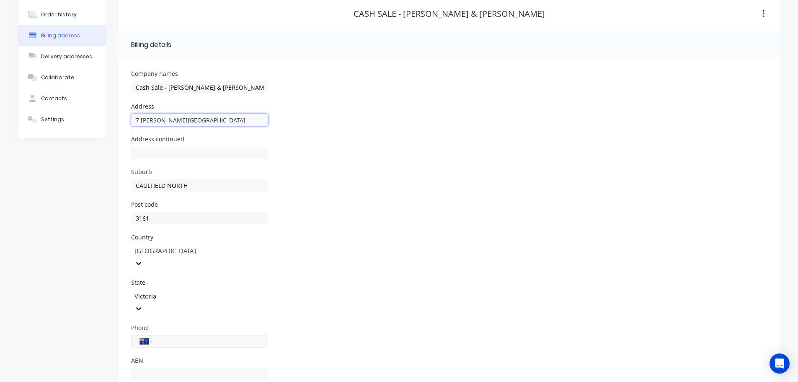
type input "7 Ripley Grove"
click at [188, 336] on input "tel" at bounding box center [208, 341] width 101 height 10
type input "0422 367 141"
click at [353, 285] on div "State Victoria" at bounding box center [449, 301] width 637 height 45
click at [83, 57] on div "Delivery addresses" at bounding box center [66, 57] width 51 height 8
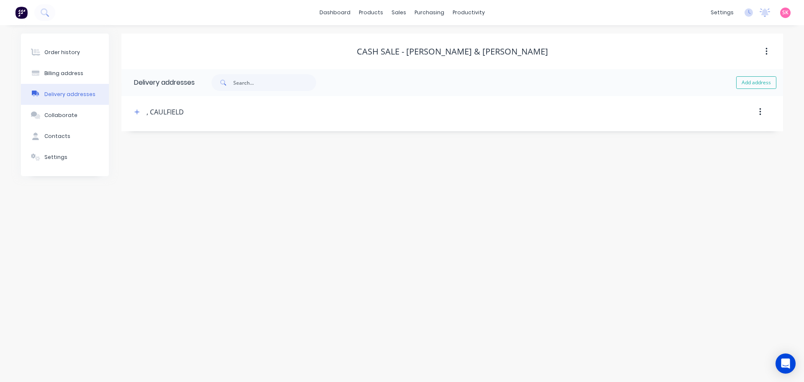
click at [763, 111] on button "button" at bounding box center [761, 111] width 20 height 15
drag, startPoint x: 721, startPoint y: 132, endPoint x: 712, endPoint y: 132, distance: 9.2
click at [721, 132] on div "Delete" at bounding box center [730, 134] width 65 height 12
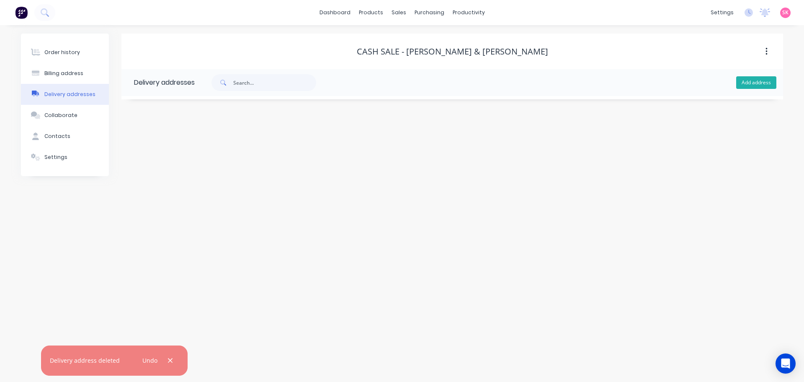
click at [754, 81] on button "Add address" at bounding box center [757, 82] width 40 height 13
click at [165, 142] on input "text" at bounding box center [208, 144] width 137 height 13
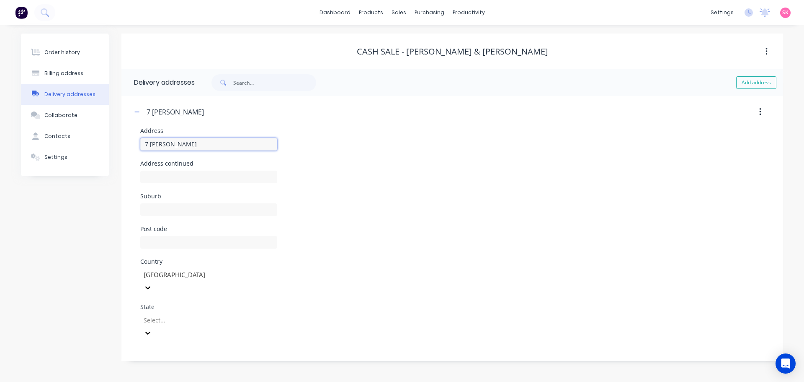
type input "7 Ripley Grove"
click at [183, 214] on input "text" at bounding box center [208, 209] width 137 height 13
type input "c"
type input "Caulfield North"
click at [194, 240] on input "text" at bounding box center [208, 242] width 137 height 13
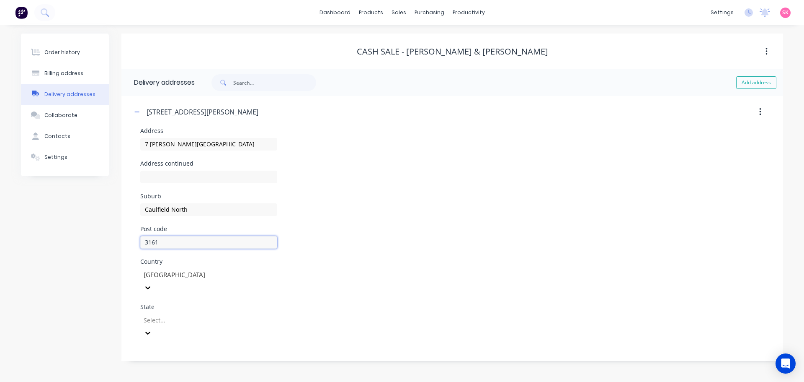
type input "3161"
click at [153, 315] on div at bounding box center [203, 320] width 121 height 10
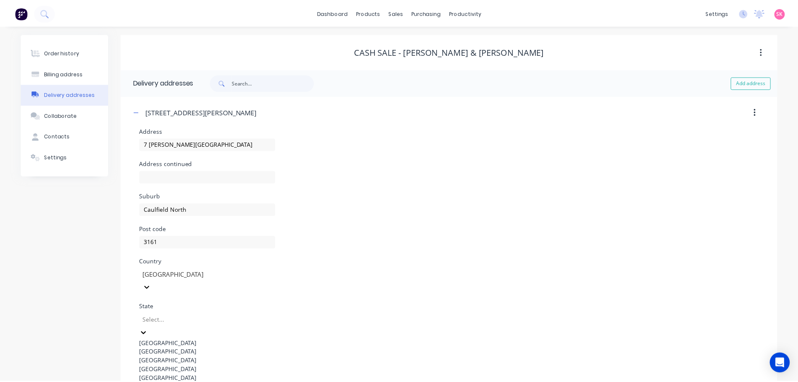
scroll to position [66, 0]
click at [367, 271] on div "Country Australia" at bounding box center [452, 281] width 624 height 45
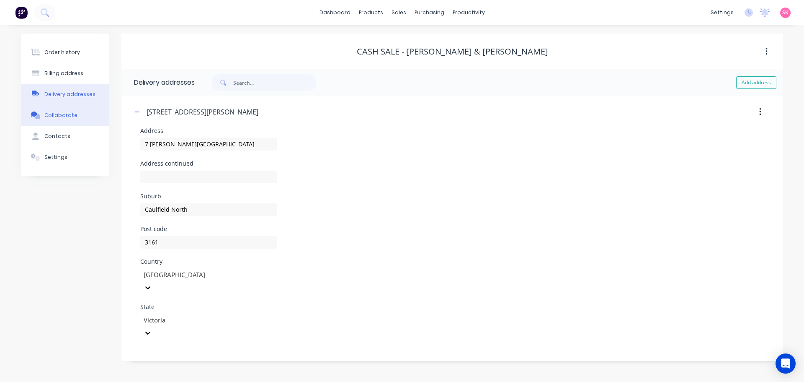
click at [85, 119] on button "Collaborate" at bounding box center [65, 115] width 88 height 21
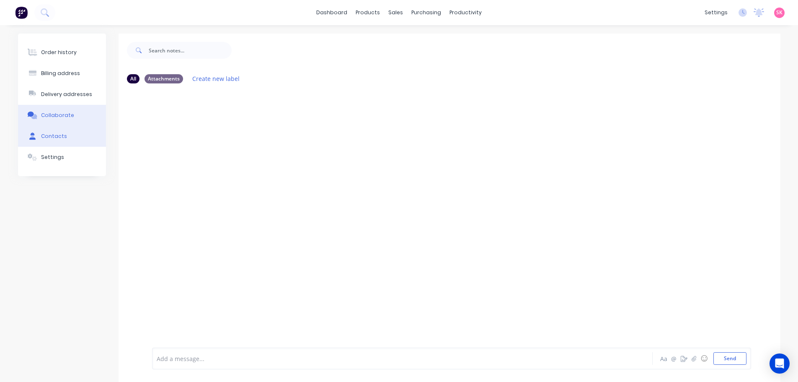
click at [75, 130] on button "Contacts" at bounding box center [62, 136] width 88 height 21
select select "AU"
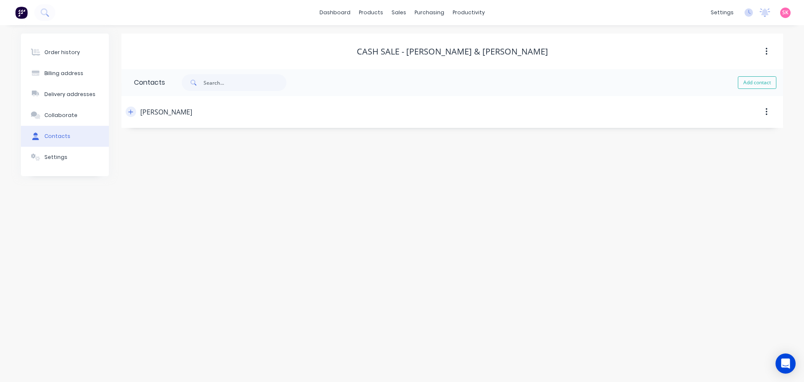
click at [127, 112] on button "button" at bounding box center [131, 111] width 10 height 10
click at [182, 213] on input "tel" at bounding box center [212, 209] width 101 height 10
click at [180, 243] on input "tel" at bounding box center [212, 242] width 101 height 10
drag, startPoint x: 214, startPoint y: 244, endPoint x: 39, endPoint y: 229, distance: 175.7
click at [41, 230] on div "Order history Billing address Delivery addresses Collaborate Contacts Settings …" at bounding box center [402, 150] width 763 height 233
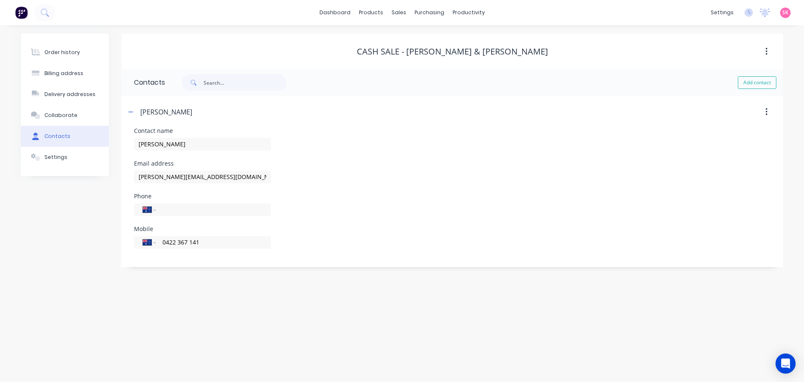
type input "0422 367 141"
click at [92, 239] on div "Order history Billing address Delivery addresses Collaborate Contacts Settings" at bounding box center [65, 150] width 88 height 233
click at [134, 105] on div "Josh Feldschuh" at bounding box center [373, 111] width 494 height 15
click at [132, 109] on icon "button" at bounding box center [130, 112] width 5 height 6
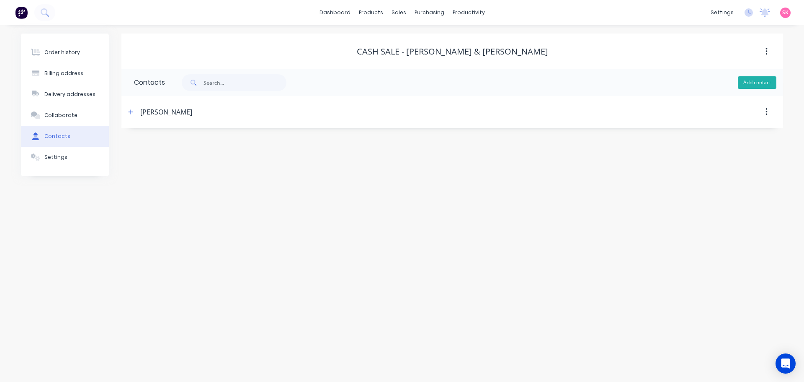
click at [760, 82] on button "Add contact" at bounding box center [757, 82] width 39 height 13
select select "AU"
click at [147, 140] on input "text" at bounding box center [202, 144] width 137 height 13
type input "Gemma Hudson"
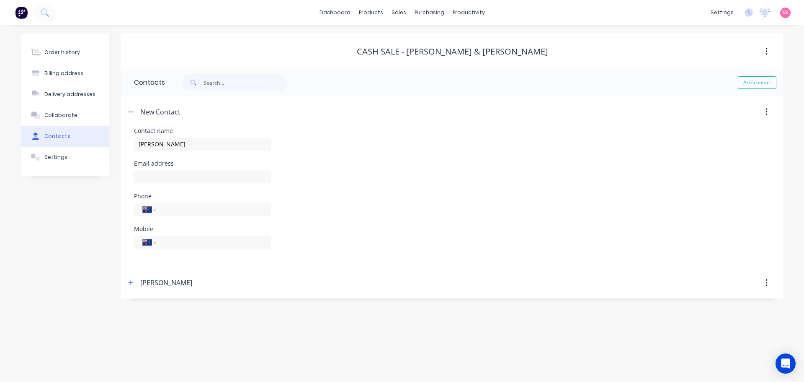
select select "AU"
click at [169, 182] on input "text" at bounding box center [202, 177] width 137 height 13
paste input "gemmahudson84@hotmail.com"
click at [165, 206] on div "Phone International Afghanistan Åland Islands Albania Algeria American Samoa An…" at bounding box center [202, 209] width 137 height 33
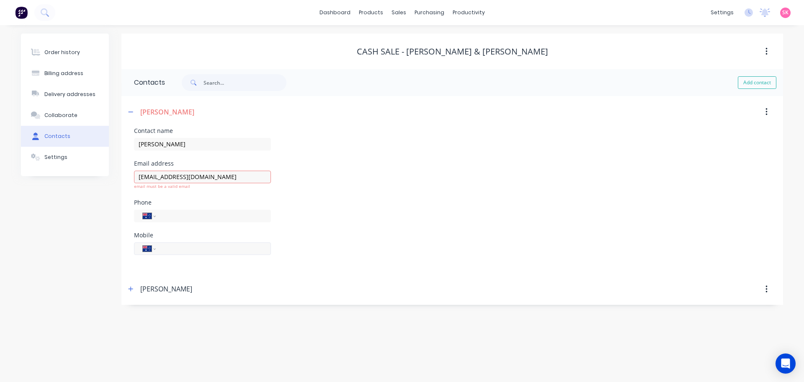
click at [167, 252] on input "tel" at bounding box center [212, 248] width 101 height 10
click at [193, 129] on div "Contact name" at bounding box center [202, 131] width 137 height 6
drag, startPoint x: 256, startPoint y: 178, endPoint x: 116, endPoint y: 176, distance: 139.9
click at [116, 176] on div "Order history Billing address Delivery addresses Collaborate Contacts Settings …" at bounding box center [402, 169] width 763 height 271
click at [231, 177] on input "gemmahudson84@hotmail.com" at bounding box center [202, 177] width 137 height 13
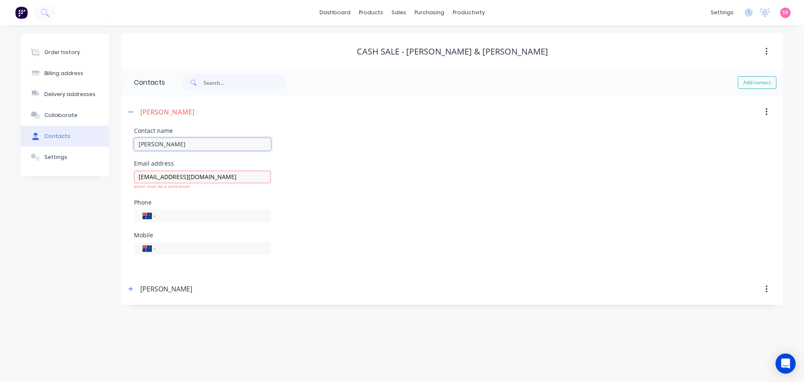
click at [234, 141] on input "Gemma Hudson" at bounding box center [202, 144] width 137 height 13
click at [241, 176] on input "gemmahudson84@hotmail.com" at bounding box center [202, 177] width 137 height 13
type input "gemmahudson84@hotmail.com"
click at [233, 200] on div "Phone International Afghanistan Åland Islands Albania Algeria American Samoa An…" at bounding box center [202, 215] width 137 height 33
click at [227, 254] on div "International Afghanistan Åland Islands Albania Algeria American Samoa Andorra …" at bounding box center [202, 246] width 137 height 25
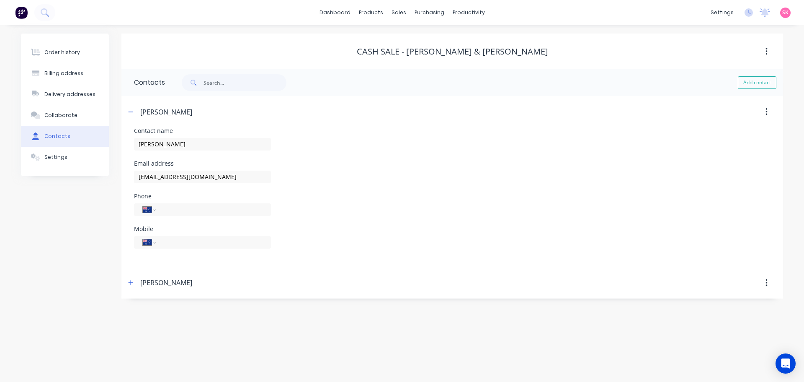
click at [228, 251] on div "International Afghanistan Åland Islands Albania Algeria American Samoa Andorra …" at bounding box center [202, 246] width 137 height 25
click at [228, 245] on input "tel" at bounding box center [212, 242] width 101 height 10
type input "0415 333 084"
click at [390, 202] on div "Phone International Afghanistan Åland Islands Albania Algeria American Samoa An…" at bounding box center [452, 209] width 637 height 33
click at [139, 109] on div "Gemma Hudson" at bounding box center [373, 111] width 494 height 15
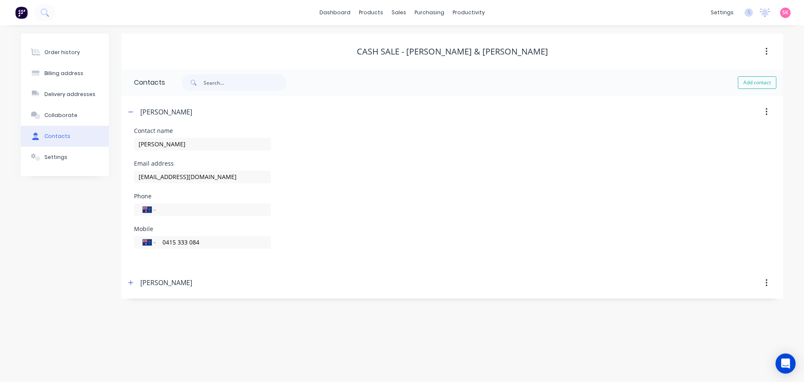
click at [124, 116] on header "Gemma Hudson" at bounding box center [453, 112] width 662 height 32
click at [130, 111] on icon "button" at bounding box center [130, 112] width 5 height 6
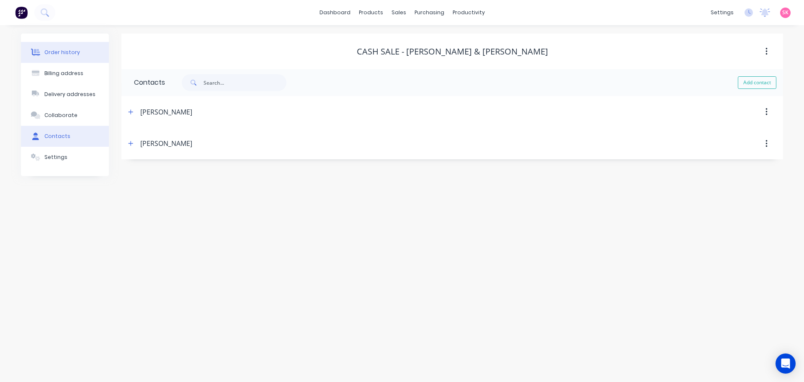
click at [70, 58] on button "Order history" at bounding box center [65, 52] width 88 height 21
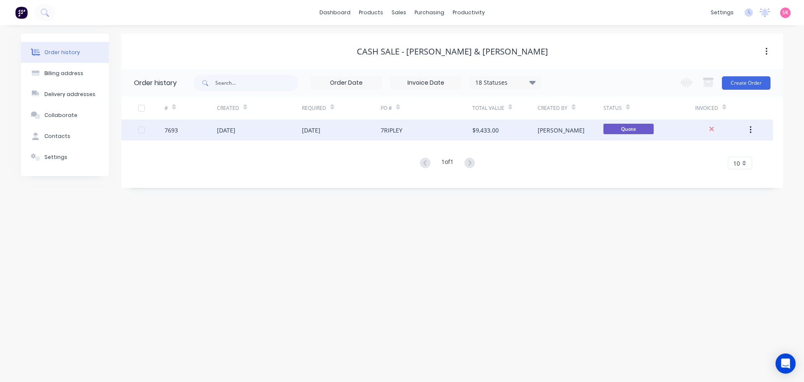
click at [288, 135] on div "24 Aug 2025" at bounding box center [259, 129] width 85 height 21
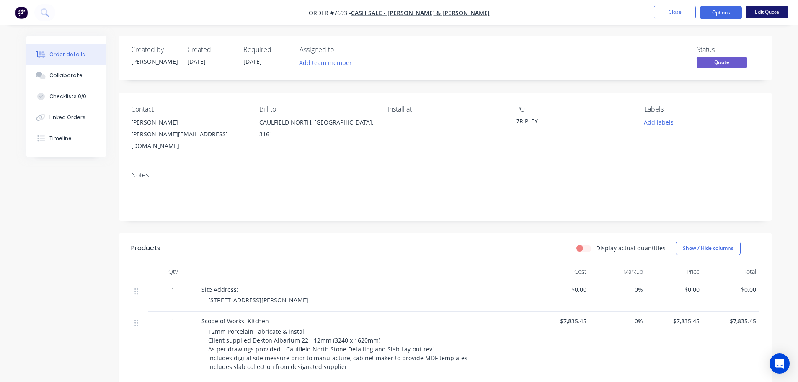
click at [755, 9] on button "Edit Quote" at bounding box center [767, 12] width 42 height 13
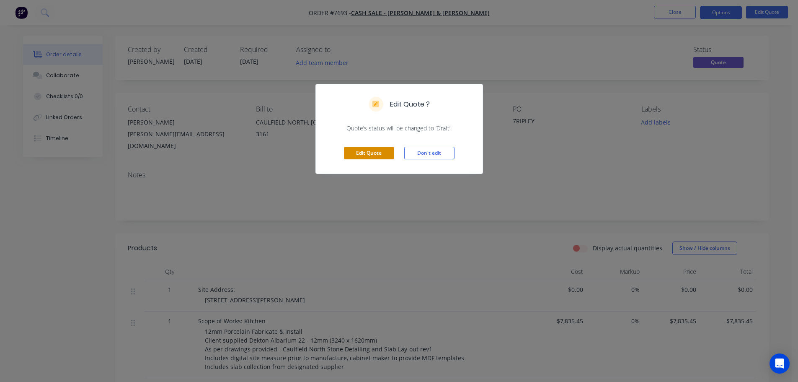
click at [367, 152] on button "Edit Quote" at bounding box center [369, 153] width 50 height 13
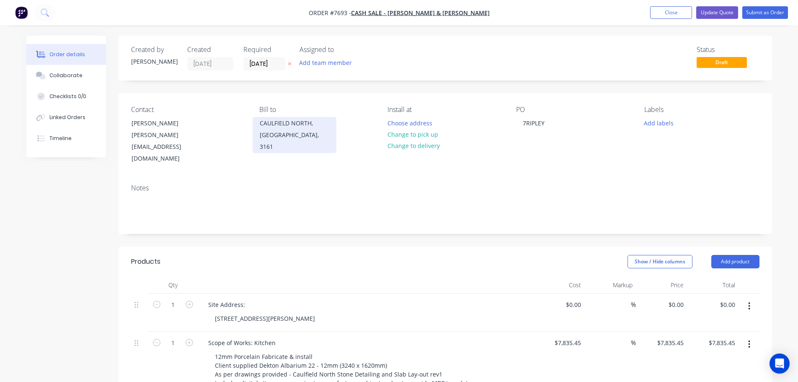
click at [304, 124] on div "CAULFIELD NORTH, Victoria, 3161" at bounding box center [295, 134] width 70 height 35
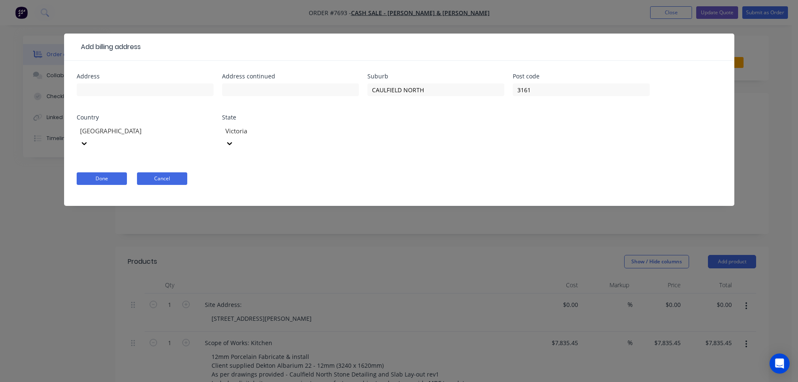
click at [159, 172] on button "Cancel" at bounding box center [162, 178] width 50 height 13
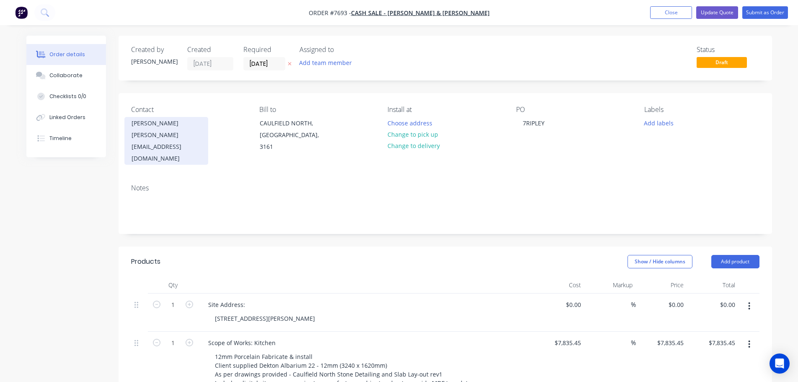
click at [183, 134] on div "josh_feldschuh@hotmail.com" at bounding box center [167, 146] width 70 height 35
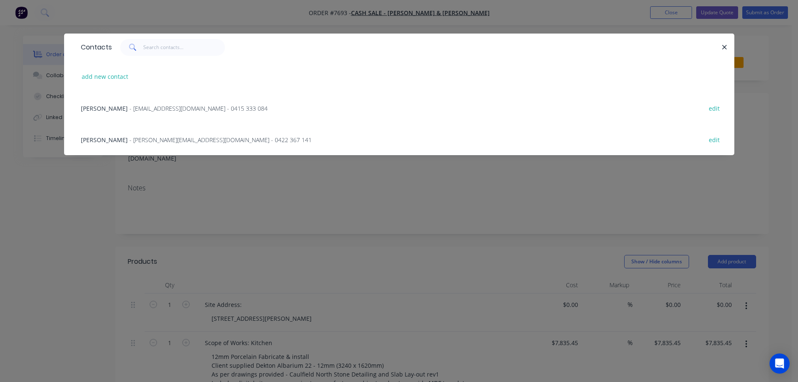
click at [155, 147] on div "Josh Feldschuh - josh_feldschuh@hotmail.com - 0422 367 141 edit" at bounding box center [399, 139] width 645 height 31
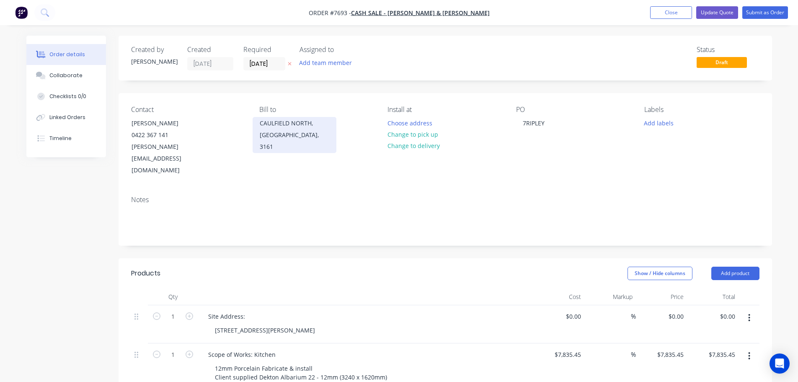
click at [296, 119] on div "CAULFIELD NORTH, Victoria, 3161" at bounding box center [295, 134] width 70 height 35
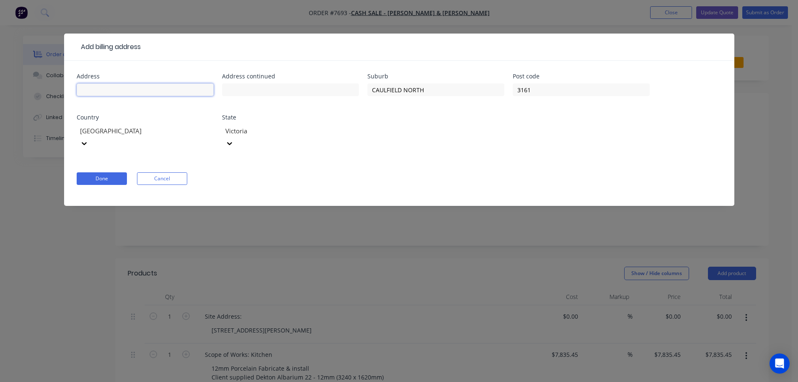
click at [192, 96] on input "text" at bounding box center [145, 89] width 137 height 13
type input "7 Ripley Grove"
click at [112, 172] on button "Done" at bounding box center [102, 178] width 50 height 13
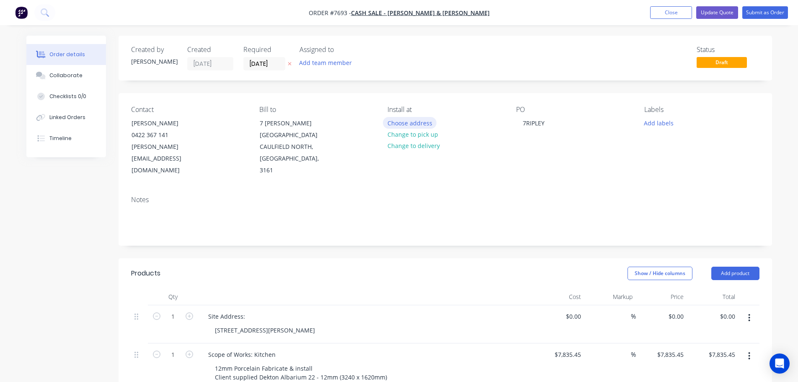
click at [426, 120] on button "Choose address" at bounding box center [410, 122] width 54 height 11
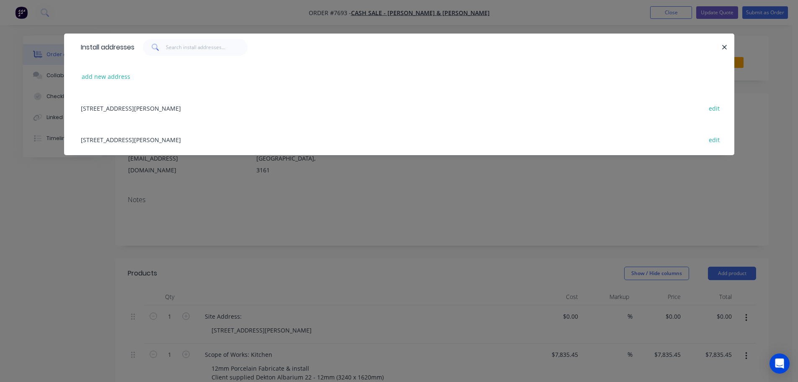
click at [171, 138] on div "7 Ripley Grove, Caulfield North, Victoria, Australia, 3161 edit" at bounding box center [399, 139] width 645 height 31
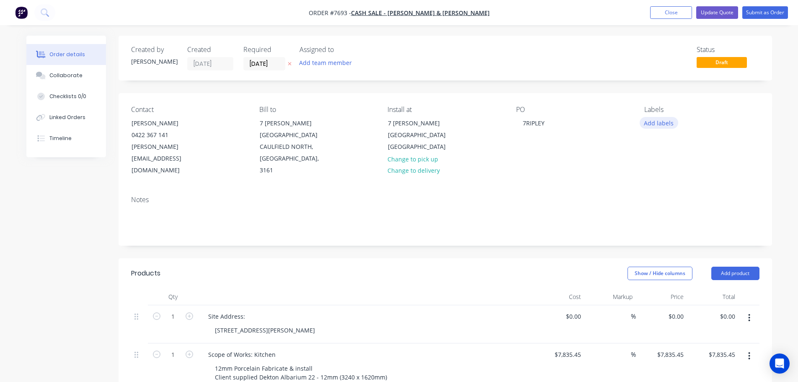
click at [657, 122] on button "Add labels" at bounding box center [659, 122] width 39 height 11
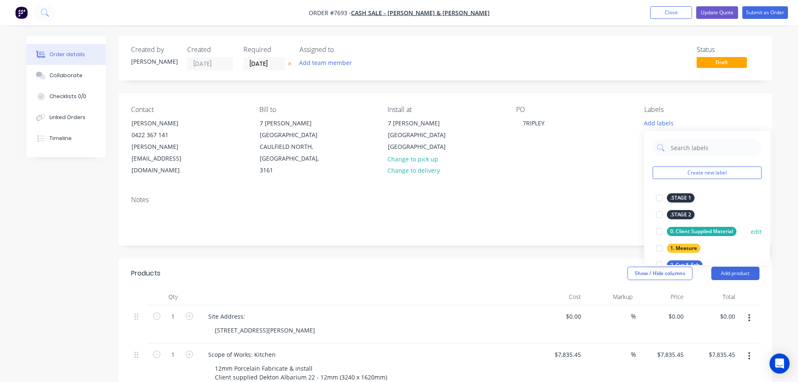
click at [661, 231] on div at bounding box center [659, 231] width 17 height 17
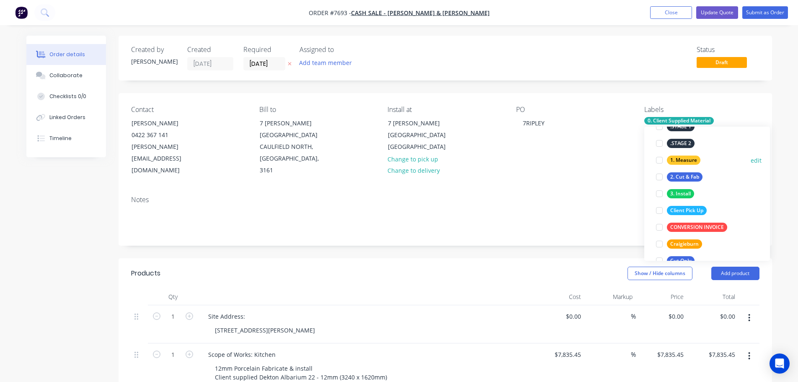
click at [660, 162] on div at bounding box center [659, 160] width 17 height 17
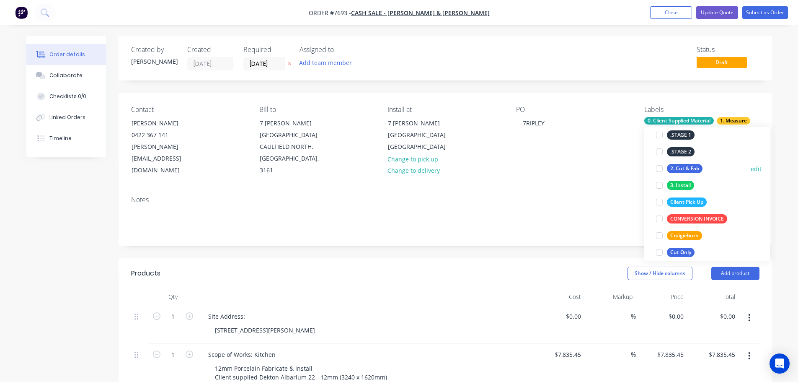
click at [657, 168] on div at bounding box center [659, 168] width 17 height 17
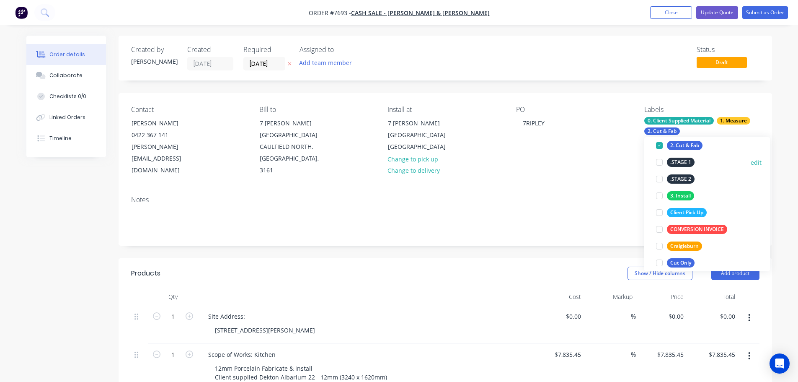
scroll to position [59, 0]
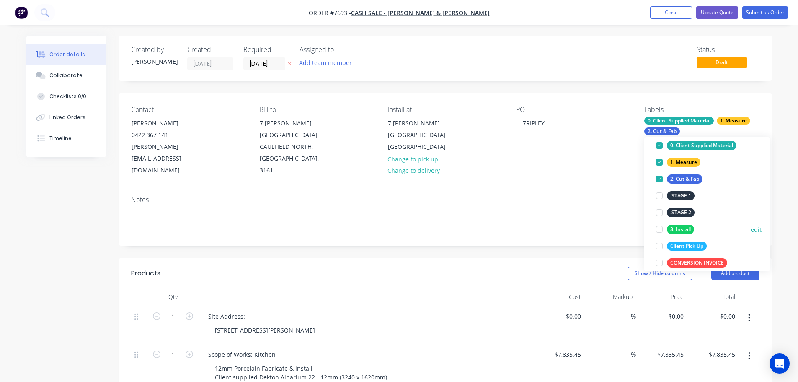
click at [661, 228] on div at bounding box center [659, 229] width 17 height 17
click at [575, 218] on div "Notes" at bounding box center [446, 217] width 654 height 56
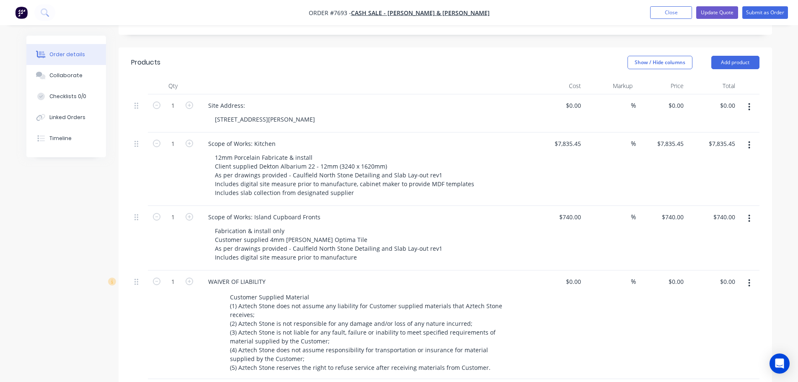
scroll to position [132, 0]
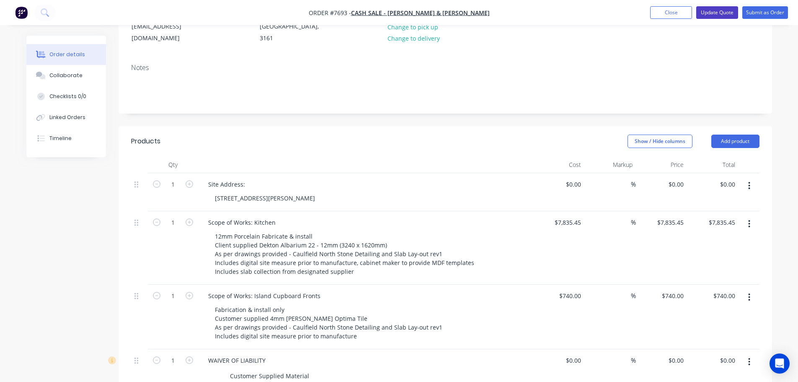
drag, startPoint x: 705, startPoint y: 17, endPoint x: 708, endPoint y: 23, distance: 6.9
click at [705, 17] on button "Update Quote" at bounding box center [717, 12] width 42 height 13
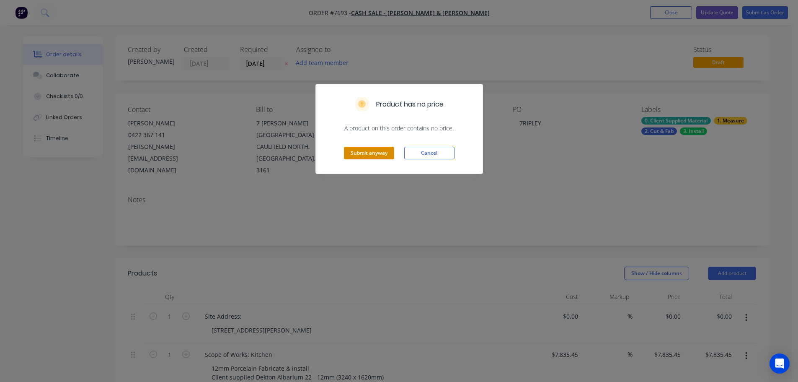
click at [374, 153] on button "Submit anyway" at bounding box center [369, 153] width 50 height 13
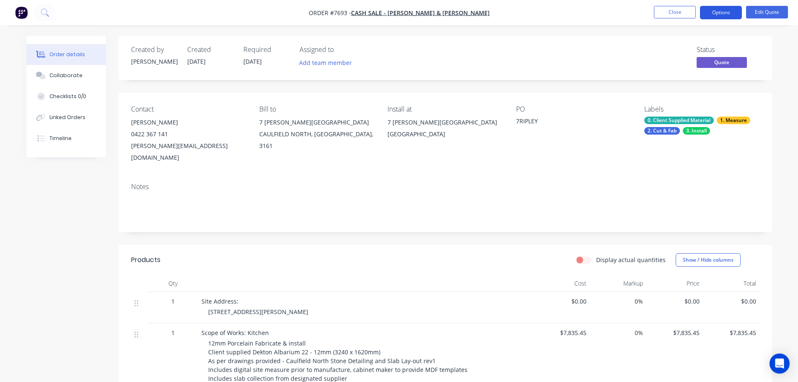
drag, startPoint x: 731, startPoint y: 17, endPoint x: 728, endPoint y: 22, distance: 5.8
click at [731, 17] on button "Options" at bounding box center [721, 12] width 42 height 13
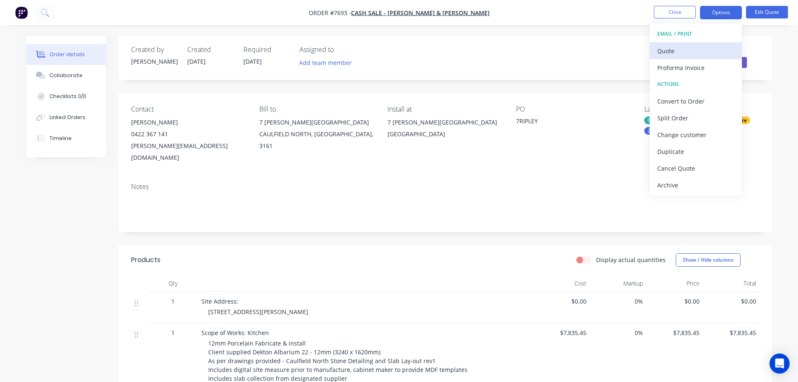
click at [698, 49] on div "Quote" at bounding box center [695, 51] width 77 height 12
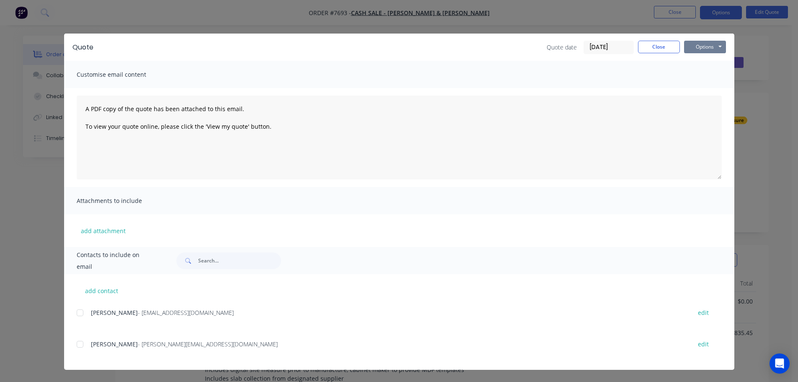
click at [705, 49] on button "Options" at bounding box center [705, 47] width 42 height 13
click at [706, 73] on button "Print" at bounding box center [711, 76] width 54 height 14
click at [650, 41] on button "Close" at bounding box center [659, 47] width 42 height 13
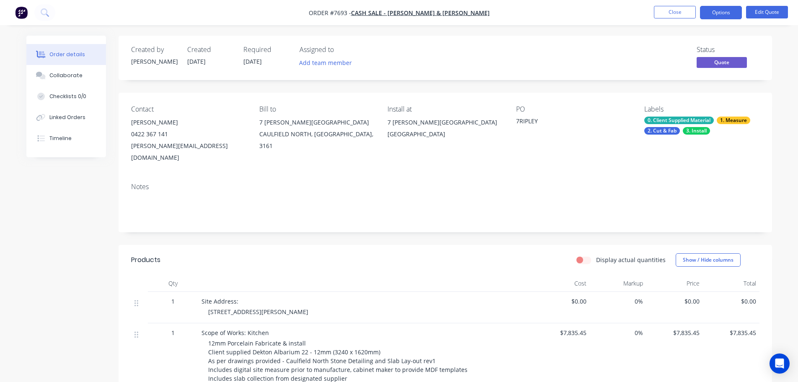
drag, startPoint x: 730, startPoint y: 12, endPoint x: 730, endPoint y: 20, distance: 8.0
click at [730, 12] on button "Options" at bounding box center [721, 12] width 42 height 13
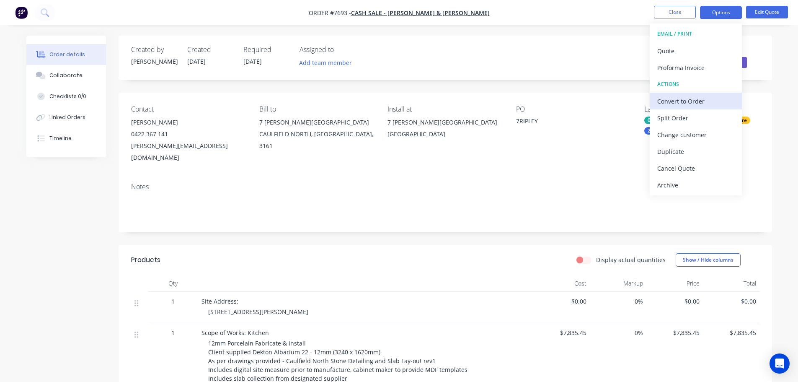
click at [712, 105] on div "Convert to Order" at bounding box center [695, 101] width 77 height 12
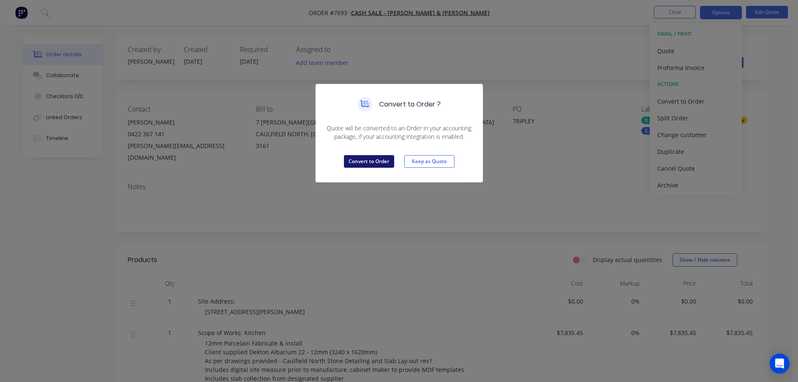
click at [358, 163] on button "Convert to Order" at bounding box center [369, 161] width 50 height 13
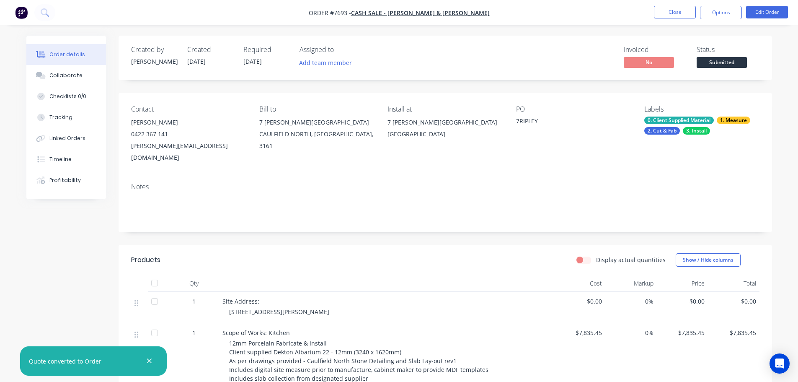
click at [726, 61] on span "Submitted" at bounding box center [722, 62] width 50 height 10
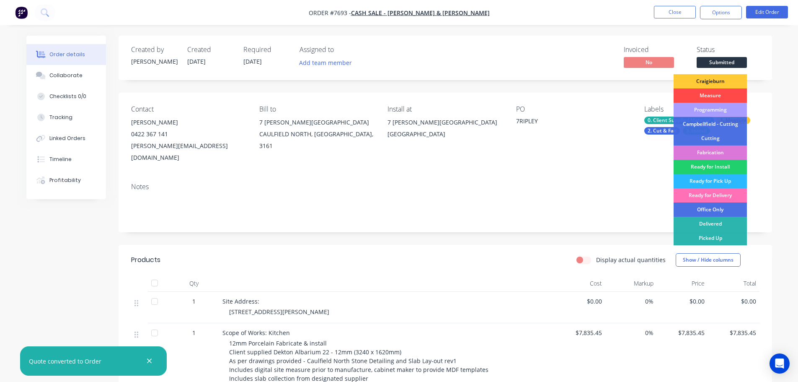
click at [715, 98] on div "Measure" at bounding box center [710, 95] width 73 height 14
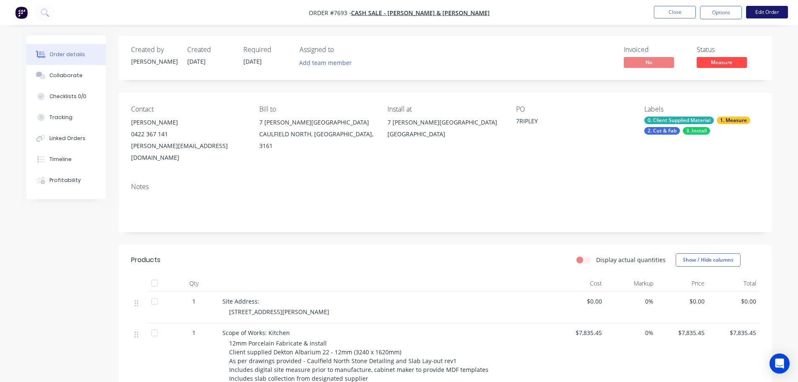
click at [783, 11] on button "Edit Order" at bounding box center [767, 12] width 42 height 13
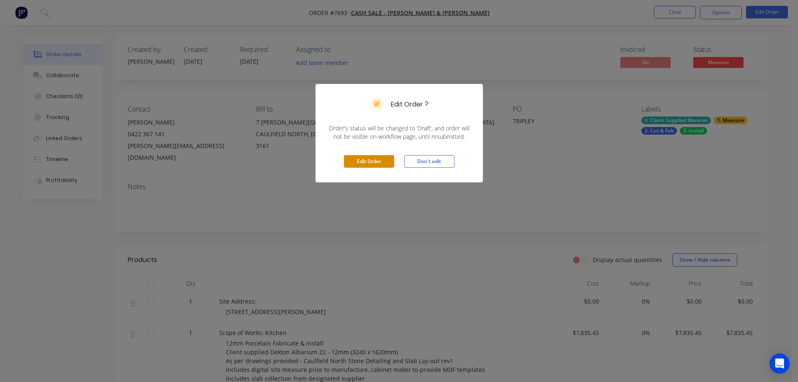
click at [376, 155] on button "Edit Order" at bounding box center [369, 161] width 50 height 13
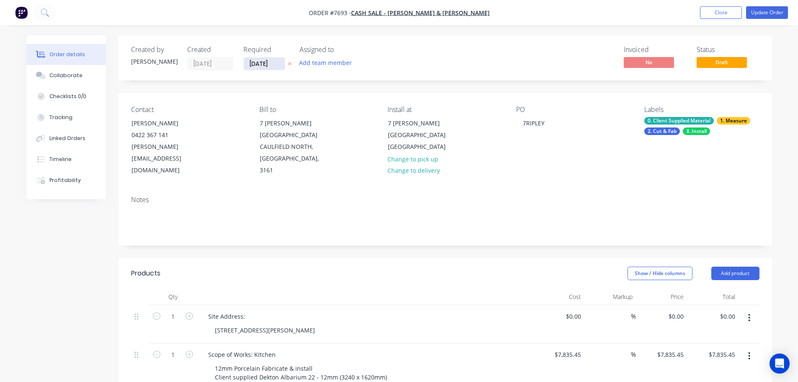
click at [282, 64] on input "24/08/25" at bounding box center [264, 63] width 41 height 13
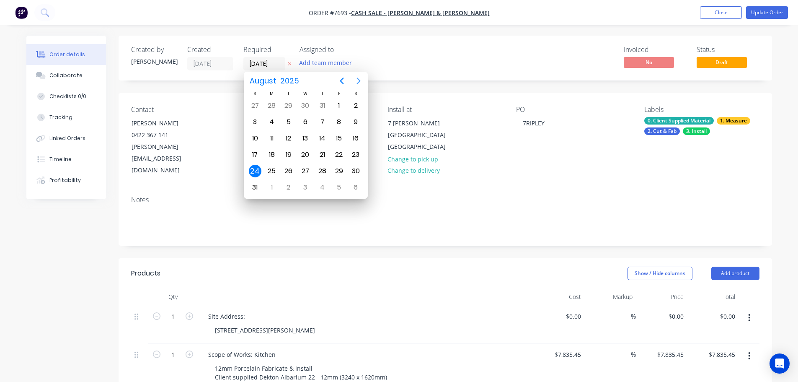
click at [358, 79] on icon "Next page" at bounding box center [359, 81] width 4 height 7
click at [269, 136] on div "15" at bounding box center [272, 138] width 13 height 13
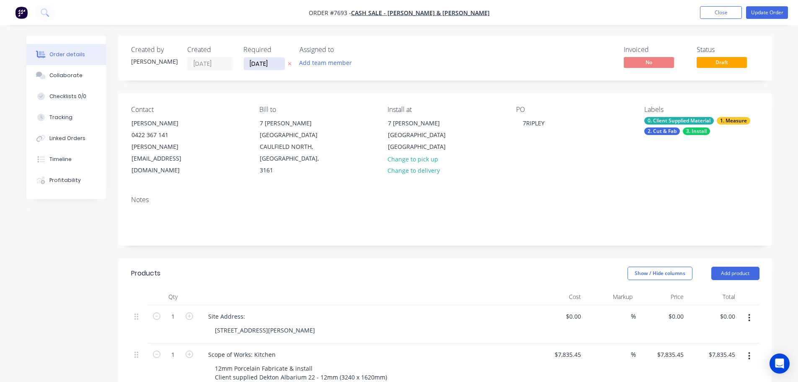
click at [268, 66] on input "15/09/25" at bounding box center [264, 63] width 41 height 13
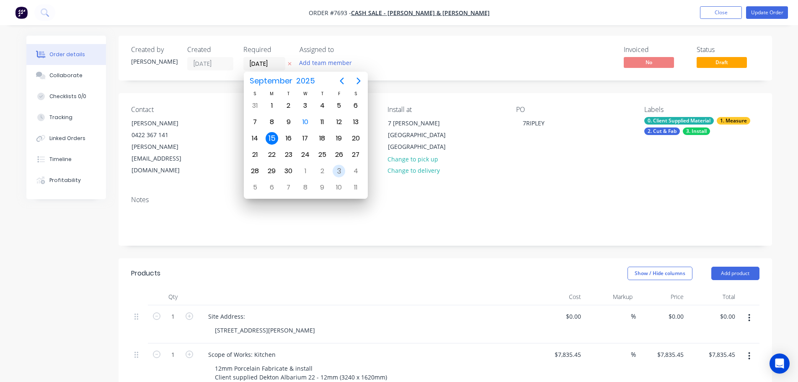
click at [333, 174] on div "3" at bounding box center [339, 171] width 17 height 16
type input "03/10/25"
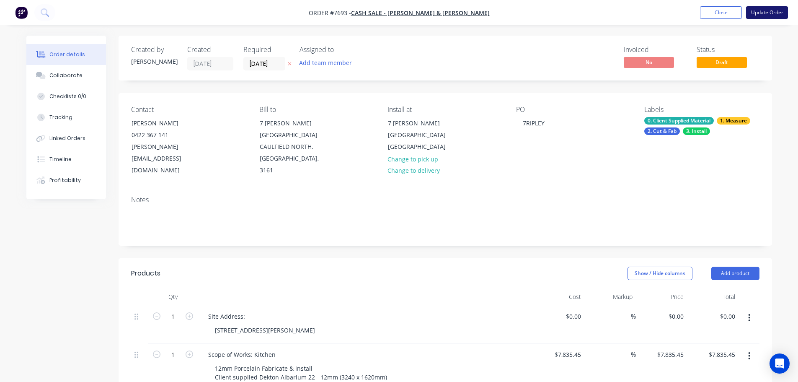
click at [761, 13] on button "Update Order" at bounding box center [767, 12] width 42 height 13
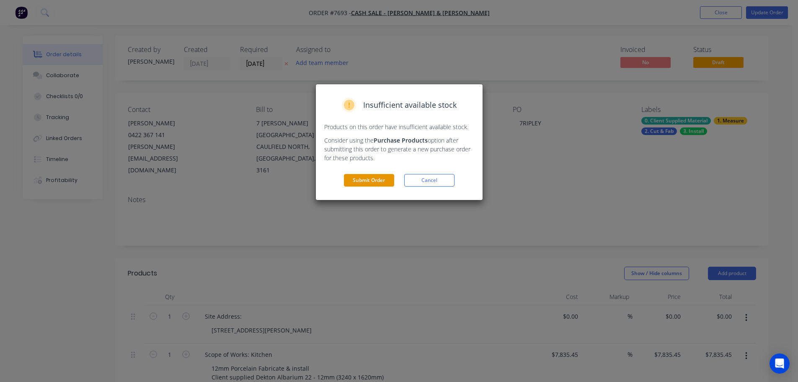
click at [376, 183] on button "Submit Order" at bounding box center [369, 180] width 50 height 13
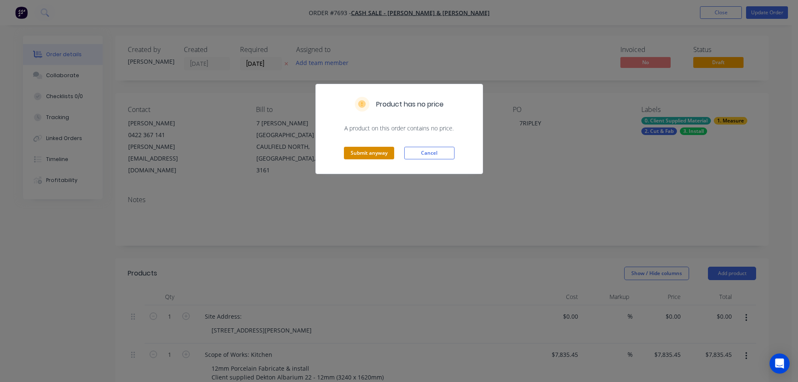
click at [361, 152] on button "Submit anyway" at bounding box center [369, 153] width 50 height 13
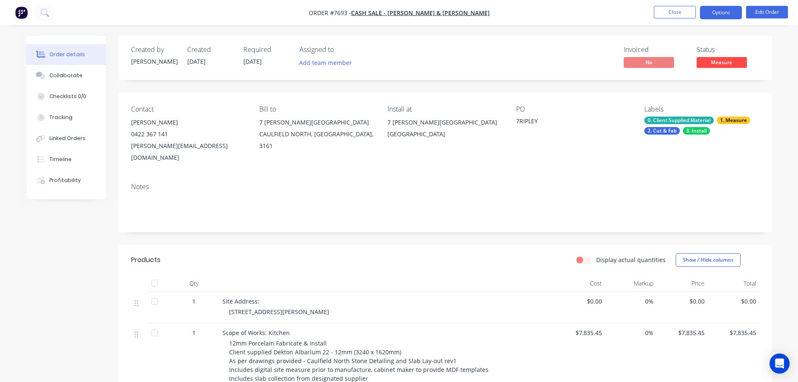
click at [710, 13] on button "Options" at bounding box center [721, 12] width 42 height 13
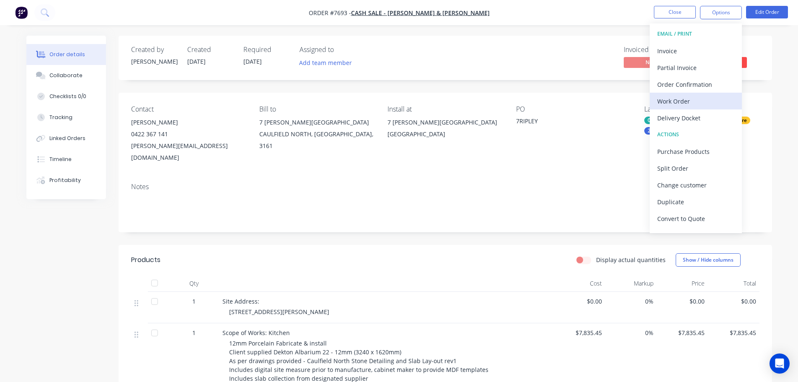
click at [700, 96] on div "Work Order" at bounding box center [695, 101] width 77 height 12
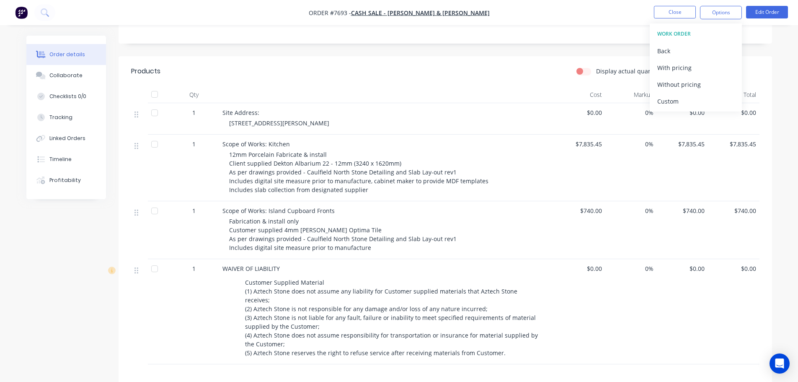
scroll to position [168, 0]
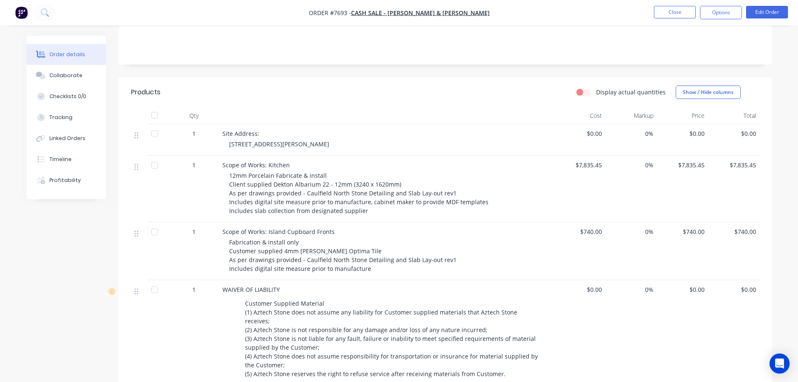
drag, startPoint x: 502, startPoint y: 98, endPoint x: 621, endPoint y: 47, distance: 129.9
click at [503, 107] on div at bounding box center [386, 115] width 335 height 17
click at [760, 12] on button "Edit Order" at bounding box center [767, 12] width 42 height 13
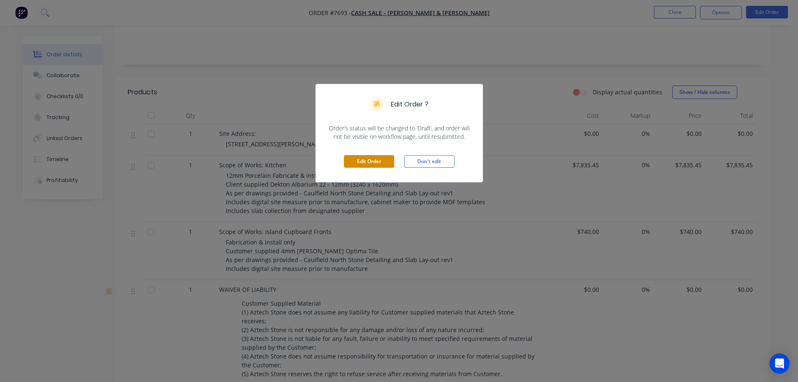
click at [385, 160] on button "Edit Order" at bounding box center [369, 161] width 50 height 13
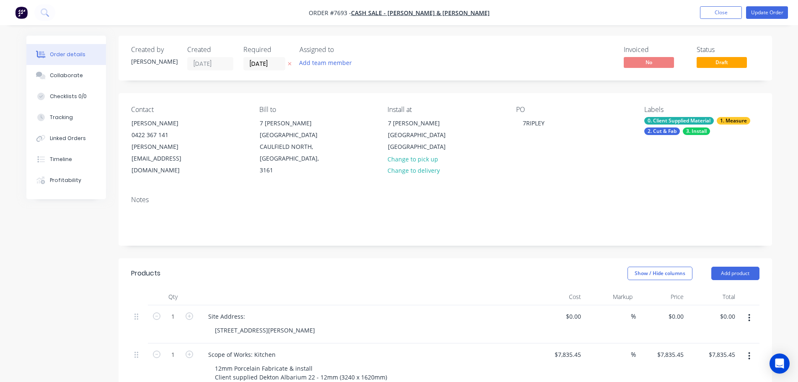
scroll to position [209, 0]
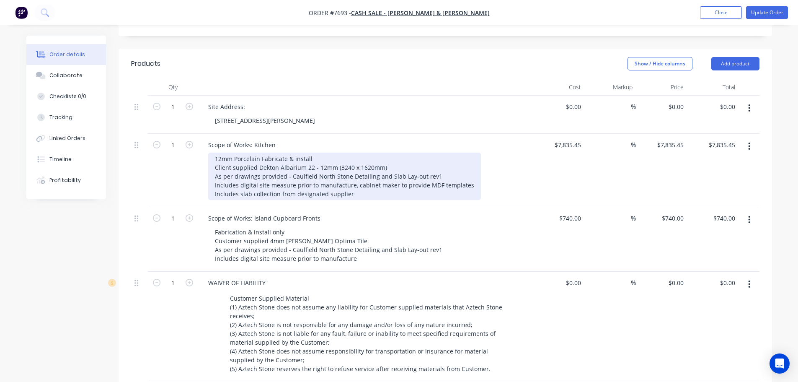
click at [407, 153] on div "12mm Porcelain Fabricate & install Client supplied Dekton Albarium 22 - 12mm (3…" at bounding box center [344, 176] width 273 height 47
drag, startPoint x: 439, startPoint y: 163, endPoint x: 197, endPoint y: 161, distance: 242.6
click at [197, 161] on div "1 Scope of Works: Kitchen 12mm Porcelain Fabricate & install Client supplied De…" at bounding box center [445, 170] width 628 height 73
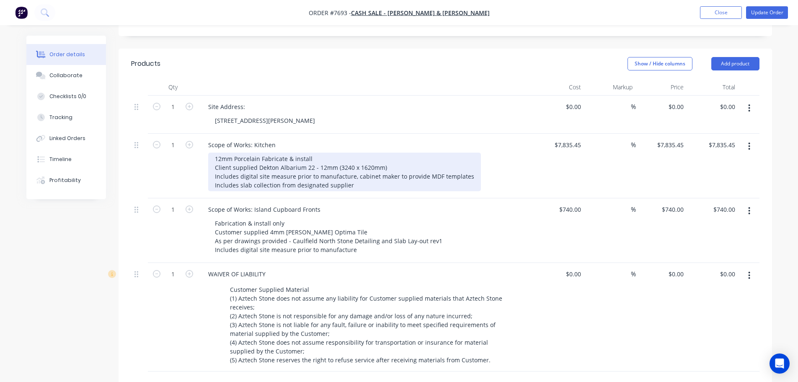
drag, startPoint x: 370, startPoint y: 168, endPoint x: 205, endPoint y: 154, distance: 164.9
click at [205, 154] on div "Scope of Works: Kitchen 12mm Porcelain Fabricate & install Client supplied Dekt…" at bounding box center [365, 166] width 335 height 65
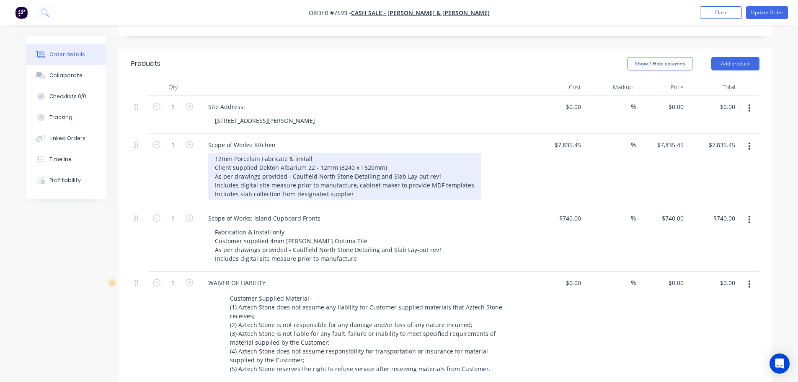
click at [396, 153] on div "12mm Porcelain Fabricate & install Client supplied Dekton Albarium 22 - 12mm (3…" at bounding box center [344, 176] width 273 height 47
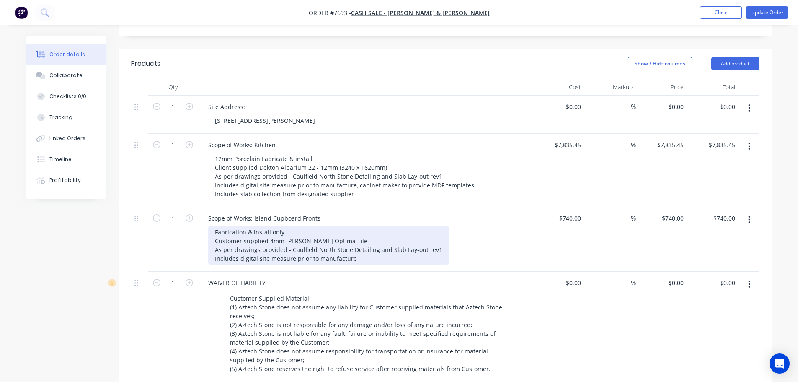
click at [366, 228] on div "Fabrication & install only Customer supplied 4mm Cosentino Optima Tile As per d…" at bounding box center [328, 245] width 241 height 39
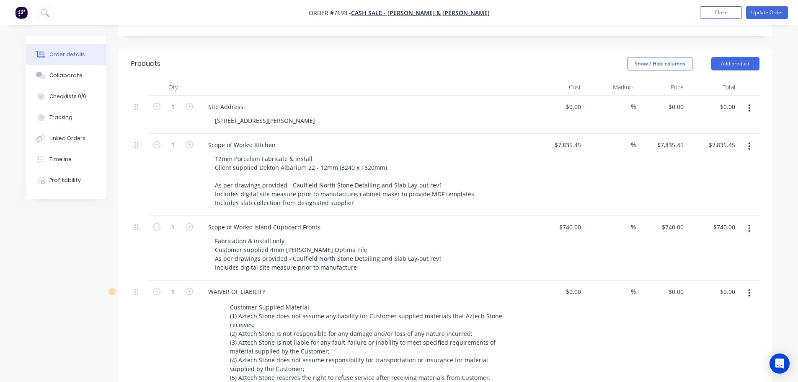
click at [67, 270] on div "Created by Warrick Created 10/09/25 Required 03/10/25 Assigned to Add team memb…" at bounding box center [399, 228] width 746 height 804
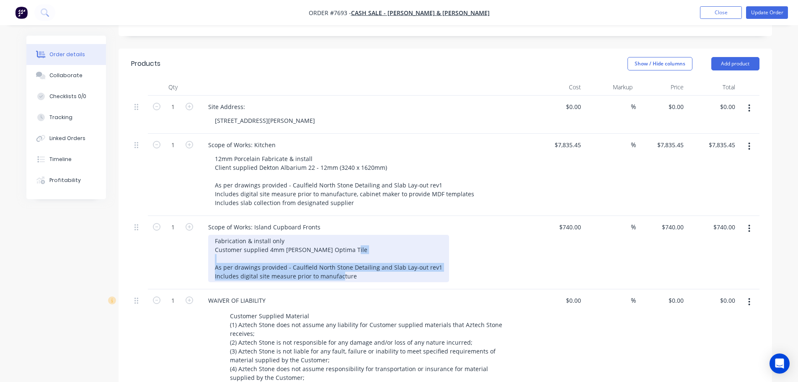
drag, startPoint x: 371, startPoint y: 250, endPoint x: 312, endPoint y: 235, distance: 60.6
click at [312, 235] on div "Fabrication & install only Customer supplied 4mm Cosentino Optima Tile As per d…" at bounding box center [328, 258] width 241 height 47
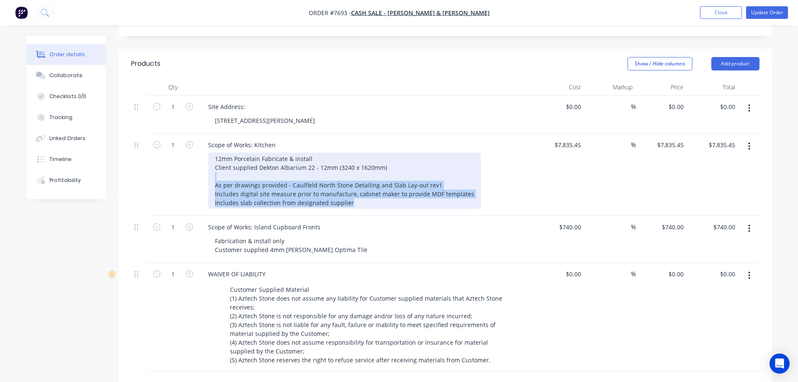
drag, startPoint x: 363, startPoint y: 181, endPoint x: 230, endPoint y: 156, distance: 135.5
click at [230, 156] on div "12mm Porcelain Fabricate & install Client supplied Dekton Albarium 22 - 12mm (3…" at bounding box center [344, 181] width 273 height 56
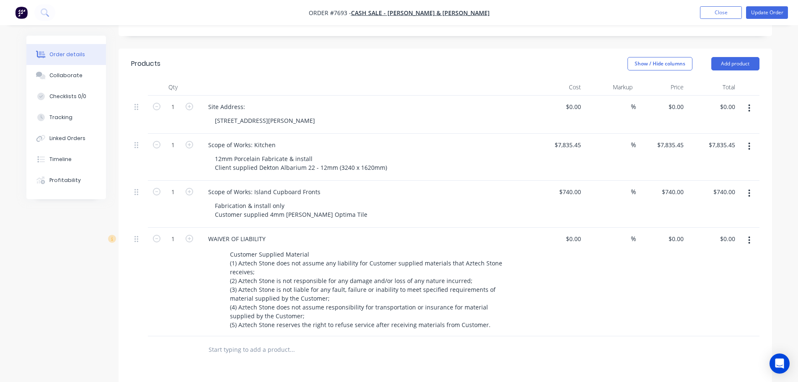
click at [85, 275] on div "Created by Warrick Created 10/09/25 Required 03/10/25 Assigned to Add team memb…" at bounding box center [399, 201] width 746 height 751
click at [337, 153] on div "12mm Porcelain Fabricate & install Client supplied Dekton Albarium 22 - 12mm (3…" at bounding box center [301, 163] width 186 height 21
click at [344, 199] on div "Fabrication & install only Customer supplied 4mm Cosentino Optima Tile" at bounding box center [291, 209] width 166 height 21
click at [354, 199] on div "Fabrication & install only Customer supplied 4mm Cosentino Optima Tile (" at bounding box center [292, 209] width 169 height 21
click at [348, 354] on div "Products Show / Hide columns Add product Qty Cost Markup Price Total 1 Site Add…" at bounding box center [446, 307] width 654 height 516
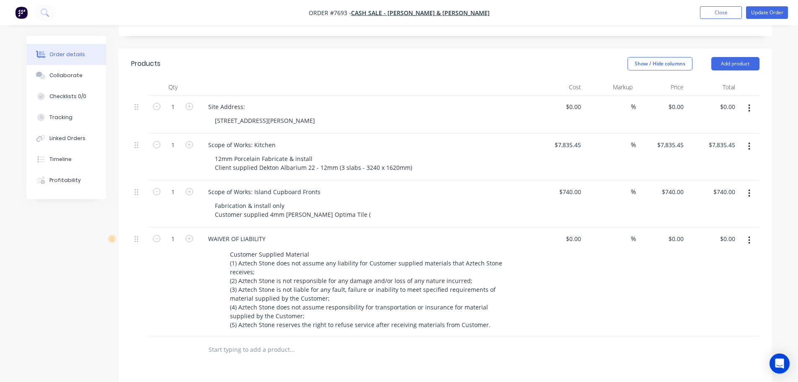
click at [364, 199] on div "Fabrication & install only Customer supplied 4mm Cosentino Optima Tile (" at bounding box center [369, 209] width 322 height 21
click at [357, 199] on div "Fabrication & install only Customer supplied 4mm Cosentino Optima Tile (" at bounding box center [369, 209] width 322 height 21
click at [352, 199] on div "Fabrication & install only Customer supplied 4mm Cosentino Optima Tile (" at bounding box center [292, 209] width 169 height 21
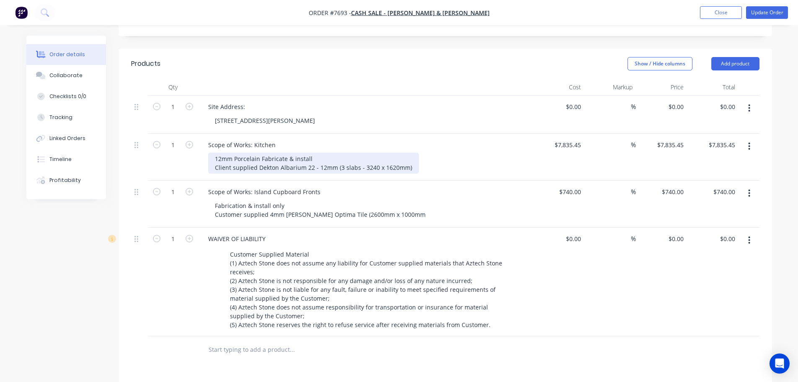
click at [373, 153] on div "12mm Porcelain Fabricate & install Client supplied Dekton Albarium 22 - 12mm (3…" at bounding box center [313, 163] width 211 height 21
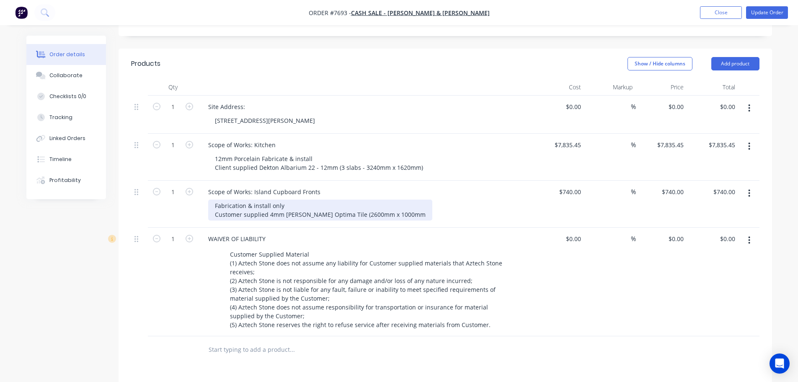
click at [404, 199] on div "Fabrication & install only Customer supplied 4mm Cosentino Optima Tile (2600mm …" at bounding box center [320, 209] width 224 height 21
click at [409, 199] on div "Fabrication & install only Customer supplied 4mm Cosentino Optima Tile (2600mm …" at bounding box center [320, 209] width 224 height 21
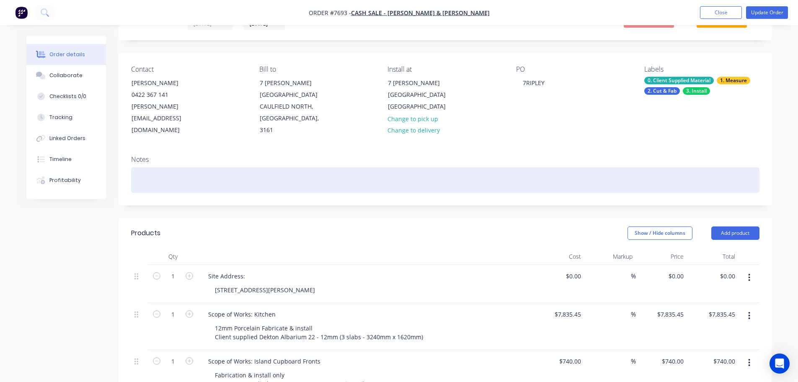
scroll to position [0, 0]
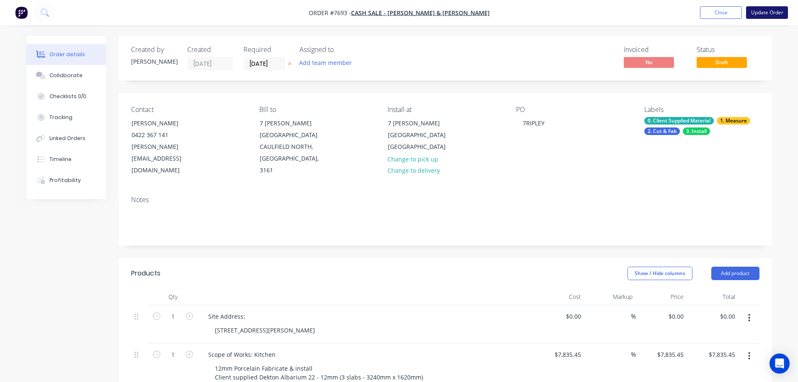
click at [776, 14] on button "Update Order" at bounding box center [767, 12] width 42 height 13
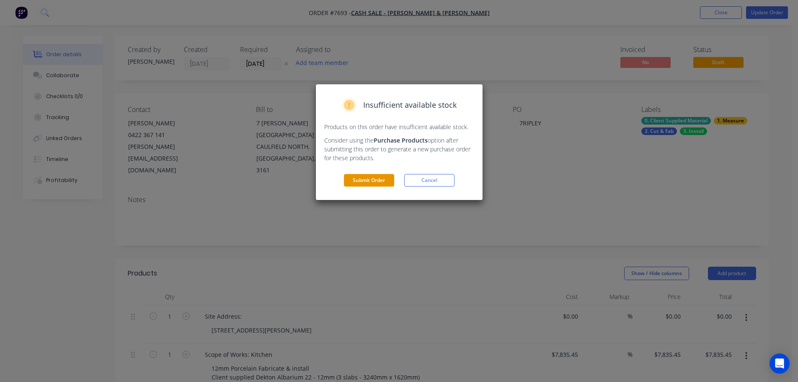
click at [374, 179] on button "Submit Order" at bounding box center [369, 180] width 50 height 13
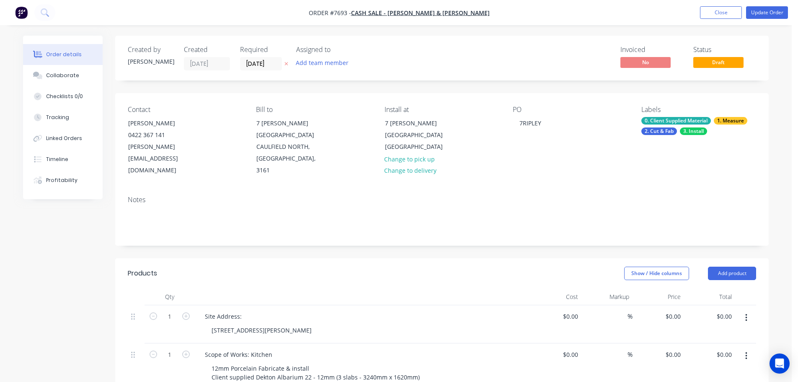
type input "$7,835.45"
type input "$740.00"
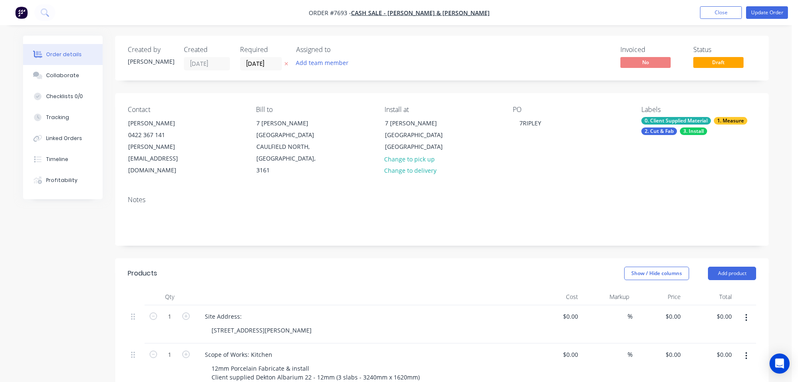
type input "$740.00"
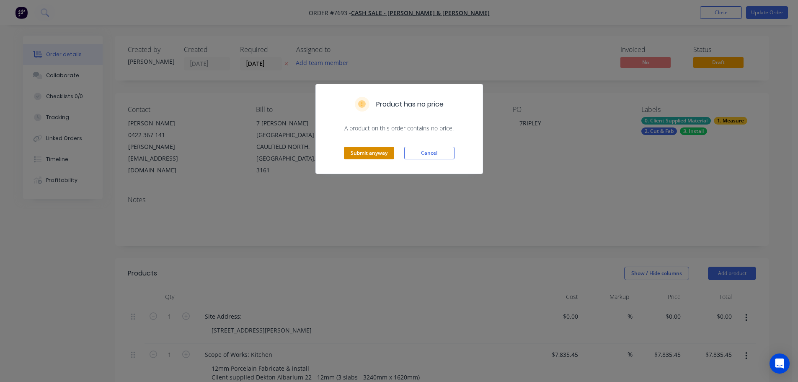
click at [374, 155] on button "Submit anyway" at bounding box center [369, 153] width 50 height 13
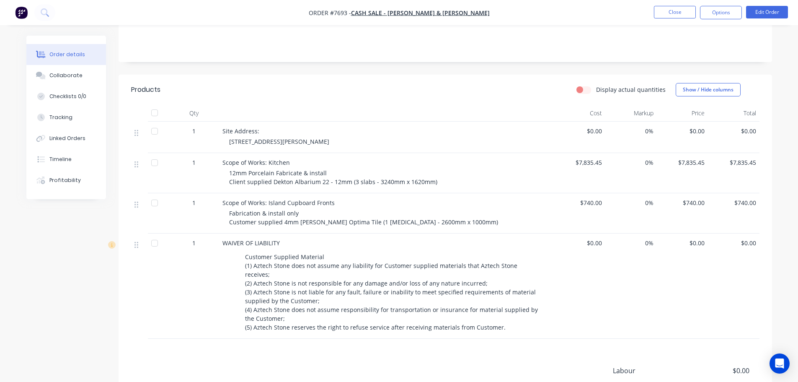
scroll to position [251, 0]
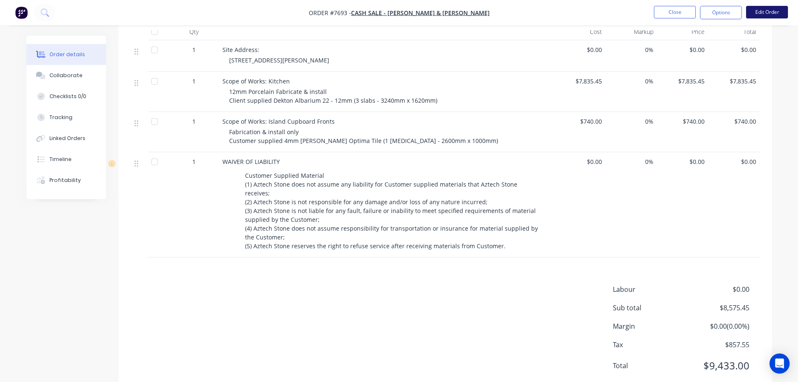
click at [762, 11] on button "Edit Order" at bounding box center [767, 12] width 42 height 13
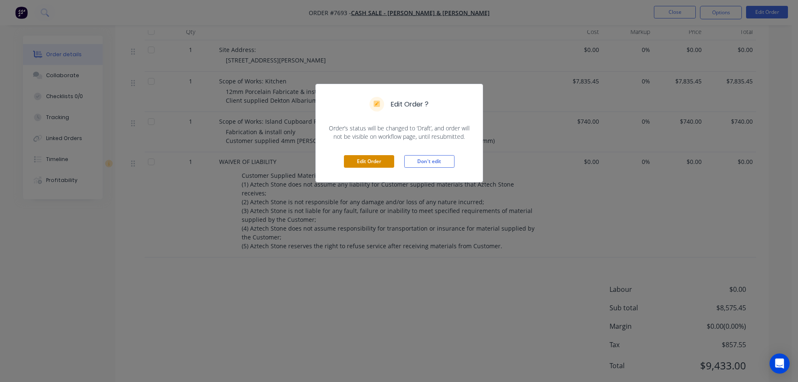
click at [374, 164] on button "Edit Order" at bounding box center [369, 161] width 50 height 13
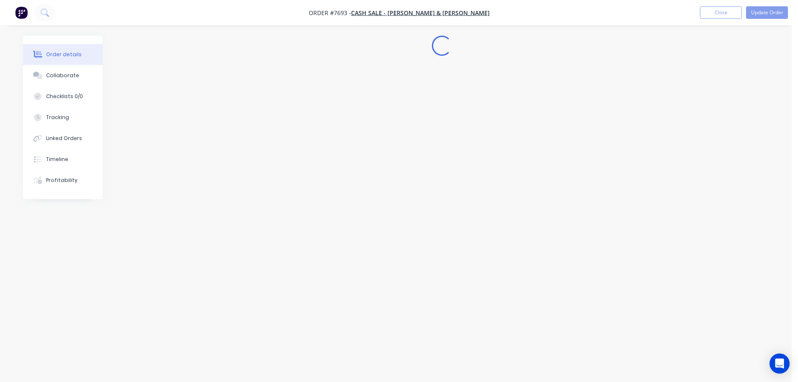
scroll to position [0, 0]
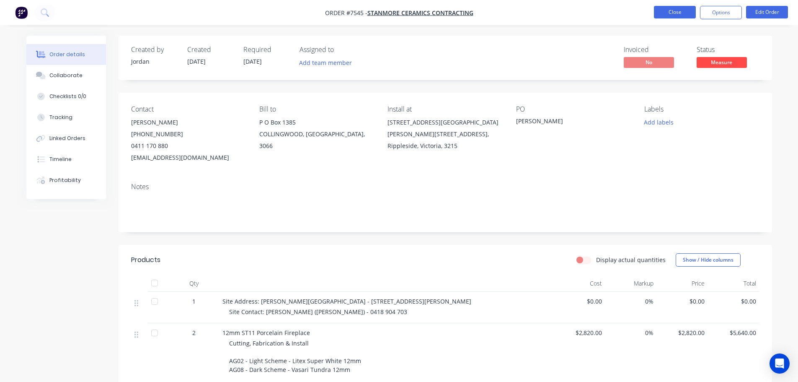
click at [670, 7] on button "Close" at bounding box center [675, 12] width 42 height 13
